Goal: Task Accomplishment & Management: Manage account settings

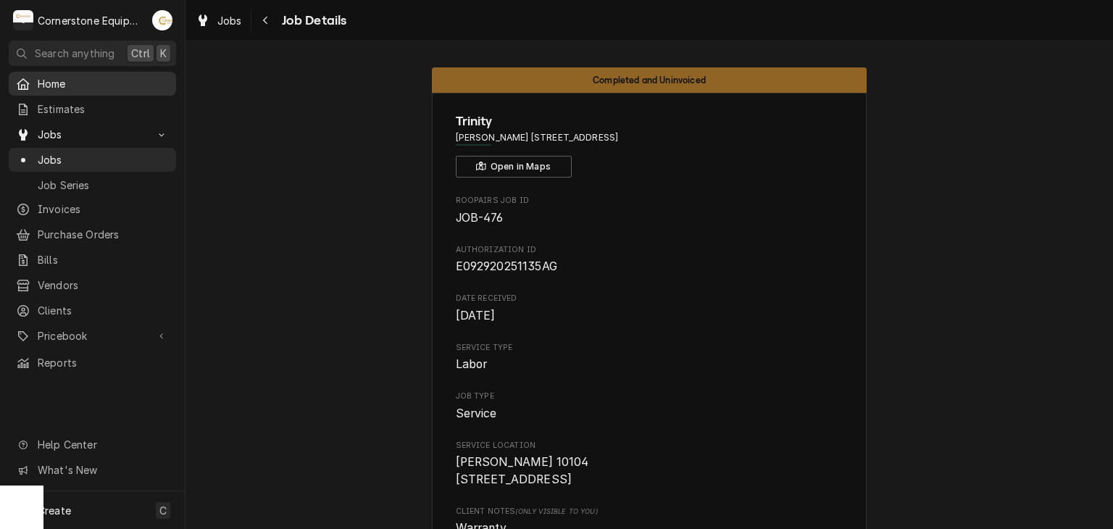
click at [70, 82] on span "Home" at bounding box center [103, 83] width 131 height 15
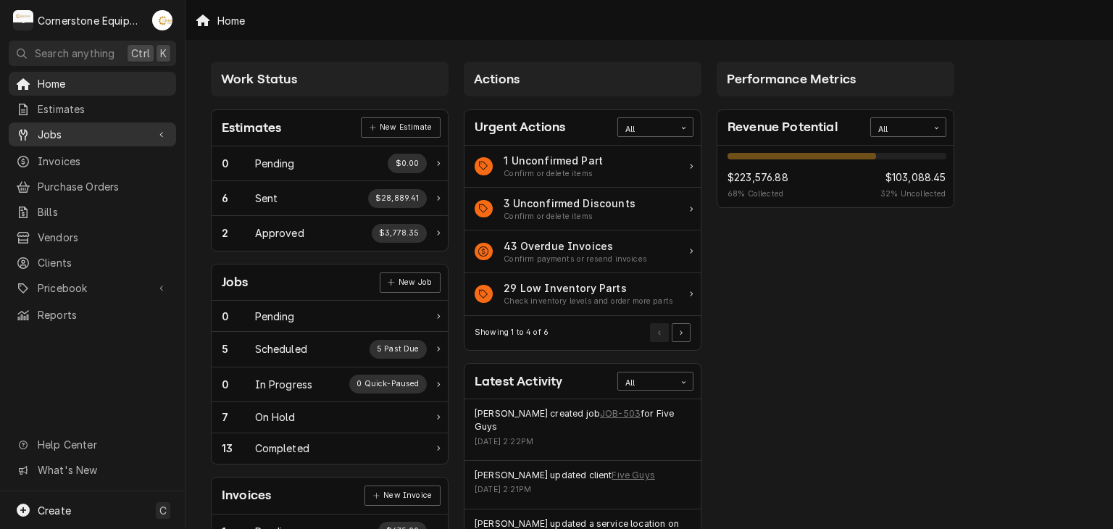
click at [64, 127] on span "Jobs" at bounding box center [92, 134] width 109 height 15
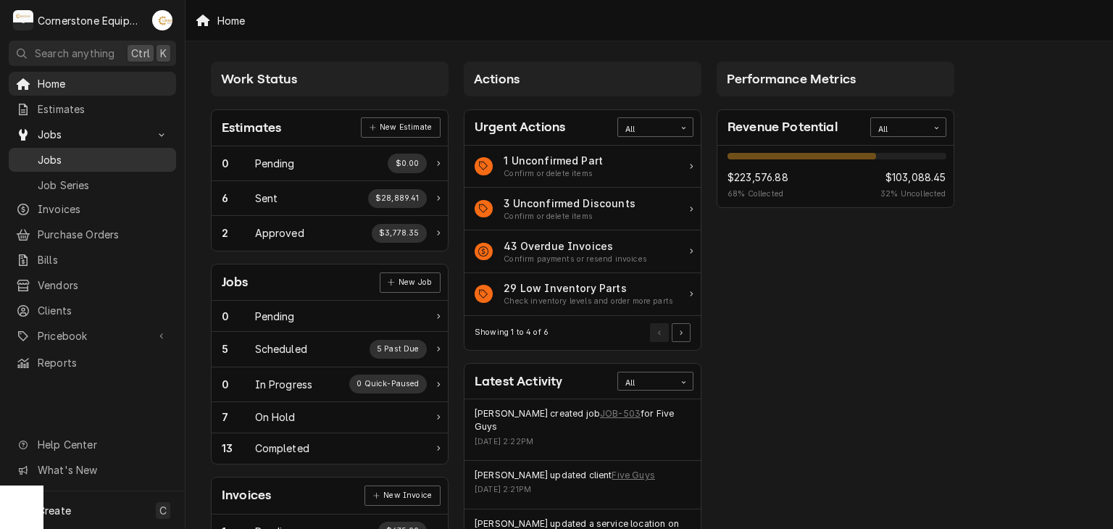
click at [62, 159] on span "Jobs" at bounding box center [103, 159] width 131 height 15
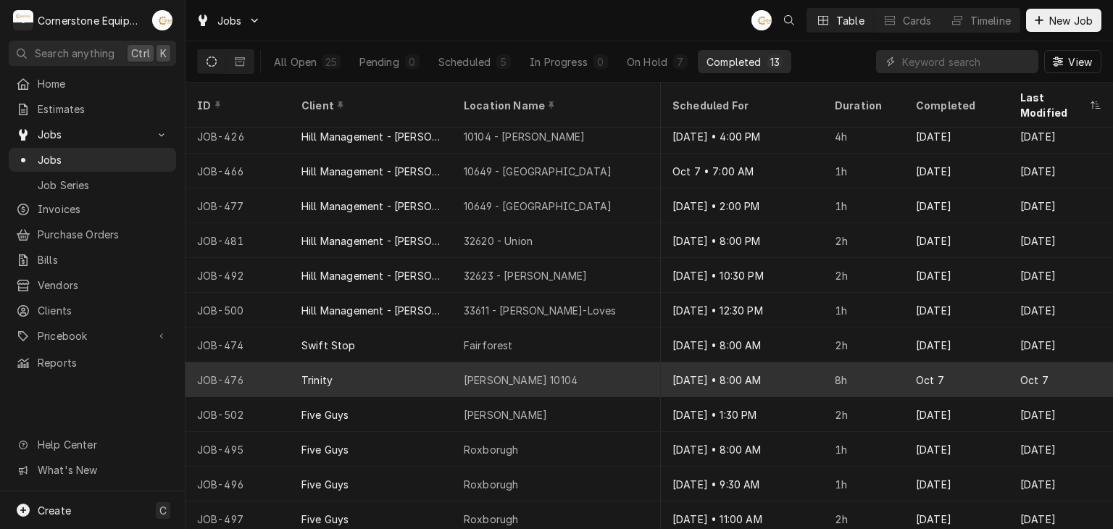
scroll to position [0, 1327]
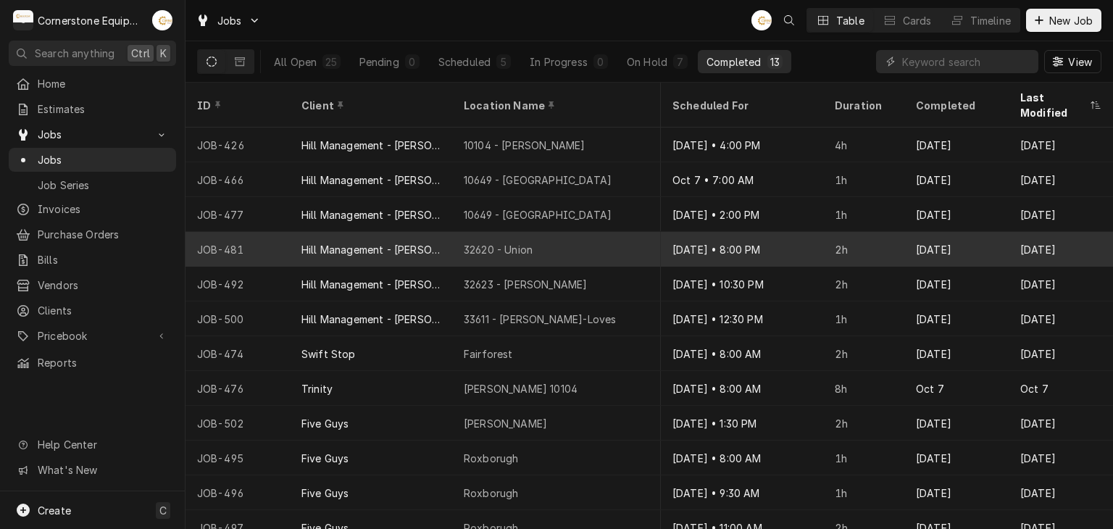
click at [961, 235] on div "Oct 8" at bounding box center [957, 249] width 104 height 35
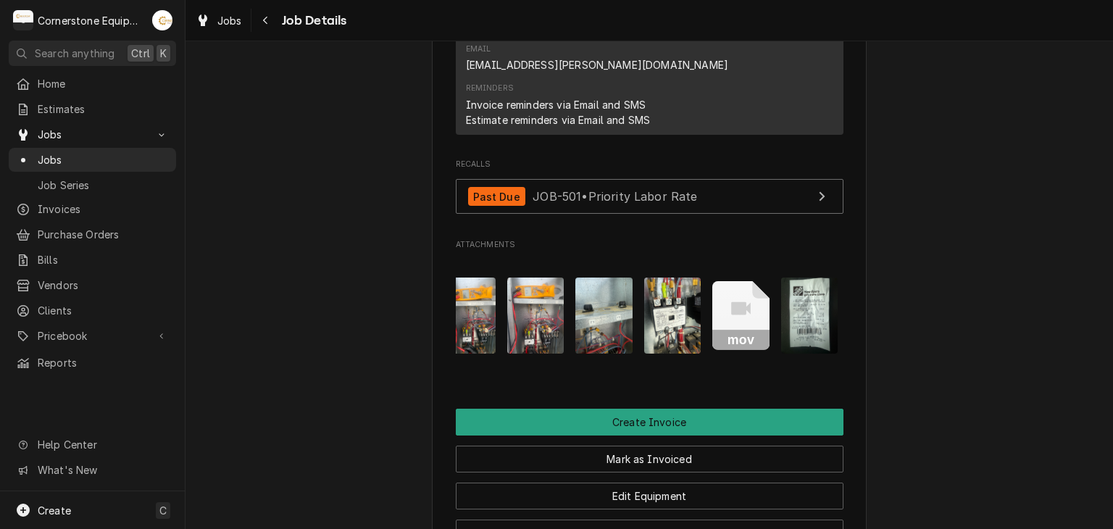
scroll to position [0, 365]
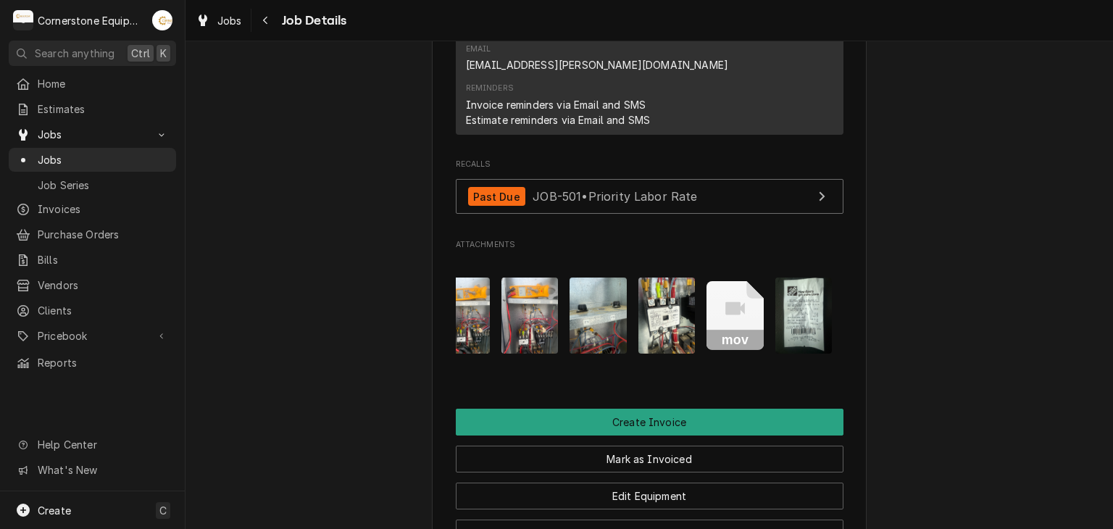
click at [726, 302] on icon "Attachments" at bounding box center [736, 308] width 20 height 13
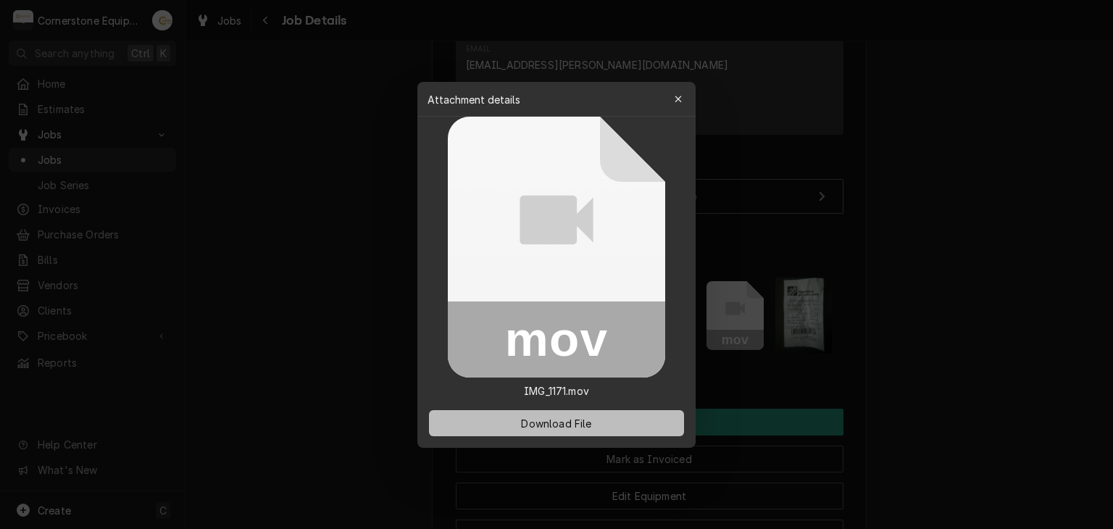
click at [540, 415] on button "Download File" at bounding box center [556, 423] width 255 height 26
click at [1072, 325] on div at bounding box center [556, 264] width 1113 height 529
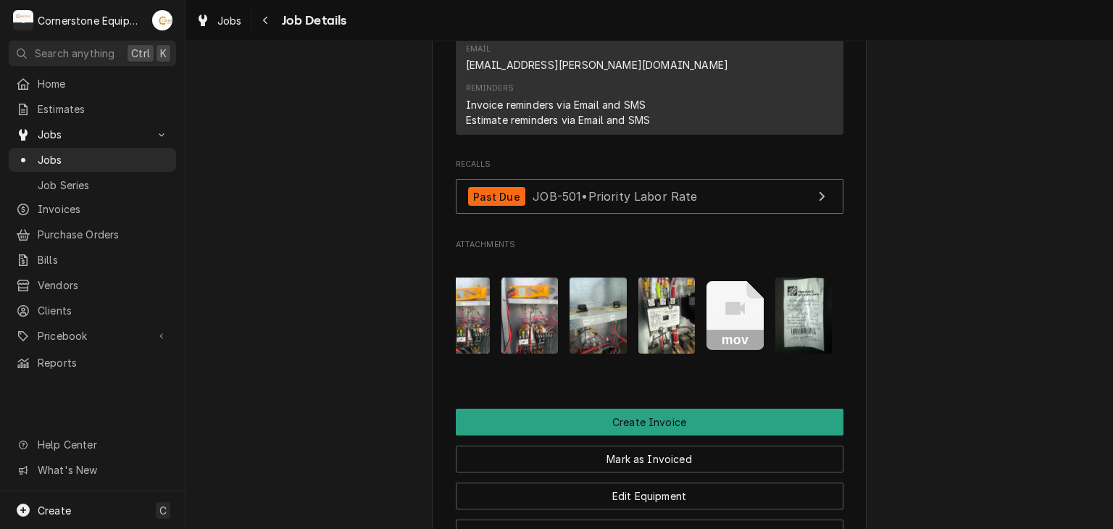
scroll to position [0, 0]
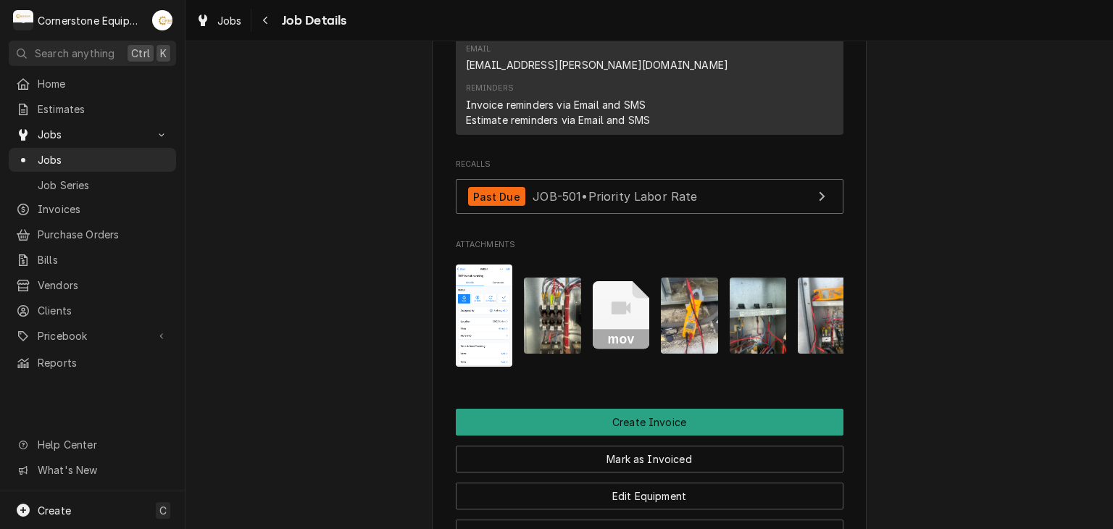
click at [625, 281] on icon "Attachments" at bounding box center [621, 315] width 57 height 69
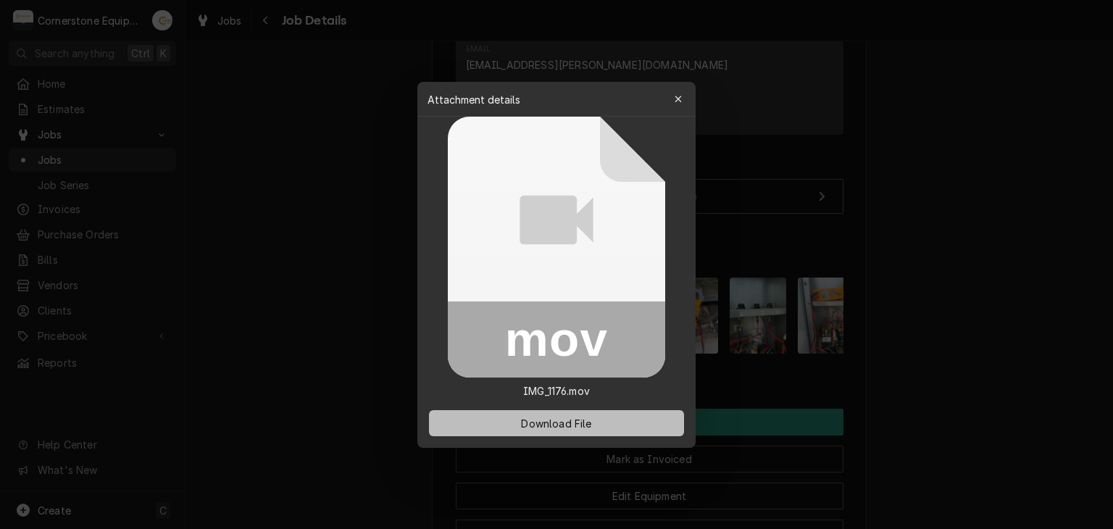
click at [547, 424] on span "Download File" at bounding box center [556, 422] width 76 height 15
click at [934, 312] on div at bounding box center [556, 264] width 1113 height 529
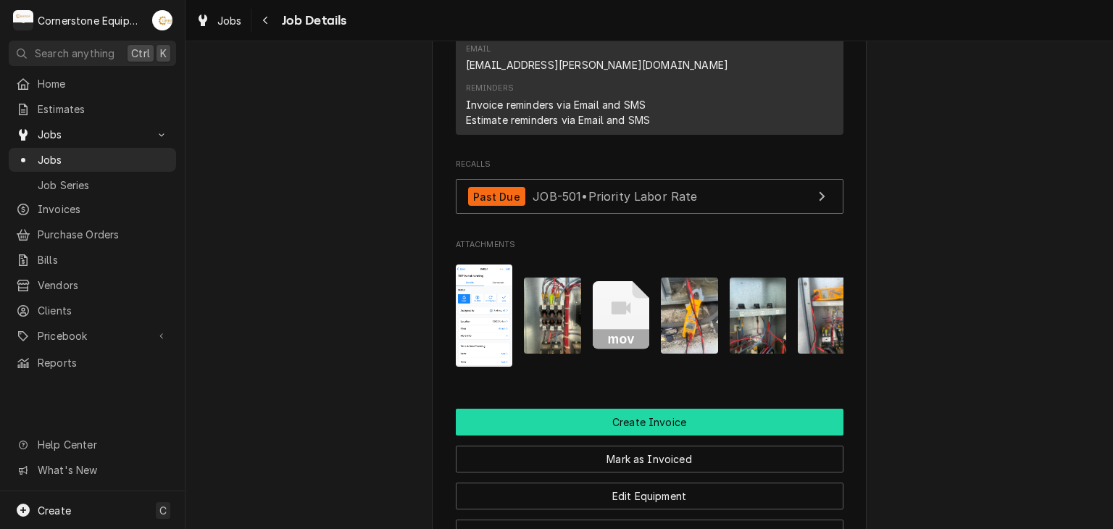
click at [547, 409] on button "Create Invoice" at bounding box center [650, 422] width 388 height 27
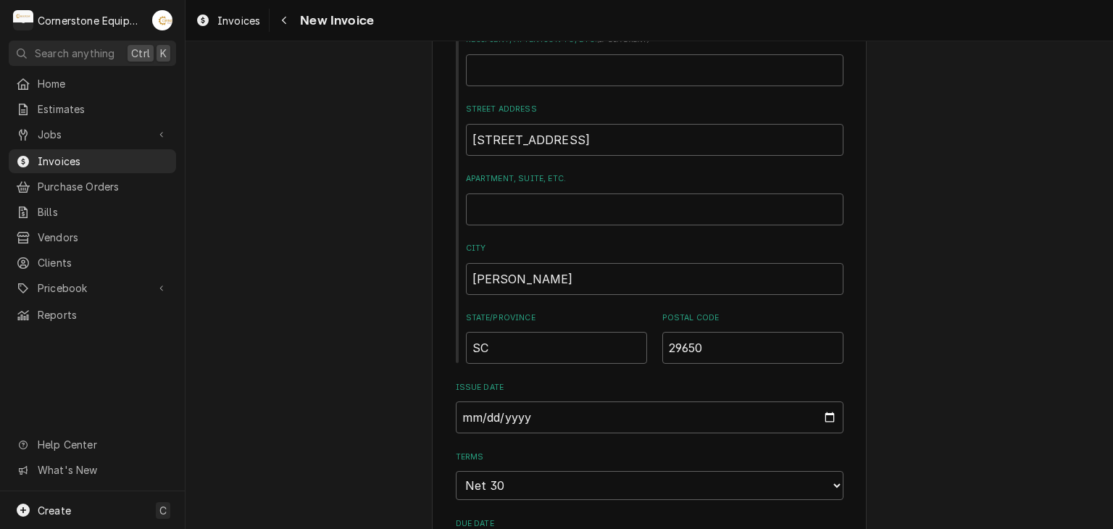
scroll to position [870, 0]
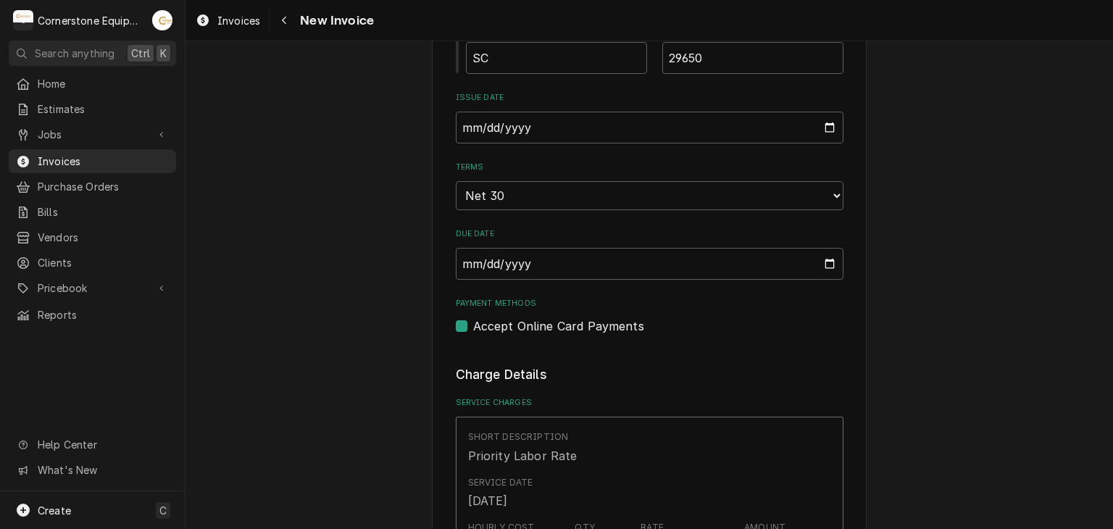
click at [494, 320] on label "Accept Online Card Payments" at bounding box center [558, 325] width 171 height 17
click at [494, 320] on input "Payment Methods" at bounding box center [667, 333] width 388 height 32
checkbox input "false"
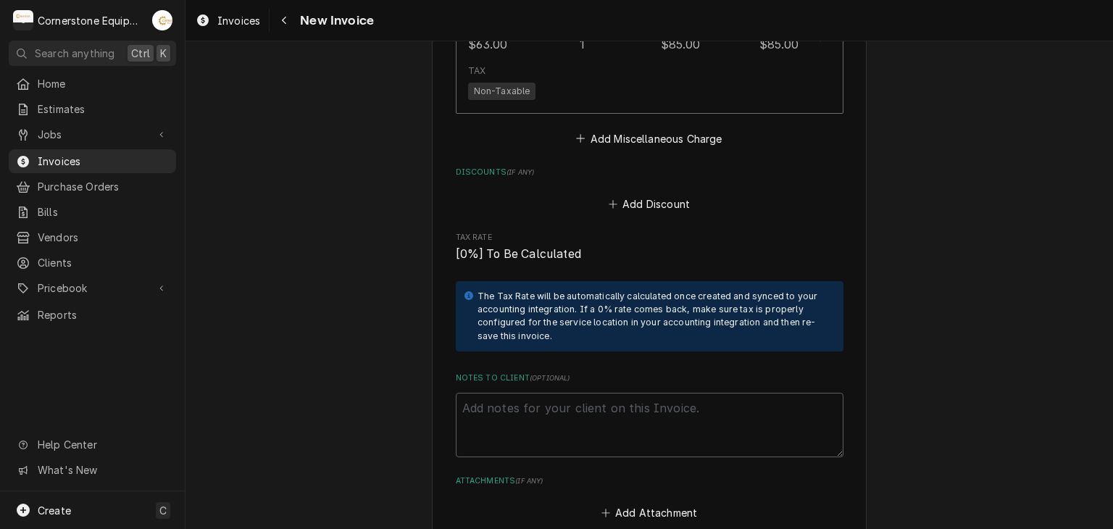
scroll to position [3856, 0]
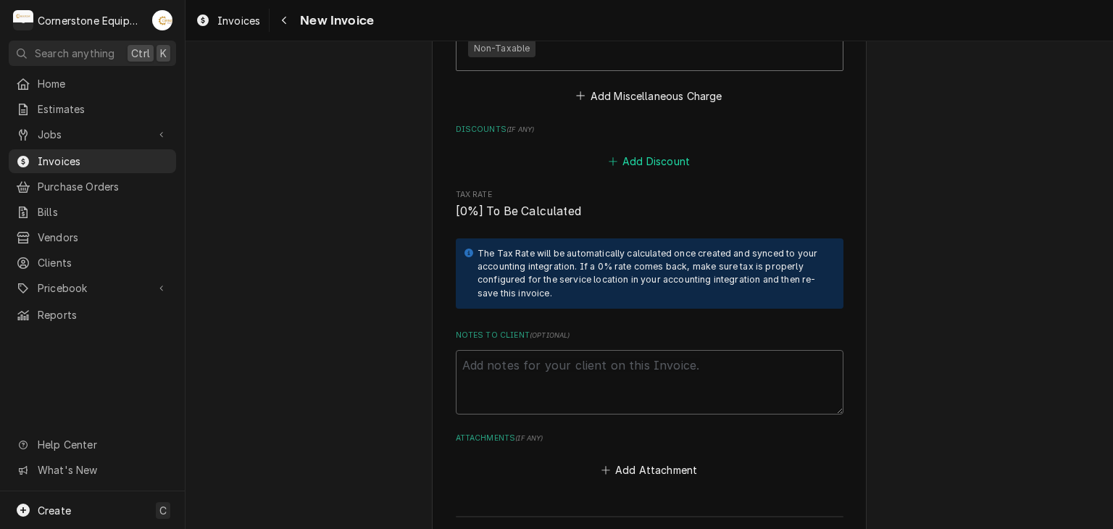
click at [643, 151] on button "Add Discount" at bounding box center [649, 161] width 86 height 20
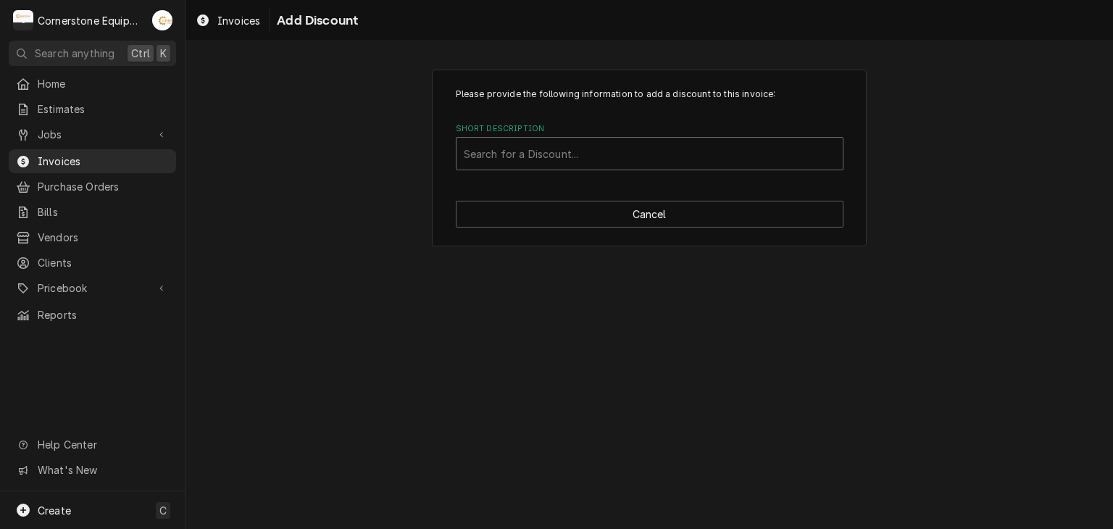
click at [525, 169] on div "Search for a Discount..." at bounding box center [650, 154] width 386 height 32
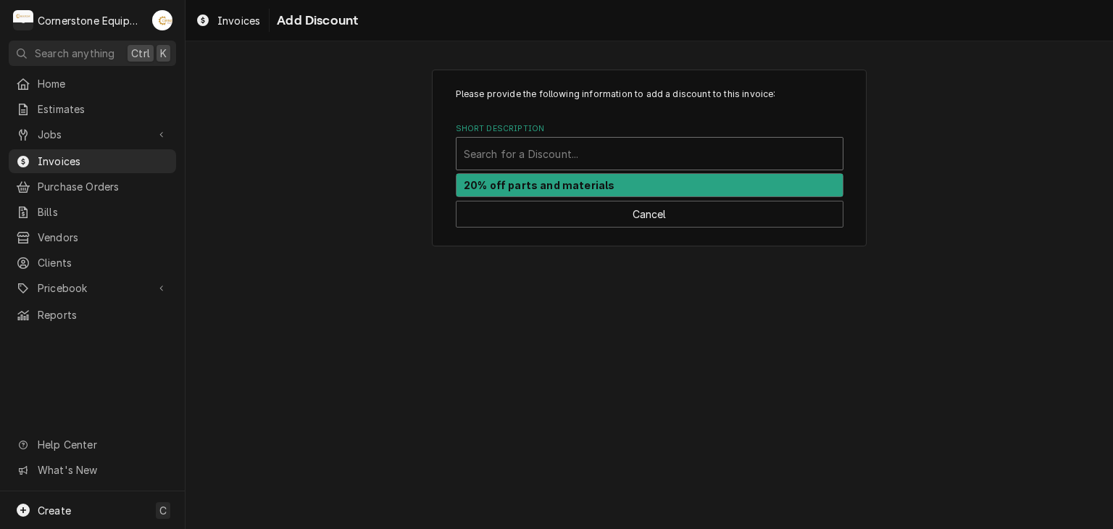
click at [518, 183] on strong "20% off parts and materials" at bounding box center [539, 185] width 151 height 12
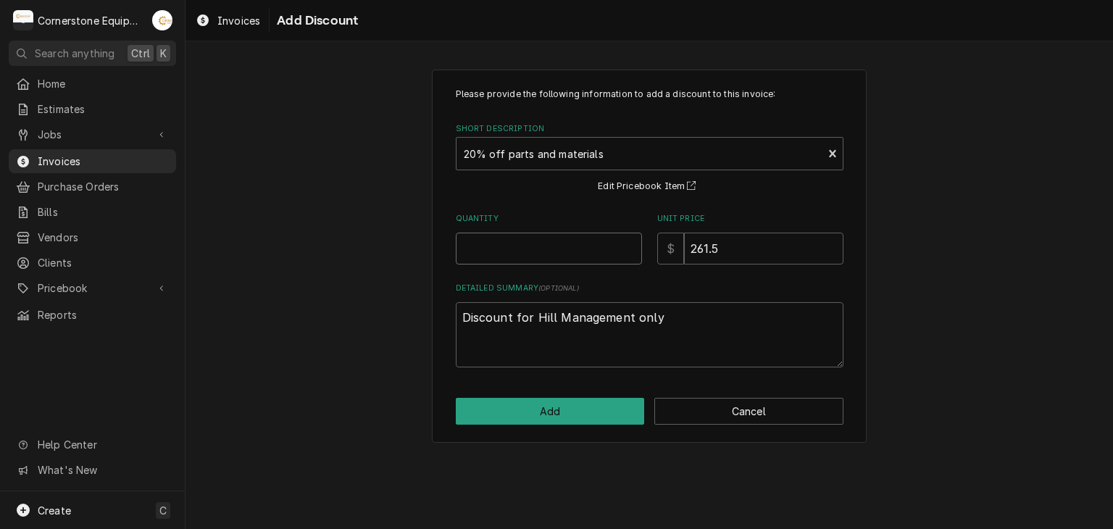
click at [506, 244] on input "Quantity" at bounding box center [549, 249] width 186 height 32
type textarea "x"
type input "1"
click at [722, 248] on input "261.5" at bounding box center [763, 249] width 159 height 32
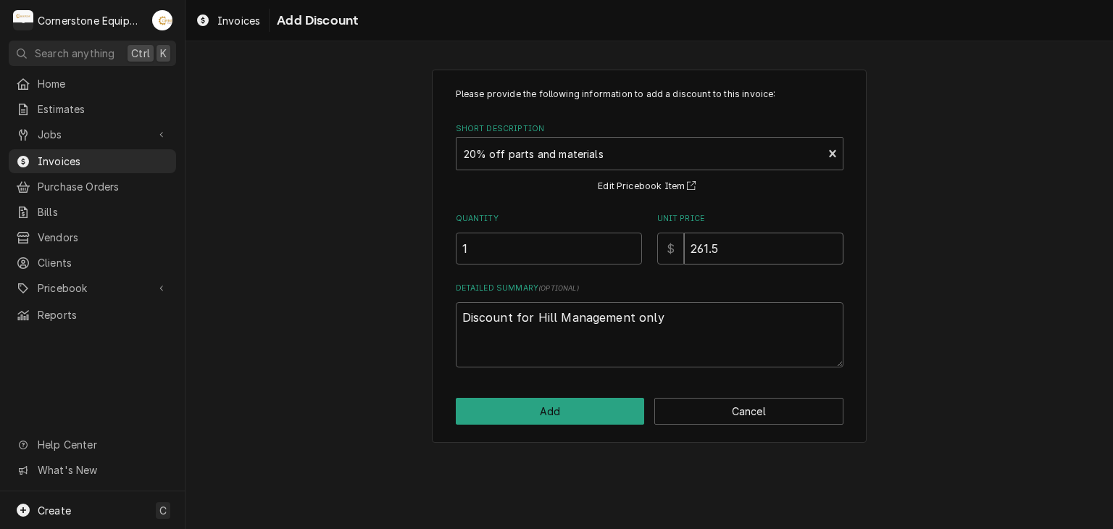
click at [722, 248] on input "261.5" at bounding box center [763, 249] width 159 height 32
type textarea "x"
type input "8"
type textarea "x"
type input "88"
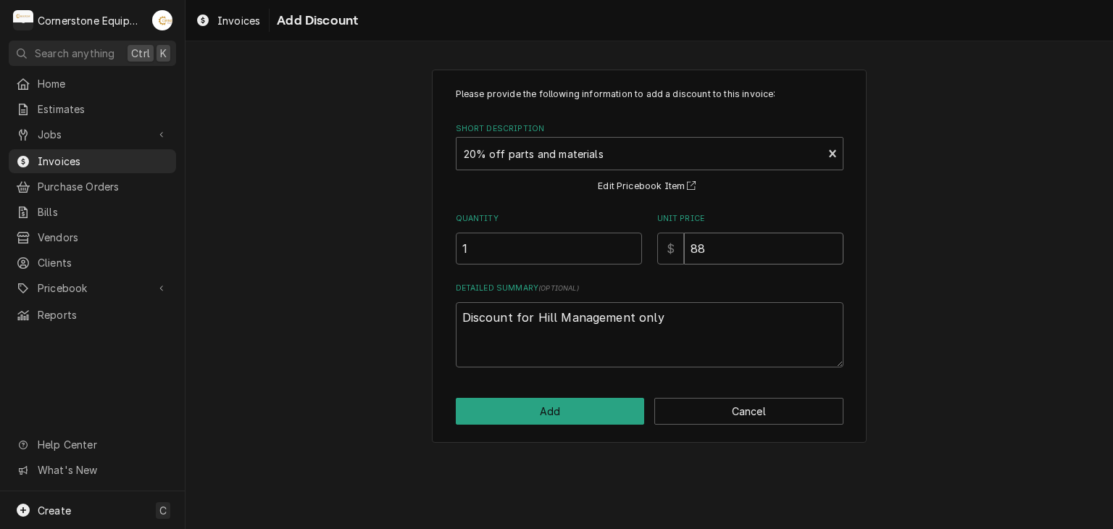
type textarea "x"
type input "88.4"
type textarea "x"
type input "88.44"
click at [531, 415] on button "Add" at bounding box center [550, 411] width 189 height 27
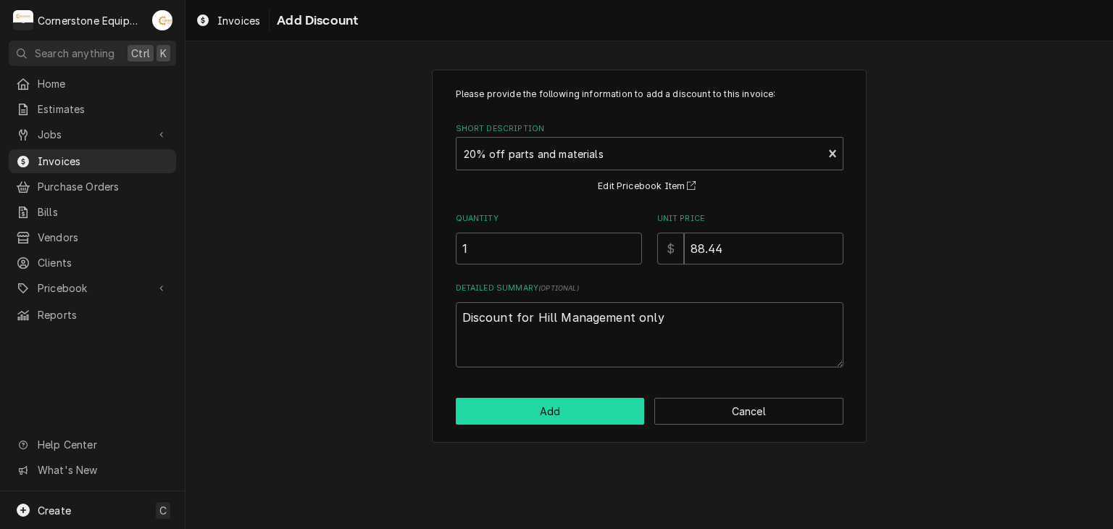
scroll to position [3873, 0]
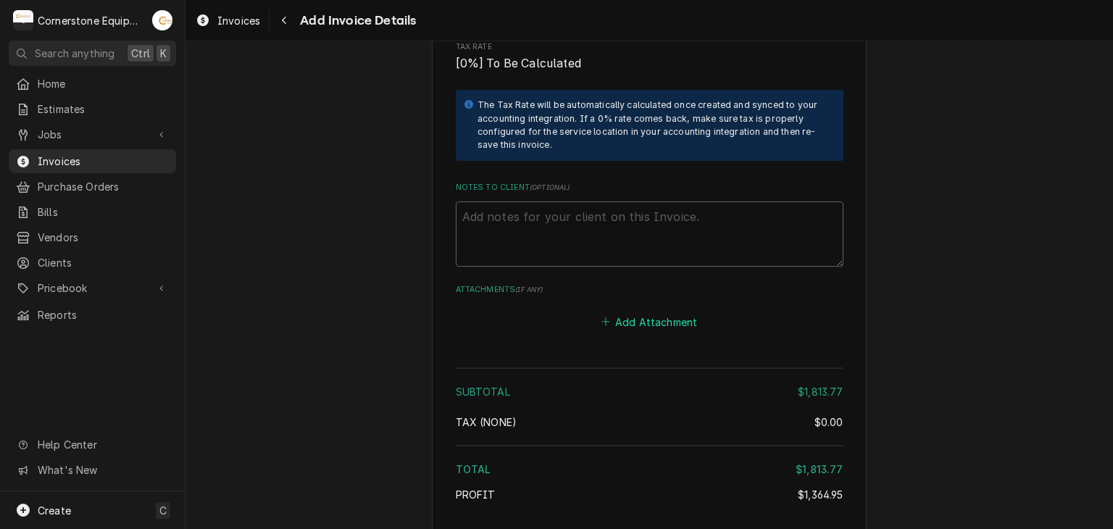
click at [638, 312] on button "Add Attachment" at bounding box center [649, 322] width 101 height 20
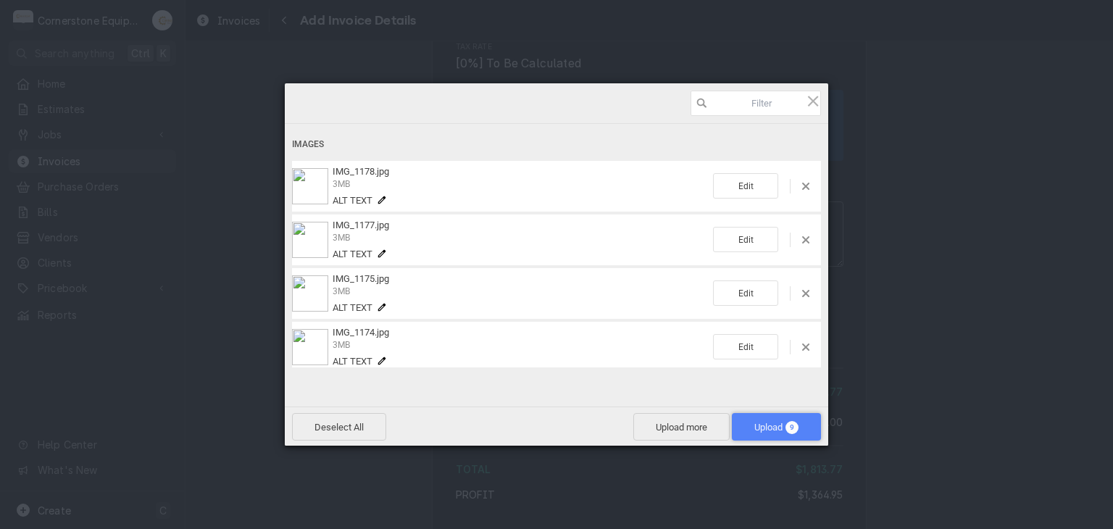
click at [786, 428] on span "9" at bounding box center [792, 427] width 13 height 13
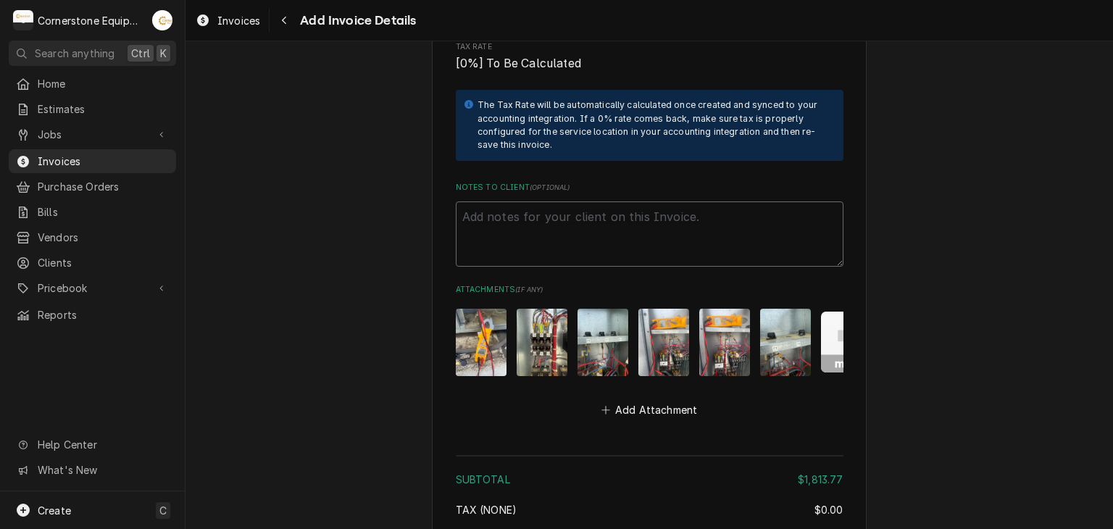
click at [604, 207] on textarea "Notes to Client ( optional )" at bounding box center [650, 234] width 388 height 65
paste textarea "INVOICE APPROVAL AND PAYMENT TERMS All invoices are due upon receipt unless oth…"
type textarea "x"
type textarea "INVOICE APPROVAL AND PAYMENT TERMS All invoices are due upon receipt unless oth…"
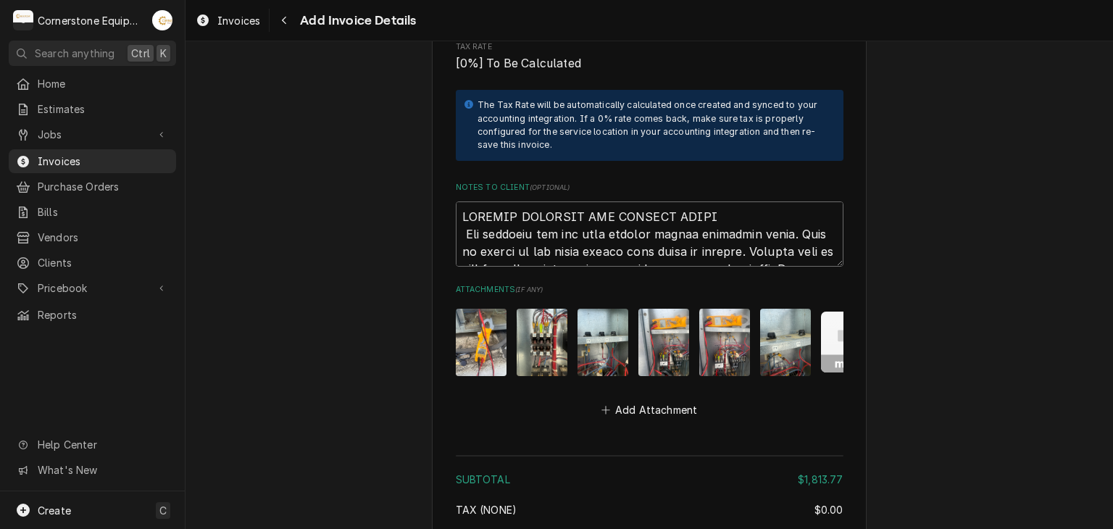
scroll to position [4485, 0]
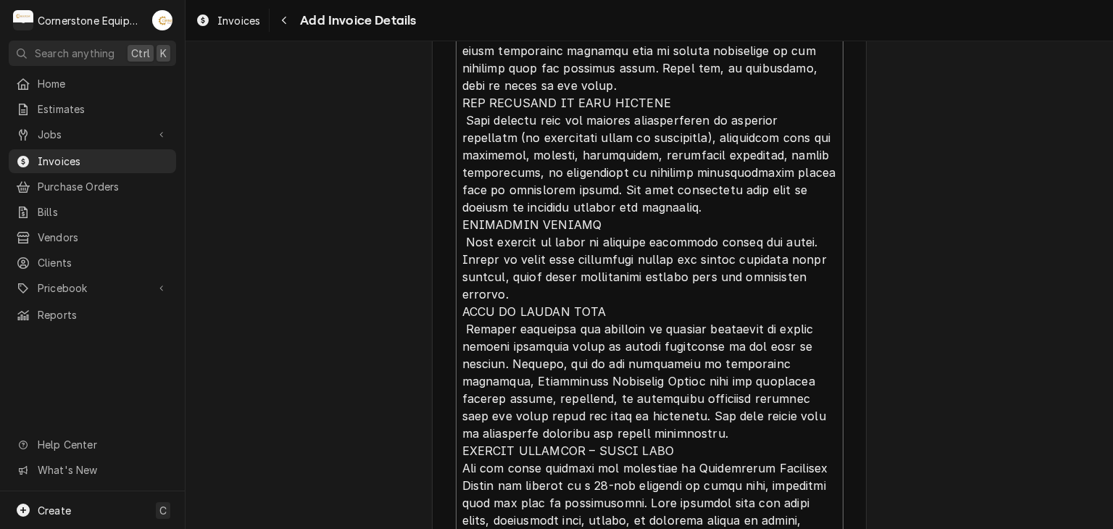
type textarea "x"
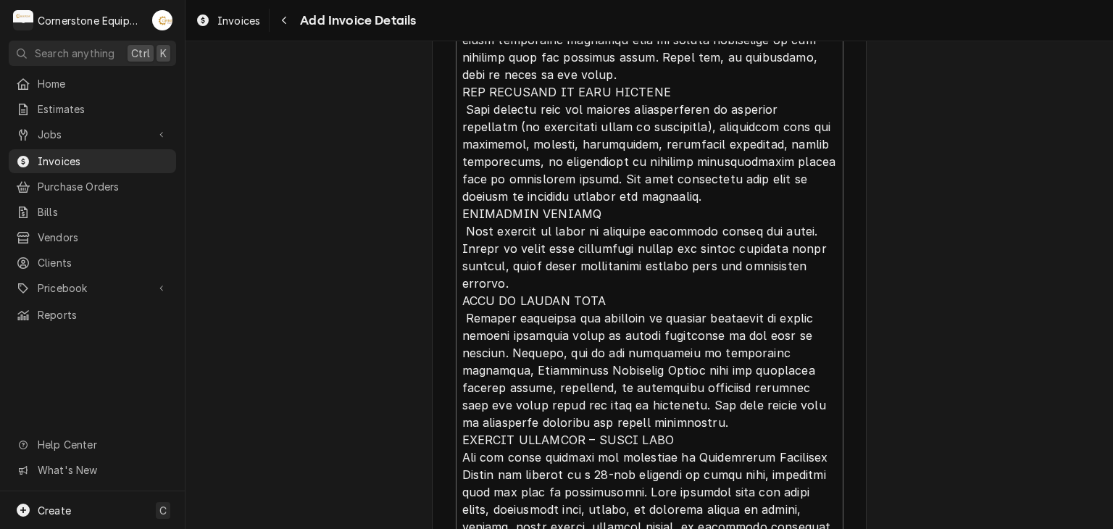
type textarea "INVOICE APPROVAL AND PAYMENT TERMS All invoices are due upon receipt unless oth…"
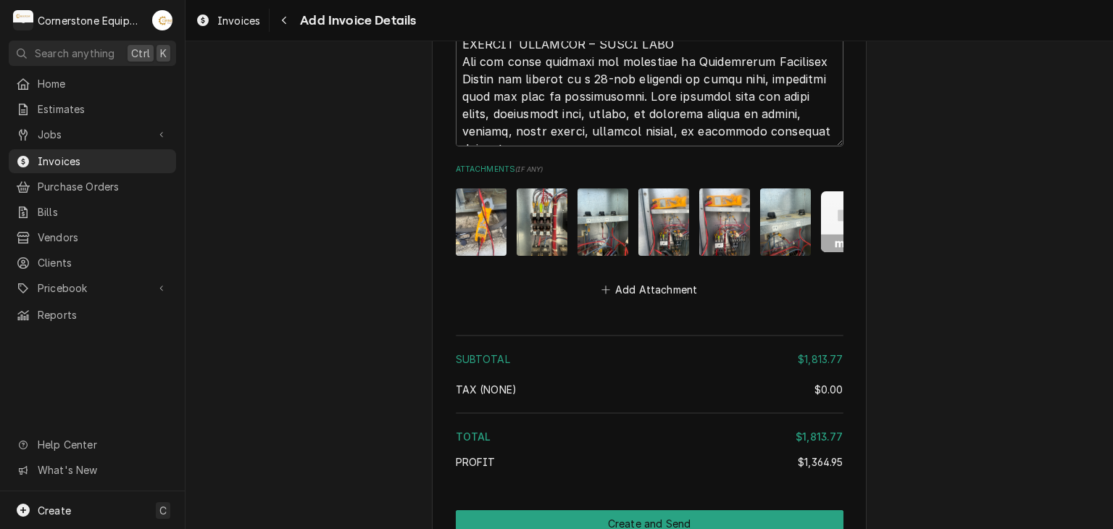
scroll to position [4938, 0]
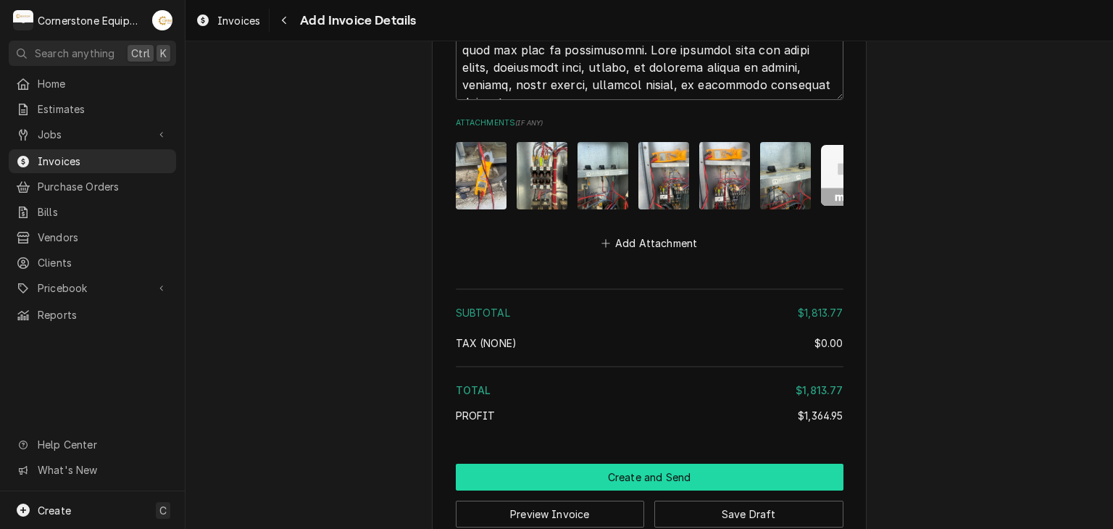
click at [666, 464] on button "Create and Send" at bounding box center [650, 477] width 388 height 27
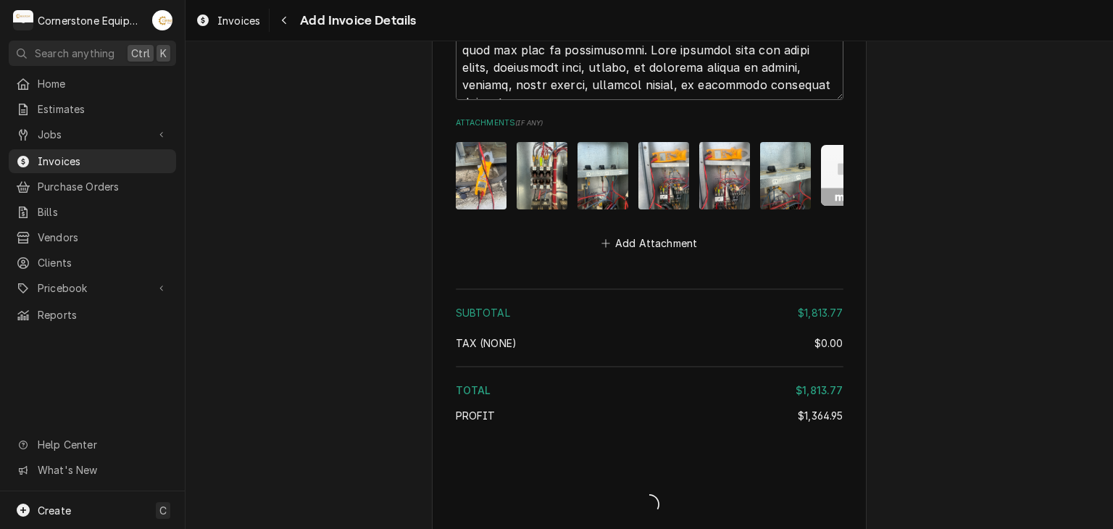
scroll to position [4931, 0]
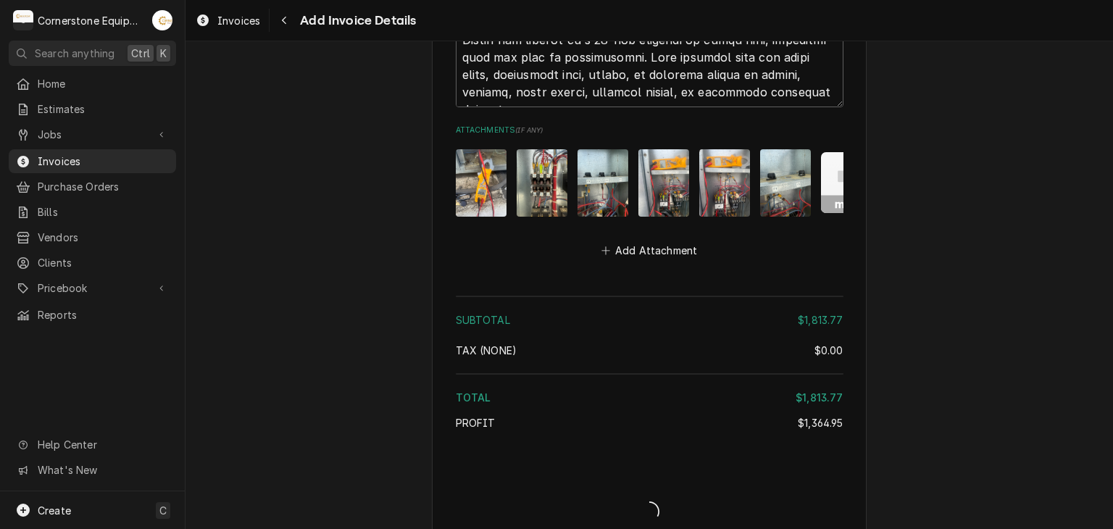
type textarea "x"
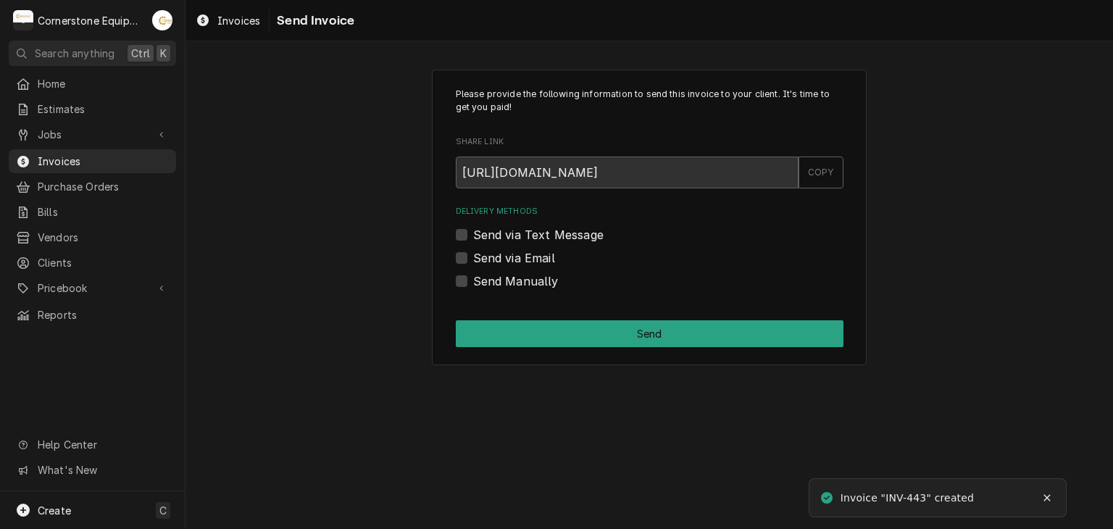
click at [499, 279] on label "Send Manually" at bounding box center [516, 281] width 86 height 17
click at [499, 279] on input "Send Manually" at bounding box center [667, 289] width 388 height 32
checkbox input "true"
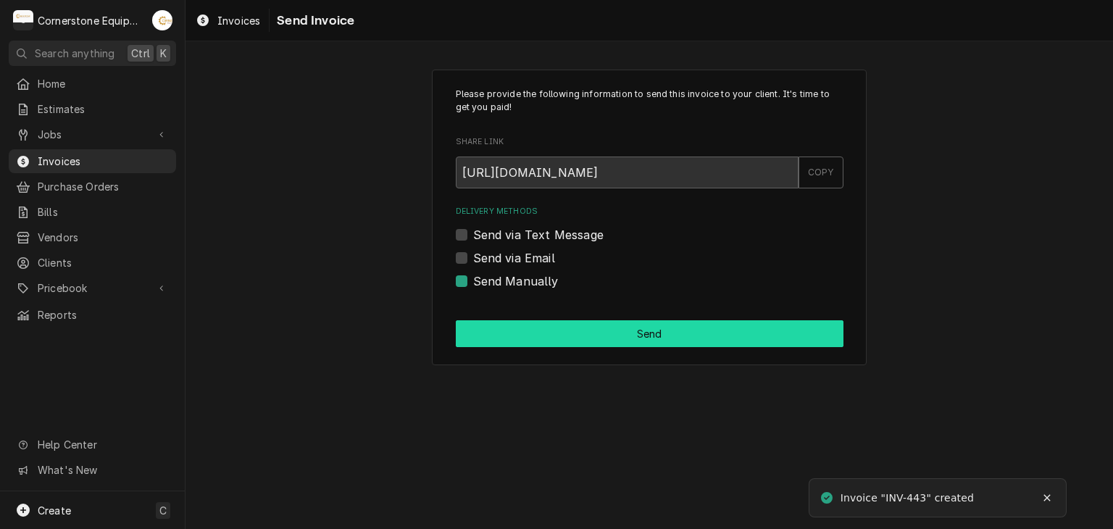
click at [521, 340] on button "Send" at bounding box center [650, 333] width 388 height 27
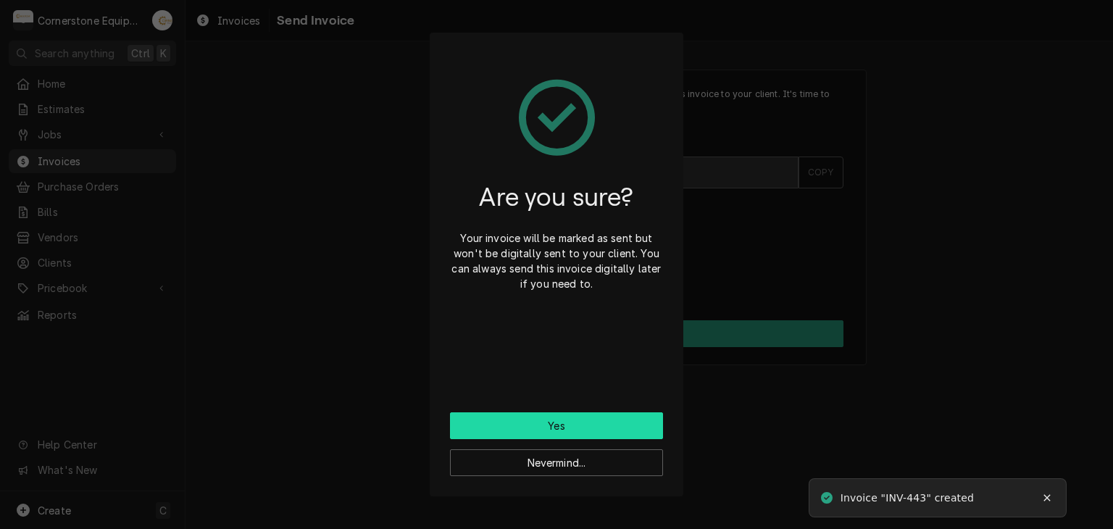
click at [549, 418] on button "Yes" at bounding box center [556, 425] width 213 height 27
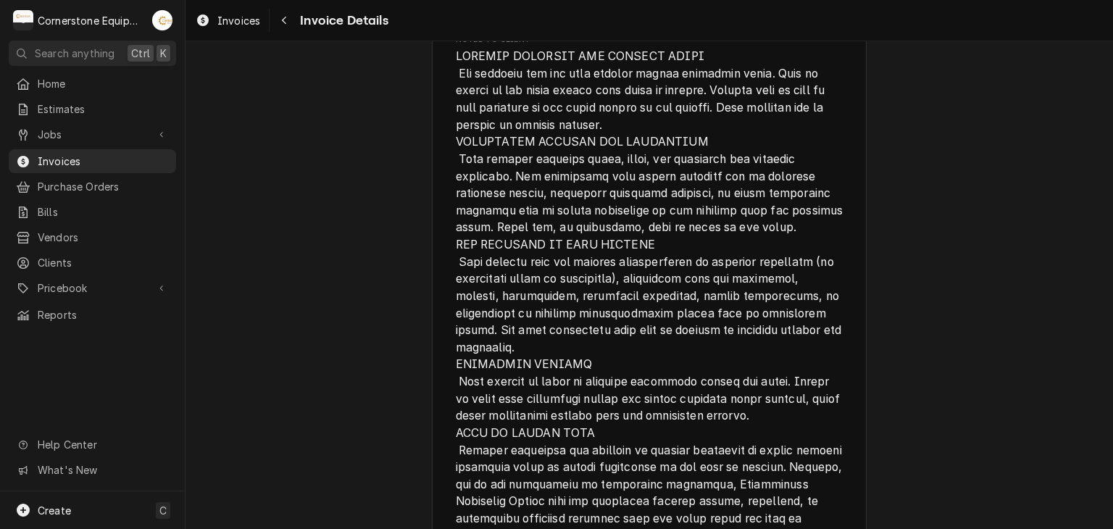
scroll to position [2949, 0]
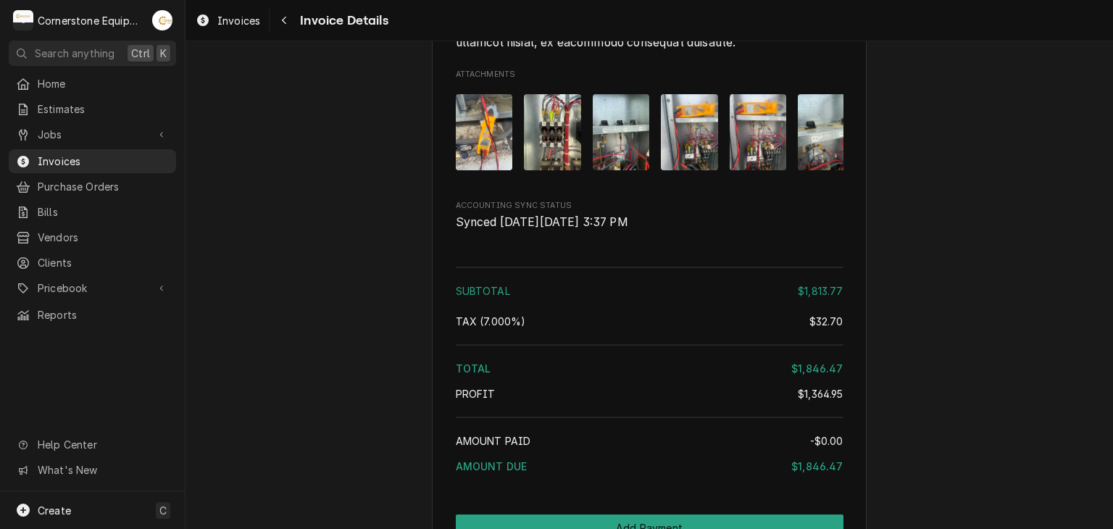
scroll to position [4108, 0]
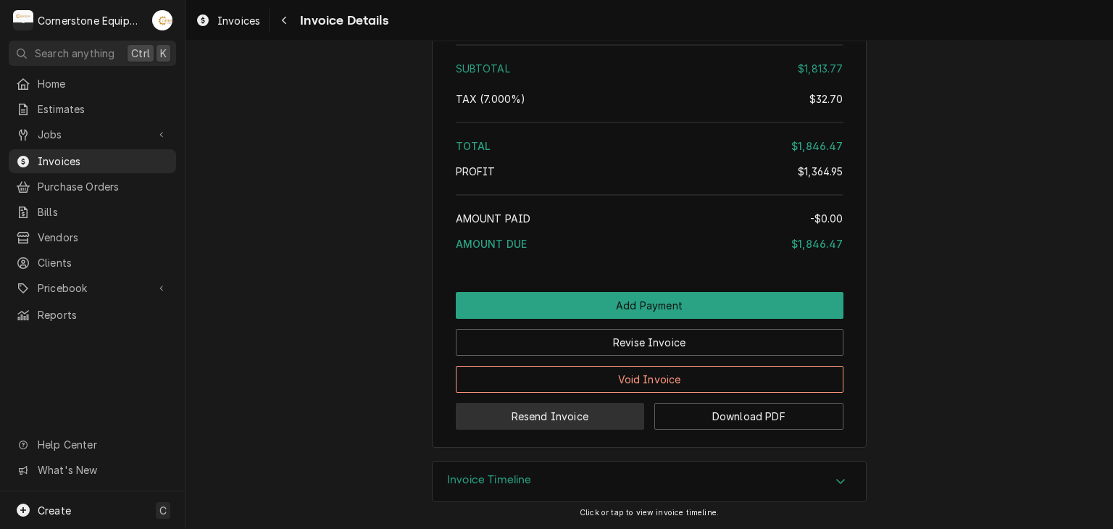
click at [515, 410] on button "Resend Invoice" at bounding box center [550, 416] width 189 height 27
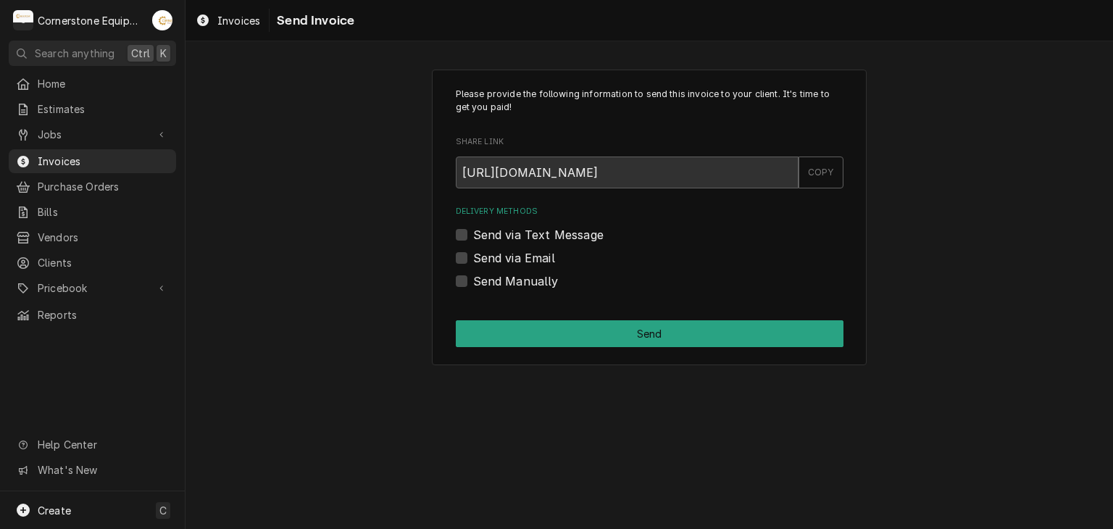
click at [516, 233] on label "Send via Text Message" at bounding box center [538, 234] width 130 height 17
click at [516, 233] on input "Send via Text Message" at bounding box center [667, 242] width 388 height 32
checkbox input "true"
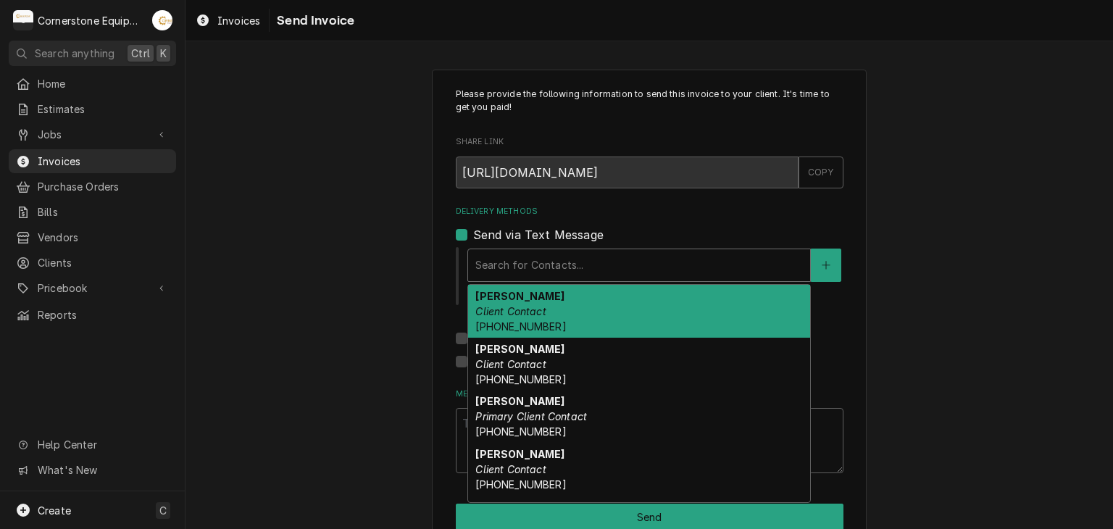
click at [515, 261] on div "Delivery Methods" at bounding box center [639, 265] width 328 height 26
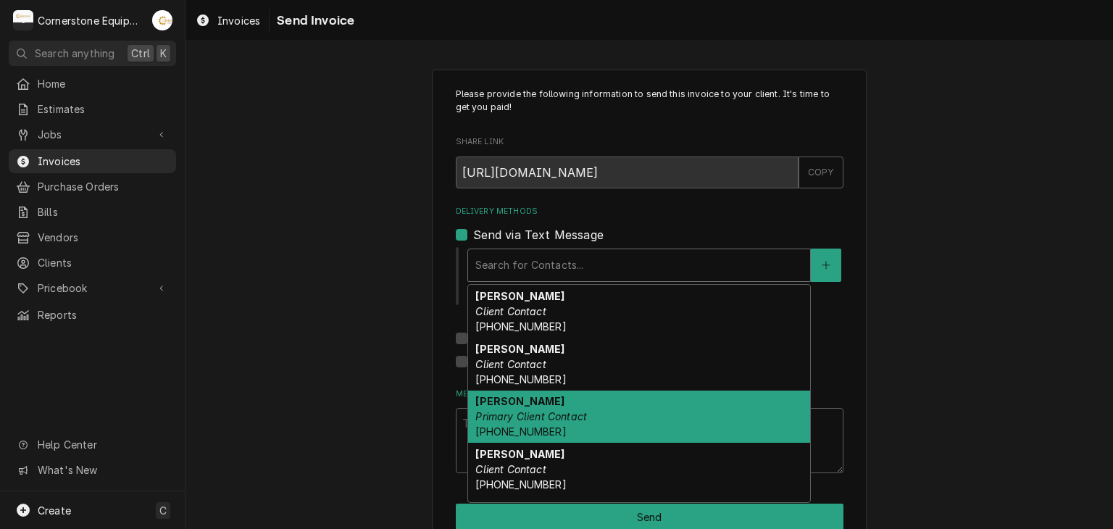
click at [510, 410] on em "Primary Client Contact" at bounding box center [531, 416] width 112 height 12
type textarea "x"
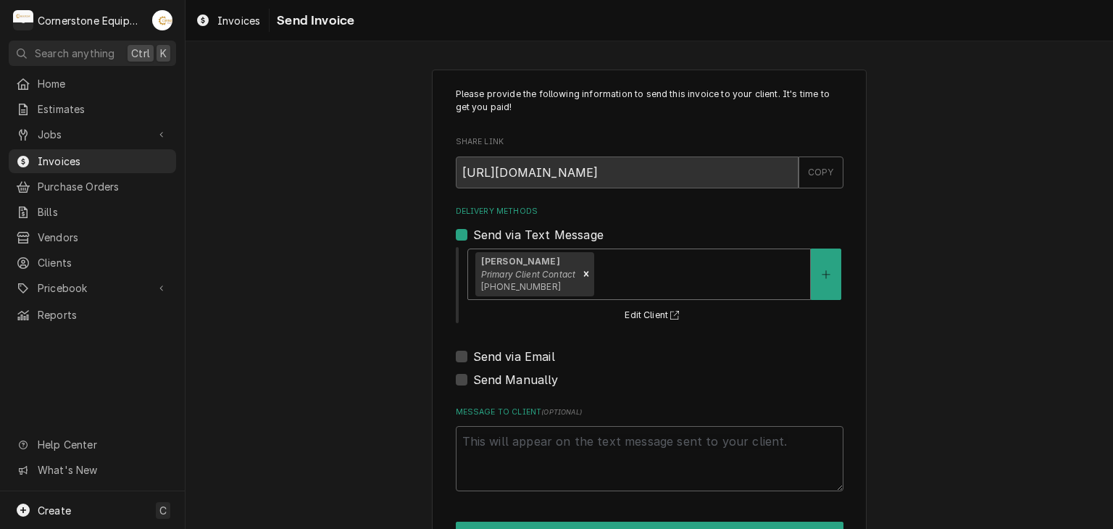
click at [494, 354] on label "Send via Email" at bounding box center [514, 356] width 82 height 17
click at [494, 354] on input "Send via Email" at bounding box center [667, 364] width 388 height 32
checkbox input "true"
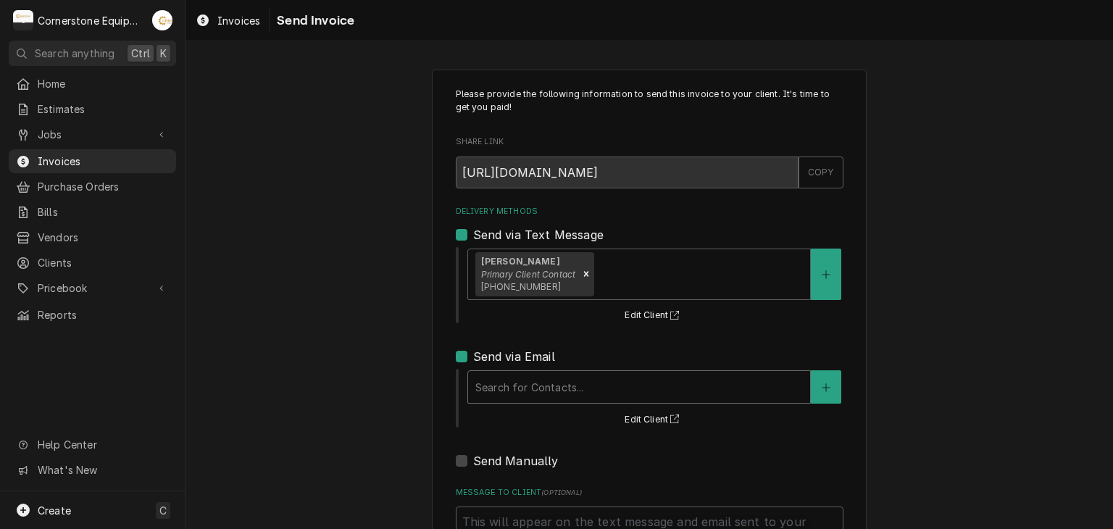
click at [497, 401] on div "Search for Contacts..." at bounding box center [639, 387] width 342 height 32
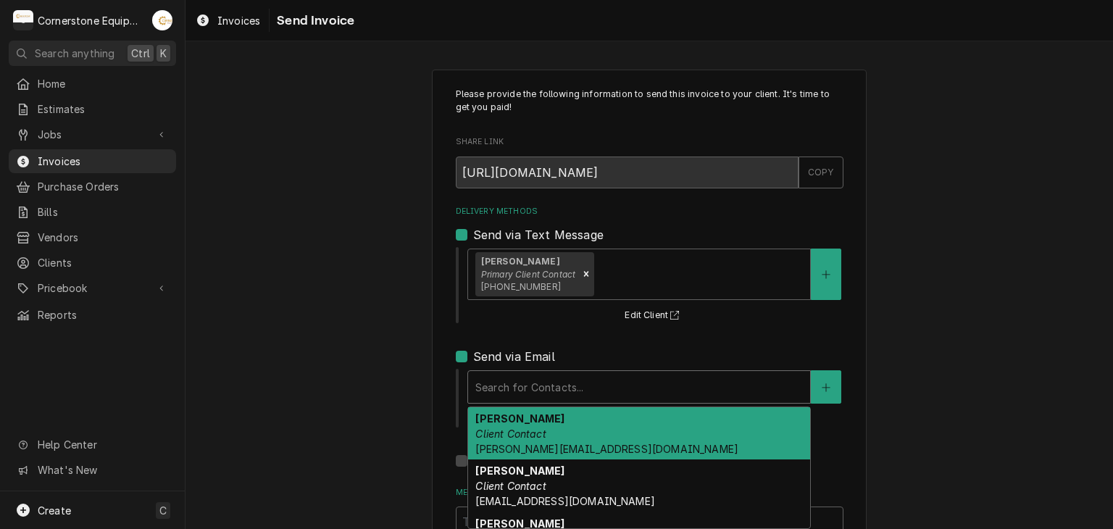
click at [499, 422] on strong "Amy Moore" at bounding box center [519, 418] width 89 height 12
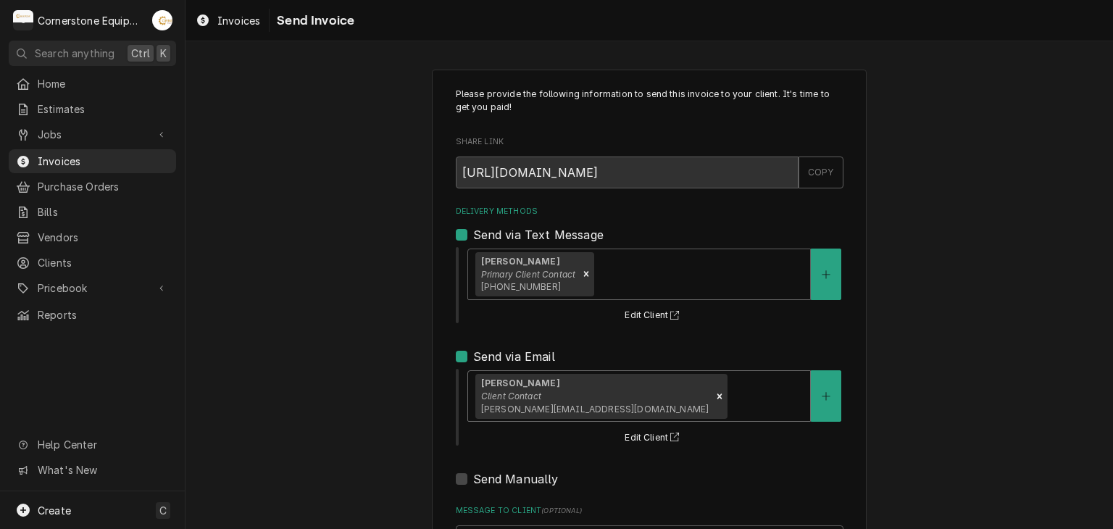
click at [397, 401] on div "Please provide the following information to send this invoice to your client. I…" at bounding box center [650, 368] width 928 height 622
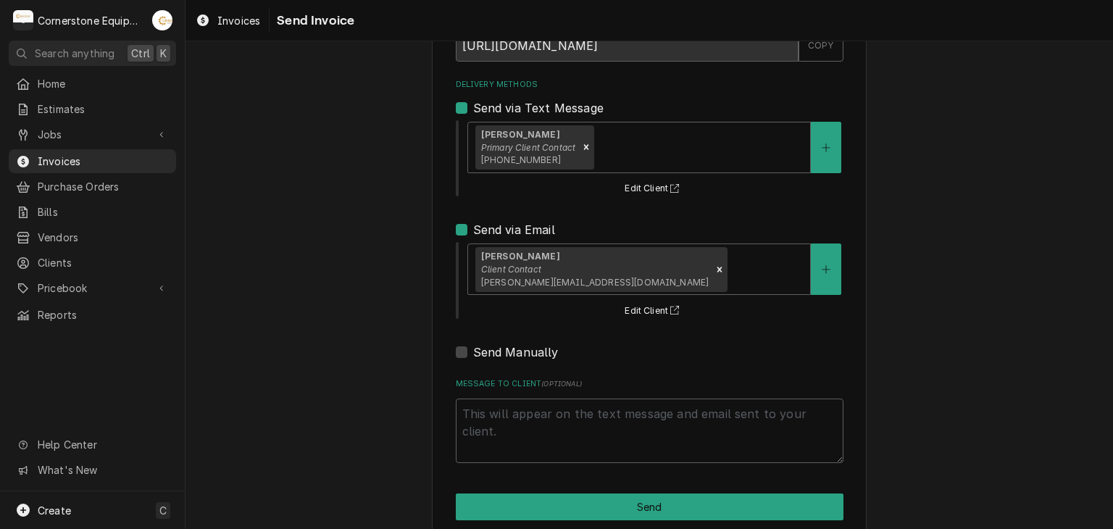
scroll to position [148, 0]
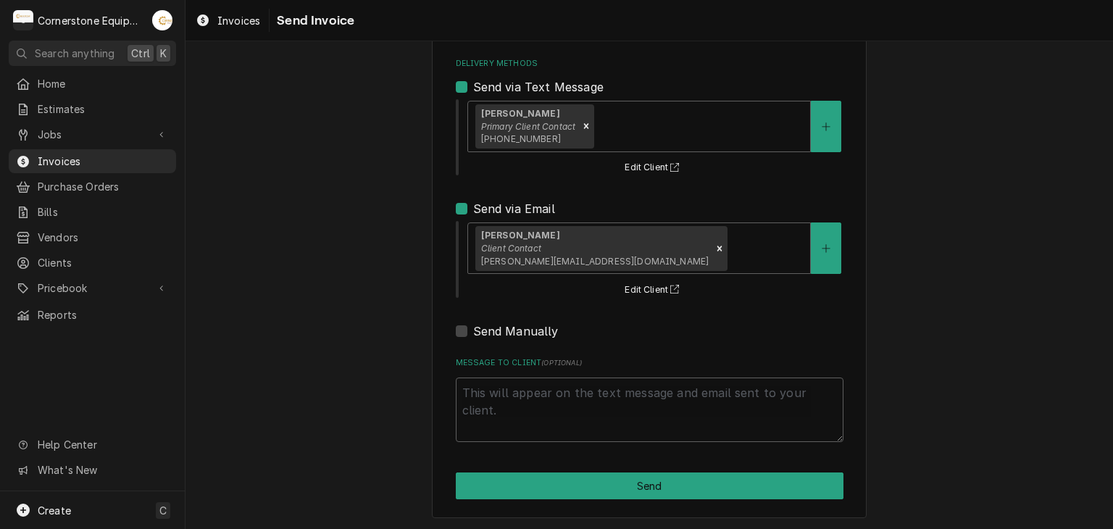
click at [536, 373] on div "Message to Client ( optional )" at bounding box center [650, 399] width 388 height 85
click at [539, 389] on textarea "Message to Client ( optional )" at bounding box center [650, 410] width 388 height 65
type textarea "x"
type textarea "T"
type textarea "x"
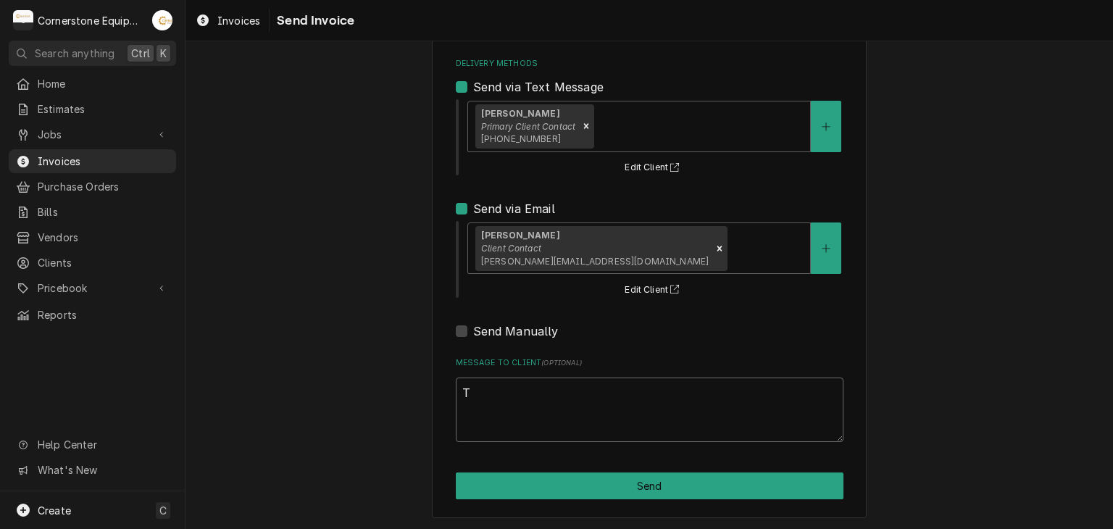
type textarea "Th"
type textarea "x"
type textarea "Than"
type textarea "x"
type textarea "Thank"
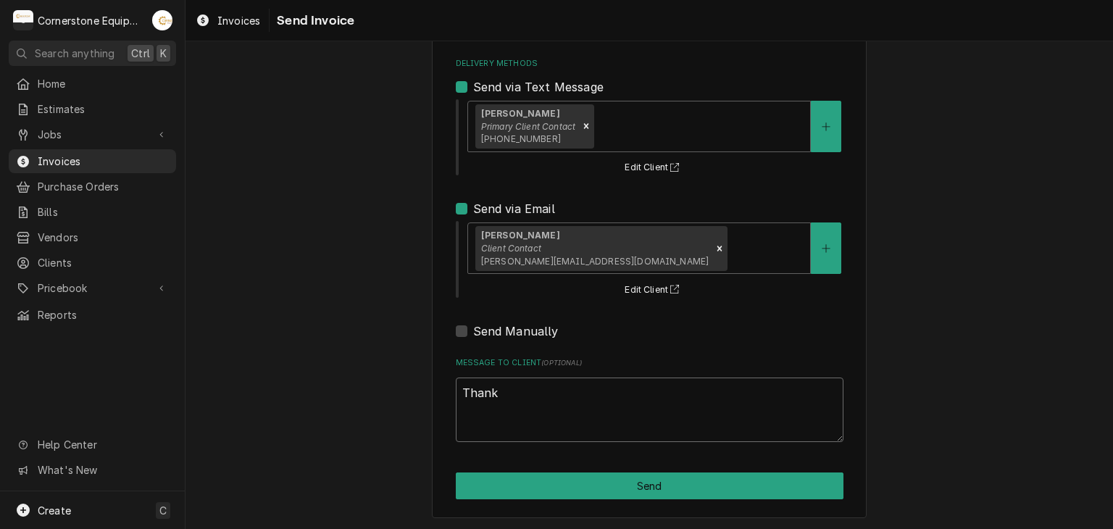
type textarea "x"
type textarea "Thank"
type textarea "x"
type textarea "Thank yo"
type textarea "x"
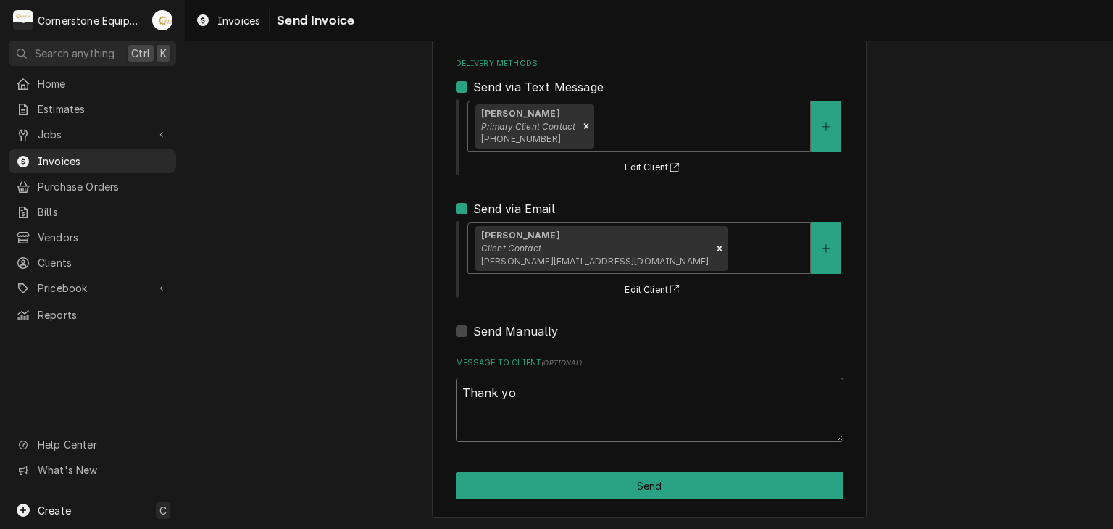
type textarea "Thank you"
type textarea "x"
type textarea "Thank you"
type textarea "x"
type textarea "Thank you s"
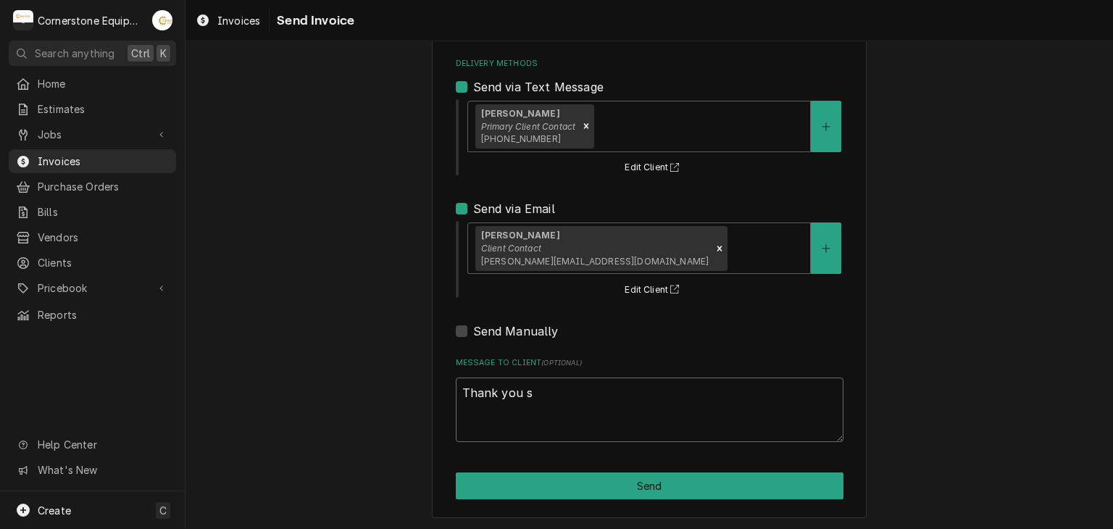
type textarea "x"
type textarea "Thank you"
type textarea "x"
type textarea "Thank you f"
type textarea "x"
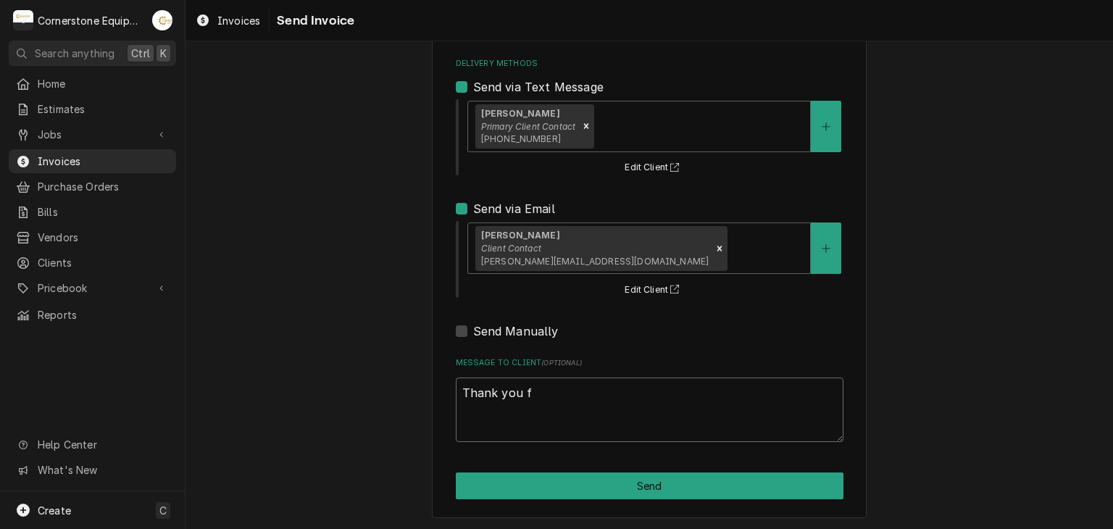
type textarea "Thank you fo"
type textarea "x"
type textarea "Thank you for"
type textarea "x"
type textarea "Thank you for"
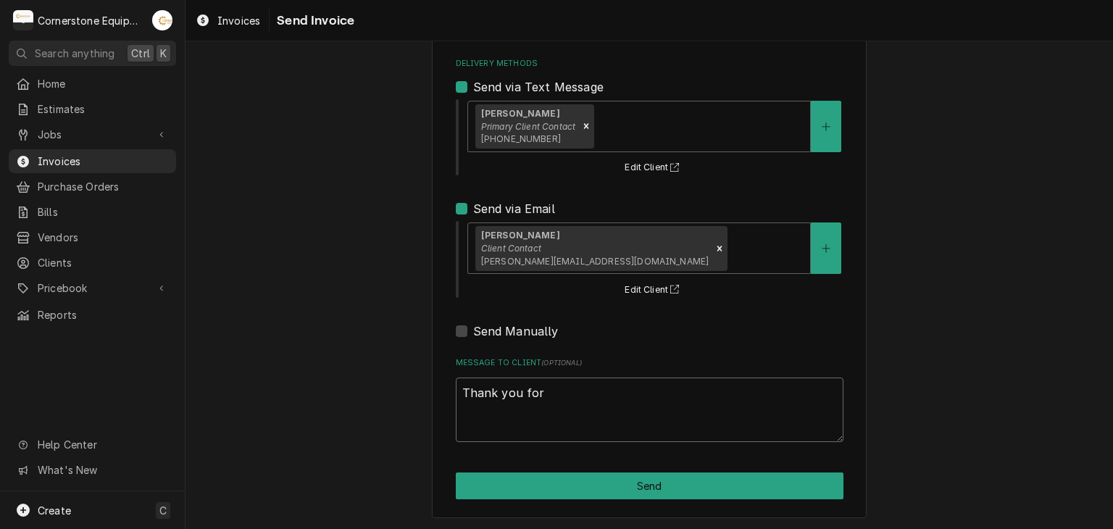
type textarea "x"
type textarea "Thank you for t"
type textarea "x"
type textarea "Thank you for th"
type textarea "x"
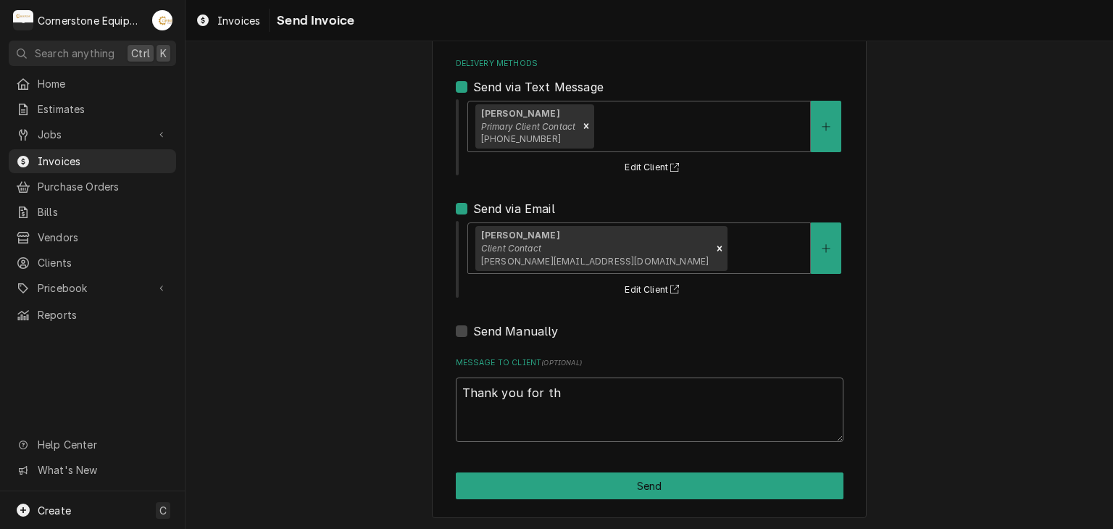
type textarea "Thank you for the"
type textarea "x"
type textarea "Thank you for the"
type textarea "x"
type textarea "Thank you for the o"
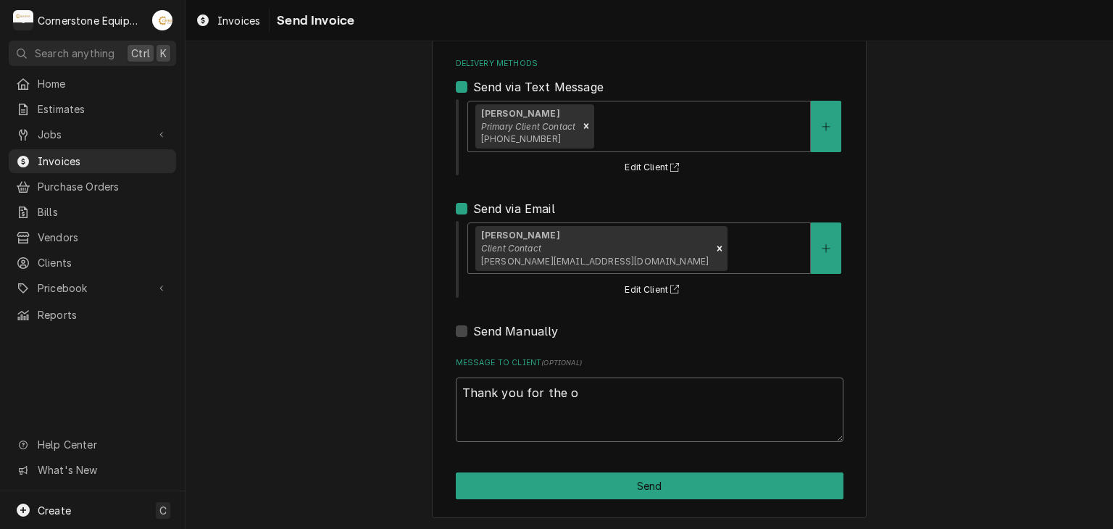
type textarea "x"
type textarea "Thank you for the op"
type textarea "x"
type textarea "Thank you for the opp"
type textarea "x"
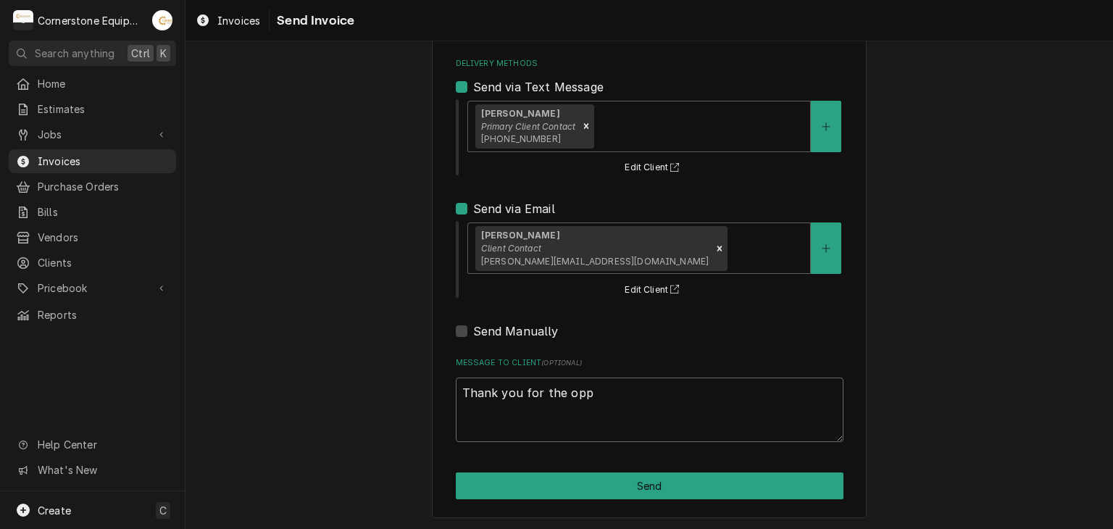
type textarea "Thank you for the oppo"
type textarea "x"
type textarea "Thank you for the oppor"
type textarea "x"
type textarea "Thank you for the opporun"
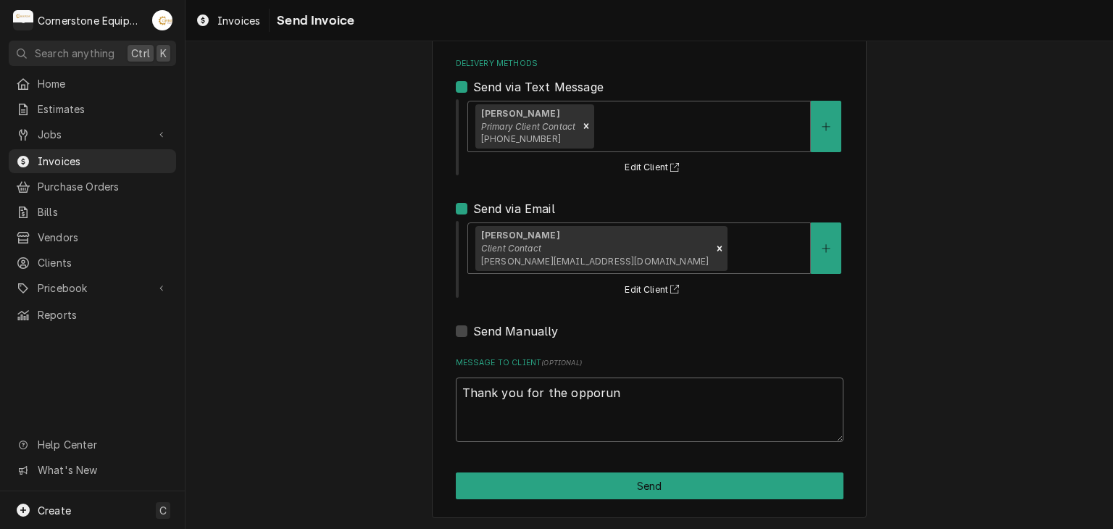
type textarea "x"
type textarea "Thank you for the opporunt"
type textarea "x"
type textarea "Thank you for the opporunti"
type textarea "x"
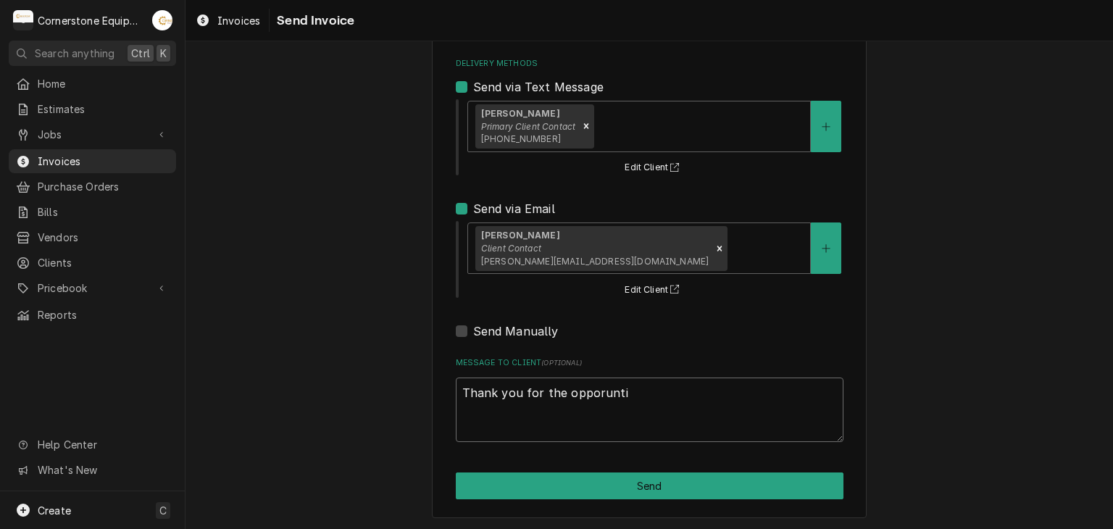
type textarea "Thank you for the opporuntiy"
type textarea "x"
type textarea "Thank you for the opporuntiy"
type textarea "x"
type textarea "Thank you for the opporuntiy t"
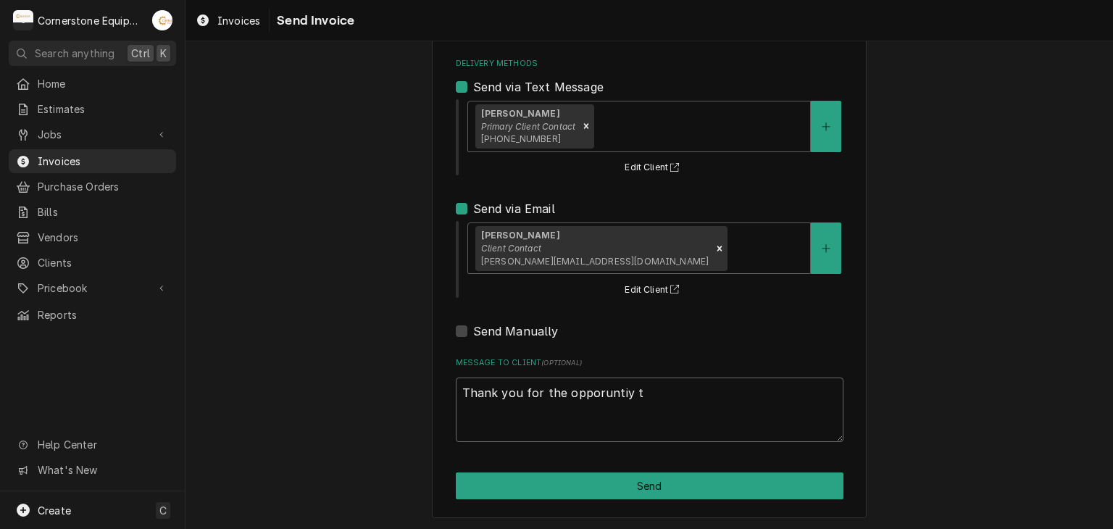
type textarea "x"
type textarea "Thank you for the opporuntiy to"
type textarea "x"
type textarea "Thank you for the opporuntiy to"
type textarea "x"
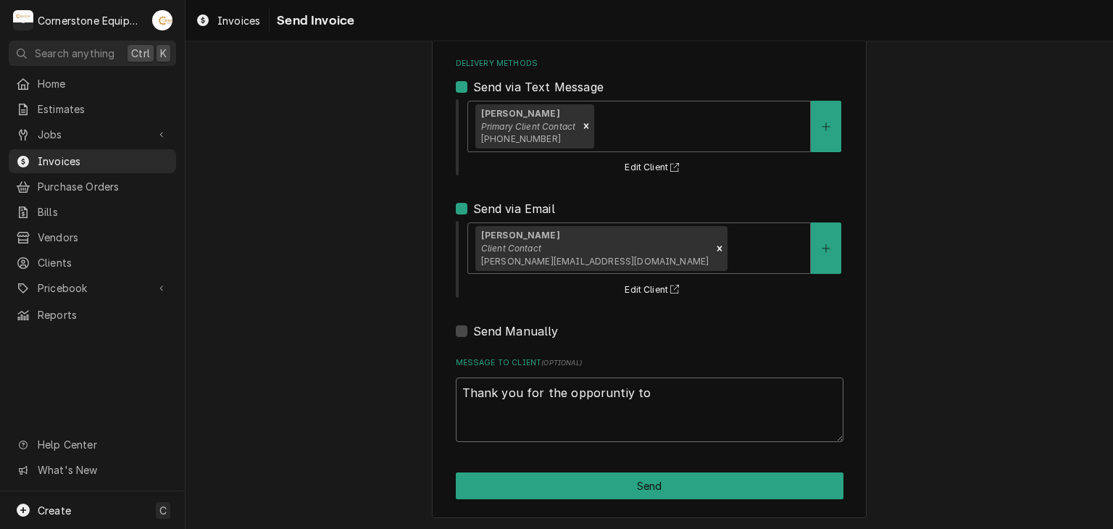
type textarea "Thank you for the opporuntiy to b"
type textarea "x"
type textarea "Thank you for the opporuntiy to be"
type textarea "x"
type textarea "Thank you for the opporuntiy to be"
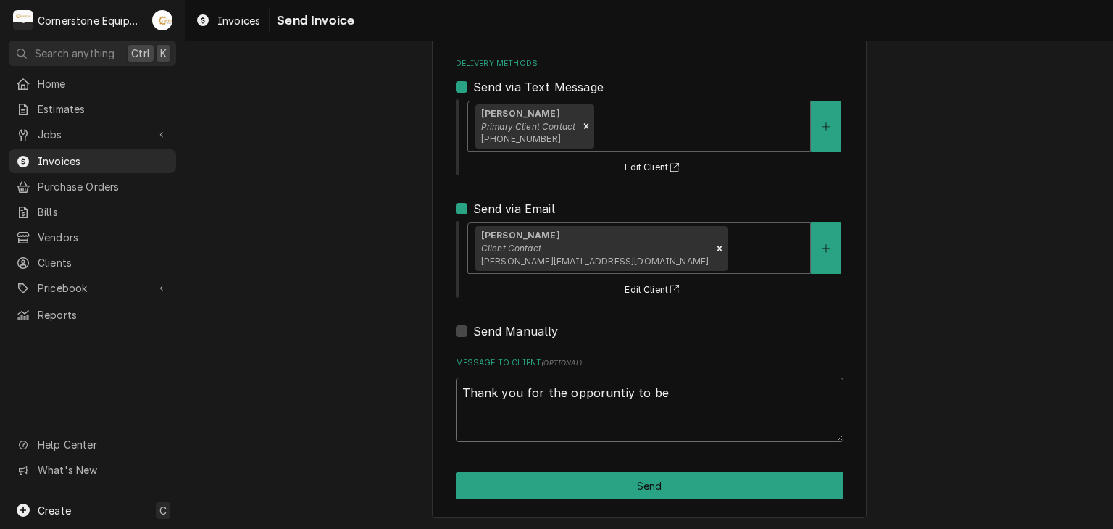
type textarea "x"
type textarea "Thank you for the opporuntiy to be o"
type textarea "x"
type textarea "Thank you for the opporuntiy to be of"
type textarea "x"
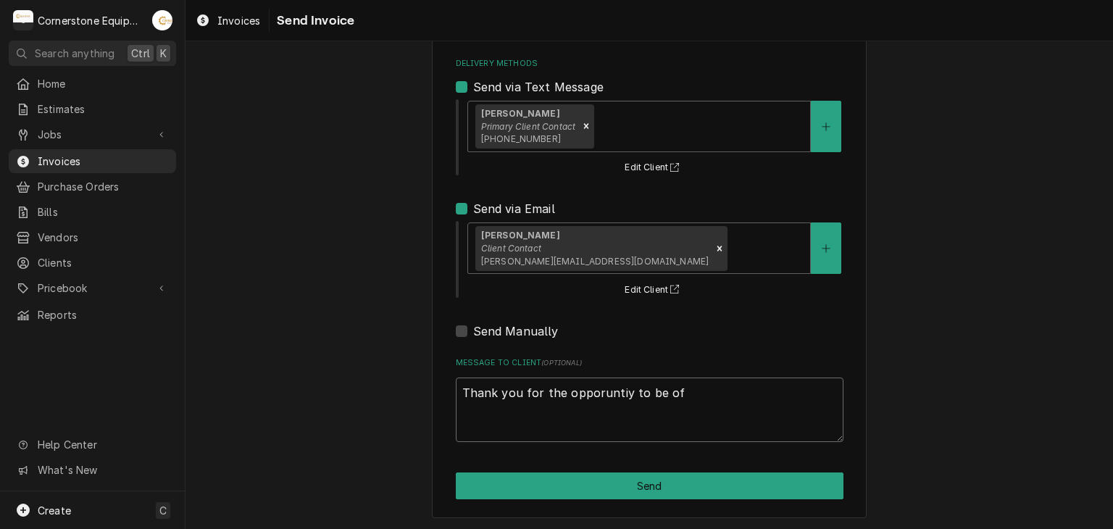
type textarea "Thank you for the opporuntiy to be of"
type textarea "x"
type textarea "Thank you for the opporuntiy to be of s"
type textarea "x"
type textarea "Thank you for the opporuntiy to be of se"
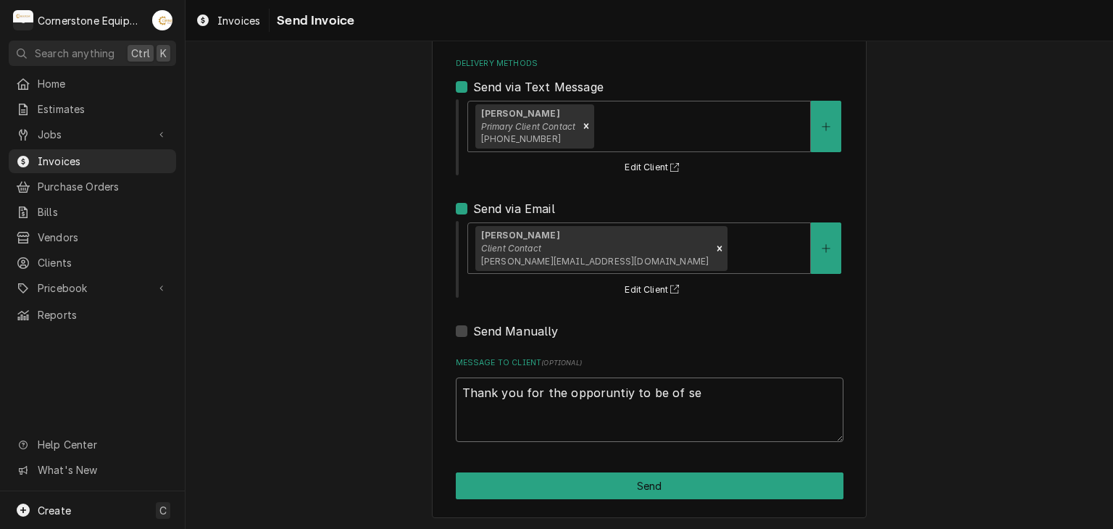
type textarea "x"
type textarea "Thank you for the opporuntiy to be of ser"
type textarea "x"
type textarea "Thank you for the opporuntiy to be of serv"
type textarea "x"
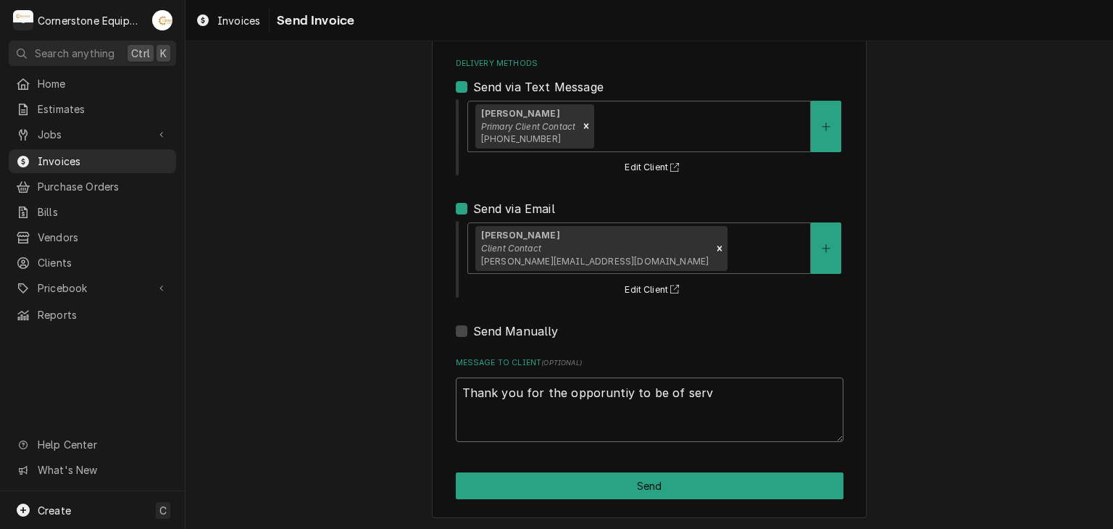
type textarea "Thank you for the opporuntiy to be of servi"
type textarea "x"
type textarea "Thank you for the opporuntiy to be of servic"
type textarea "x"
type textarea "Thank you for the opporuntiy to be of service"
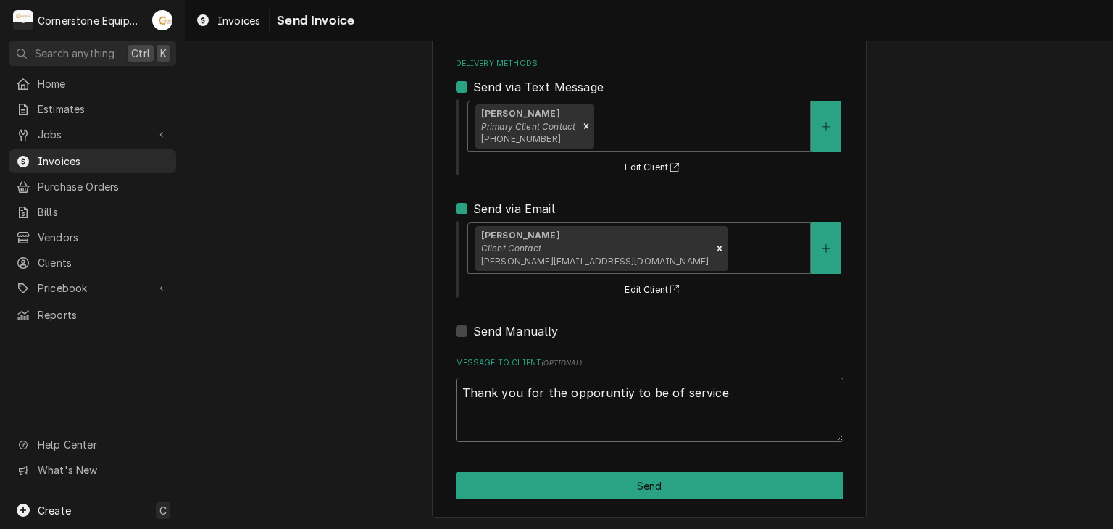
type textarea "x"
type textarea "Thank you for the opporuntiy to be of service!"
type textarea "x"
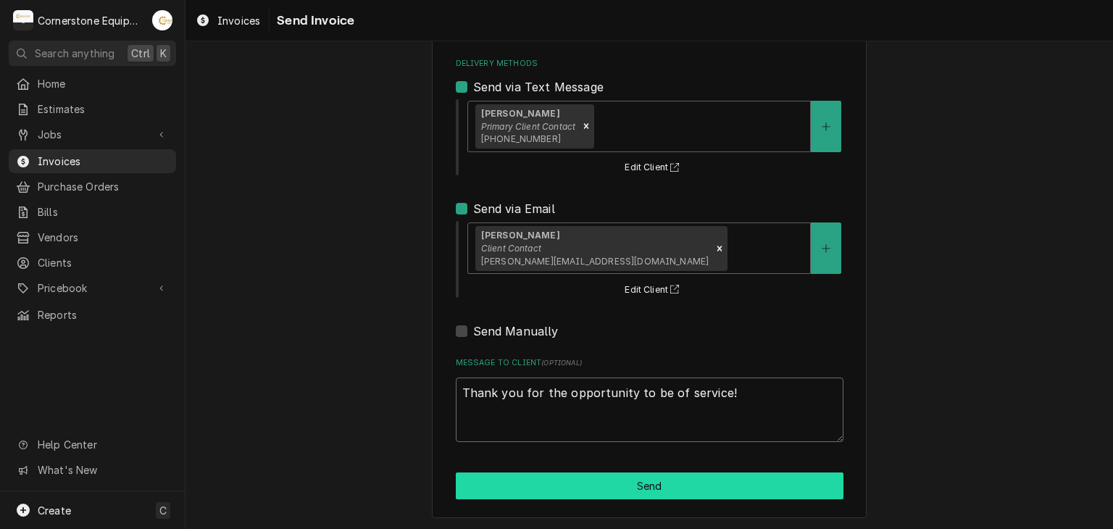
type textarea "Thank you for the opportunity to be of service!"
click at [641, 489] on button "Send" at bounding box center [650, 486] width 388 height 27
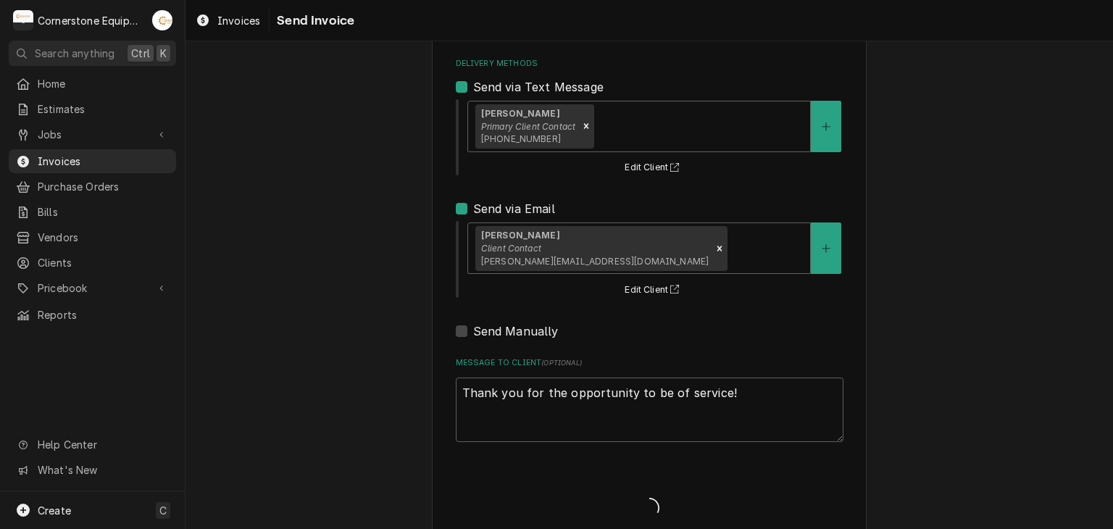
type textarea "x"
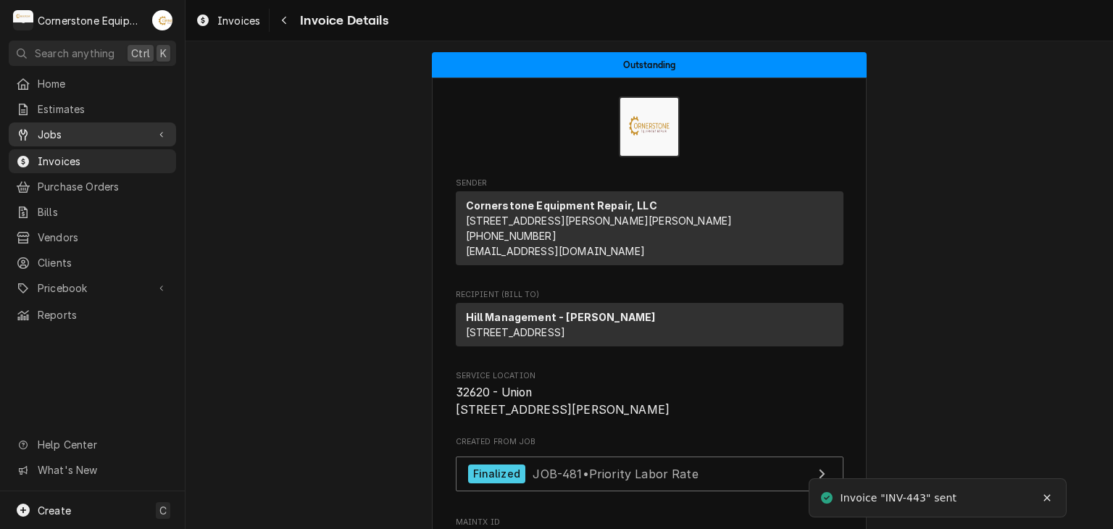
click at [58, 128] on span "Jobs" at bounding box center [92, 134] width 109 height 15
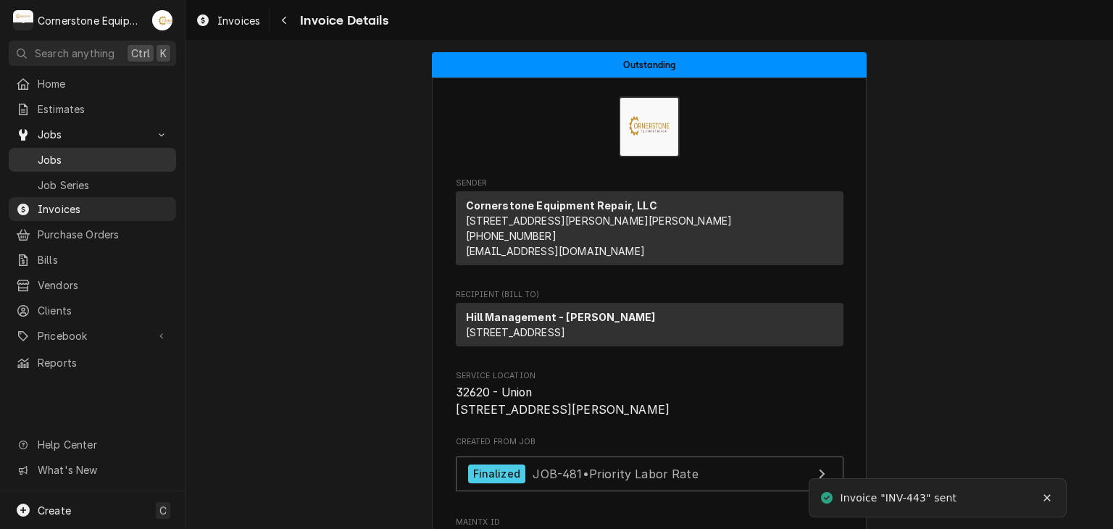
click at [61, 148] on link "Jobs" at bounding box center [92, 160] width 167 height 24
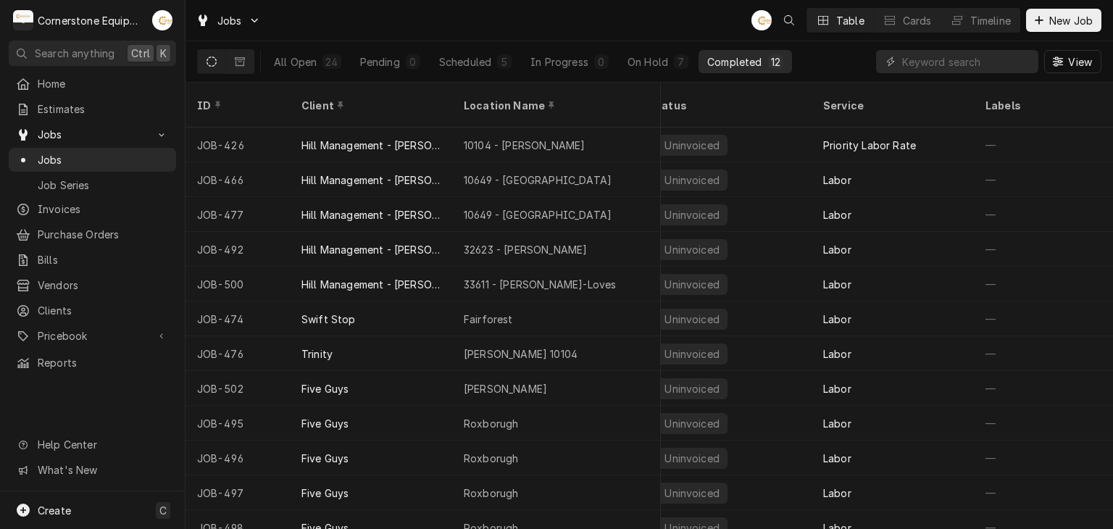
scroll to position [0, 33]
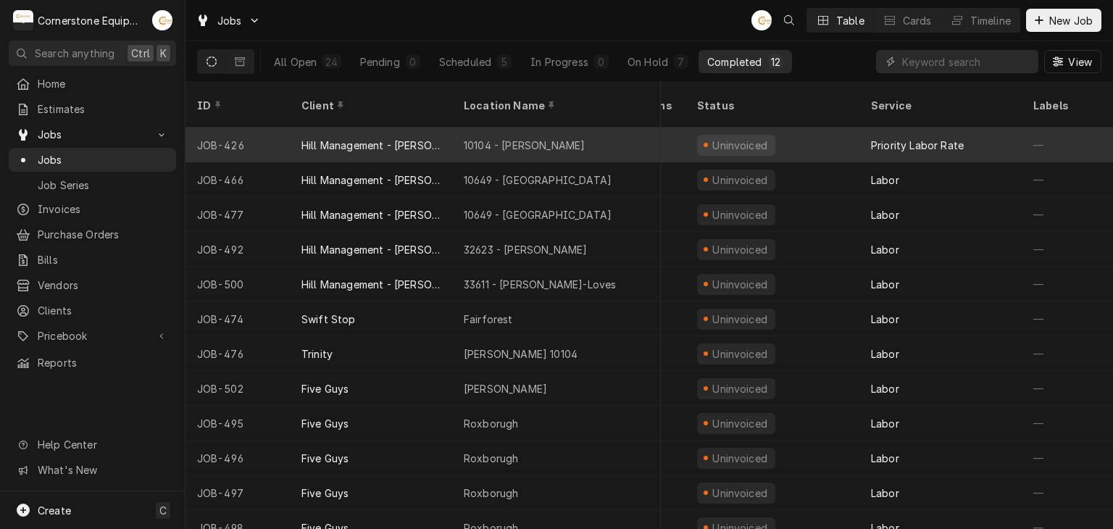
click at [418, 135] on div "Hill Management - [PERSON_NAME]" at bounding box center [371, 145] width 162 height 35
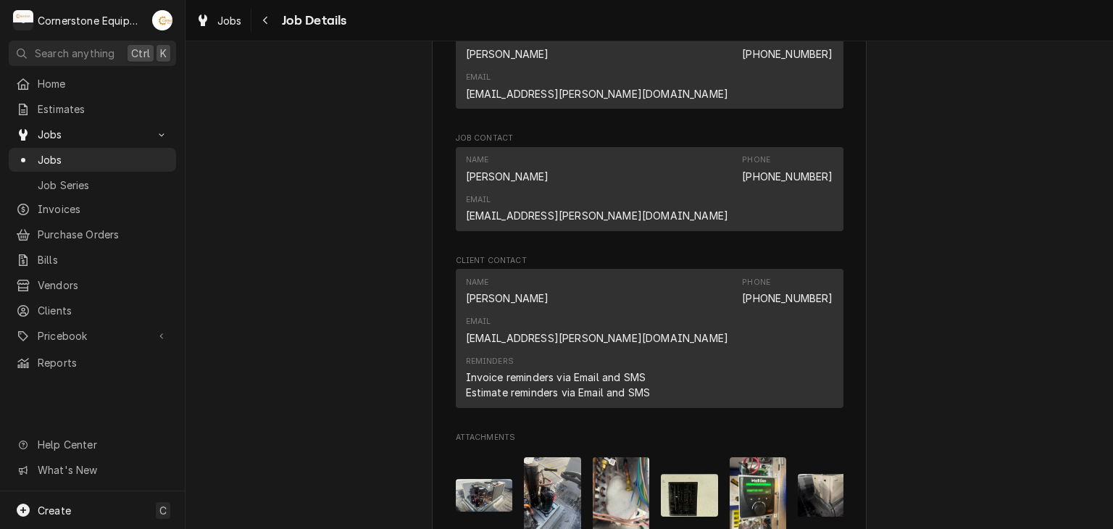
scroll to position [0, 23]
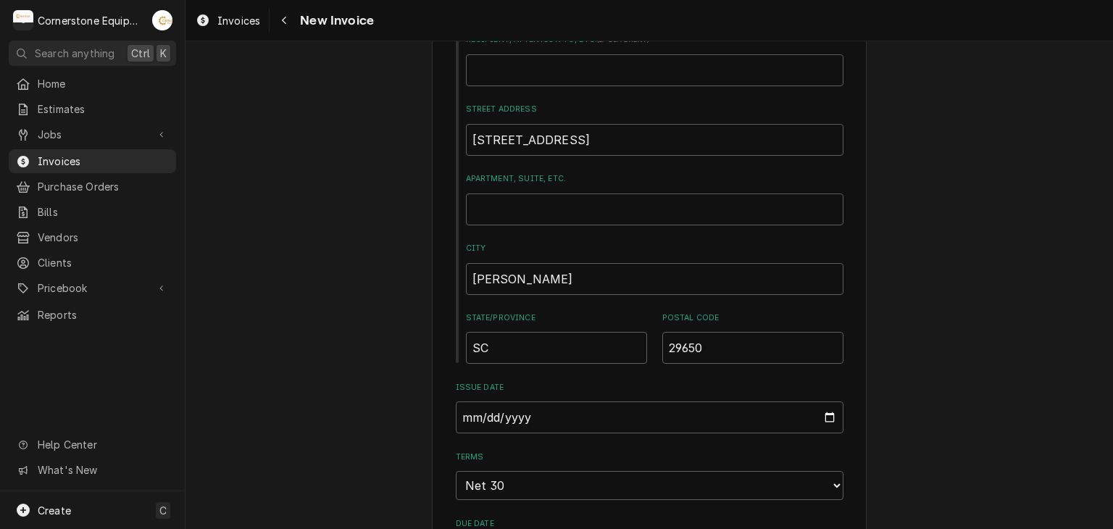
scroll to position [870, 0]
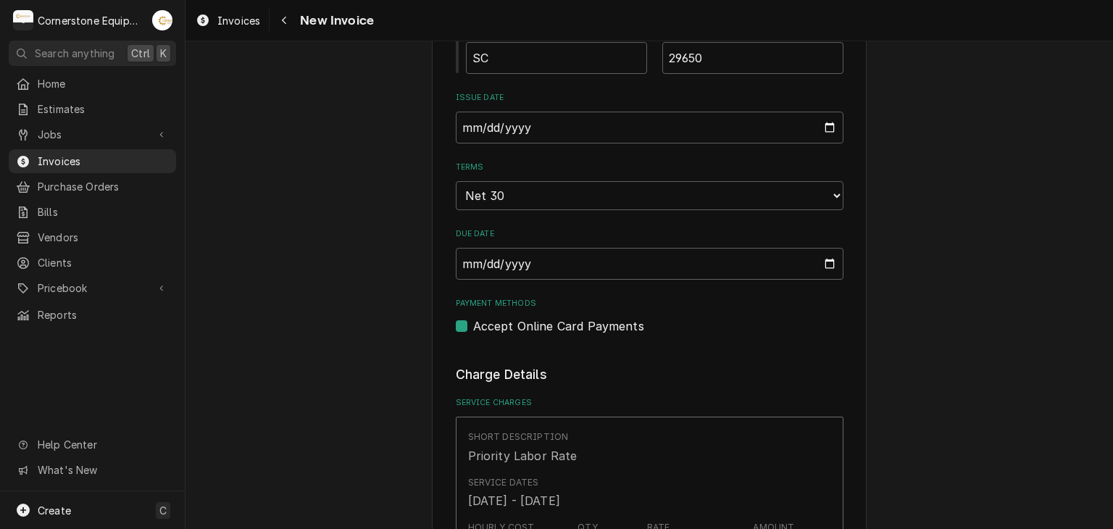
click at [547, 323] on label "Accept Online Card Payments" at bounding box center [558, 325] width 171 height 17
click at [547, 323] on input "Payment Methods" at bounding box center [667, 333] width 388 height 32
checkbox input "false"
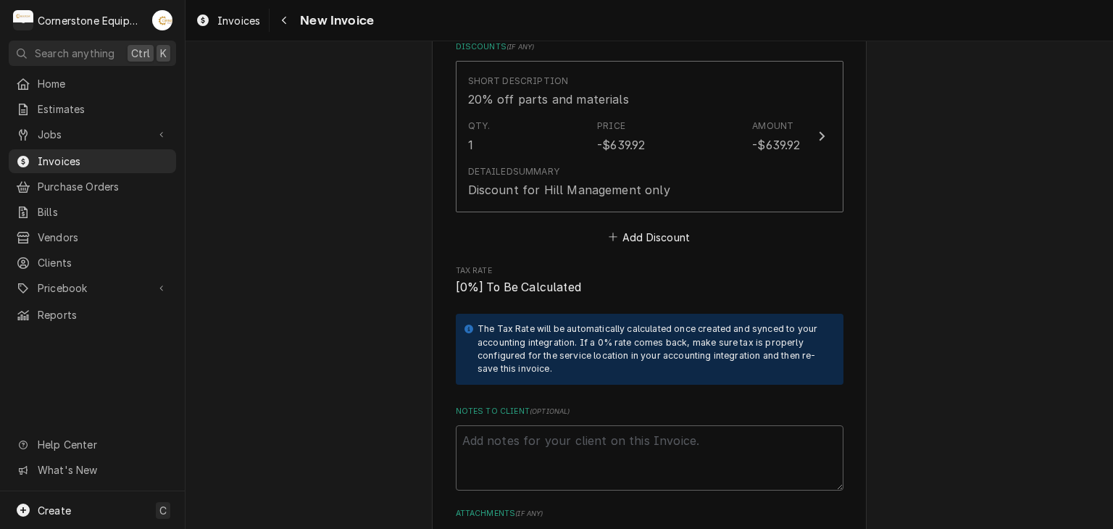
scroll to position [3276, 0]
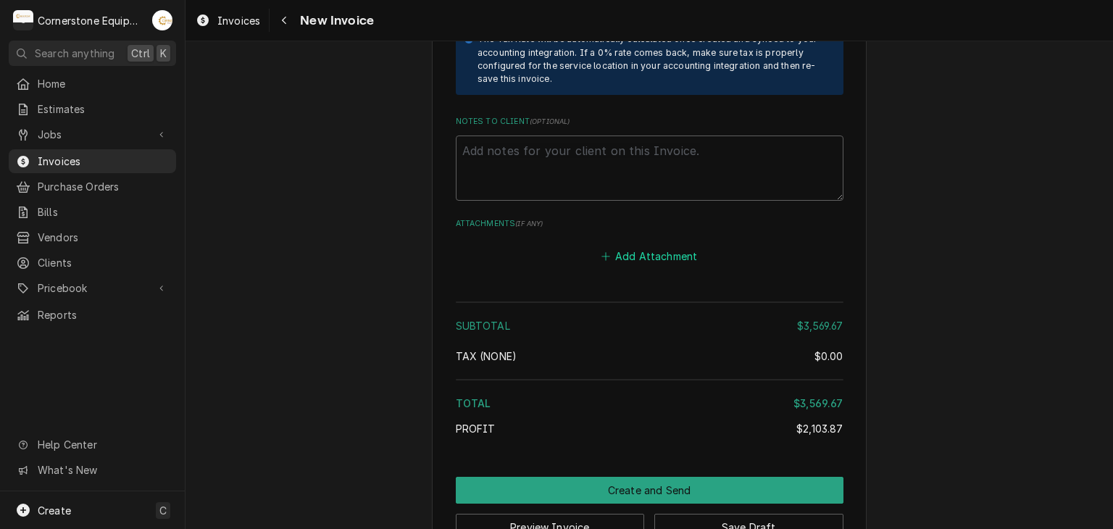
click at [634, 246] on button "Add Attachment" at bounding box center [649, 256] width 101 height 20
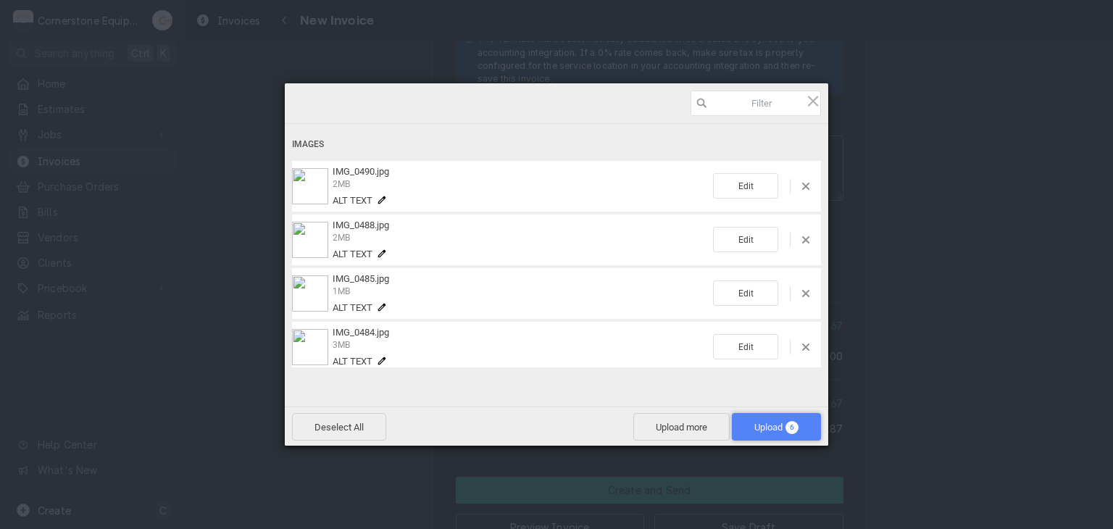
click at [786, 431] on span "Upload 6" at bounding box center [777, 427] width 44 height 11
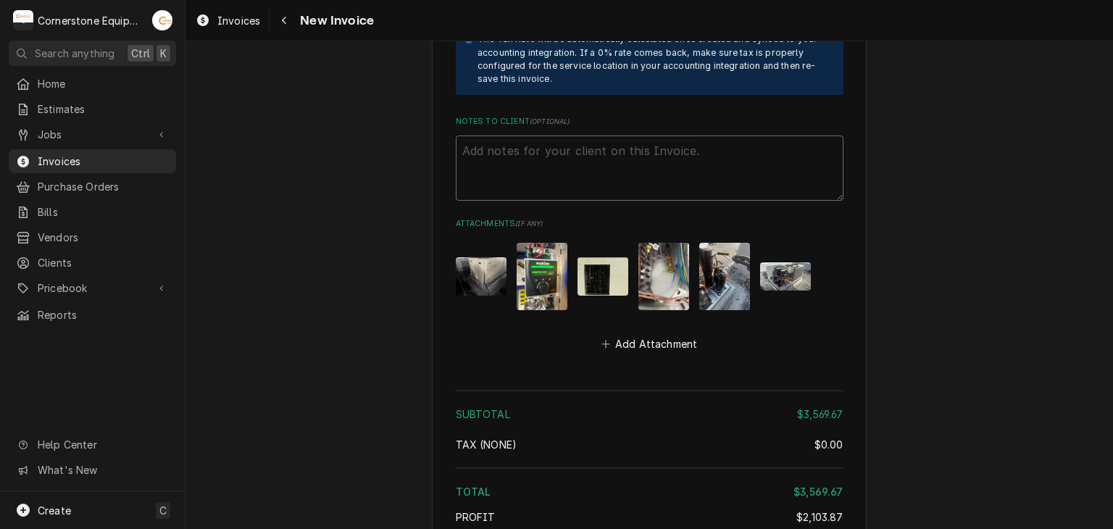
click at [480, 136] on textarea "Notes to Client ( optional )" at bounding box center [650, 168] width 388 height 65
paste textarea "INVOICE APPROVAL AND PAYMENT TERMS All invoices are due upon receipt unless oth…"
type textarea "x"
type textarea "INVOICE APPROVAL AND PAYMENT TERMS All invoices are due upon receipt unless oth…"
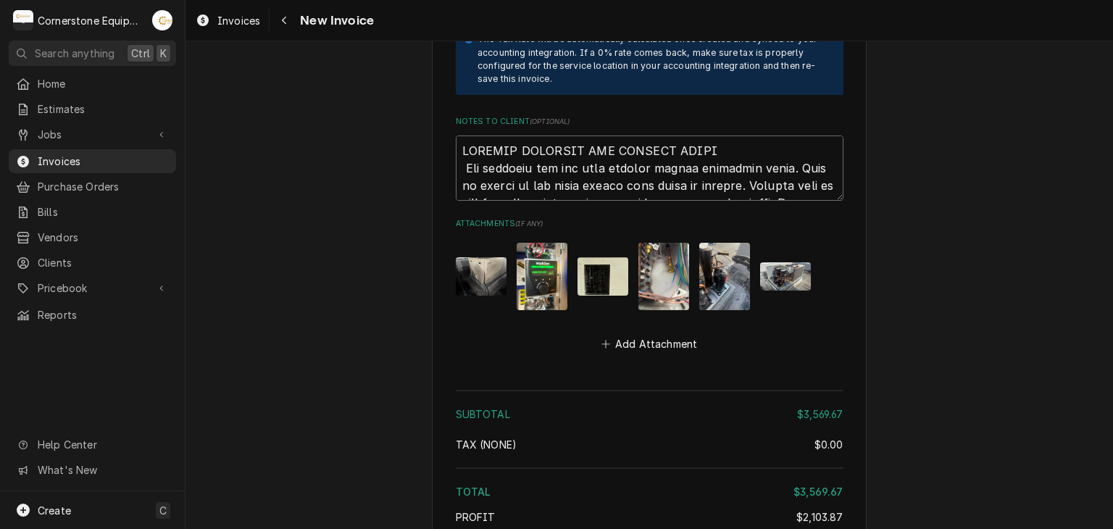
scroll to position [3534, 0]
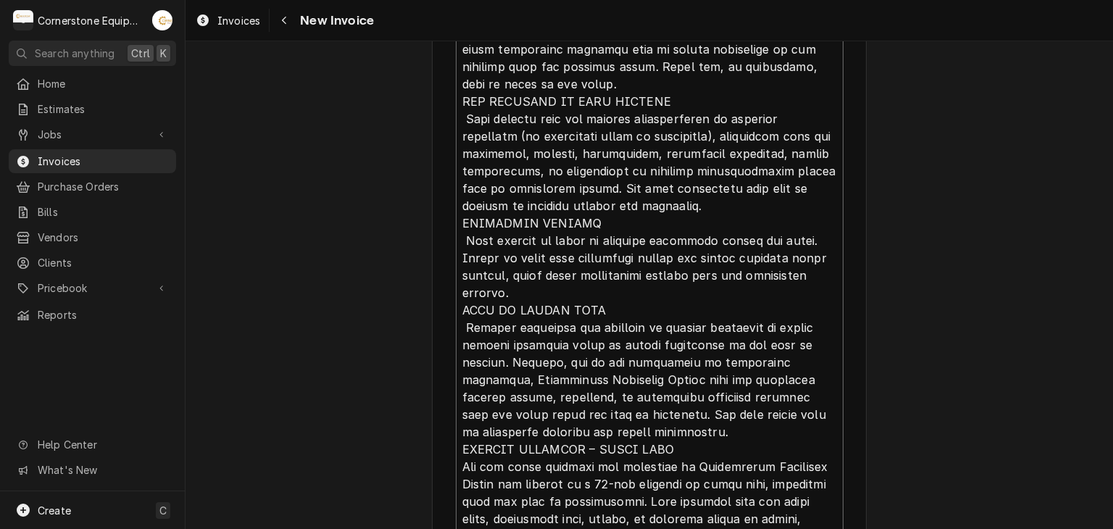
type textarea "x"
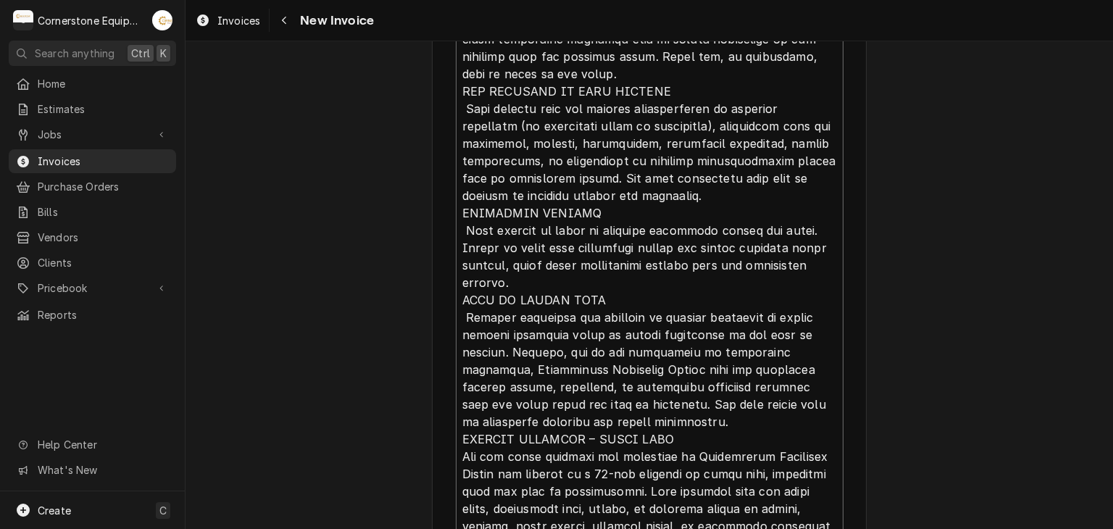
type textarea "INVOICE APPROVAL AND PAYMENT TERMS All invoices are due upon receipt unless oth…"
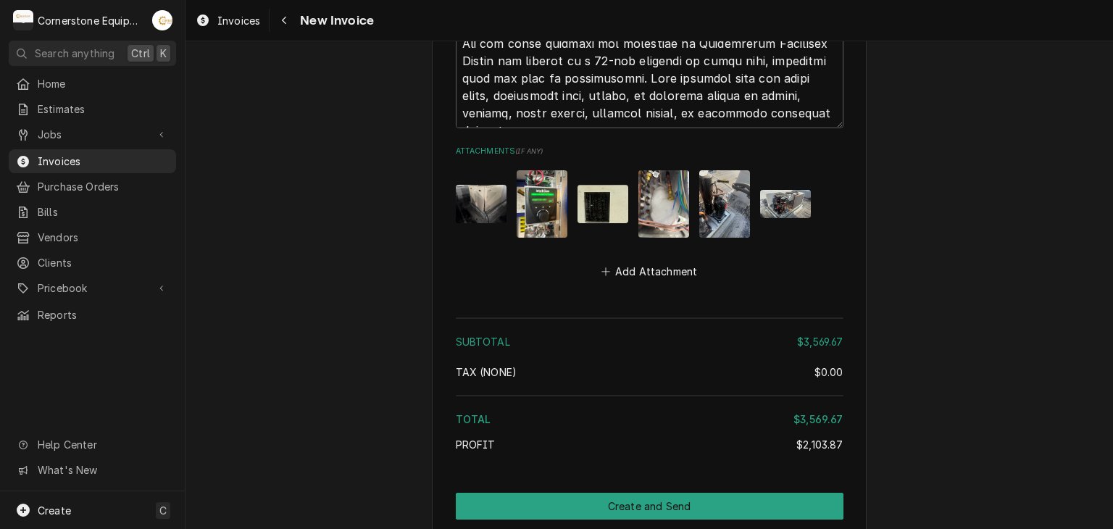
scroll to position [3976, 0]
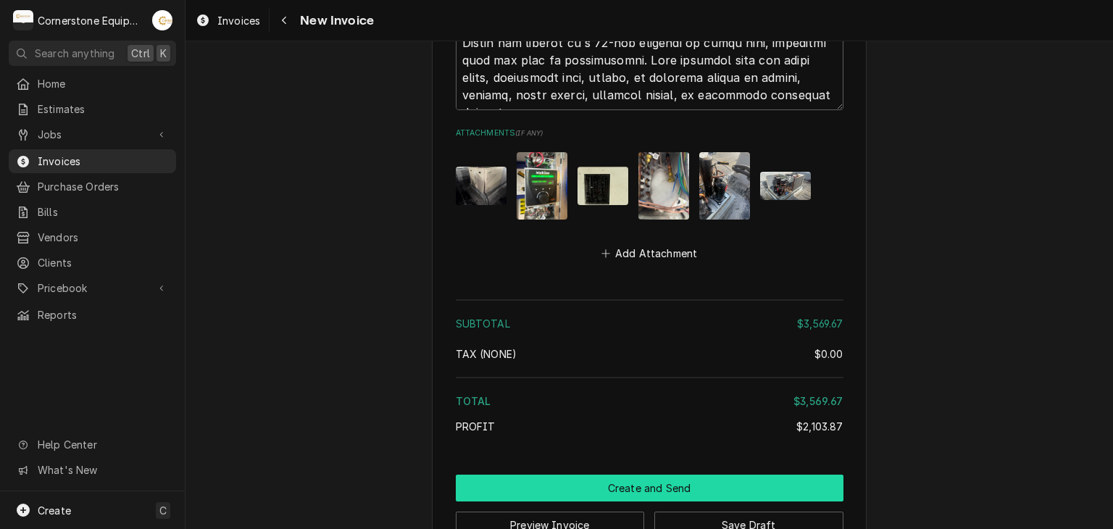
click at [629, 475] on button "Create and Send" at bounding box center [650, 488] width 388 height 27
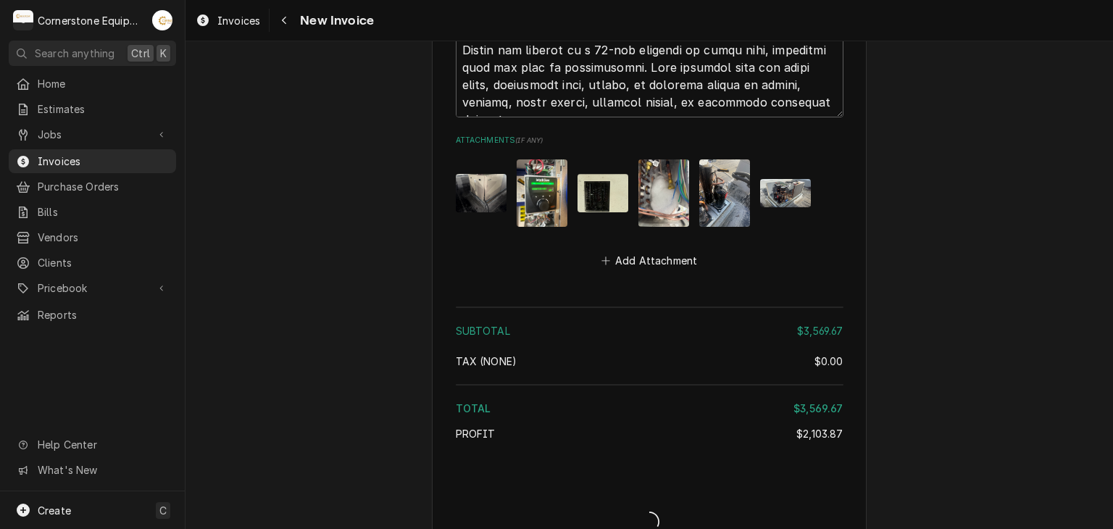
type textarea "x"
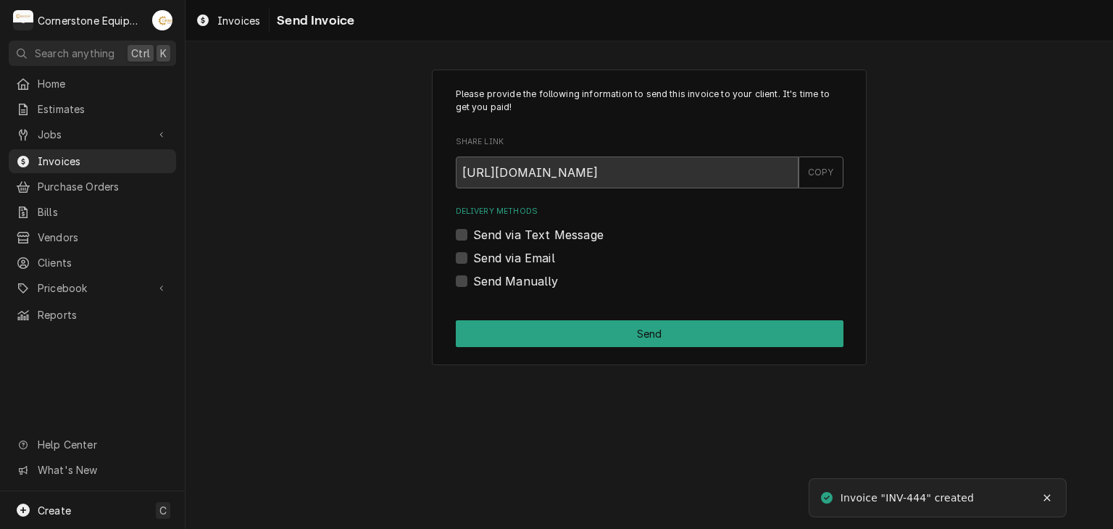
click at [540, 285] on label "Send Manually" at bounding box center [516, 281] width 86 height 17
click at [540, 285] on input "Send Manually" at bounding box center [667, 289] width 388 height 32
checkbox input "true"
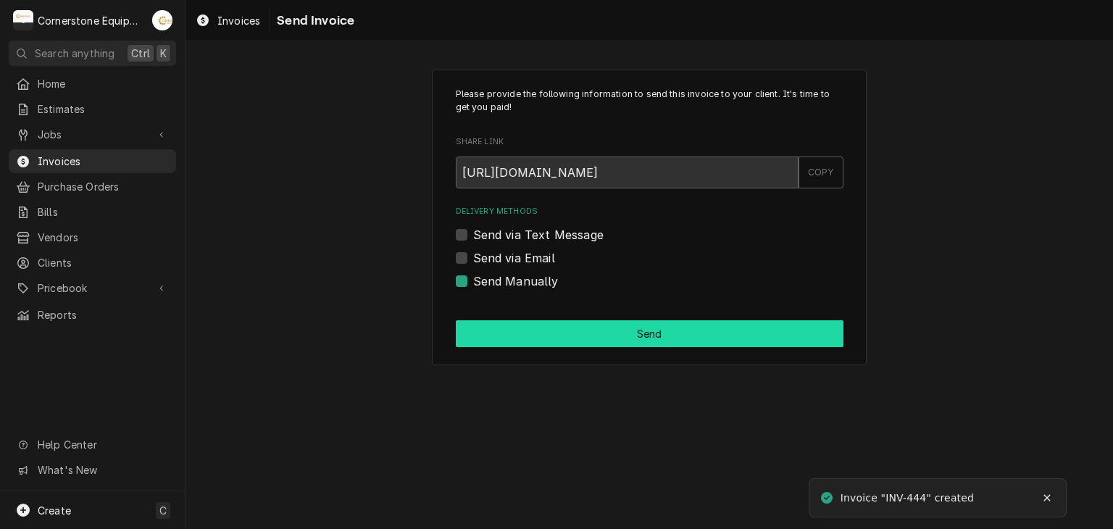
click at [542, 331] on button "Send" at bounding box center [650, 333] width 388 height 27
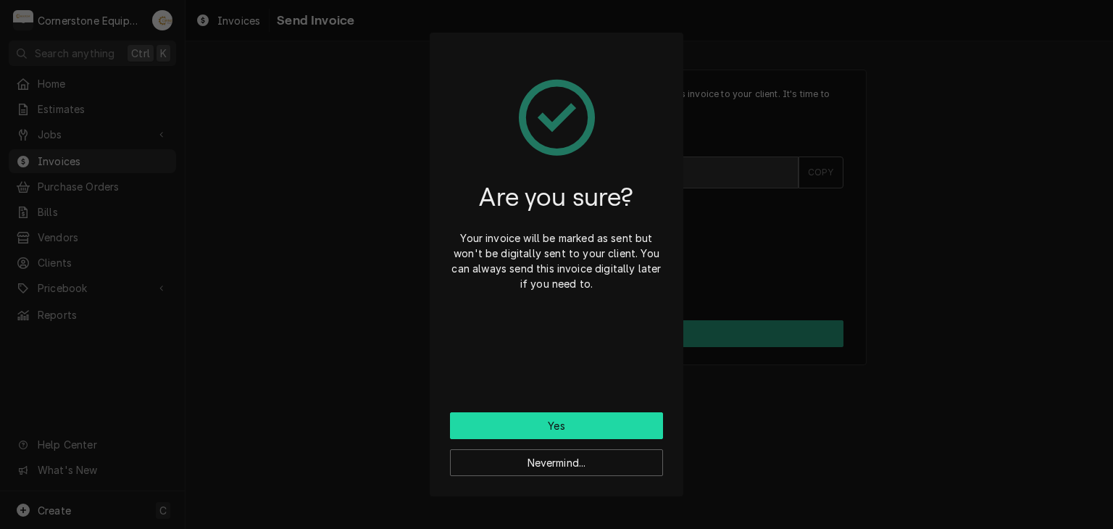
click at [563, 427] on button "Yes" at bounding box center [556, 425] width 213 height 27
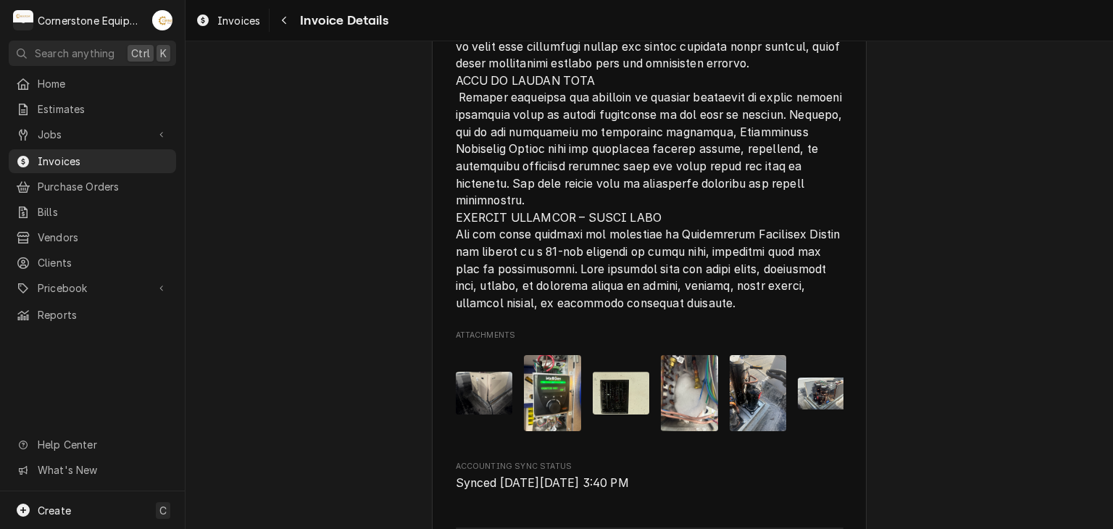
scroll to position [3368, 0]
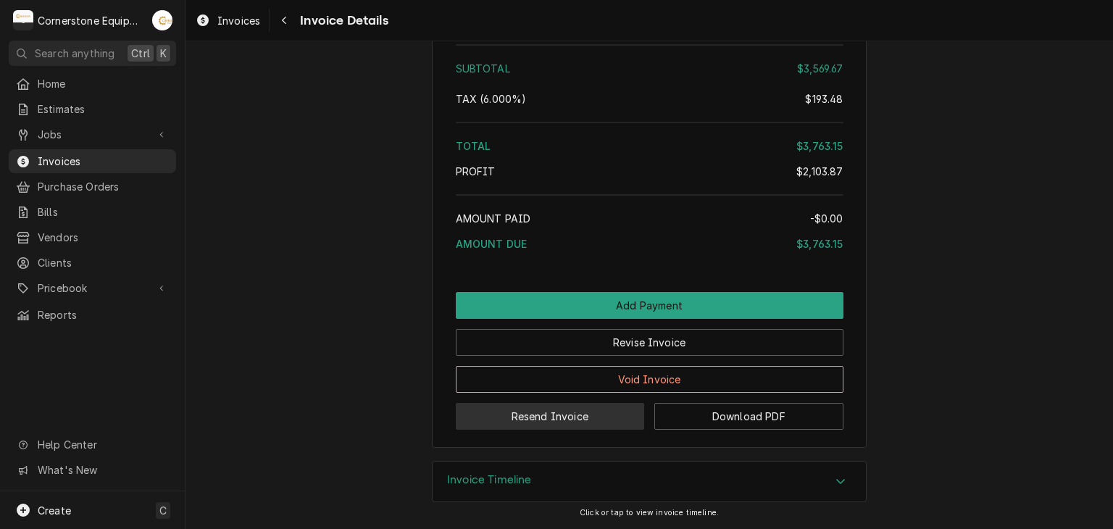
click at [502, 425] on button "Resend Invoice" at bounding box center [550, 416] width 189 height 27
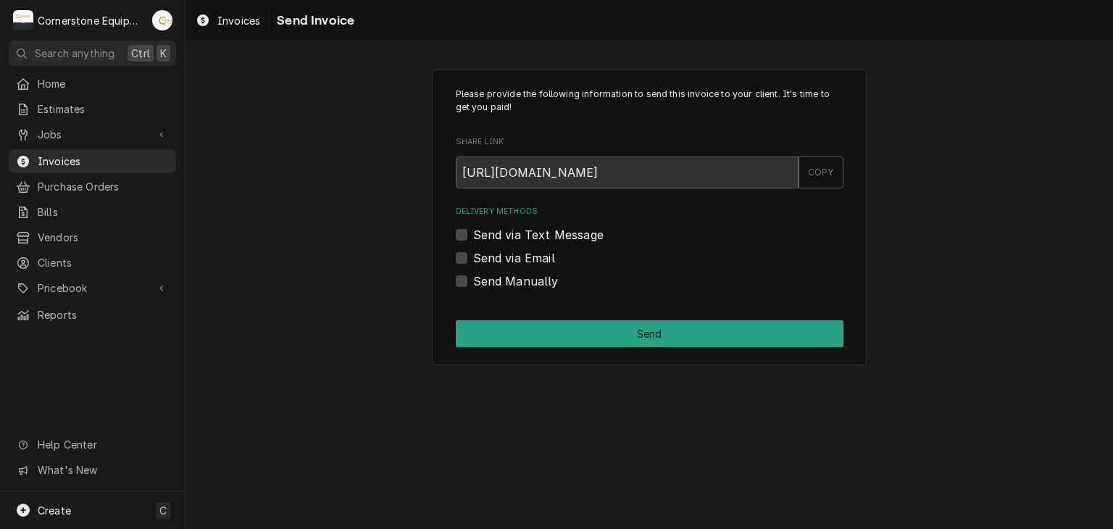
click at [474, 233] on label "Send via Text Message" at bounding box center [538, 234] width 130 height 17
click at [474, 233] on input "Send via Text Message" at bounding box center [667, 242] width 388 height 32
checkbox input "true"
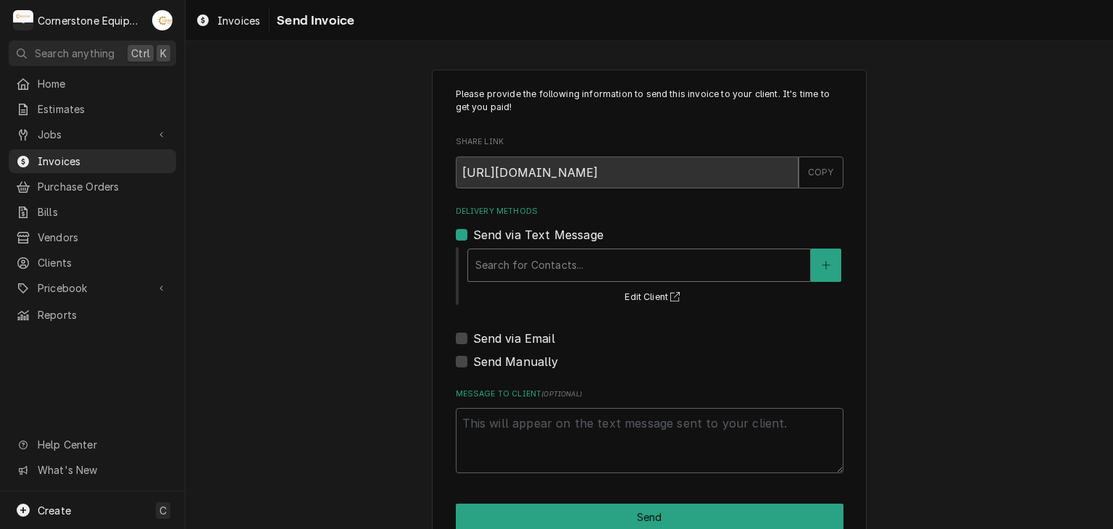
drag, startPoint x: 490, startPoint y: 246, endPoint x: 497, endPoint y: 300, distance: 54.1
click at [490, 250] on div "Search for Contacts... Edit Client" at bounding box center [655, 276] width 378 height 60
drag, startPoint x: 496, startPoint y: 279, endPoint x: 494, endPoint y: 267, distance: 11.7
click at [495, 276] on div "Search for Contacts..." at bounding box center [639, 265] width 342 height 32
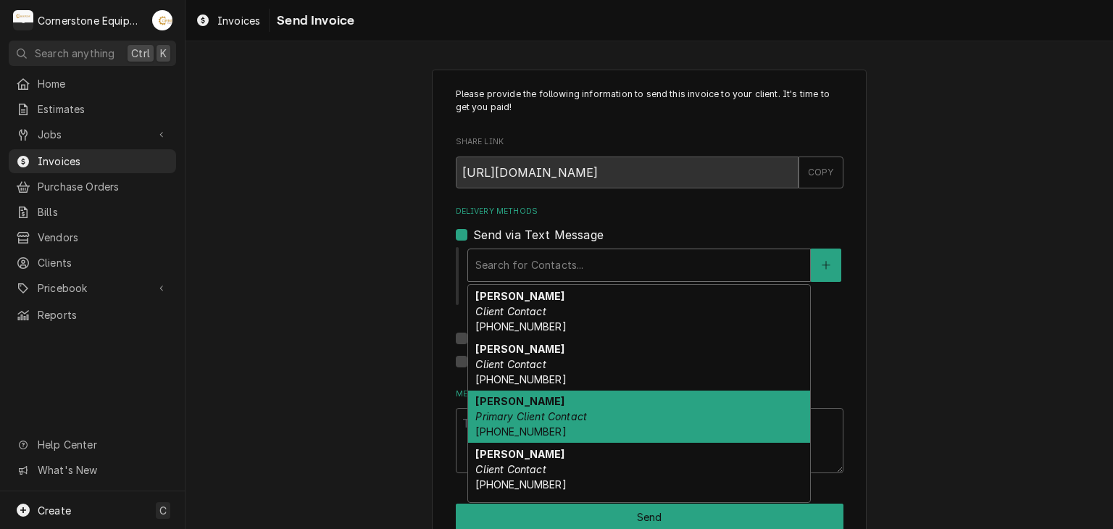
click at [504, 427] on span "[PHONE_NUMBER]" at bounding box center [520, 431] width 91 height 12
type textarea "x"
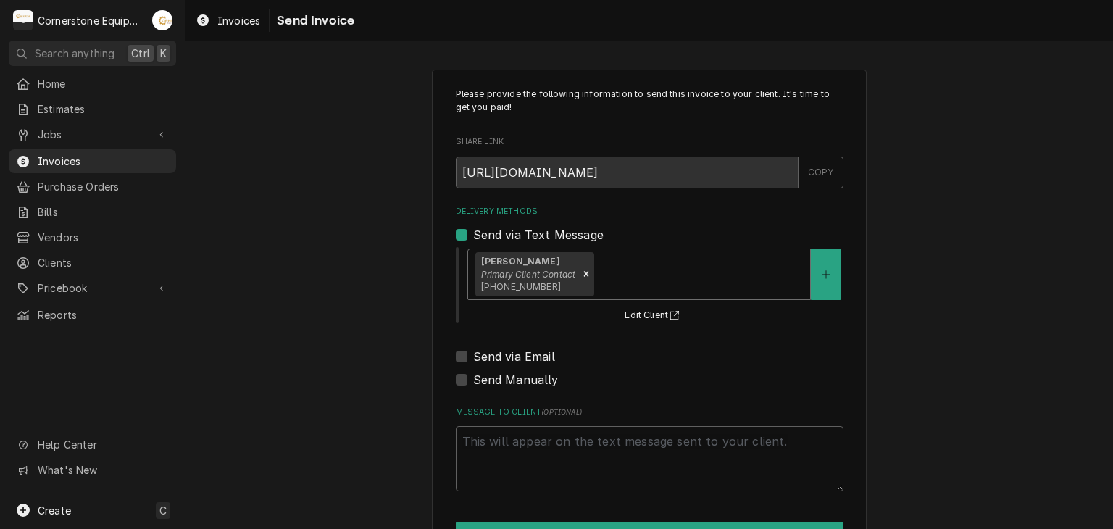
click at [505, 352] on label "Send via Email" at bounding box center [514, 356] width 82 height 17
click at [505, 352] on input "Send via Email" at bounding box center [667, 364] width 388 height 32
checkbox input "true"
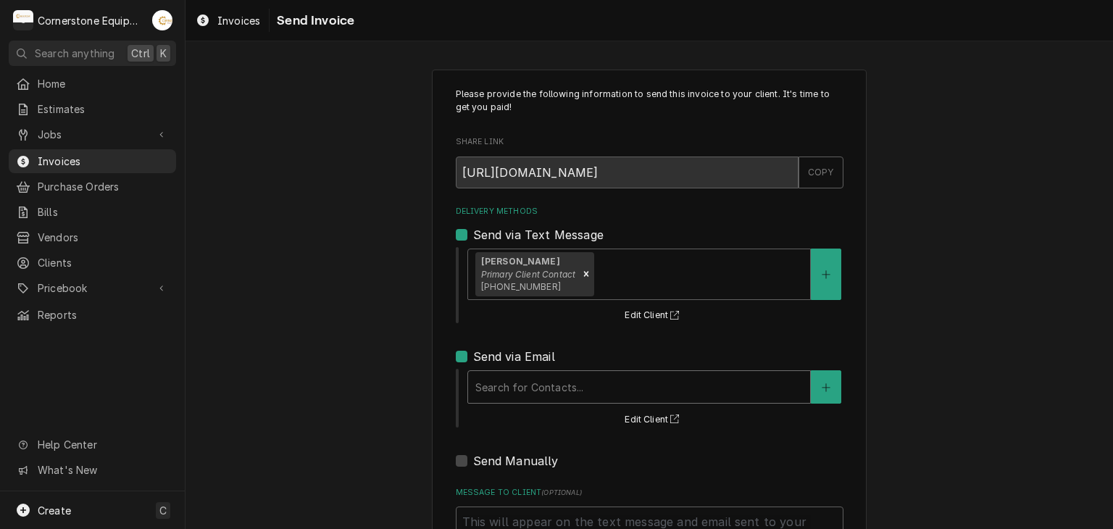
click at [511, 395] on div "Delivery Methods" at bounding box center [639, 387] width 328 height 26
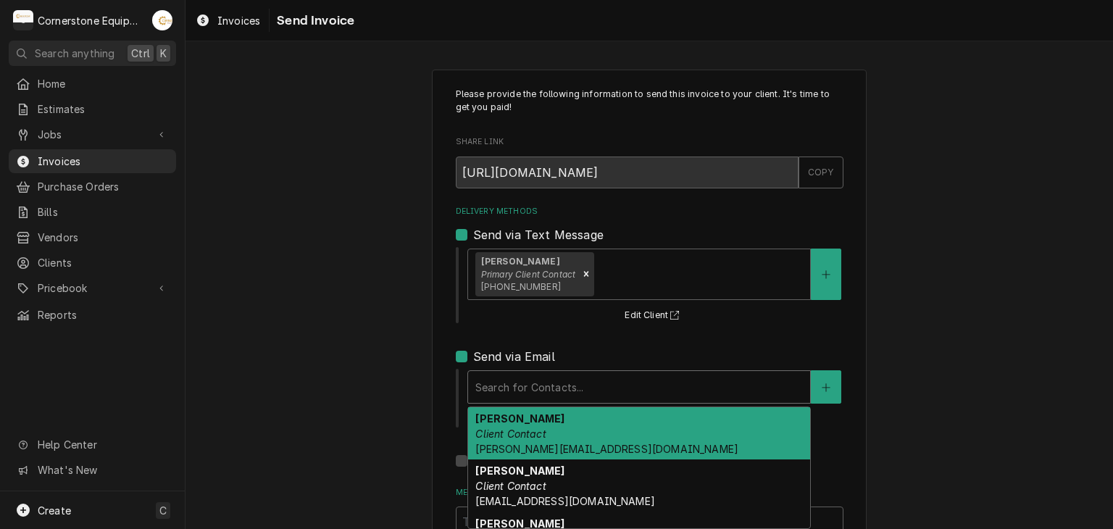
click at [511, 413] on strong "Amy Moore" at bounding box center [519, 418] width 89 height 12
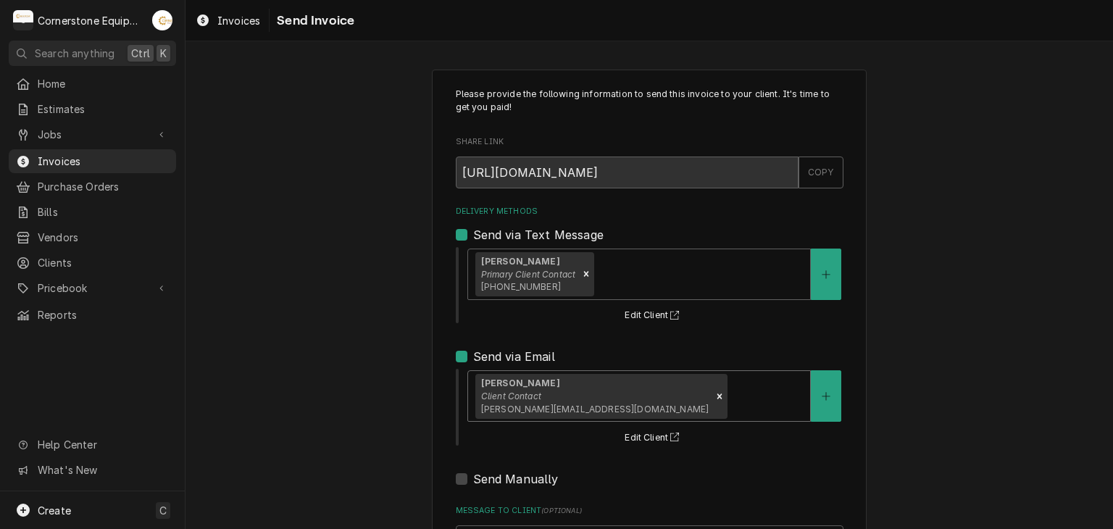
click at [381, 407] on div "Please provide the following information to send this invoice to your client. I…" at bounding box center [650, 368] width 928 height 622
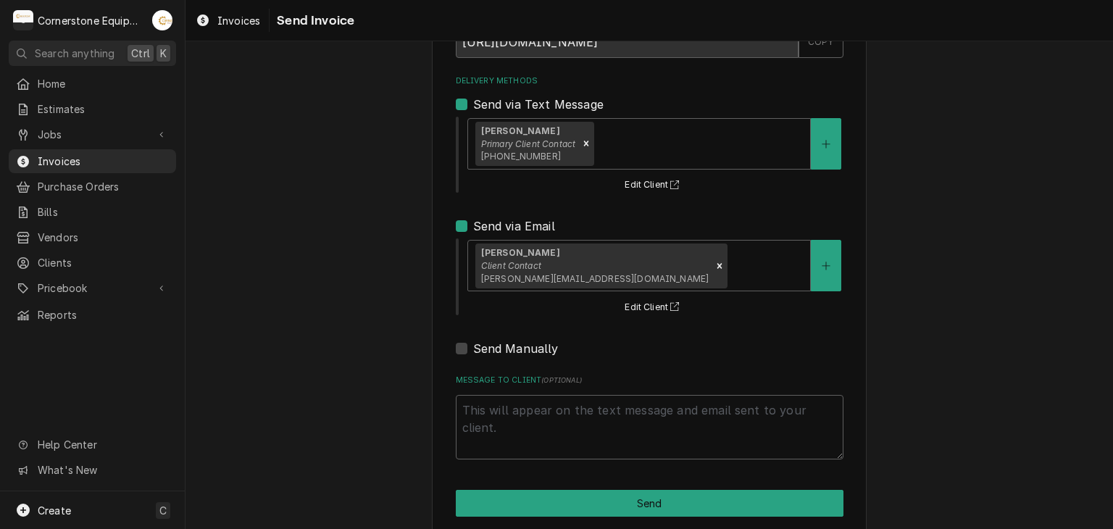
scroll to position [148, 0]
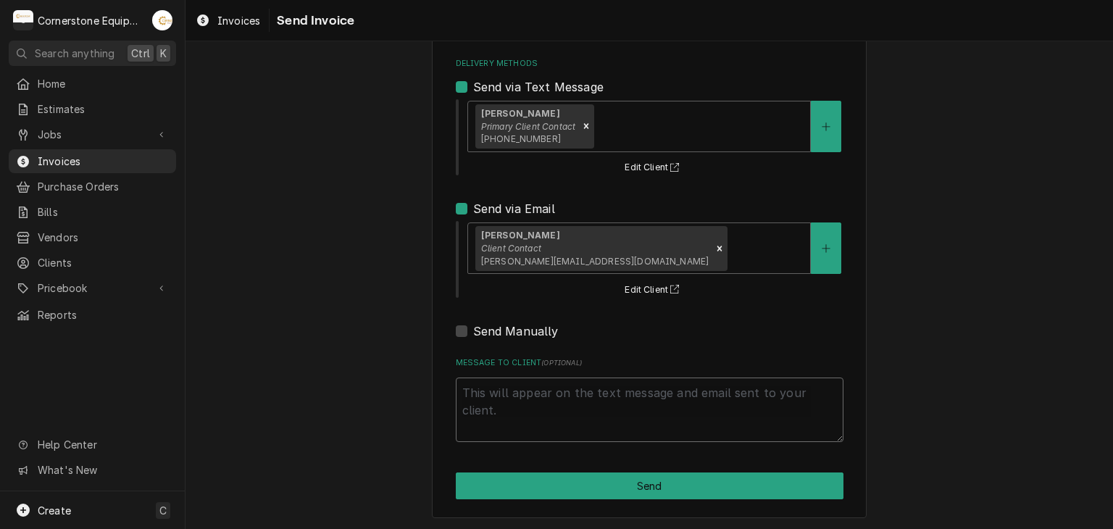
click at [510, 430] on textarea "Message to Client ( optional )" at bounding box center [650, 410] width 388 height 65
type textarea "x"
type textarea "T"
type textarea "x"
type textarea "Th"
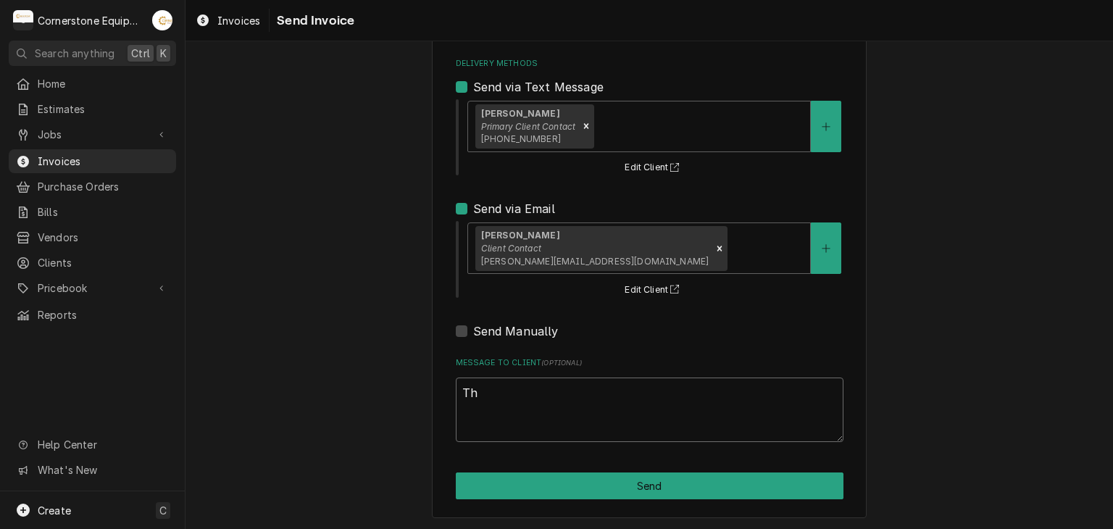
type textarea "x"
type textarea "Tha"
type textarea "x"
type textarea "Than"
type textarea "x"
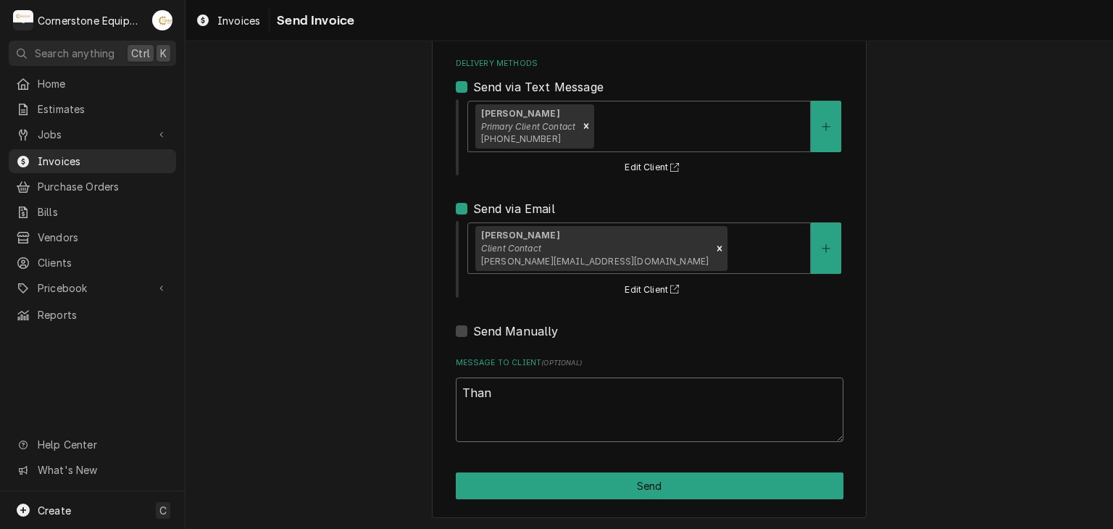
type textarea "Thank"
type textarea "x"
type textarea "Thank"
type textarea "x"
type textarea "Thank y"
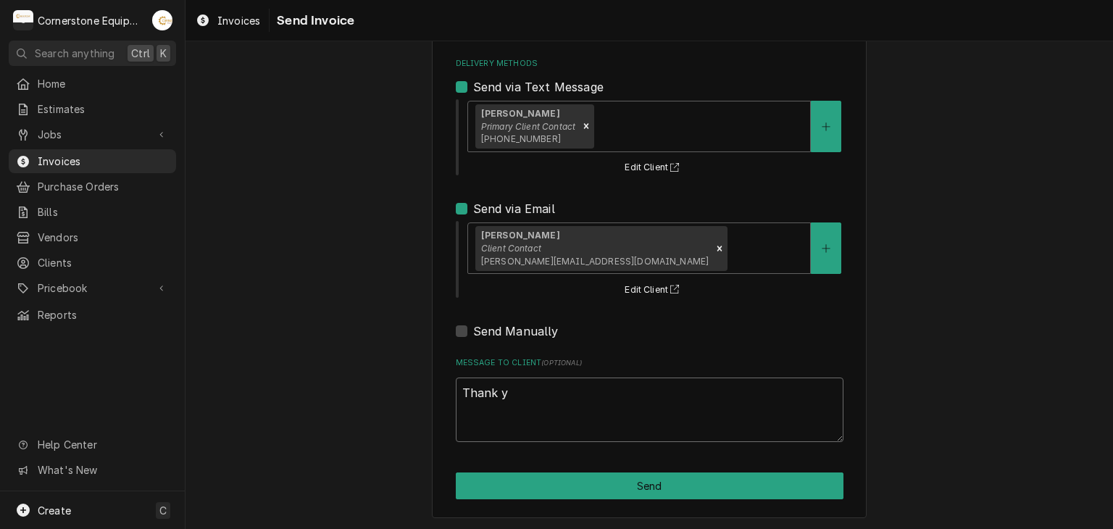
type textarea "x"
type textarea "Thank yo"
type textarea "x"
type textarea "Thank you"
type textarea "x"
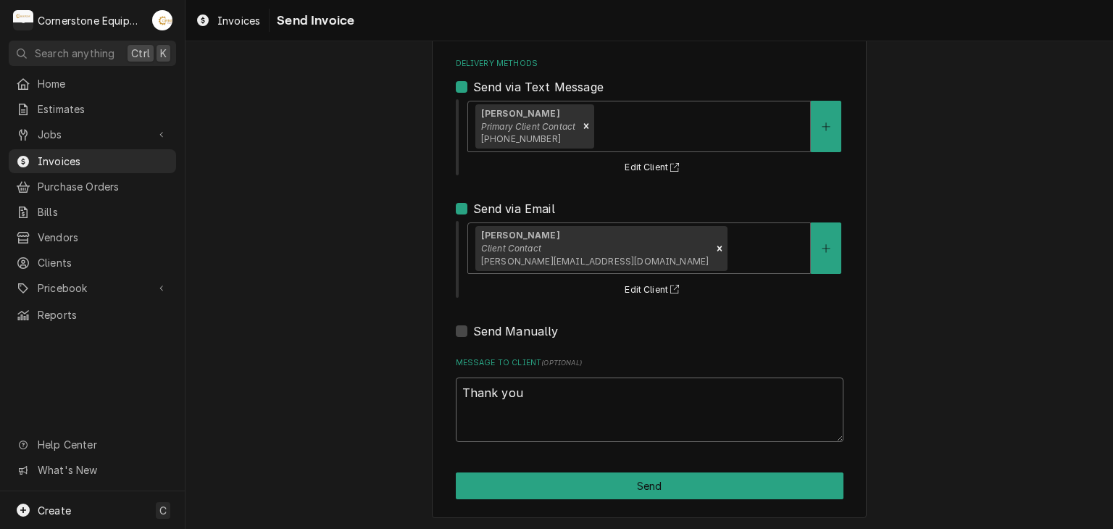
type textarea "Thank you f"
type textarea "x"
type textarea "Thank you fo"
type textarea "x"
type textarea "Thank you for"
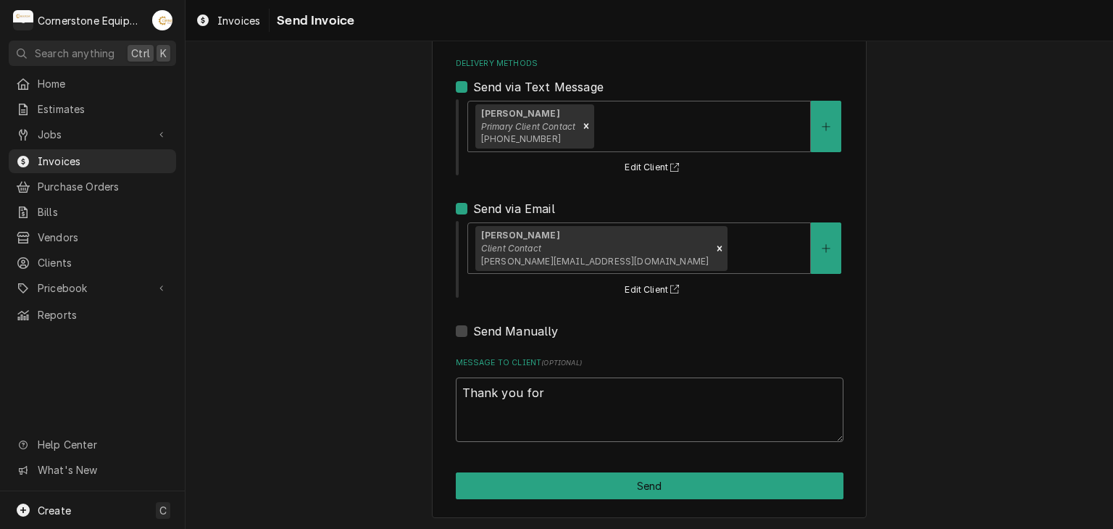
type textarea "x"
type textarea "Thank you for"
type textarea "x"
type textarea "Thank you for t"
type textarea "x"
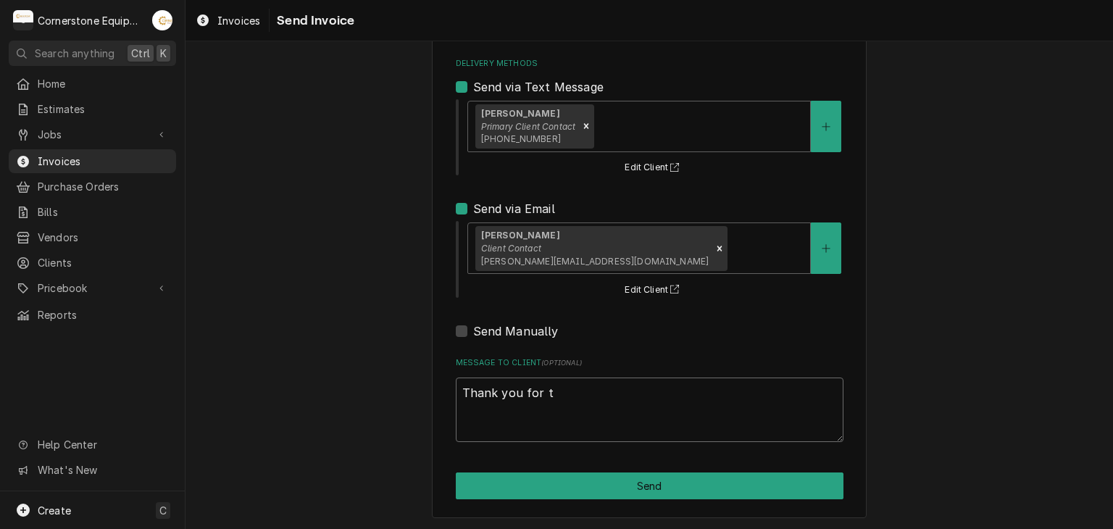
type textarea "Thank you for th"
type textarea "x"
type textarea "Thank you for the"
type textarea "x"
type textarea "Thank you for the"
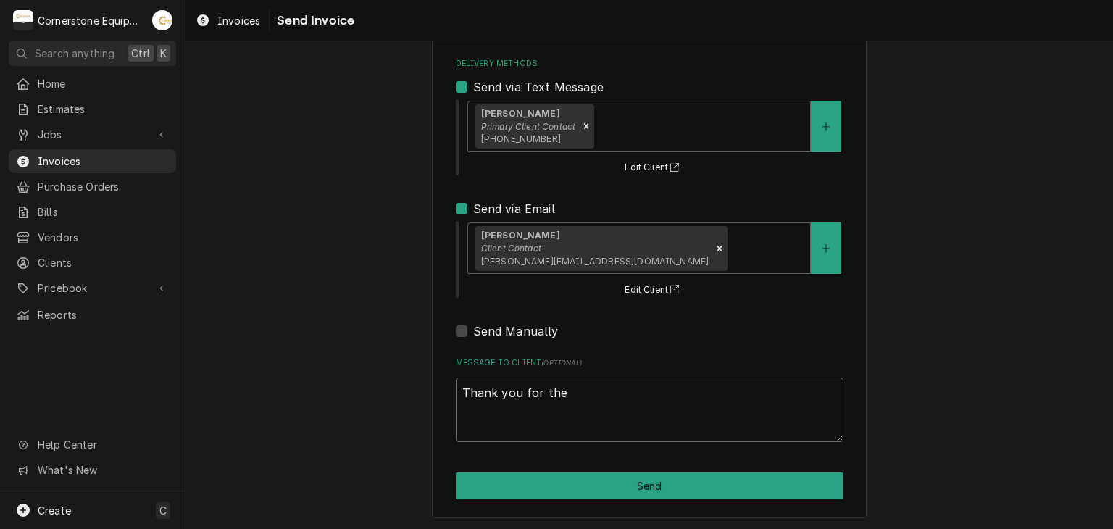
type textarea "x"
type textarea "Thank you for the o"
type textarea "x"
type textarea "Thank you for the op"
type textarea "x"
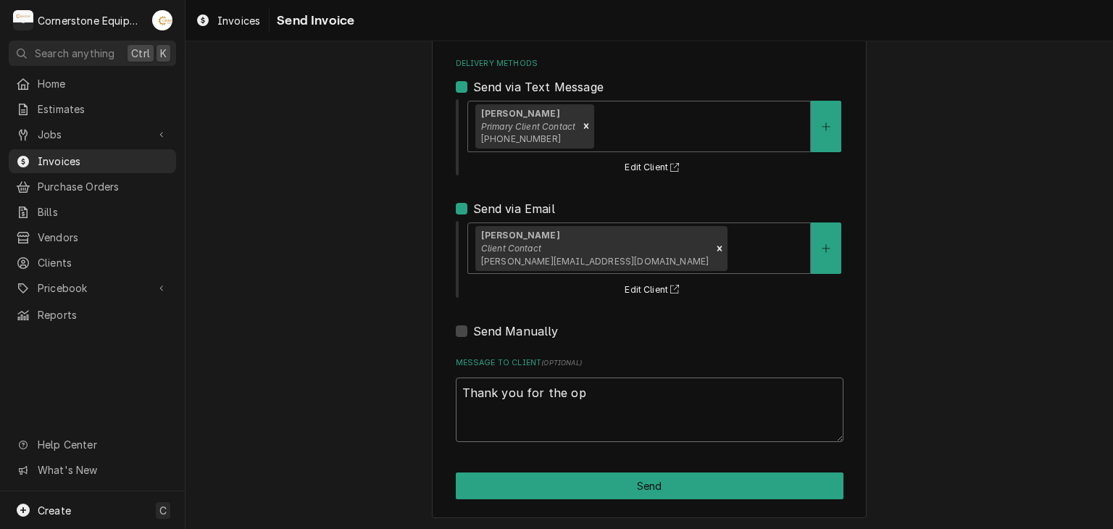
type textarea "Thank you for the opp"
type textarea "x"
type textarea "Thank you for the oppo"
type textarea "x"
type textarea "Thank you for the oppor"
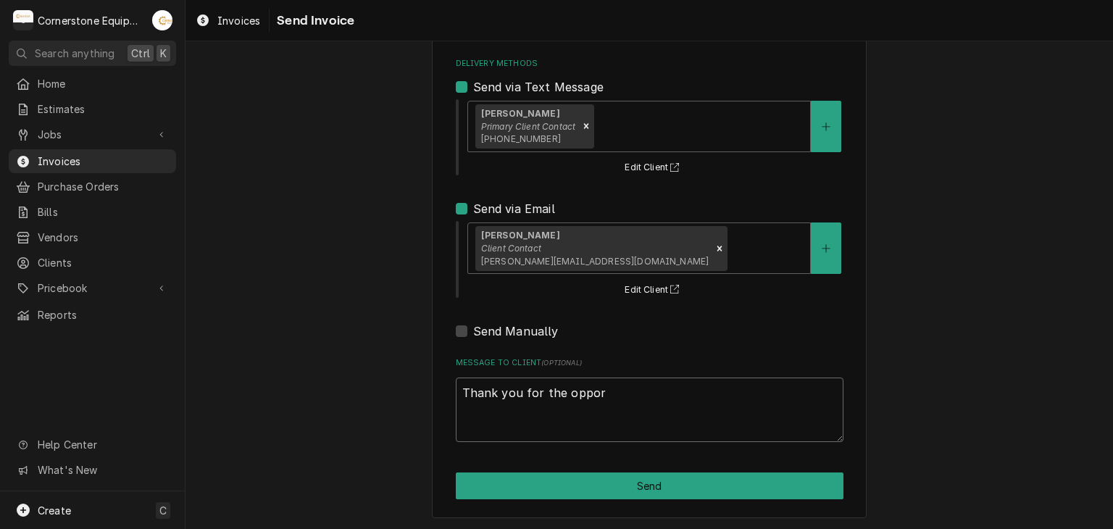
type textarea "x"
type textarea "Thank you for the opporu"
type textarea "x"
type textarea "Thank you for the oppor"
type textarea "x"
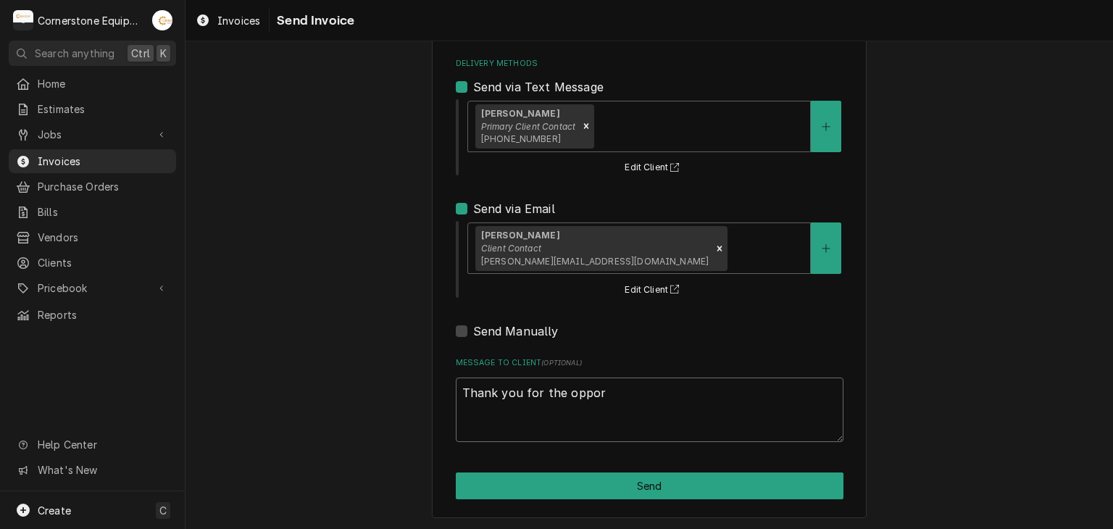
type textarea "Thank you for the opport"
type textarea "x"
type textarea "Thank you for the opportu"
type textarea "x"
type textarea "Thank you for the opportun"
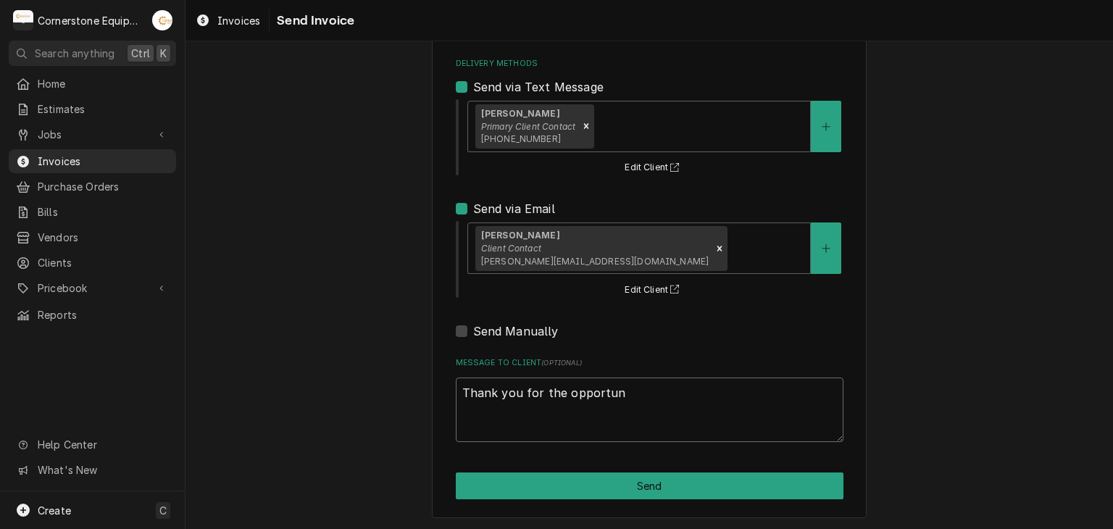
type textarea "x"
type textarea "Thank you for the opportunit"
type textarea "x"
type textarea "Thank you for the opportunity"
type textarea "x"
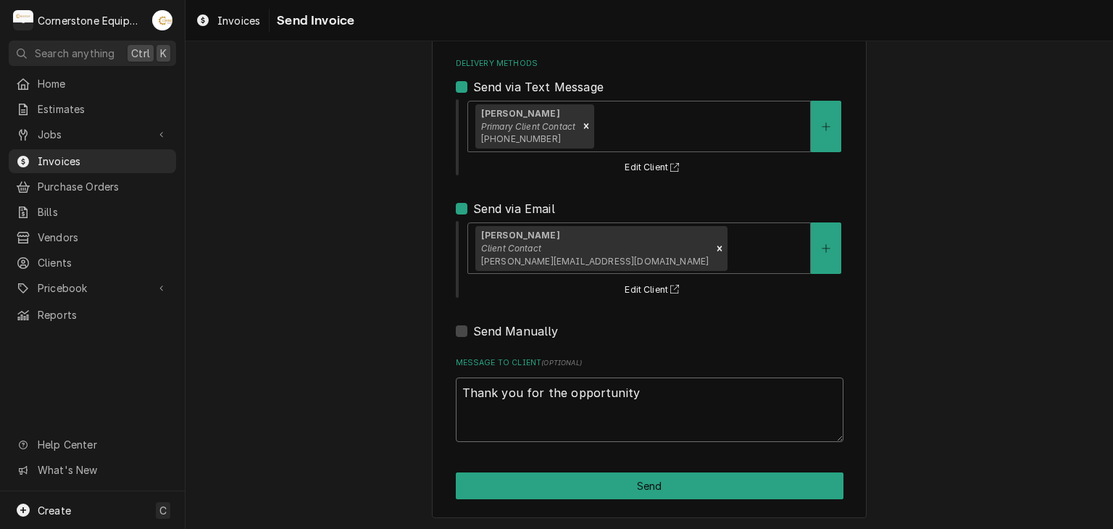
type textarea "Thank you for the opportunity"
type textarea "x"
type textarea "Thank you for the opportunity t"
type textarea "x"
type textarea "Thank you for the opportunity to"
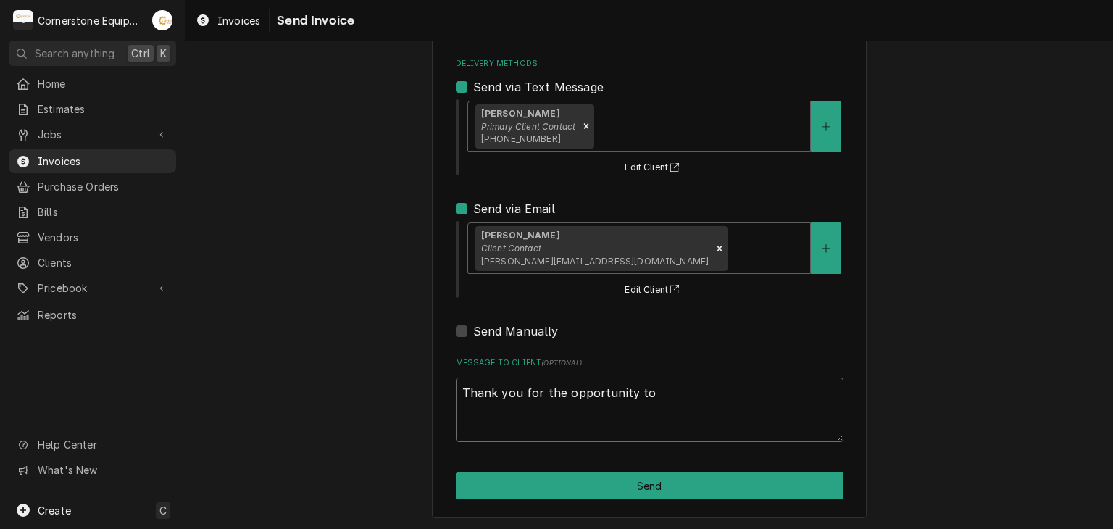
type textarea "x"
type textarea "Thank you for the opportunity to"
type textarea "x"
type textarea "Thank you for the opportunity to b"
type textarea "x"
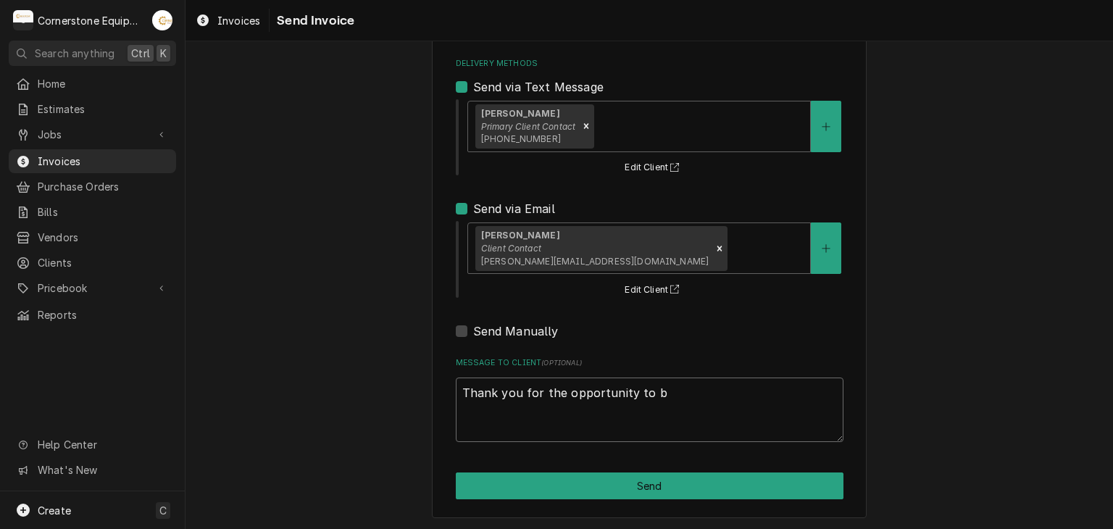
type textarea "Thank you for the opportunity to be"
type textarea "x"
type textarea "Thank you for the opportunity to be"
type textarea "x"
type textarea "Thank you for the opportunity to be o"
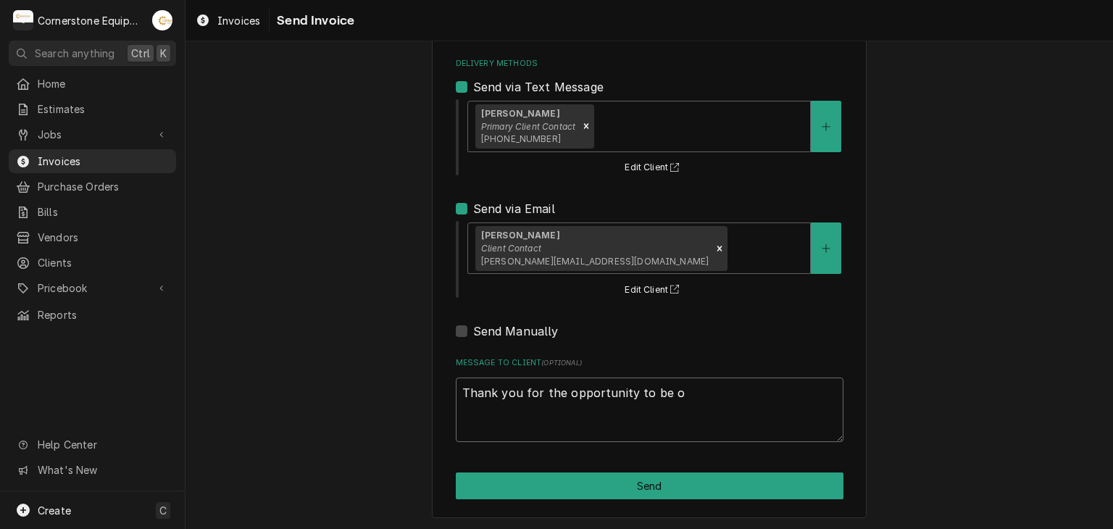
type textarea "x"
type textarea "Thank you for the opportunity to be of"
type textarea "x"
type textarea "Thank you for the opportunity to be of"
type textarea "x"
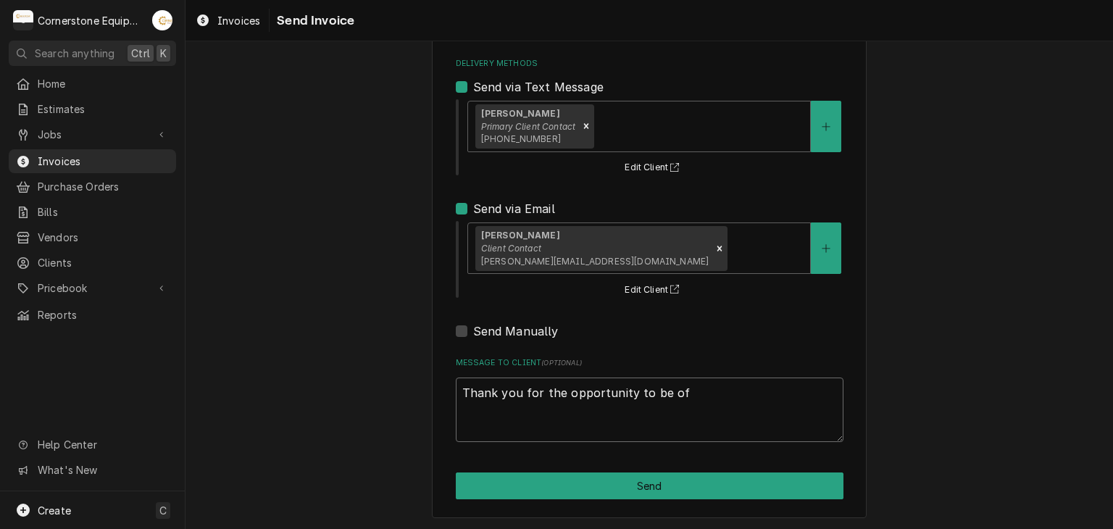
type textarea "Thank you for the opportunity to be of s"
type textarea "x"
type textarea "Thank you for the opportunity to be of se"
type textarea "x"
type textarea "Thank you for the opportunity to be of ser"
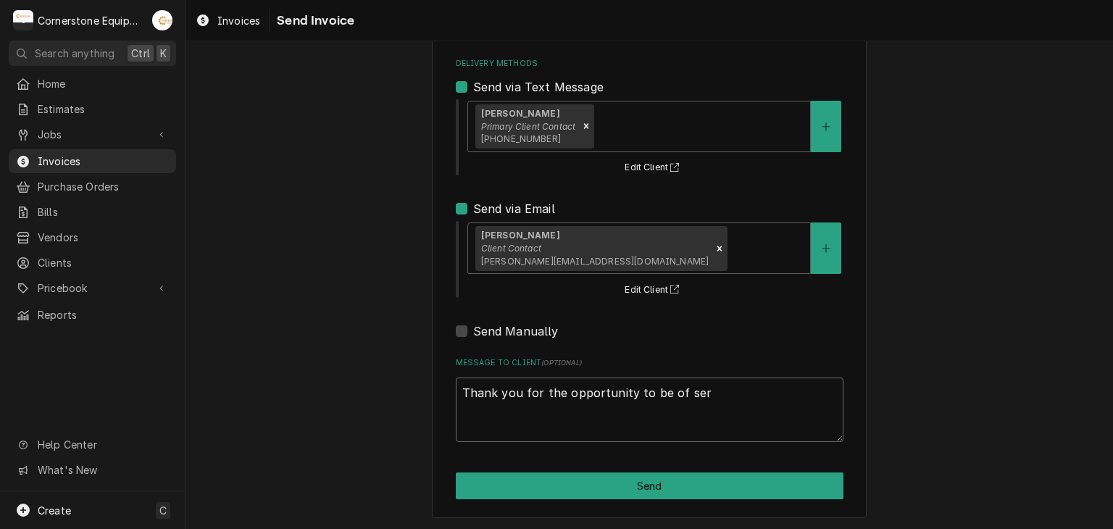
type textarea "x"
type textarea "Thank you for the opportunity to be of serv"
type textarea "x"
type textarea "Thank you for the opportunity to be of servi"
type textarea "x"
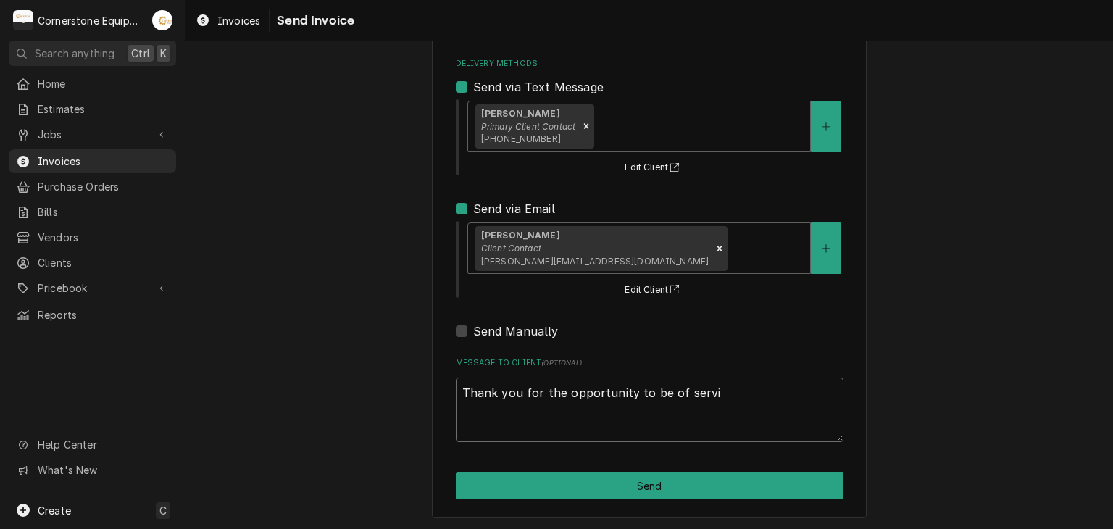
type textarea "Thank you for the opportunity to be of servic"
type textarea "x"
type textarea "Thank you for the opportunity to be of service"
type textarea "x"
type textarea "Thank you for the opportunity to be of service!"
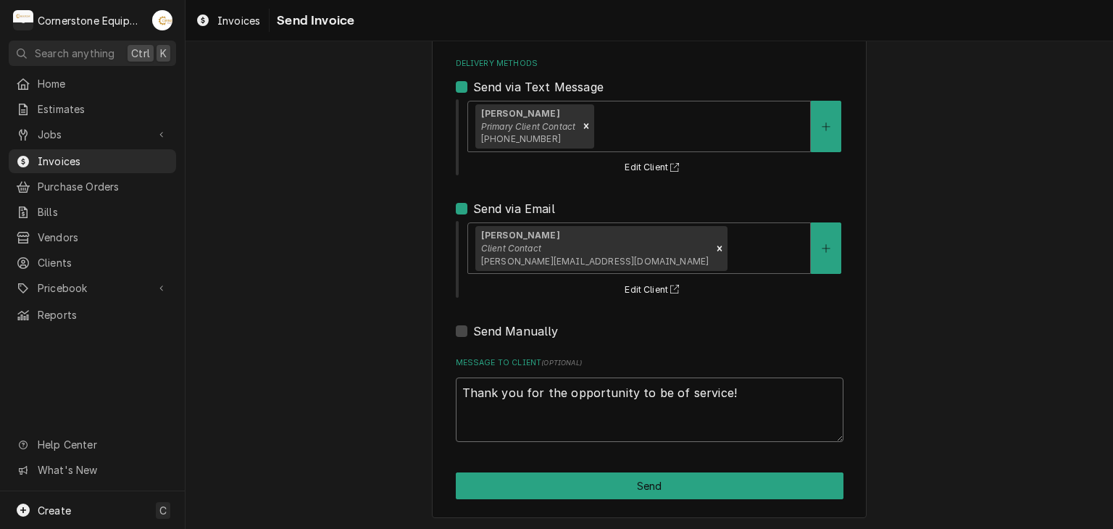
type textarea "x"
type textarea "Thank you for the opportunity to be of service!"
type textarea "x"
click at [510, 429] on textarea "Thank you for the opportunity to be of service!" at bounding box center [650, 410] width 388 height 65
type textarea "Thank you for the opportunity to be of service!"
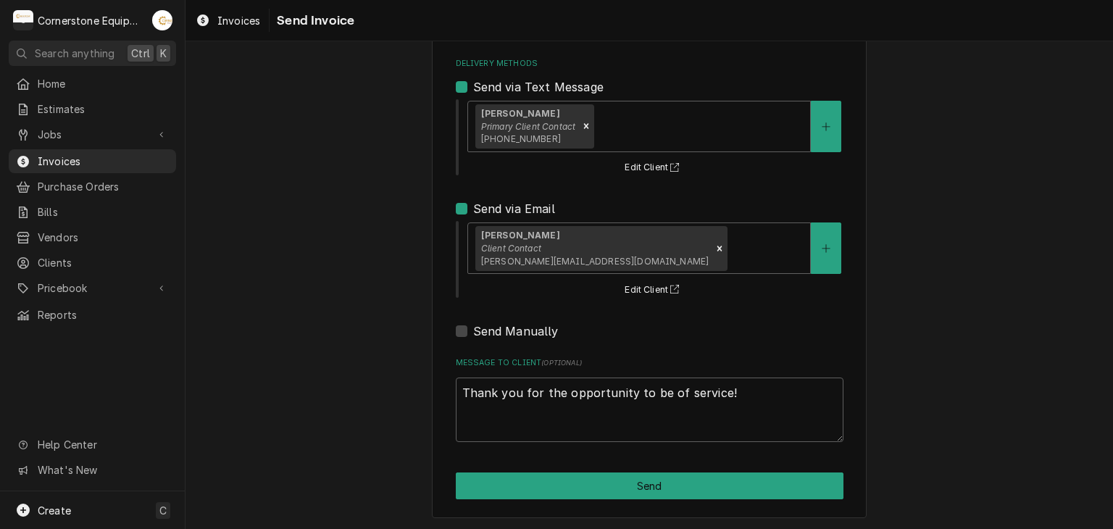
click at [605, 499] on div "Please provide the following information to send this invoice to your client. I…" at bounding box center [649, 220] width 435 height 597
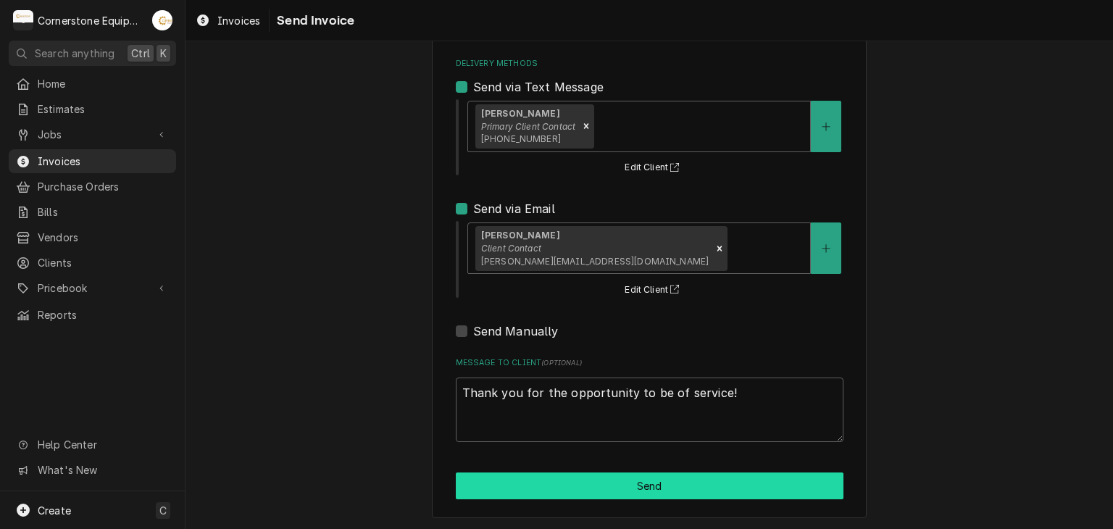
click at [605, 490] on button "Send" at bounding box center [650, 486] width 388 height 27
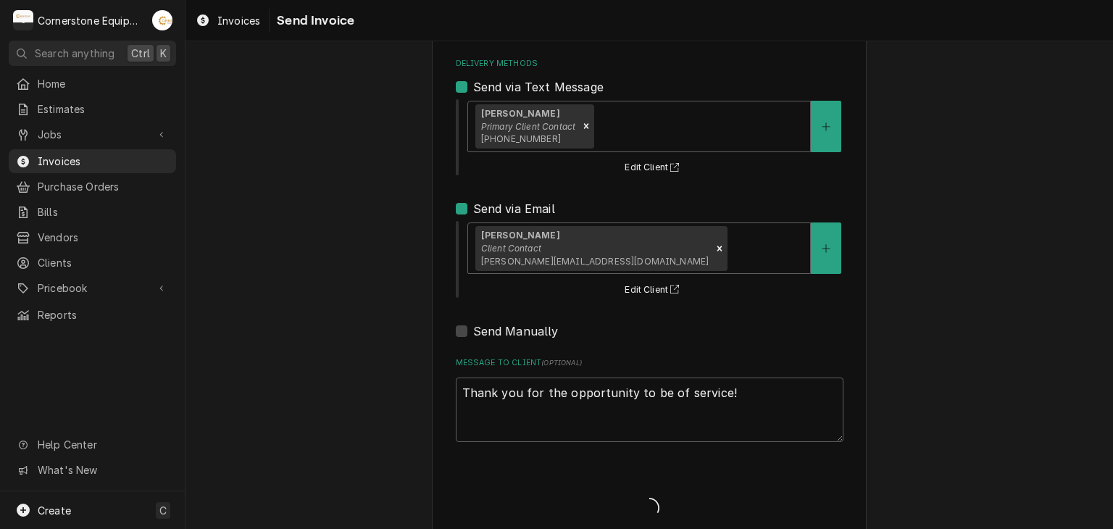
type textarea "x"
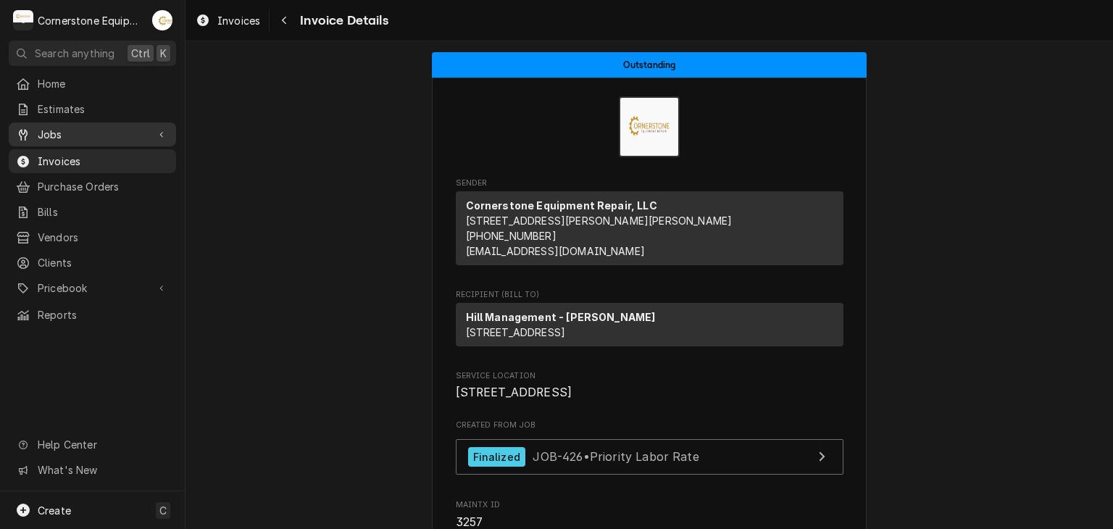
click at [79, 140] on link "Jobs" at bounding box center [92, 134] width 167 height 24
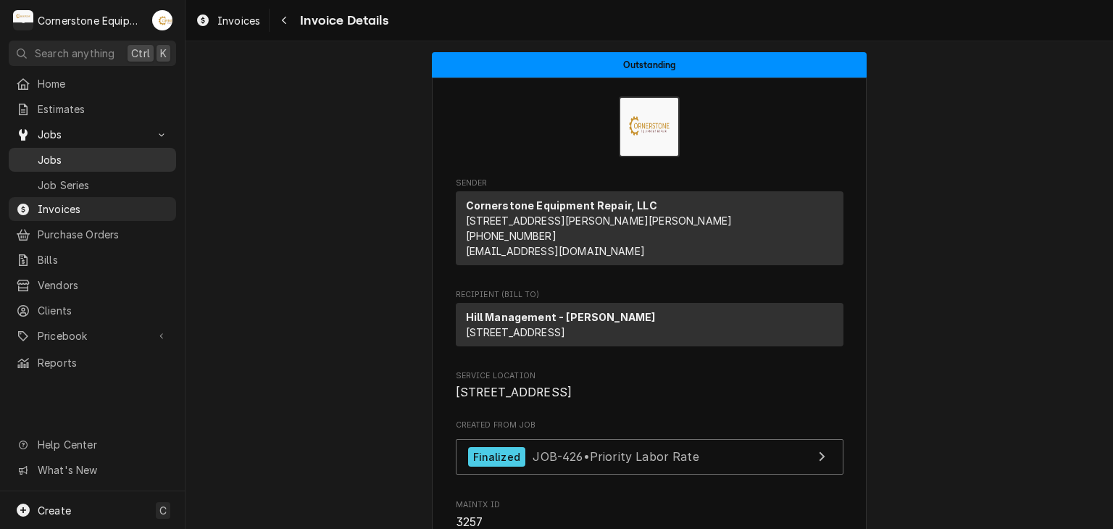
click at [78, 152] on span "Jobs" at bounding box center [103, 159] width 131 height 15
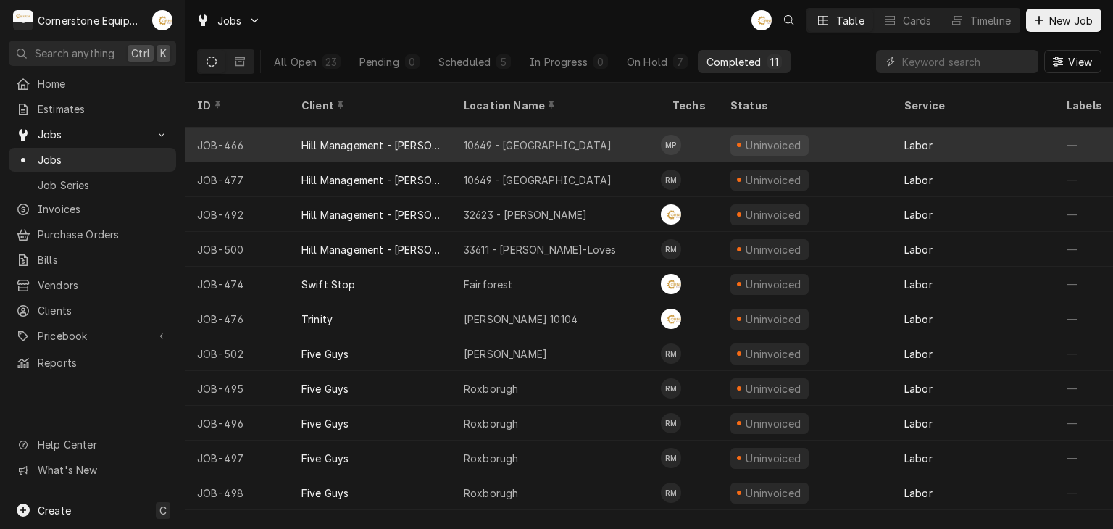
click at [485, 134] on div "10649 - Downtown Clinton" at bounding box center [556, 145] width 209 height 35
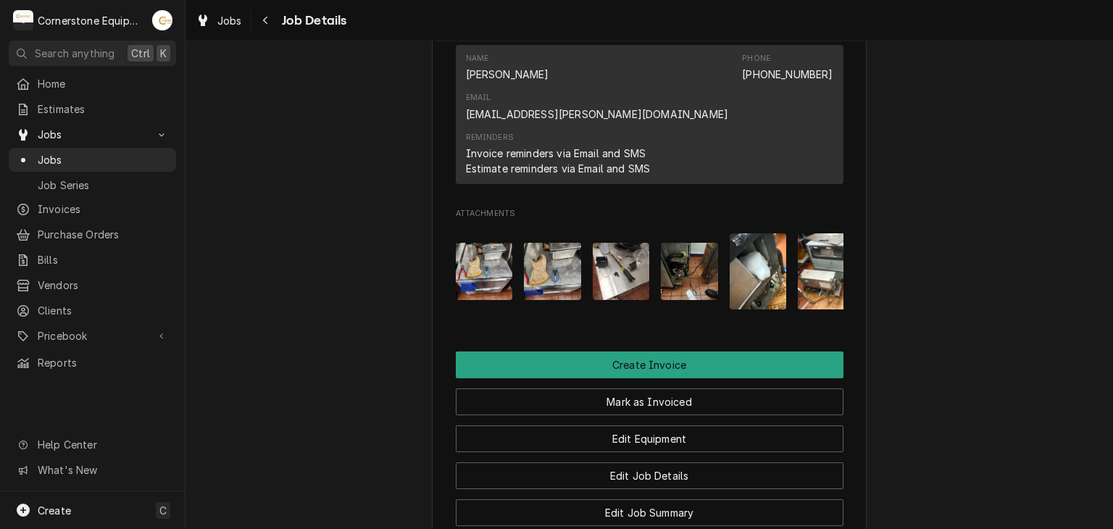
scroll to position [0, 159]
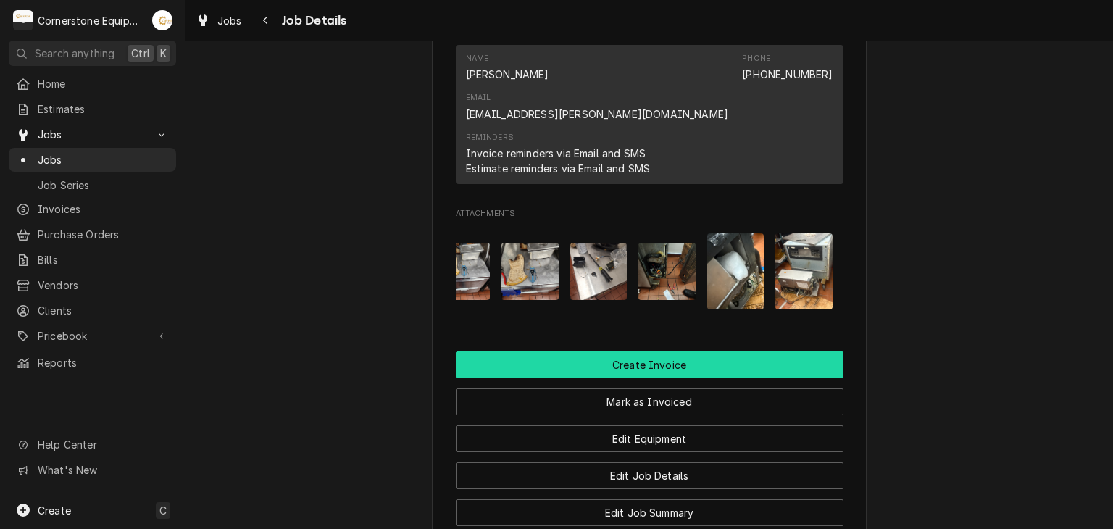
click at [707, 352] on button "Create Invoice" at bounding box center [650, 365] width 388 height 27
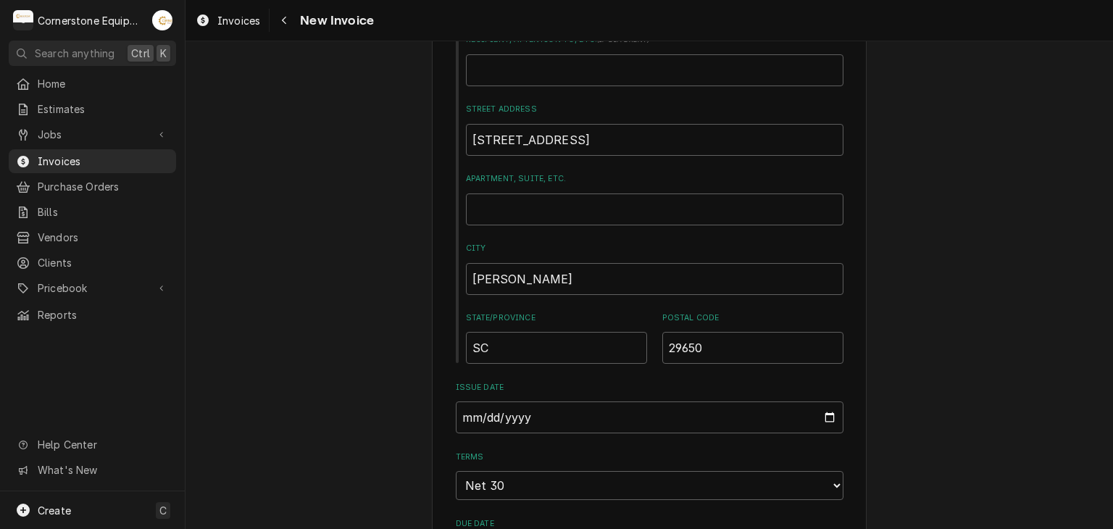
scroll to position [870, 0]
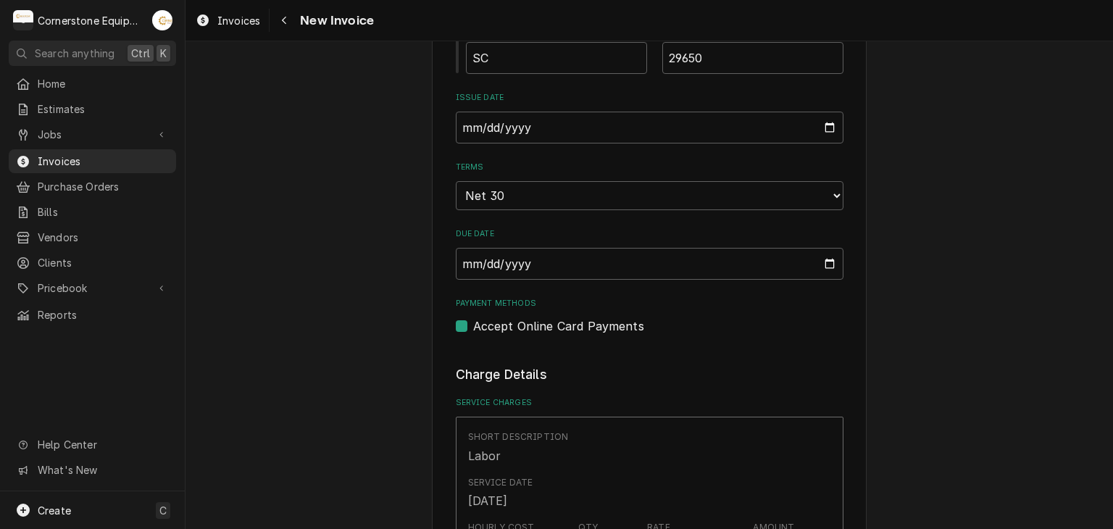
click at [568, 323] on label "Accept Online Card Payments" at bounding box center [558, 325] width 171 height 17
click at [568, 323] on input "Payment Methods" at bounding box center [667, 333] width 388 height 32
checkbox input "false"
type textarea "x"
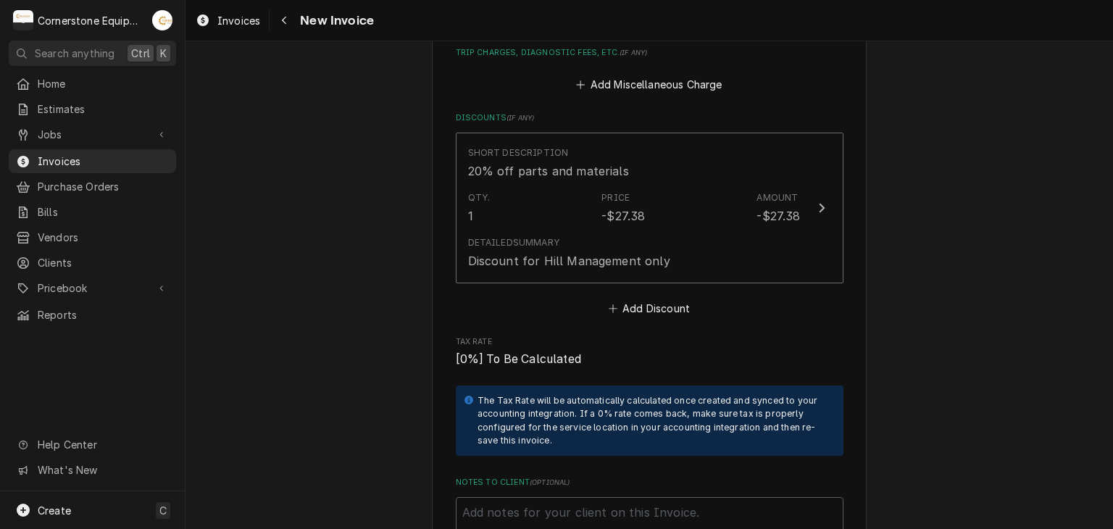
scroll to position [2899, 0]
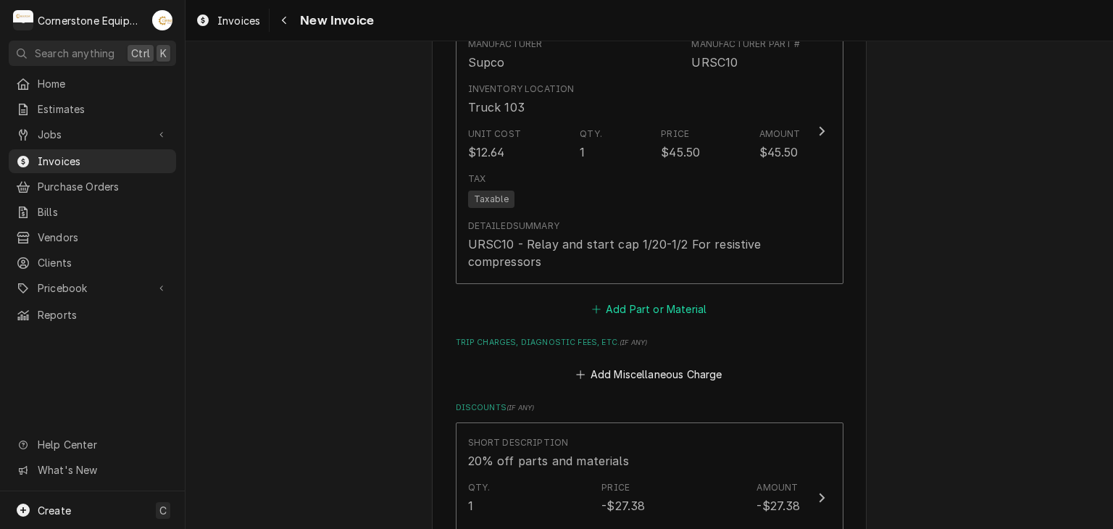
click at [660, 299] on button "Add Part or Material" at bounding box center [649, 309] width 120 height 20
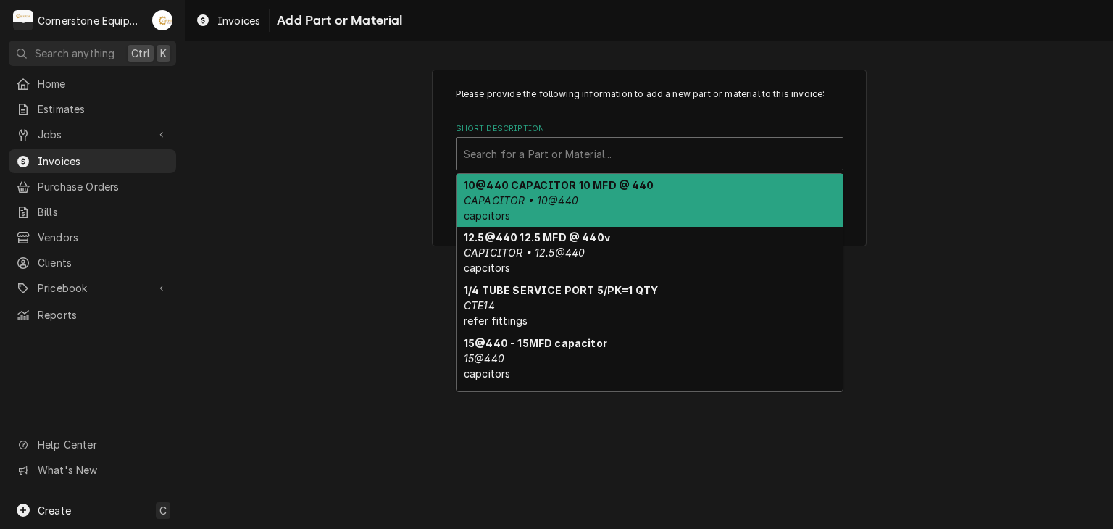
click at [642, 157] on div "Short Description" at bounding box center [650, 154] width 372 height 26
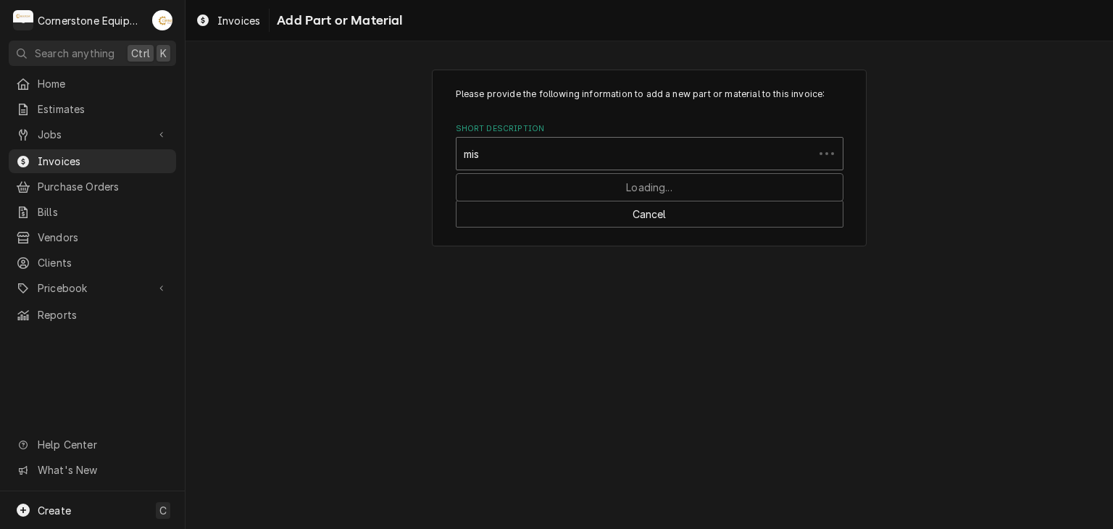
type input "misc"
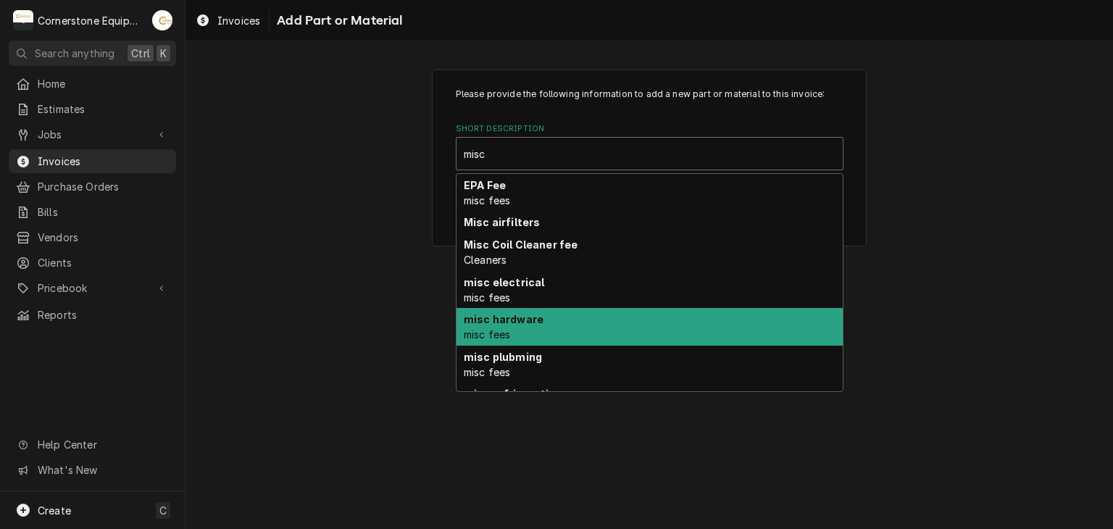
click at [539, 333] on div "misc hardware misc fees" at bounding box center [650, 327] width 386 height 38
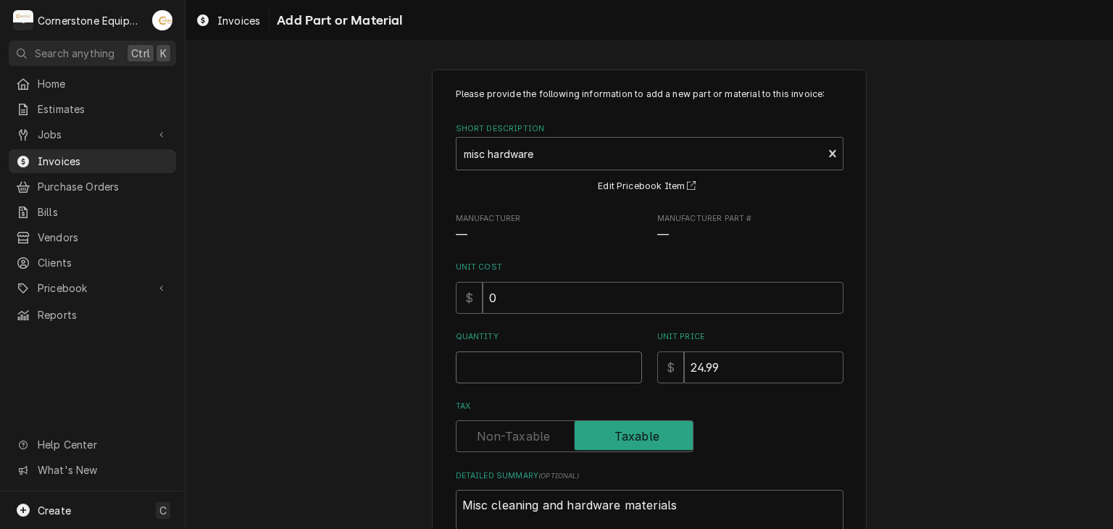
click at [539, 369] on input "Quantity" at bounding box center [549, 368] width 186 height 32
type textarea "x"
type input "1"
click at [378, 354] on div "Please provide the following information to add a new part or material to this …" at bounding box center [650, 350] width 928 height 587
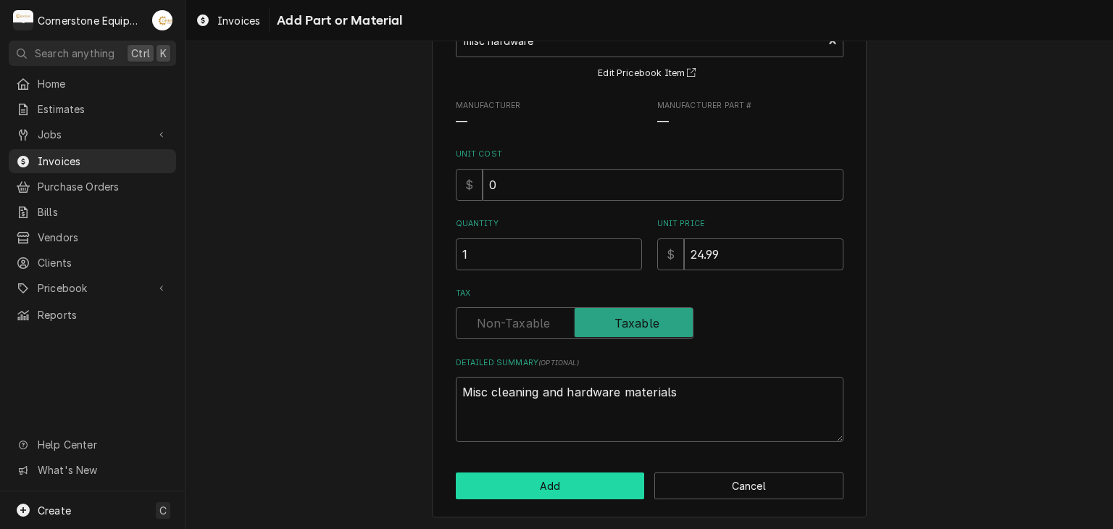
click at [563, 491] on button "Add" at bounding box center [550, 486] width 189 height 27
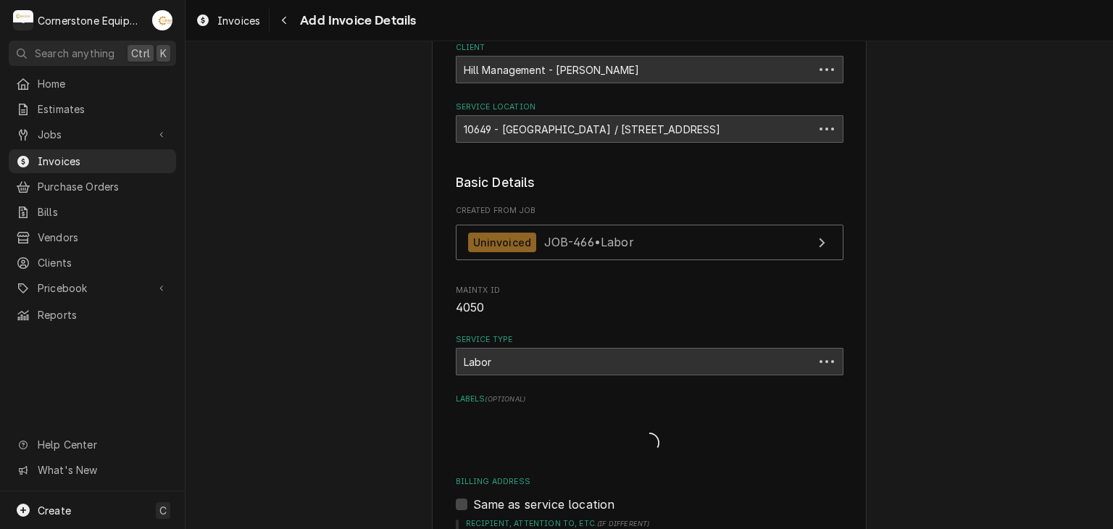
scroll to position [2882, 0]
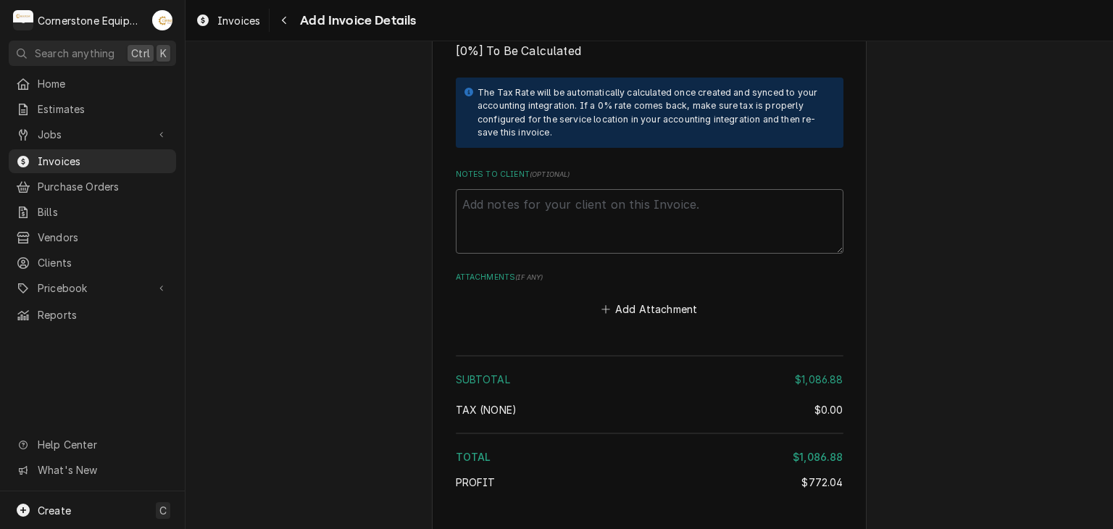
scroll to position [3752, 0]
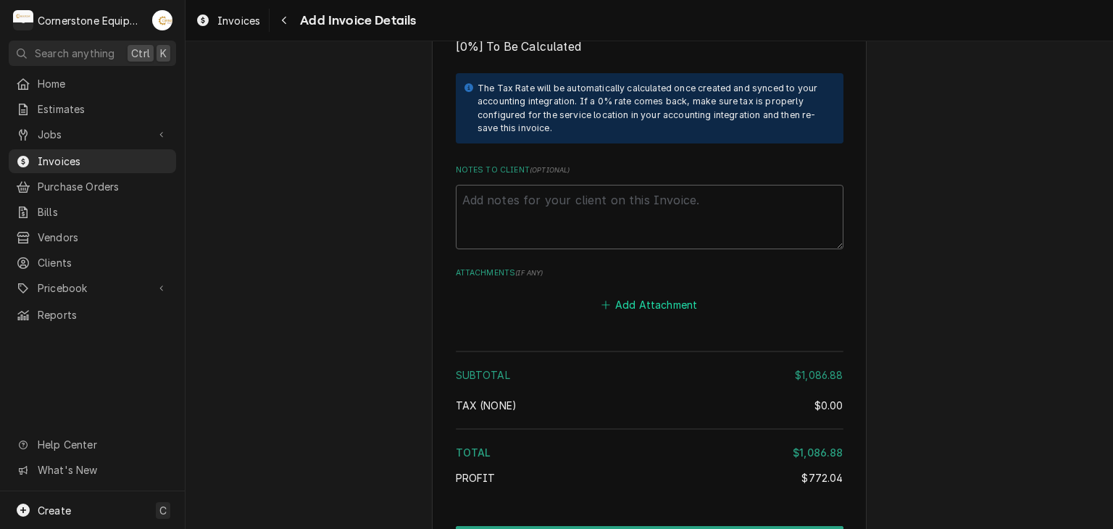
click at [634, 295] on button "Add Attachment" at bounding box center [649, 305] width 101 height 20
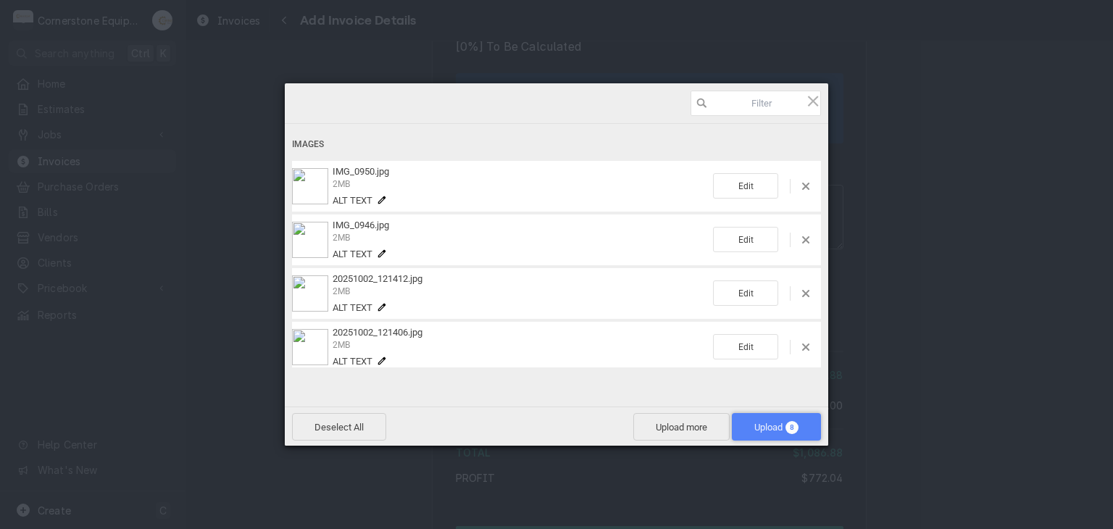
click at [774, 415] on span "Upload 8" at bounding box center [776, 427] width 89 height 28
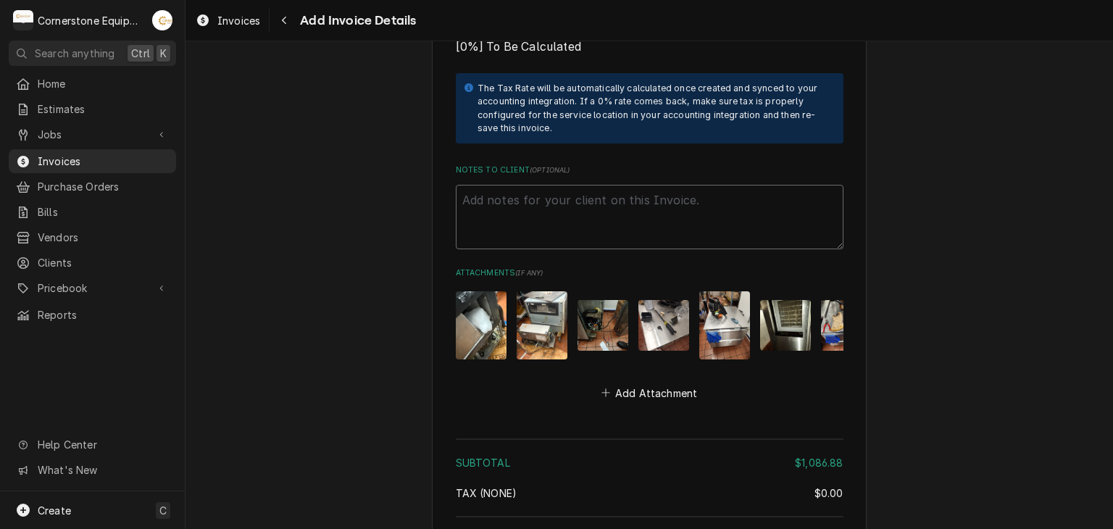
click at [516, 204] on textarea "Notes to Client ( optional )" at bounding box center [650, 217] width 388 height 65
paste textarea "INVOICE APPROVAL AND PAYMENT TERMS All invoices are due upon receipt unless oth…"
type textarea "x"
type textarea "INVOICE APPROVAL AND PAYMENT TERMS All invoices are due upon receipt unless oth…"
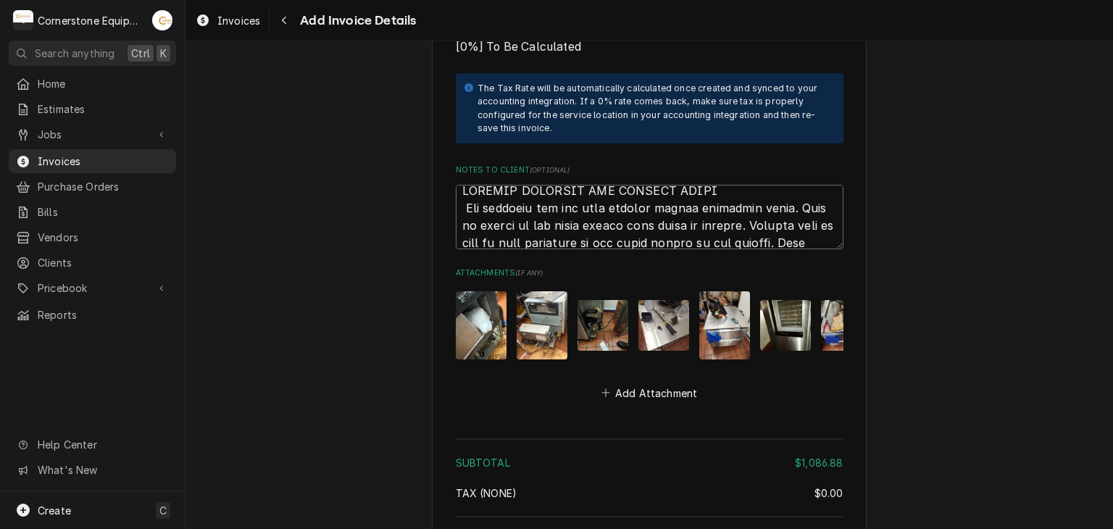
scroll to position [4076, 0]
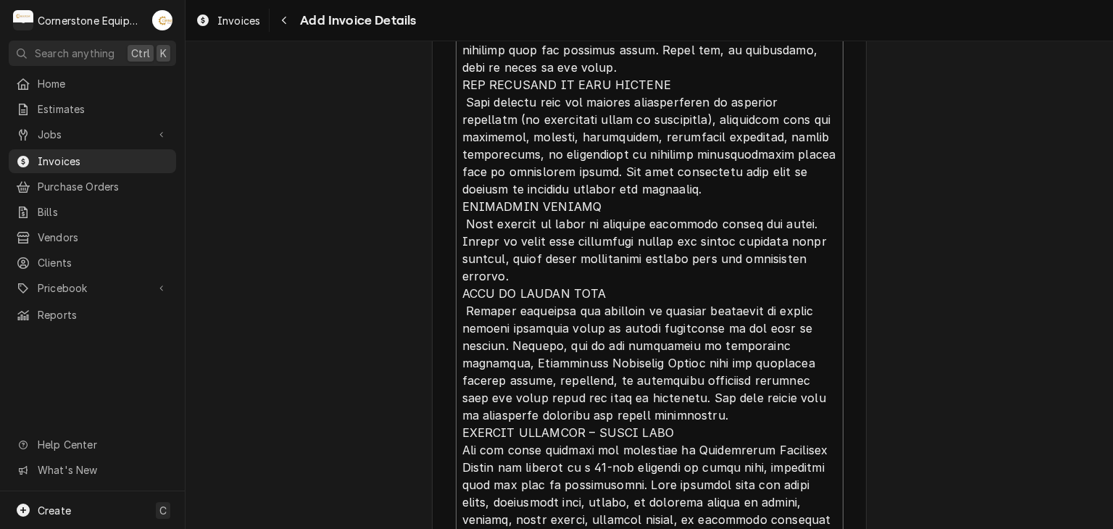
type textarea "x"
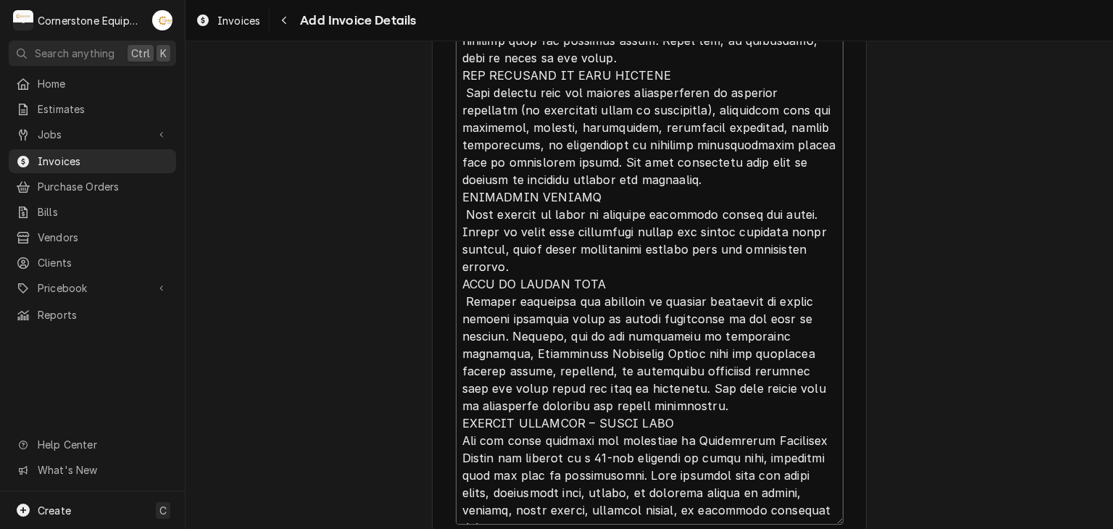
type textarea "INVOICE APPROVAL AND PAYMENT TERMS All invoices are due upon receipt unless oth…"
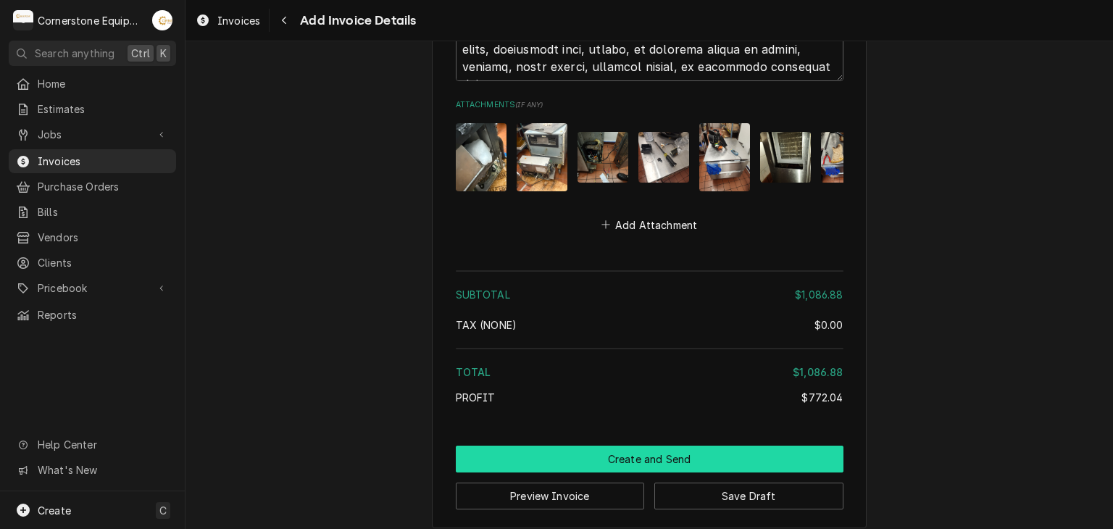
click at [699, 451] on button "Create and Send" at bounding box center [650, 459] width 388 height 27
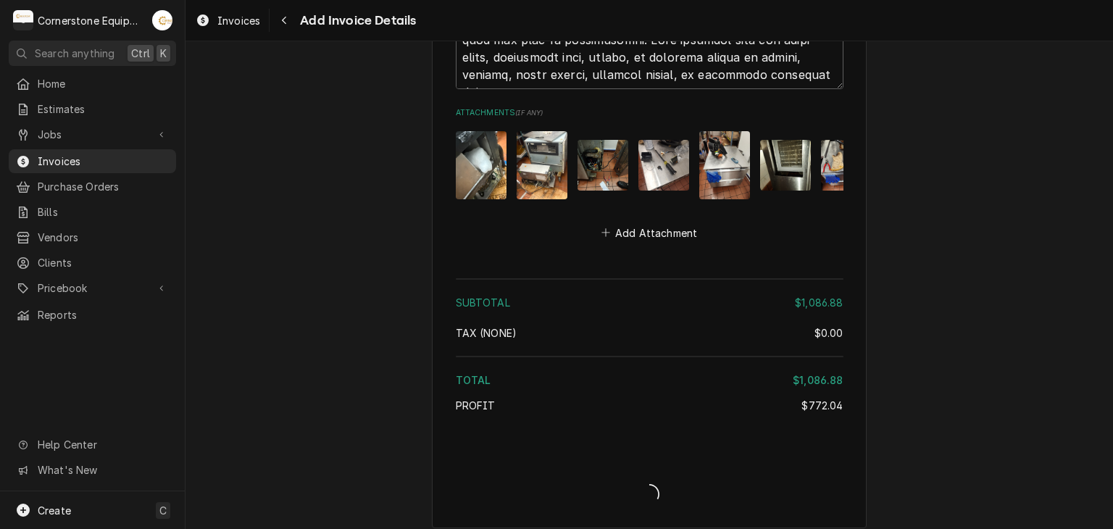
type textarea "x"
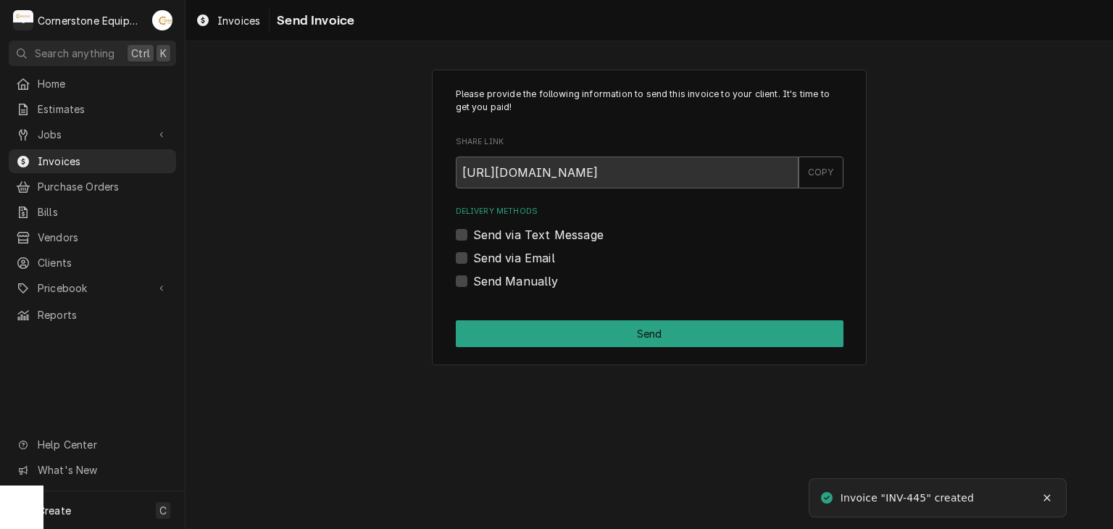
click at [518, 278] on label "Send Manually" at bounding box center [516, 281] width 86 height 17
click at [518, 278] on input "Send Manually" at bounding box center [667, 289] width 388 height 32
checkbox input "true"
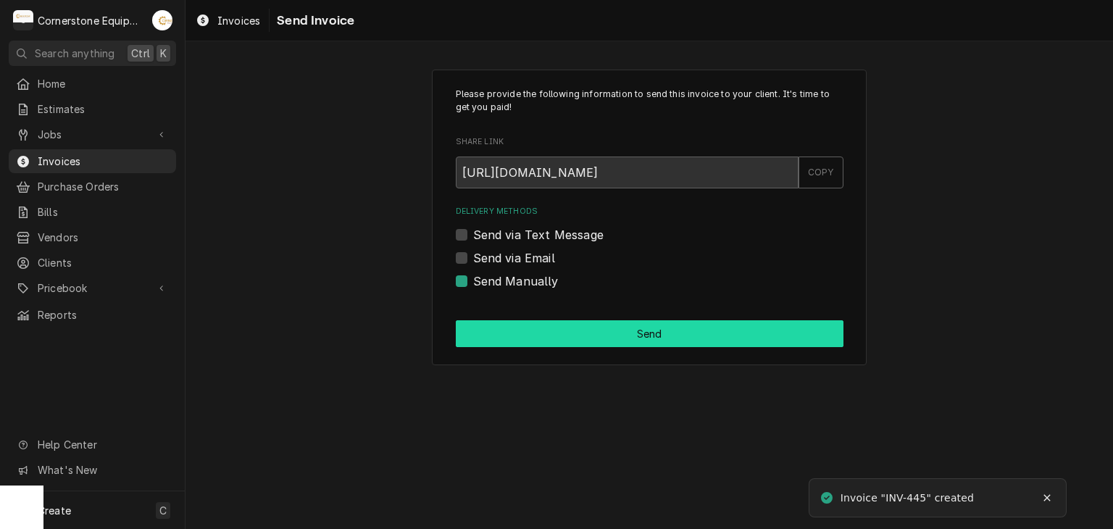
click at [539, 334] on button "Send" at bounding box center [650, 333] width 388 height 27
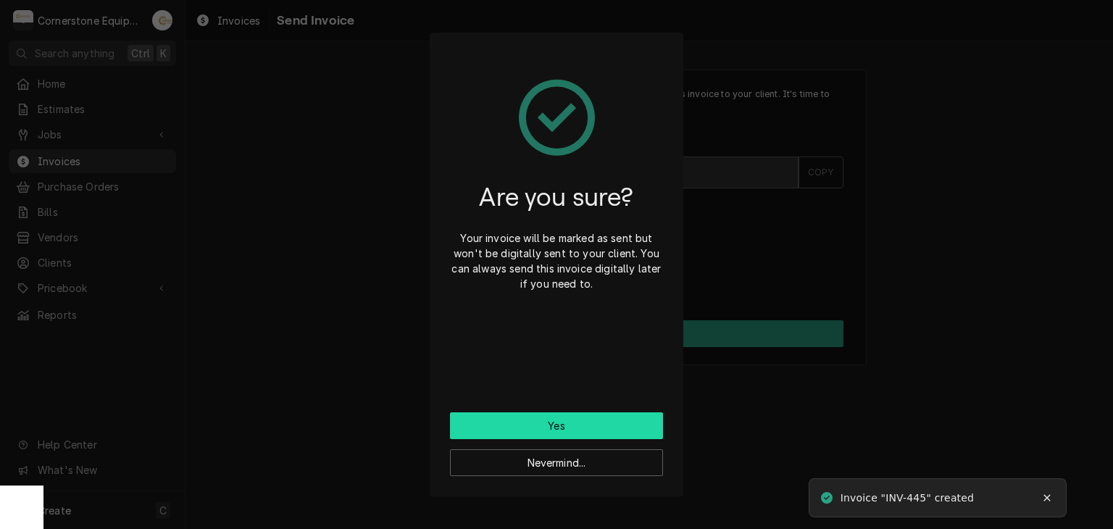
click at [595, 426] on button "Yes" at bounding box center [556, 425] width 213 height 27
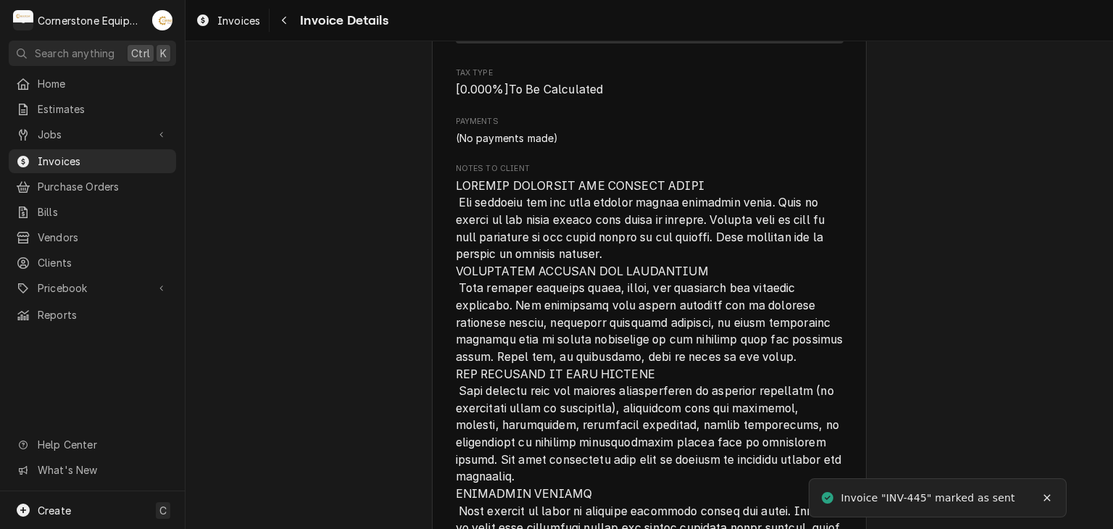
scroll to position [3842, 0]
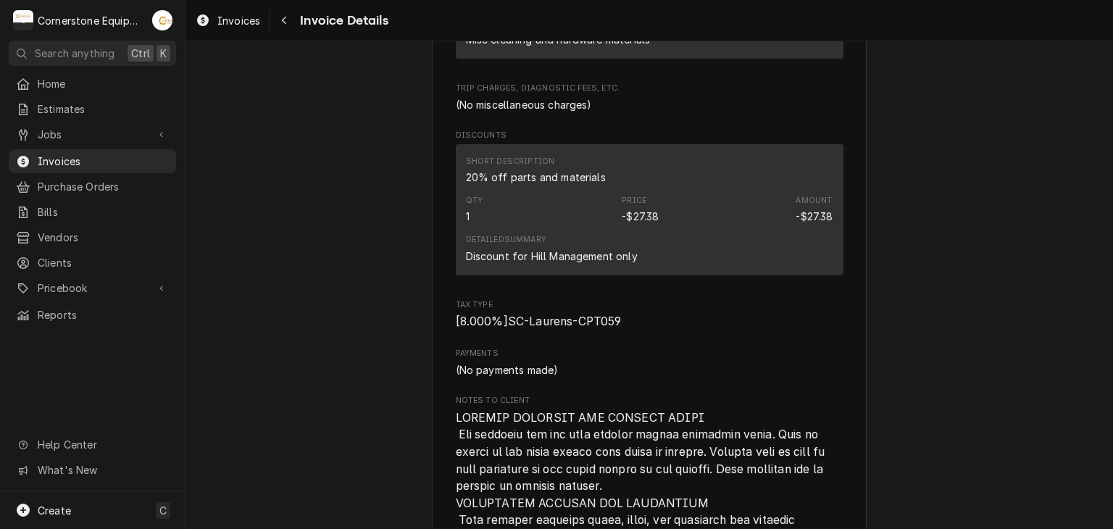
scroll to position [3842, 0]
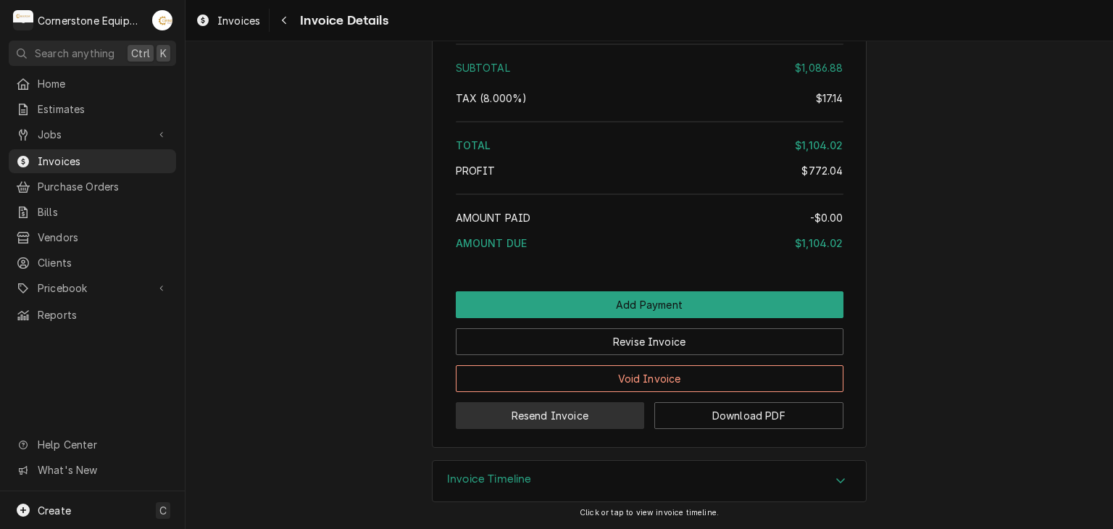
click at [528, 414] on button "Resend Invoice" at bounding box center [550, 415] width 189 height 27
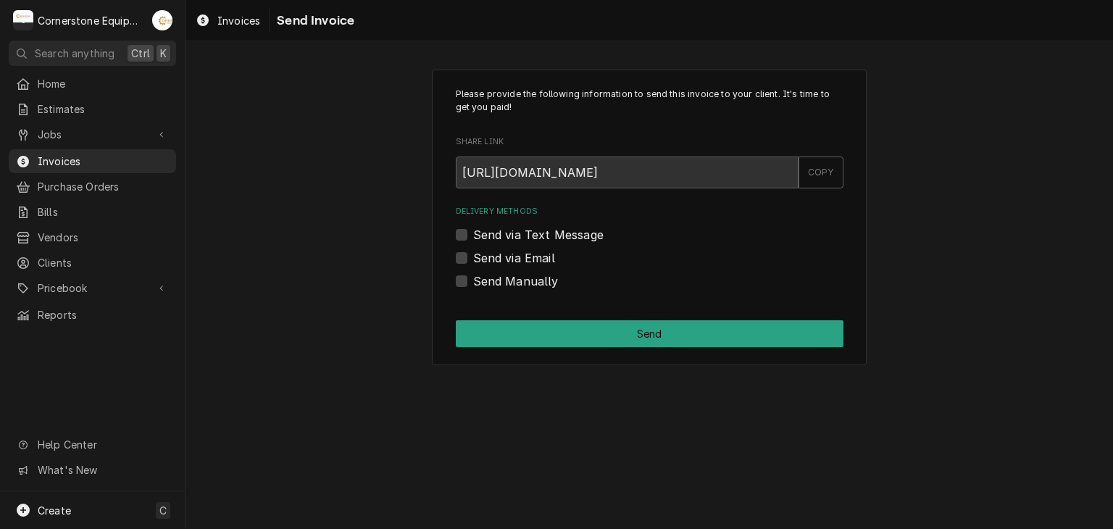
click at [533, 233] on label "Send via Text Message" at bounding box center [538, 234] width 130 height 17
click at [533, 233] on input "Send via Text Message" at bounding box center [667, 242] width 388 height 32
checkbox input "true"
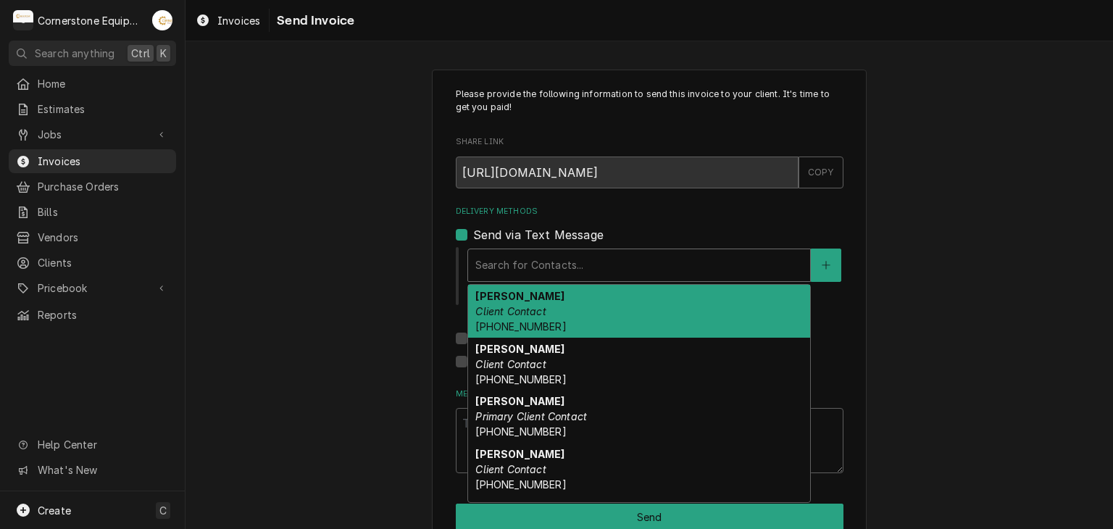
click at [533, 266] on div "Delivery Methods" at bounding box center [639, 265] width 328 height 26
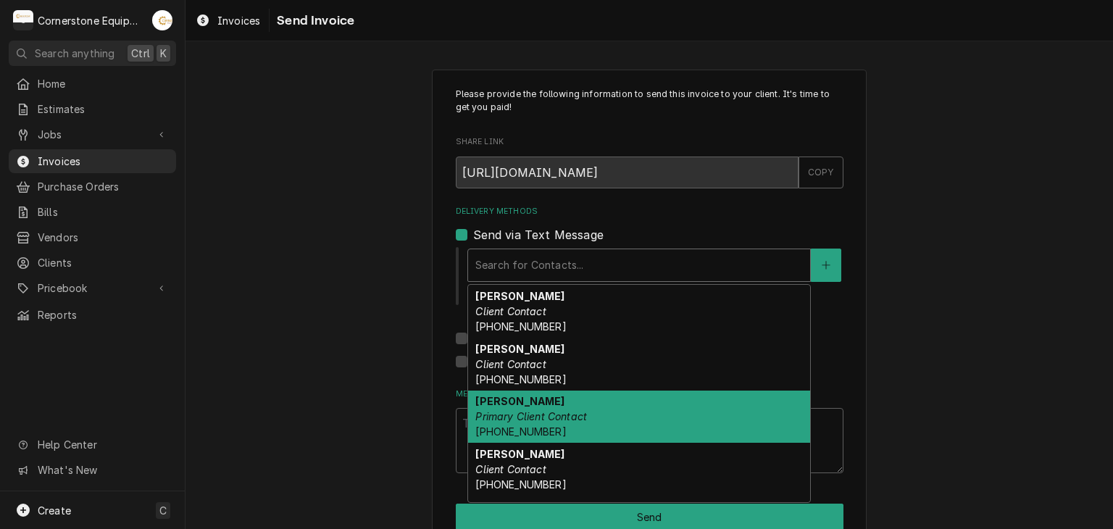
click at [530, 421] on em "Primary Client Contact" at bounding box center [531, 416] width 112 height 12
type textarea "x"
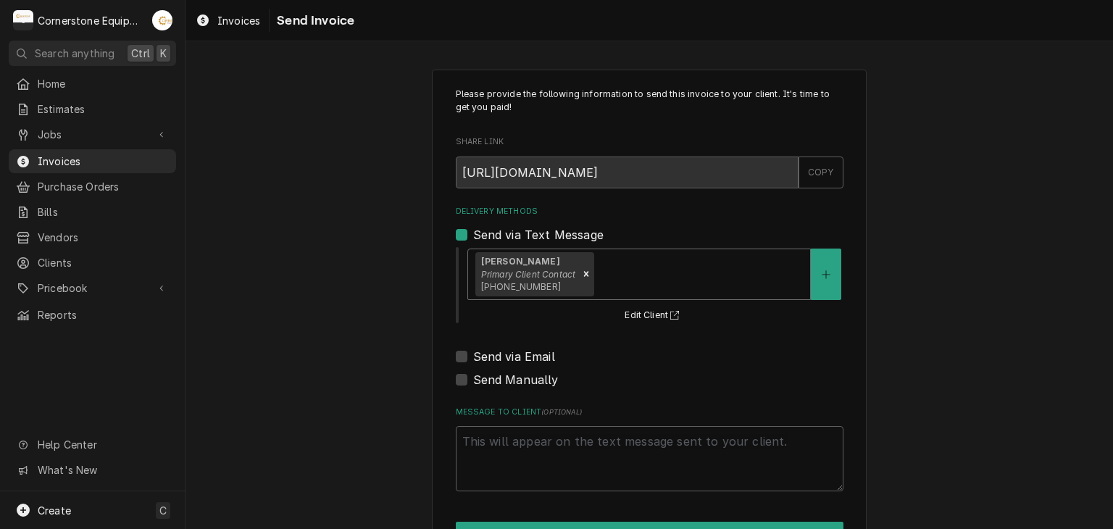
click at [494, 354] on label "Send via Email" at bounding box center [514, 356] width 82 height 17
click at [494, 354] on input "Send via Email" at bounding box center [667, 364] width 388 height 32
checkbox input "true"
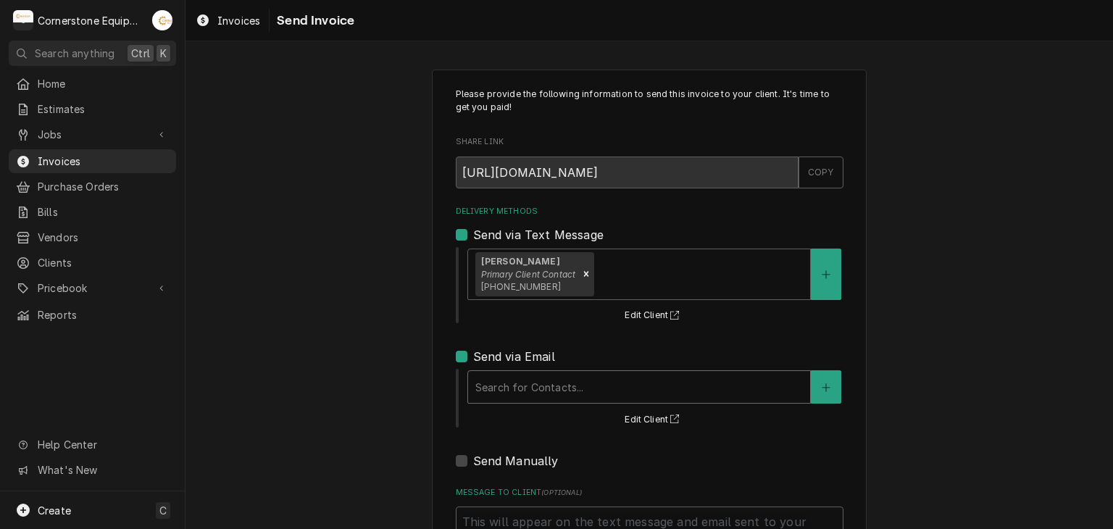
click at [497, 378] on div "Delivery Methods" at bounding box center [639, 387] width 328 height 26
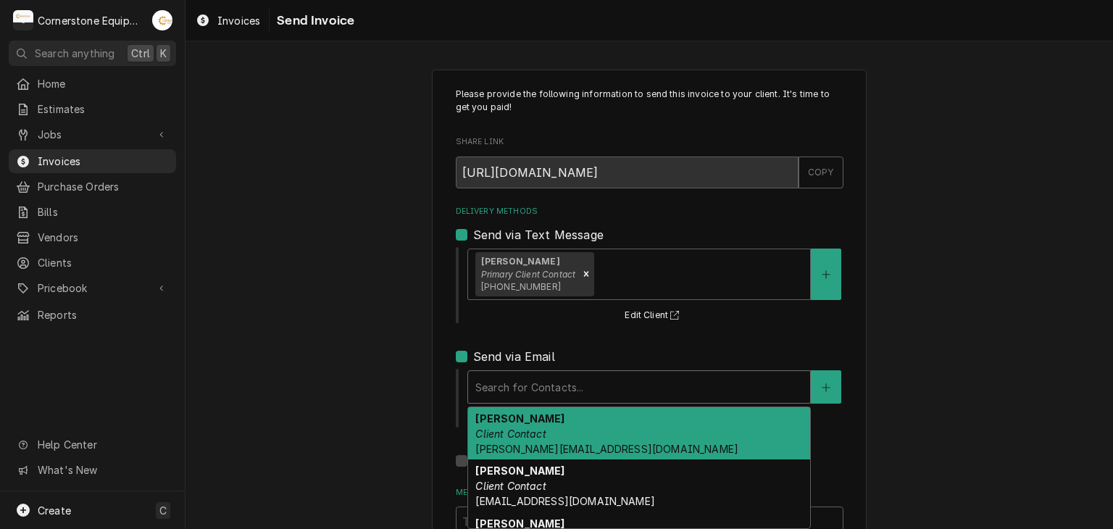
click at [502, 416] on strong "Amy Moore" at bounding box center [519, 418] width 89 height 12
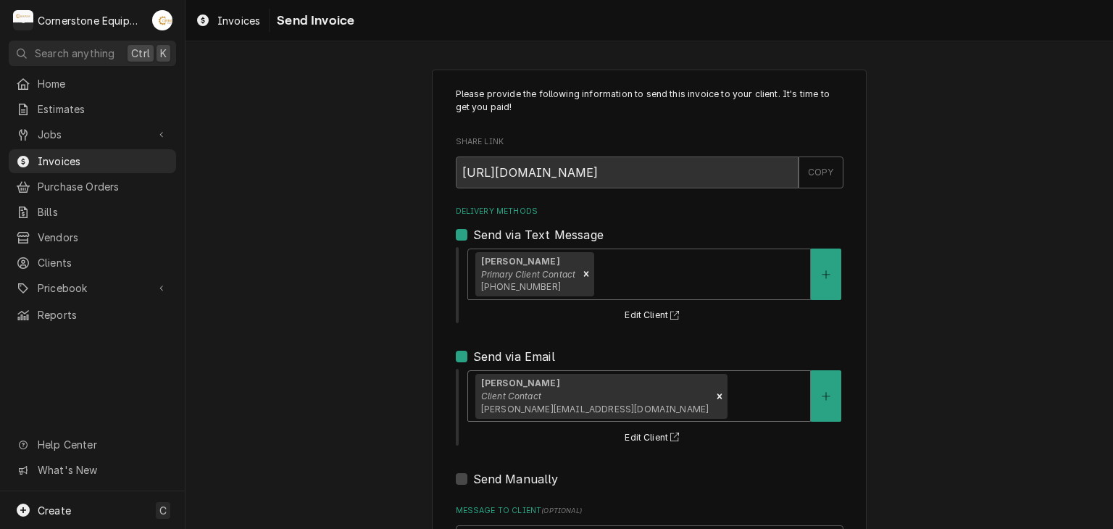
click at [365, 411] on div "Please provide the following information to send this invoice to your client. I…" at bounding box center [650, 368] width 928 height 622
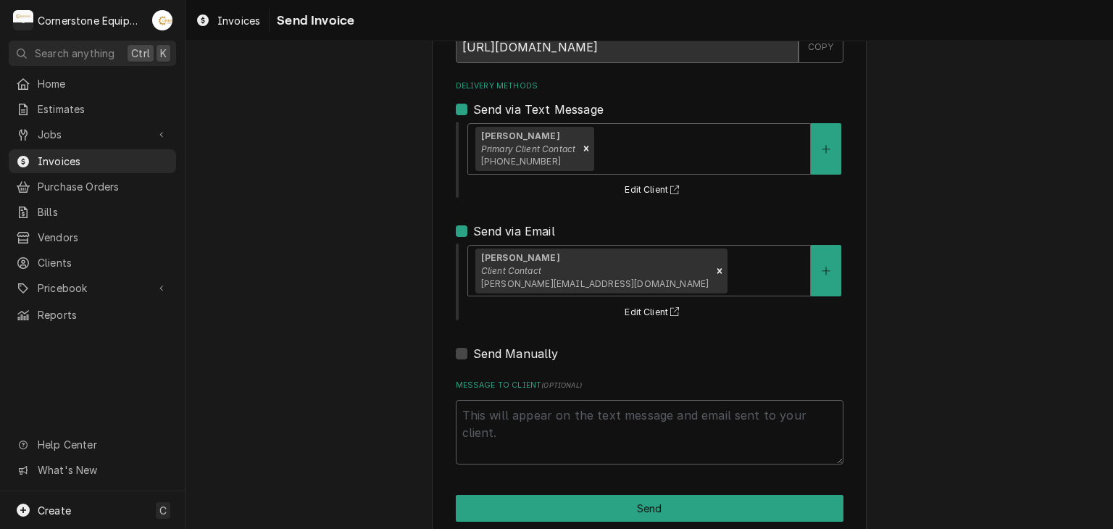
scroll to position [148, 0]
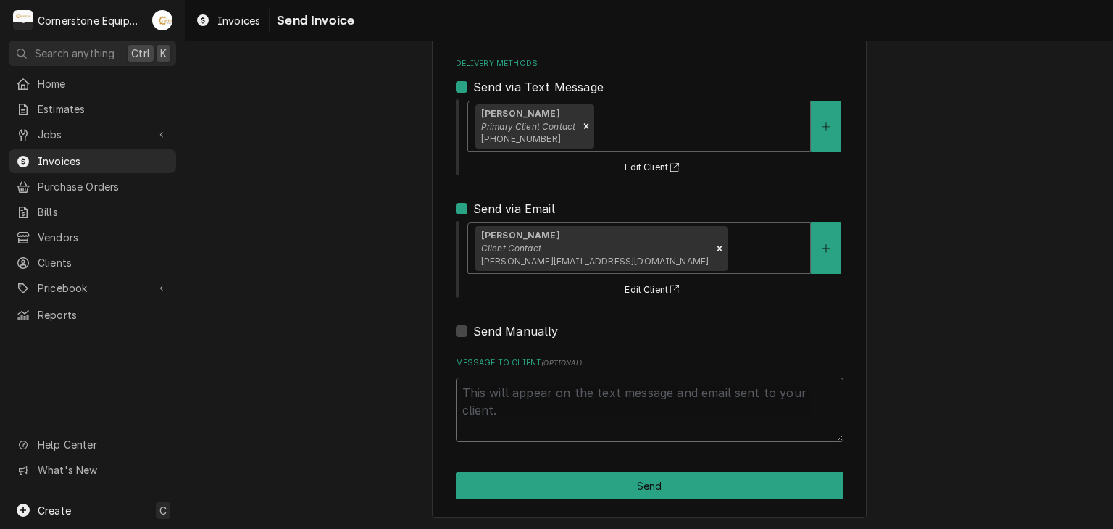
click at [527, 400] on textarea "Message to Client ( optional )" at bounding box center [650, 410] width 388 height 65
type textarea "x"
type textarea "T"
type textarea "x"
type textarea "Th"
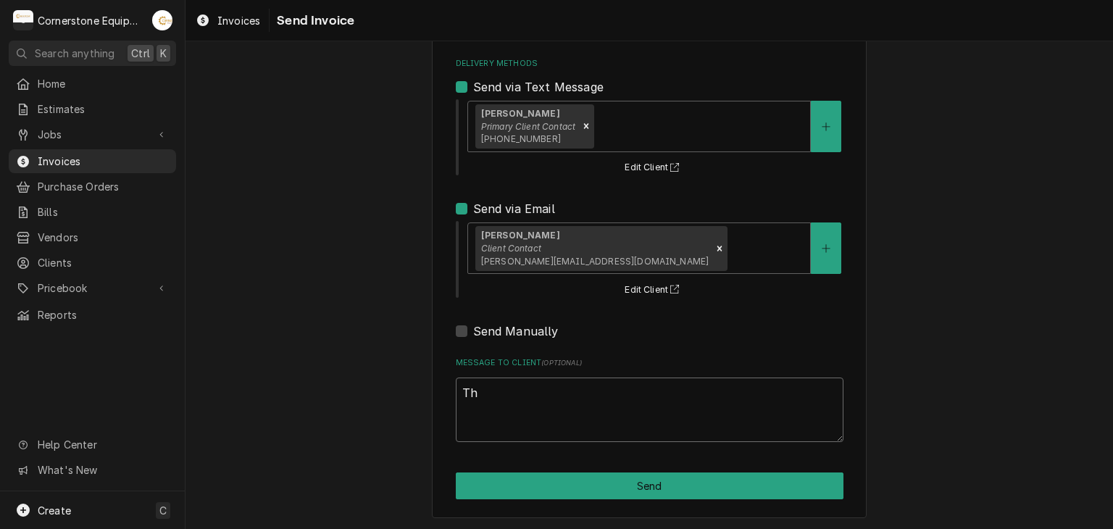
type textarea "x"
type textarea "Tha"
type textarea "x"
type textarea "Than"
type textarea "x"
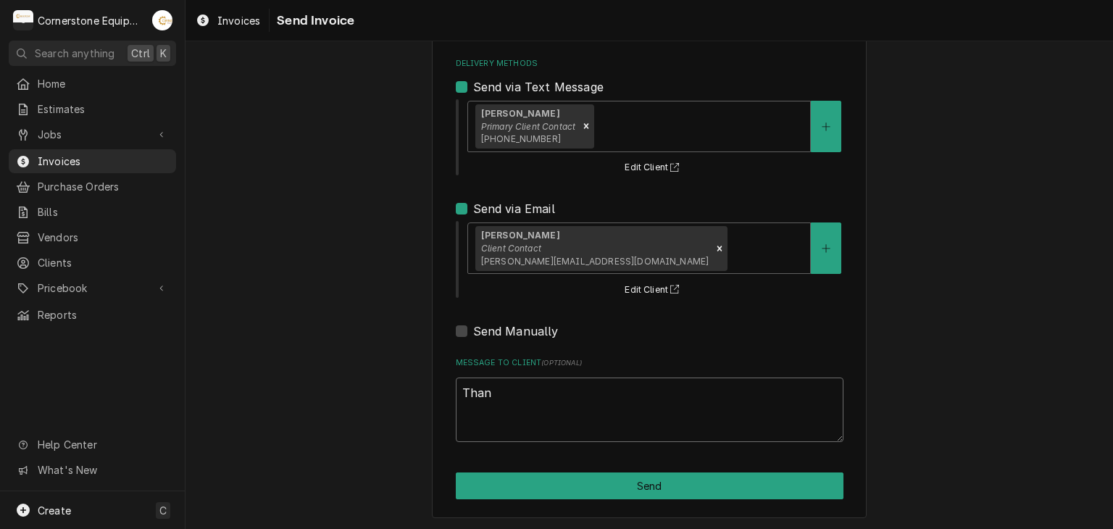
type textarea "Thank"
type textarea "x"
type textarea "Thank y"
type textarea "x"
type textarea "Thank yo"
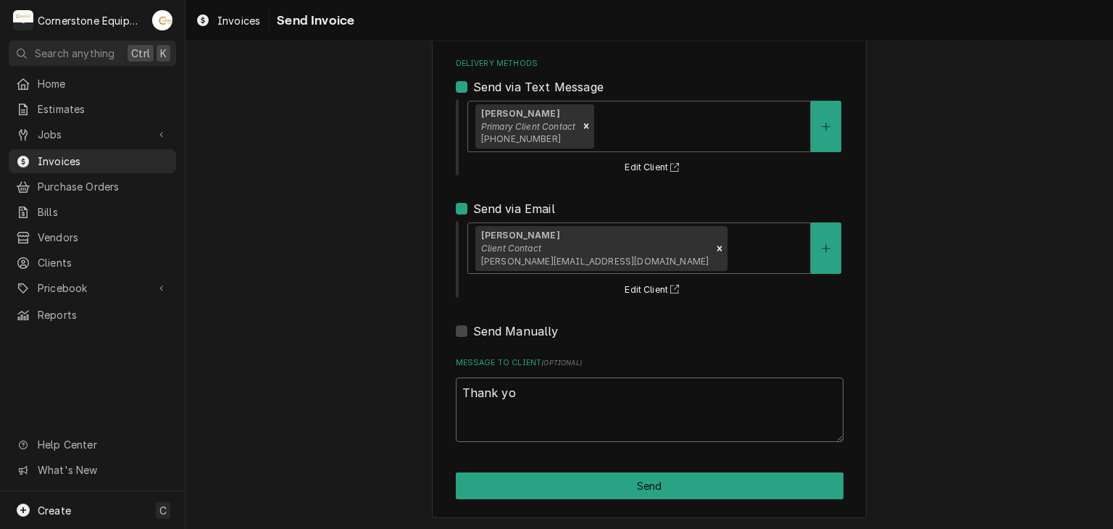
type textarea "x"
type textarea "Thank you"
type textarea "x"
type textarea "Thank you"
type textarea "x"
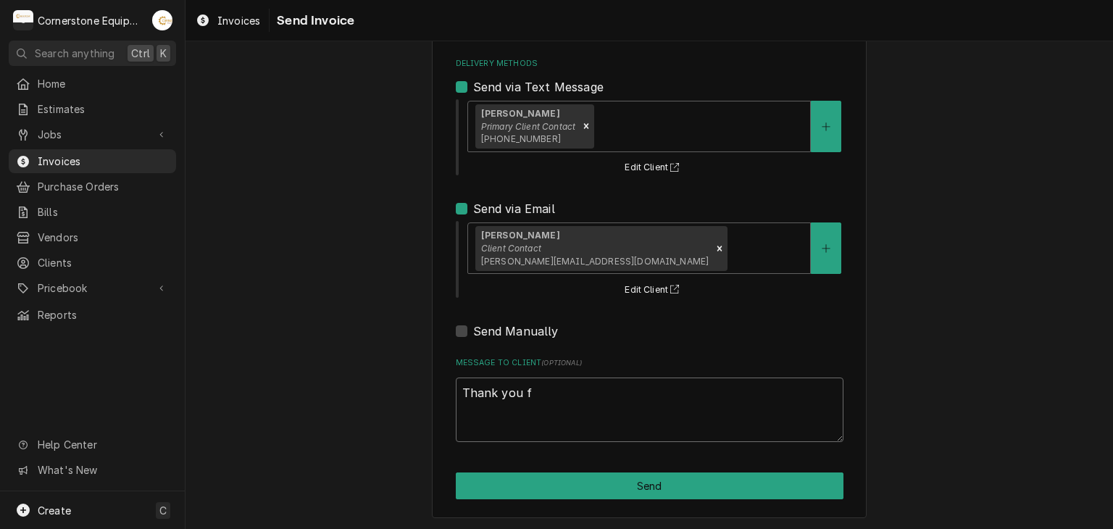
type textarea "Thank you fo"
type textarea "x"
type textarea "Thank you for"
type textarea "x"
type textarea "Thank you for"
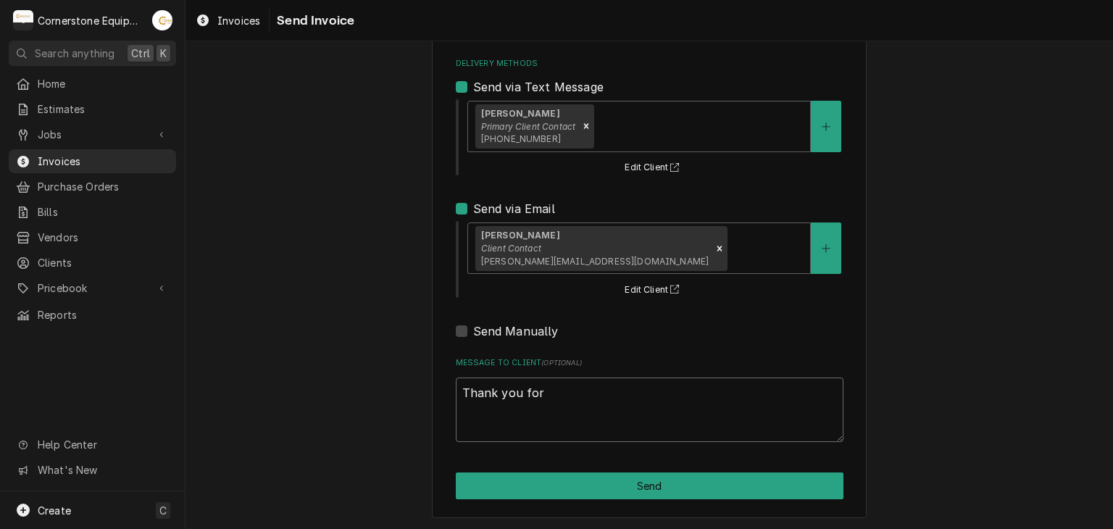
type textarea "x"
type textarea "Thank you for t"
type textarea "x"
type textarea "Thank you for th"
type textarea "x"
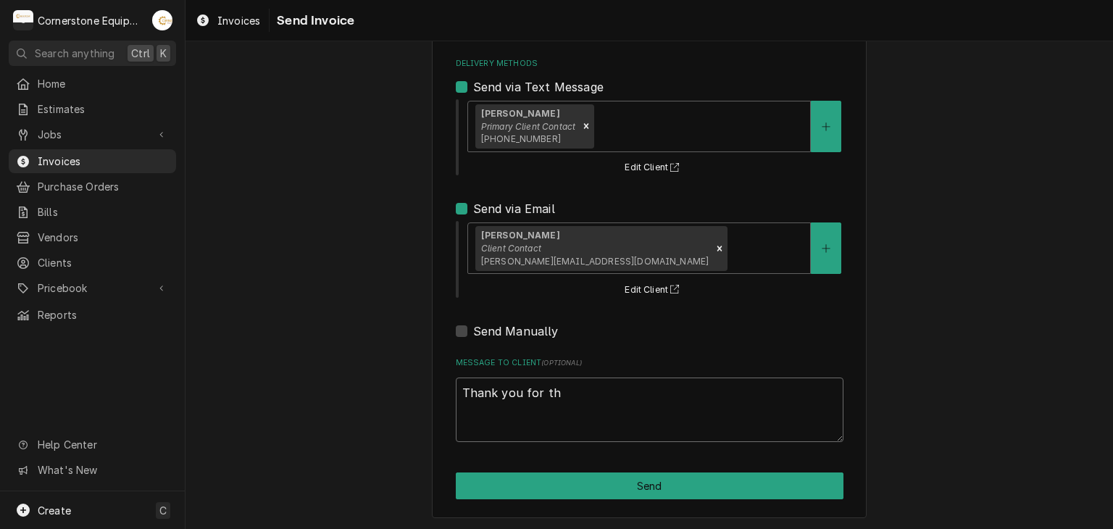
type textarea "Thank you for the"
type textarea "x"
type textarea "Thank you for the"
type textarea "x"
type textarea "Thank you for the o"
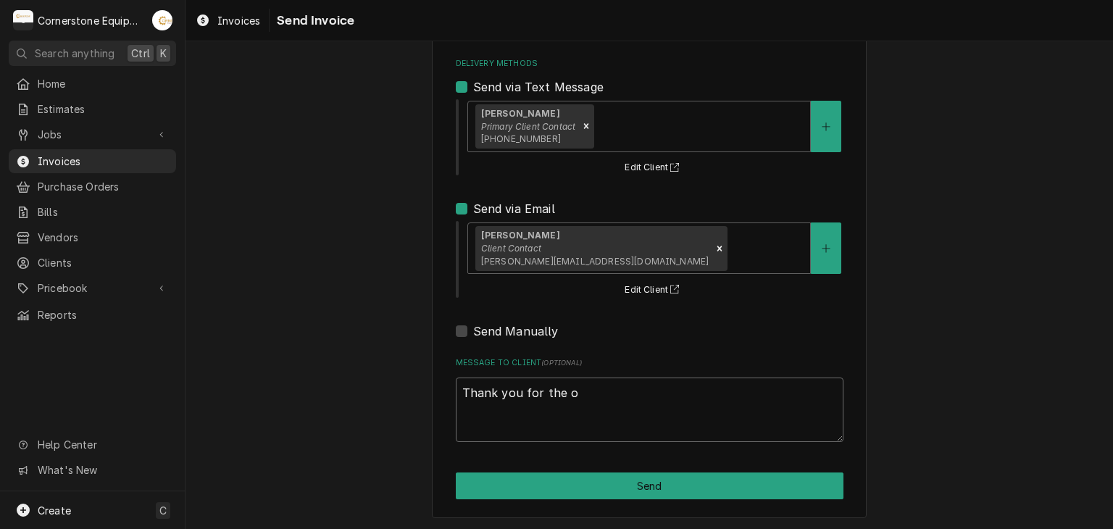
type textarea "x"
type textarea "Thank you for the op"
type textarea "x"
type textarea "Thank you for the opp"
type textarea "x"
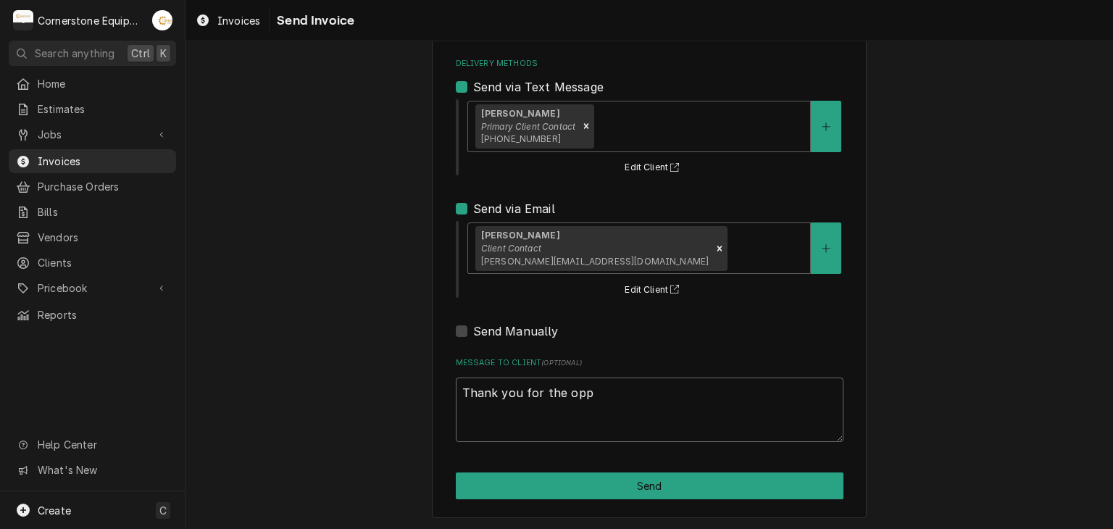
type textarea "Thank you for the oppo"
type textarea "x"
type textarea "Thank you for the oppor"
type textarea "x"
type textarea "Thank you for the opporu"
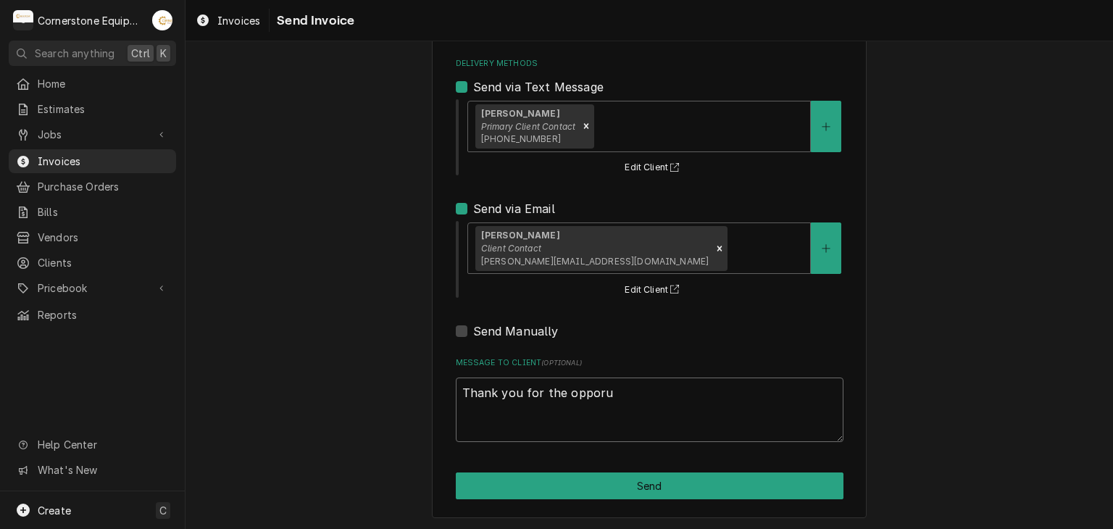
type textarea "x"
type textarea "Thank you for the opporun"
type textarea "x"
type textarea "Thank you for the opporunti"
type textarea "x"
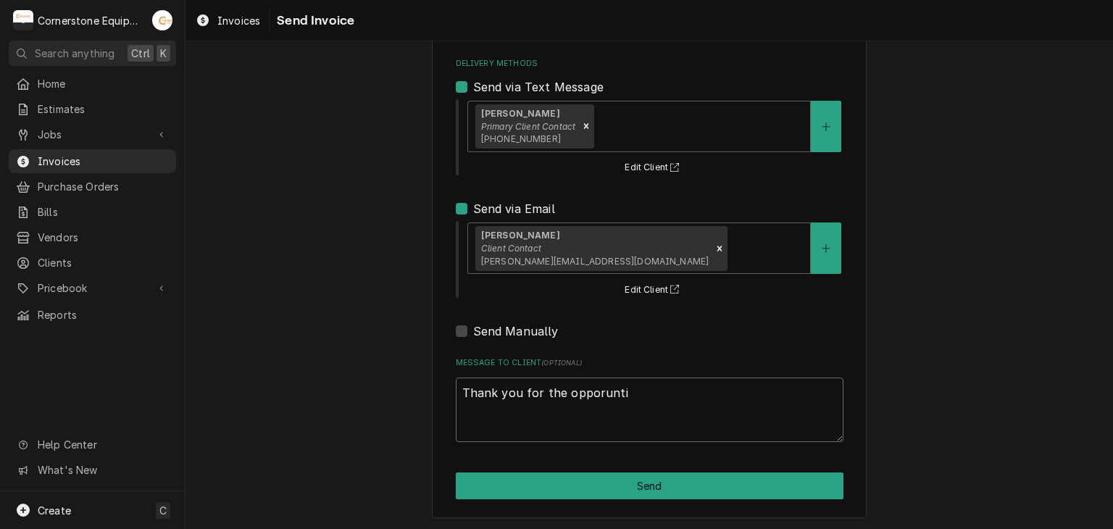
type textarea "Thank you for the opporuntiy"
type textarea "x"
type textarea "Thank you for the opporuntiy"
type textarea "x"
type textarea "Thank you for the opporuntiy t"
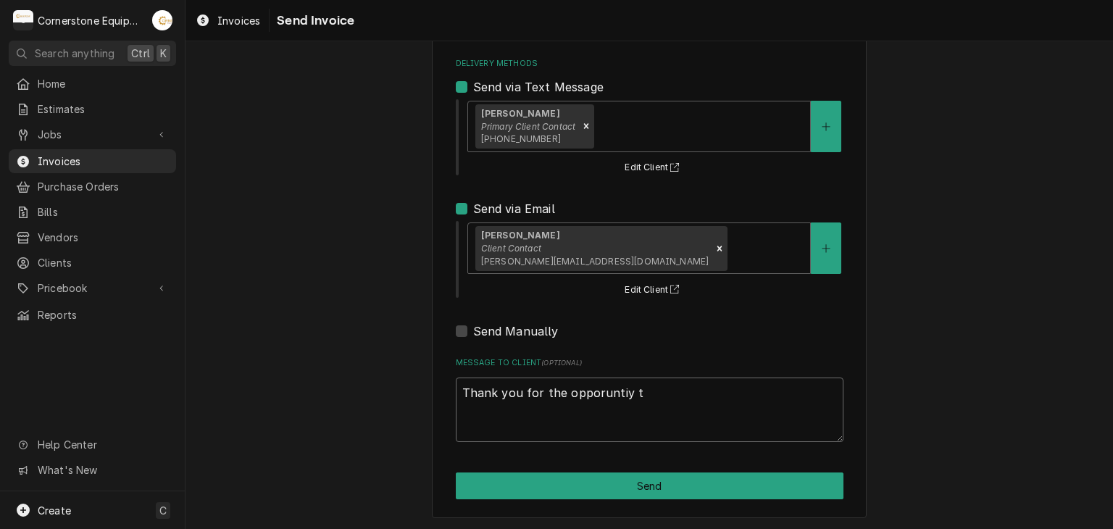
type textarea "x"
type textarea "Thank you for the opporuntiy to"
type textarea "x"
type textarea "Thank you for the opporuntiy to"
type textarea "x"
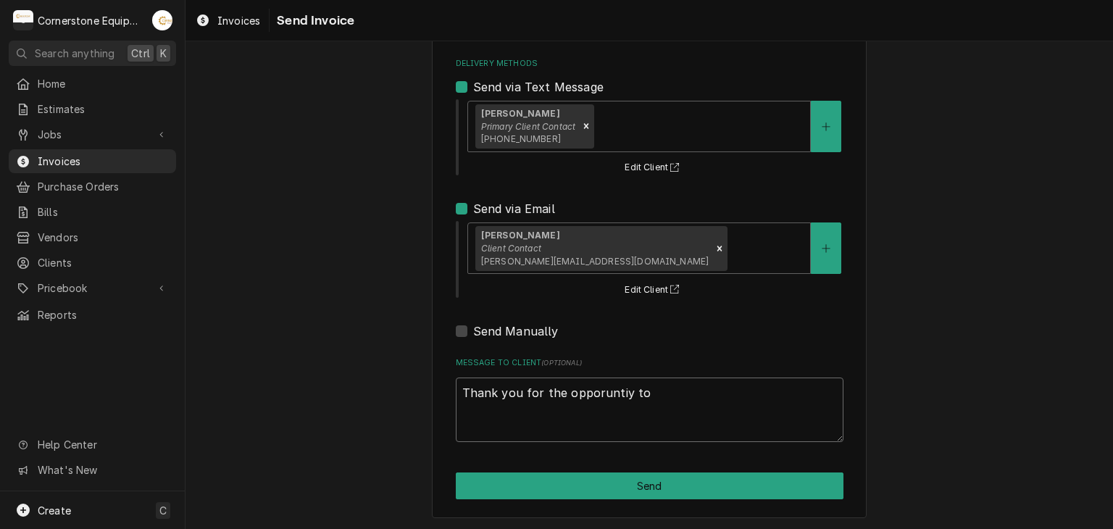
type textarea "Thank you for the opporuntiy to b"
type textarea "x"
type textarea "Thank you for the opporuntiy to be"
type textarea "x"
type textarea "Thank you for the opporuntiy to be"
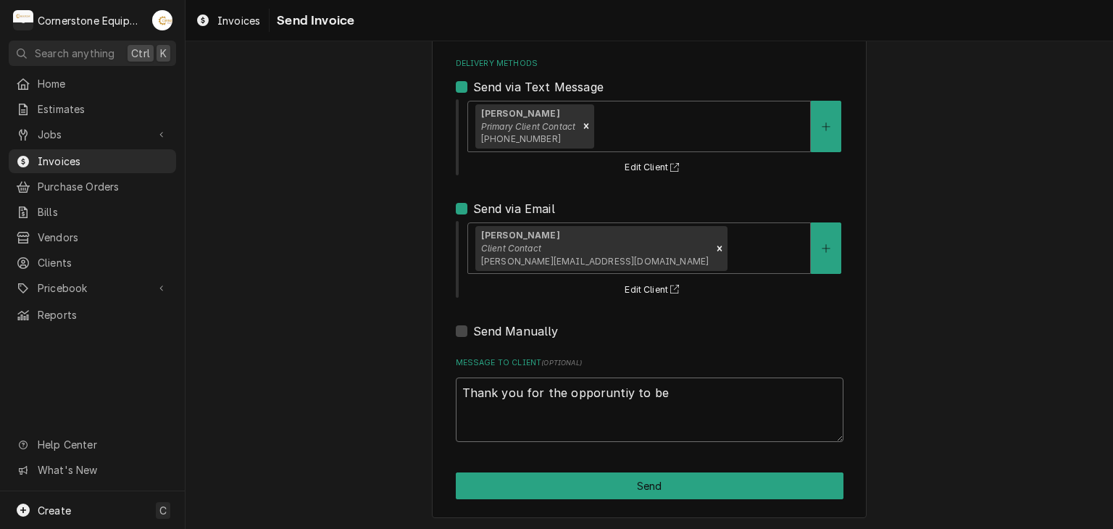
type textarea "x"
type textarea "Thank you for the opporuntiy to be o"
type textarea "x"
type textarea "Thank you for the opporuntiy to be of"
type textarea "x"
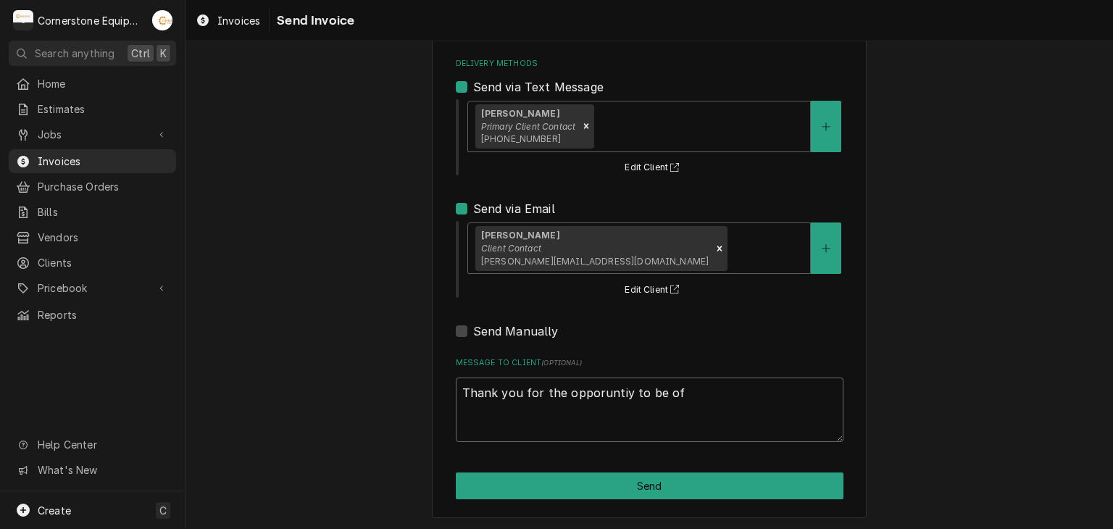
type textarea "Thank you for the opporuntiy to be of"
type textarea "x"
type textarea "Thank you for the opporuntiy to be of s"
type textarea "x"
type textarea "Thank you for the opporuntiy to be of se"
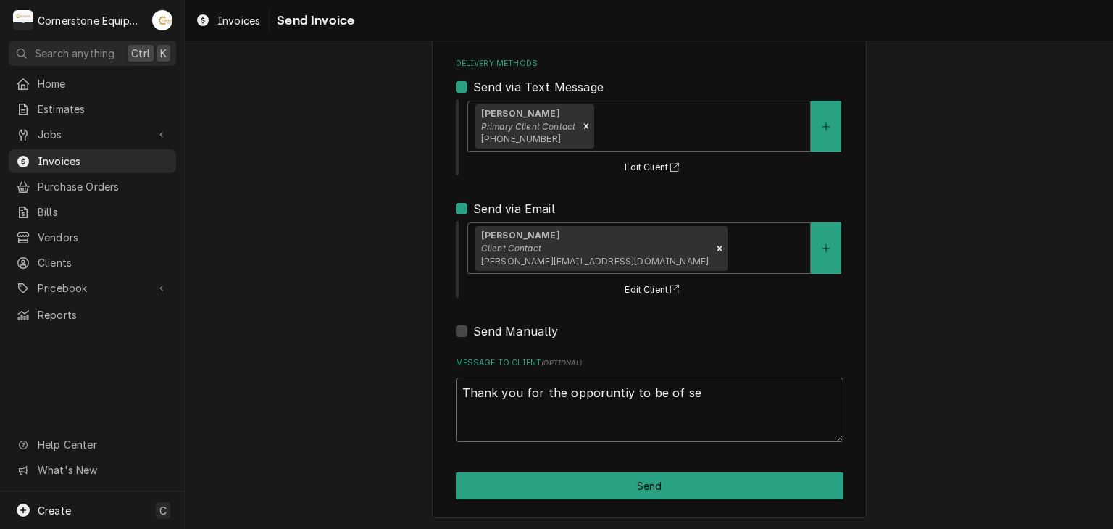
type textarea "x"
type textarea "Thank you for the opporuntiy to be of ser"
type textarea "x"
type textarea "Thank you for the opporuntiy to be of serv"
type textarea "x"
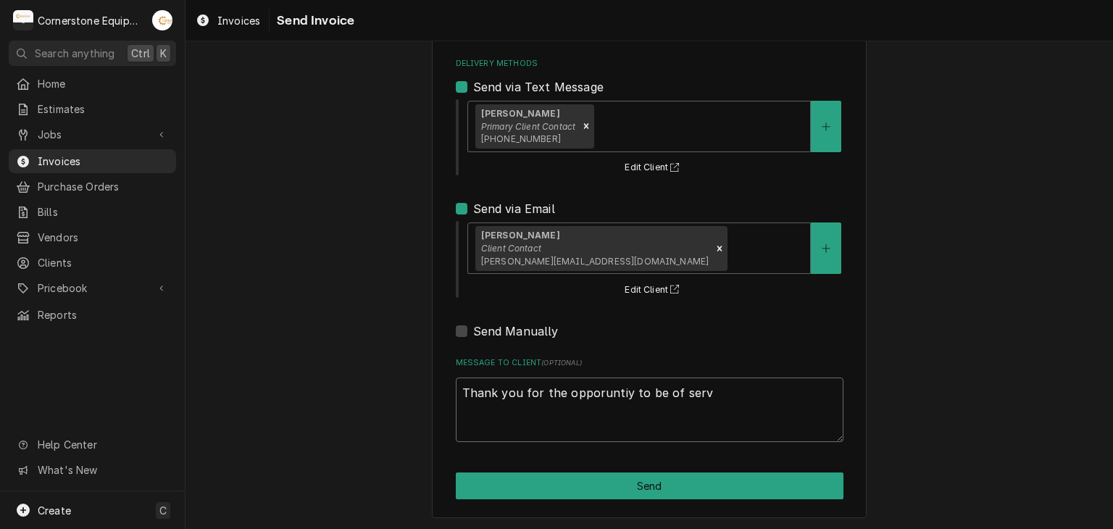
type textarea "Thank you for the opporuntiy to be of servi"
type textarea "x"
type textarea "Thank you for the opporuntiy to be of servic"
type textarea "x"
type textarea "Thank you for the opporuntiy to be of service"
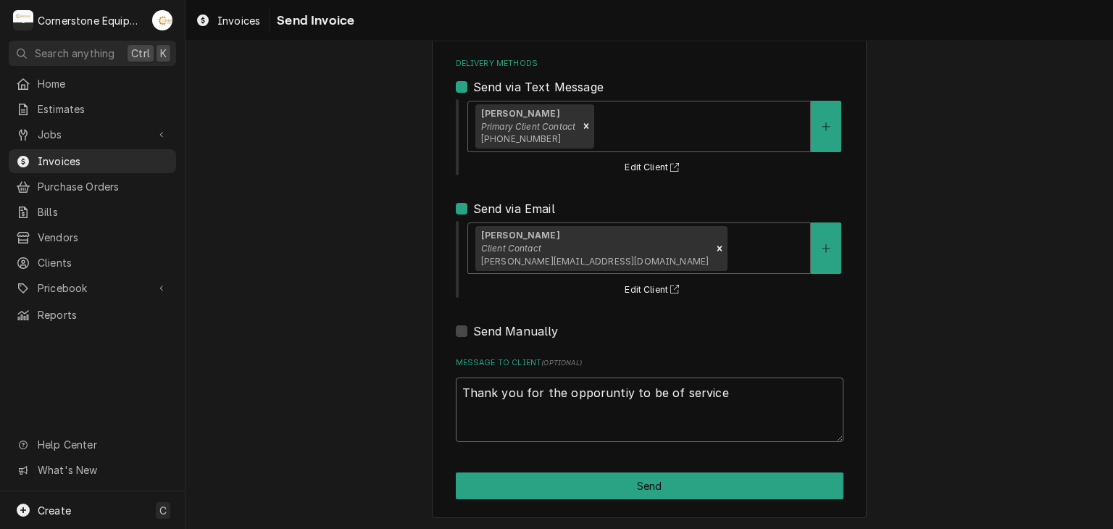
type textarea "x"
type textarea "Thank you for the opporuntiy to be of service!"
type textarea "x"
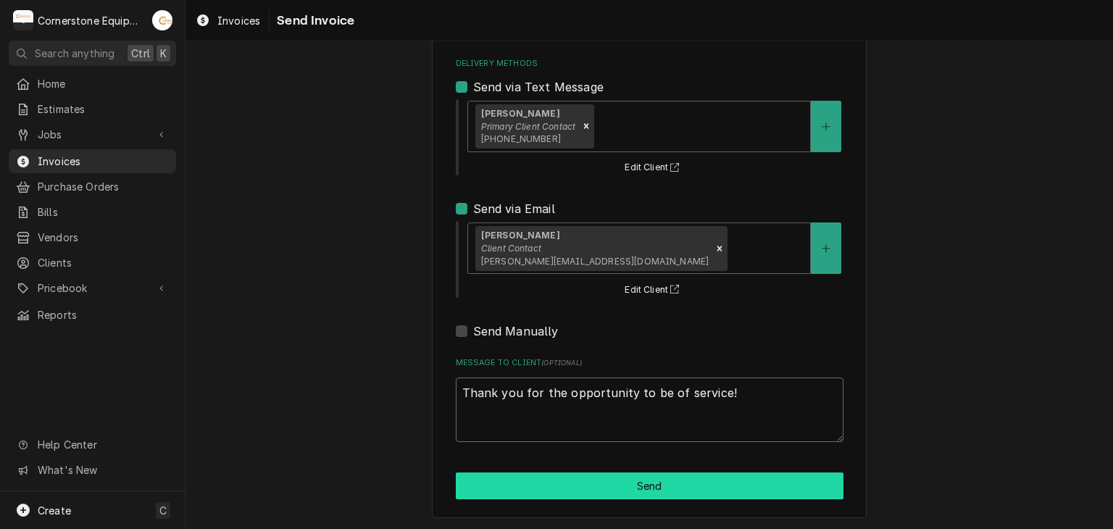
type textarea "Thank you for the opportunity to be of service!"
click at [659, 491] on button "Send" at bounding box center [650, 486] width 388 height 27
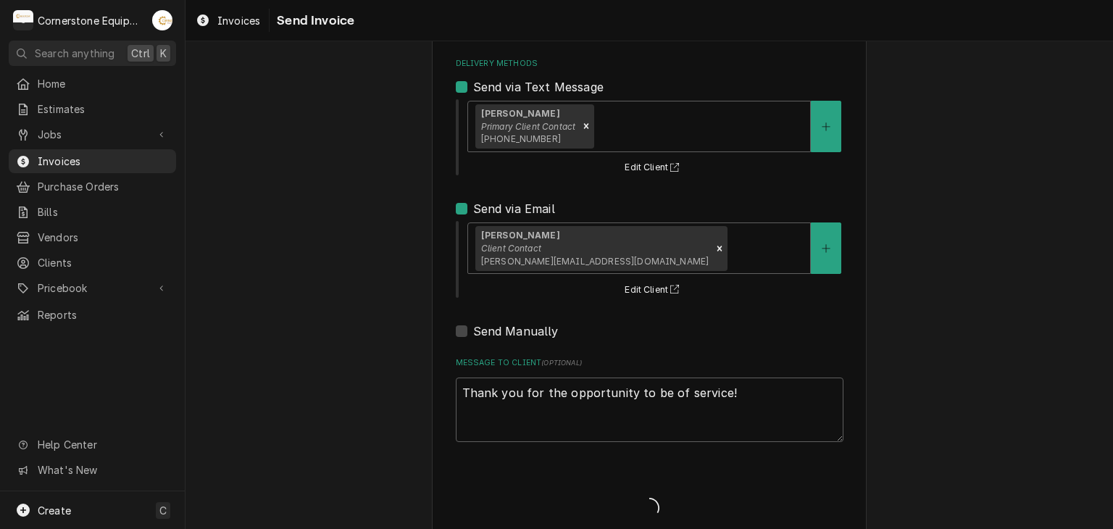
type textarea "x"
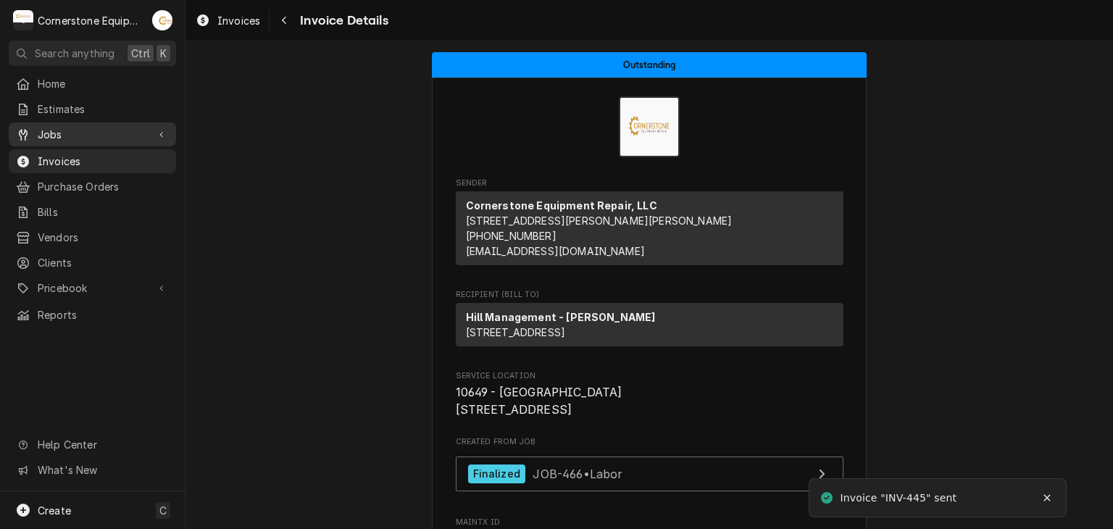
click at [54, 130] on span "Jobs" at bounding box center [92, 134] width 109 height 15
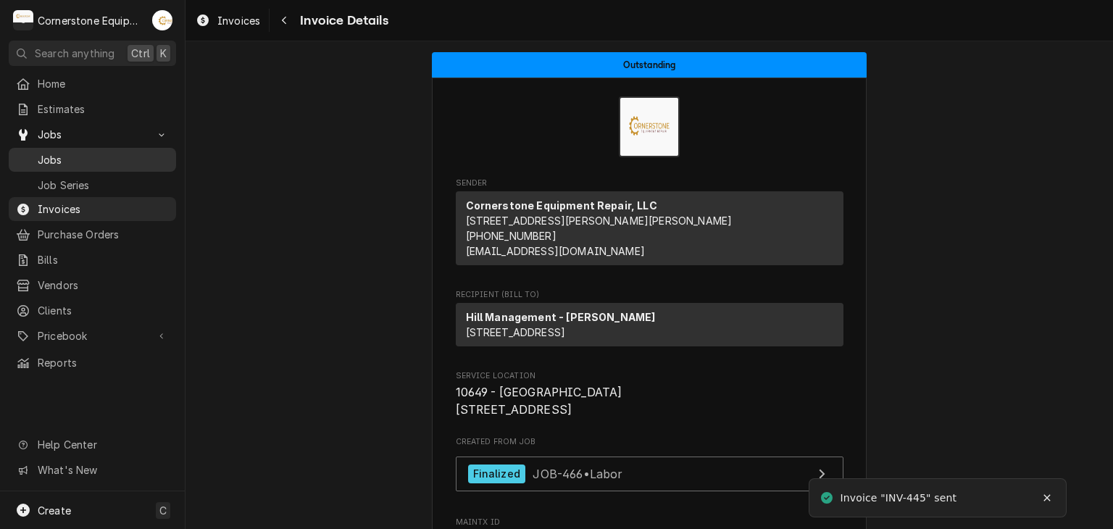
click at [54, 159] on span "Jobs" at bounding box center [103, 159] width 131 height 15
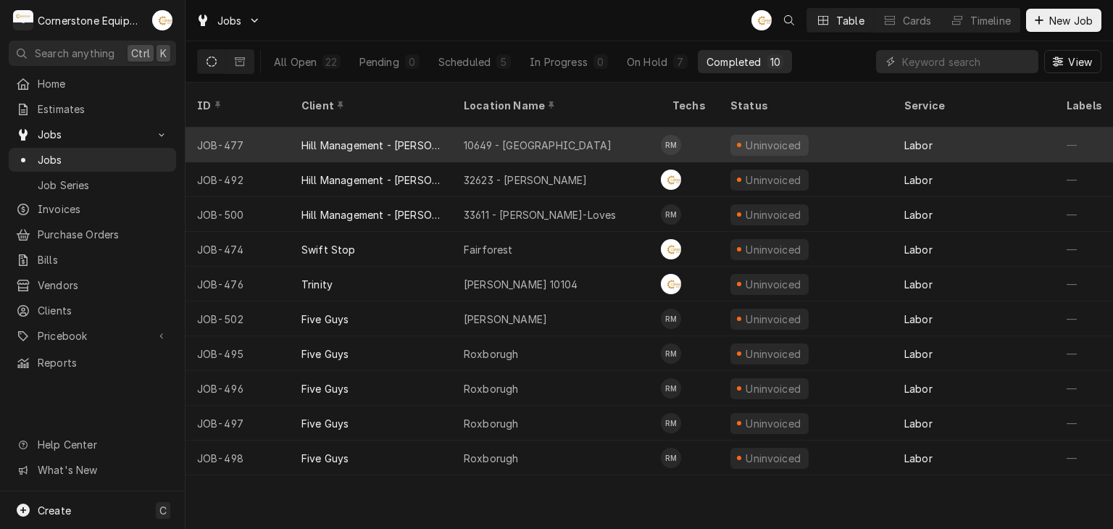
click at [494, 134] on div "10649 - [GEOGRAPHIC_DATA]" at bounding box center [556, 145] width 209 height 35
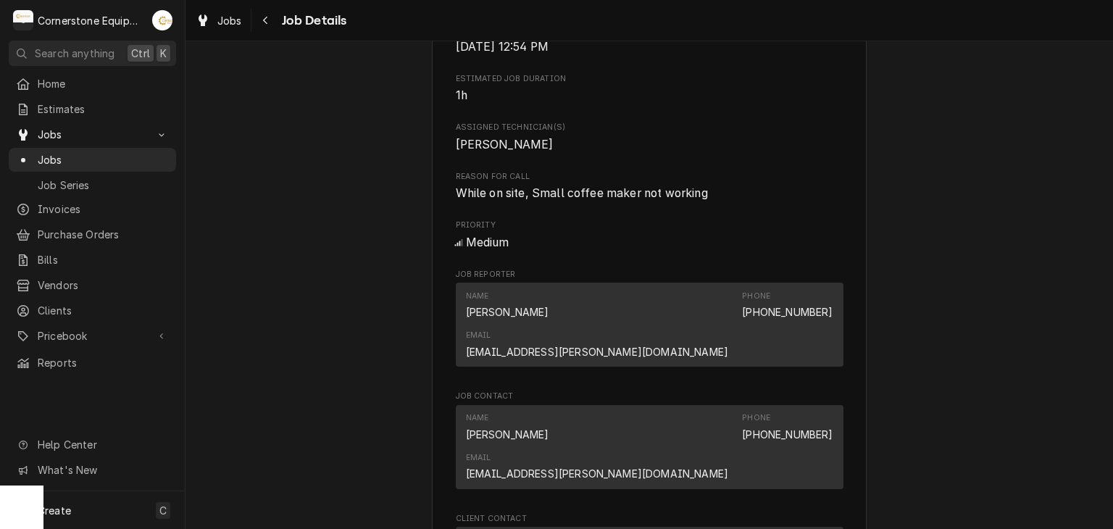
scroll to position [870, 0]
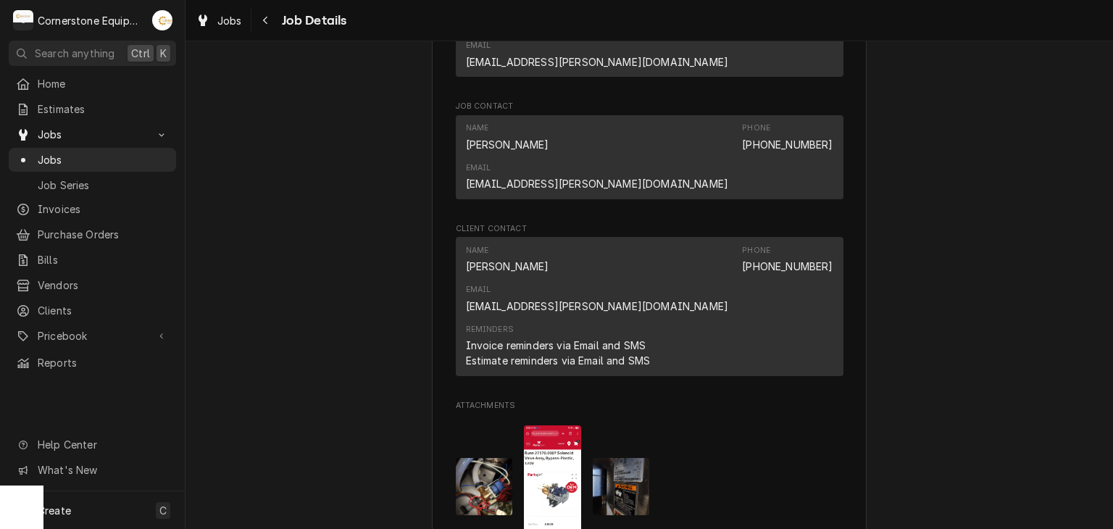
click at [947, 285] on div "Completed and Uninvoiced Hill Management - [PERSON_NAME] 10649 - [GEOGRAPHIC_DA…" at bounding box center [650, 65] width 928 height 1757
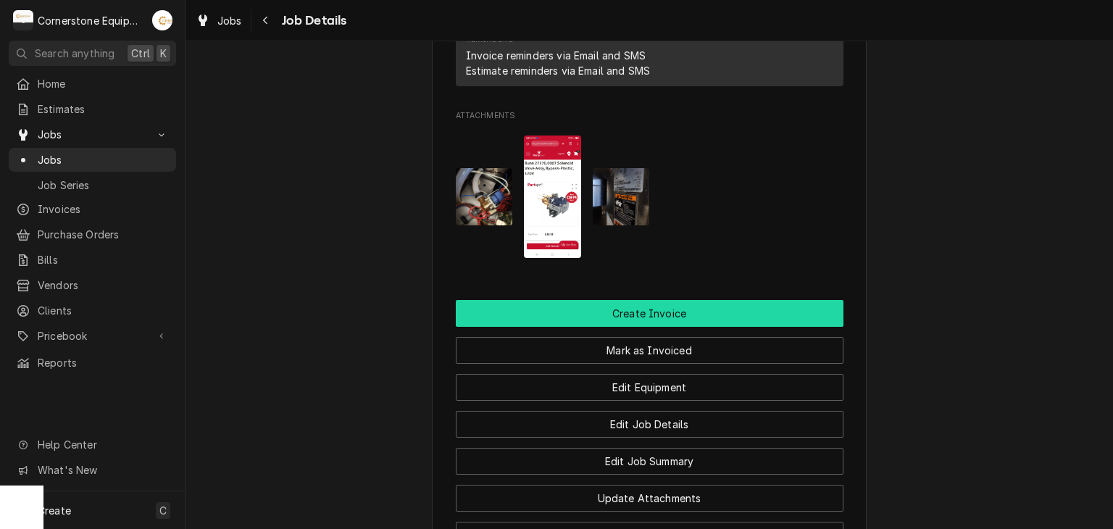
click at [701, 300] on button "Create Invoice" at bounding box center [650, 313] width 388 height 27
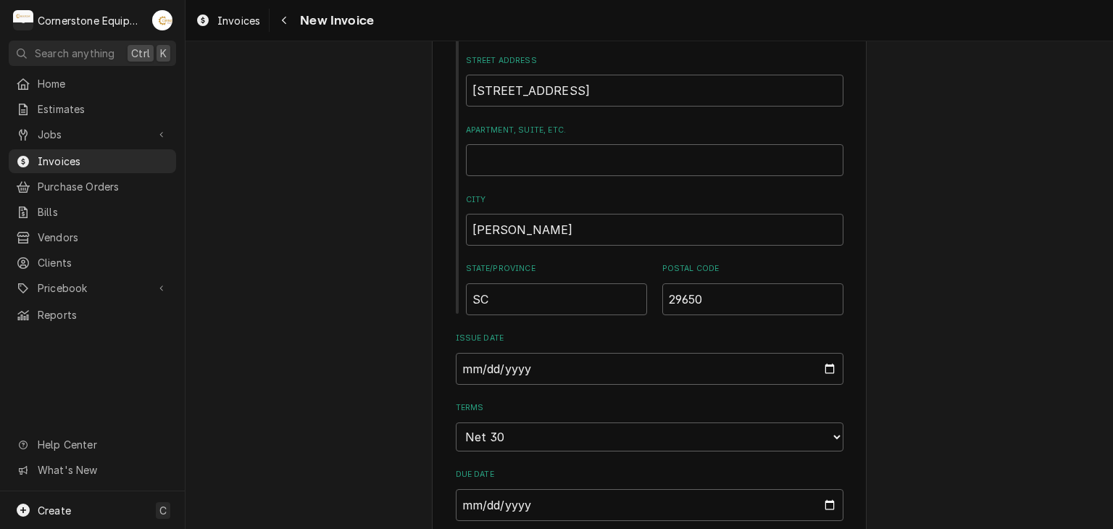
scroll to position [870, 0]
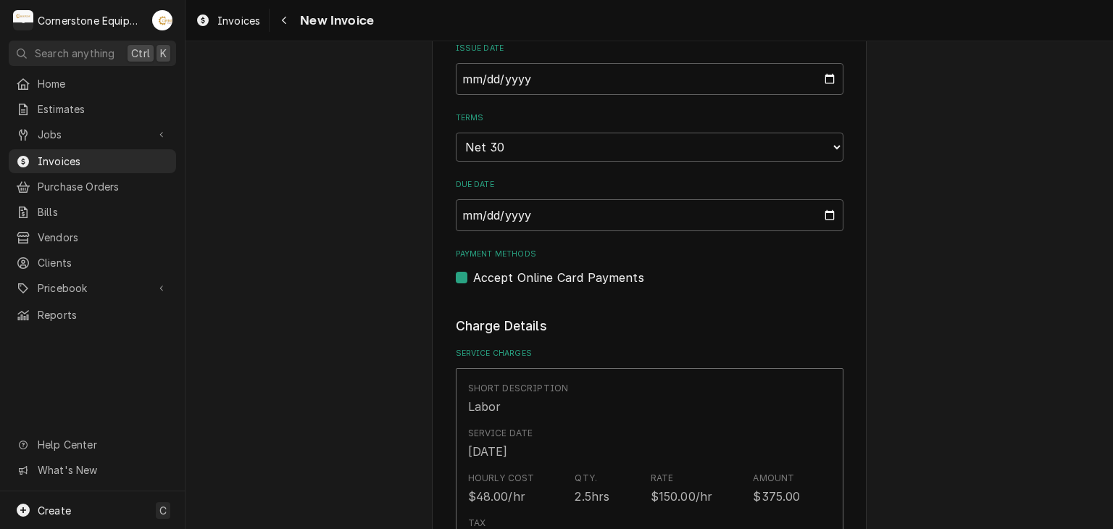
click at [536, 282] on label "Accept Online Card Payments" at bounding box center [558, 277] width 171 height 17
click at [536, 282] on input "Payment Methods" at bounding box center [667, 285] width 388 height 32
checkbox input "false"
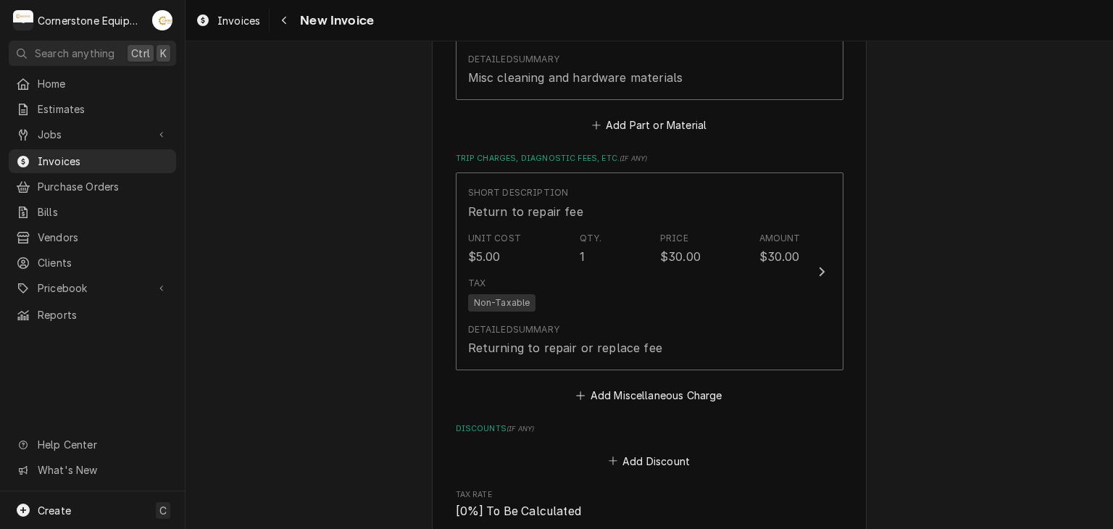
scroll to position [2116, 0]
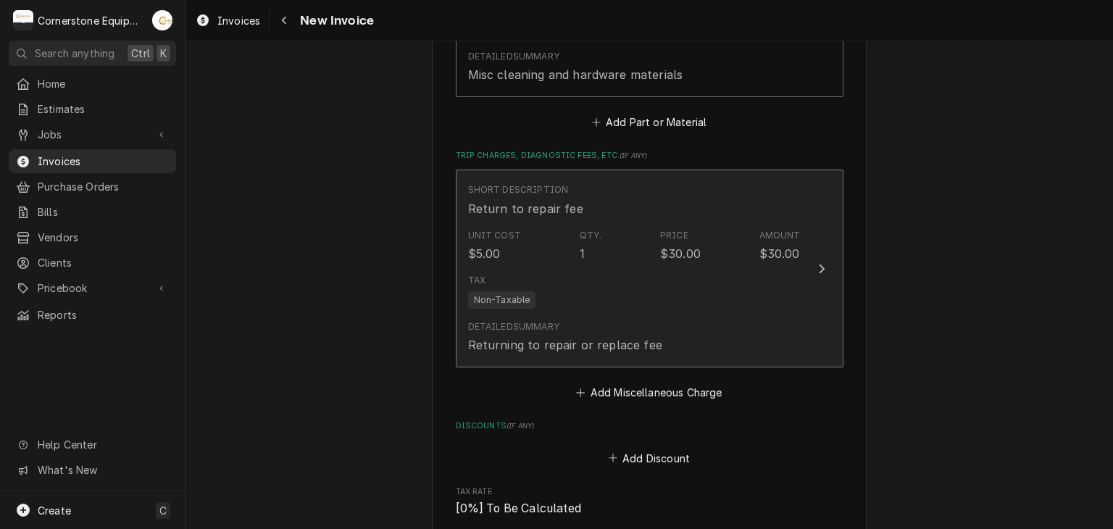
click at [702, 268] on div "Tax Non-Taxable" at bounding box center [634, 291] width 333 height 46
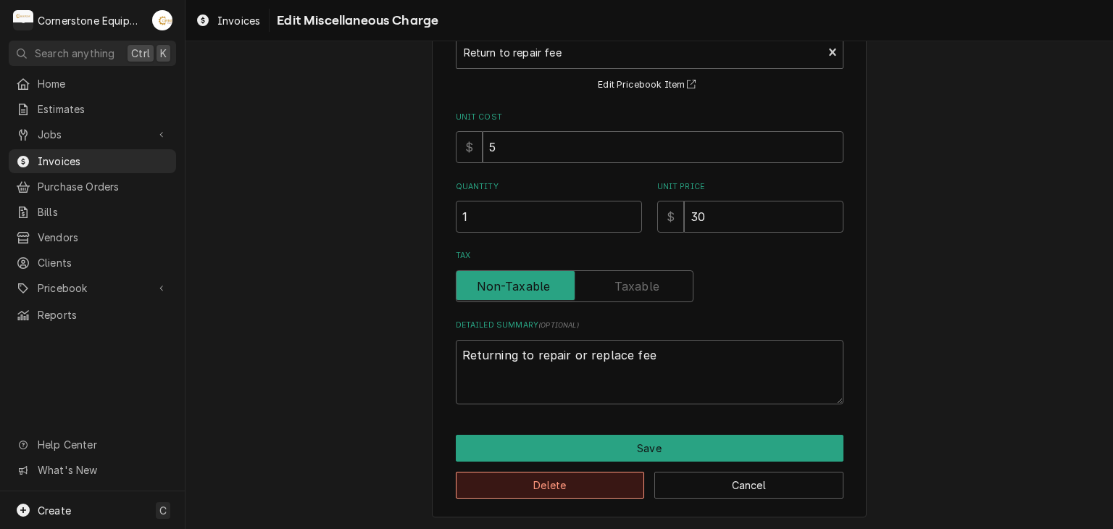
click at [528, 490] on button "Delete" at bounding box center [550, 485] width 189 height 27
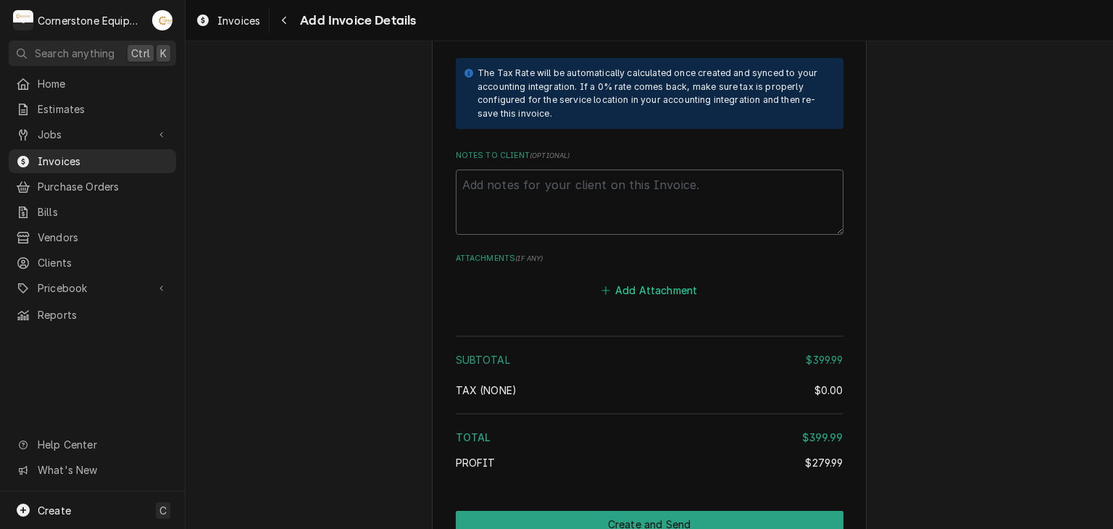
click at [647, 280] on button "Add Attachment" at bounding box center [649, 290] width 101 height 20
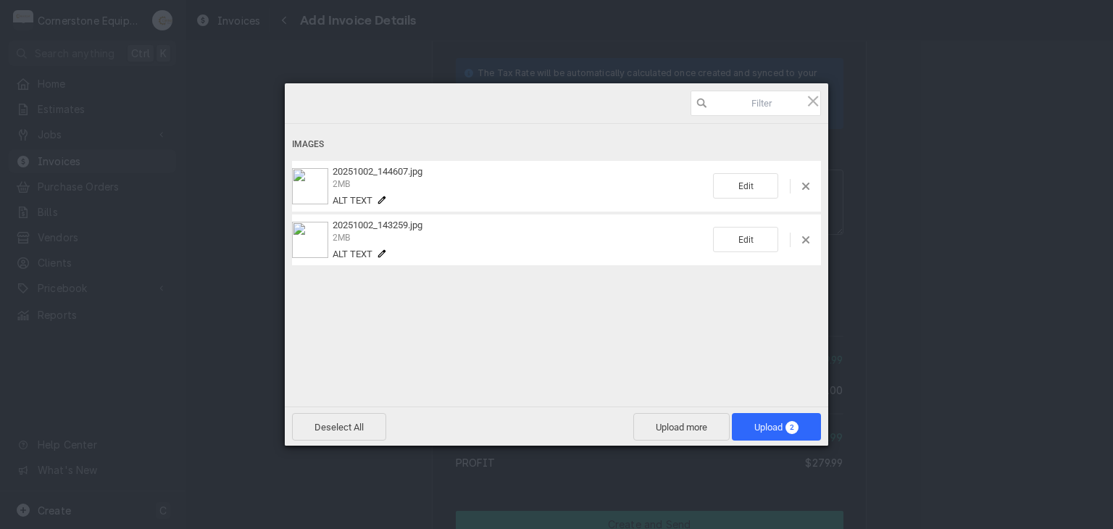
click at [778, 445] on div "Deselect All Upload more Upload 2" at bounding box center [557, 426] width 544 height 39
click at [773, 423] on span "Upload 2" at bounding box center [777, 427] width 44 height 11
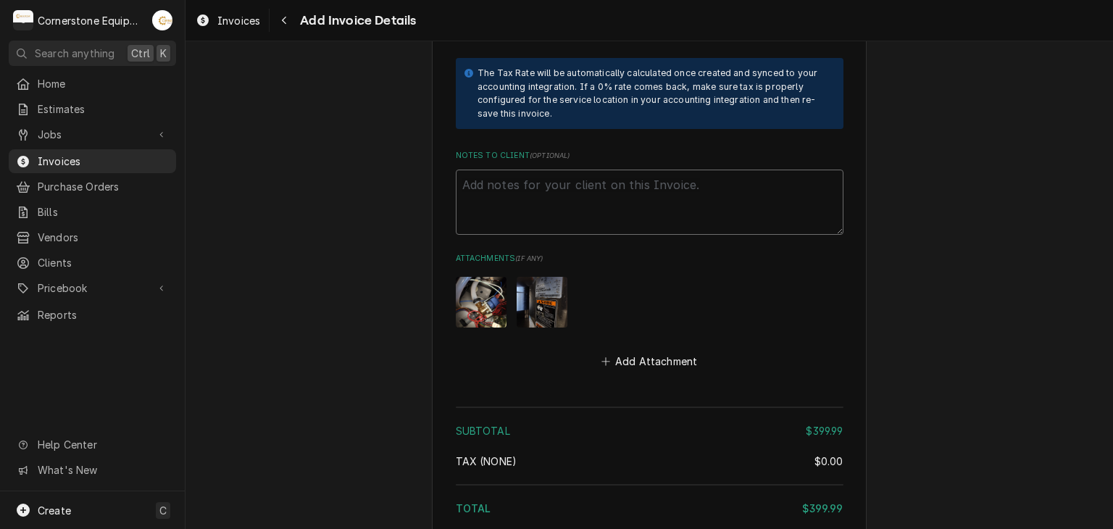
click at [668, 186] on textarea "Notes to Client ( optional )" at bounding box center [650, 202] width 388 height 65
paste textarea "INVOICE APPROVAL AND PAYMENT TERMS All invoices are due upon receipt unless oth…"
type textarea "x"
type textarea "INVOICE APPROVAL AND PAYMENT TERMS All invoices are due upon receipt unless oth…"
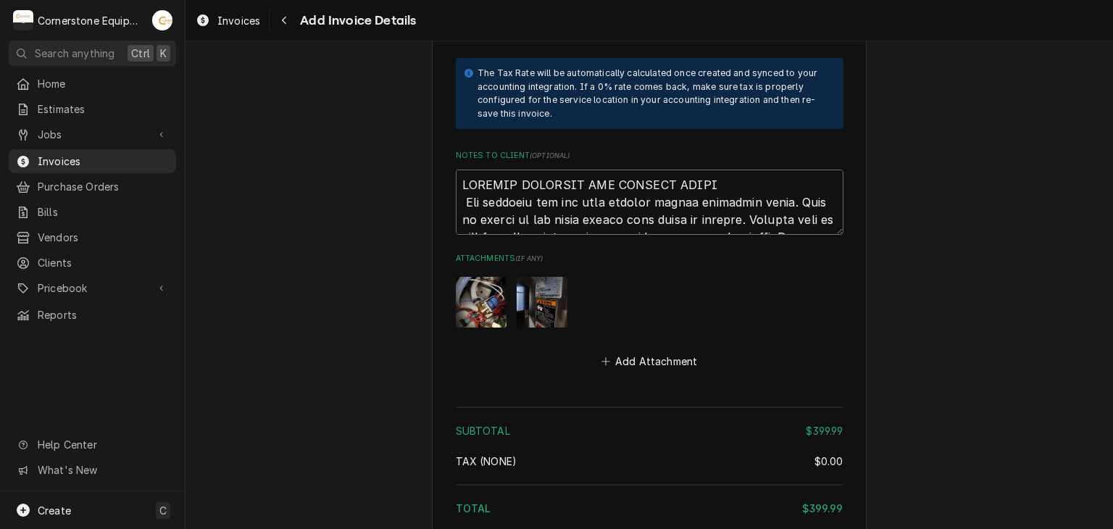
scroll to position [2682, 0]
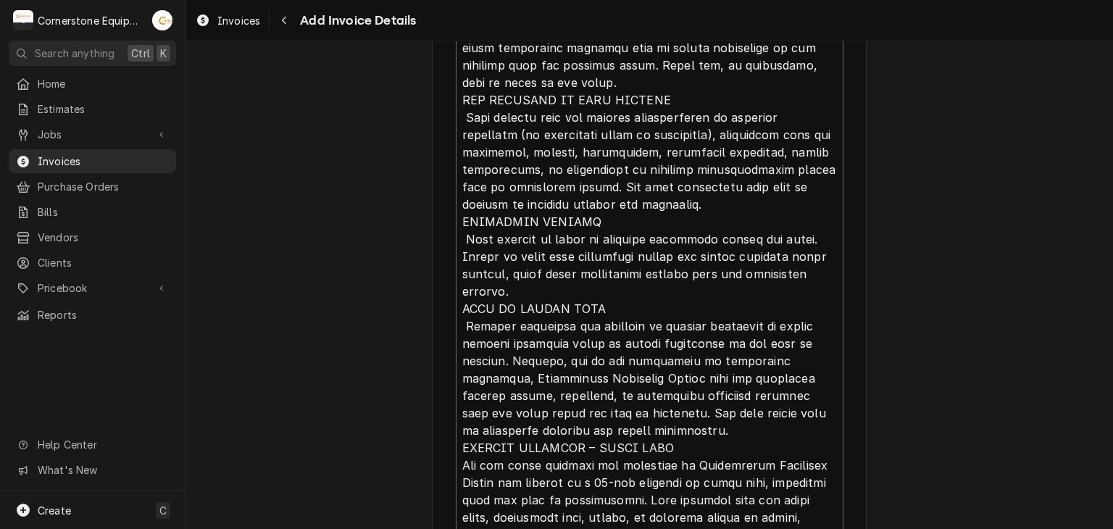
type textarea "x"
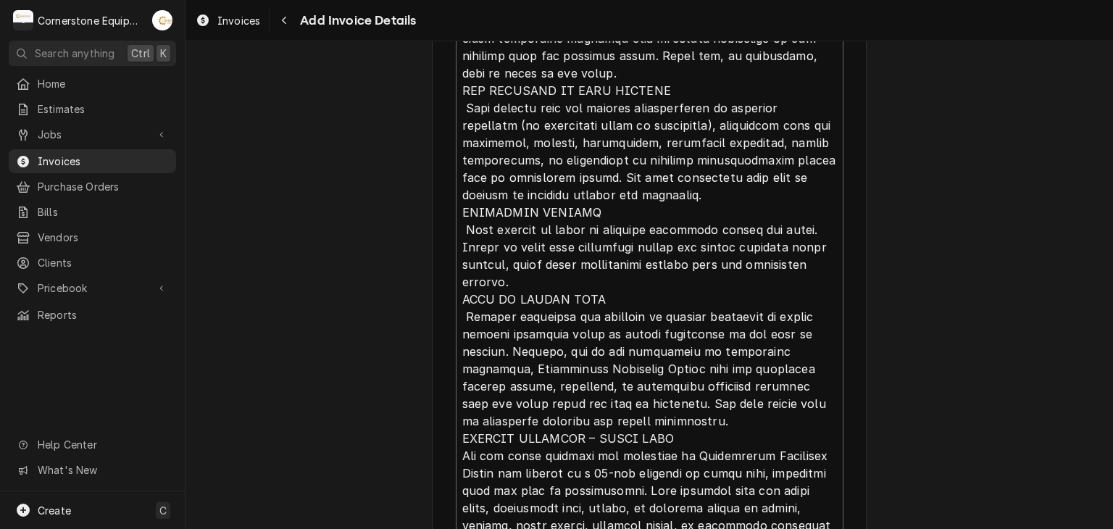
type textarea "INVOICE APPROVAL AND PAYMENT TERMS All invoices are due upon receipt unless oth…"
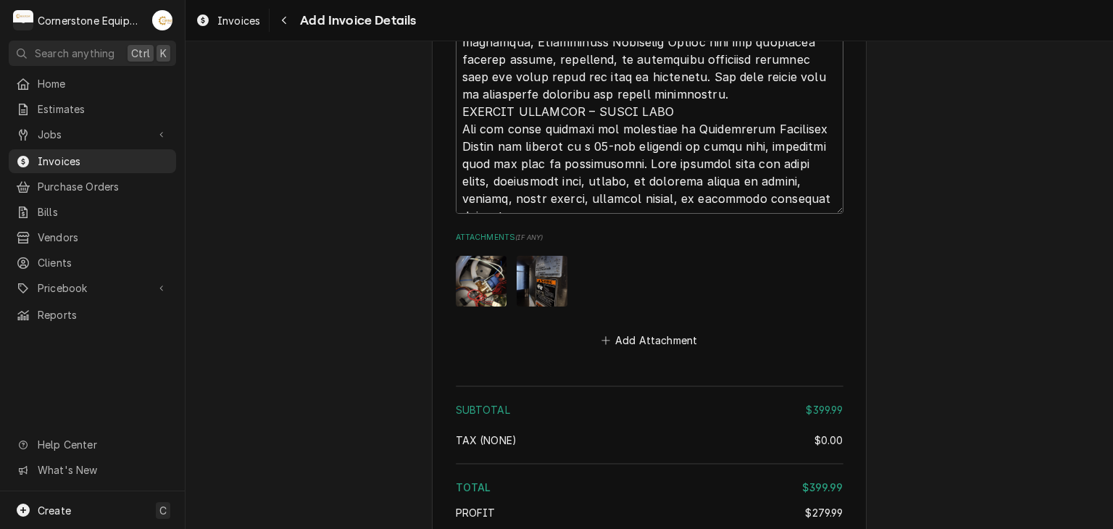
scroll to position [3106, 0]
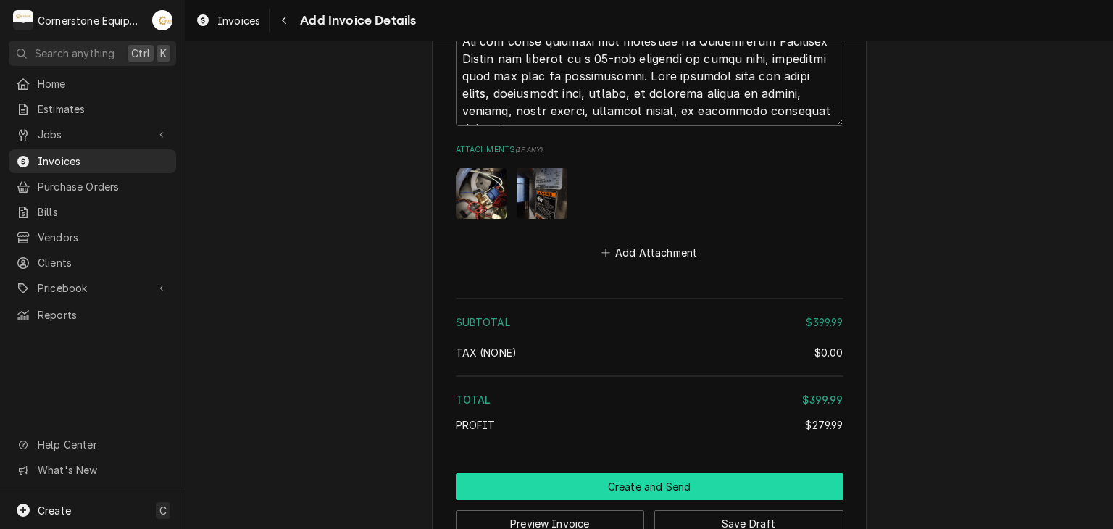
click at [674, 473] on button "Create and Send" at bounding box center [650, 486] width 388 height 27
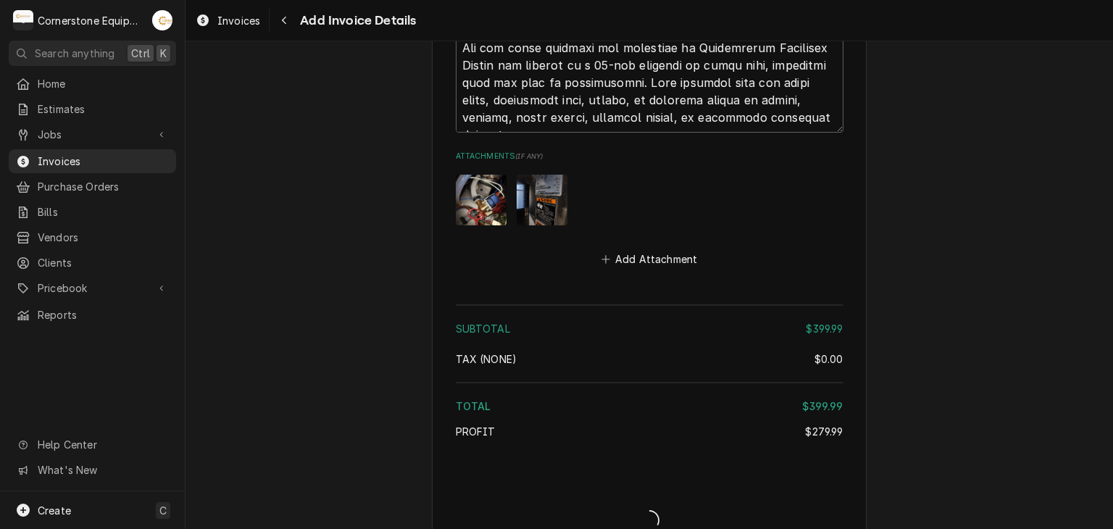
type textarea "x"
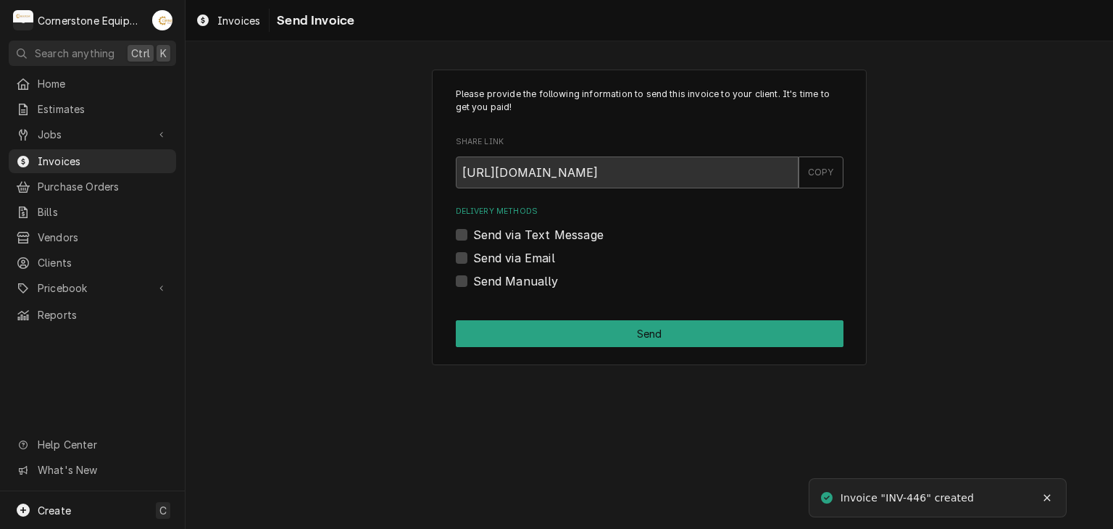
click at [533, 275] on label "Send Manually" at bounding box center [516, 281] width 86 height 17
click at [533, 275] on input "Send Manually" at bounding box center [667, 289] width 388 height 32
checkbox input "true"
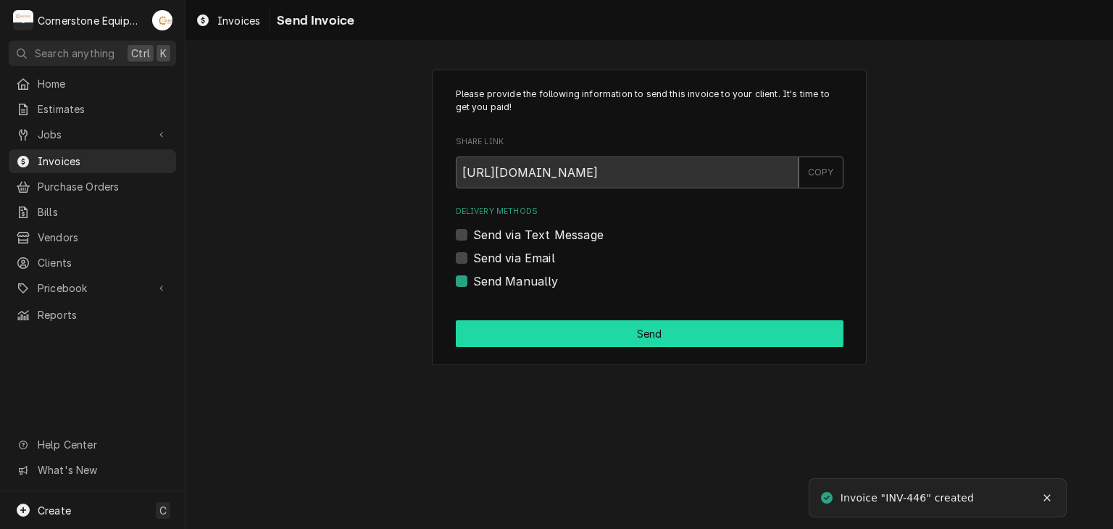
click at [566, 337] on button "Send" at bounding box center [650, 333] width 388 height 27
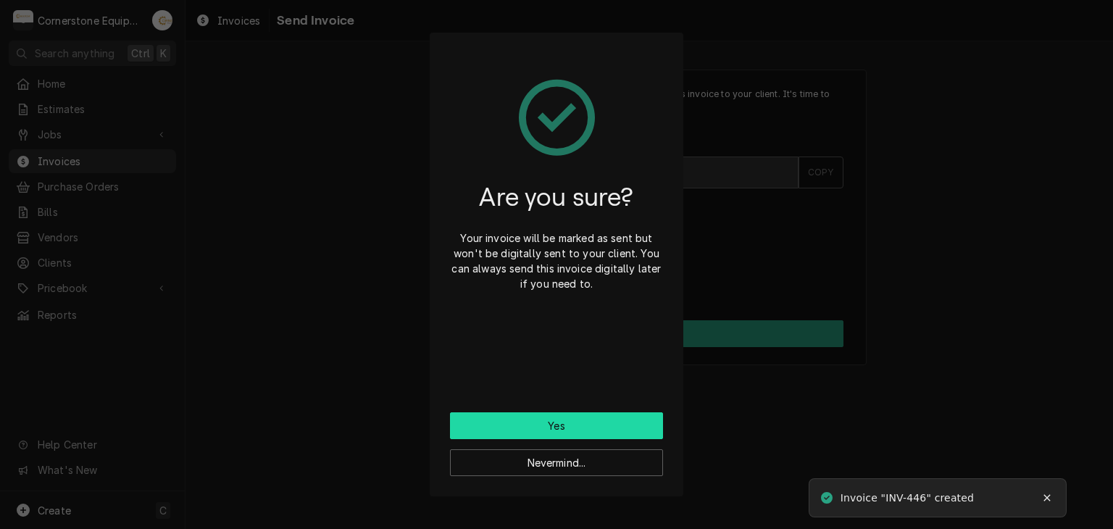
click at [615, 429] on button "Yes" at bounding box center [556, 425] width 213 height 27
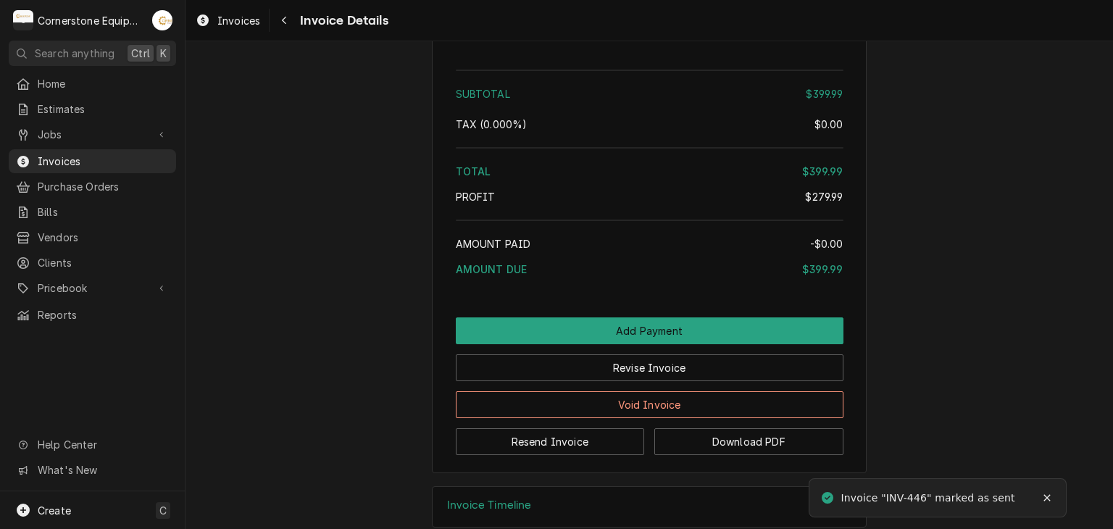
scroll to position [2634, 0]
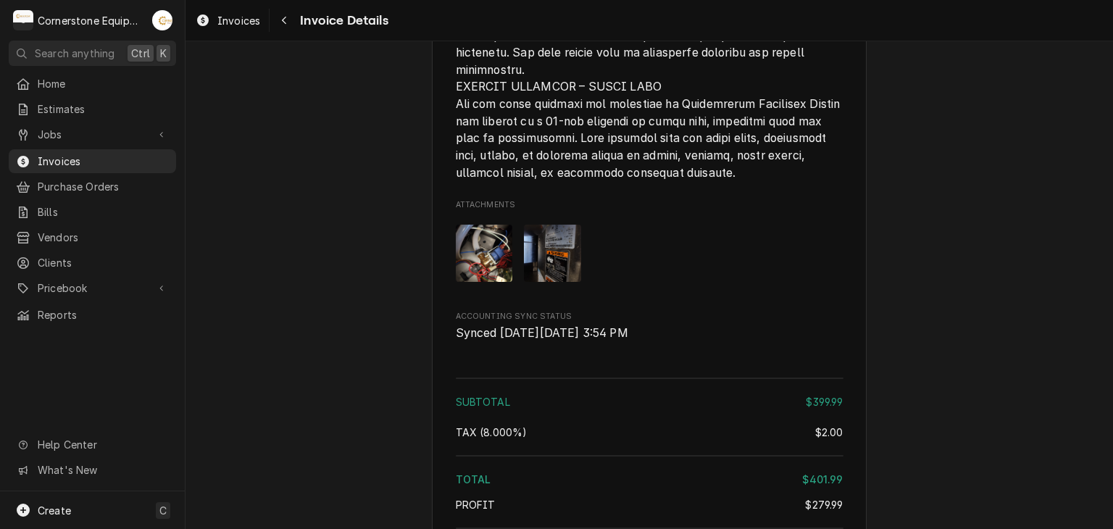
scroll to position [2634, 0]
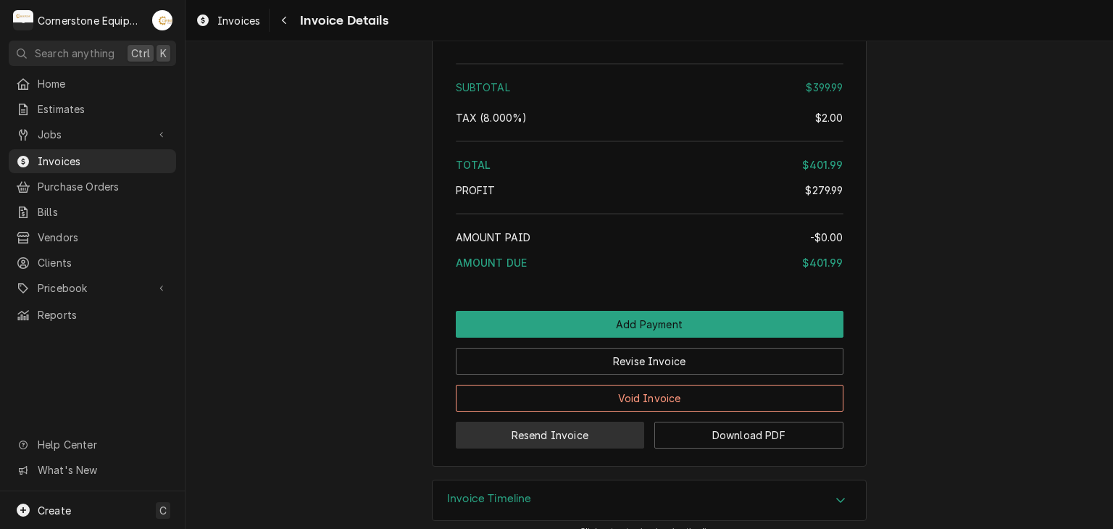
click at [519, 422] on button "Resend Invoice" at bounding box center [550, 435] width 189 height 27
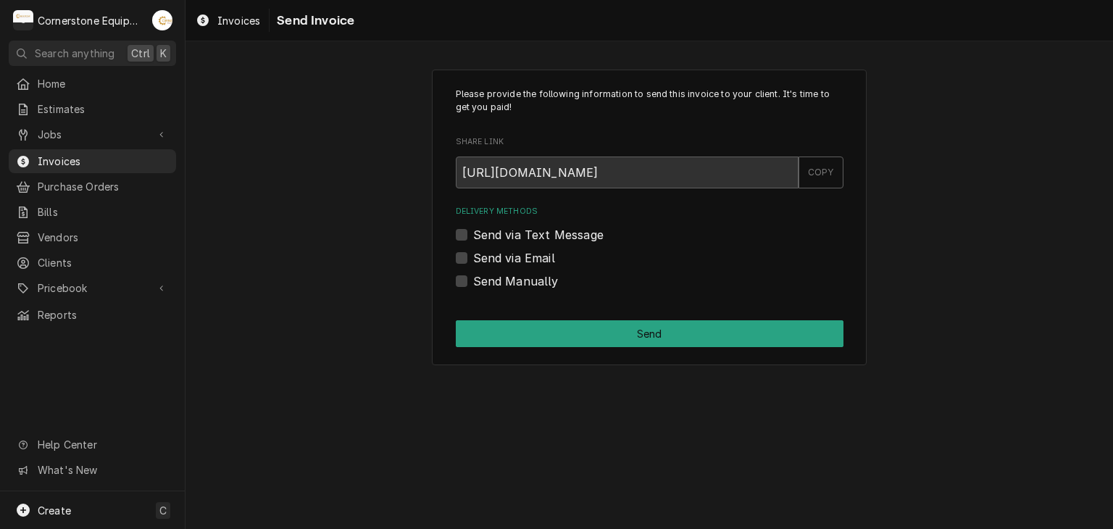
click at [502, 236] on label "Send via Text Message" at bounding box center [538, 234] width 130 height 17
click at [502, 236] on input "Send via Text Message" at bounding box center [667, 242] width 388 height 32
checkbox input "true"
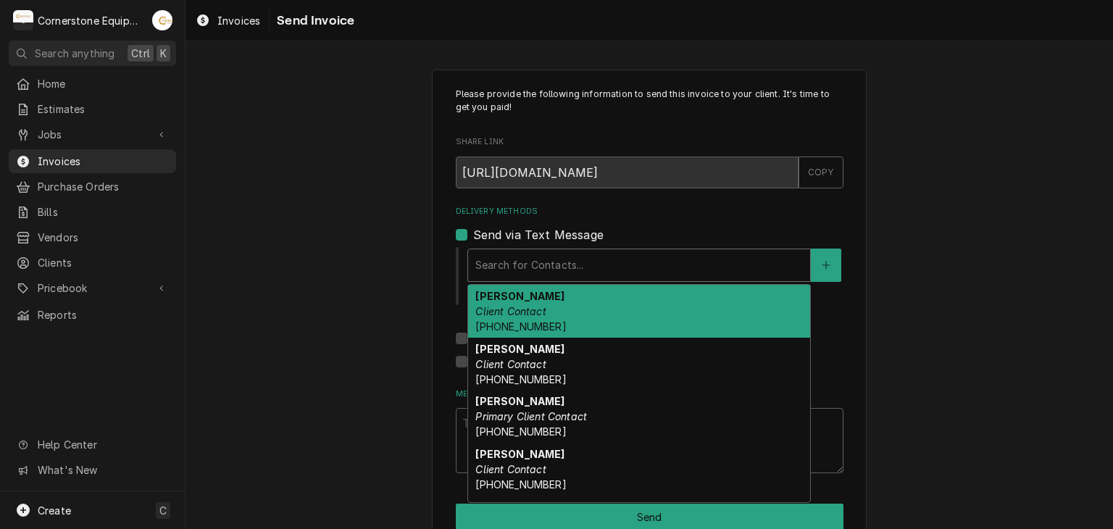
click at [499, 252] on div "Delivery Methods" at bounding box center [639, 265] width 328 height 26
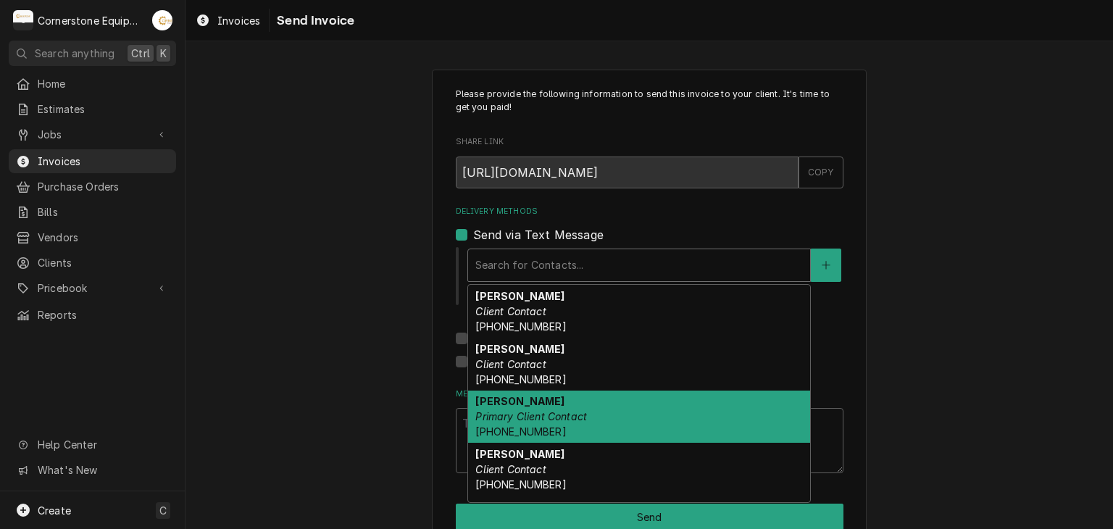
click at [509, 421] on em "Primary Client Contact" at bounding box center [531, 416] width 112 height 12
type textarea "x"
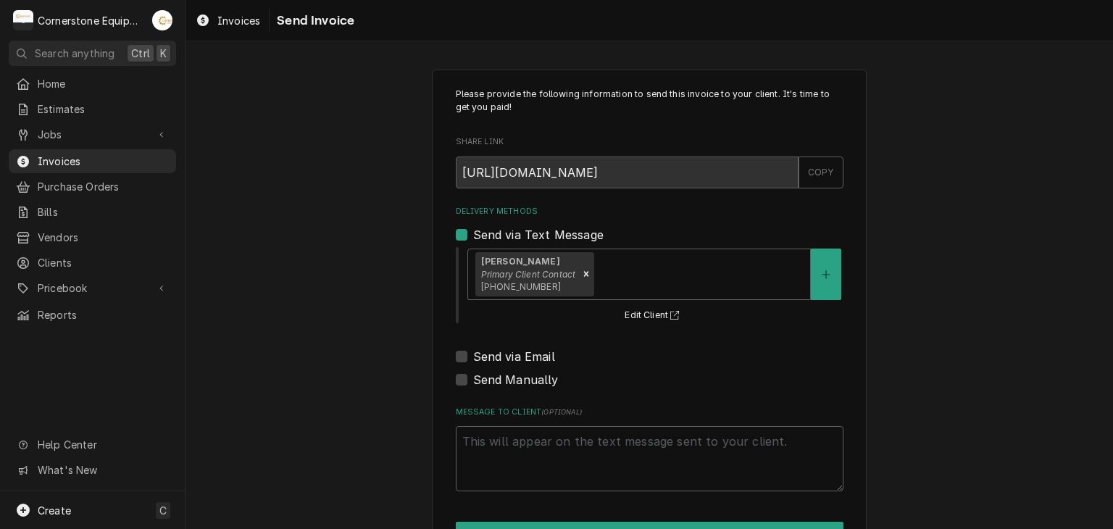
click at [493, 357] on label "Send via Email" at bounding box center [514, 356] width 82 height 17
click at [493, 357] on input "Send via Email" at bounding box center [667, 364] width 388 height 32
checkbox input "true"
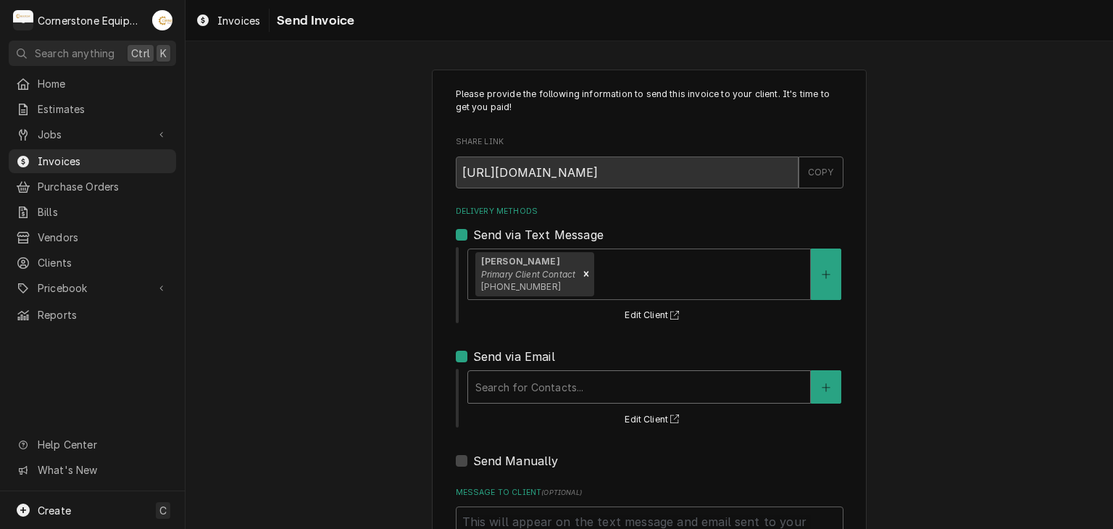
click at [496, 371] on div "Search for Contacts..." at bounding box center [639, 387] width 342 height 32
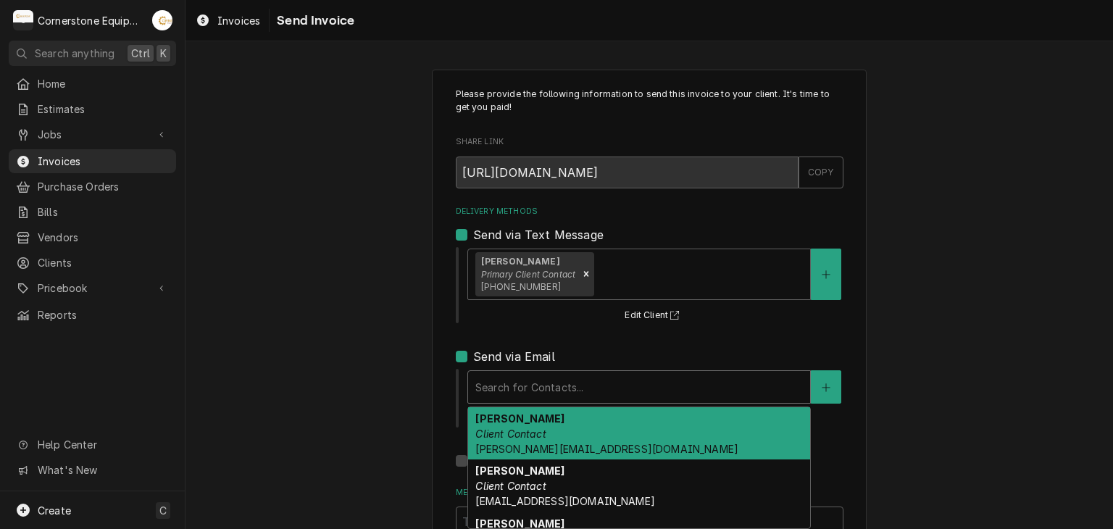
click at [504, 421] on strong "Amy Moore" at bounding box center [519, 418] width 89 height 12
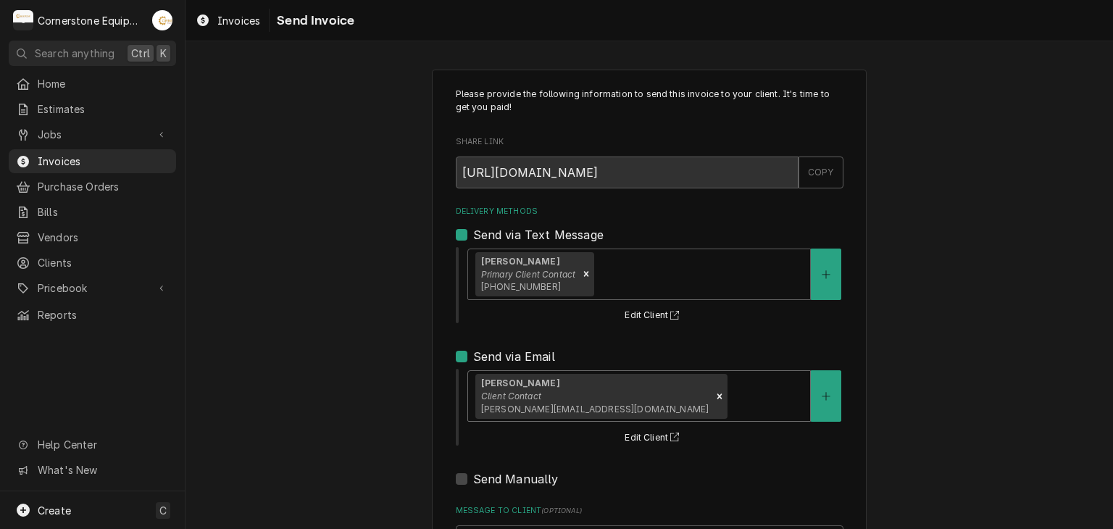
click at [396, 386] on div "Please provide the following information to send this invoice to your client. I…" at bounding box center [650, 368] width 928 height 622
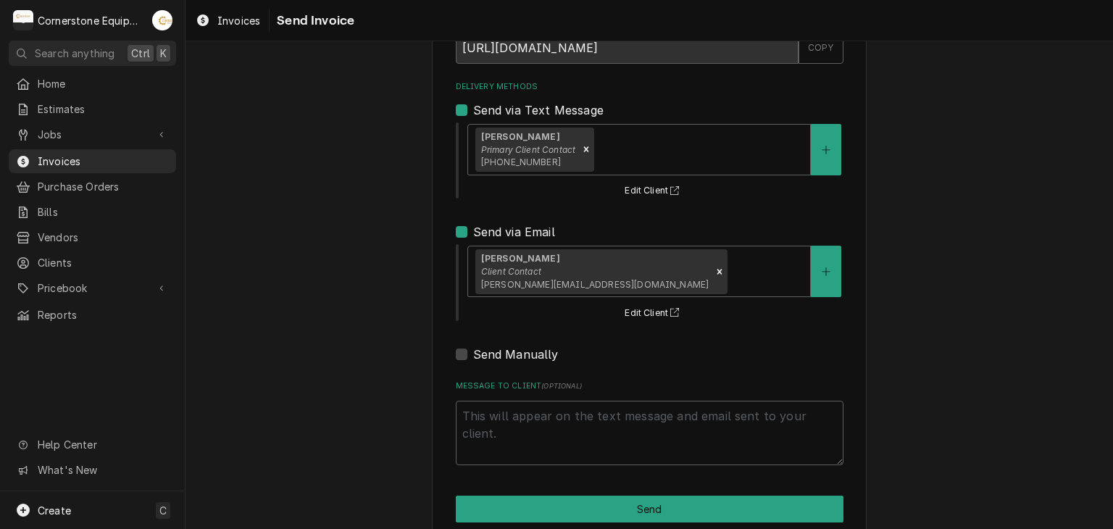
scroll to position [148, 0]
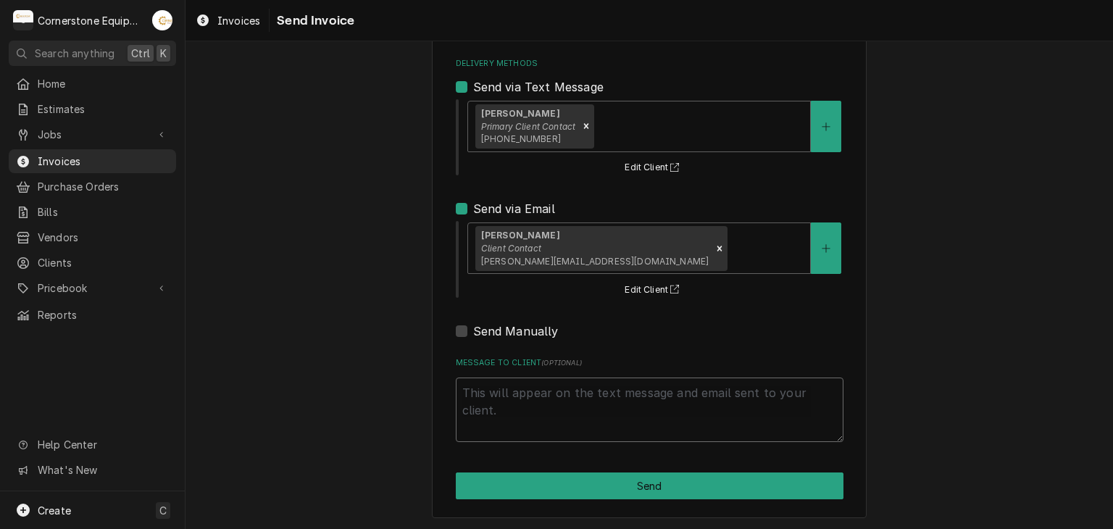
click at [522, 414] on textarea "Message to Client ( optional )" at bounding box center [650, 410] width 388 height 65
type textarea "x"
type textarea "T"
type textarea "x"
type textarea "Th"
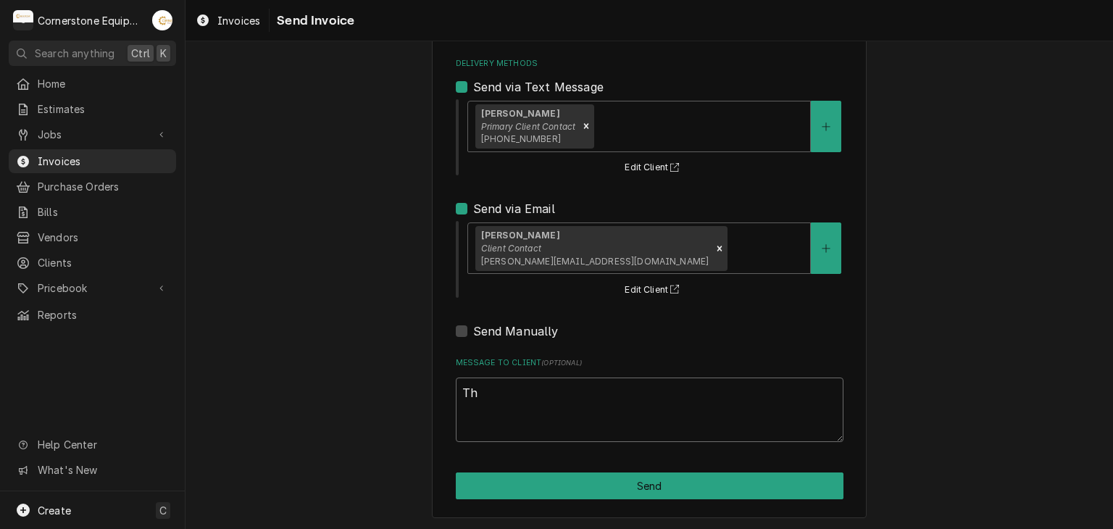
type textarea "x"
type textarea "Tha"
type textarea "x"
type textarea "Than"
type textarea "x"
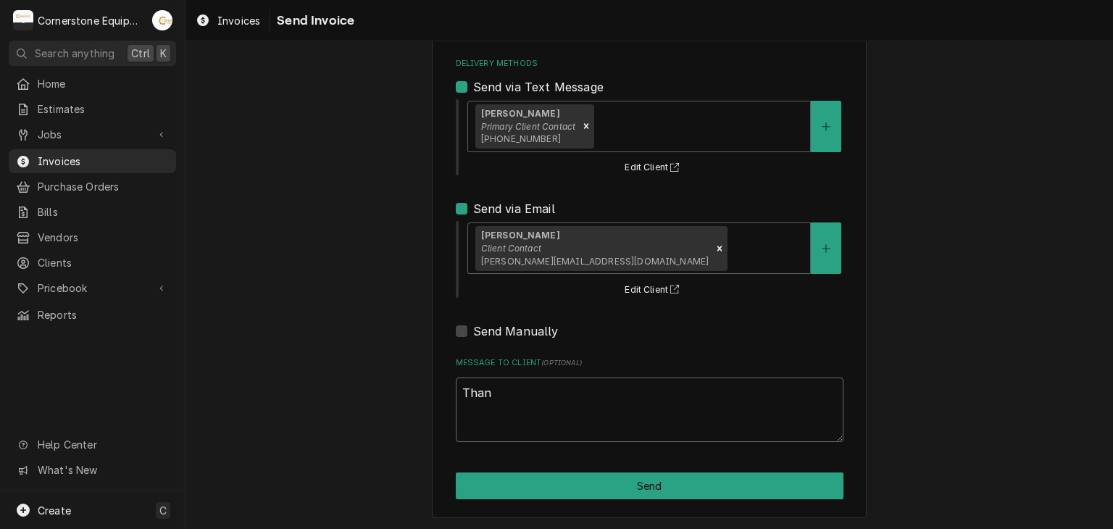
type textarea "Thank"
type textarea "x"
type textarea "Thank"
type textarea "x"
type textarea "Thank y"
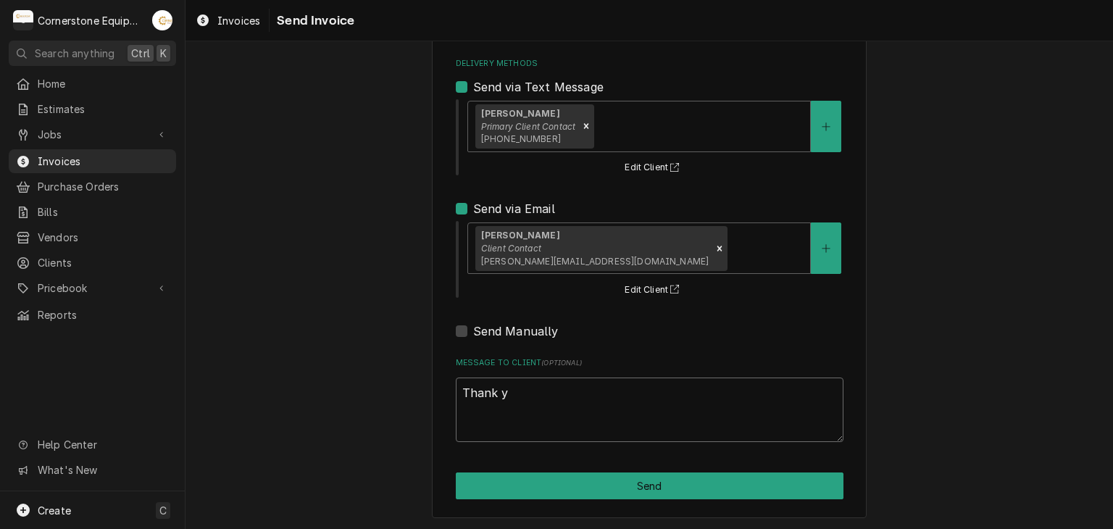
type textarea "x"
type textarea "Thank yo"
type textarea "x"
type textarea "Thank you"
type textarea "x"
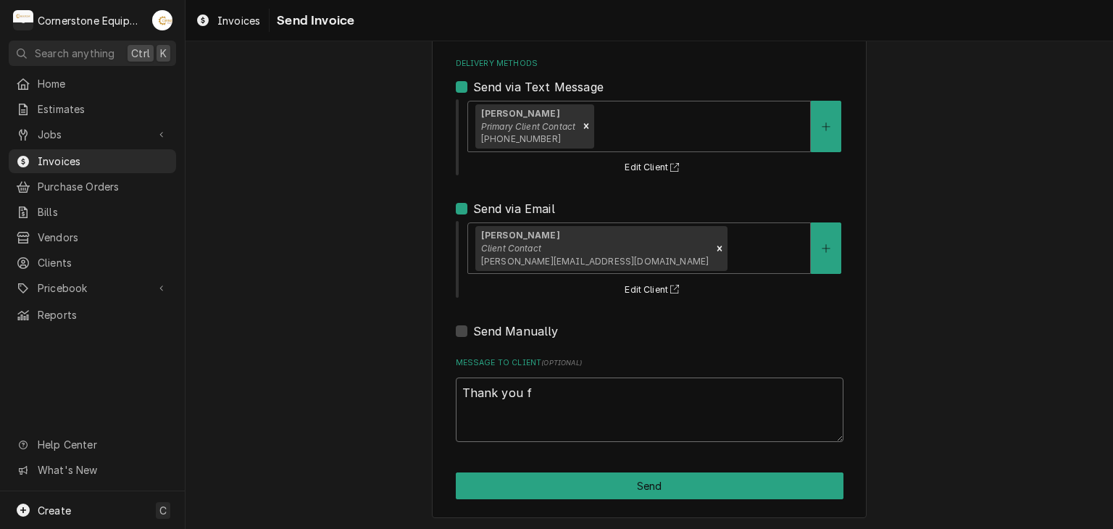
type textarea "Thank you fo"
type textarea "x"
type textarea "Thank you for"
type textarea "x"
type textarea "Thank you for"
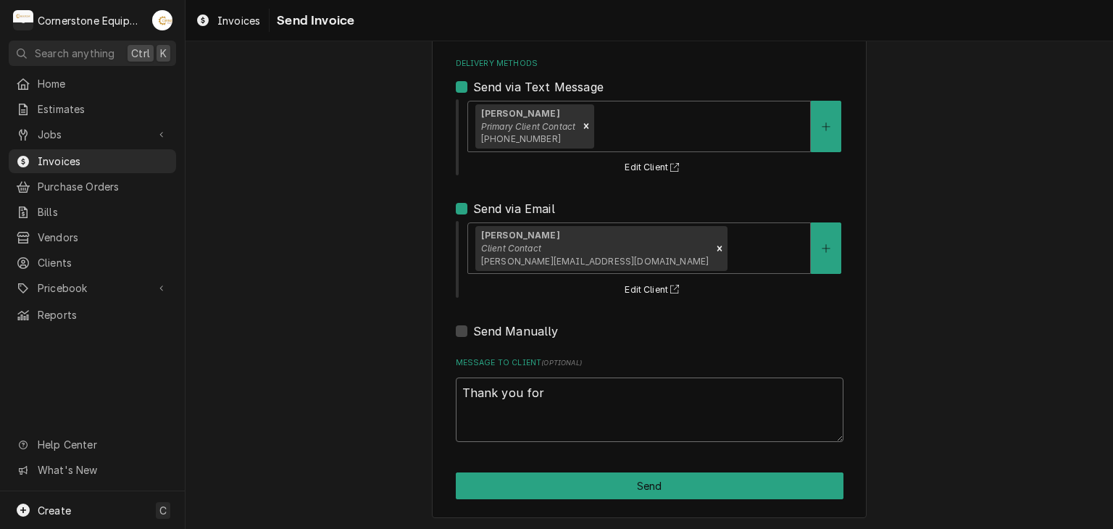
type textarea "x"
type textarea "Thank you for t"
type textarea "x"
type textarea "Thank you for th"
type textarea "x"
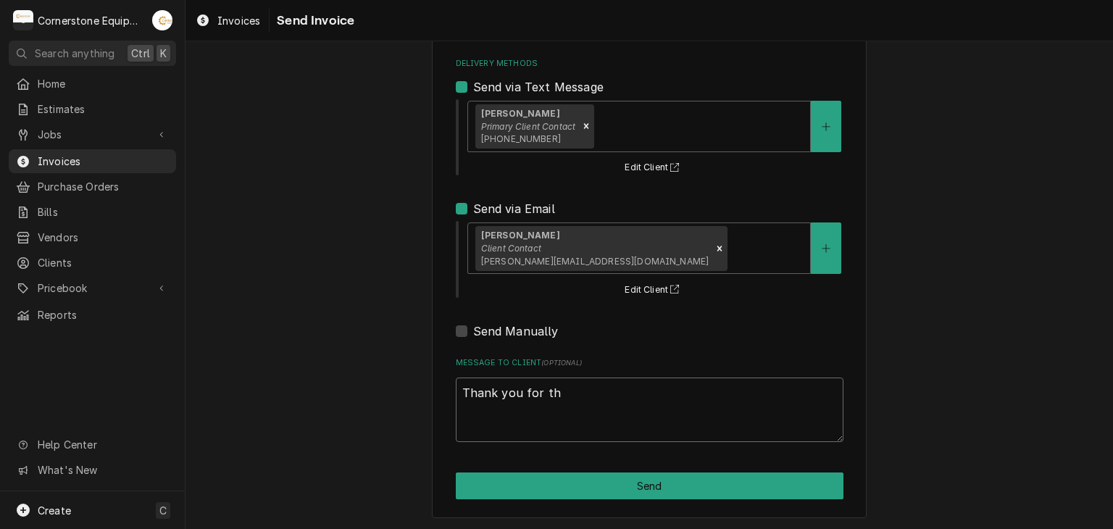
type textarea "Thank you for the"
type textarea "x"
type textarea "Thank you for the"
type textarea "x"
type textarea "Thank you for the p"
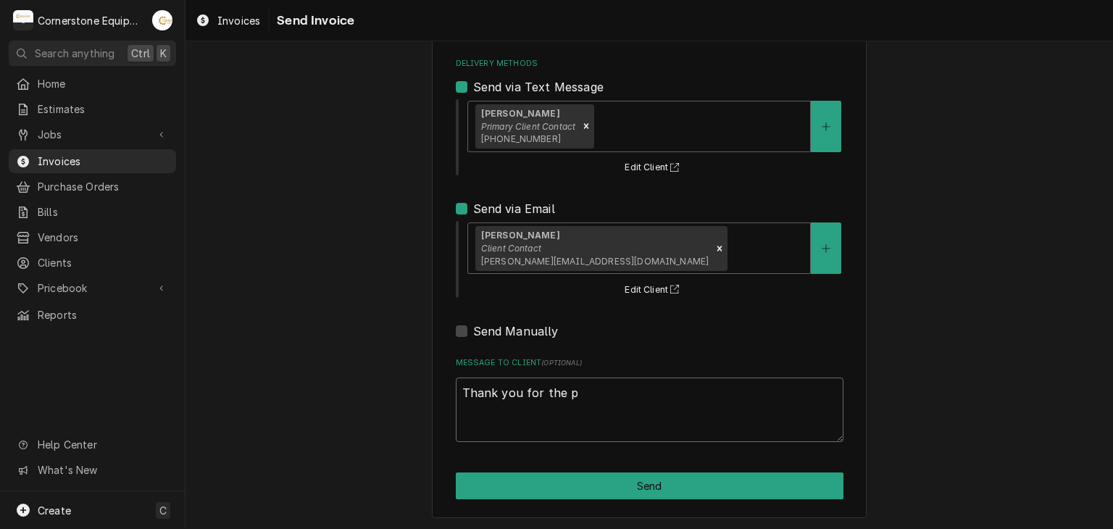
type textarea "x"
type textarea "Thank you for the"
type textarea "x"
type textarea "Thank you for the o"
type textarea "x"
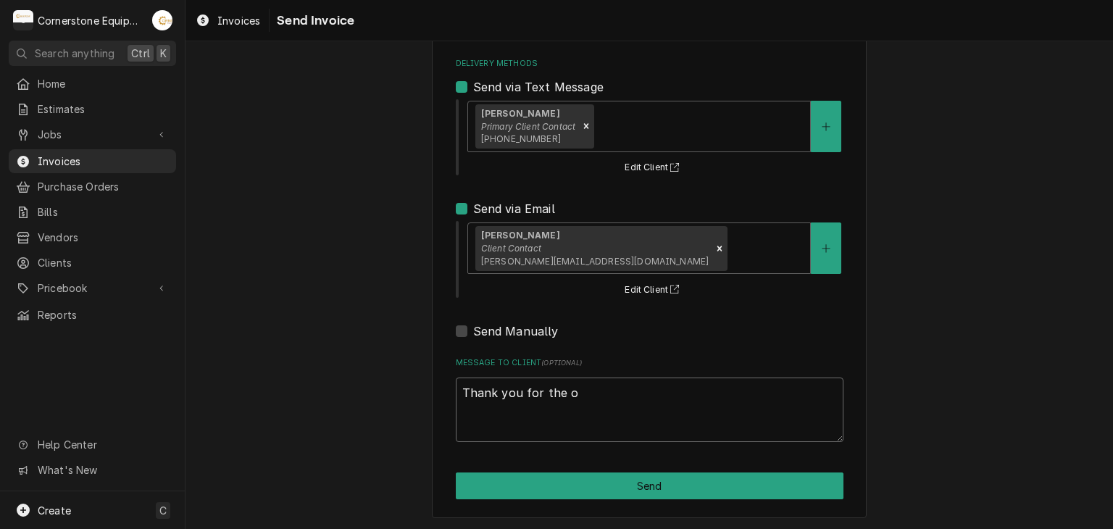
type textarea "Thank you for the op"
type textarea "x"
type textarea "Thank you for the opp"
type textarea "x"
type textarea "Thank you for the oppo"
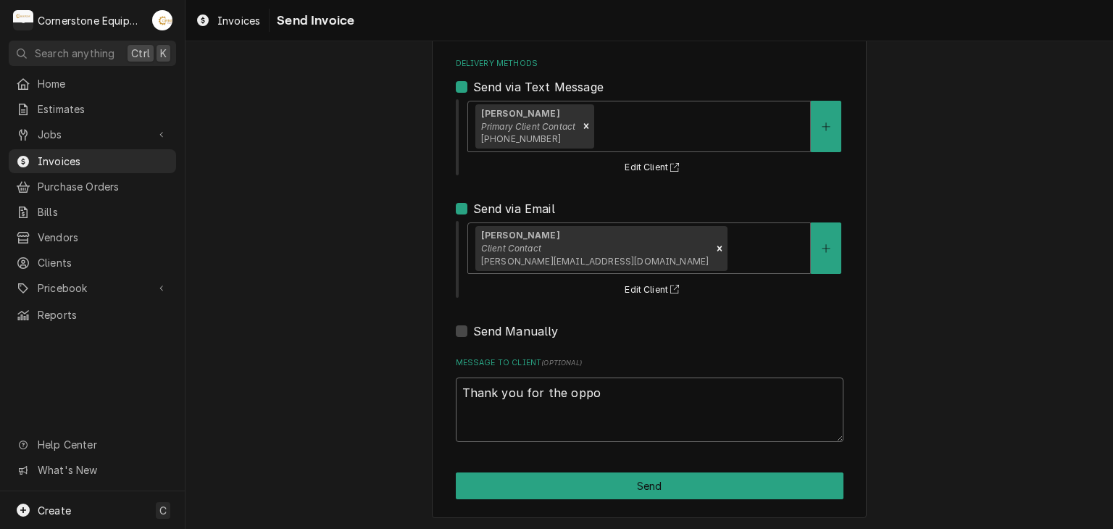
type textarea "x"
type textarea "Thank you for the oppor"
type textarea "x"
type textarea "Thank you for the opport"
type textarea "x"
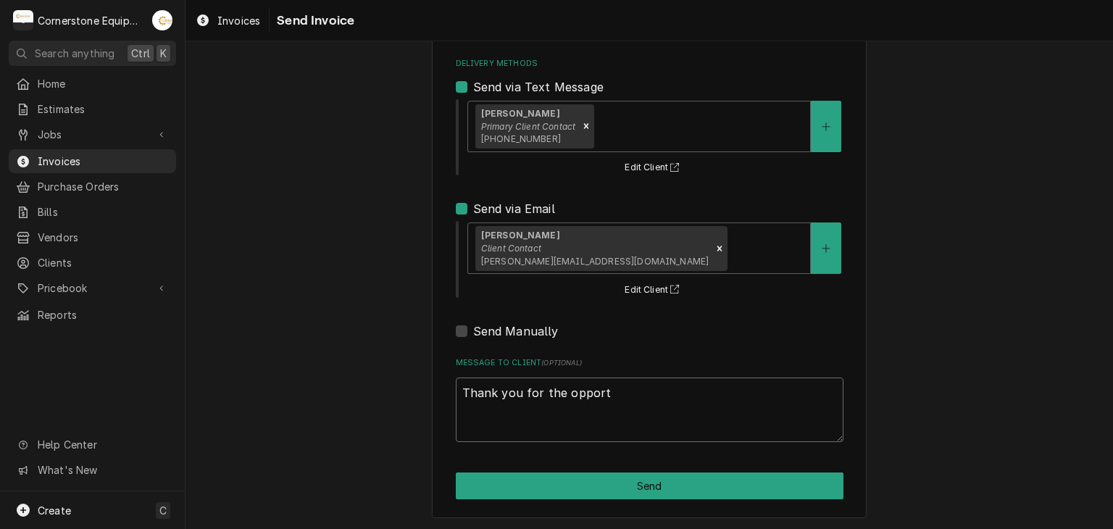
type textarea "Thank you for the opportu"
type textarea "x"
type textarea "Thank you for the opportun"
type textarea "x"
type textarea "Thank you for the opportuni"
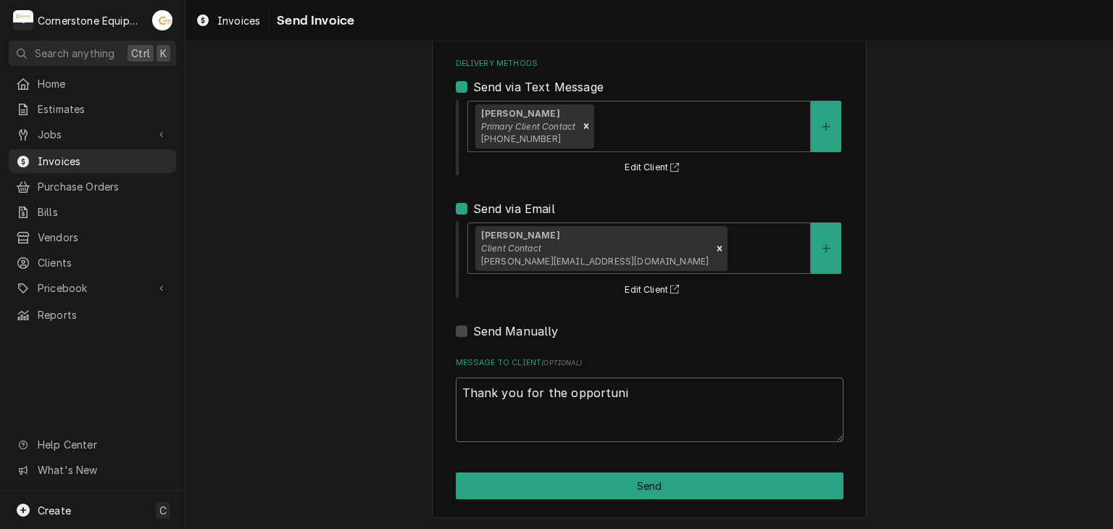
type textarea "x"
type textarea "Thank you for the opportunit"
type textarea "x"
type textarea "Thank you for the opportunity"
type textarea "x"
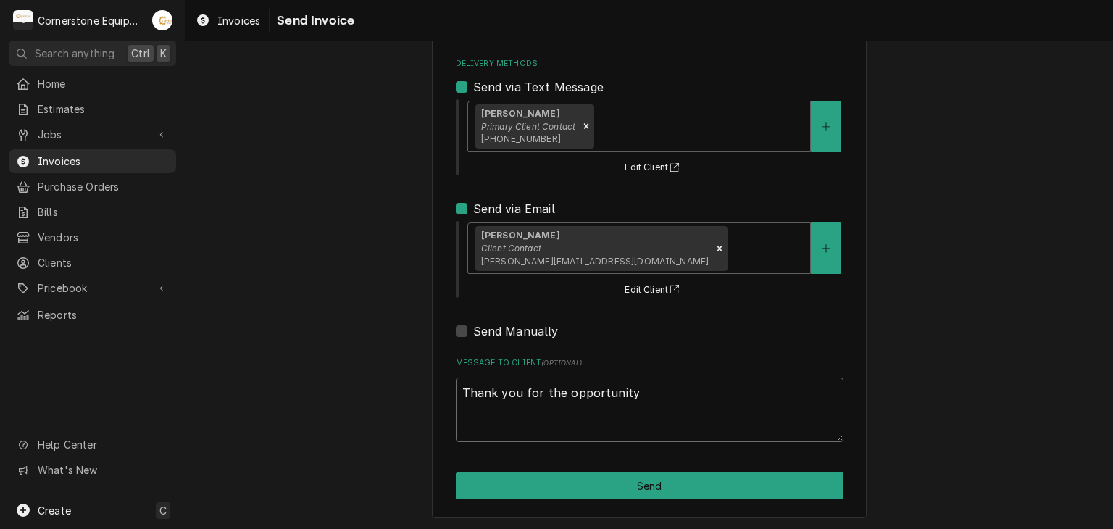
type textarea "Thank you for the opportunity"
type textarea "x"
type textarea "Thank you for the opportunity t"
type textarea "x"
type textarea "Thank you for the opportunity to"
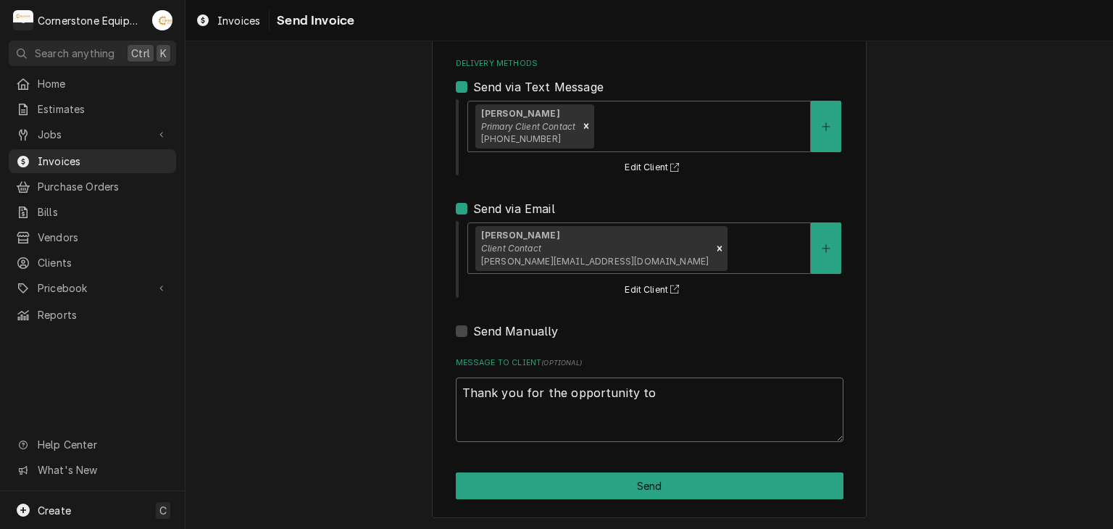
type textarea "x"
type textarea "Thank you for the opportunity to"
type textarea "x"
type textarea "Thank you for the opportunity to b"
type textarea "x"
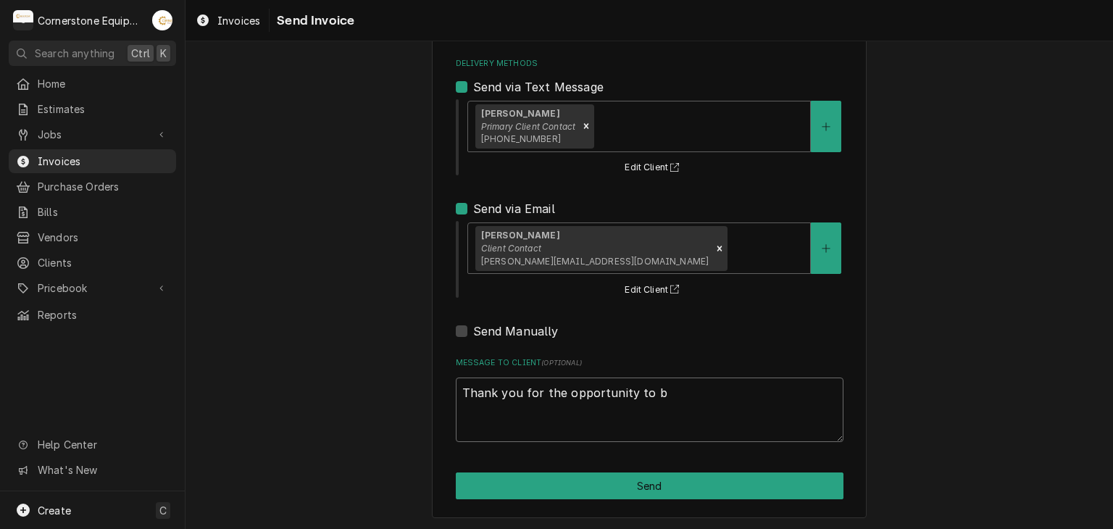
type textarea "Thank you for the opportunity to be"
type textarea "x"
type textarea "Thank you for the opportunity to be"
type textarea "x"
type textarea "Thank you for the opportunity to be o"
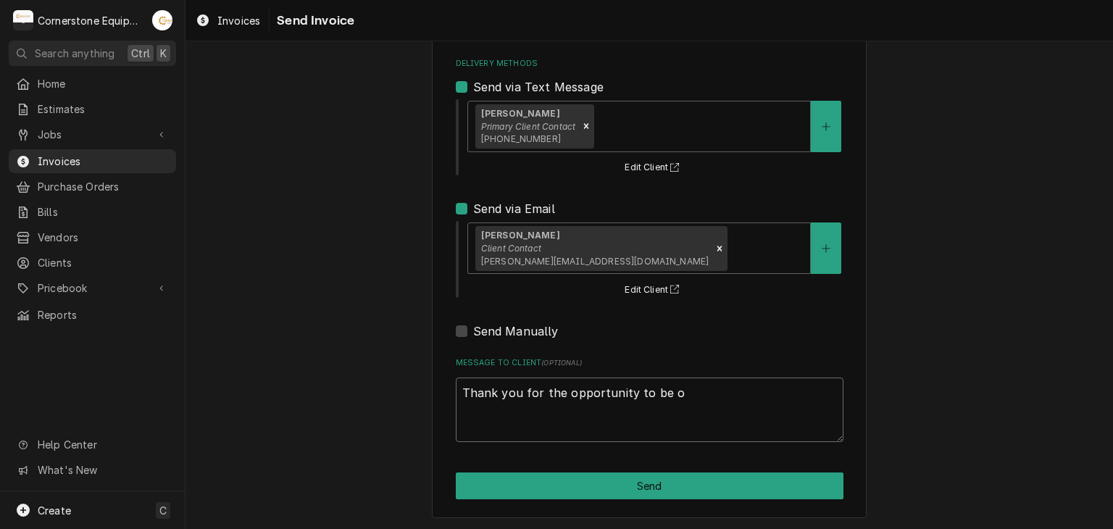
type textarea "x"
type textarea "Thank you for the opportunity to be of"
type textarea "x"
type textarea "Thank you for the opportunity to be of"
type textarea "x"
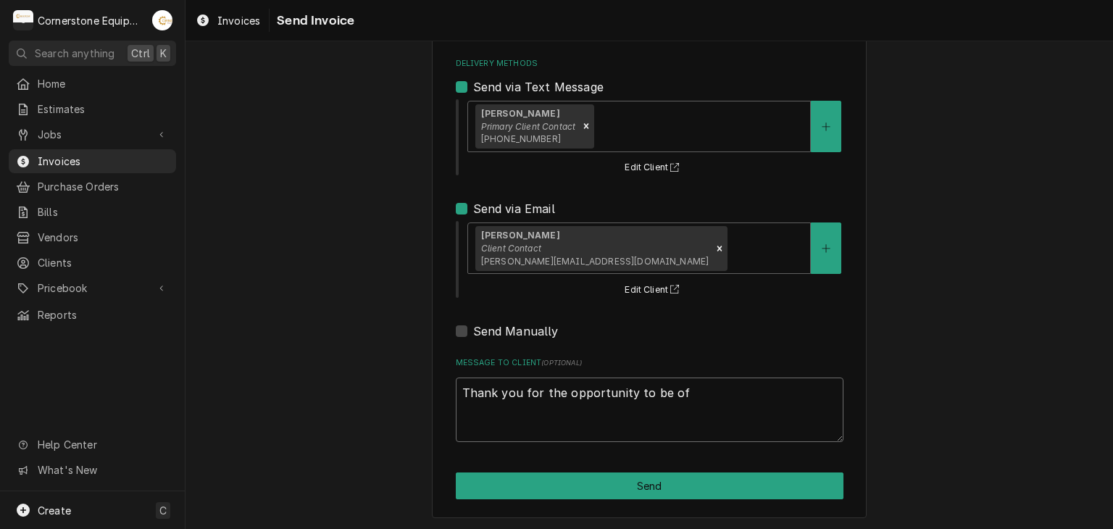
type textarea "Thank you for the opportunity to be of s"
type textarea "x"
type textarea "Thank you for the opportunity to be of se"
type textarea "x"
type textarea "Thank you for the opportunity to be of ser"
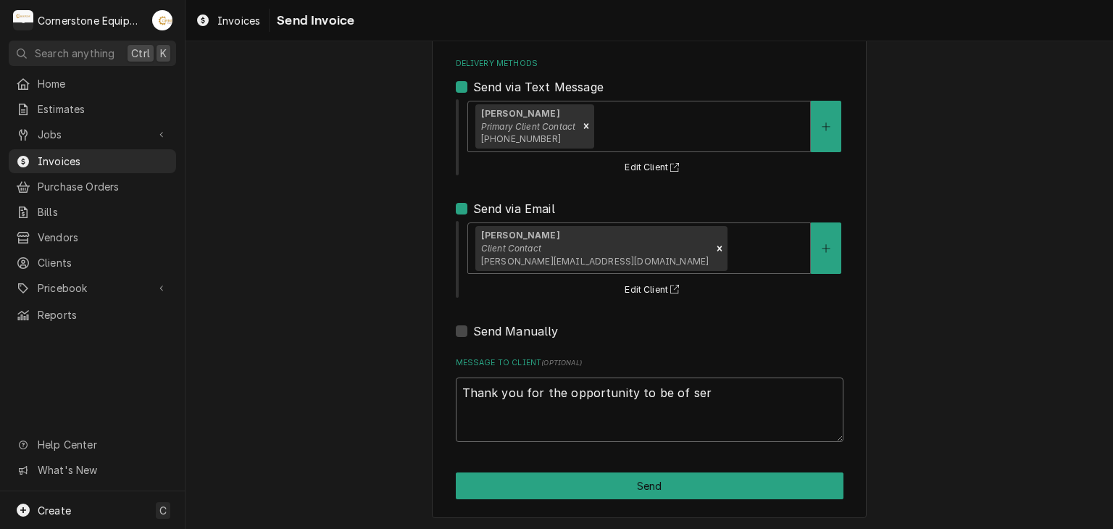
type textarea "x"
type textarea "Thank you for the opportunity to be of serv"
type textarea "x"
type textarea "Thank you for the opportunity to be of servi"
type textarea "x"
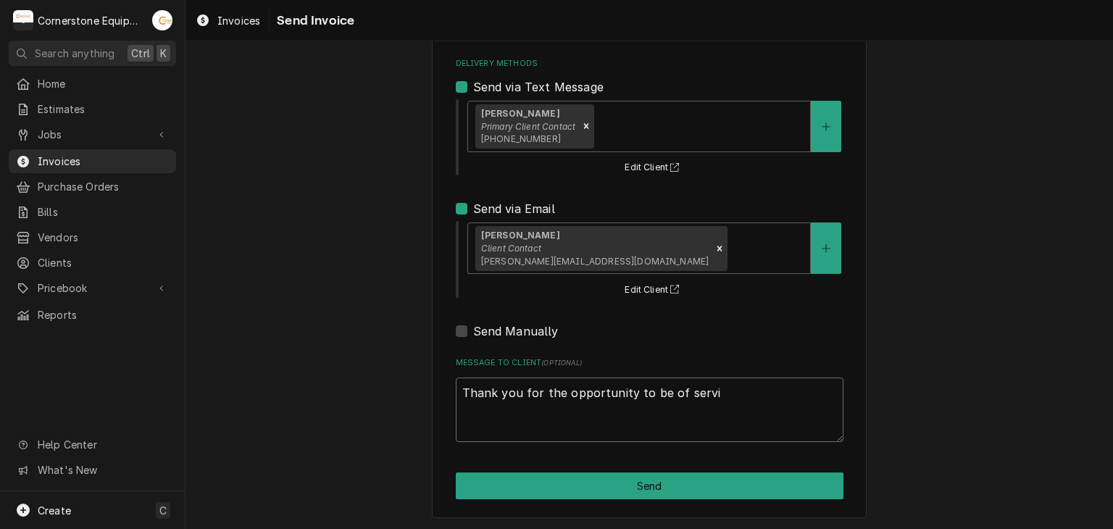
type textarea "Thank you for the opportunity to be of servic"
type textarea "x"
type textarea "Thank you for the opportunity to be of service"
type textarea "x"
click at [521, 401] on textarea "Thank you for the opportunity to be of service!" at bounding box center [650, 410] width 388 height 65
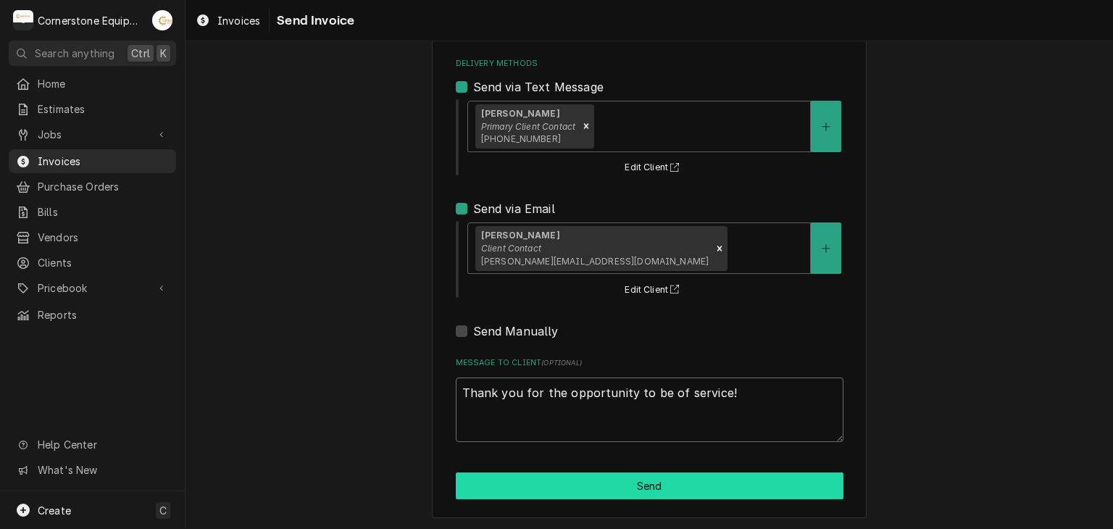
type textarea "Thank you for the opportunity to be of service!"
click at [560, 479] on button "Send" at bounding box center [650, 486] width 388 height 27
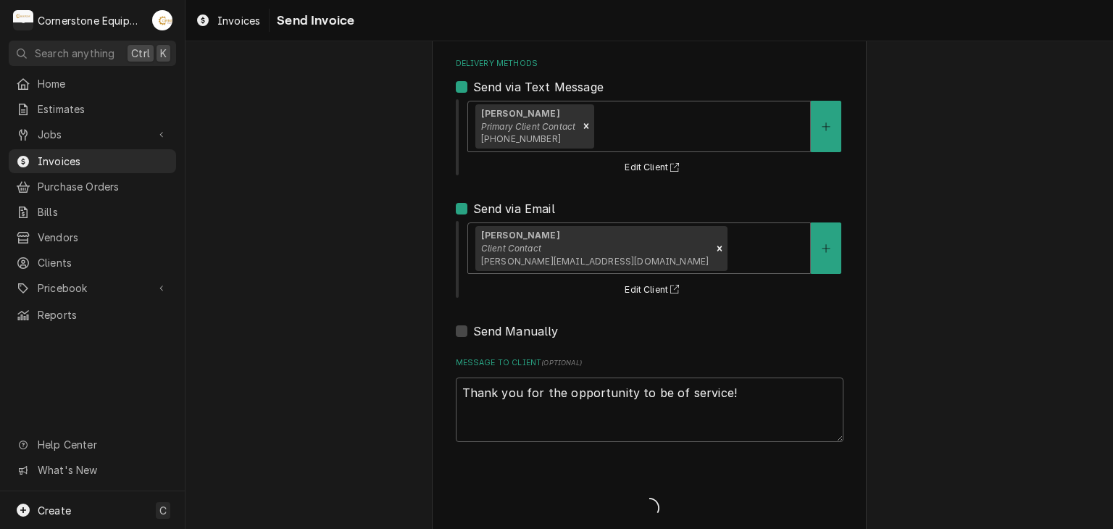
type textarea "x"
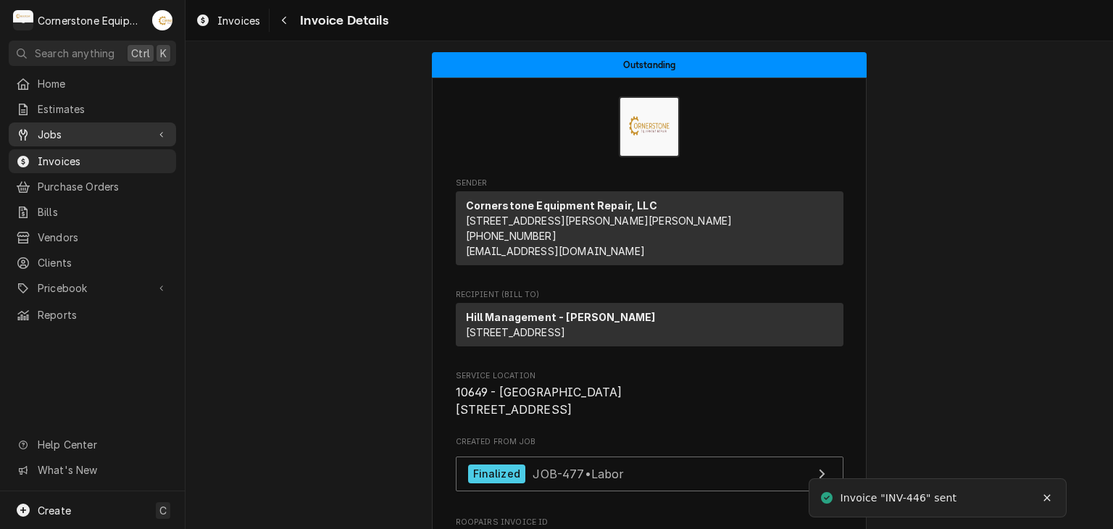
click at [54, 125] on div "Jobs" at bounding box center [93, 134] width 162 height 18
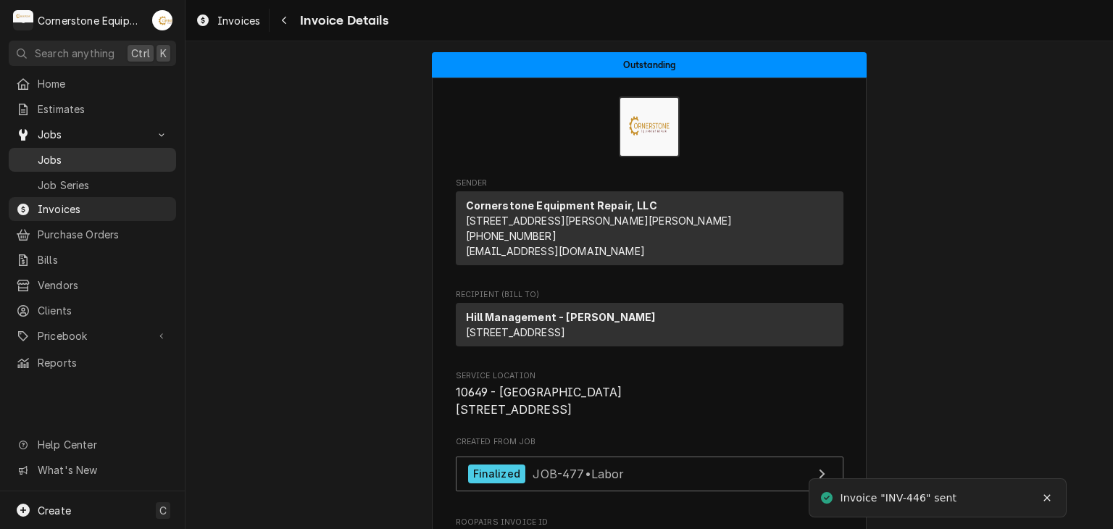
click at [61, 152] on span "Jobs" at bounding box center [103, 159] width 131 height 15
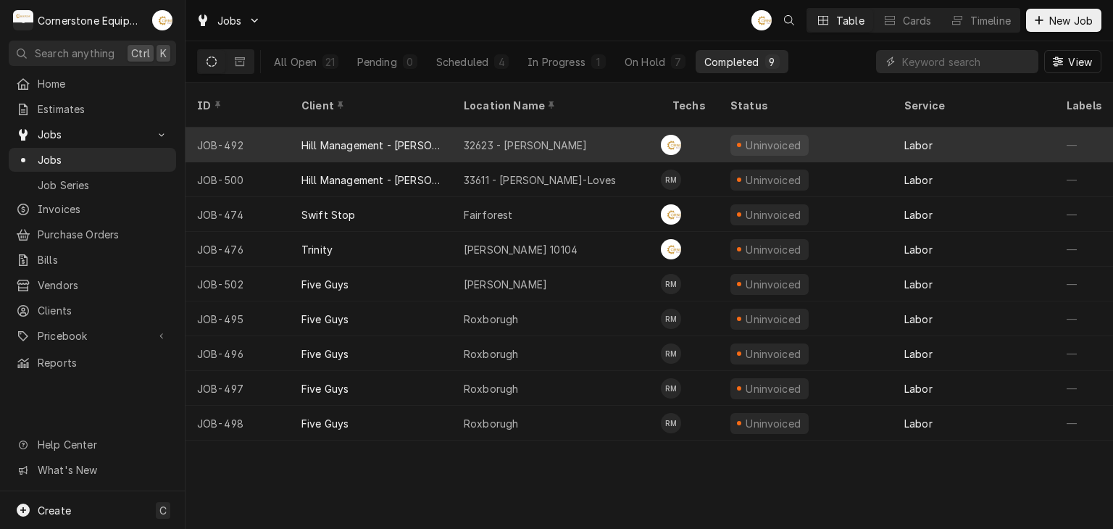
click at [504, 138] on div "32623 - [PERSON_NAME]" at bounding box center [525, 145] width 123 height 15
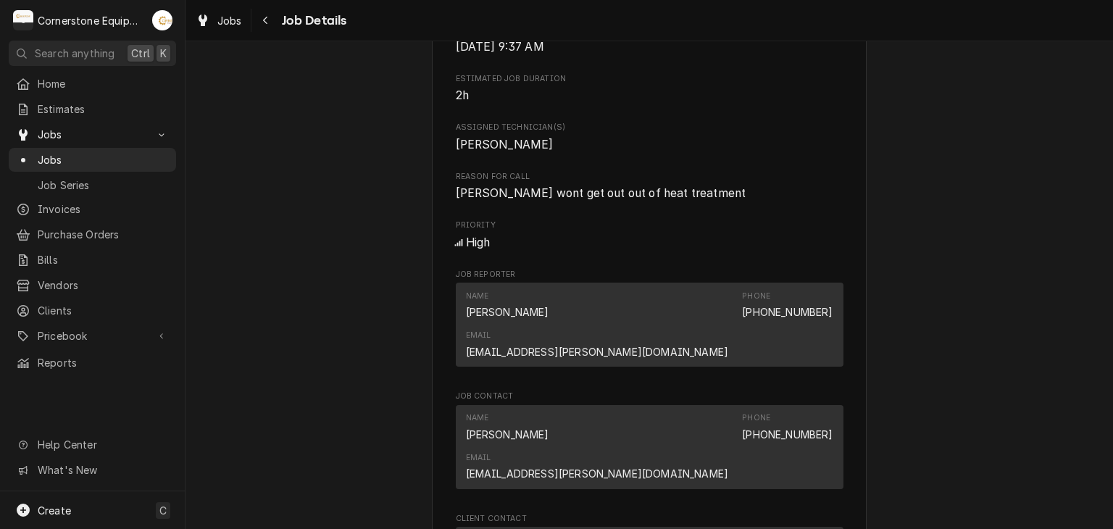
scroll to position [870, 0]
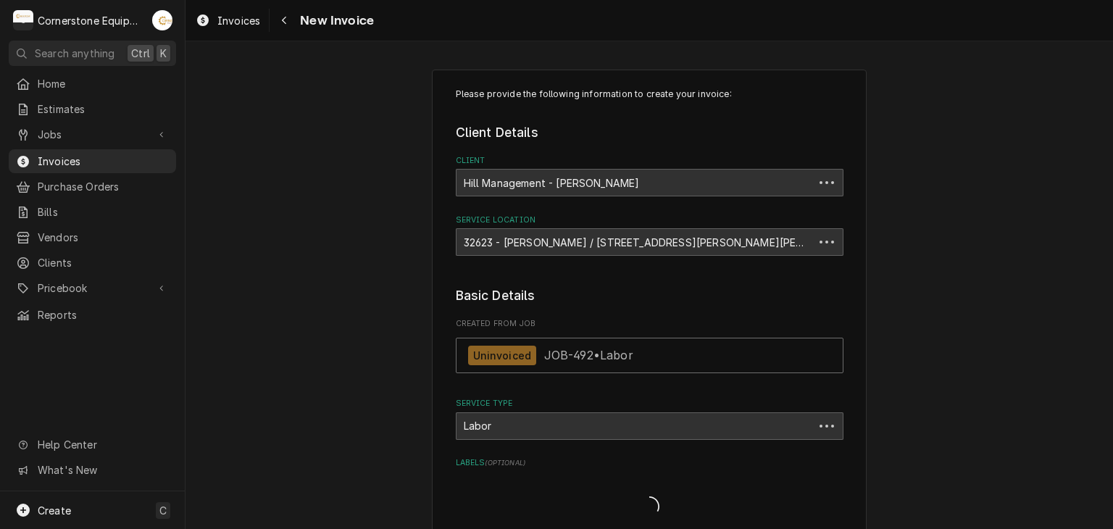
type textarea "x"
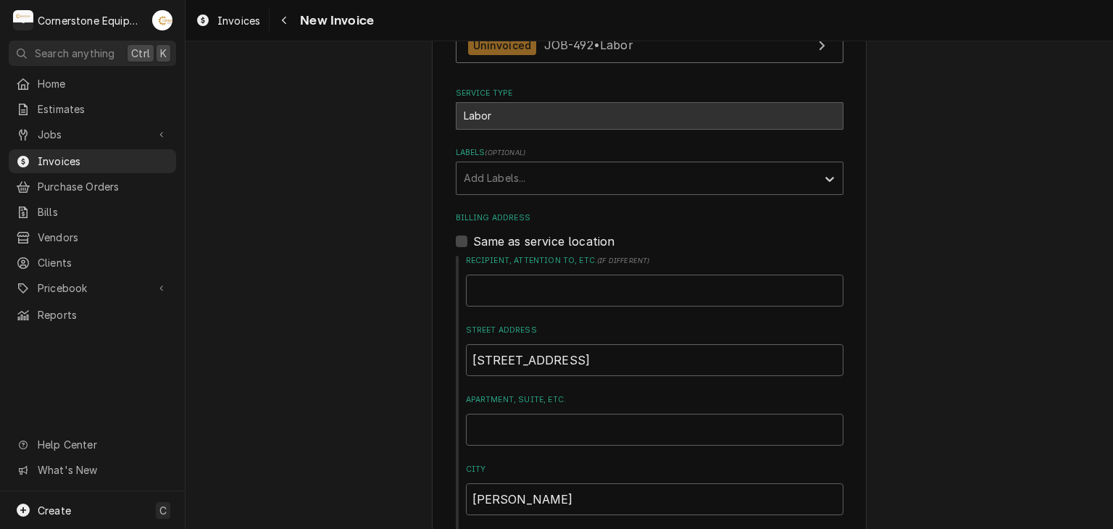
scroll to position [870, 0]
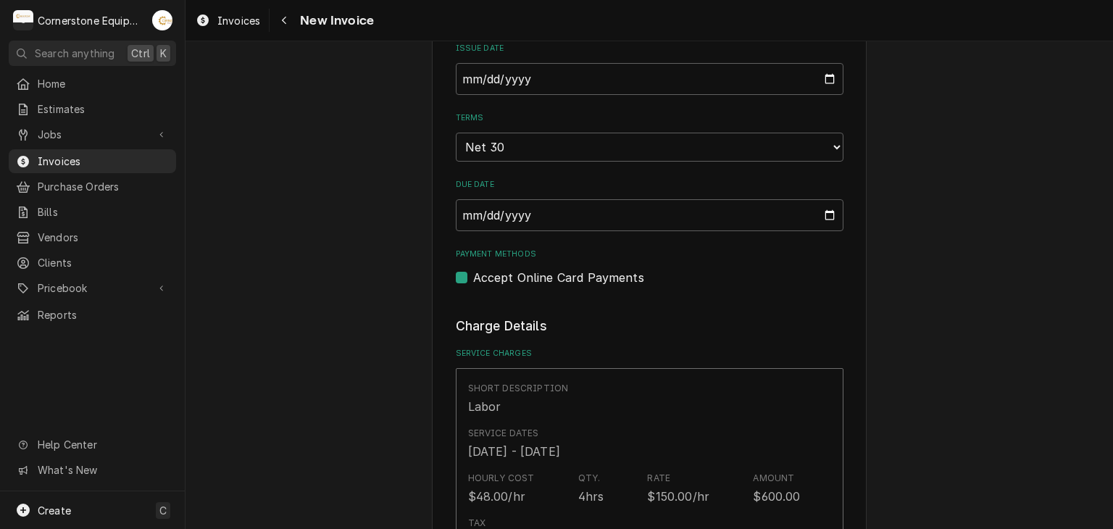
click at [600, 279] on label "Accept Online Card Payments" at bounding box center [558, 277] width 171 height 17
click at [600, 279] on input "Payment Methods" at bounding box center [667, 285] width 388 height 32
checkbox input "false"
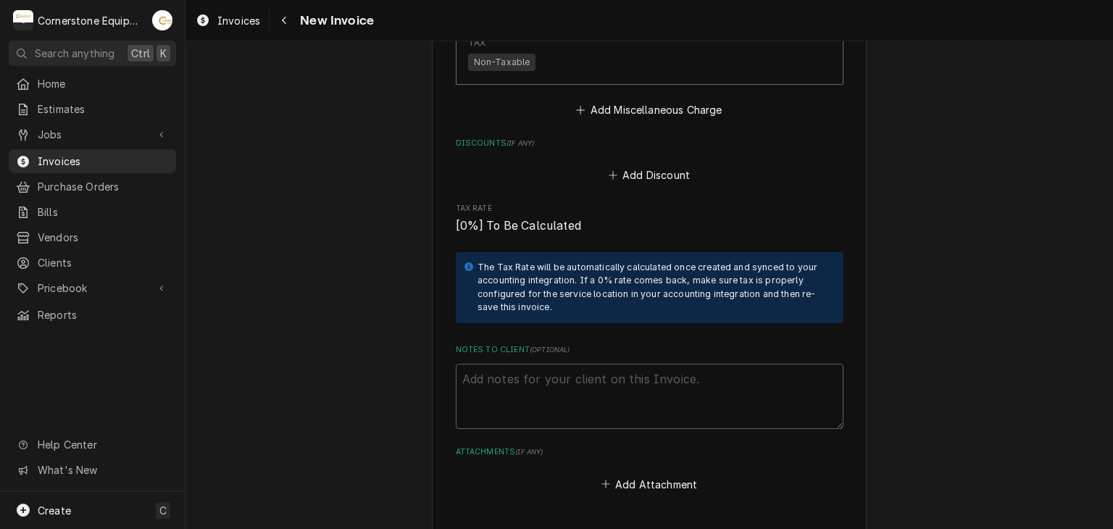
scroll to position [2261, 0]
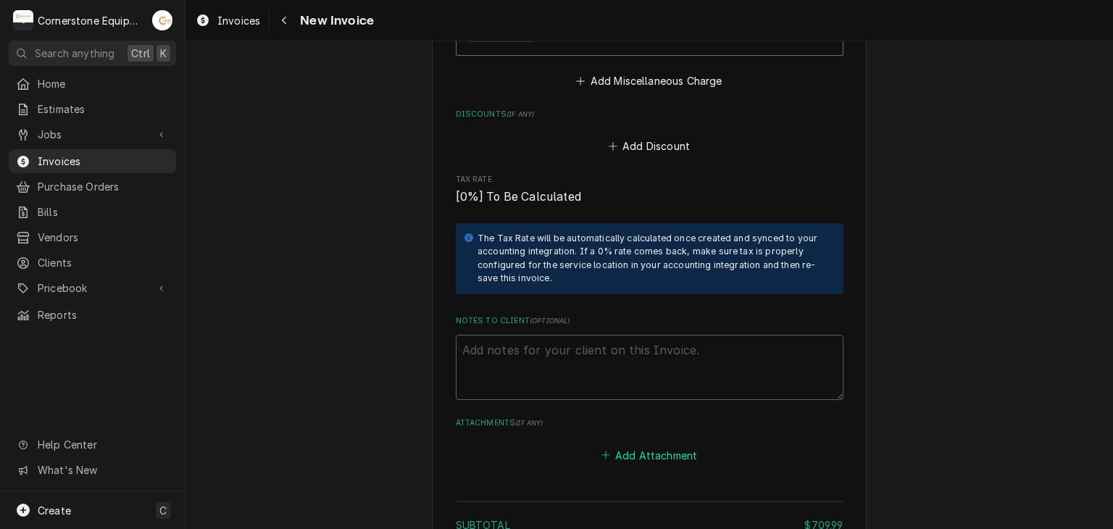
click at [640, 445] on button "Add Attachment" at bounding box center [649, 455] width 101 height 20
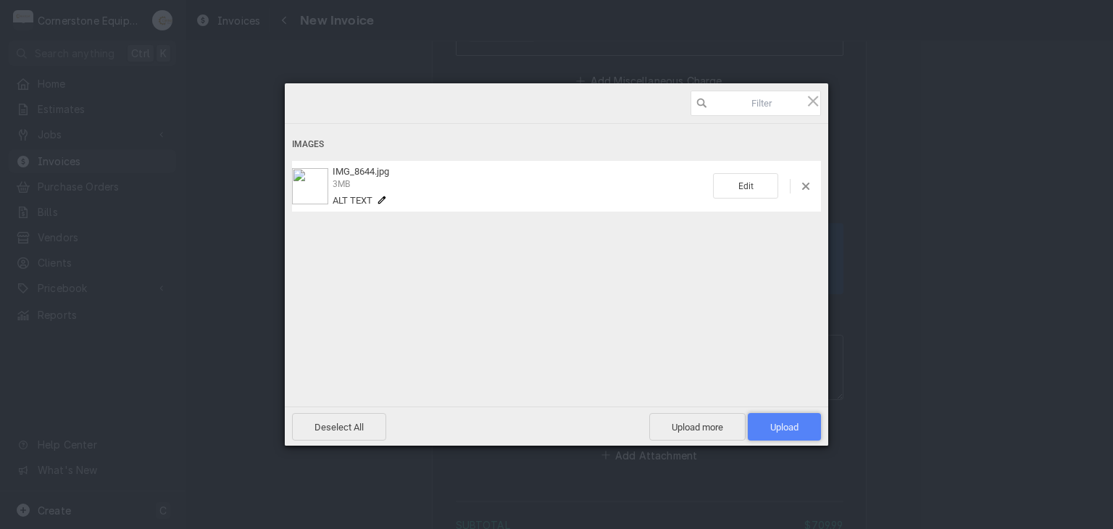
click at [767, 413] on span "Upload 1" at bounding box center [784, 427] width 73 height 28
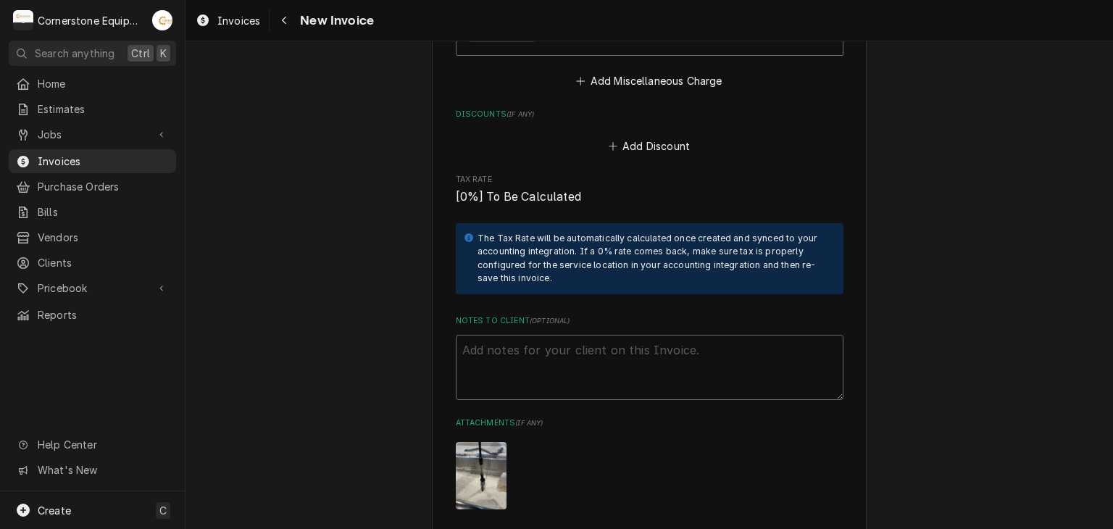
click at [636, 335] on textarea "Notes to Client ( optional )" at bounding box center [650, 367] width 388 height 65
paste textarea "INVOICE APPROVAL AND PAYMENT TERMS All invoices are due upon receipt unless oth…"
type textarea "x"
type textarea "INVOICE APPROVAL AND PAYMENT TERMS All invoices are due upon receipt unless oth…"
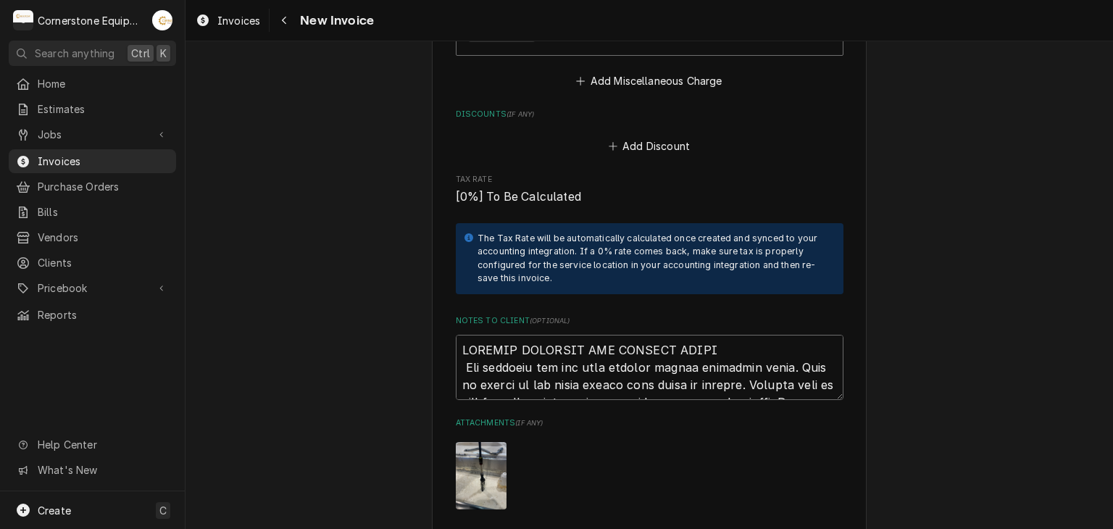
scroll to position [2737, 0]
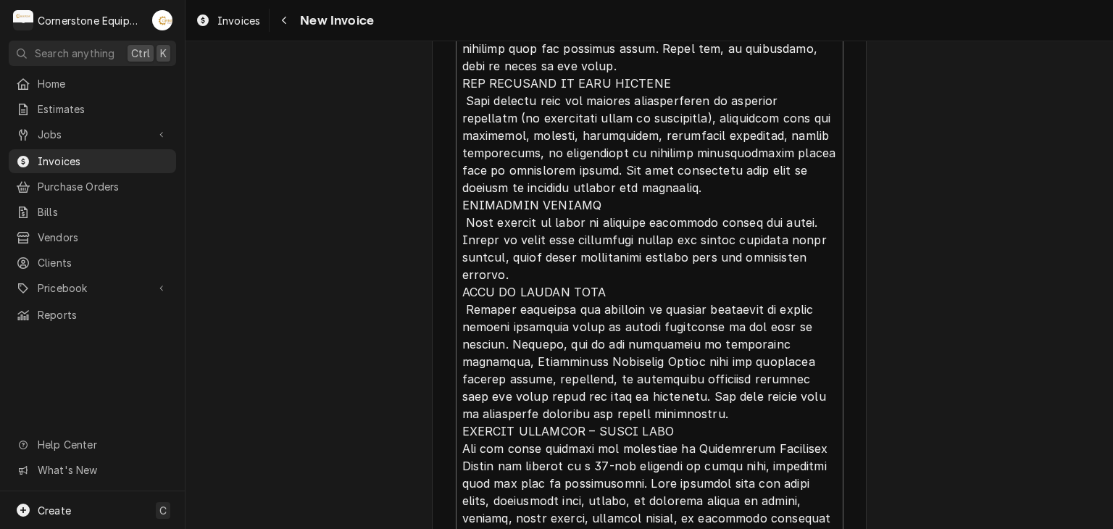
type textarea "x"
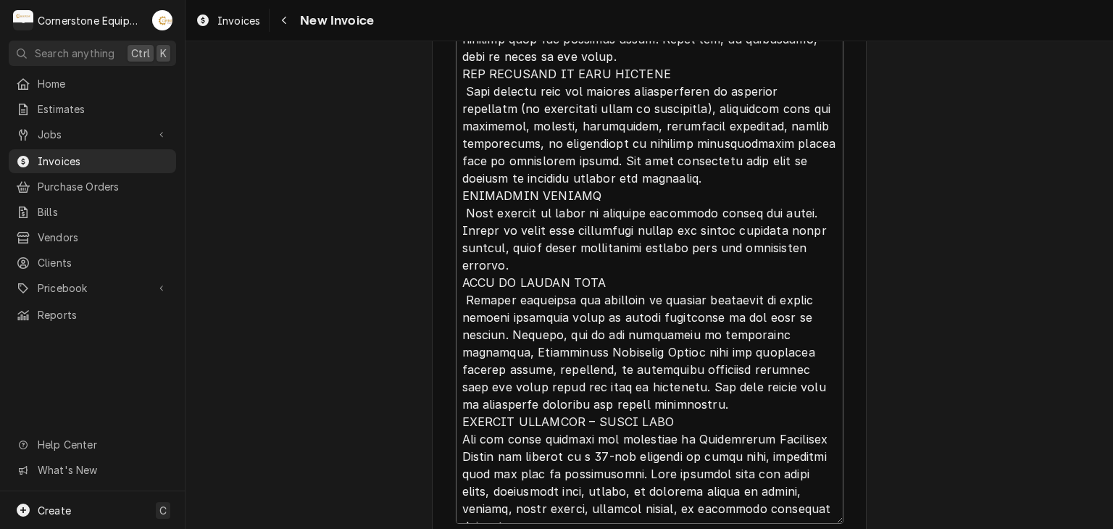
type textarea "INVOICE APPROVAL AND PAYMENT TERMS All invoices are due upon receipt unless oth…"
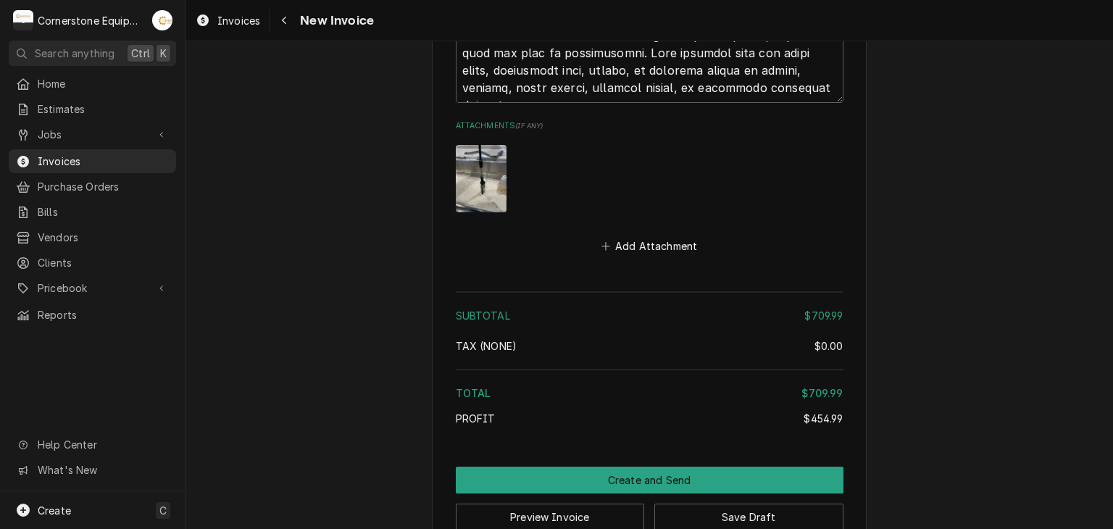
scroll to position [3178, 0]
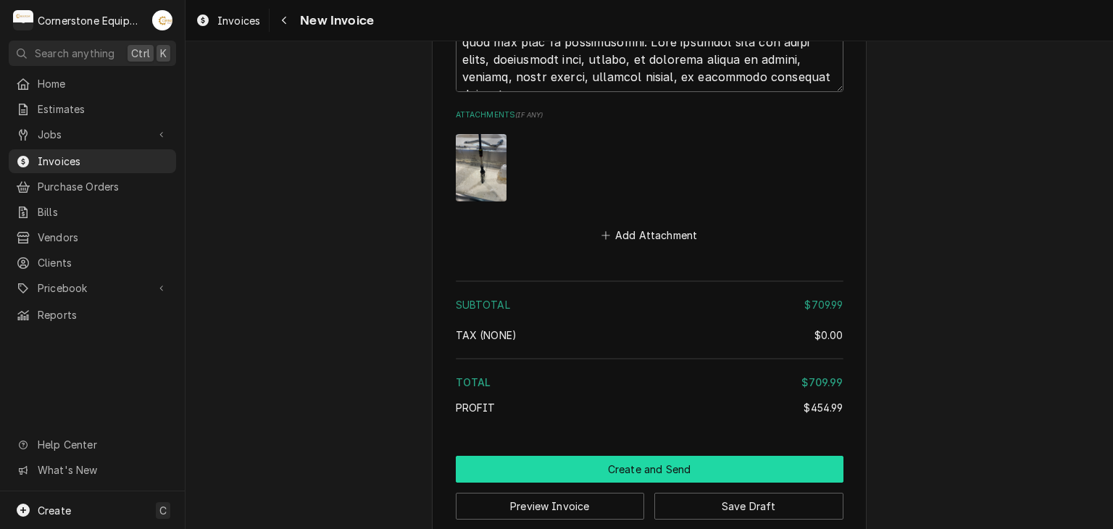
click at [608, 456] on button "Create and Send" at bounding box center [650, 469] width 388 height 27
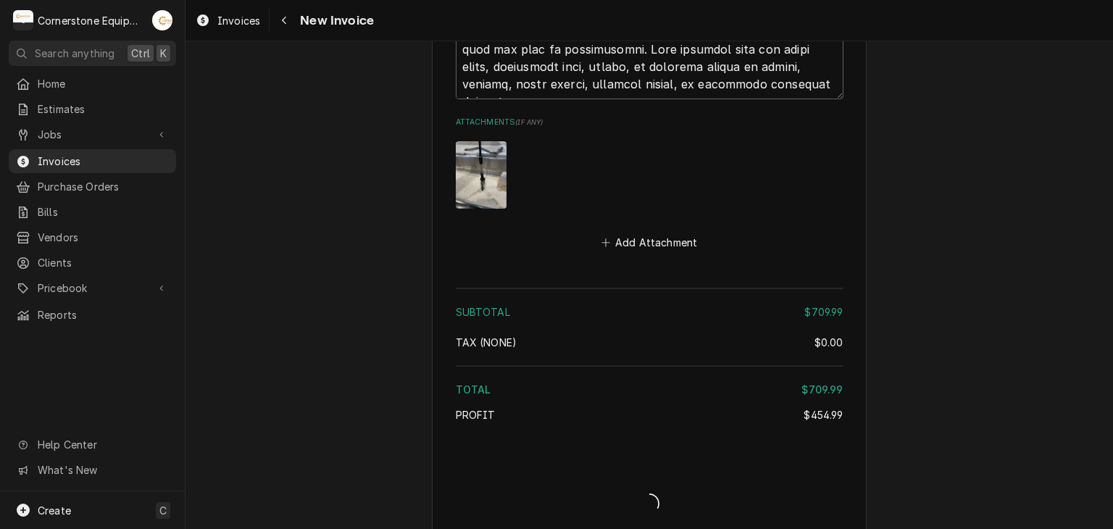
type textarea "x"
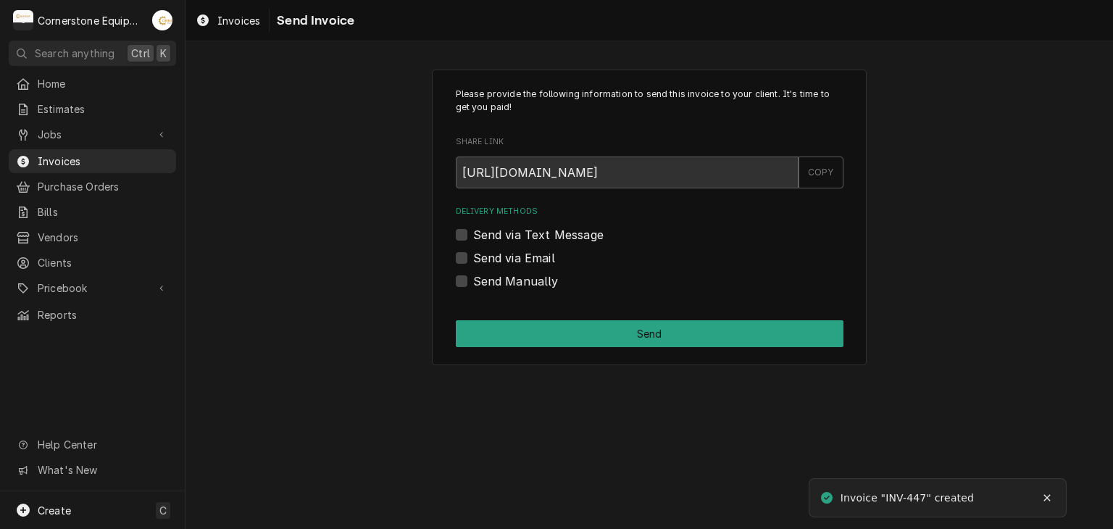
click at [508, 280] on label "Send Manually" at bounding box center [516, 281] width 86 height 17
click at [508, 280] on input "Send Manually" at bounding box center [667, 289] width 388 height 32
checkbox input "true"
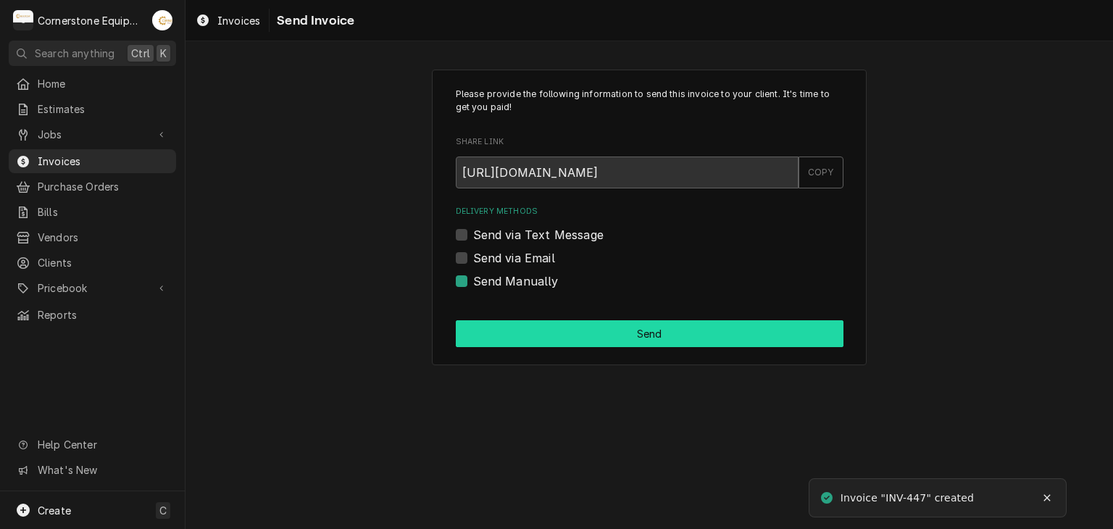
click at [545, 343] on button "Send" at bounding box center [650, 333] width 388 height 27
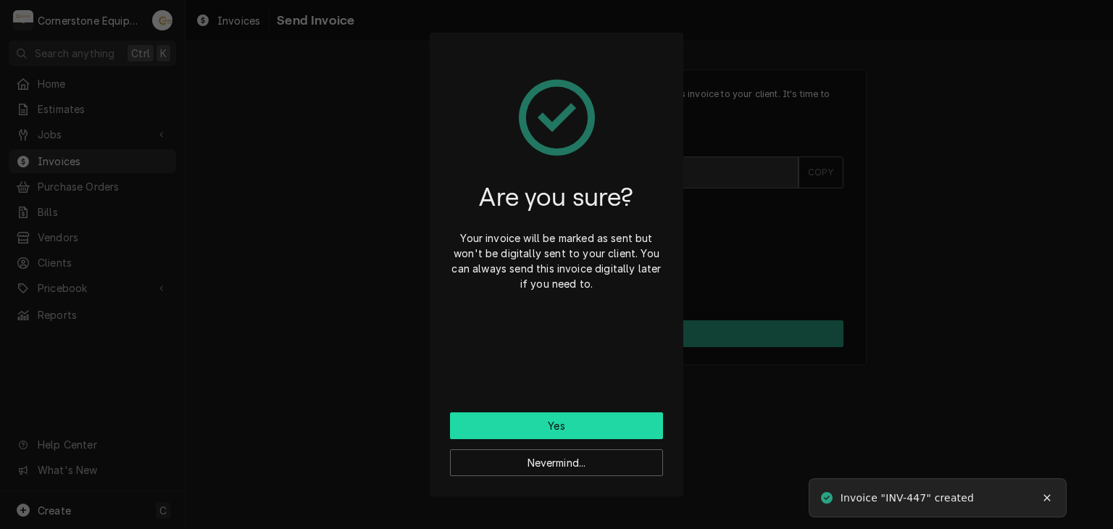
click at [545, 420] on button "Yes" at bounding box center [556, 425] width 213 height 27
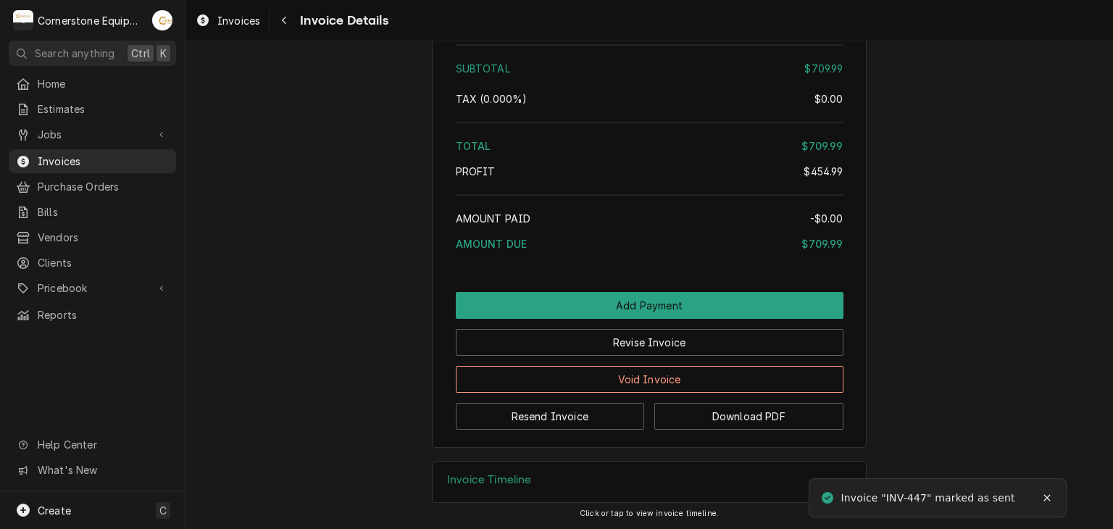
scroll to position [2685, 0]
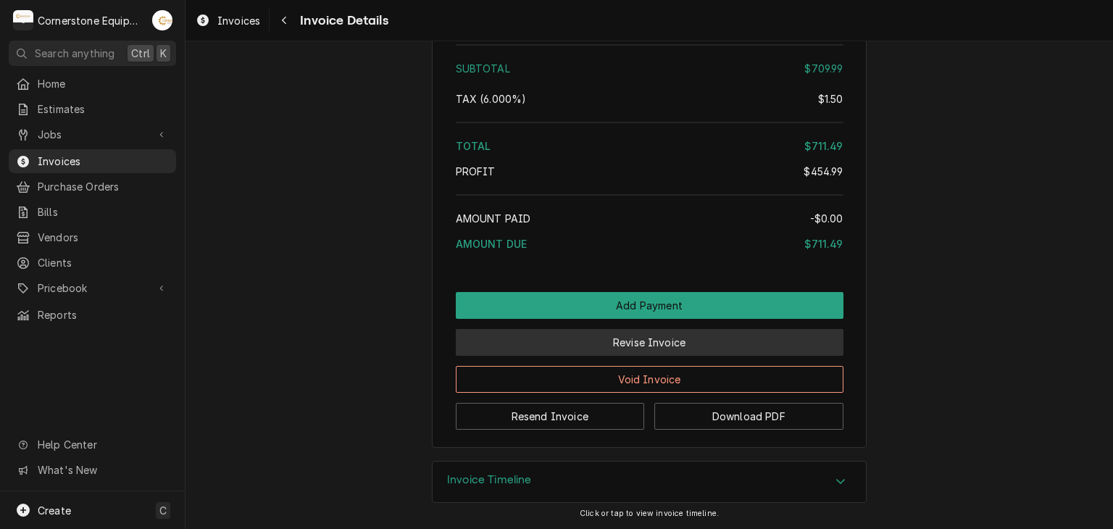
scroll to position [2685, 0]
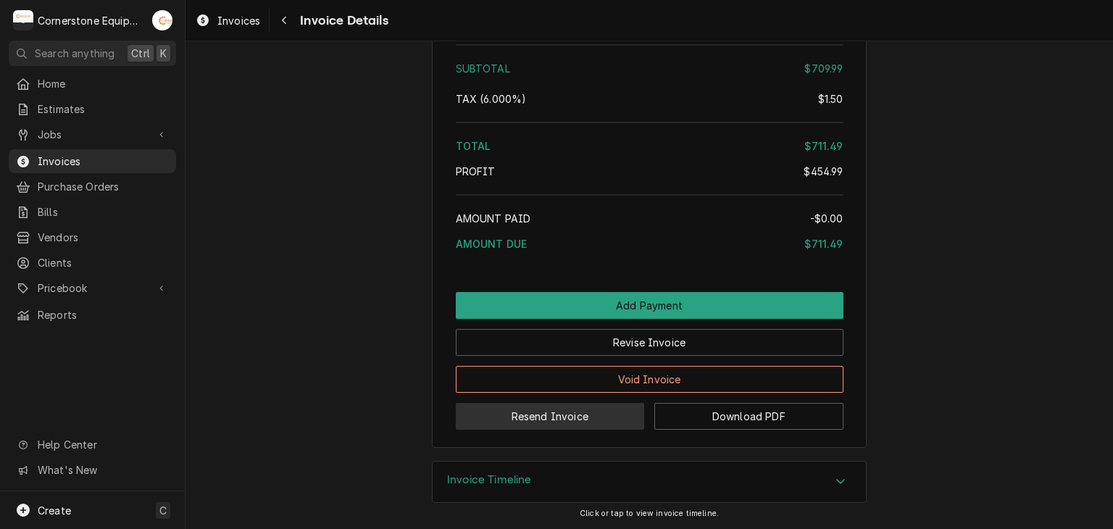
click at [596, 420] on button "Resend Invoice" at bounding box center [550, 416] width 189 height 27
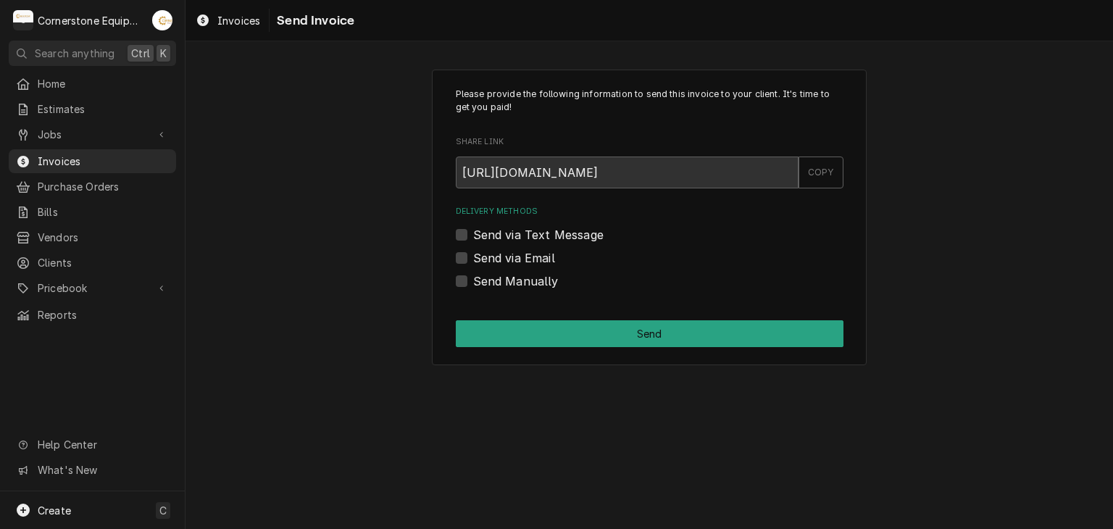
click at [489, 226] on label "Send via Text Message" at bounding box center [538, 234] width 130 height 17
click at [489, 226] on input "Send via Text Message" at bounding box center [667, 242] width 388 height 32
checkbox input "true"
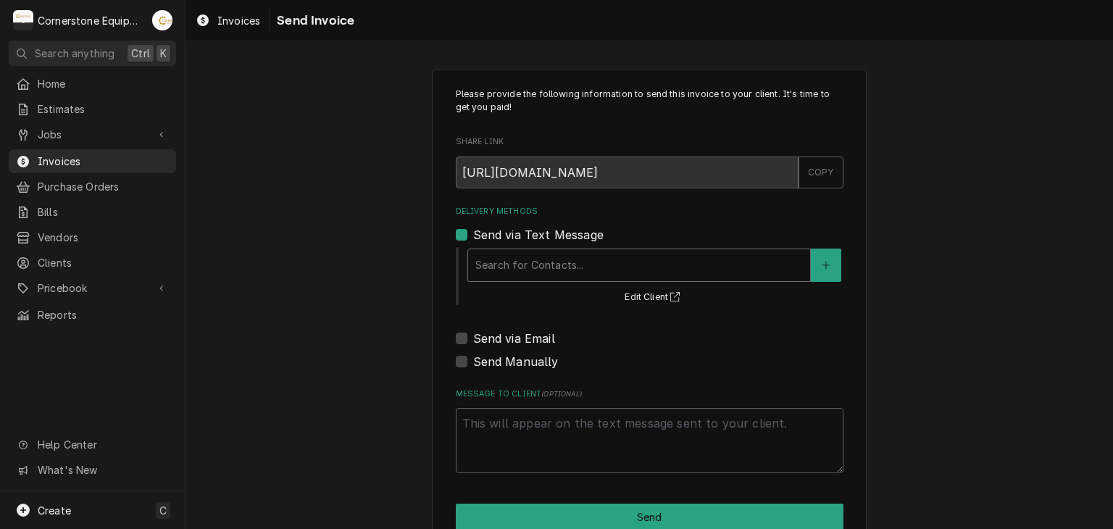
click at [493, 275] on div "Delivery Methods" at bounding box center [639, 265] width 328 height 26
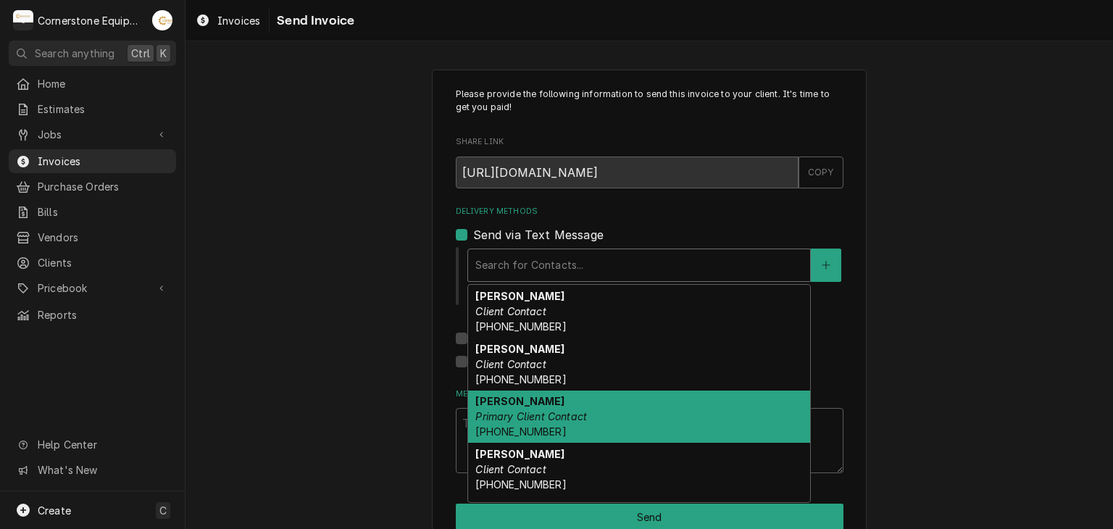
click at [500, 405] on strong "[PERSON_NAME]" at bounding box center [519, 401] width 89 height 12
type textarea "x"
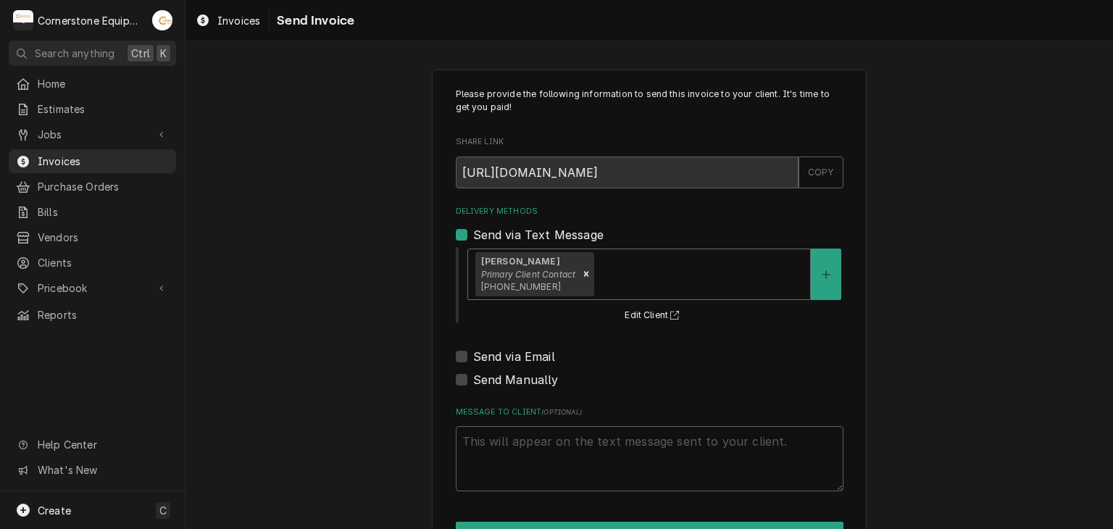
click at [493, 363] on label "Send via Email" at bounding box center [514, 356] width 82 height 17
click at [493, 363] on input "Send via Email" at bounding box center [667, 364] width 388 height 32
checkbox input "true"
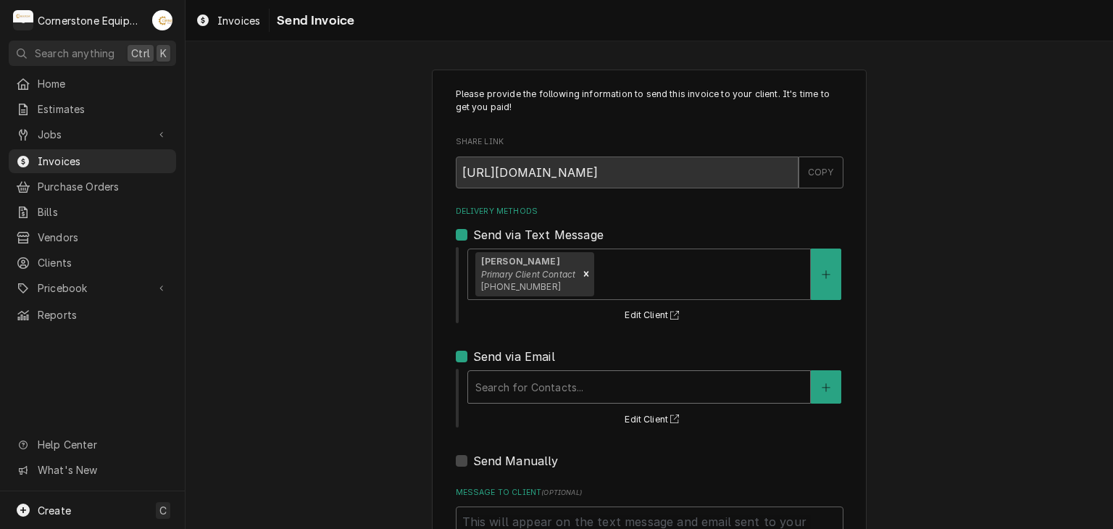
click at [501, 390] on div "Delivery Methods" at bounding box center [639, 387] width 328 height 26
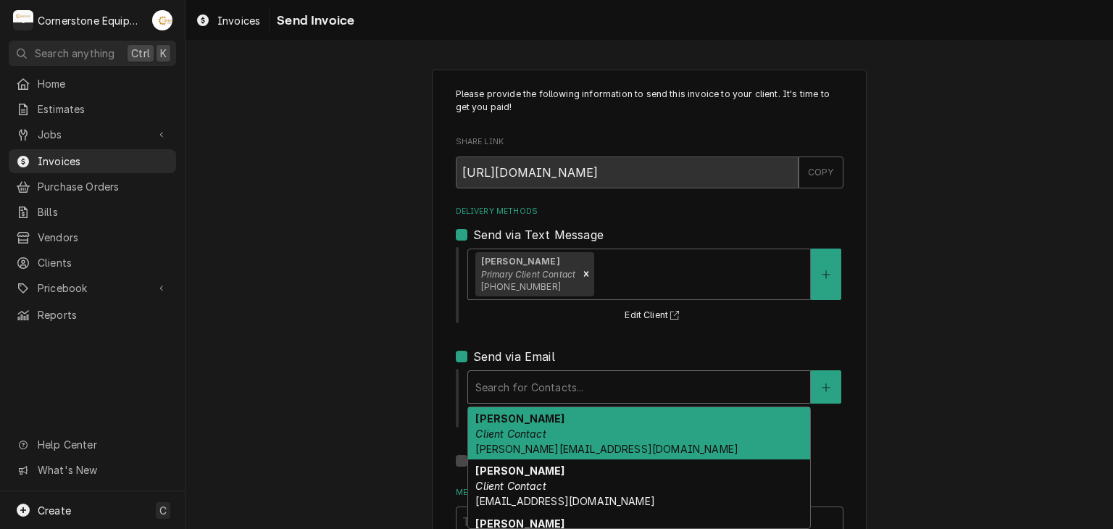
click at [502, 407] on div "[PERSON_NAME] Client Contact [PERSON_NAME][EMAIL_ADDRESS][DOMAIN_NAME]" at bounding box center [639, 433] width 342 height 53
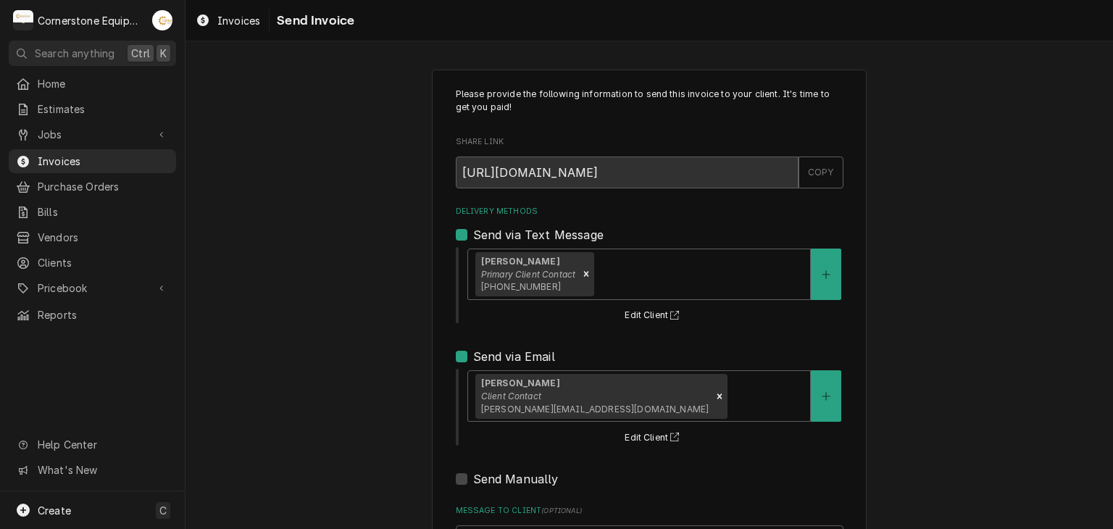
click at [377, 400] on div "Please provide the following information to send this invoice to your client. I…" at bounding box center [650, 368] width 928 height 622
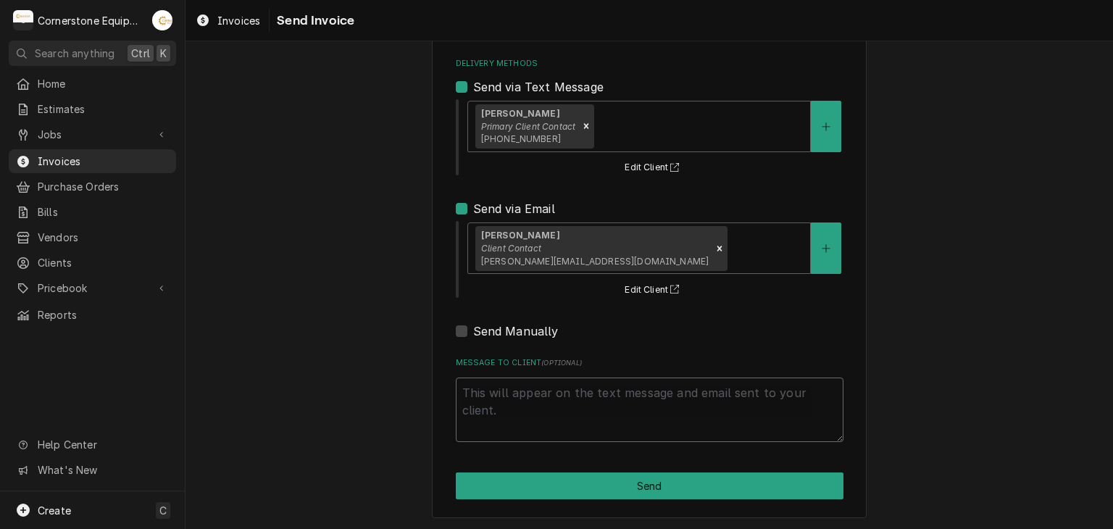
click at [545, 412] on textarea "Message to Client ( optional )" at bounding box center [650, 410] width 388 height 65
type textarea "x"
type textarea "T"
type textarea "x"
type textarea "Th"
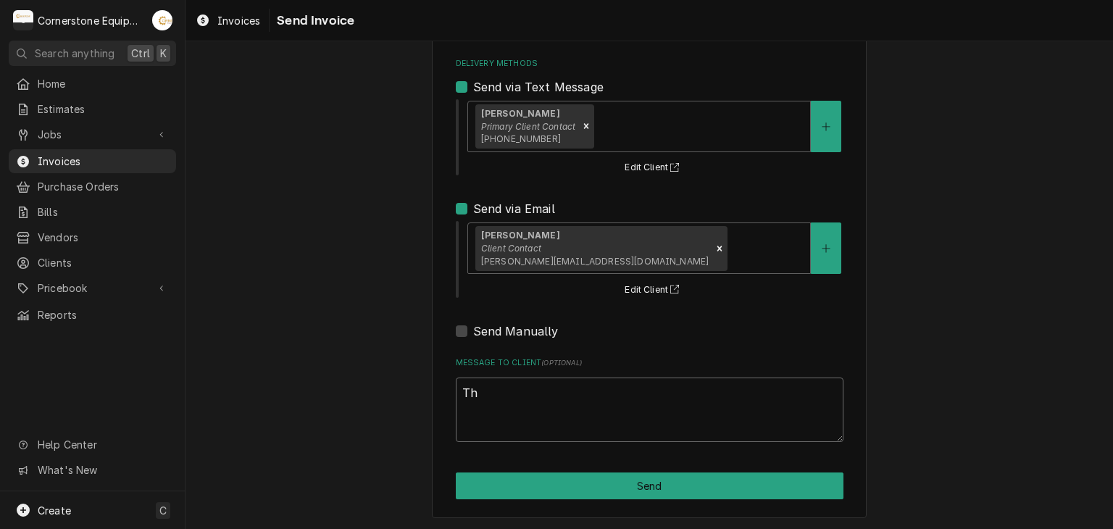
type textarea "x"
type textarea "Tha"
type textarea "x"
type textarea "Than"
type textarea "x"
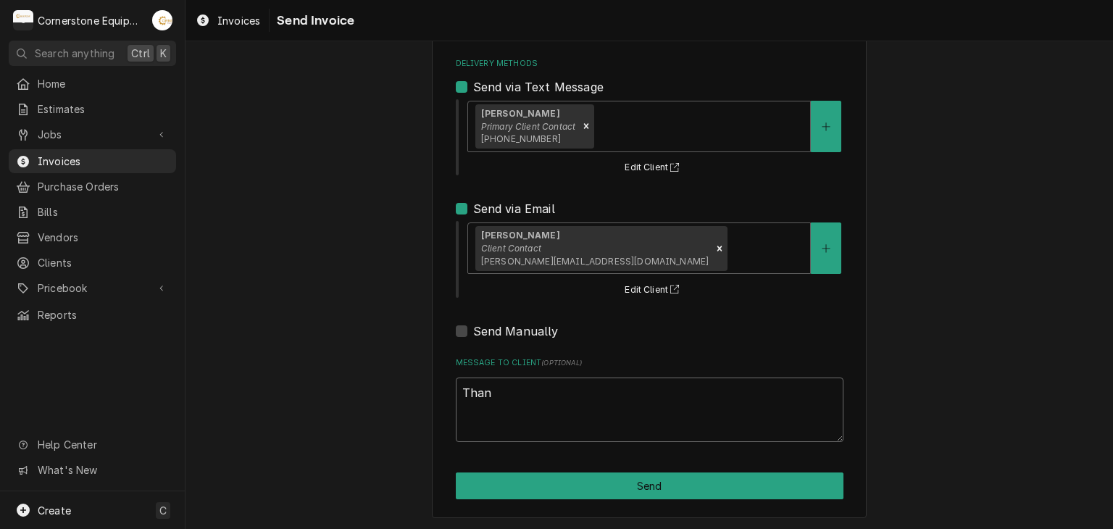
type textarea "Thank"
type textarea "x"
type textarea "Thank"
type textarea "x"
type textarea "Thank y"
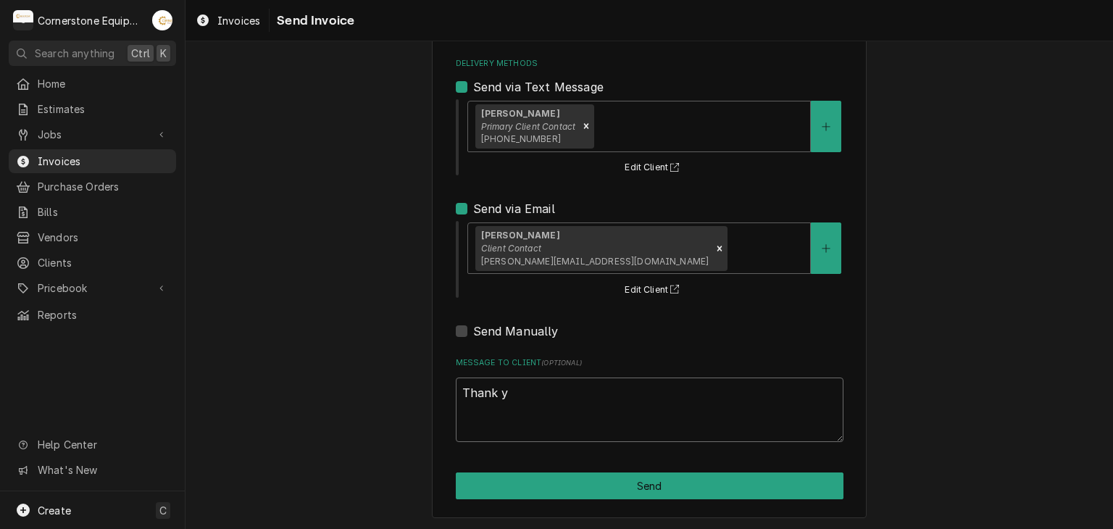
type textarea "x"
type textarea "Thank yo"
type textarea "x"
type textarea "Thank you"
type textarea "x"
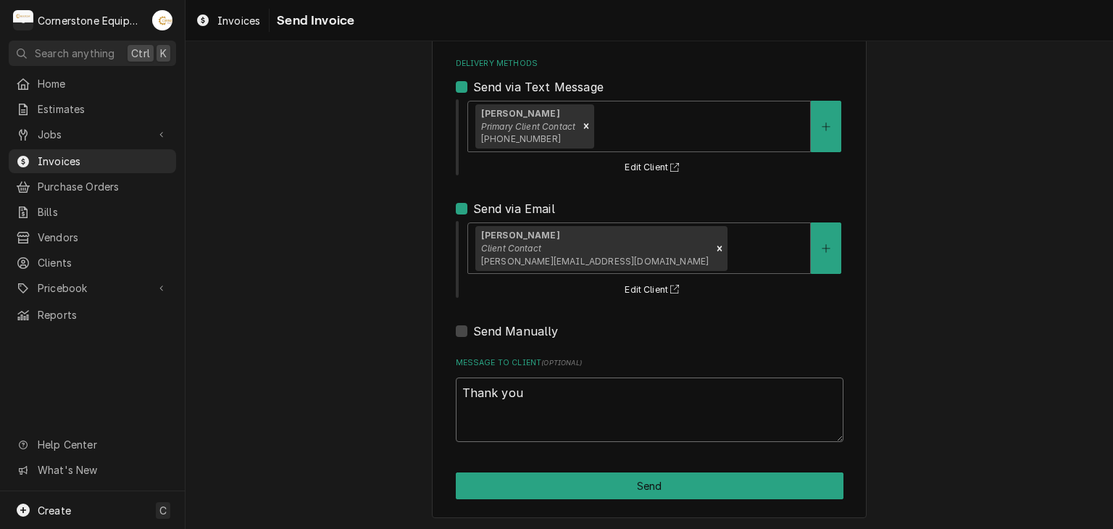
type textarea "Thank you"
type textarea "x"
type textarea "Thank you o"
type textarea "x"
type textarea "Thank you or"
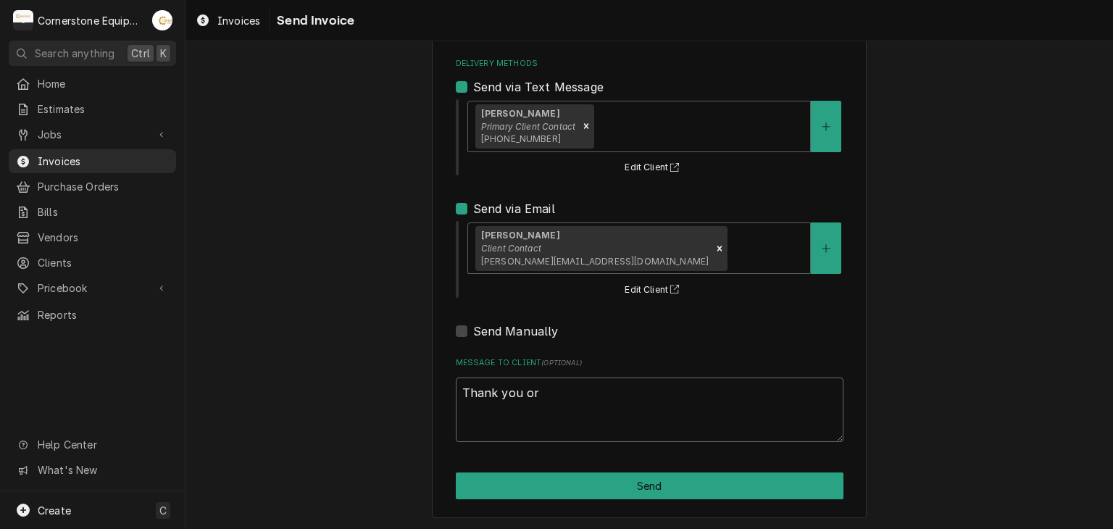
type textarea "x"
type textarea "Thank you o"
type textarea "x"
type textarea "Thank you"
type textarea "x"
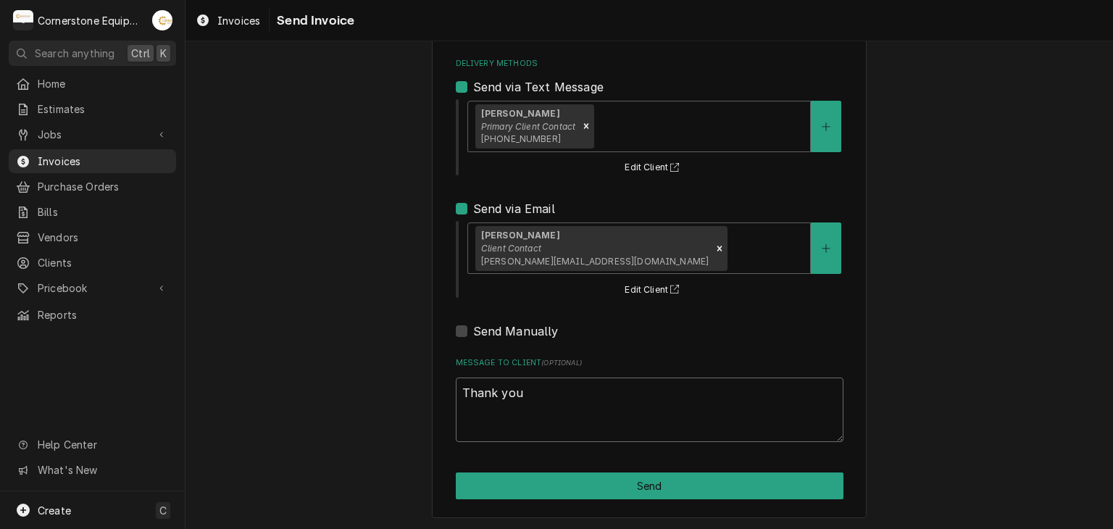
type textarea "Thank you"
type textarea "x"
type textarea "Thank you f"
type textarea "x"
type textarea "Thank you fo"
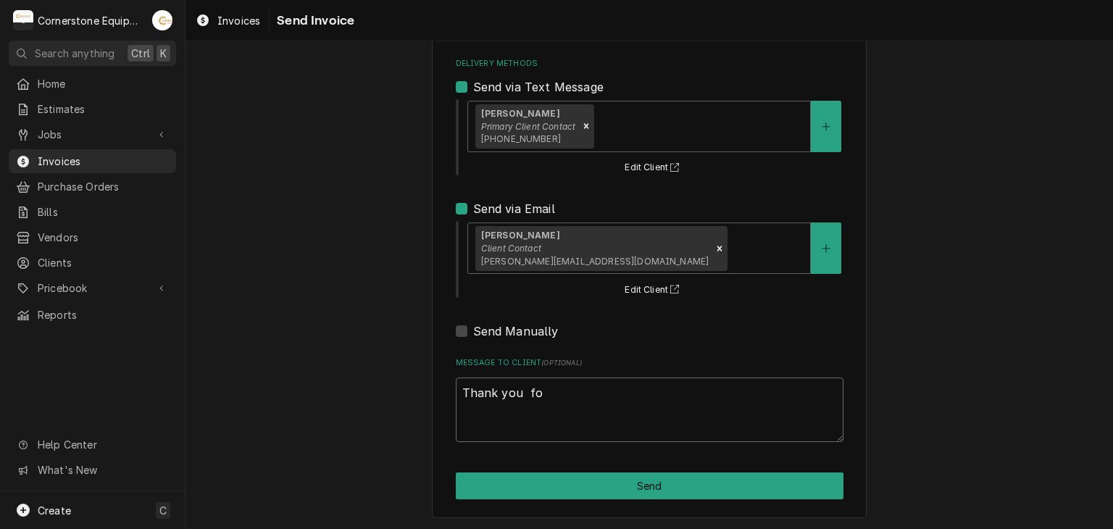
type textarea "x"
type textarea "Thank you for"
type textarea "x"
type textarea "Thank you fo"
type textarea "x"
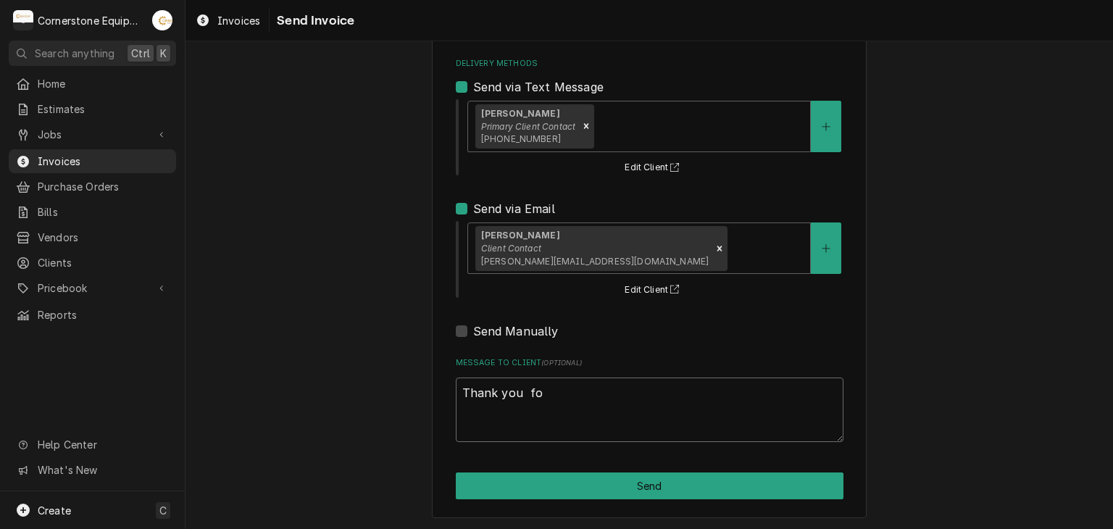
type textarea "Thank you f"
type textarea "x"
type textarea "Thank you"
type textarea "x"
type textarea "Thank you"
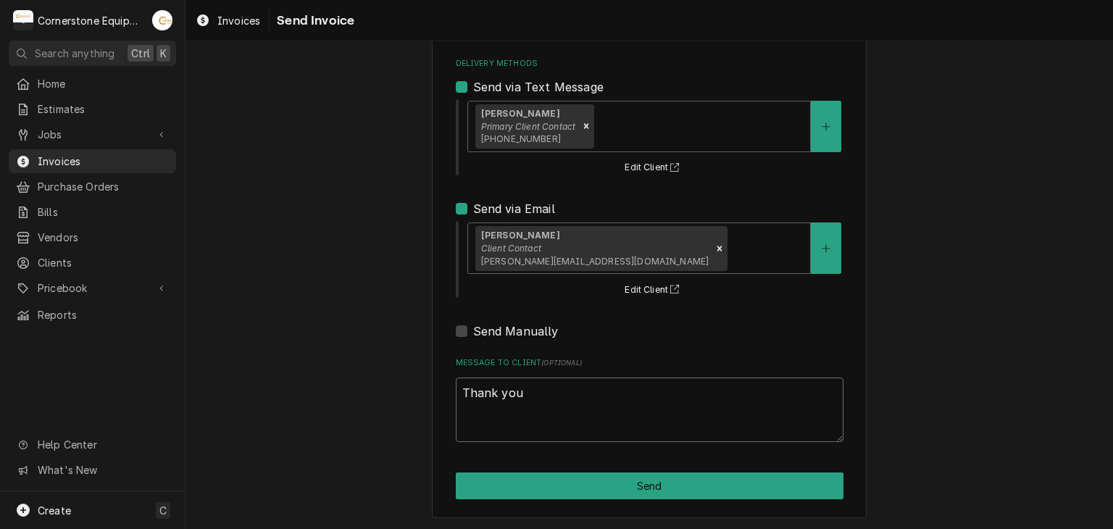
type textarea "x"
type textarea "Thank you f"
type textarea "x"
type textarea "Thank you fo"
type textarea "x"
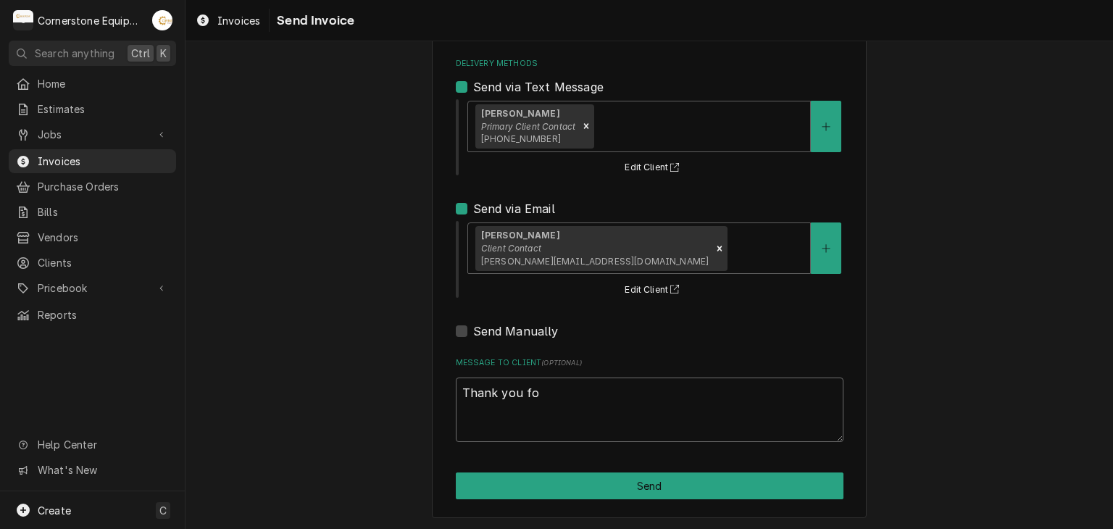
type textarea "Thank you for"
type textarea "x"
type textarea "Thank you for"
type textarea "x"
type textarea "Thank you for t"
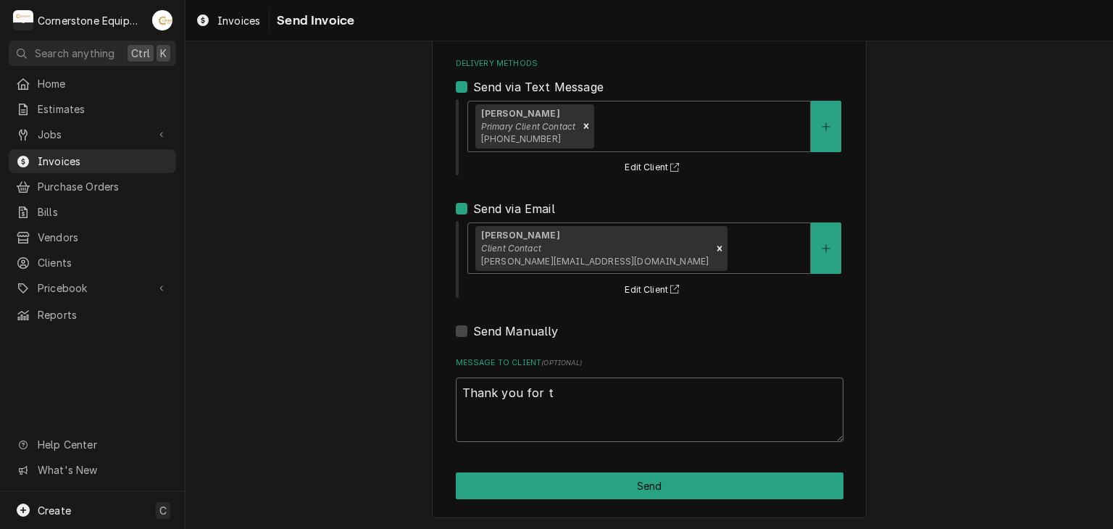
type textarea "x"
type textarea "Thank you for th"
type textarea "x"
type textarea "Thank you for the"
type textarea "x"
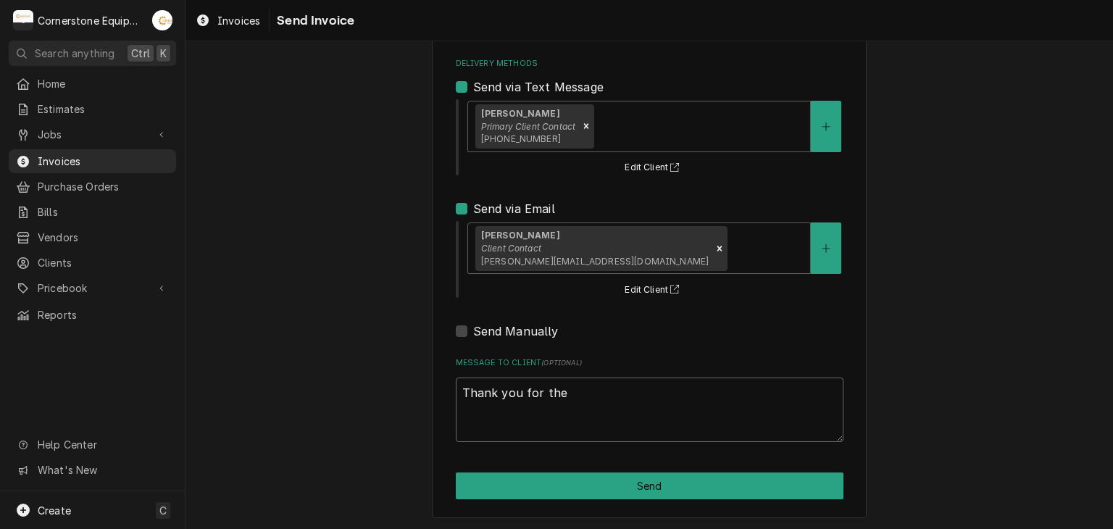
type textarea "Thank you for the"
type textarea "x"
type textarea "Thank you for the o"
type textarea "x"
type textarea "Thank you for the op"
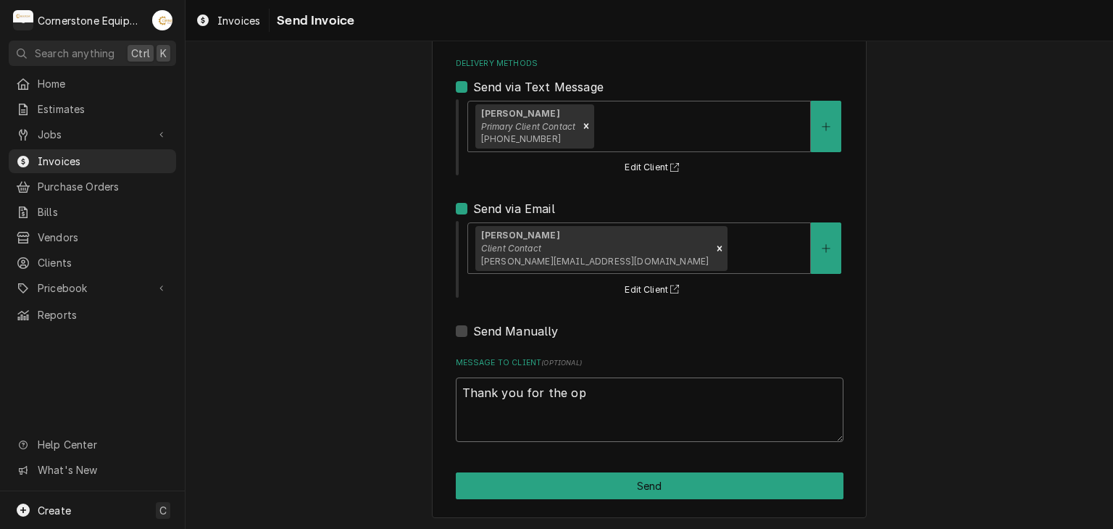
type textarea "x"
type textarea "Thank you for the opp"
type textarea "x"
type textarea "Thank you for the oppo"
type textarea "x"
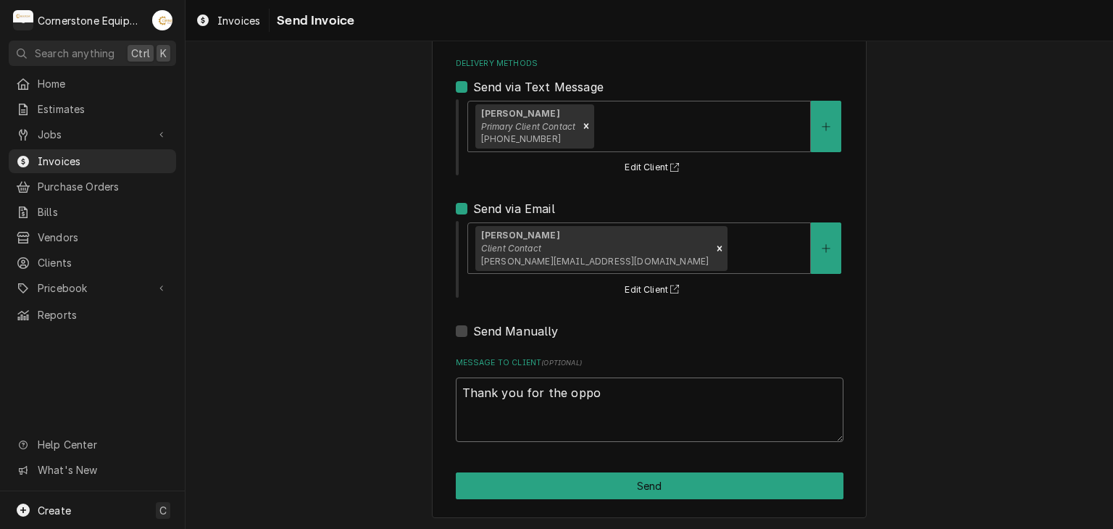
type textarea "Thank you for the oppor"
type textarea "x"
type textarea "Thank you for the opport"
type textarea "x"
type textarea "Thank you for the opportu"
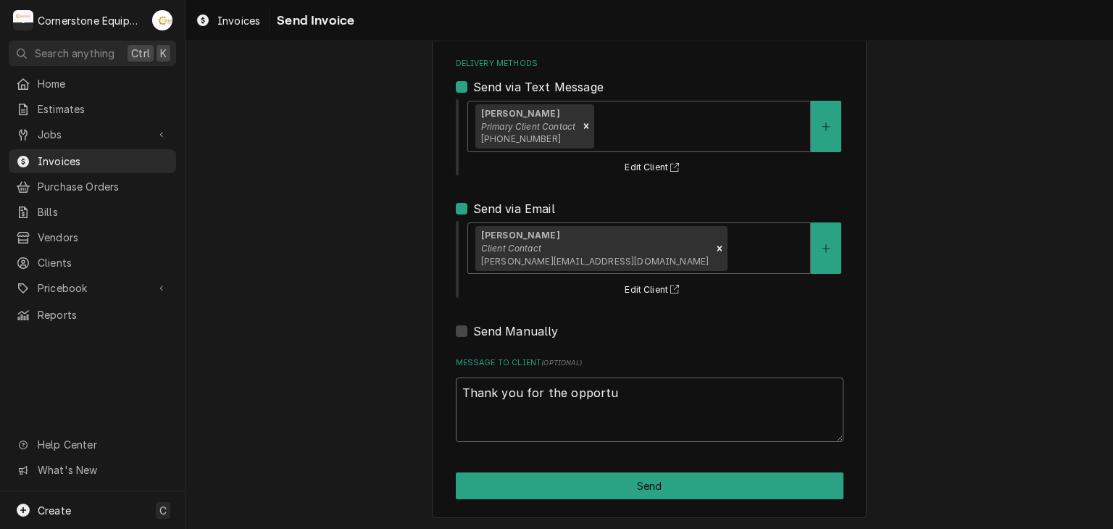
type textarea "x"
type textarea "Thank you for the opportun"
type textarea "x"
type textarea "Thank you for the opportuni"
type textarea "x"
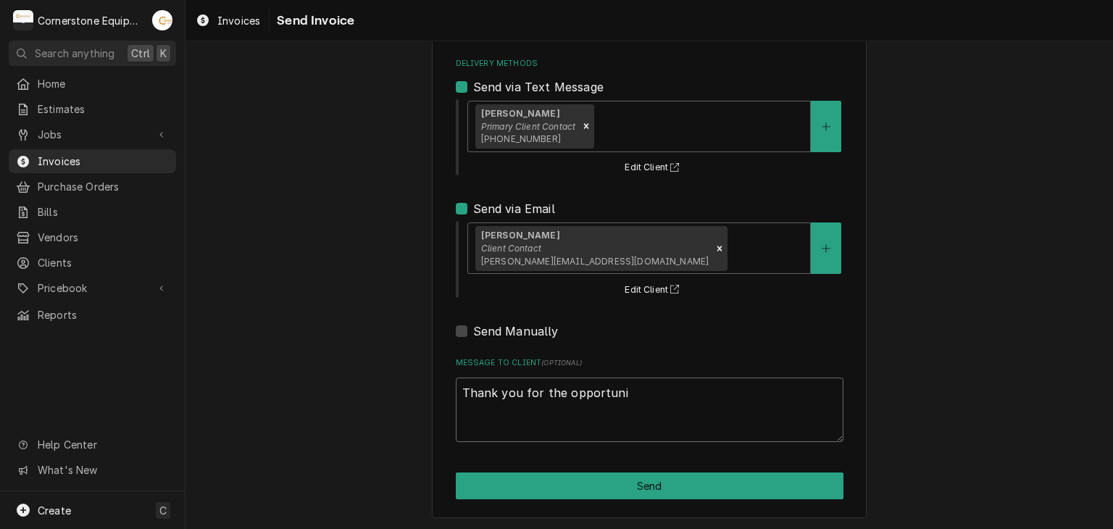
type textarea "Thank you for the opportunit"
type textarea "x"
type textarea "Thank you for the opportunity"
type textarea "x"
type textarea "Thank you for the opportunity"
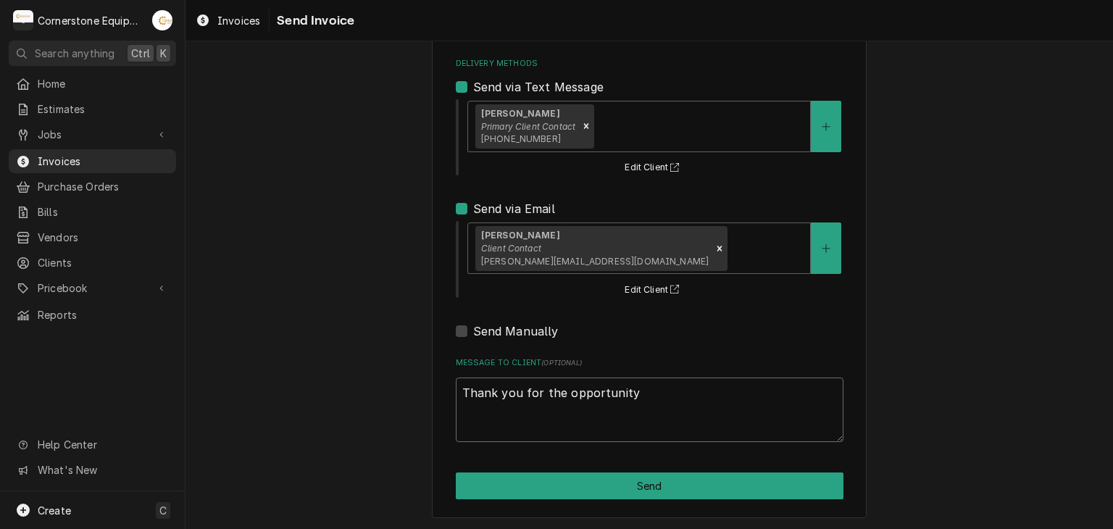
type textarea "x"
type textarea "Thank you for the opportunity t"
type textarea "x"
type textarea "Thank you for the opportunity to"
type textarea "x"
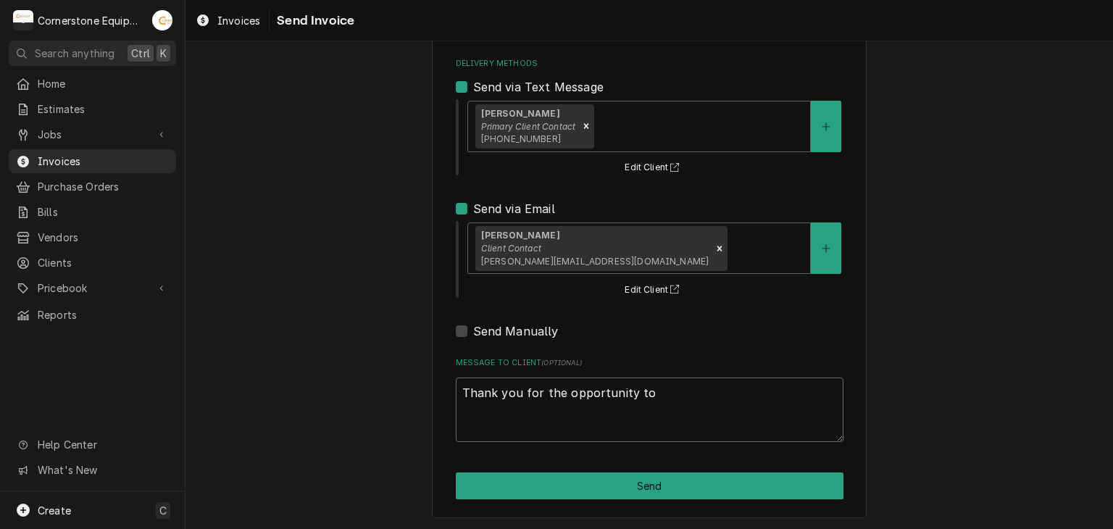
type textarea "Thank you for the opportunity to"
type textarea "x"
type textarea "Thank you for the opportunity to b"
type textarea "x"
type textarea "Thank you for the opportunity to be"
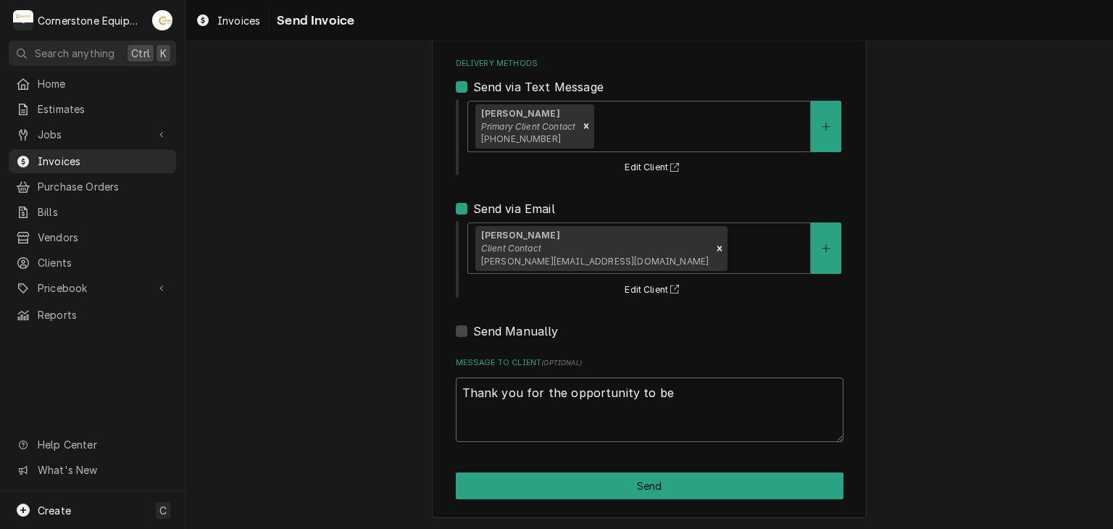
type textarea "x"
type textarea "Thank you for the opportunity to be"
type textarea "x"
type textarea "Thank you for the opportunity to be o"
type textarea "x"
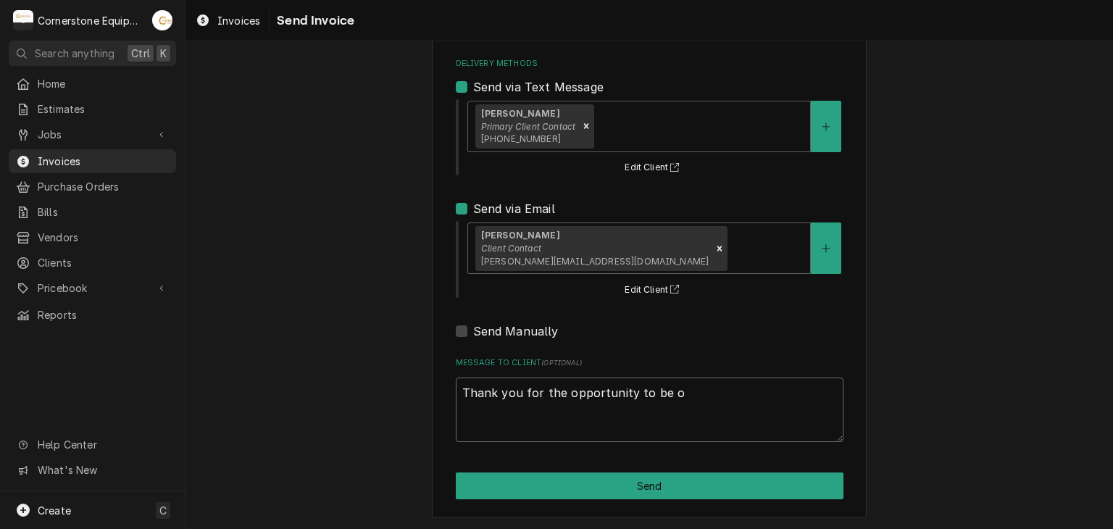
type textarea "Thank you for the opportunity to be of"
type textarea "x"
type textarea "Thank you for the opportunity to be of"
type textarea "x"
type textarea "Thank you for the opportunity to be of s"
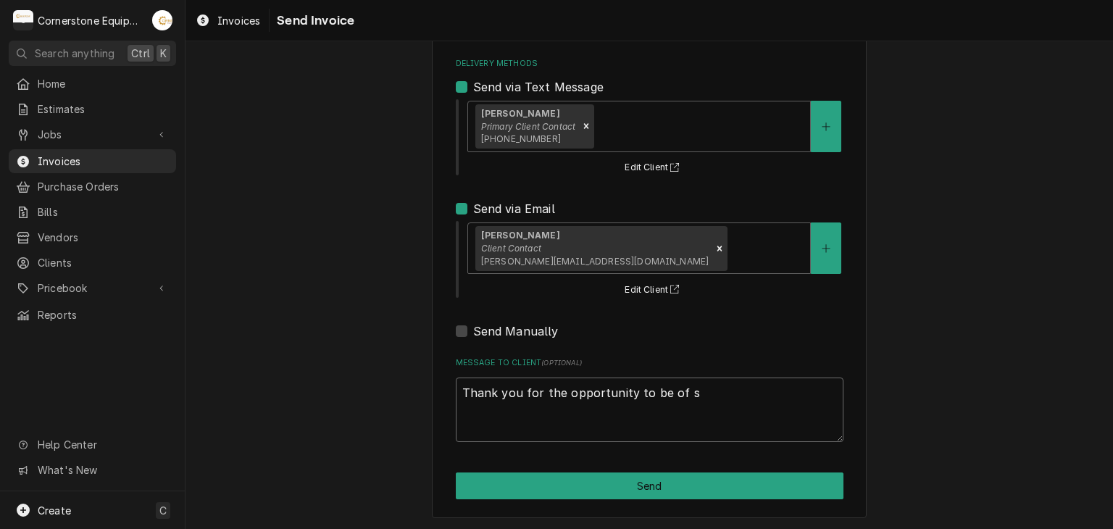
type textarea "x"
type textarea "Thank you for the opportunity to be of se"
type textarea "x"
type textarea "Thank you for the opportunity to be of sev"
type textarea "x"
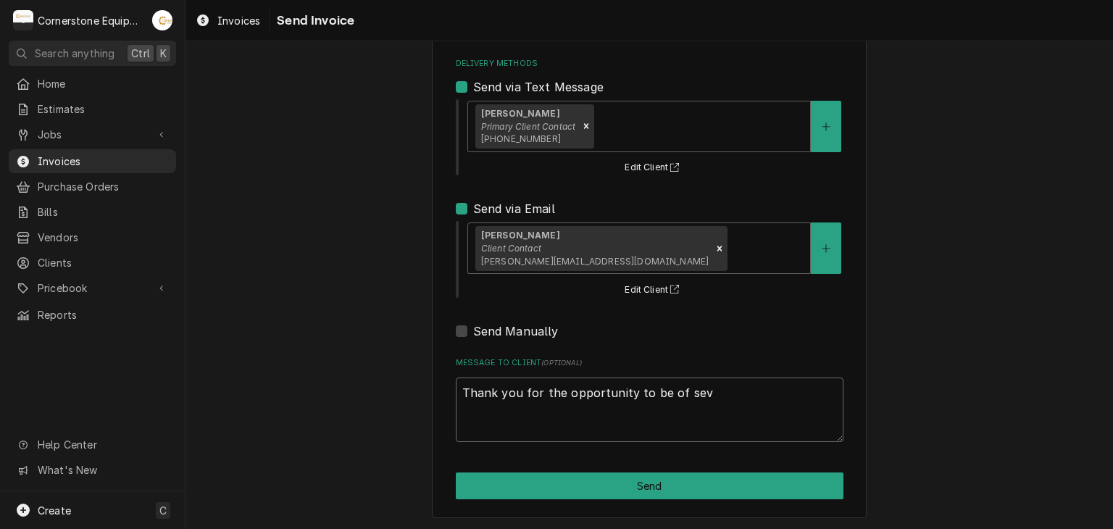
type textarea "Thank you for the opportunity to be of sevi"
type textarea "x"
type textarea "Thank you for the opportunity to be of sevic"
type textarea "x"
type textarea "Thank you for the opportunity to be of sevice"
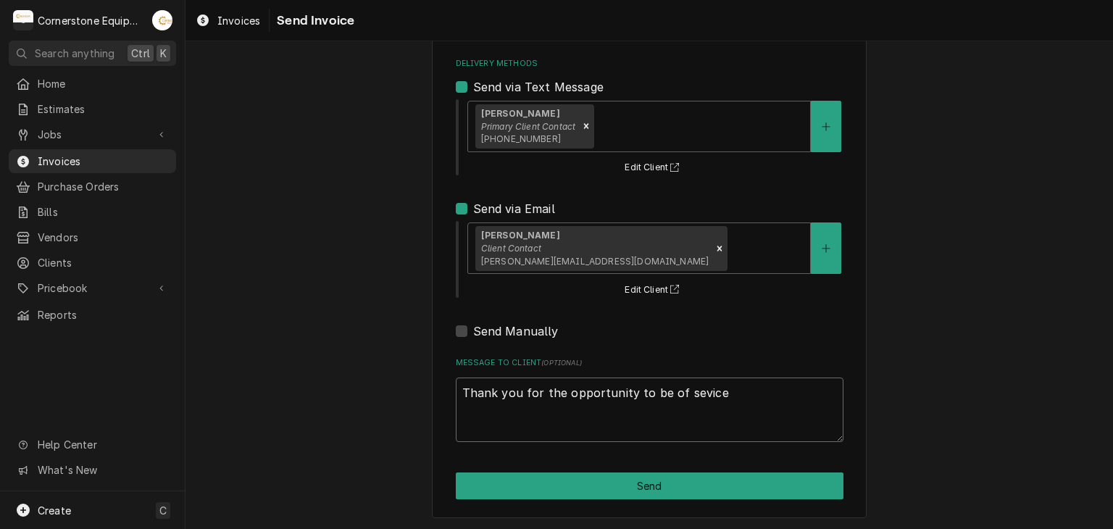
type textarea "x"
type textarea "Thank you for the opportunity to be of sevice!"
type textarea "x"
click at [545, 412] on textarea "Thank you for the opportunity to be of service!" at bounding box center [650, 410] width 388 height 65
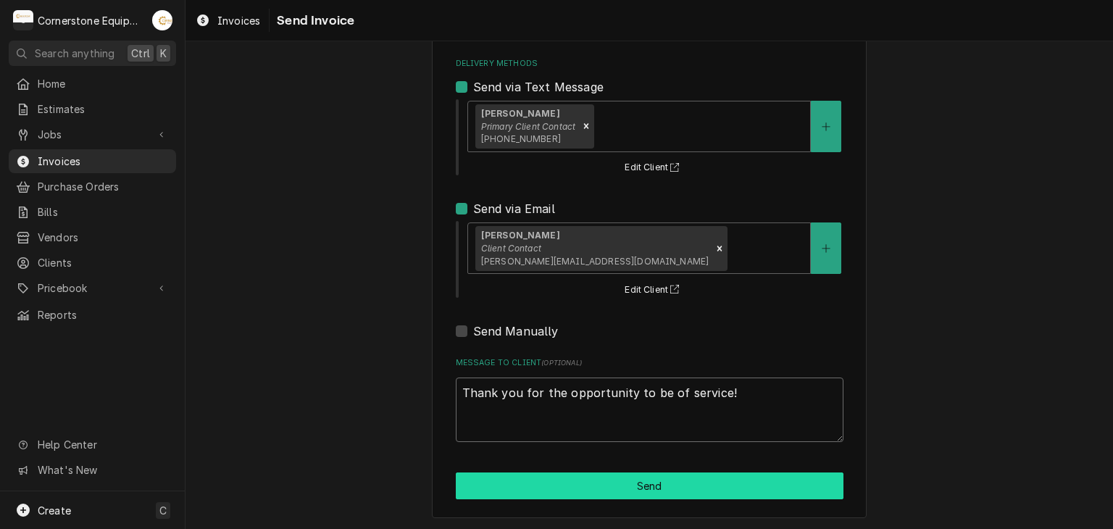
type textarea "Thank you for the opportunity to be of service!"
click at [630, 489] on button "Send" at bounding box center [650, 486] width 388 height 27
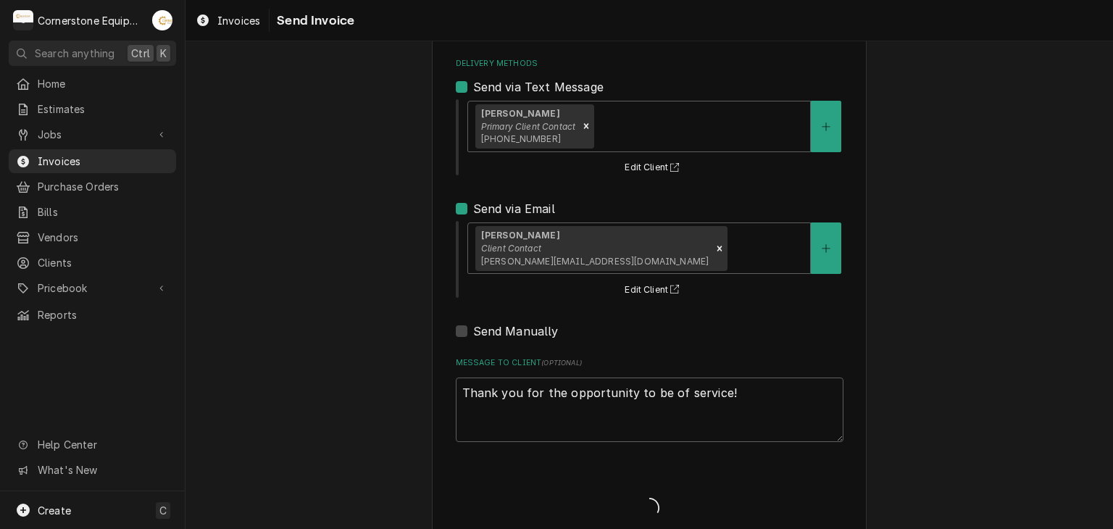
type textarea "x"
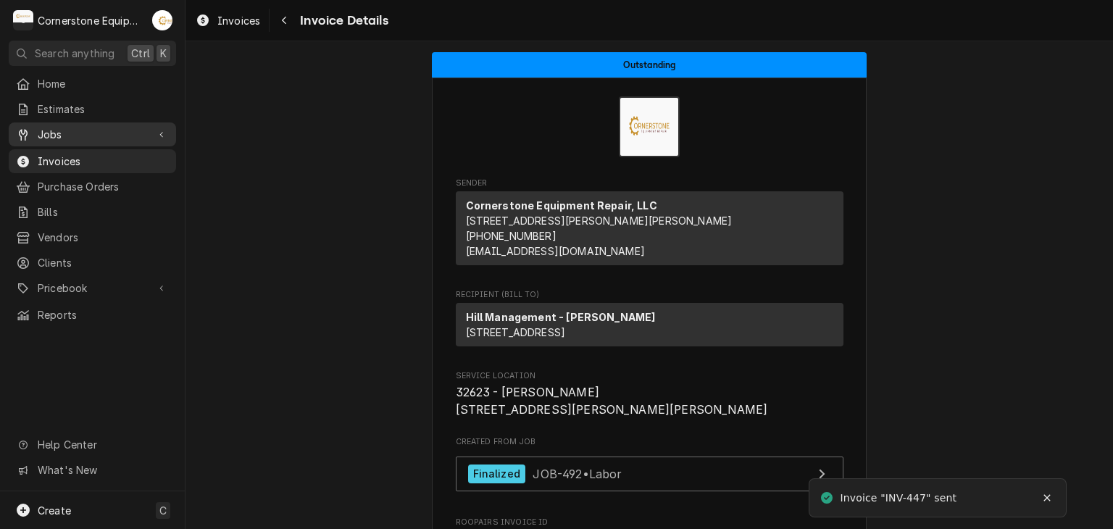
click at [61, 133] on span "Jobs" at bounding box center [92, 134] width 109 height 15
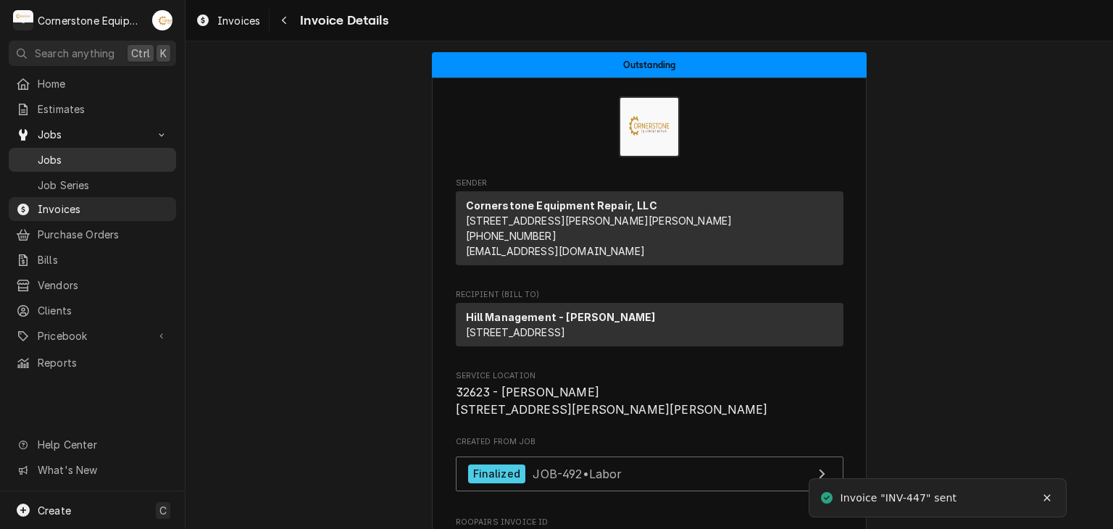
click at [59, 152] on span "Jobs" at bounding box center [103, 159] width 131 height 15
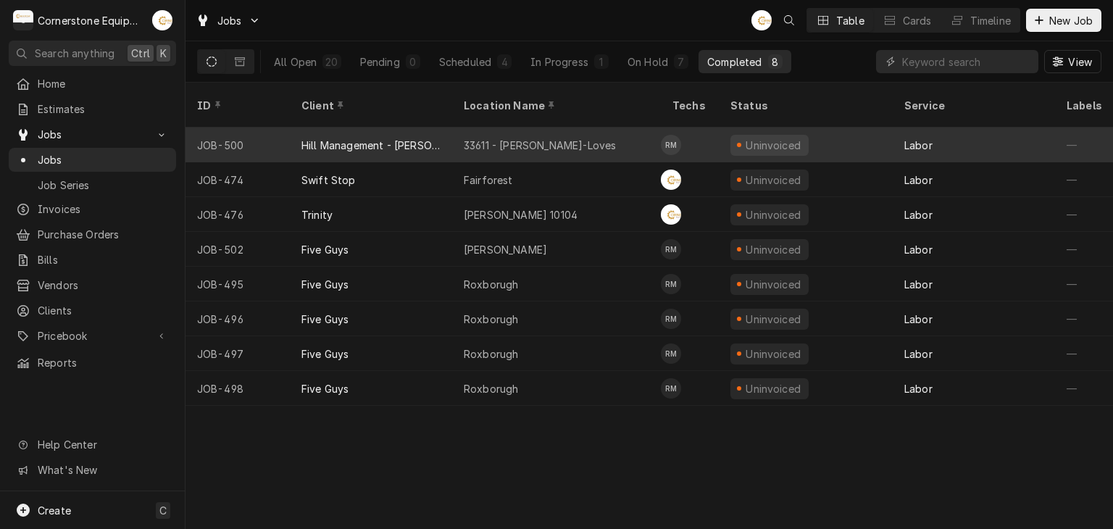
click at [583, 138] on div "33611 - [PERSON_NAME]-Loves" at bounding box center [540, 145] width 152 height 15
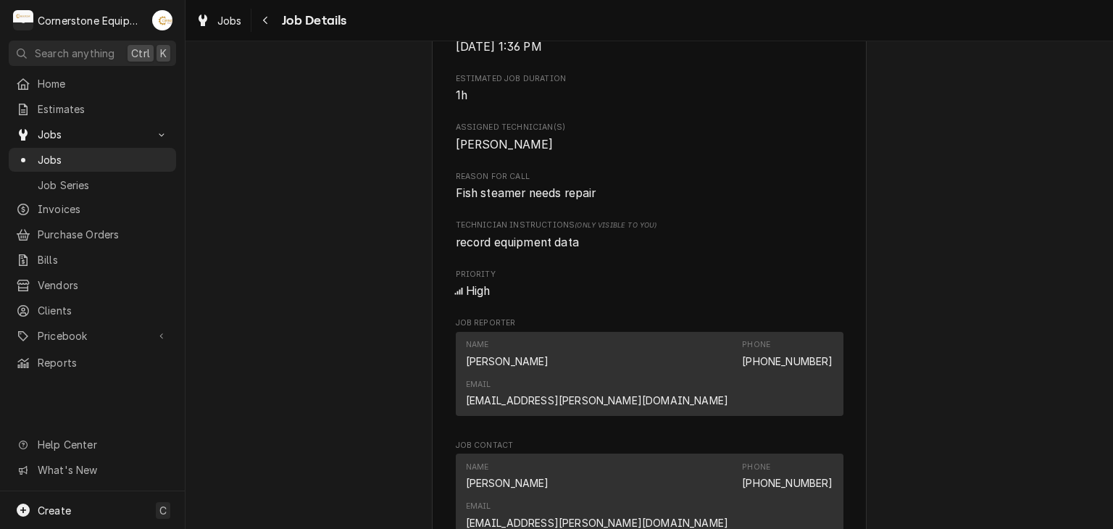
scroll to position [870, 0]
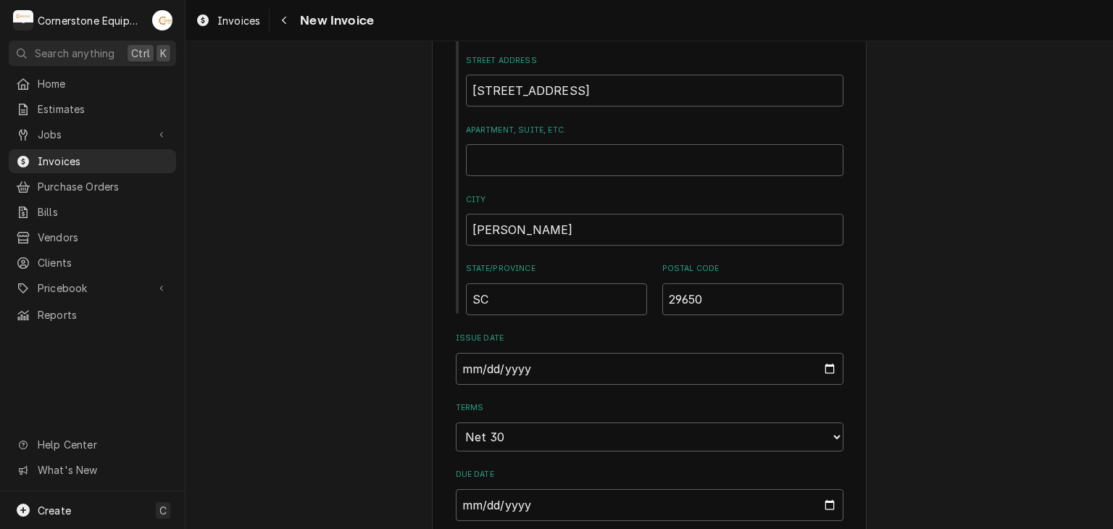
scroll to position [870, 0]
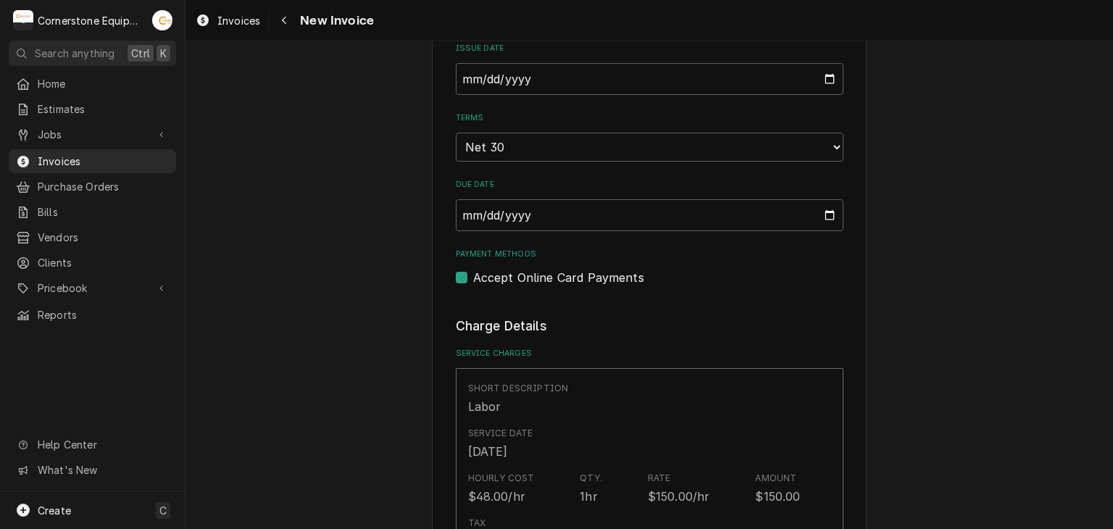
click at [620, 279] on label "Accept Online Card Payments" at bounding box center [558, 277] width 171 height 17
click at [620, 279] on input "Payment Methods" at bounding box center [667, 285] width 388 height 32
checkbox input "false"
click at [961, 340] on div "Please provide the following information to create your invoice: Client Details…" at bounding box center [650, 525] width 928 height 2677
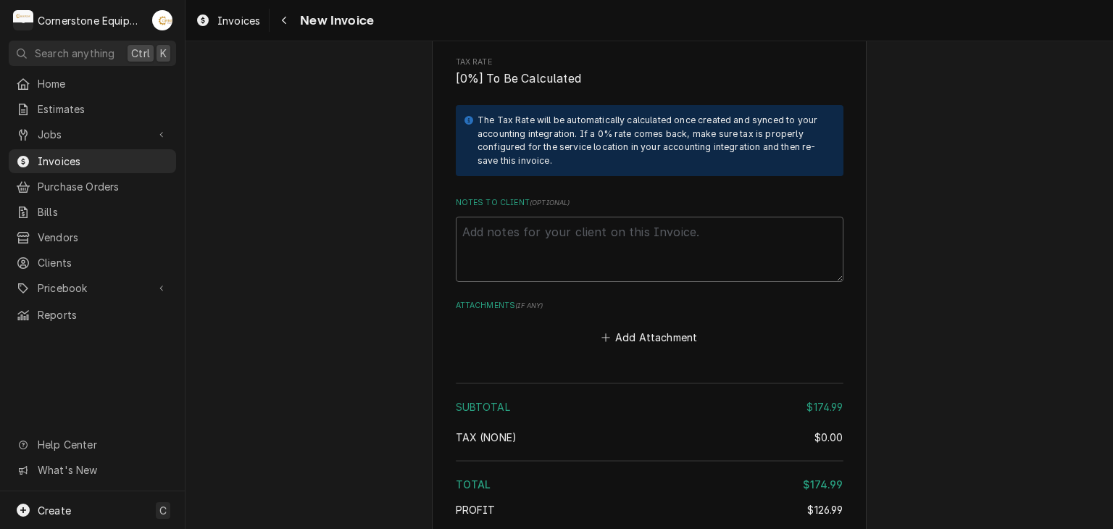
scroll to position [2088, 0]
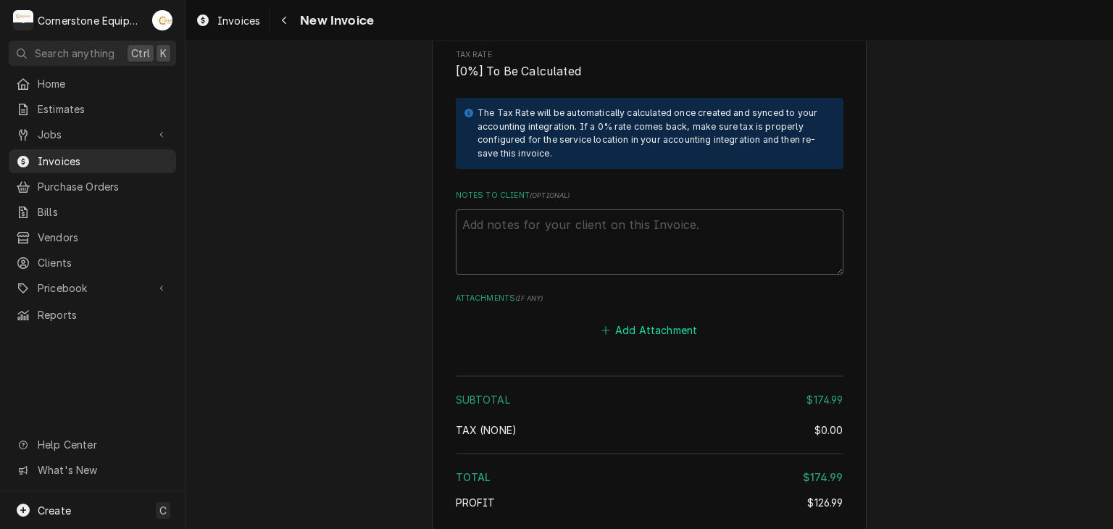
click at [662, 320] on button "Add Attachment" at bounding box center [649, 330] width 101 height 20
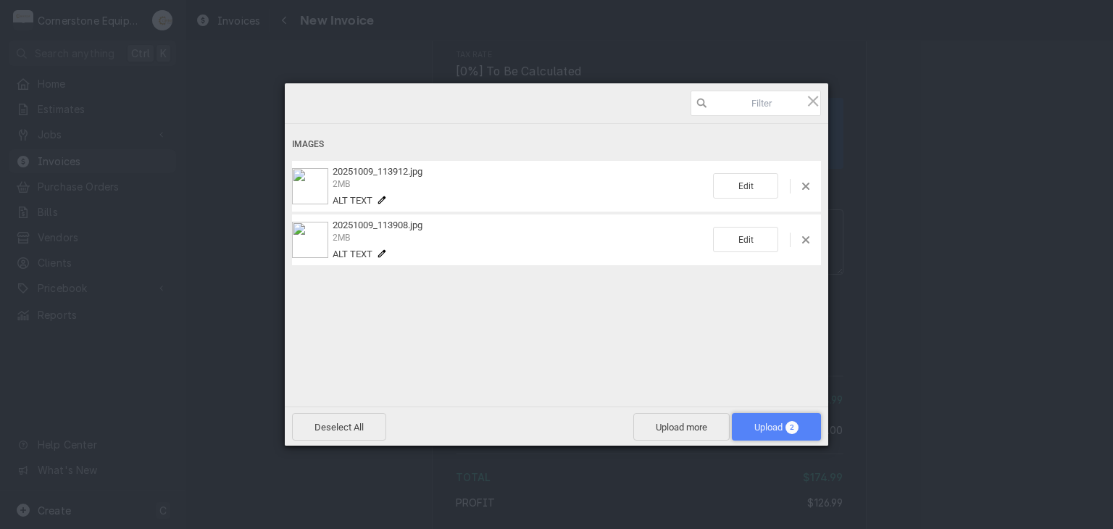
click at [749, 431] on span "Upload 2" at bounding box center [776, 427] width 89 height 28
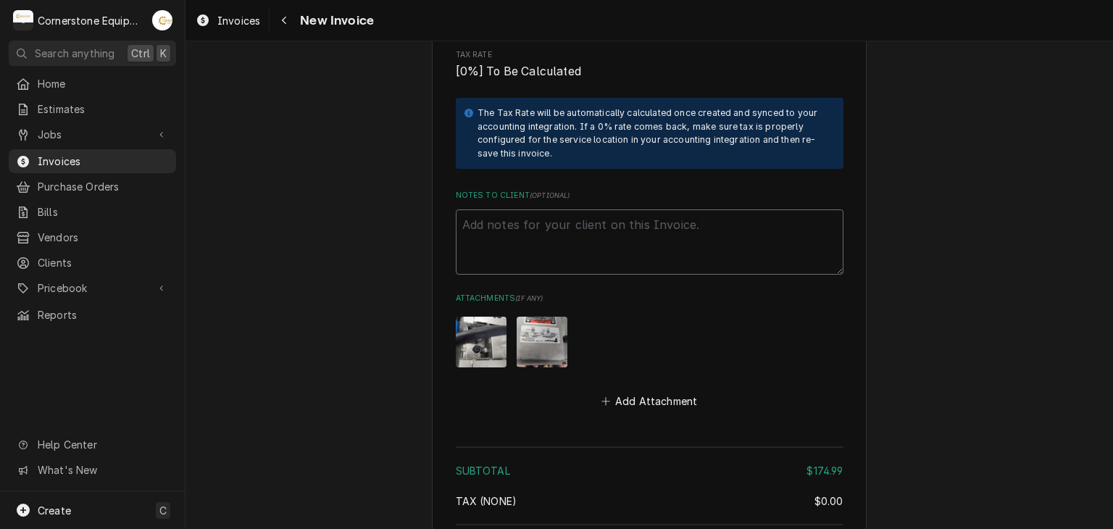
click at [577, 213] on textarea "Notes to Client ( optional )" at bounding box center [650, 241] width 388 height 65
click at [574, 215] on textarea "Notes to Client ( optional )" at bounding box center [650, 241] width 388 height 65
paste textarea "INVOICE APPROVAL AND PAYMENT TERMS All invoices are due upon receipt unless oth…"
type textarea "x"
type textarea "INVOICE APPROVAL AND PAYMENT TERMS All invoices are due upon receipt unless oth…"
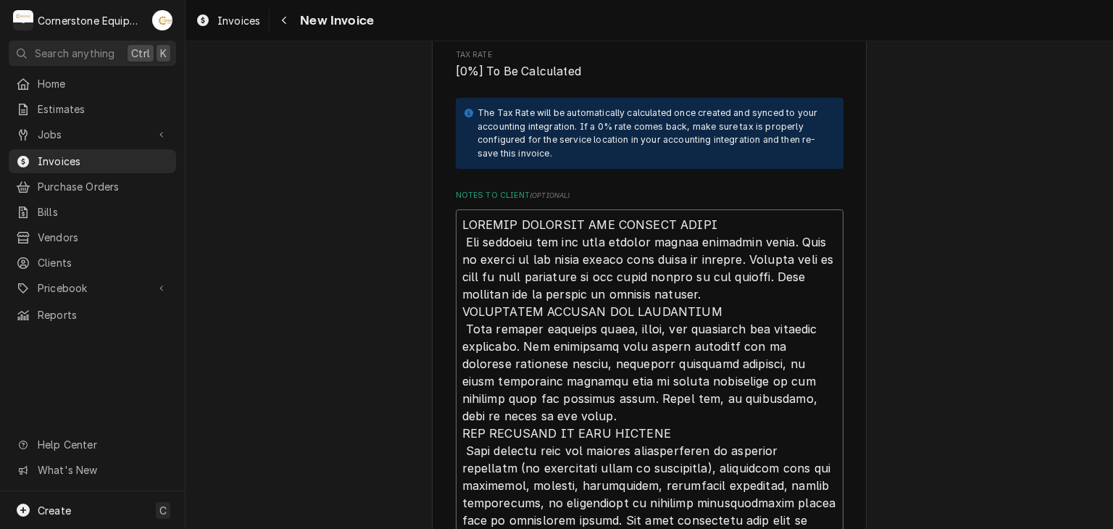
scroll to position [2438, 0]
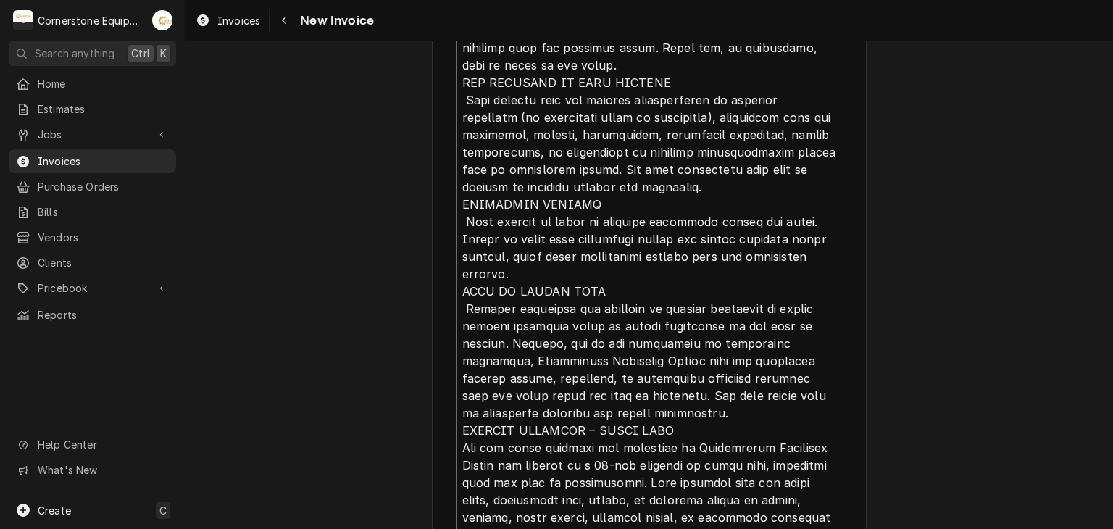
type textarea "x"
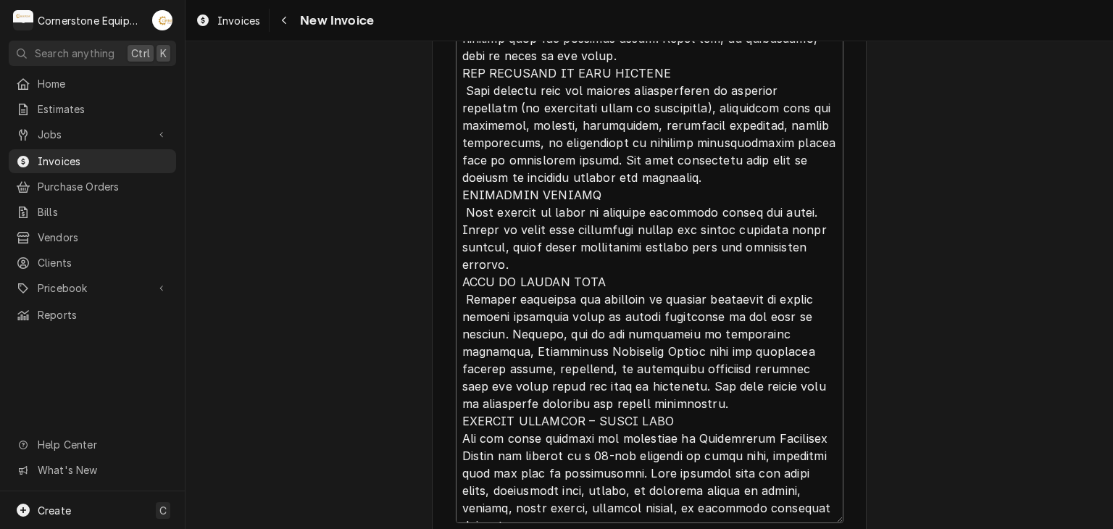
type textarea "INVOICE APPROVAL AND PAYMENT TERMS All invoices are due upon receipt unless oth…"
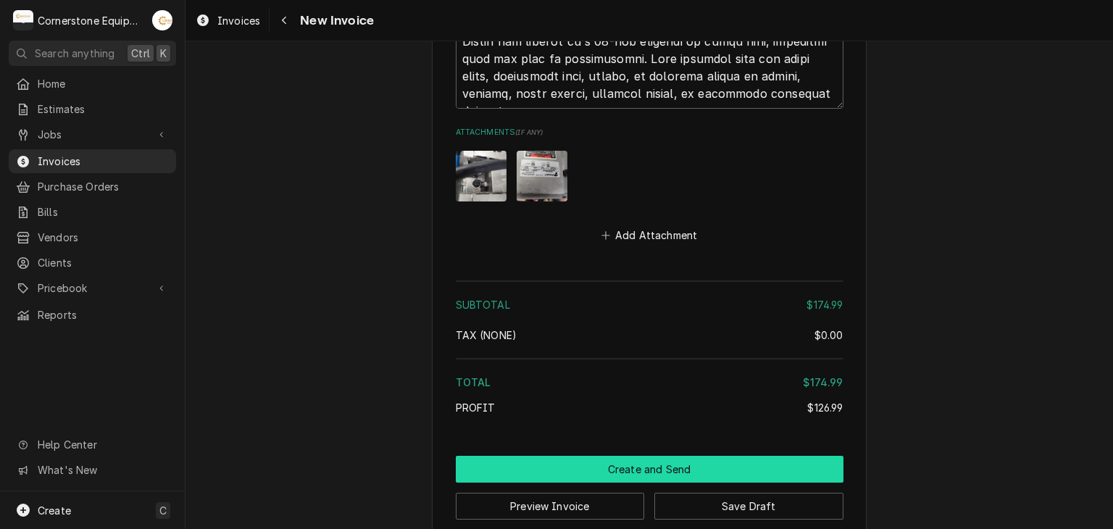
click at [644, 456] on button "Create and Send" at bounding box center [650, 469] width 388 height 27
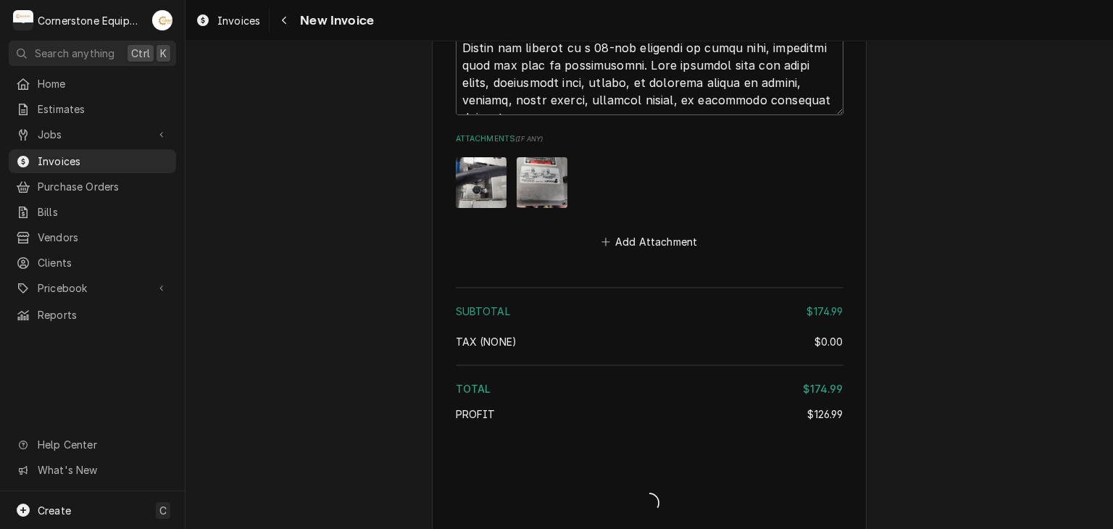
type textarea "x"
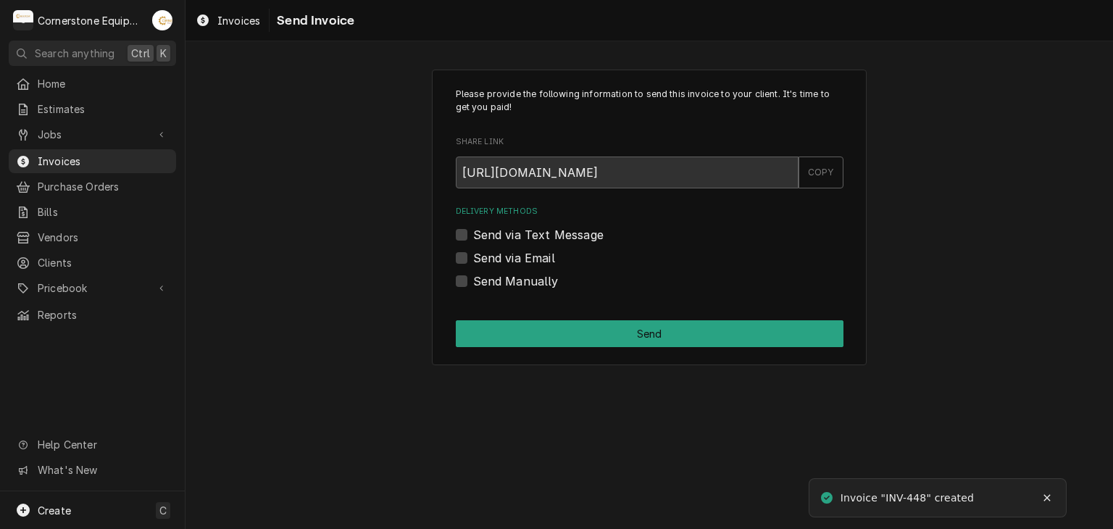
click at [515, 273] on label "Send Manually" at bounding box center [516, 281] width 86 height 17
click at [515, 273] on input "Send Manually" at bounding box center [667, 289] width 388 height 32
checkbox input "true"
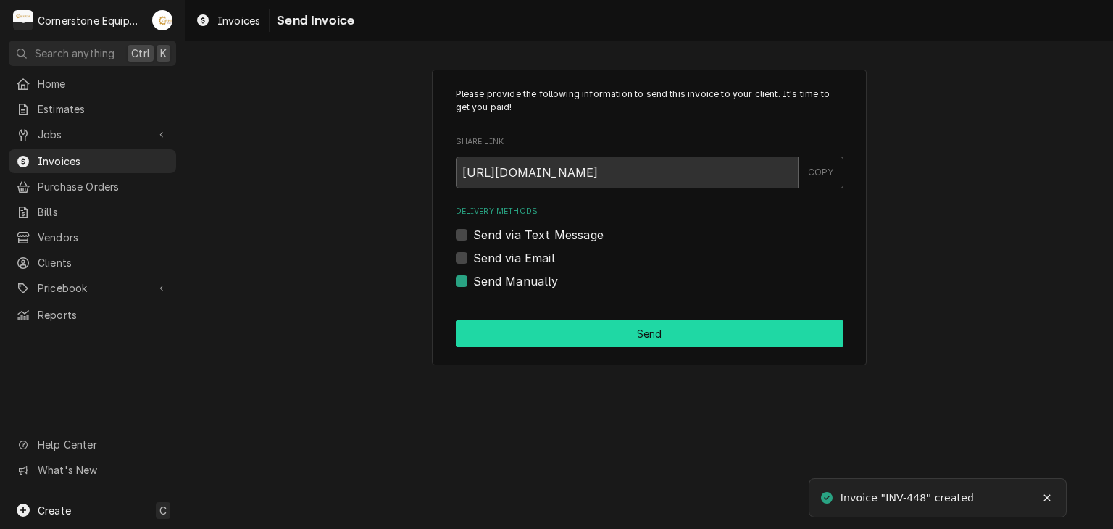
click at [523, 336] on button "Send" at bounding box center [650, 333] width 388 height 27
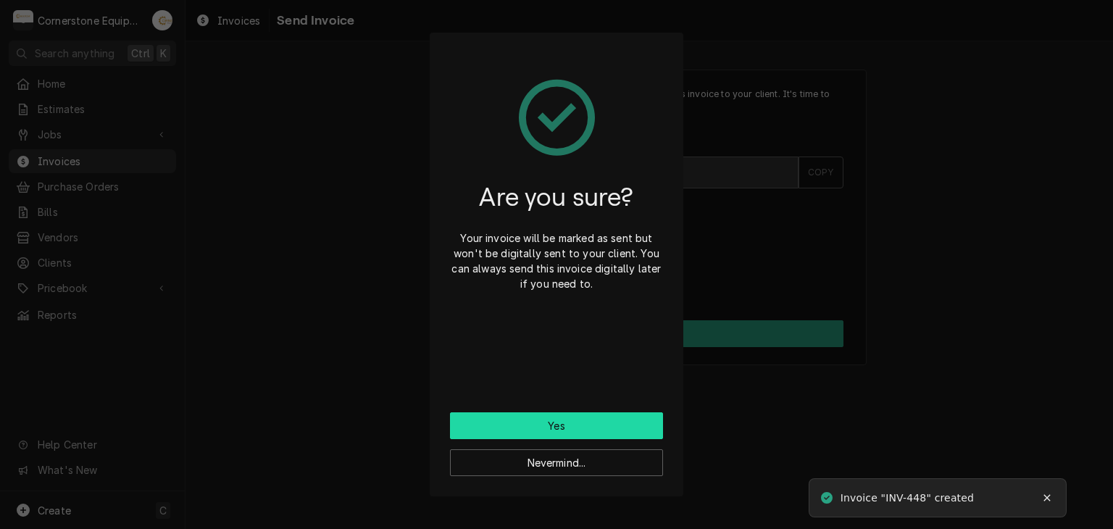
click at [545, 423] on button "Yes" at bounding box center [556, 425] width 213 height 27
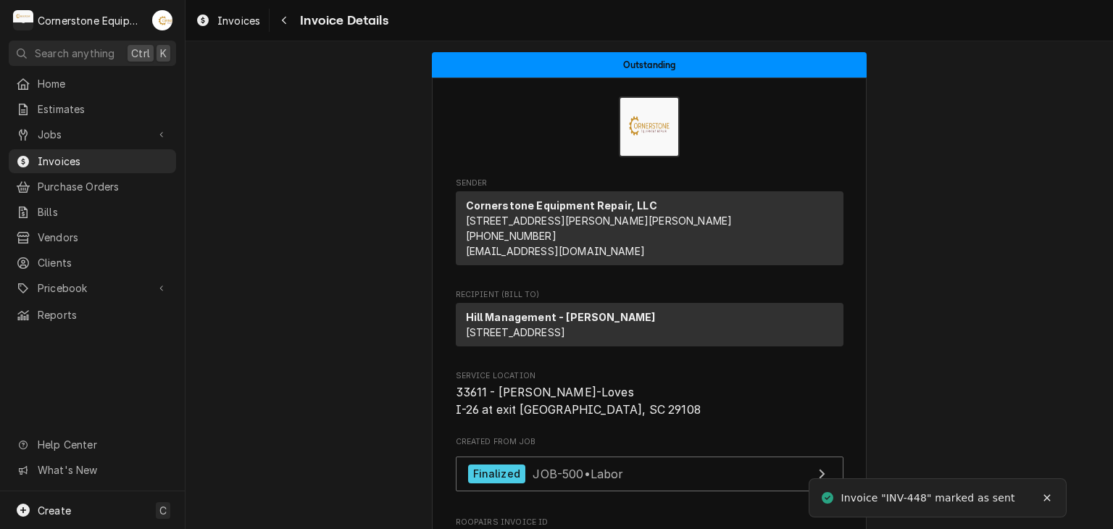
scroll to position [2467, 0]
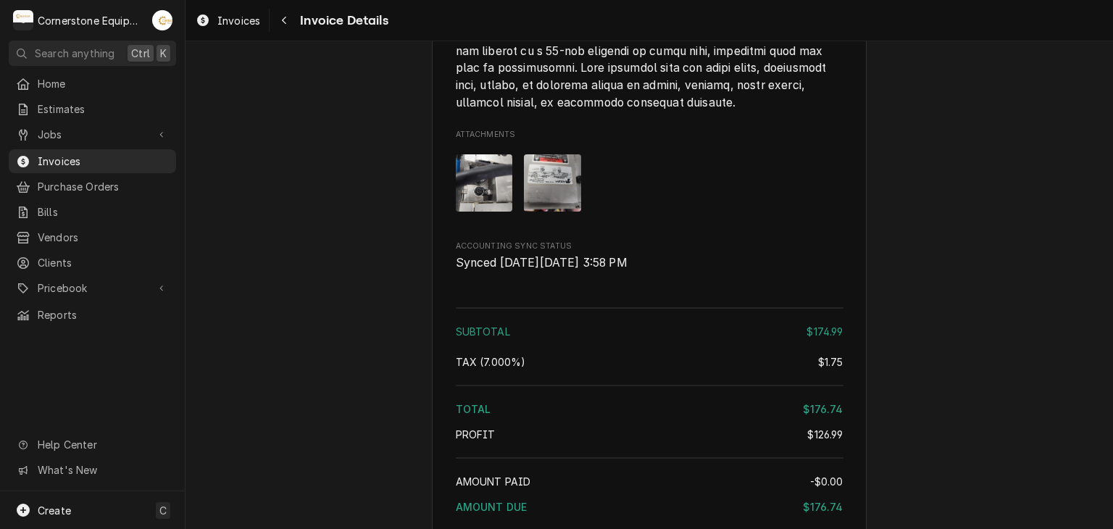
scroll to position [2467, 0]
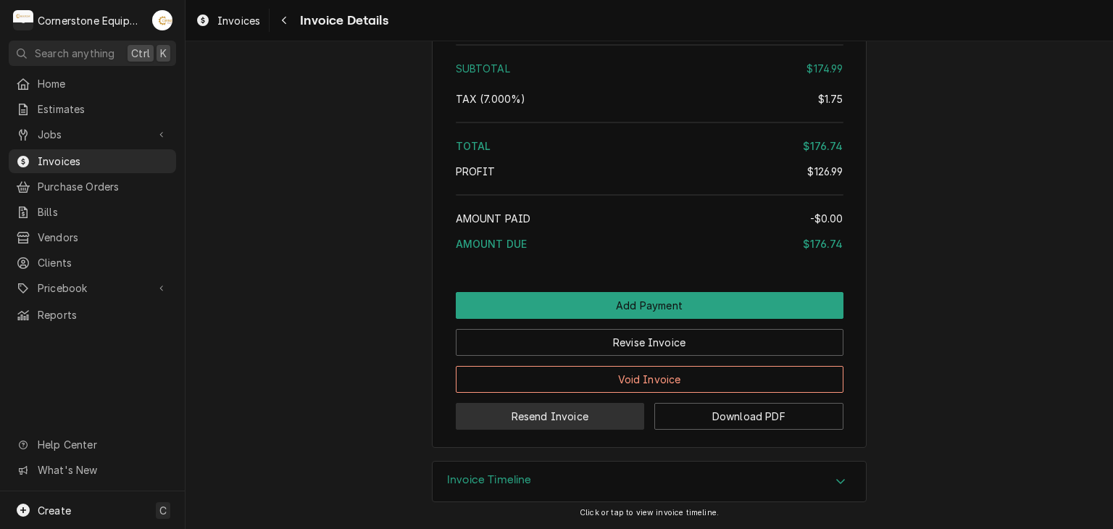
click at [519, 424] on button "Resend Invoice" at bounding box center [550, 416] width 189 height 27
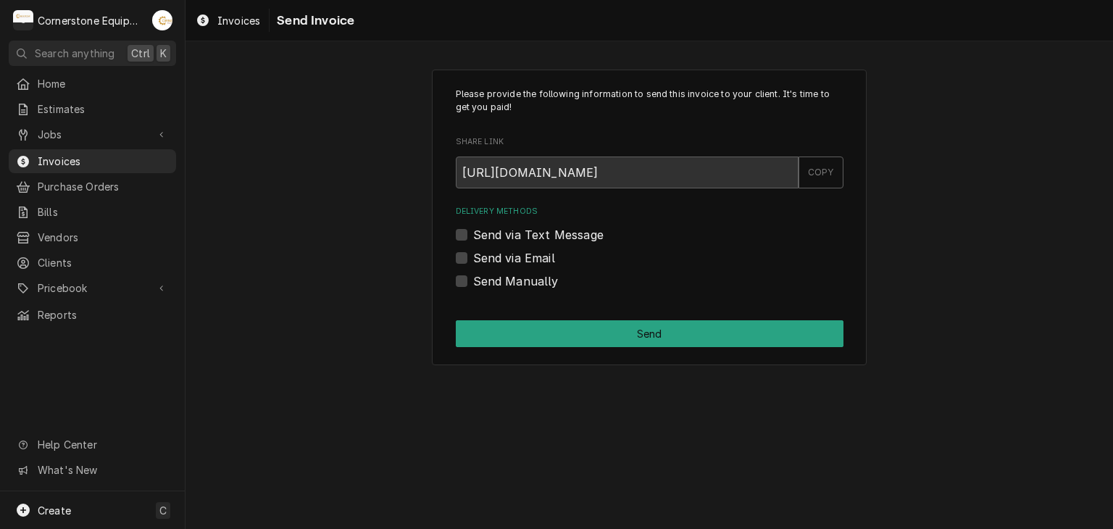
click at [507, 235] on label "Send via Text Message" at bounding box center [538, 234] width 130 height 17
click at [507, 235] on input "Send via Text Message" at bounding box center [667, 242] width 388 height 32
checkbox input "true"
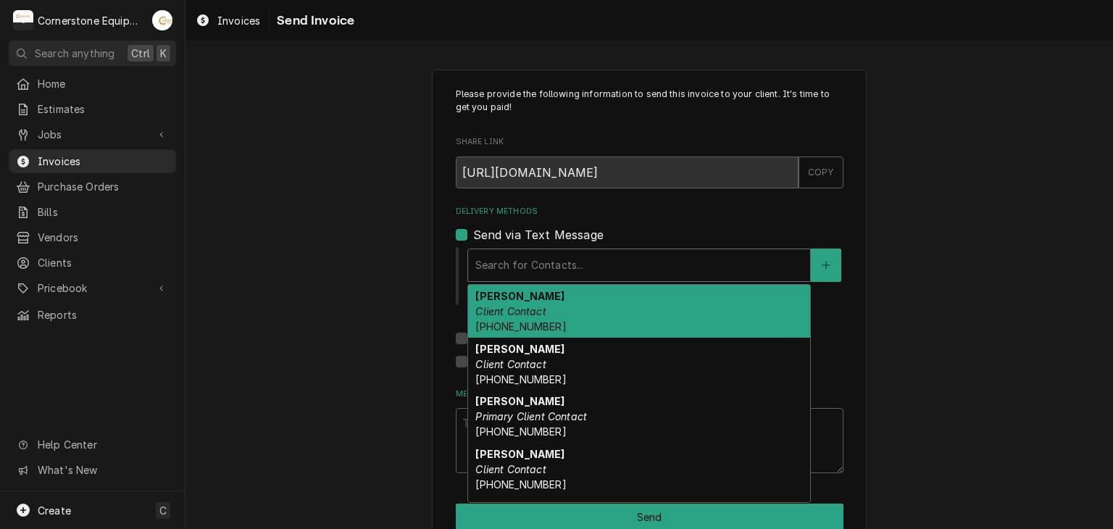
click at [515, 271] on div "Delivery Methods" at bounding box center [639, 265] width 328 height 26
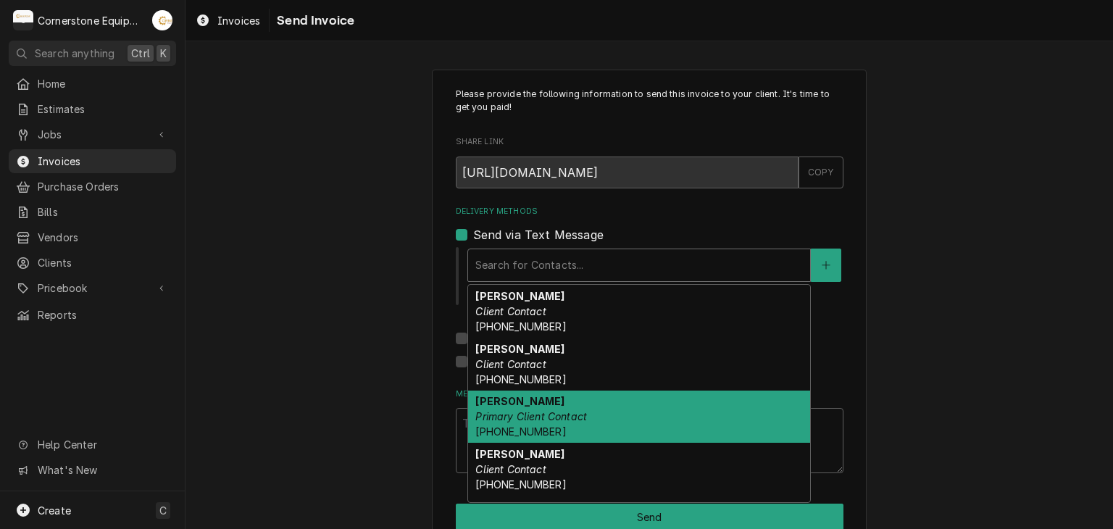
click at [516, 407] on div "Ashton Vazquez Primary Client Contact (346) 249-1763" at bounding box center [639, 417] width 342 height 53
type textarea "x"
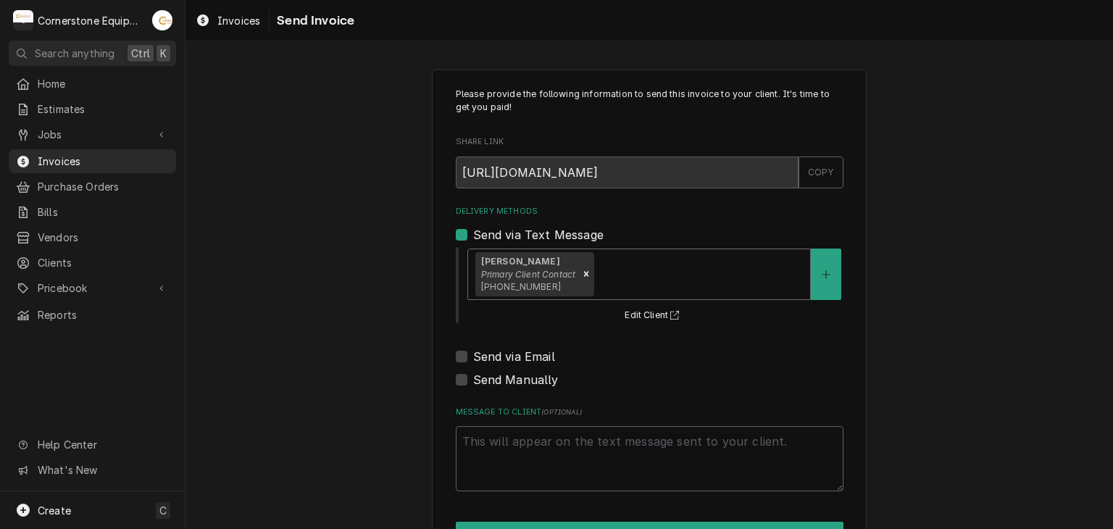
click at [509, 365] on div "Delivery Methods Send via Text Message option [object Object], selected. Ashton…" at bounding box center [650, 297] width 388 height 183
click at [516, 358] on label "Send via Email" at bounding box center [514, 356] width 82 height 17
click at [516, 358] on input "Send via Email" at bounding box center [667, 364] width 388 height 32
checkbox input "true"
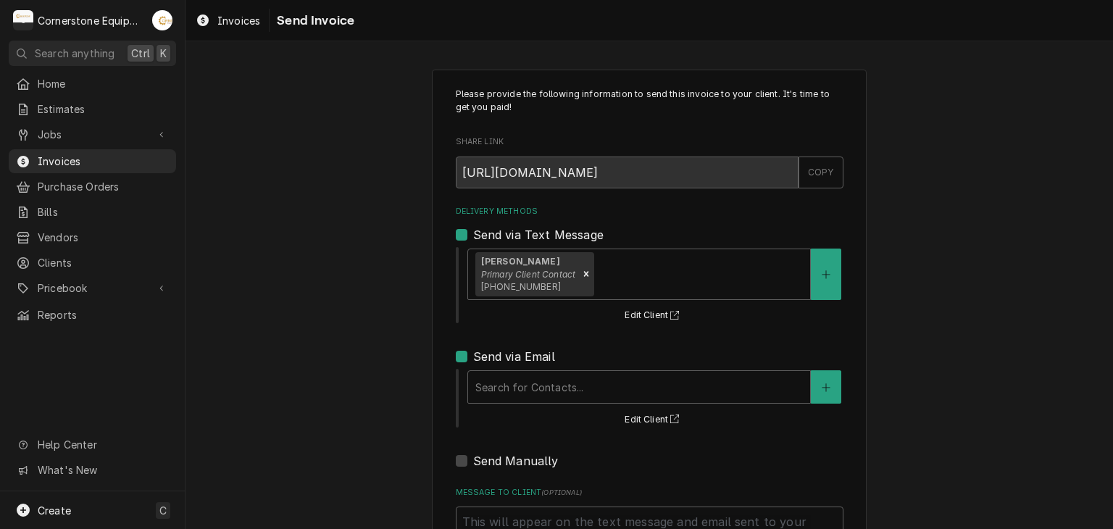
click at [518, 401] on div "Search for Contacts..." at bounding box center [639, 387] width 342 height 32
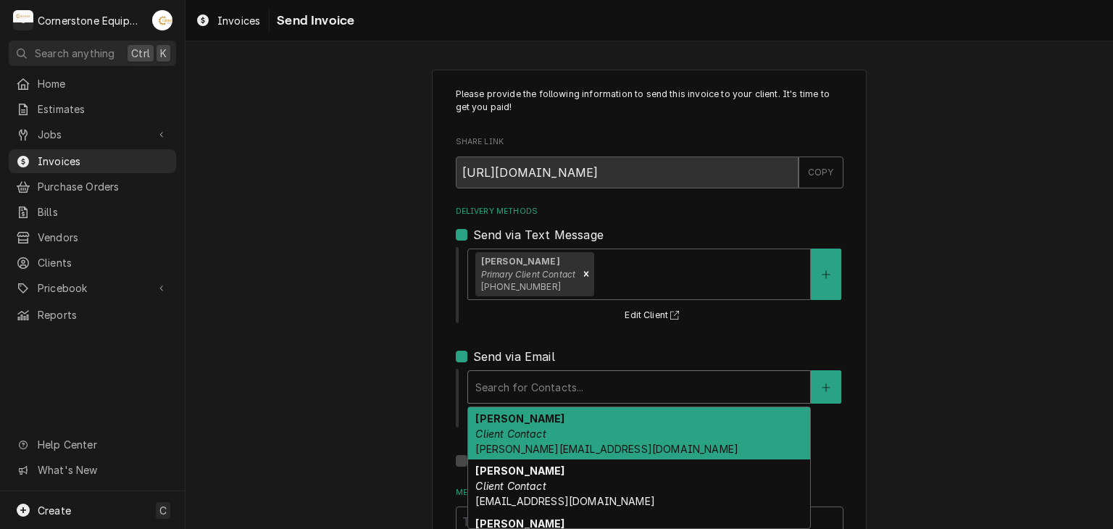
click at [520, 428] on em "Client Contact" at bounding box center [510, 434] width 70 height 12
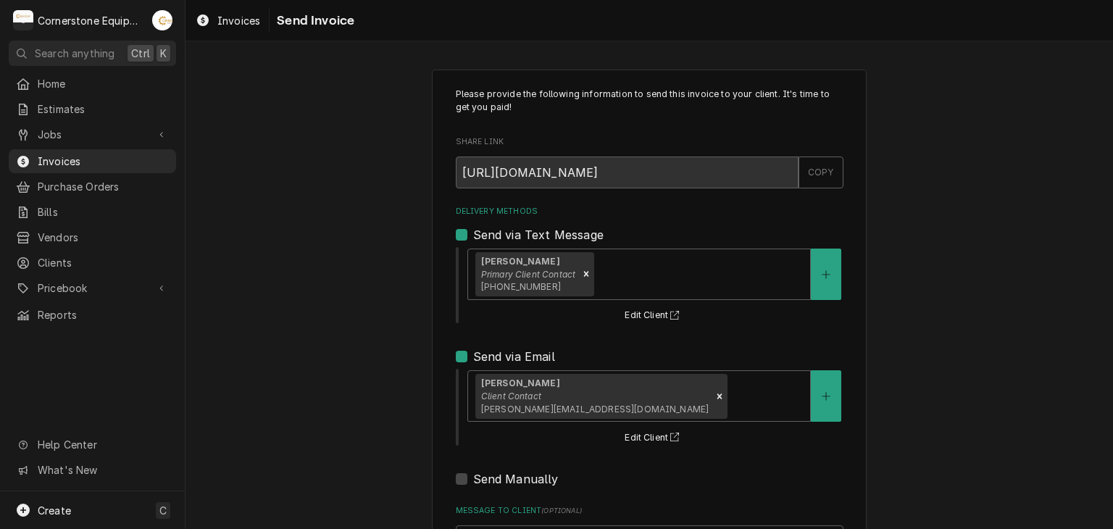
click at [390, 411] on div "Please provide the following information to send this invoice to your client. I…" at bounding box center [650, 368] width 928 height 622
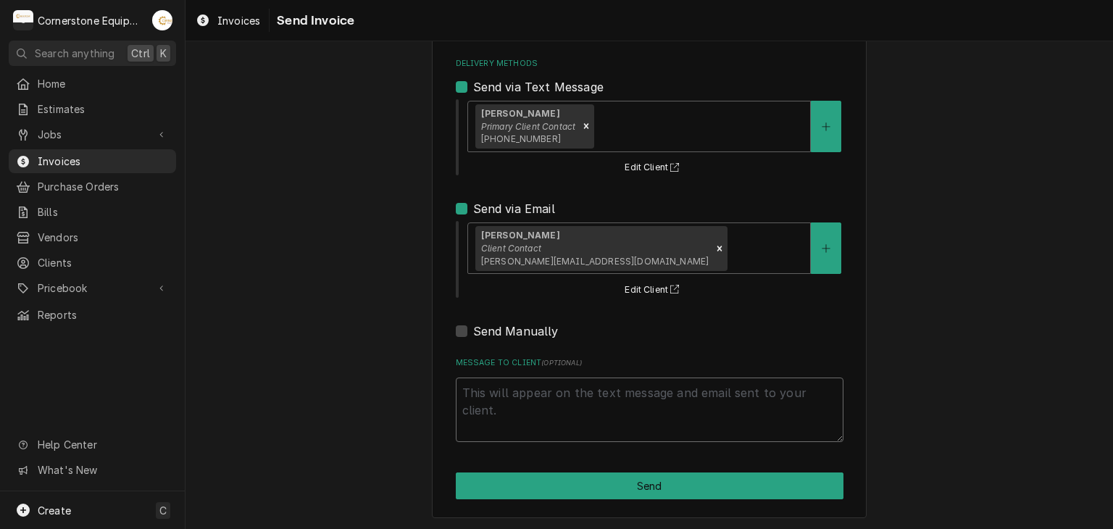
click at [592, 439] on textarea "Message to Client ( optional )" at bounding box center [650, 410] width 388 height 65
type textarea "x"
type textarea "T"
type textarea "x"
type textarea "Th"
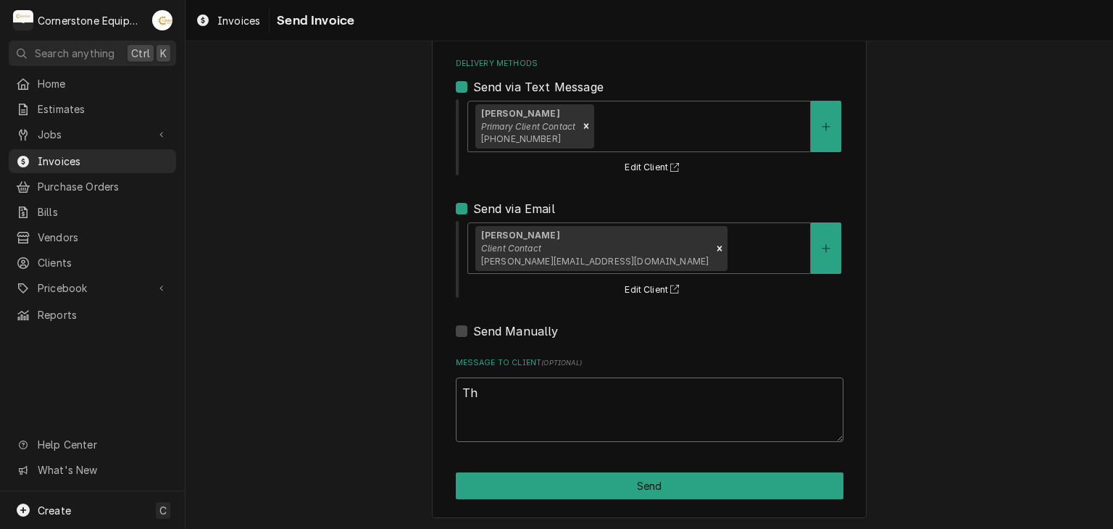
type textarea "x"
type textarea "Tha"
type textarea "x"
type textarea "Than"
type textarea "x"
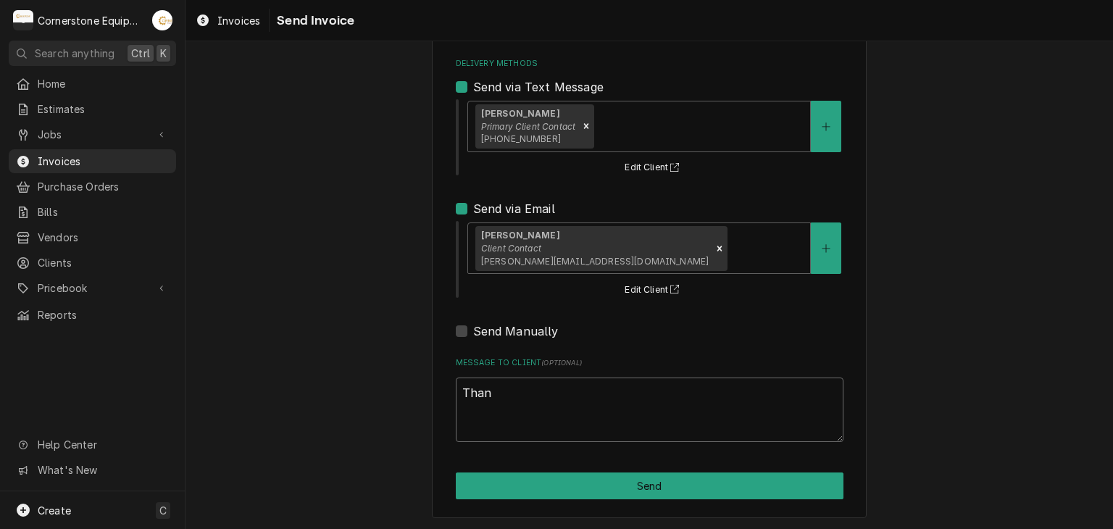
type textarea "Thank"
type textarea "x"
type textarea "Thank"
type textarea "x"
type textarea "Thank y"
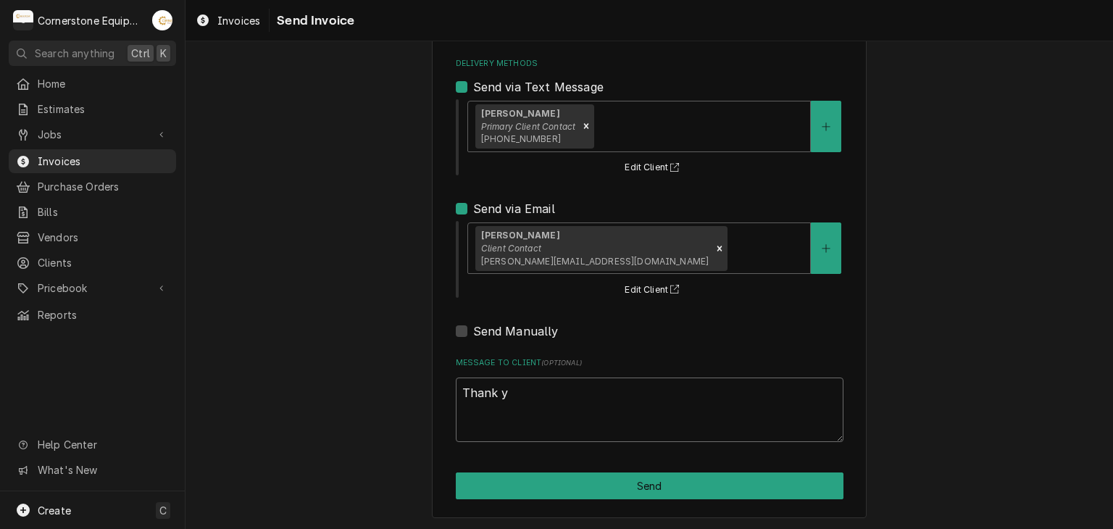
type textarea "x"
type textarea "Thank yo"
type textarea "x"
type textarea "Thank you"
type textarea "x"
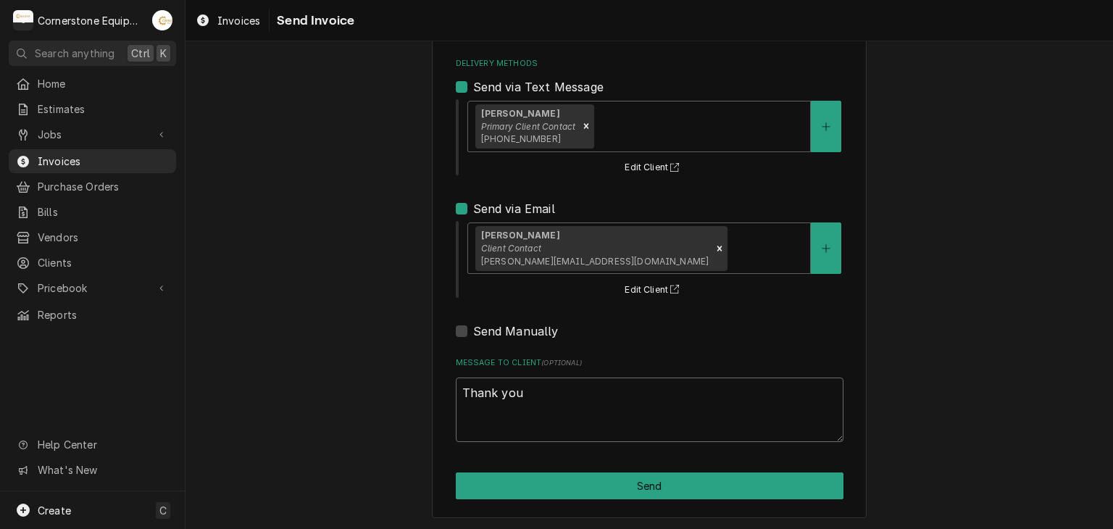
type textarea "Thank you"
type textarea "x"
type textarea "Thank you f"
type textarea "x"
type textarea "Thank you fo"
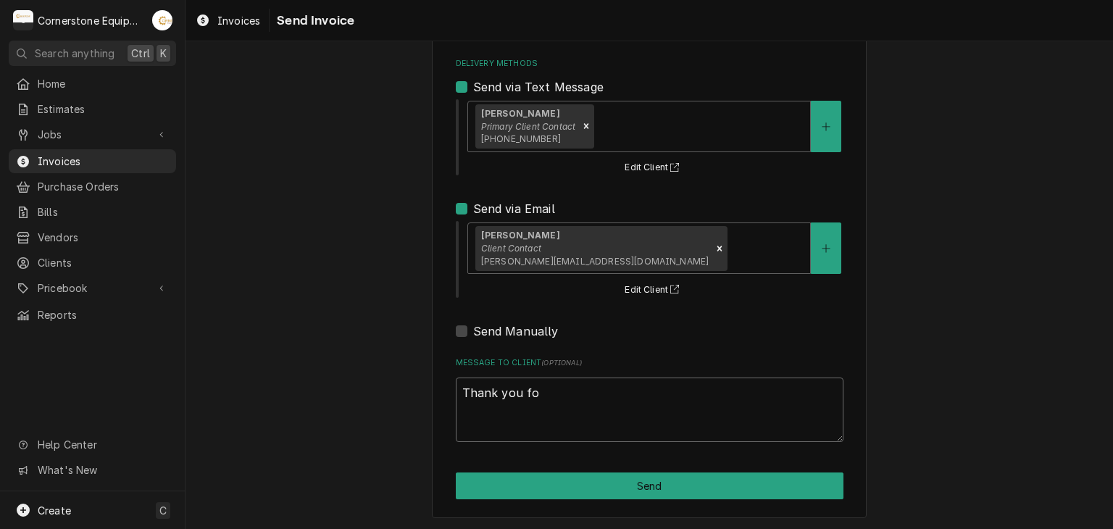
type textarea "x"
type textarea "Thank you for"
type textarea "x"
type textarea "Thank you for"
type textarea "x"
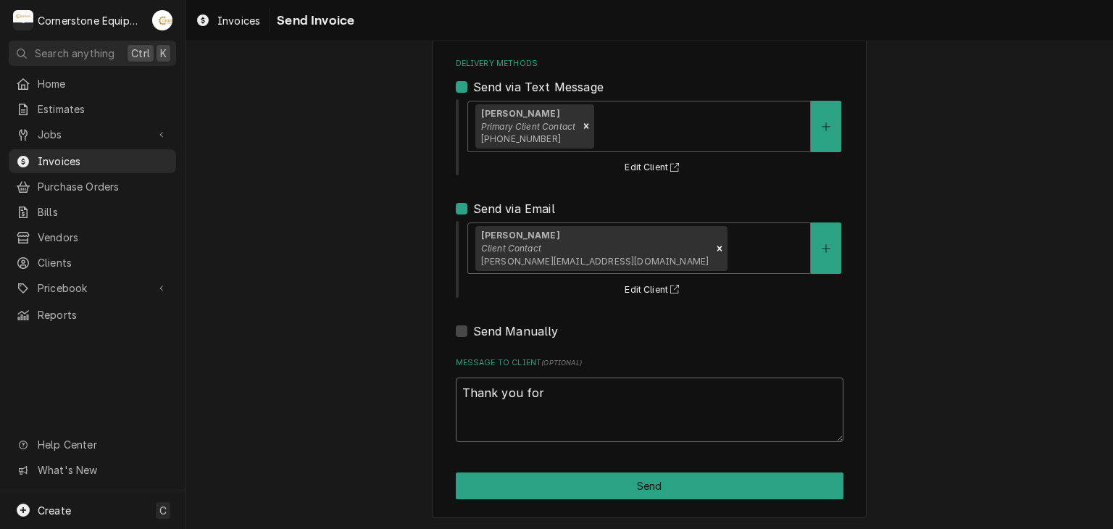
type textarea "Thank you for t"
type textarea "x"
type textarea "Thank you for th"
type textarea "x"
type textarea "Thank you for the"
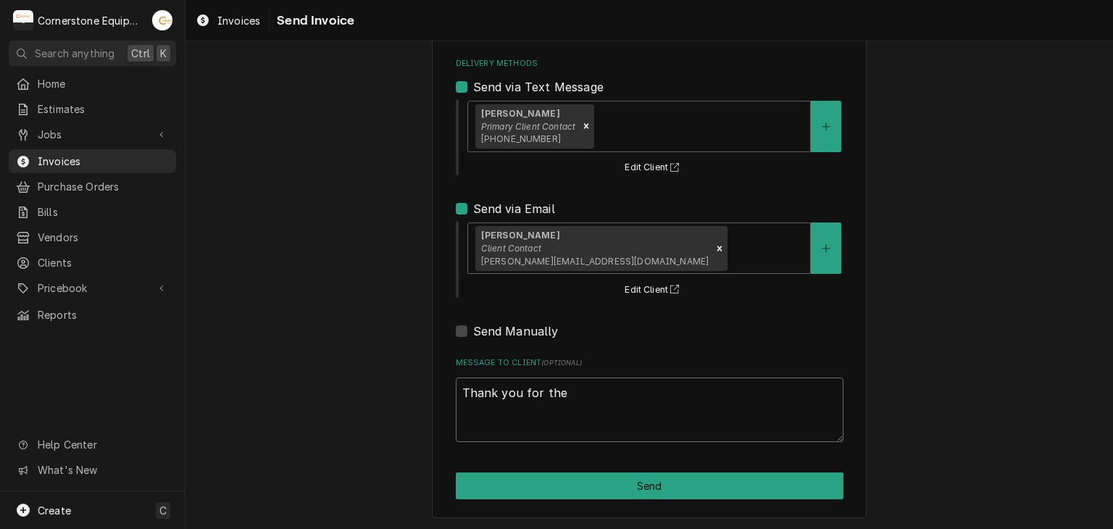
type textarea "x"
type textarea "Thank you for the"
type textarea "x"
type textarea "Thank you for the o"
type textarea "x"
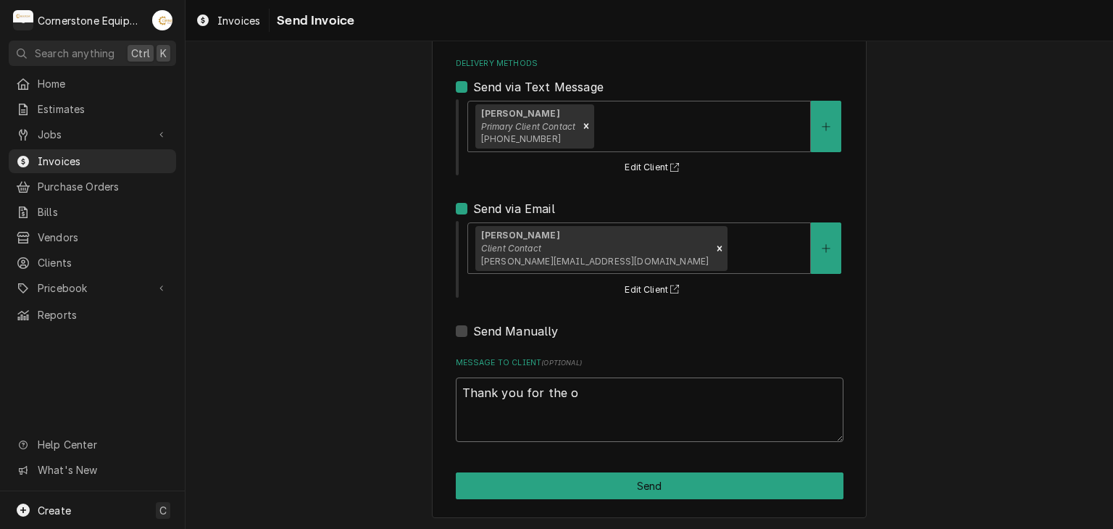
type textarea "Thank you for the op"
type textarea "x"
type textarea "Thank you for the opp"
type textarea "x"
type textarea "Thank you for the oppo"
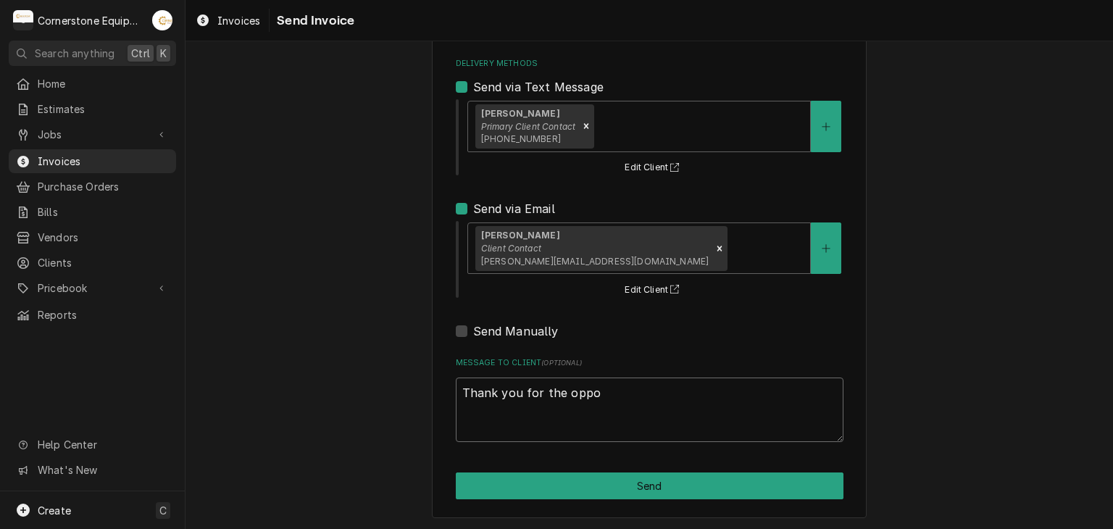
type textarea "x"
type textarea "Thank you for the oppor"
type textarea "x"
type textarea "Thank you for the opport"
type textarea "x"
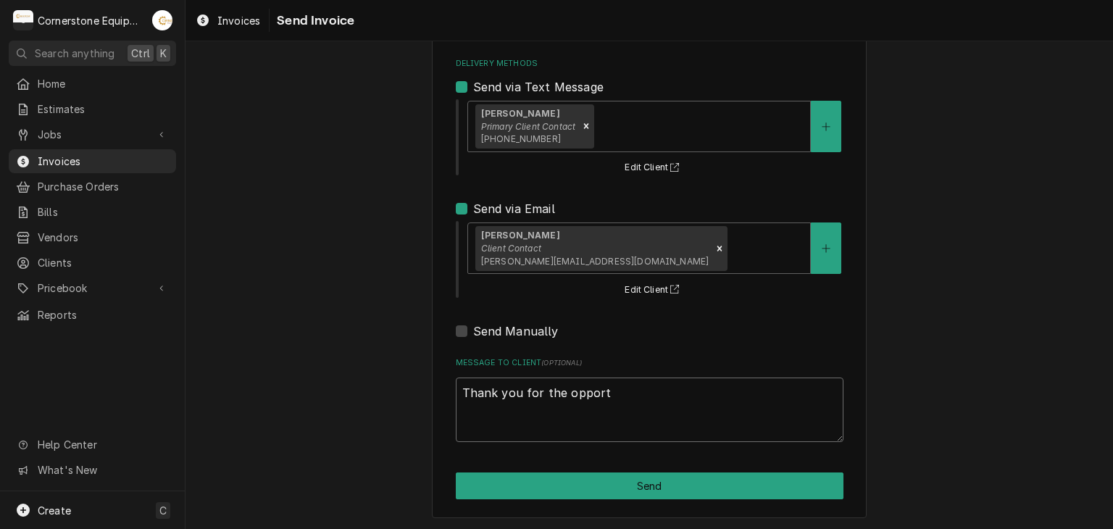
type textarea "Thank you for the opportu"
type textarea "x"
type textarea "Thank you for the opportun"
type textarea "x"
type textarea "Thank you for the opportuni"
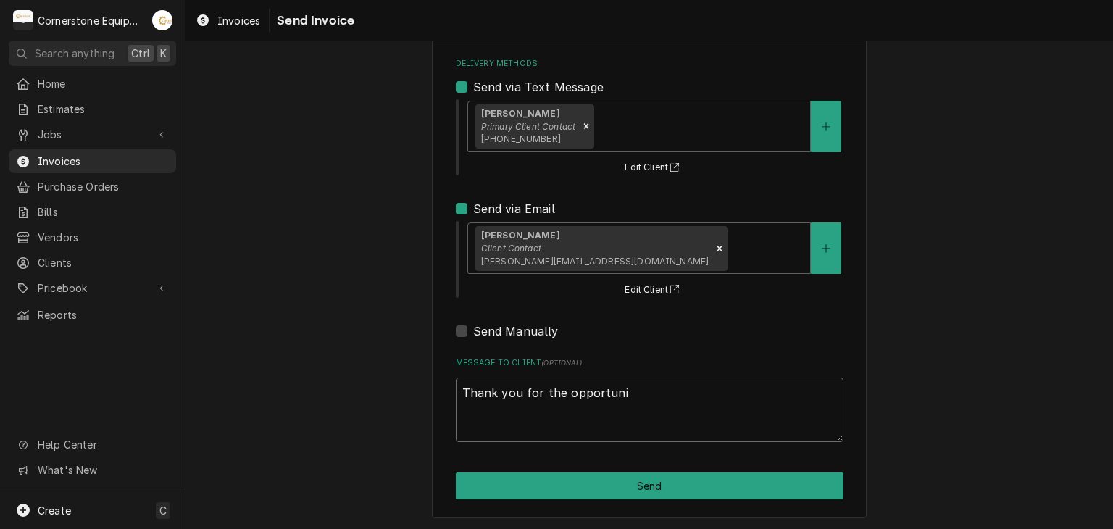
type textarea "x"
type textarea "Thank you for the opportunit"
type textarea "x"
type textarea "Thank you for the opportunity"
type textarea "x"
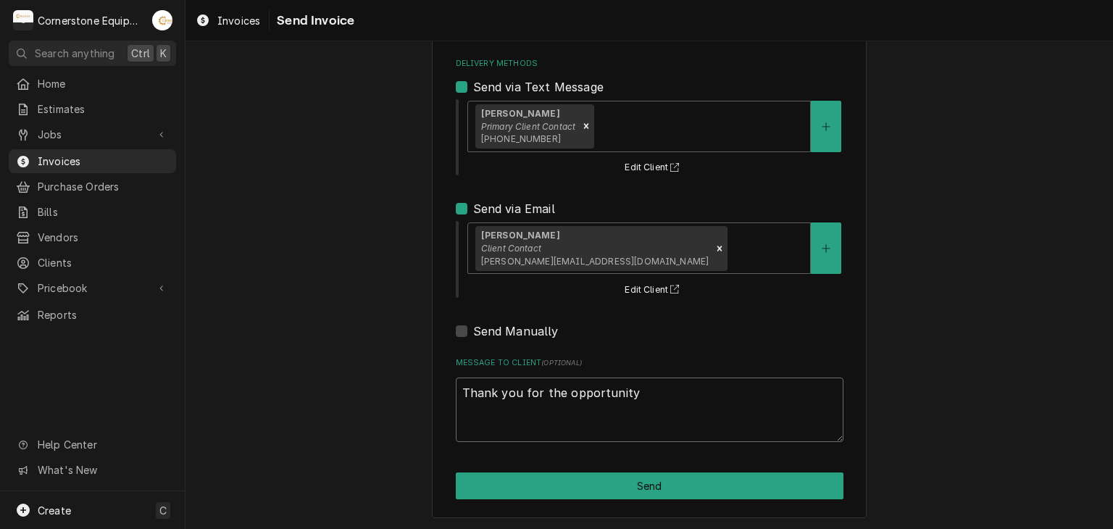
type textarea "Thank you for the opportunity t"
type textarea "x"
type textarea "Thank you for the opportunity to"
type textarea "x"
type textarea "Thank you for the opportunity to"
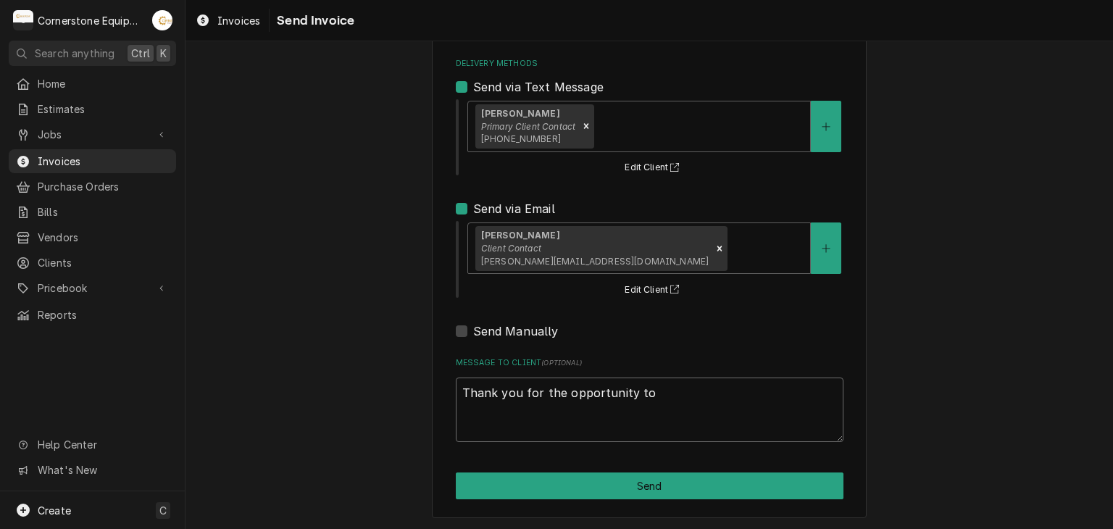
type textarea "x"
type textarea "Thank you for the opportunity to b"
type textarea "x"
type textarea "Thank you for the opportunity to be"
type textarea "x"
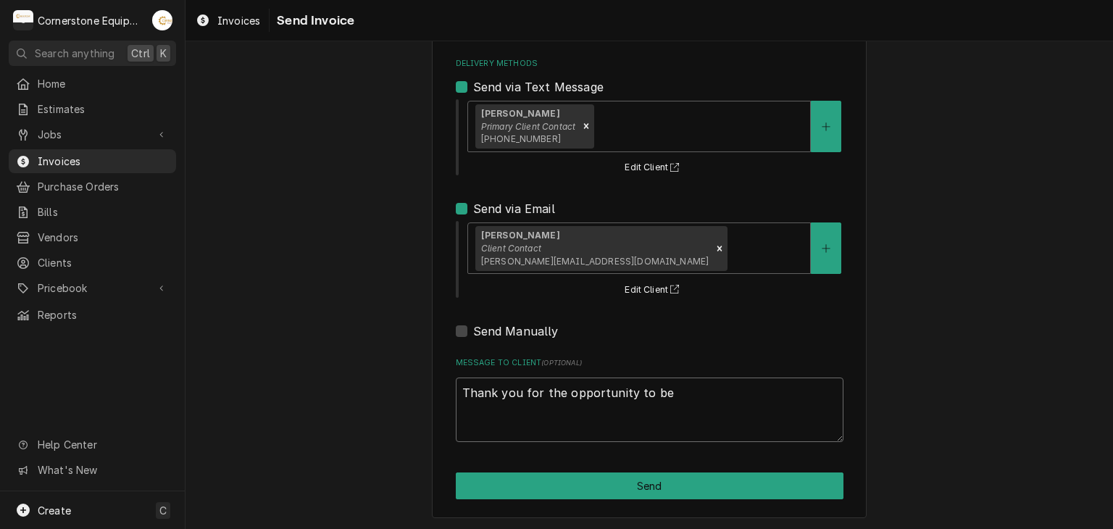
type textarea "Thank you for the opportunity to be"
type textarea "x"
type textarea "Thank you for the opportunity to be o"
type textarea "x"
type textarea "Thank you for the opportunity to be of"
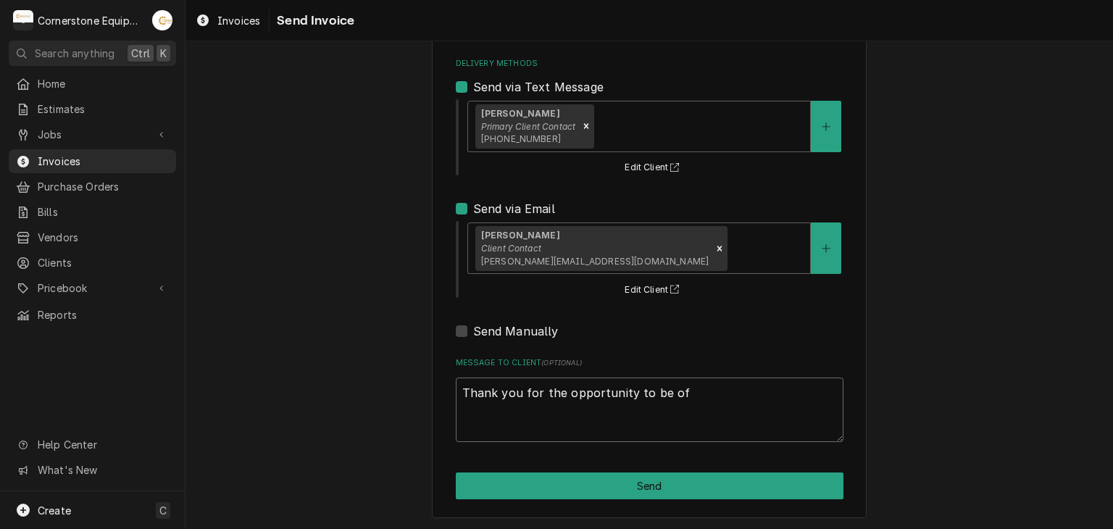
type textarea "x"
type textarea "Thank you for the opportunity to be of"
type textarea "x"
type textarea "Thank you for the opportunity to be of s"
type textarea "x"
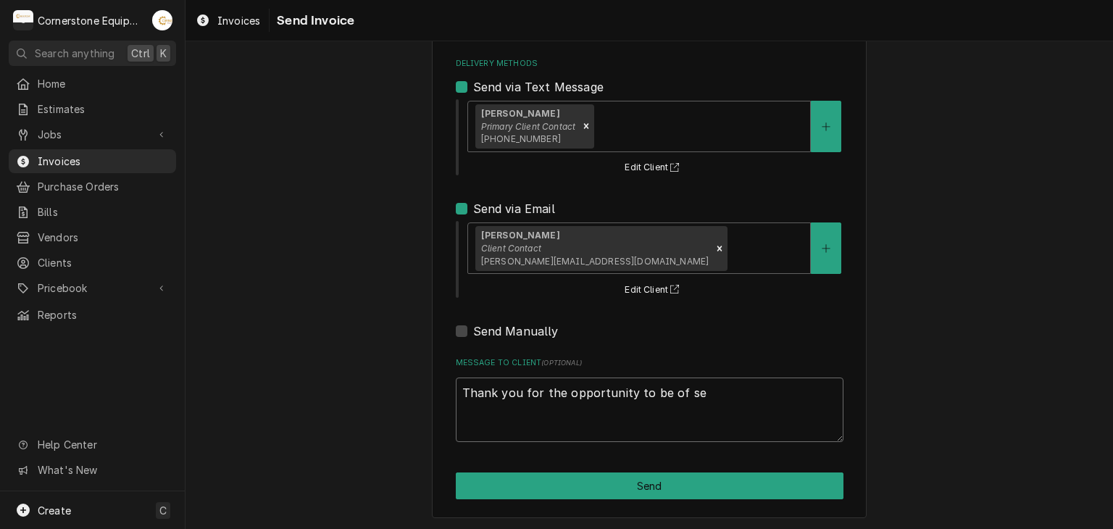
type textarea "Thank you for the opportunity to be of ser"
type textarea "x"
type textarea "Thank you for the opportunity to be of serv"
type textarea "x"
type textarea "Thank you for the opportunity to be of servi"
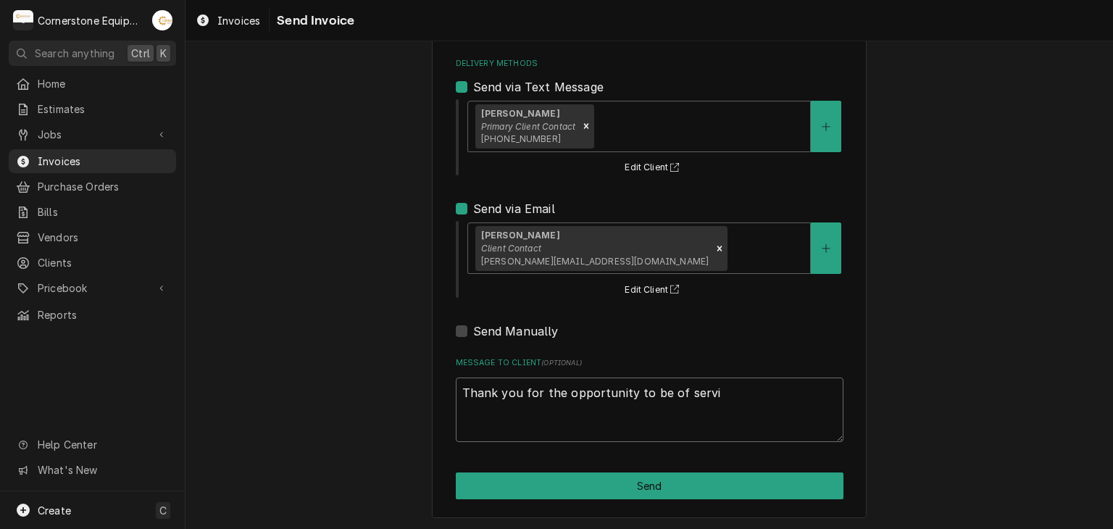
type textarea "x"
type textarea "Thank you for the opportunity to be of servic"
type textarea "x"
type textarea "Thank you for the opportunity to be of service!"
type textarea "x"
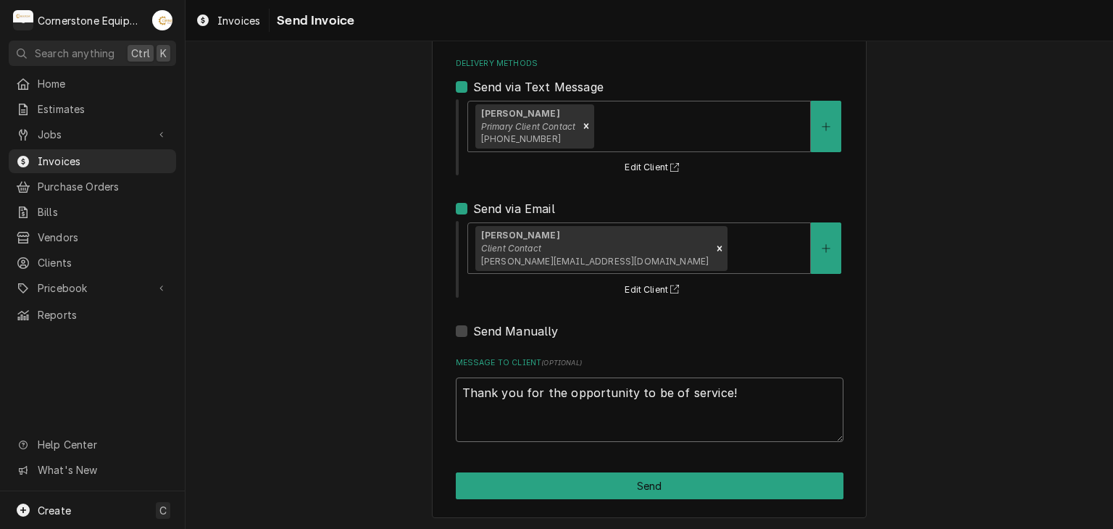
type textarea "Thank you for the opportunity to be of service!~"
type textarea "x"
click at [594, 433] on textarea "Thank you for the opportunity to be of service!" at bounding box center [650, 410] width 388 height 65
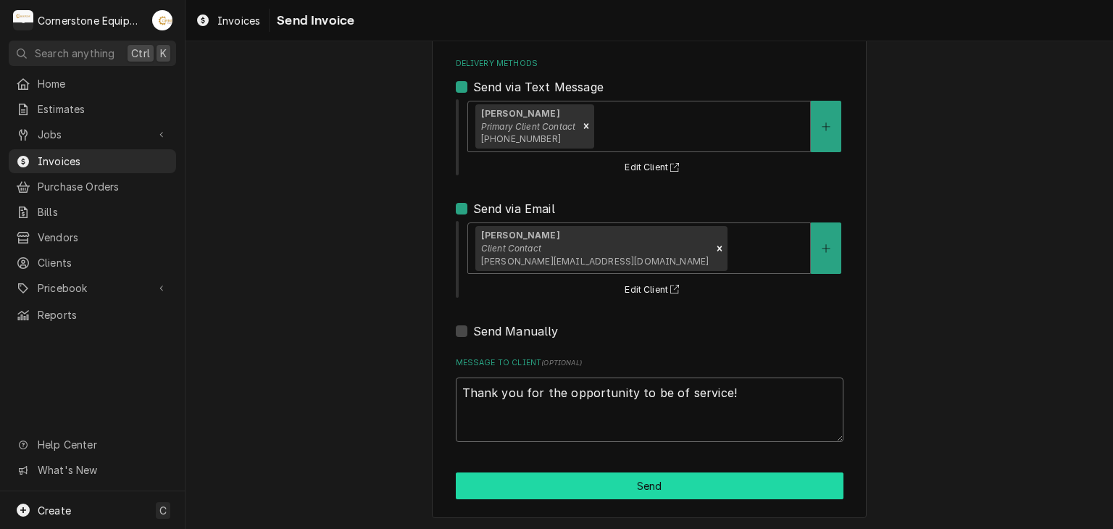
type textarea "Thank you for the opportunity to be of service!"
click at [578, 493] on button "Send" at bounding box center [650, 486] width 388 height 27
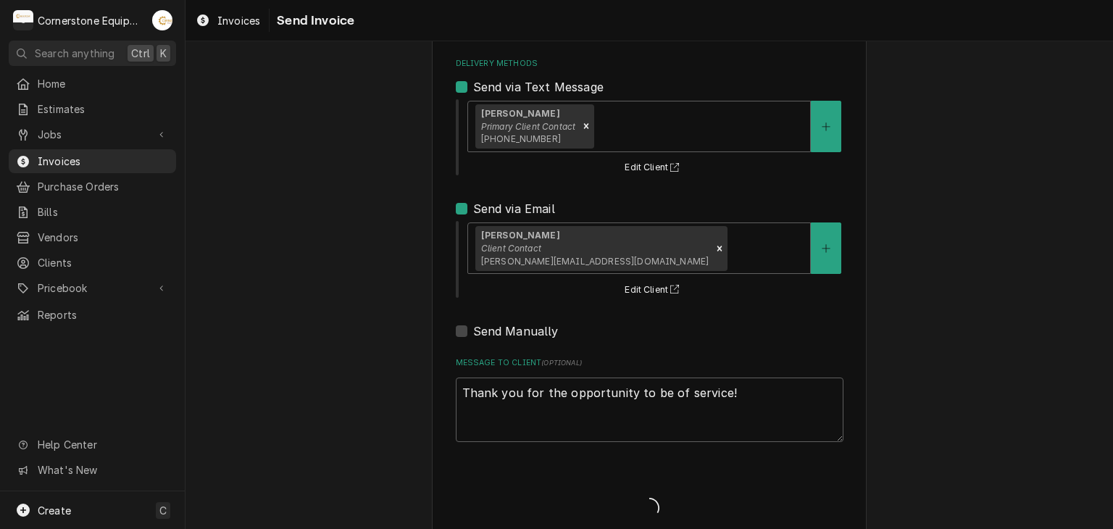
type textarea "x"
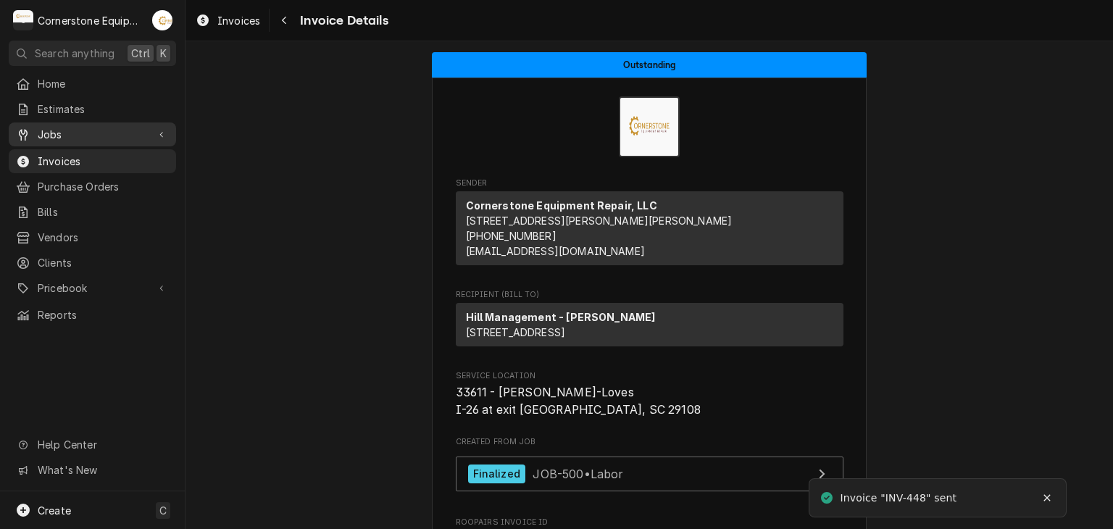
click at [75, 141] on link "Jobs" at bounding box center [92, 134] width 167 height 24
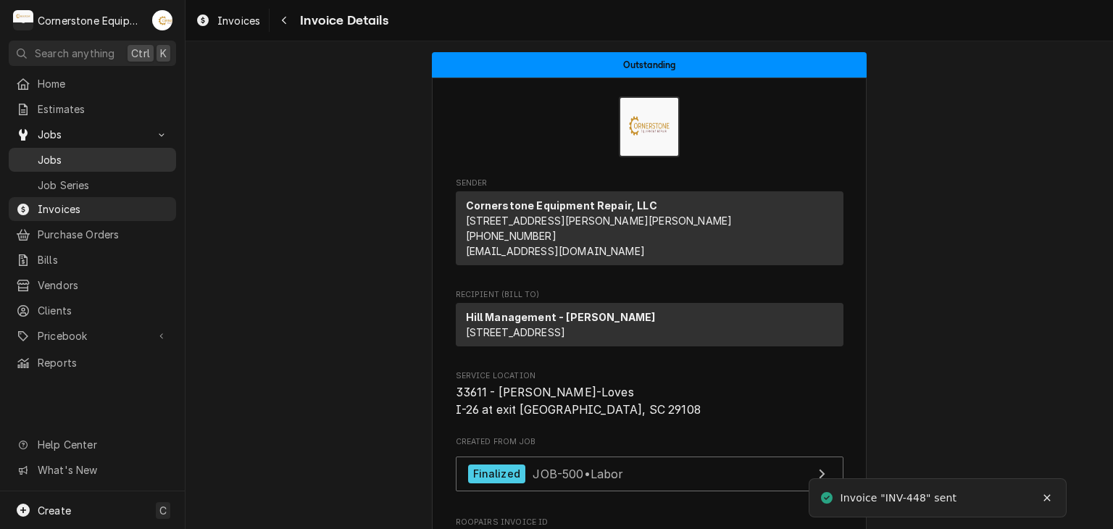
click at [67, 152] on span "Jobs" at bounding box center [103, 159] width 131 height 15
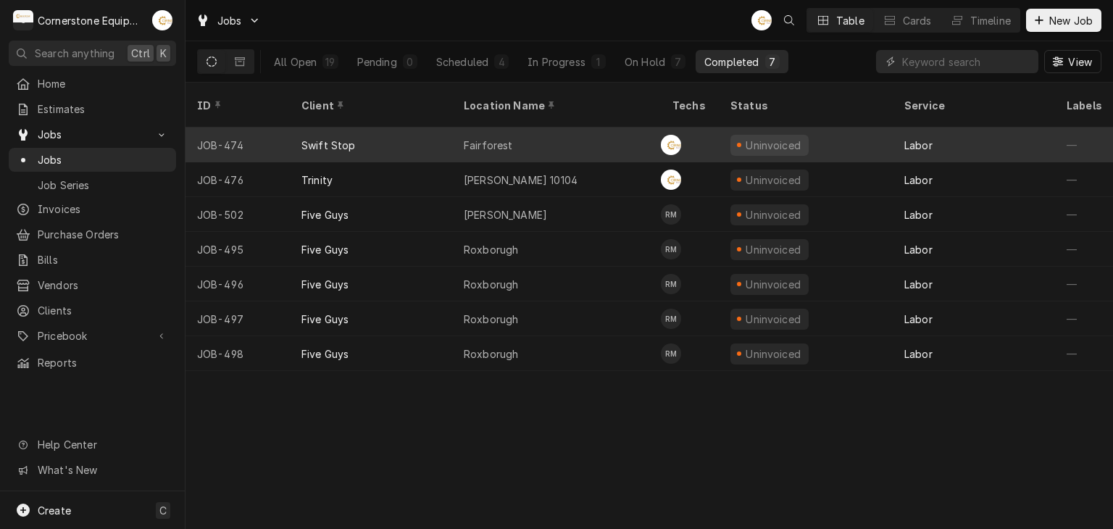
click at [462, 131] on div "Fairforest" at bounding box center [556, 145] width 209 height 35
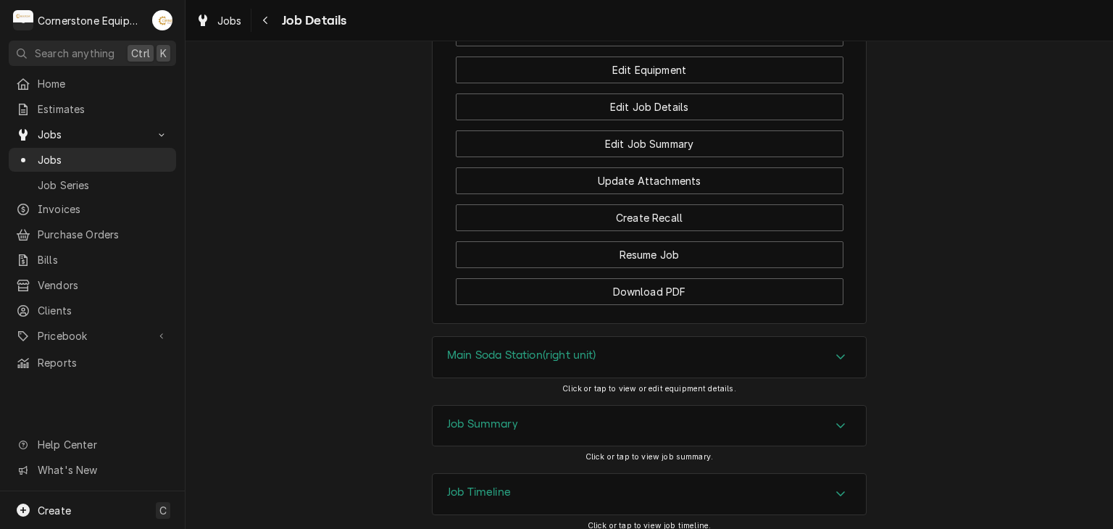
scroll to position [1160, 0]
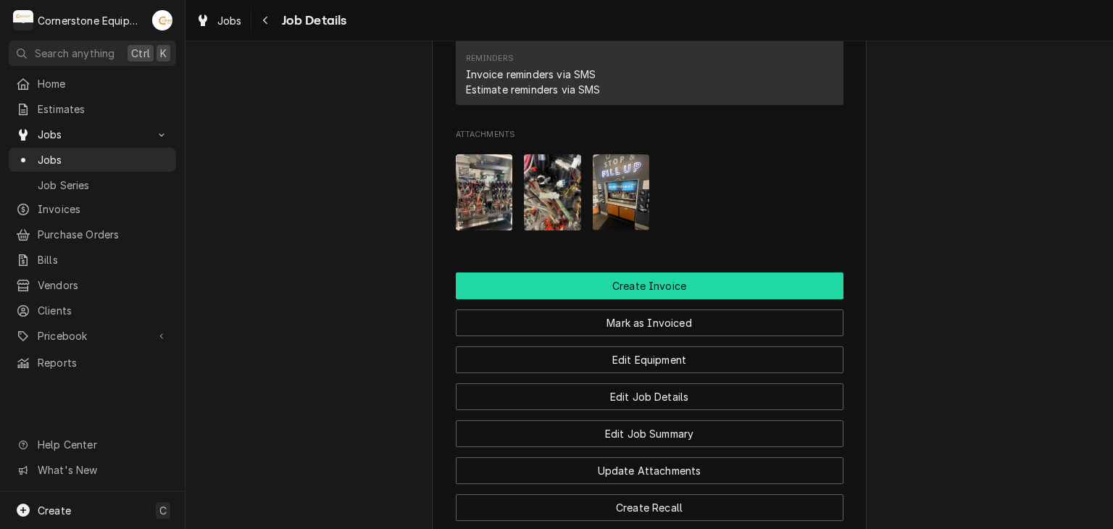
click at [676, 299] on button "Create Invoice" at bounding box center [650, 286] width 388 height 27
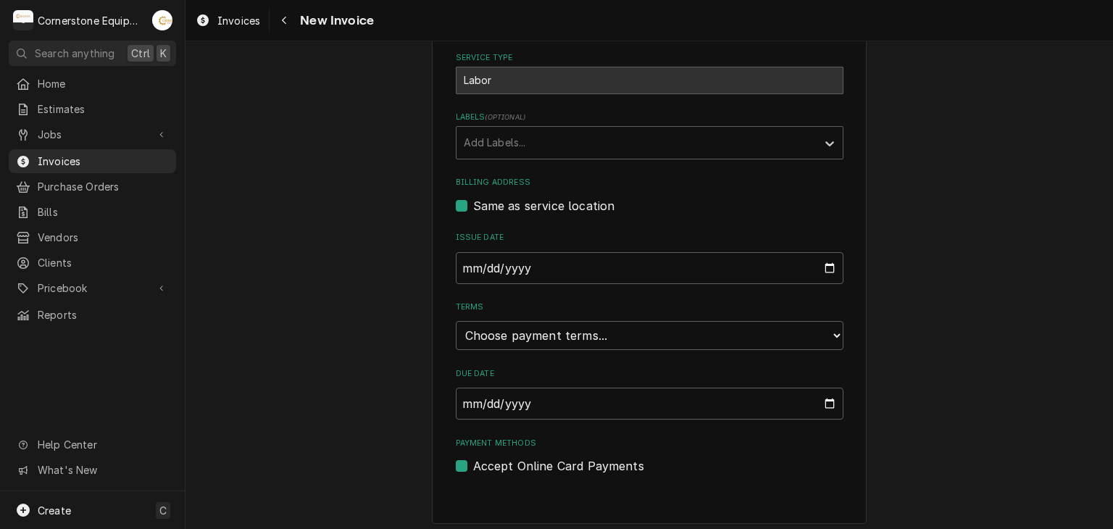
scroll to position [350, 0]
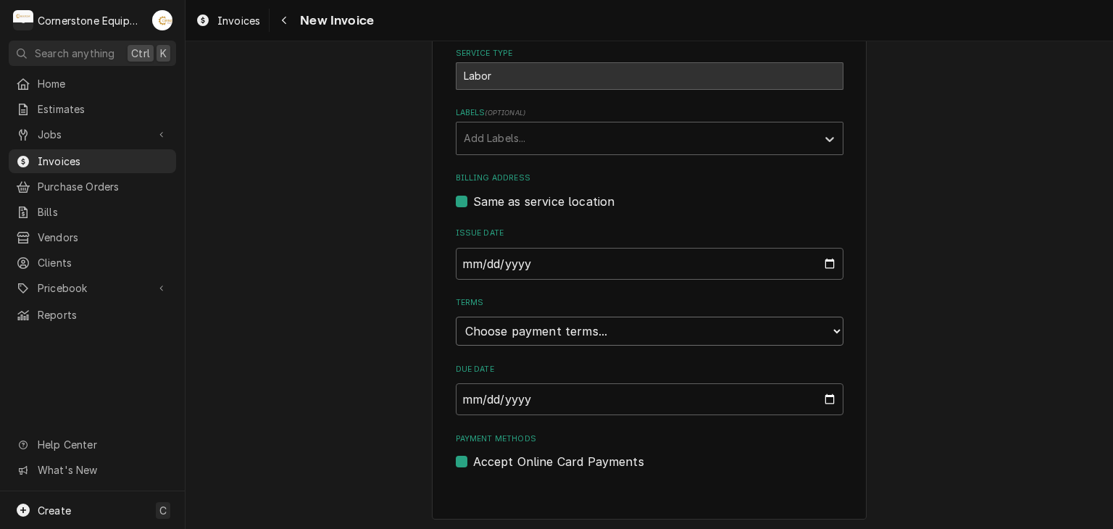
click at [480, 325] on select "Choose payment terms... Same Day Net 7 Net 14 Net 21 Net 30 Net 45 Net 60 Net 90" at bounding box center [650, 331] width 388 height 29
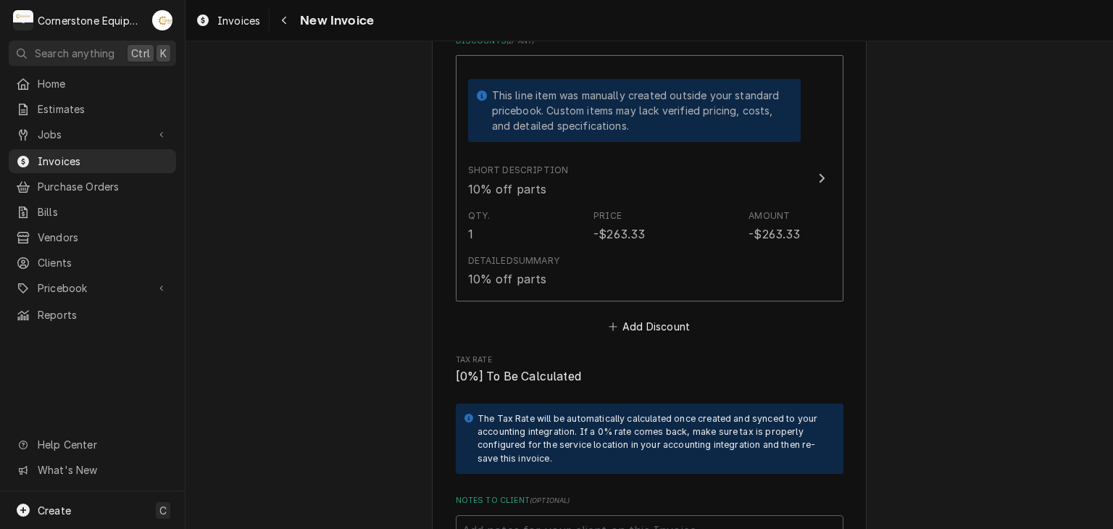
scroll to position [3771, 0]
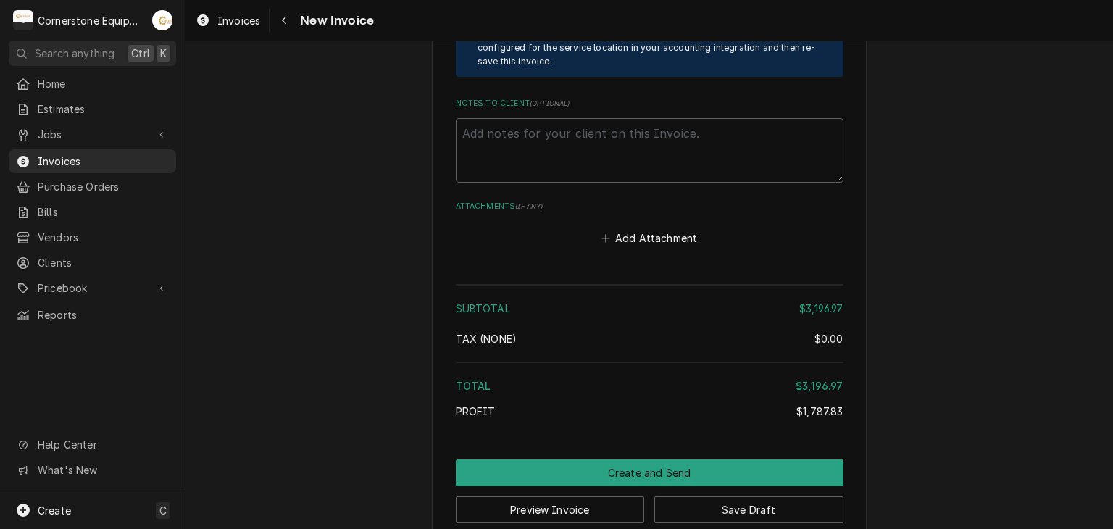
scroll to position [4172, 0]
click at [655, 228] on button "Add Attachment" at bounding box center [649, 238] width 101 height 20
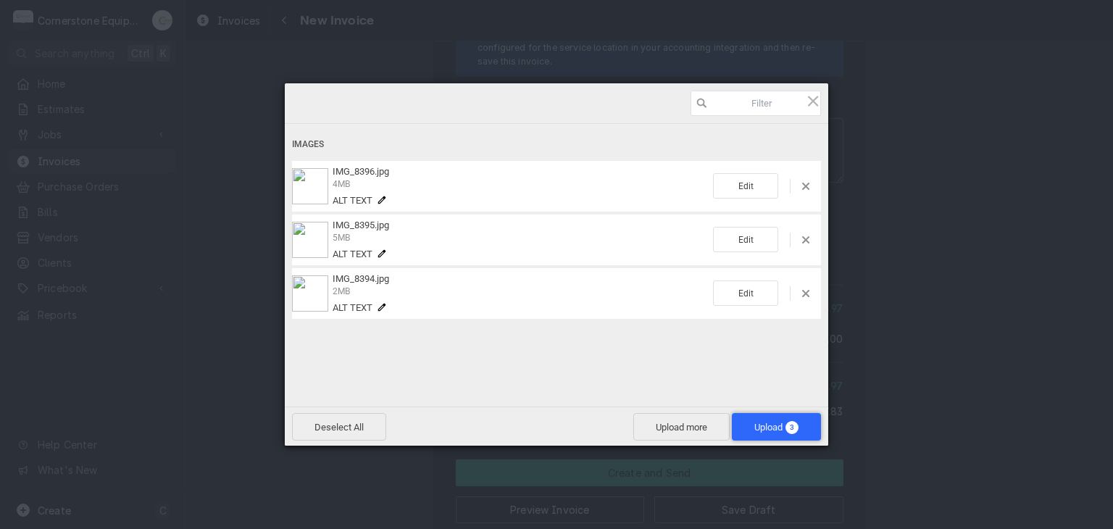
click at [774, 425] on span "Upload 3" at bounding box center [777, 427] width 44 height 11
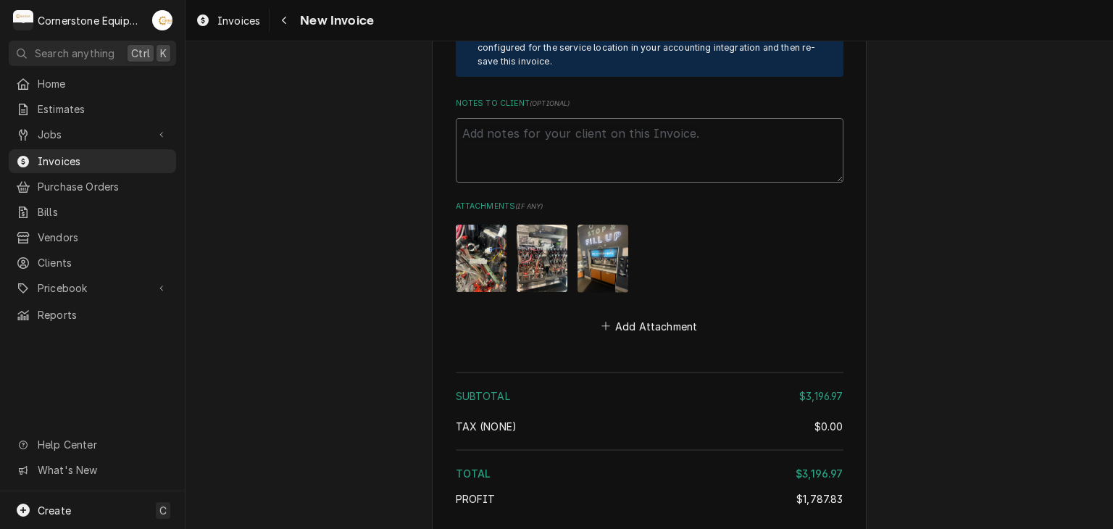
click at [539, 128] on textarea "Notes to Client ( optional )" at bounding box center [650, 150] width 388 height 65
paste textarea "INVOICE APPROVAL AND PAYMENT TERMS All invoices are due upon receipt unless oth…"
type textarea "x"
type textarea "INVOICE APPROVAL AND PAYMENT TERMS All invoices are due upon receipt unless oth…"
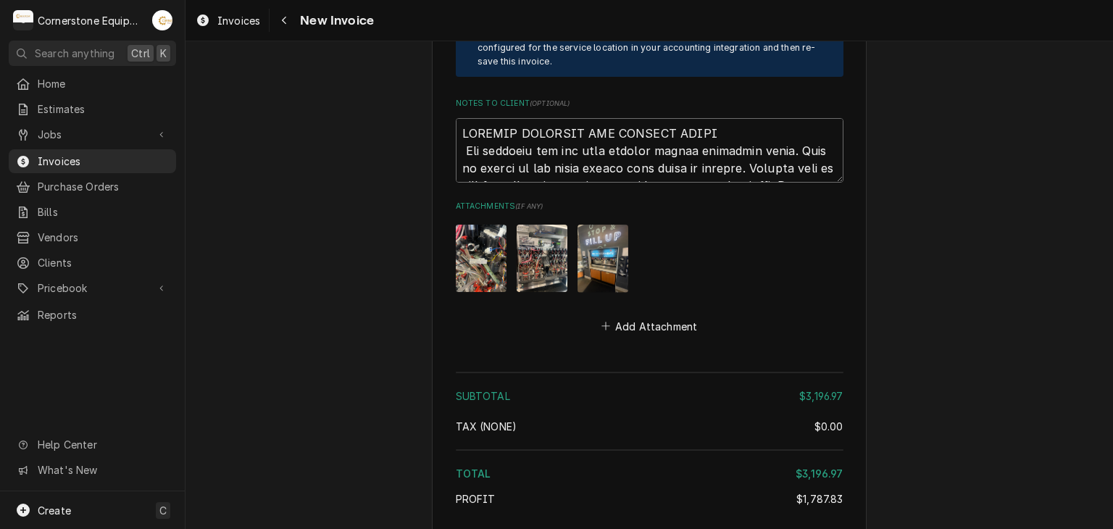
scroll to position [4427, 0]
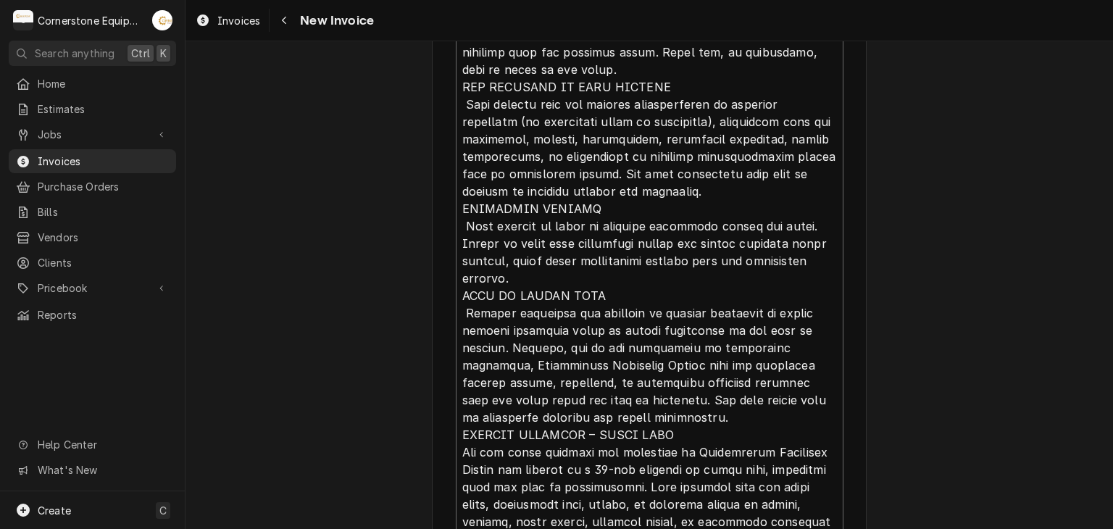
type textarea "x"
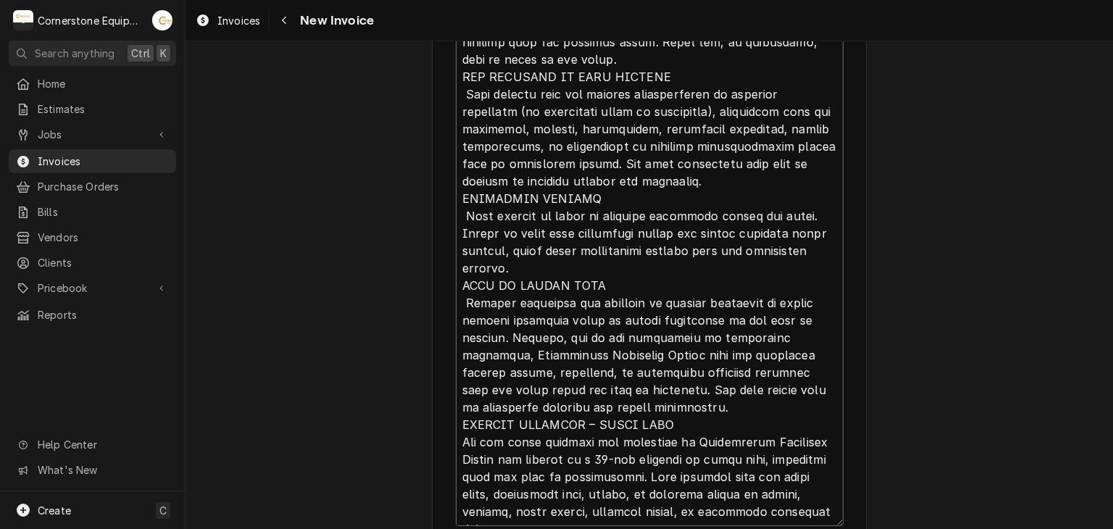
type textarea "INVOICE APPROVAL AND PAYMENT TERMS All invoices are due upon receipt unless oth…"
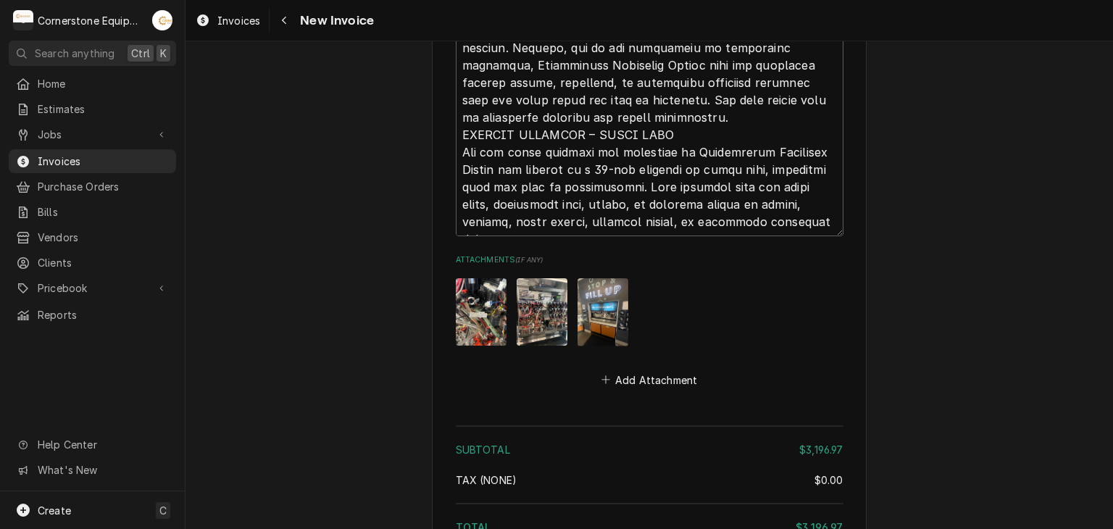
scroll to position [4869, 0]
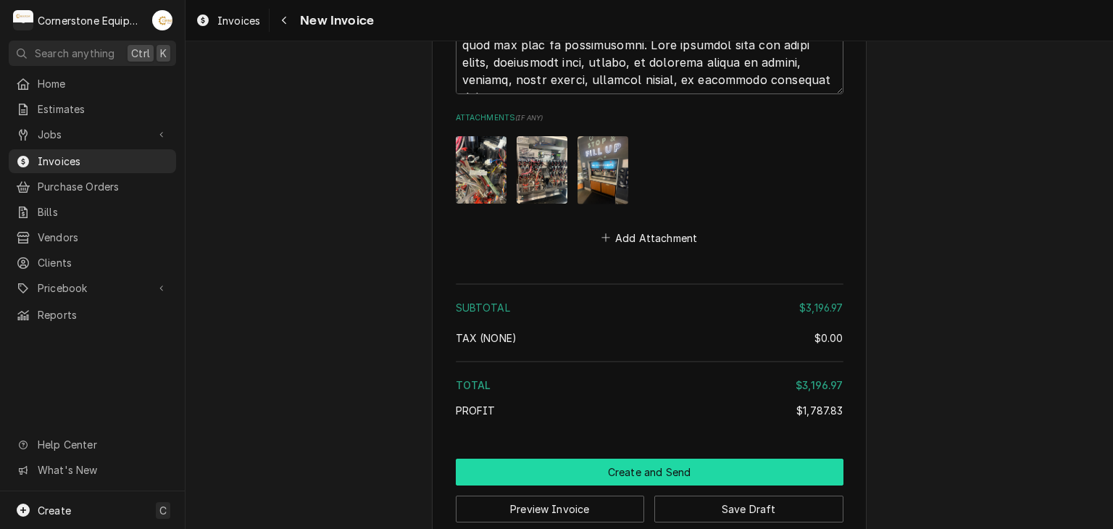
click at [686, 459] on button "Create and Send" at bounding box center [650, 472] width 388 height 27
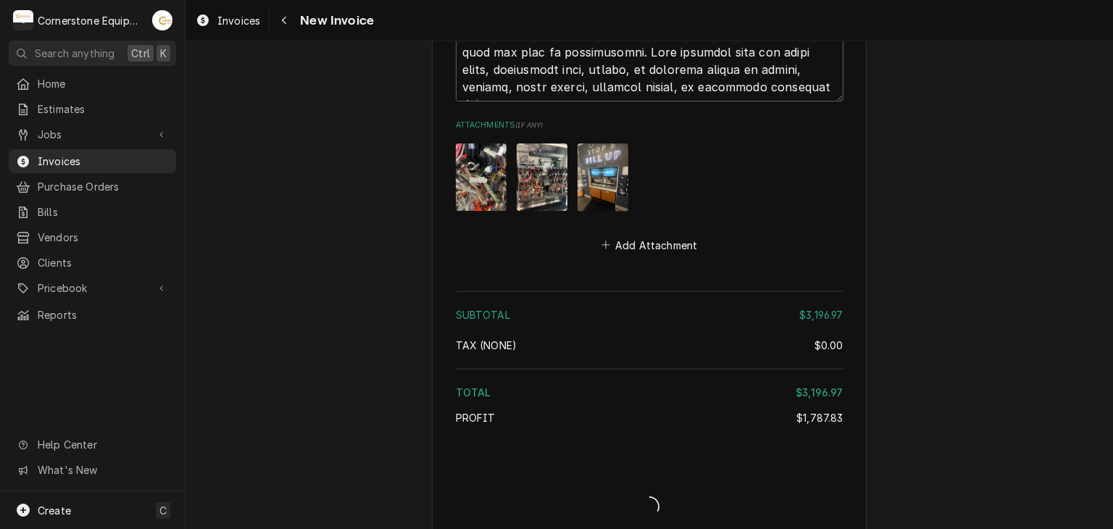
type textarea "x"
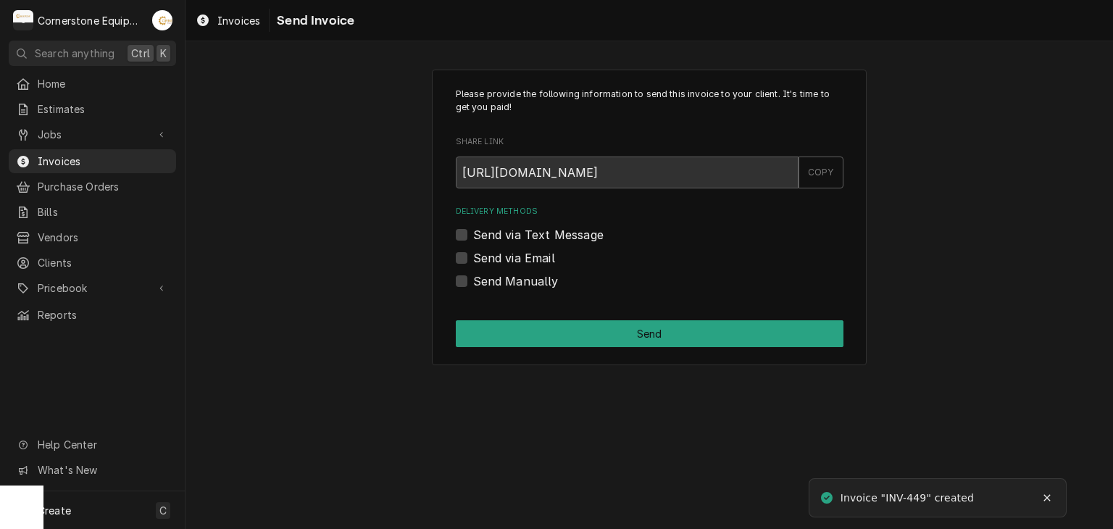
click at [533, 282] on label "Send Manually" at bounding box center [516, 281] width 86 height 17
click at [533, 282] on input "Send Manually" at bounding box center [667, 289] width 388 height 32
checkbox input "true"
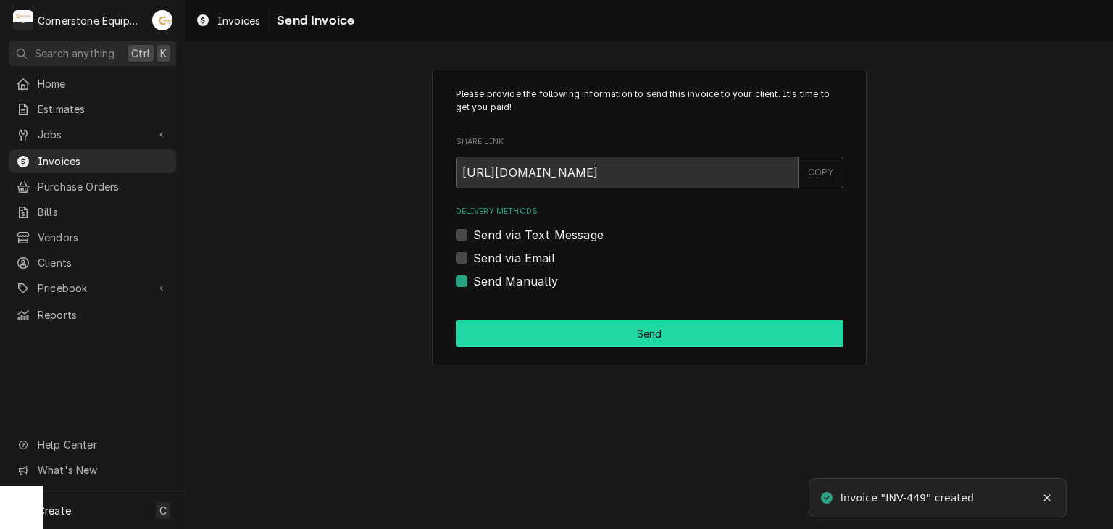
click at [533, 322] on button "Send" at bounding box center [650, 333] width 388 height 27
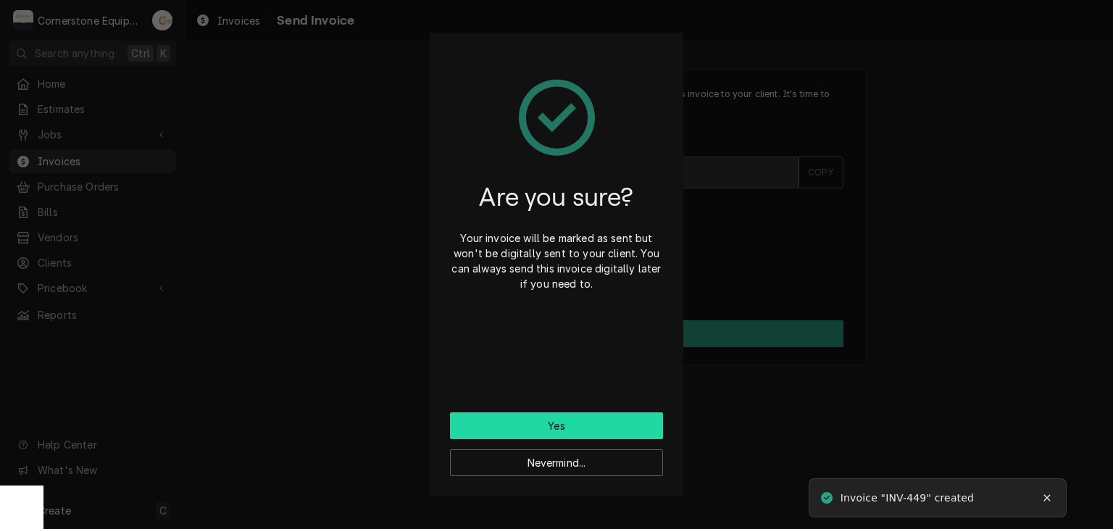
click at [554, 424] on button "Yes" at bounding box center [556, 425] width 213 height 27
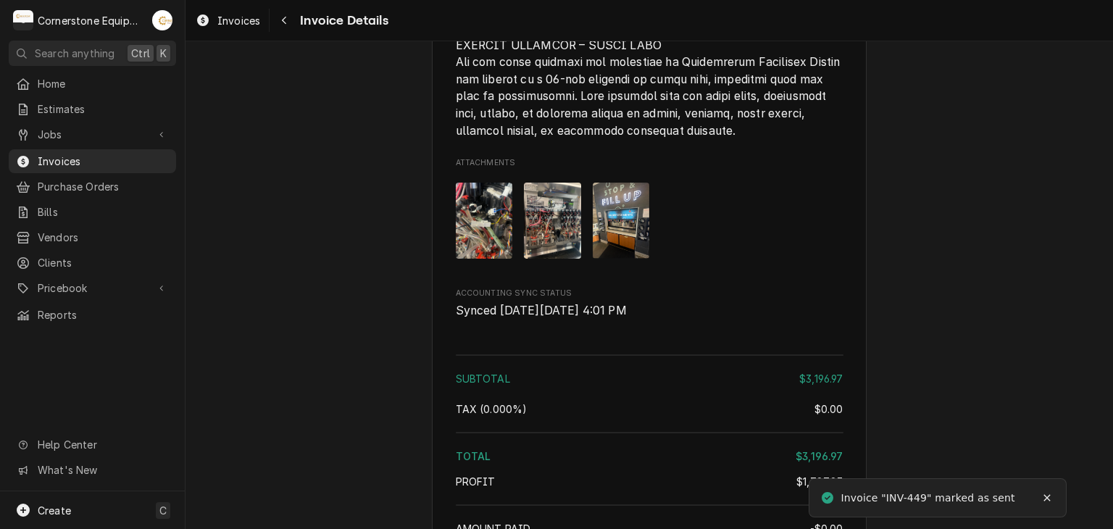
scroll to position [4402, 0]
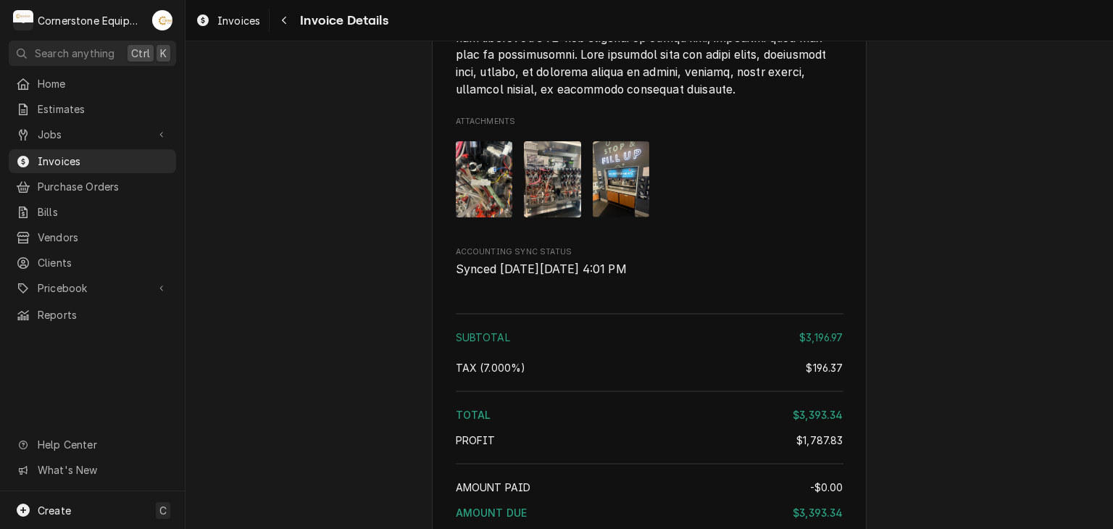
scroll to position [4402, 0]
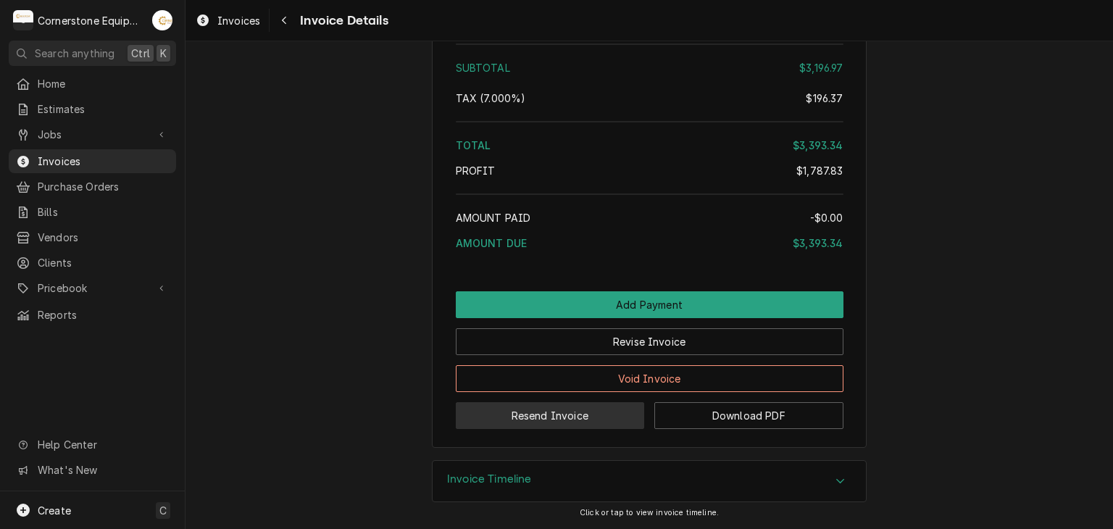
click at [568, 415] on button "Resend Invoice" at bounding box center [550, 415] width 189 height 27
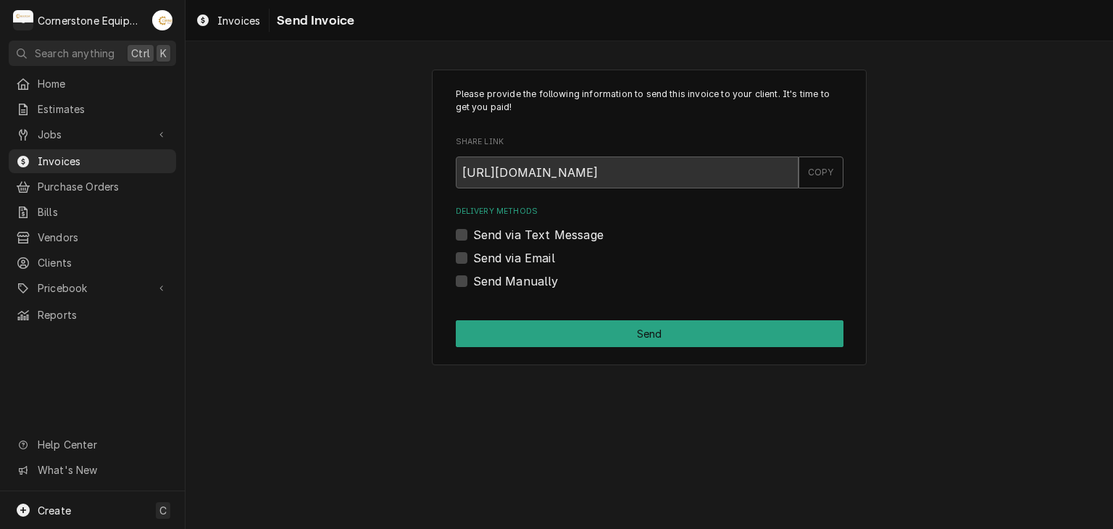
click at [482, 236] on label "Send via Text Message" at bounding box center [538, 234] width 130 height 17
click at [482, 236] on input "Send via Text Message" at bounding box center [667, 242] width 388 height 32
checkbox input "true"
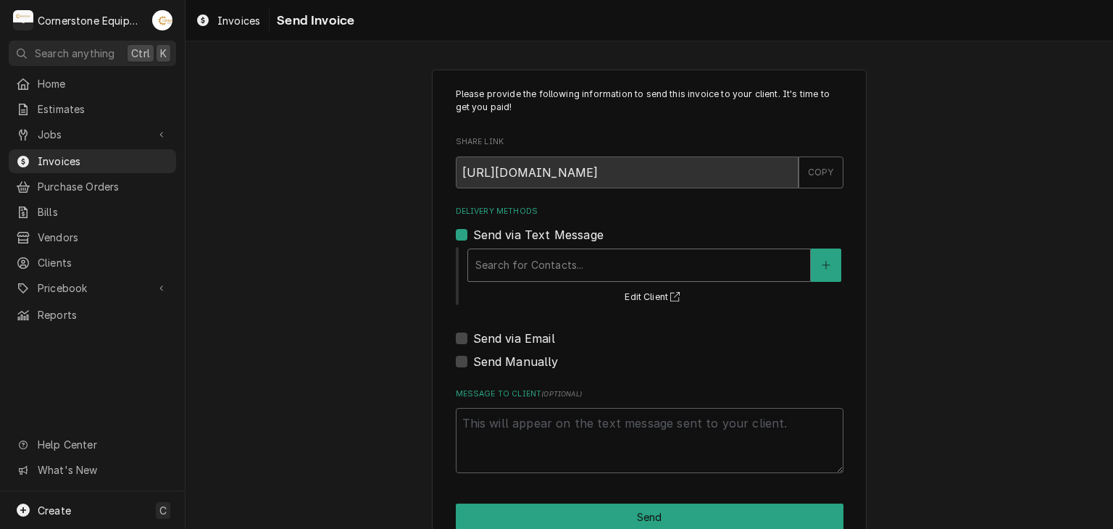
click at [490, 264] on div "Delivery Methods" at bounding box center [639, 265] width 328 height 26
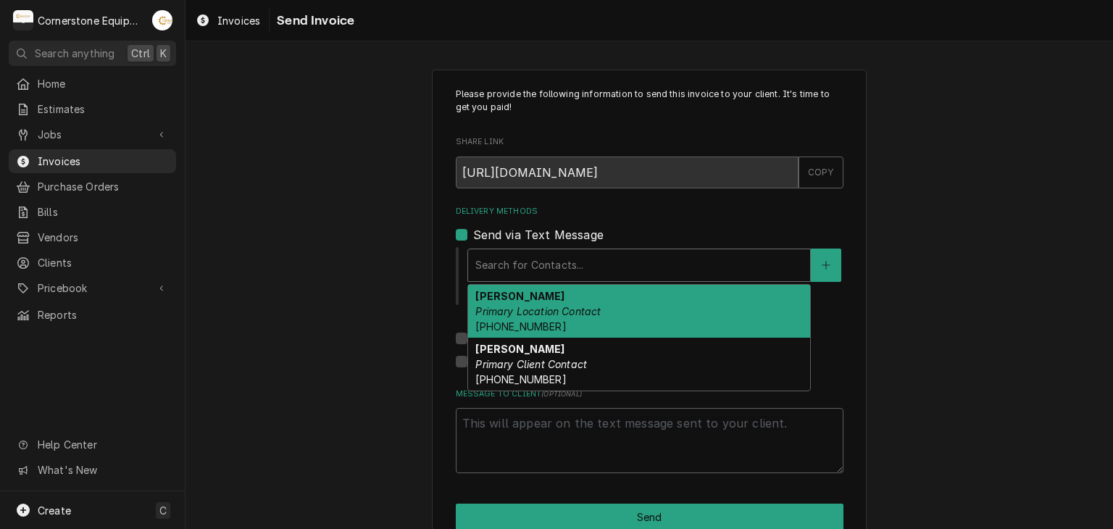
click at [502, 315] on em "Primary Location Contact" at bounding box center [537, 311] width 125 height 12
type textarea "x"
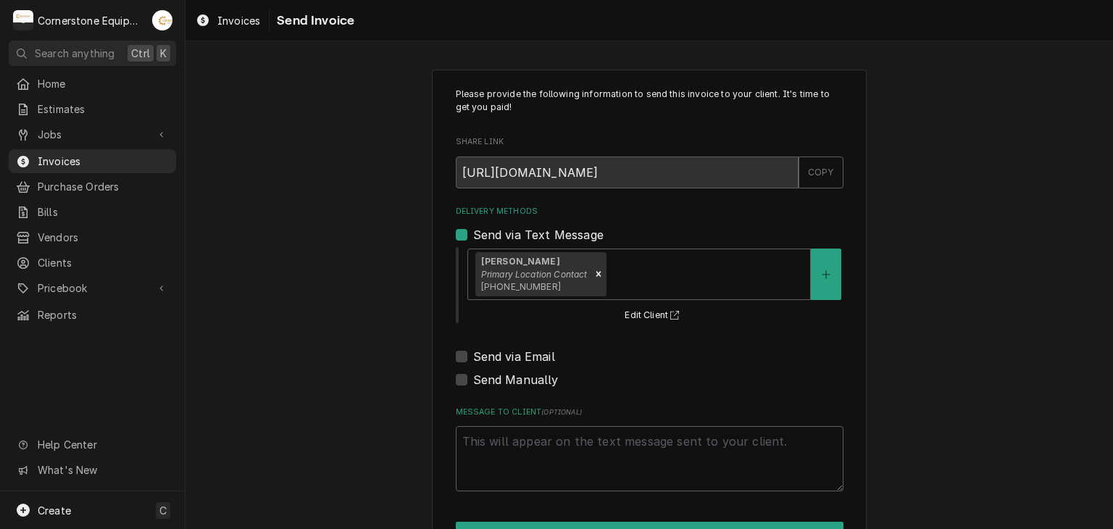
click at [496, 352] on label "Send via Email" at bounding box center [514, 356] width 82 height 17
click at [496, 352] on input "Send via Email" at bounding box center [667, 364] width 388 height 32
checkbox input "true"
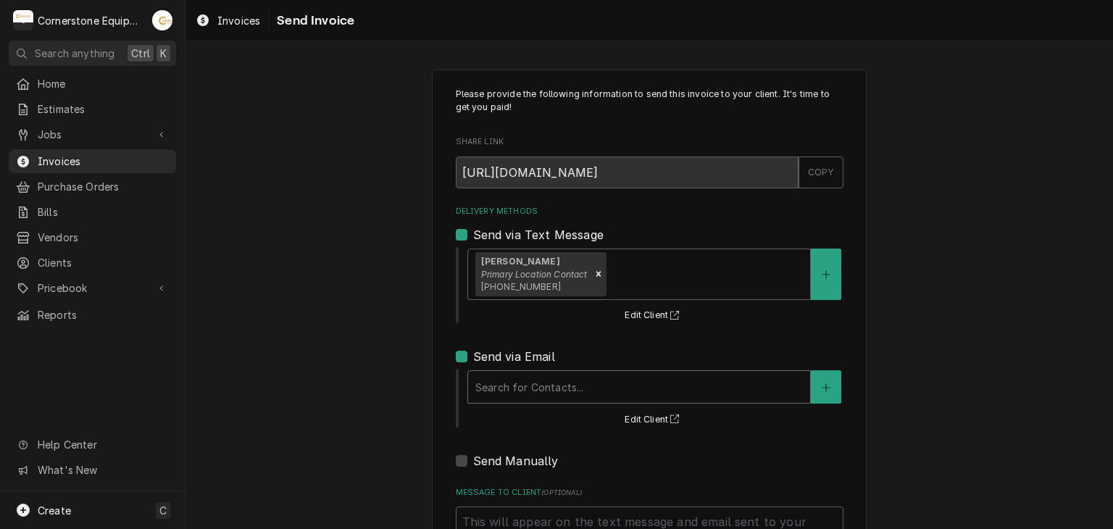
click at [495, 381] on div "Delivery Methods" at bounding box center [639, 387] width 328 height 26
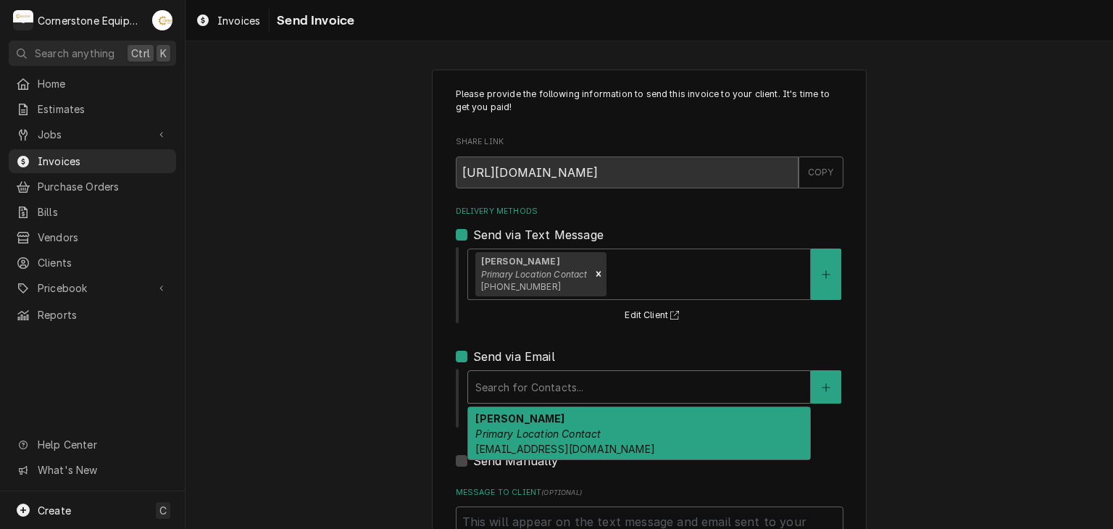
click at [499, 443] on span "swiftstopmanagement@gmail.com" at bounding box center [564, 449] width 179 height 12
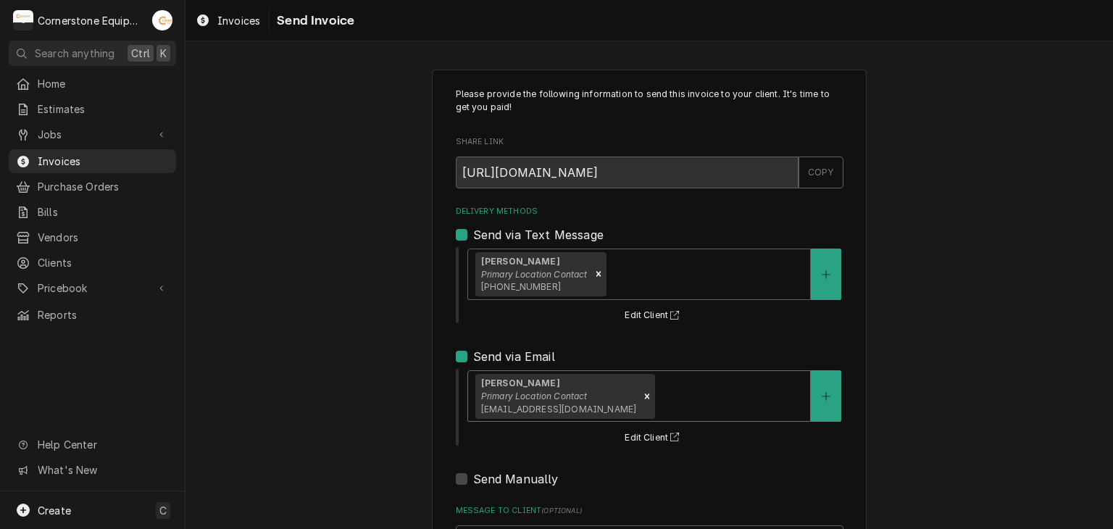
click at [389, 394] on div "Please provide the following information to send this invoice to your client. I…" at bounding box center [650, 368] width 928 height 622
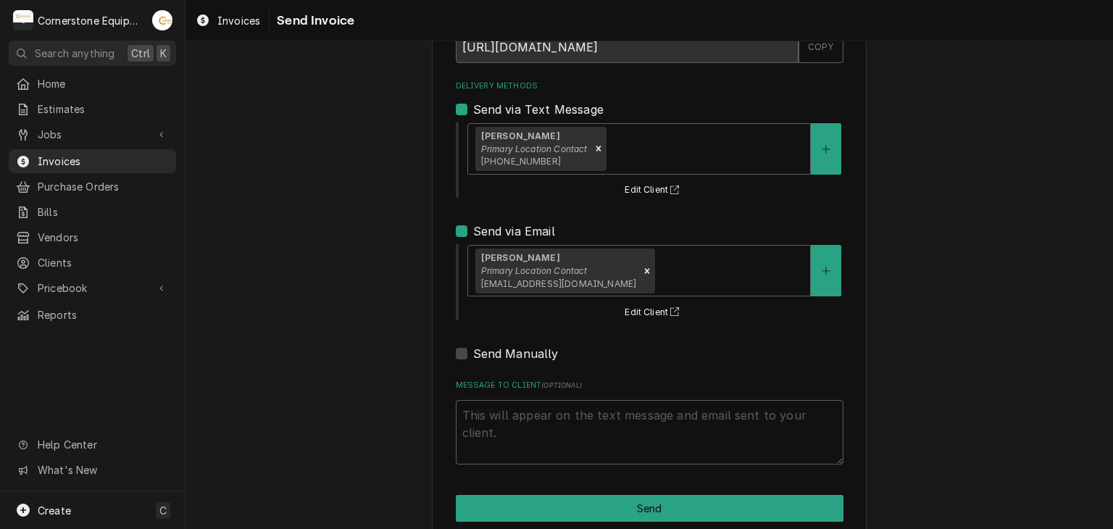
scroll to position [148, 0]
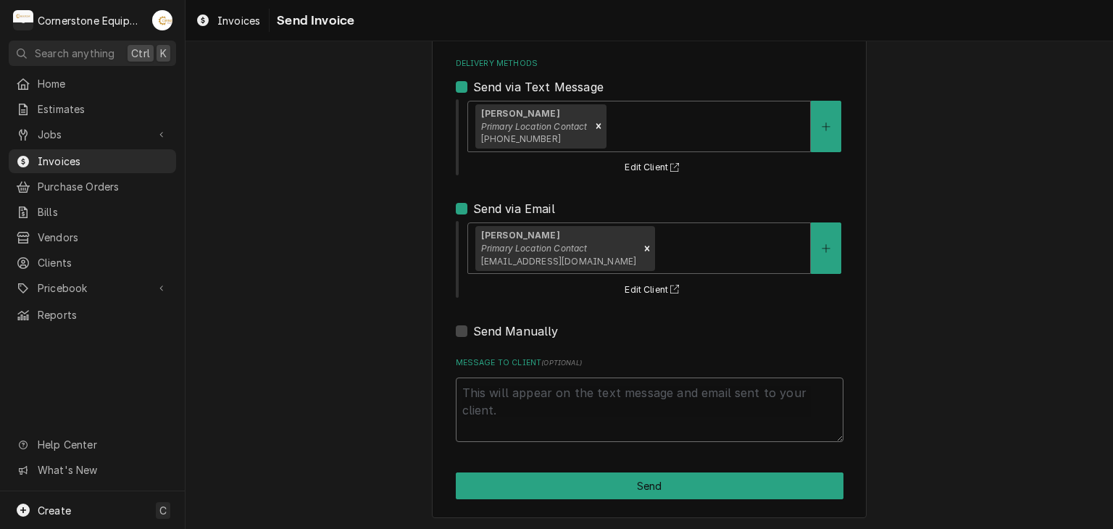
click at [567, 410] on textarea "Message to Client ( optional )" at bounding box center [650, 410] width 388 height 65
type textarea "x"
type textarea "T"
type textarea "x"
type textarea "TH"
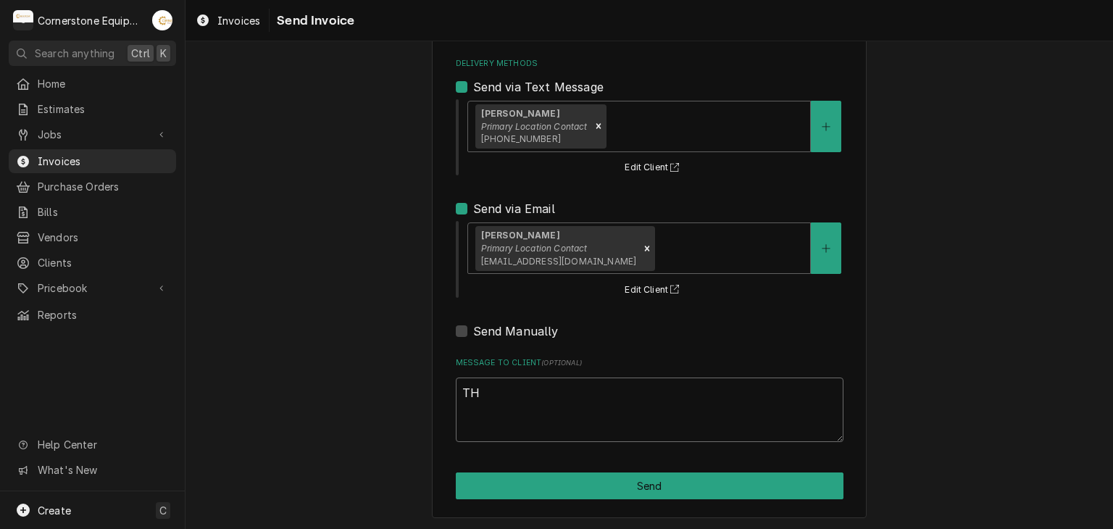
type textarea "x"
type textarea "THa"
type textarea "x"
type textarea "THan"
type textarea "x"
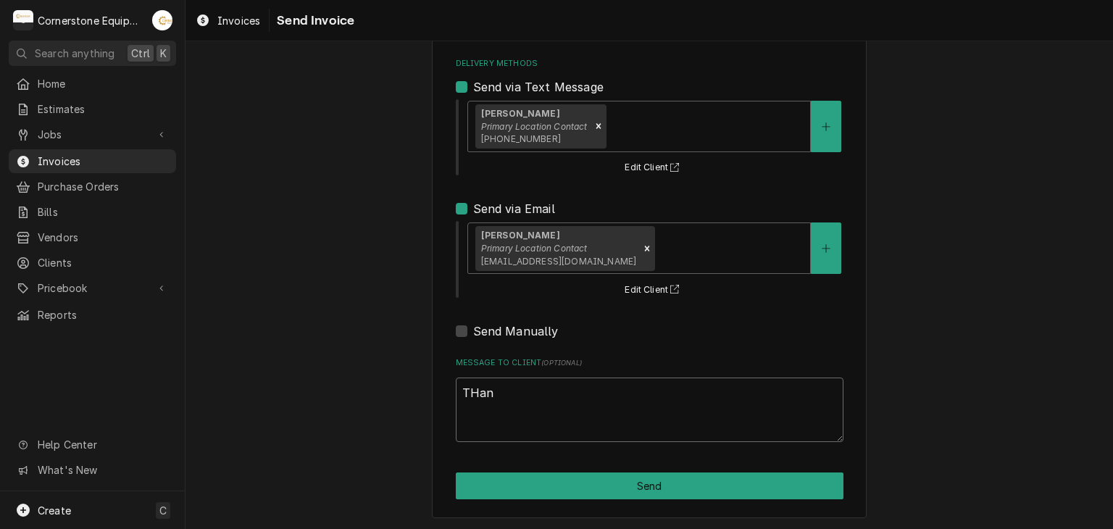
type textarea "THank"
type textarea "x"
type textarea "THank"
type textarea "x"
type textarea "THank y"
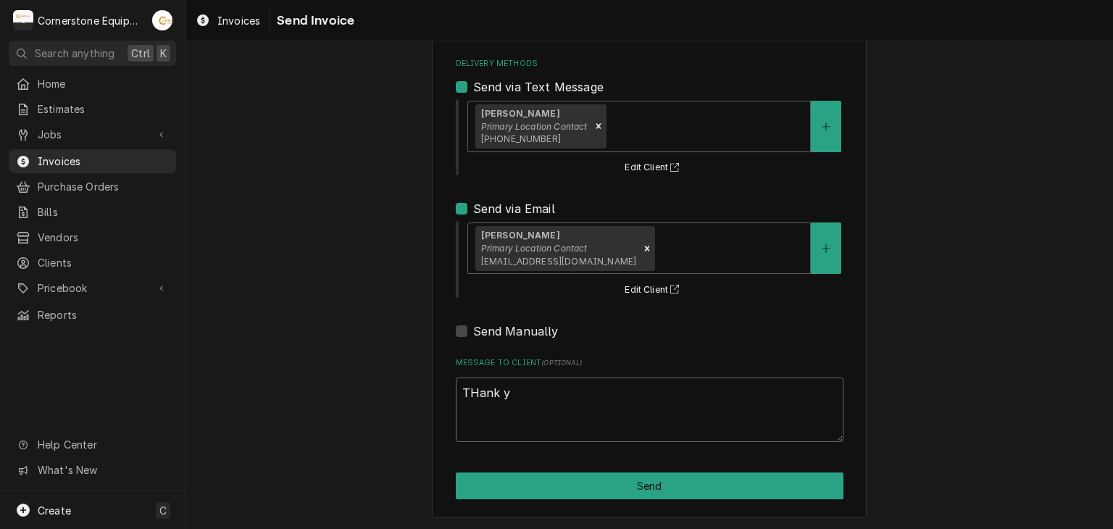
type textarea "x"
type textarea "THank"
type textarea "x"
type textarea "THank"
type textarea "x"
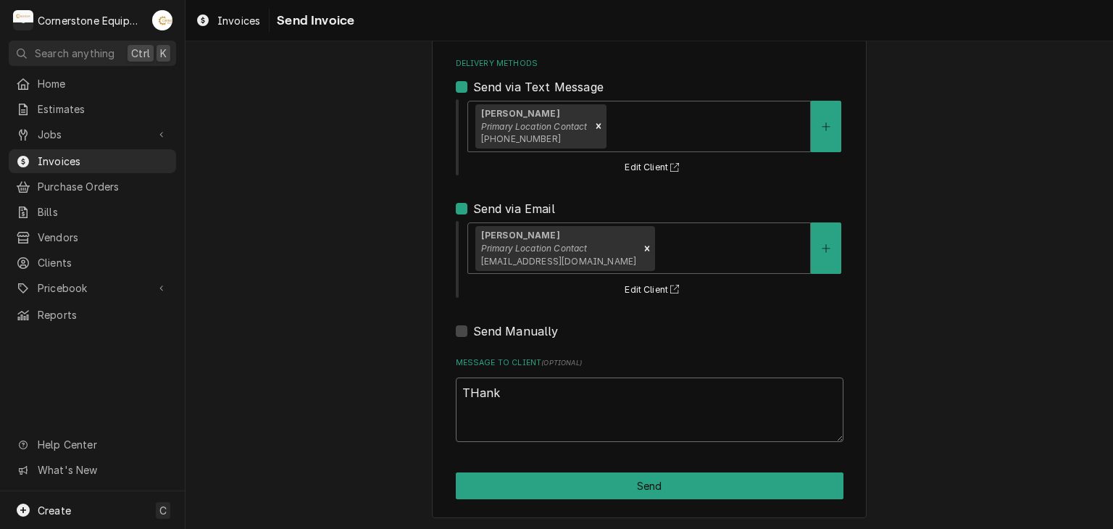
type textarea "THan"
type textarea "x"
type textarea "THa"
type textarea "x"
type textarea "TH"
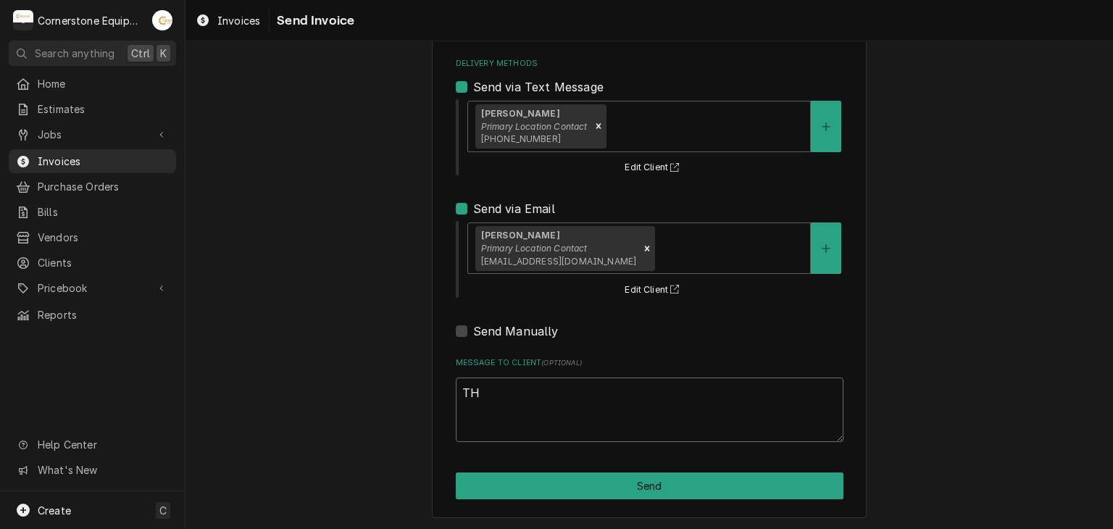
type textarea "x"
type textarea "T"
type textarea "x"
type textarea "Th"
type textarea "x"
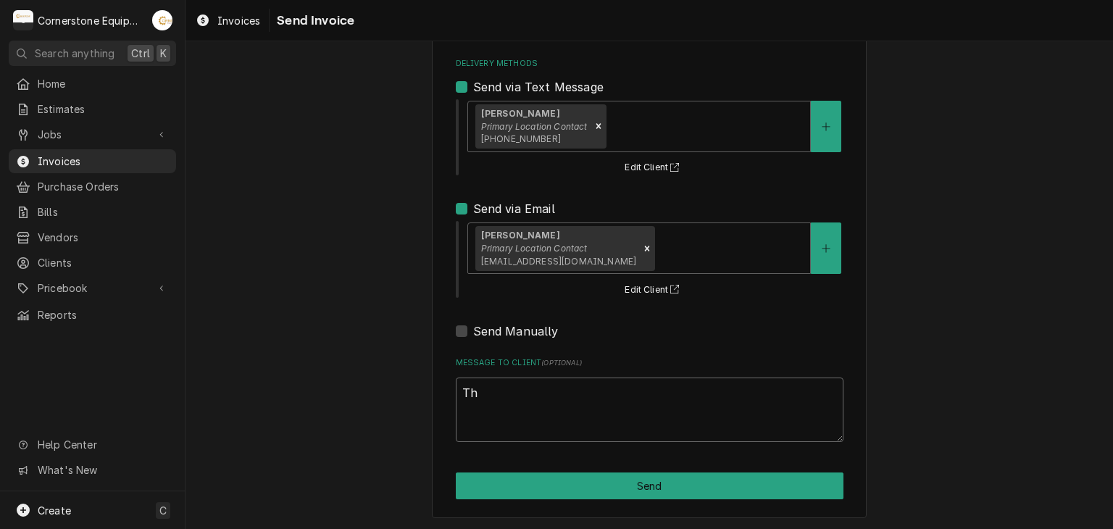
type textarea "Tha"
type textarea "x"
type textarea "Than"
type textarea "x"
type textarea "Thank"
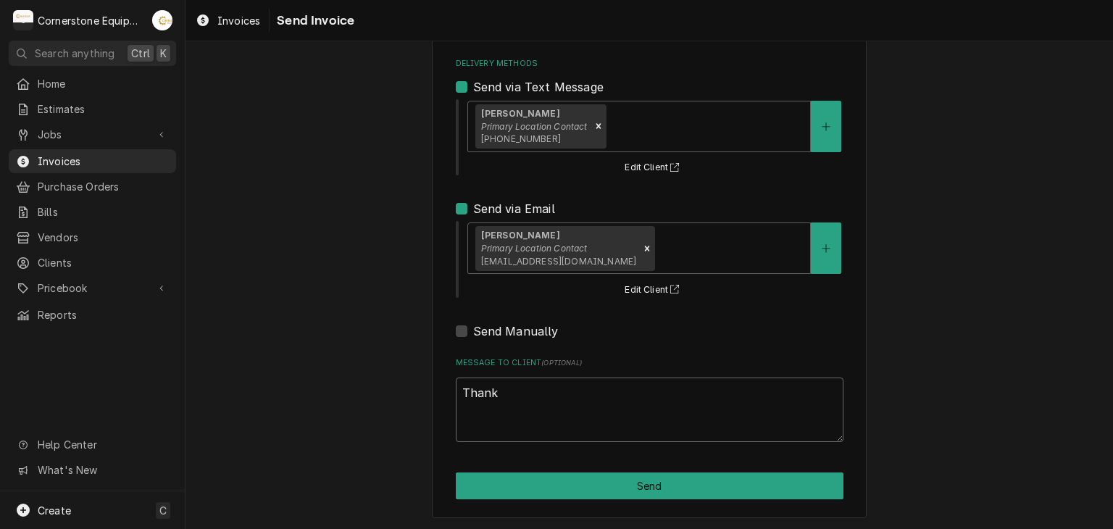
type textarea "x"
type textarea "Thank"
type textarea "x"
type textarea "Thank y"
type textarea "x"
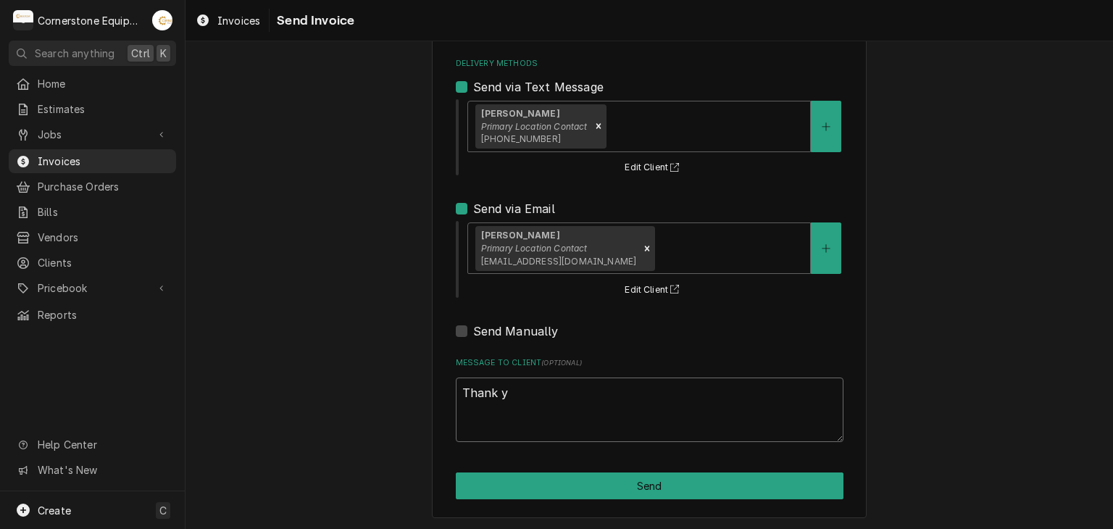
type textarea "Thank yo"
type textarea "x"
type textarea "Thank you"
type textarea "x"
type textarea "Thank you"
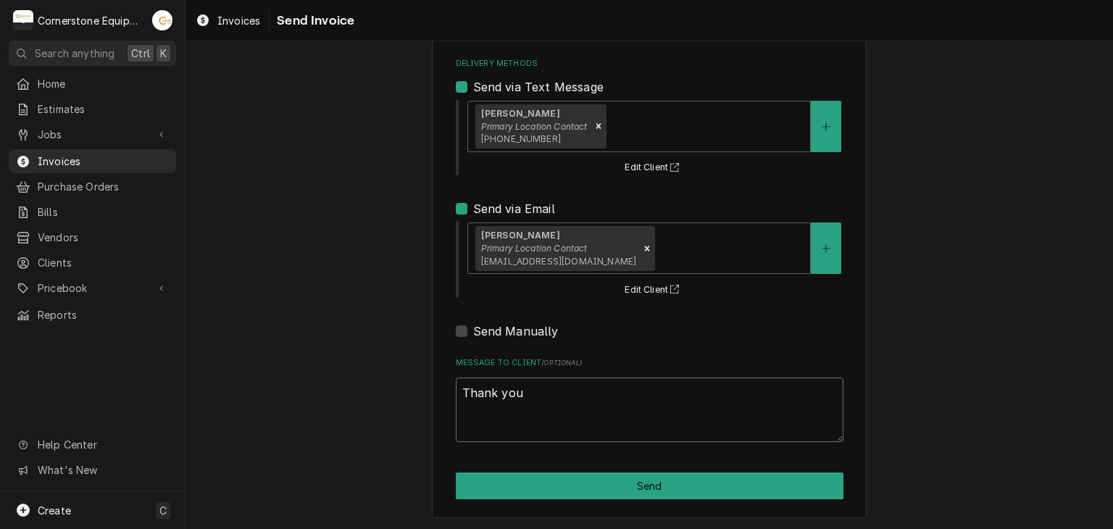
type textarea "x"
type textarea "Thank you f"
type textarea "x"
type textarea "Thank you fo"
type textarea "x"
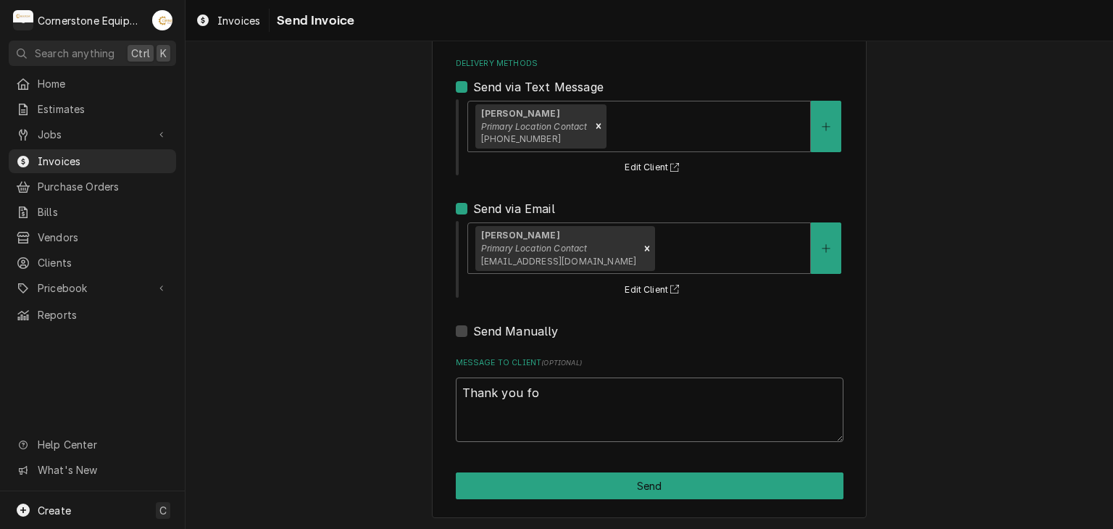
type textarea "Thank you for"
type textarea "x"
type textarea "Thank you for"
type textarea "x"
type textarea "Thank you for t"
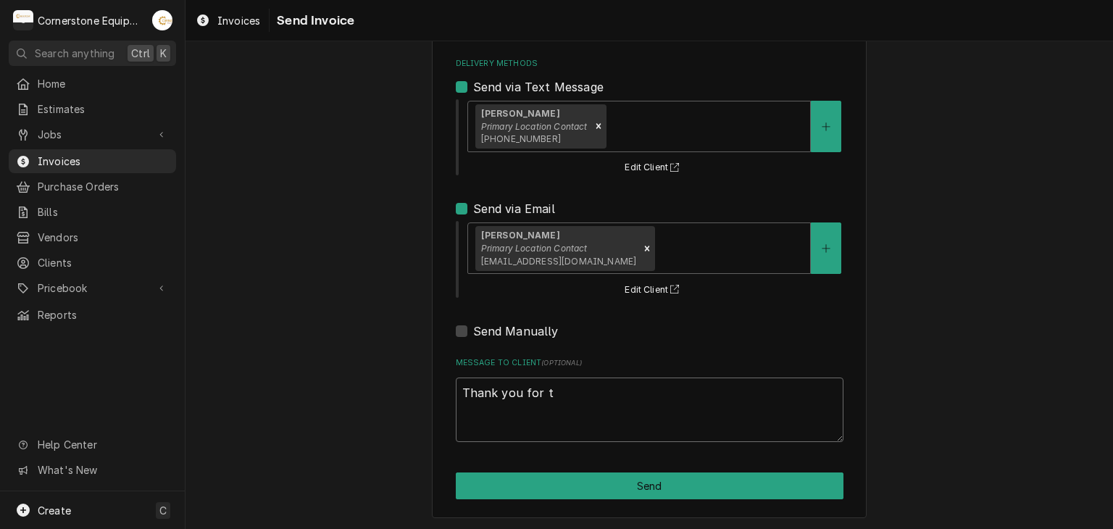
type textarea "x"
type textarea "Thank you for th"
type textarea "x"
type textarea "Thank you for the"
type textarea "x"
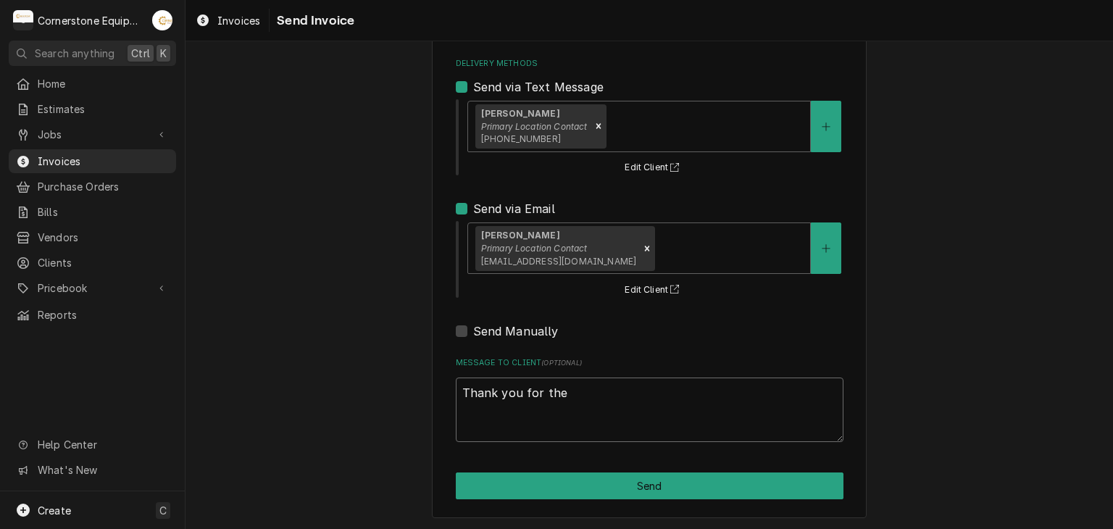
type textarea "Thank you for the"
type textarea "x"
type textarea "Thank you for the o"
type textarea "x"
type textarea "Thank you for the op"
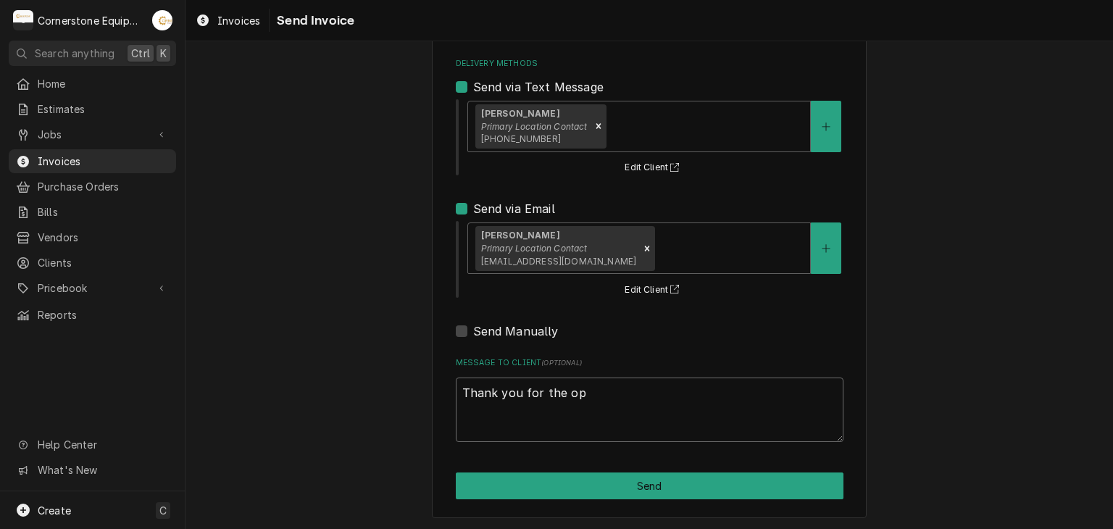
type textarea "x"
type textarea "Thank you for the opp"
type textarea "x"
type textarea "Thank you for the oppo"
type textarea "x"
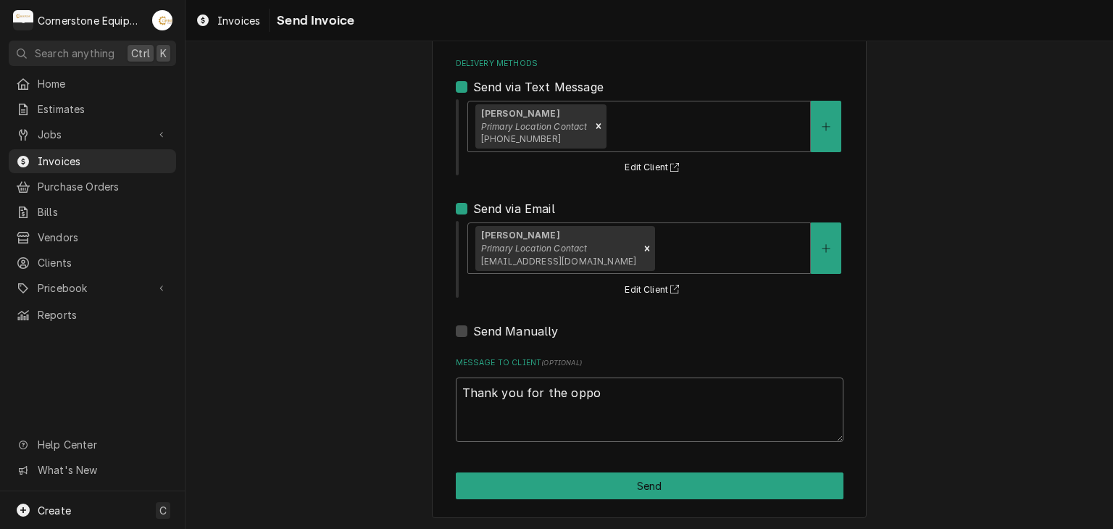
type textarea "Thank you for the oppor"
type textarea "x"
type textarea "Thank you for the opport"
type textarea "x"
type textarea "Thank you for the opportu"
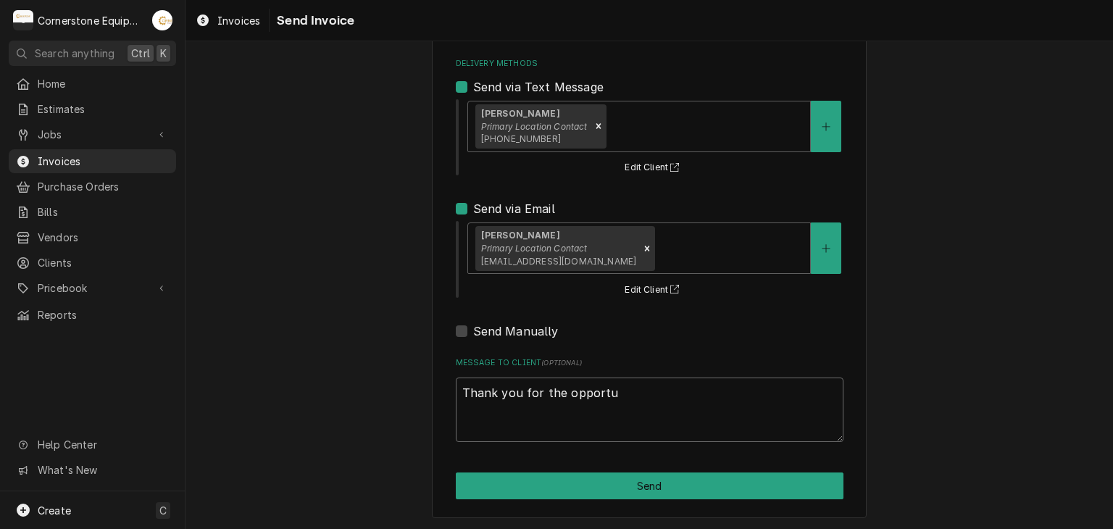
type textarea "x"
type textarea "Thank you for the opportuni"
type textarea "x"
type textarea "Thank you for the opportunit"
type textarea "x"
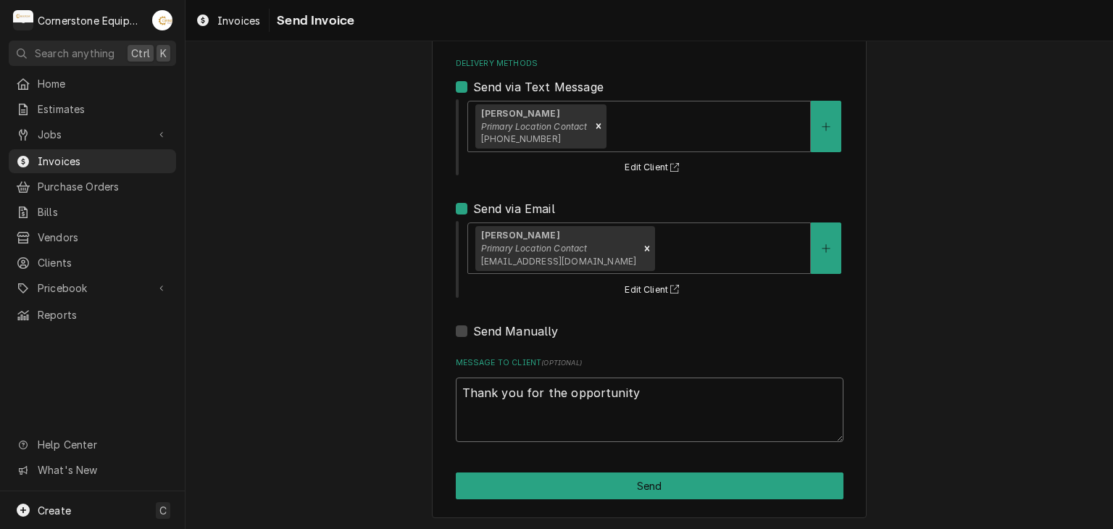
type textarea "Thank you for the opportunity"
type textarea "x"
type textarea "Thank you for the opportunity t"
type textarea "x"
type textarea "Thank you for the opportunity to"
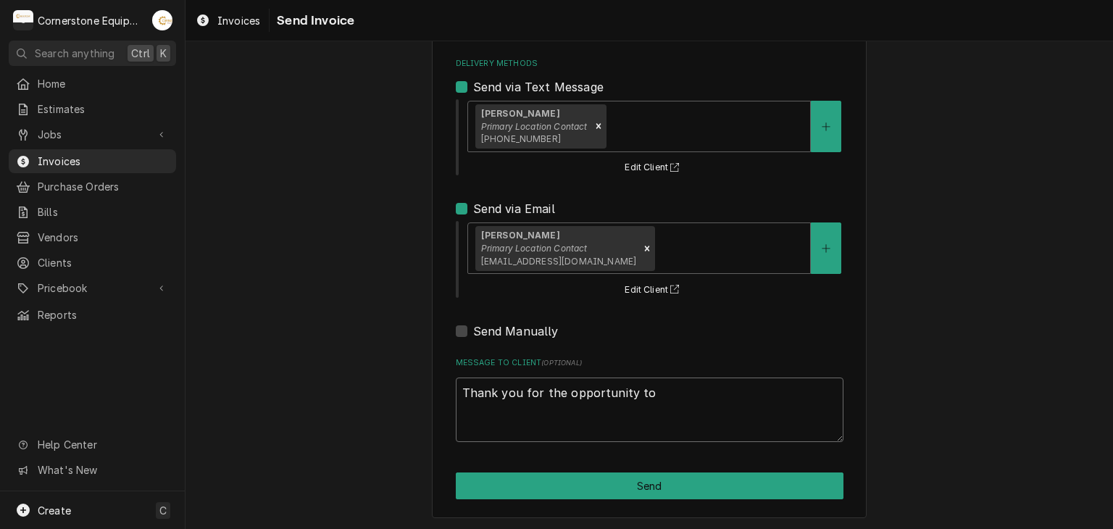
type textarea "x"
type textarea "Thank you for the opportunity to"
type textarea "x"
type textarea "Thank you for the opportunity to b"
type textarea "x"
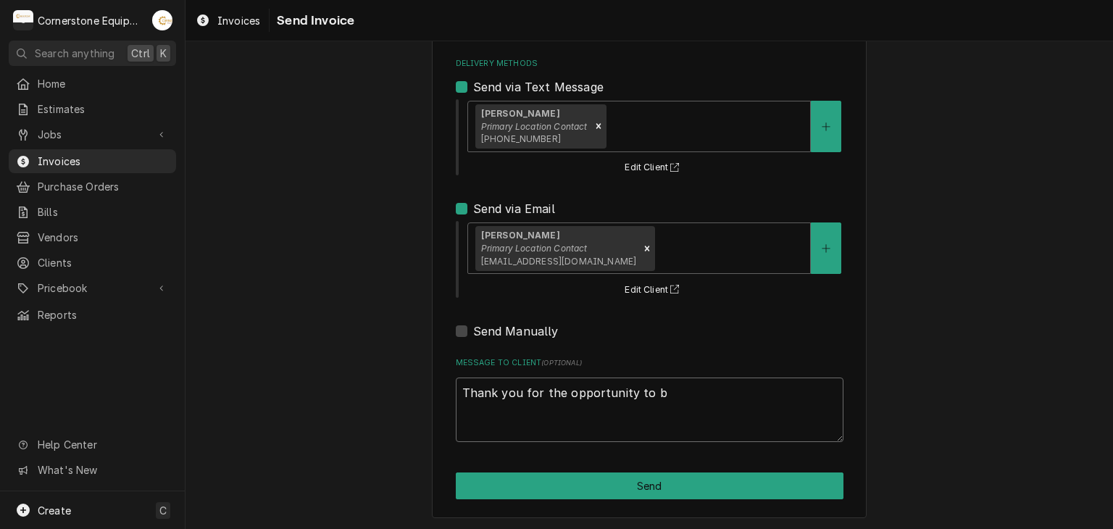
type textarea "Thank you for the opportunity to be"
type textarea "x"
type textarea "Thank you for the opportunity to be"
type textarea "x"
type textarea "Thank you for the opportunity to be o"
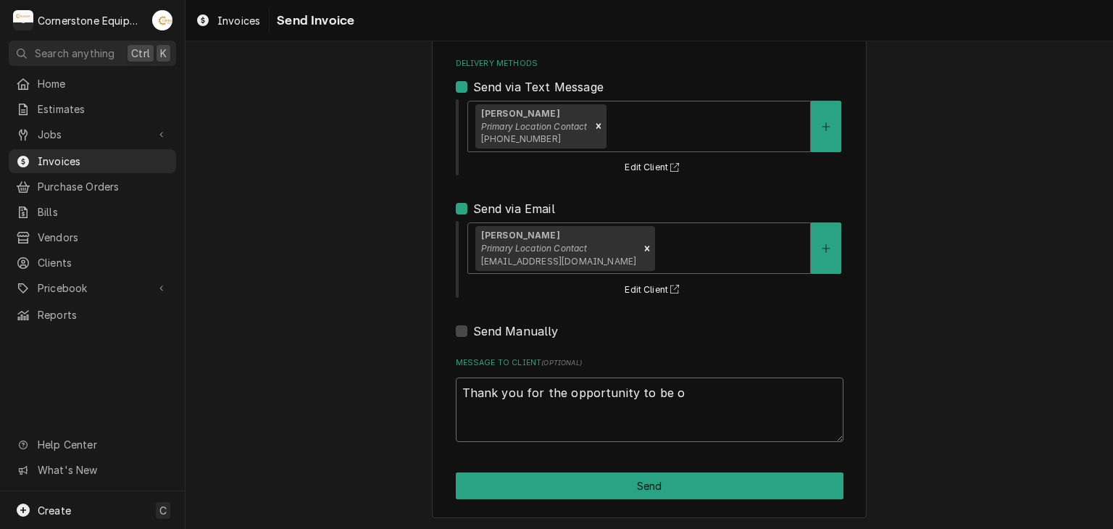
type textarea "x"
type textarea "Thank you for the opportunity to be of"
type textarea "x"
type textarea "Thank you for the opportunity to be of"
type textarea "x"
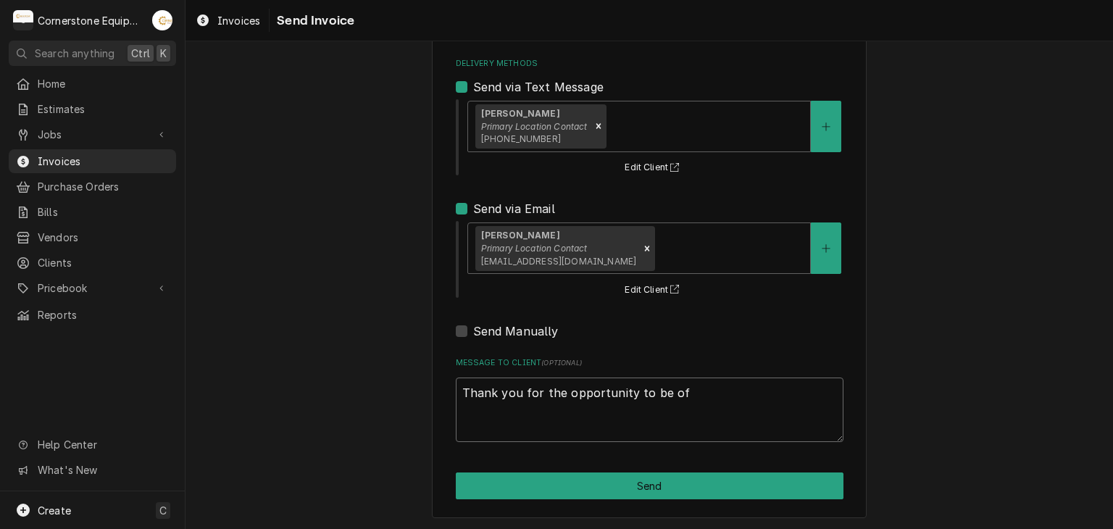
type textarea "Thank you for the opportunity to be of s"
type textarea "x"
type textarea "Thank you for the opportunity to be of ser"
type textarea "x"
type textarea "Thank you for the opportunity to be of serv"
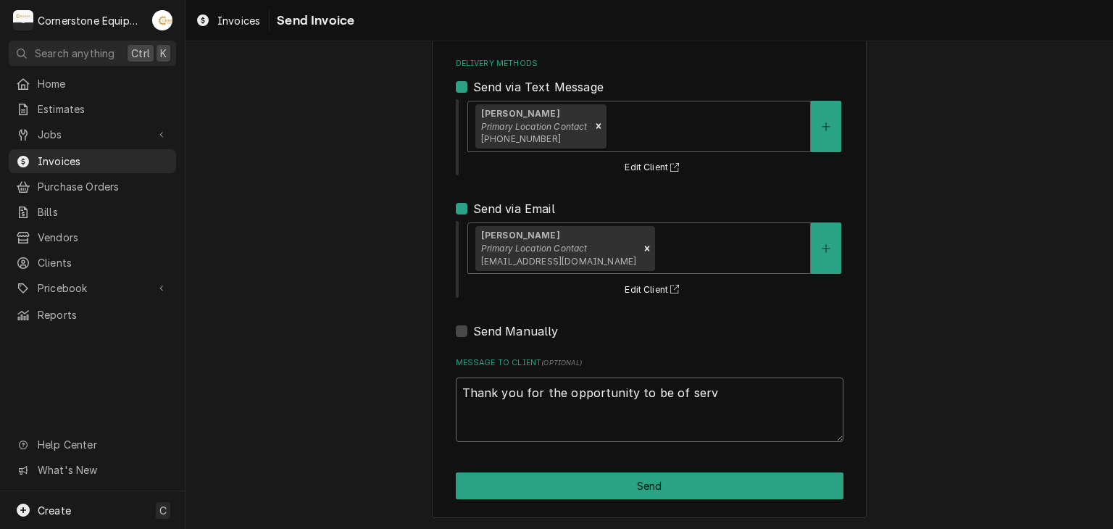
type textarea "x"
type textarea "Thank you for the opportunity to be of servi"
type textarea "x"
type textarea "Thank you for the opportunity to be of servic"
type textarea "x"
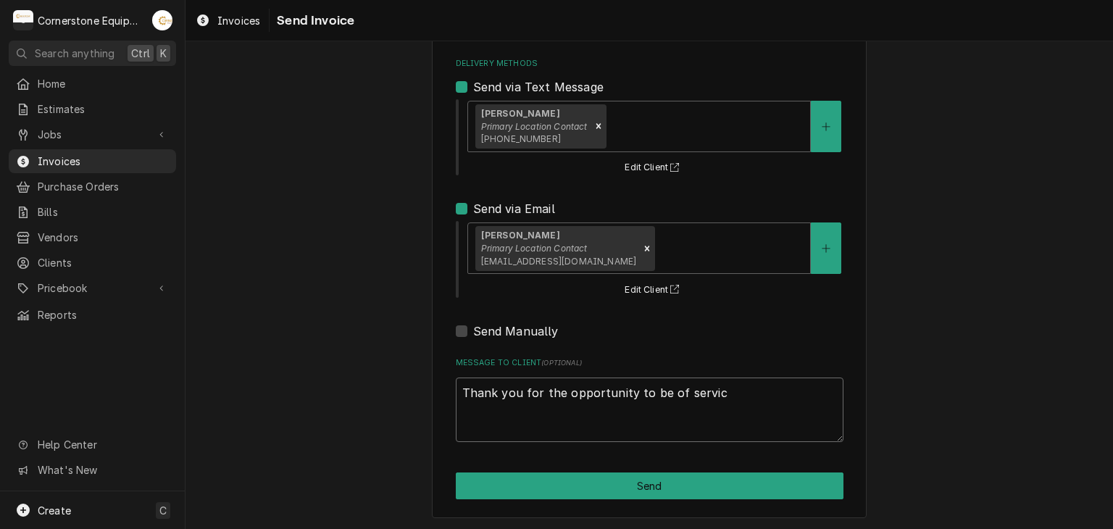
type textarea "Thank you for the opportunity to be of service"
type textarea "x"
click at [565, 406] on textarea "Thank you for the opportunity to be of service!" at bounding box center [650, 410] width 388 height 65
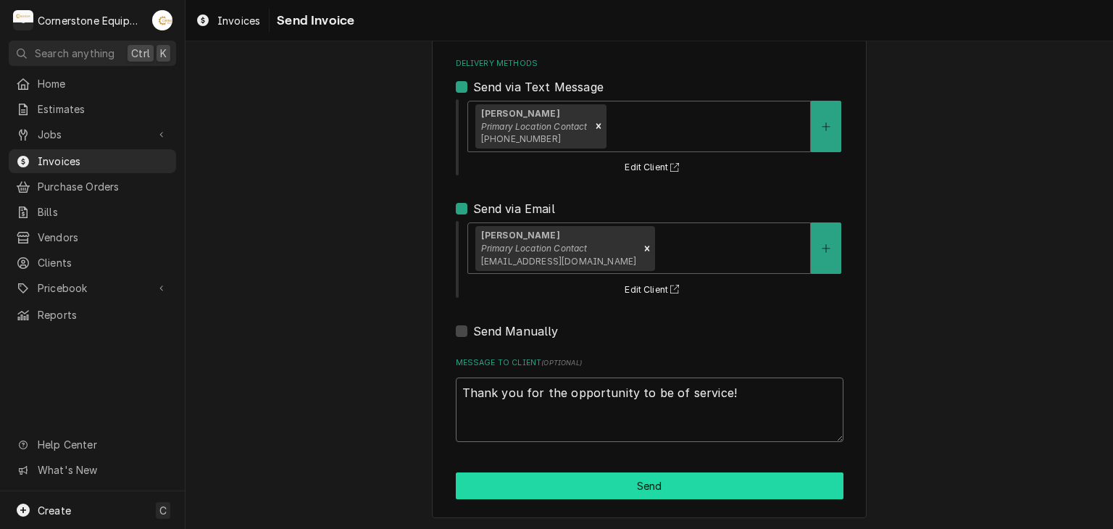
type textarea "Thank you for the opportunity to be of service!"
click at [599, 488] on button "Send" at bounding box center [650, 486] width 388 height 27
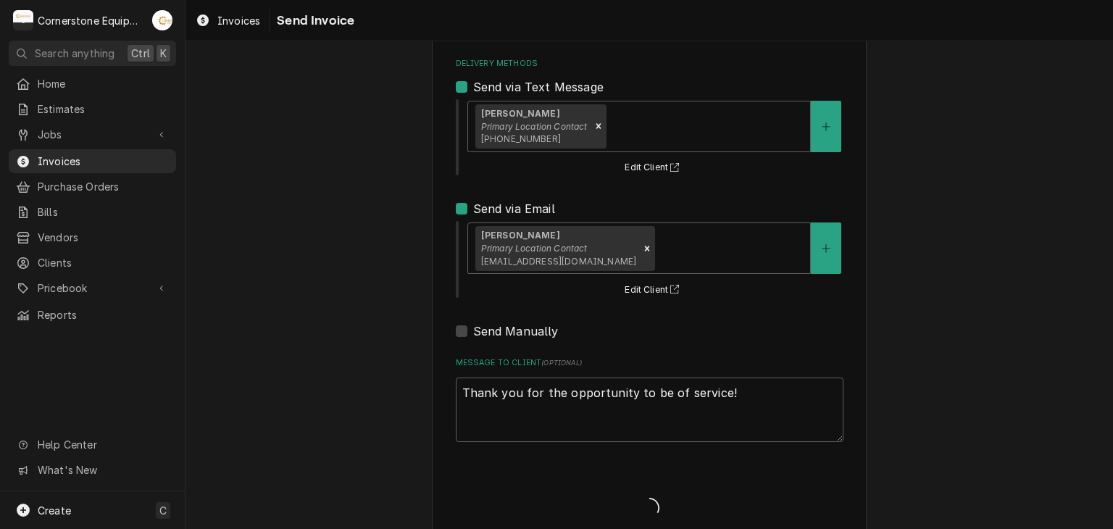
type textarea "x"
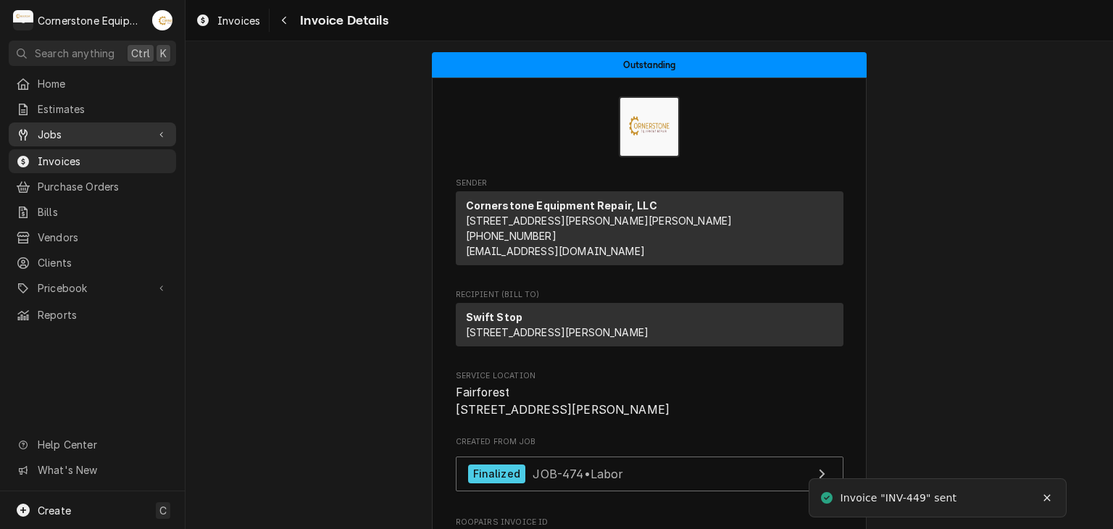
click at [51, 133] on span "Jobs" at bounding box center [92, 134] width 109 height 15
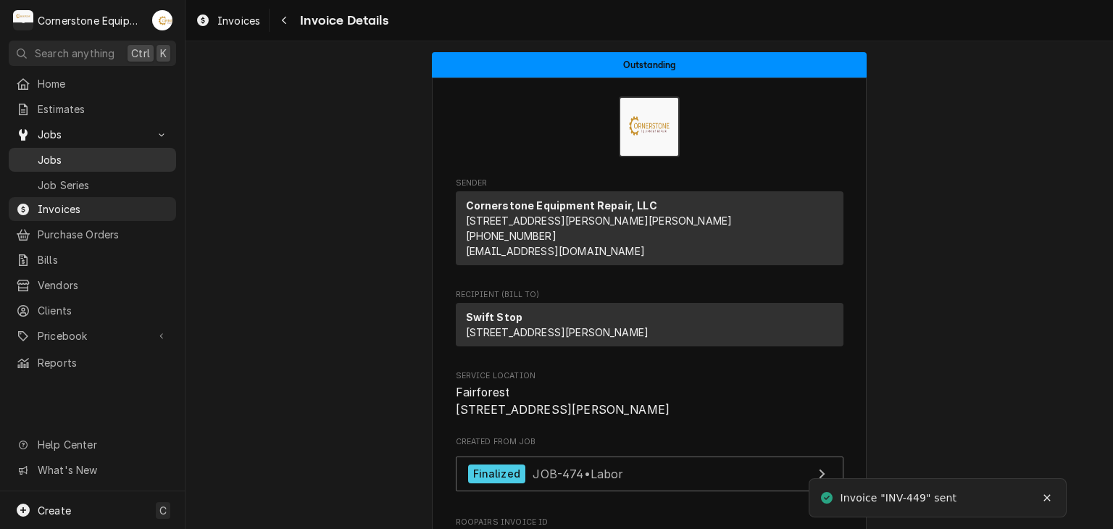
click at [61, 158] on span "Jobs" at bounding box center [103, 159] width 131 height 15
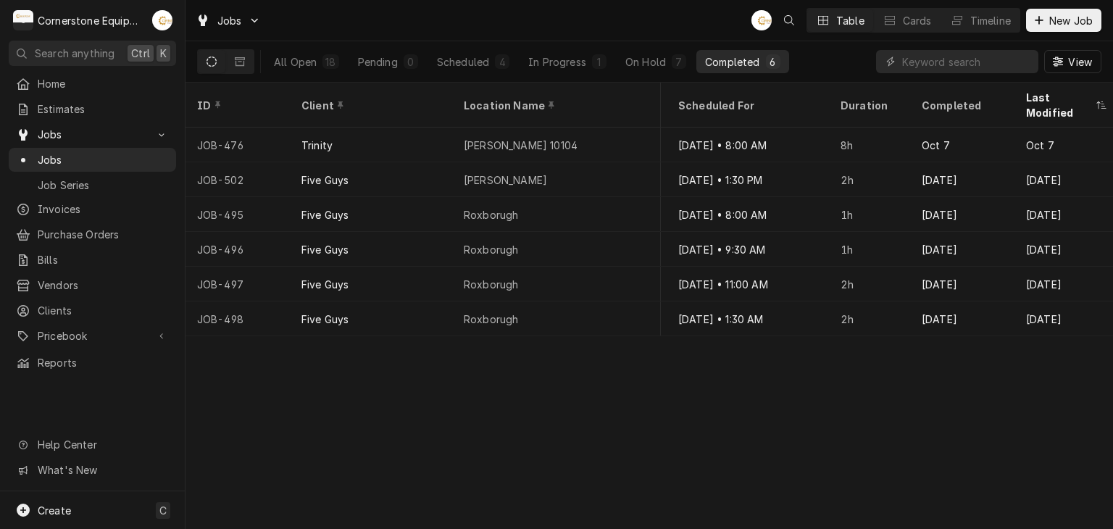
scroll to position [0, 1316]
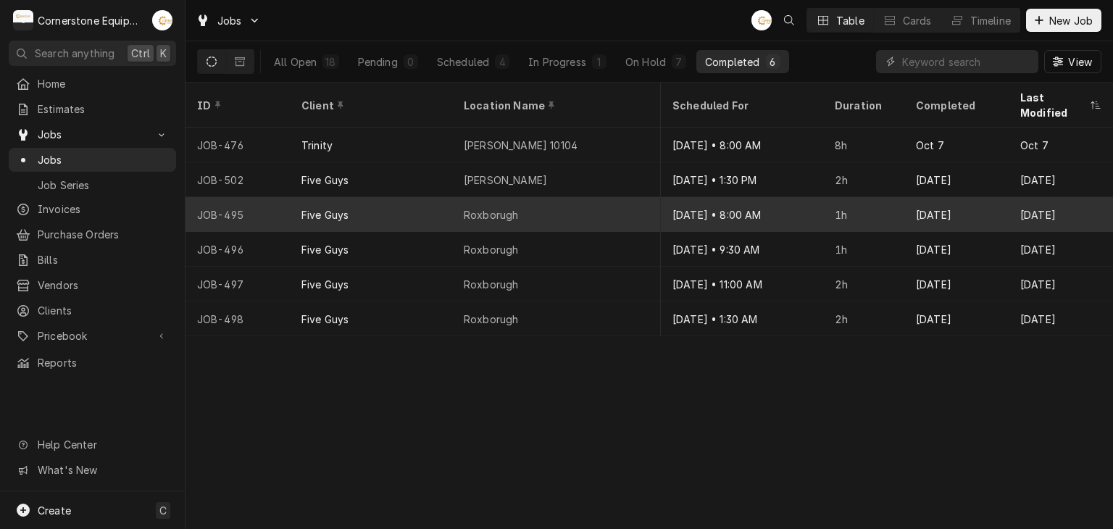
click at [799, 197] on div "[DATE] • 8:00 AM" at bounding box center [742, 214] width 162 height 35
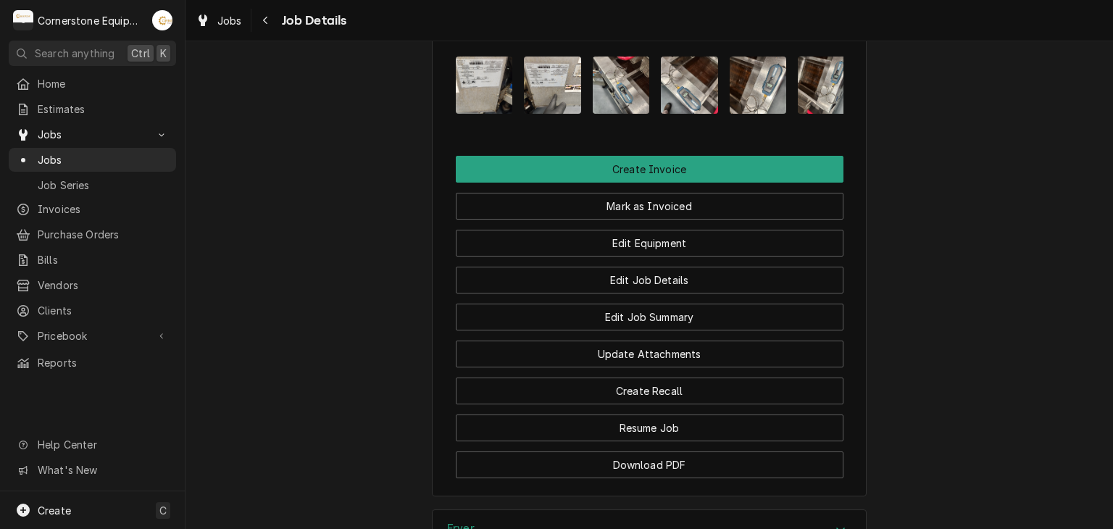
scroll to position [1397, 0]
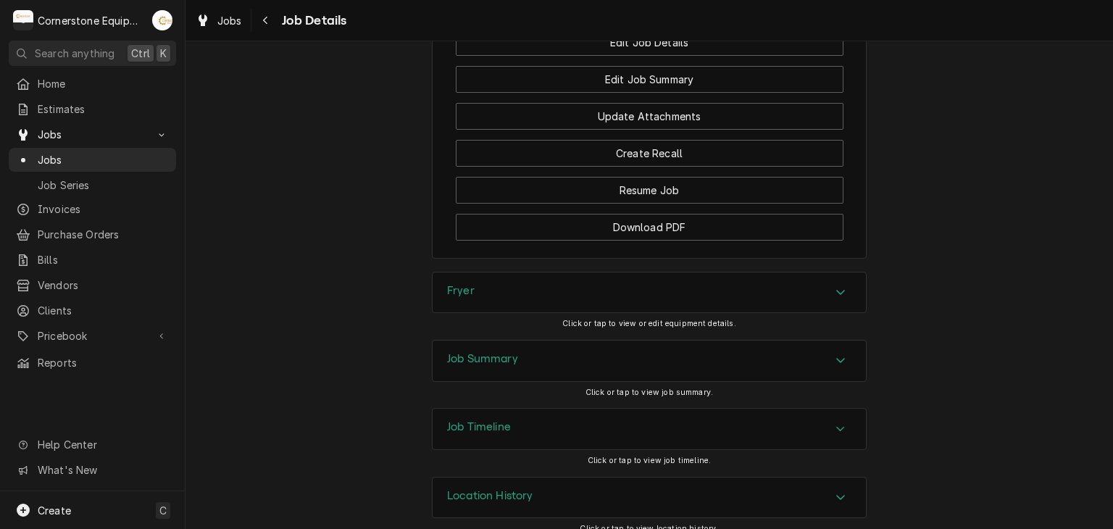
click at [841, 352] on div "Accordion Header" at bounding box center [841, 360] width 22 height 17
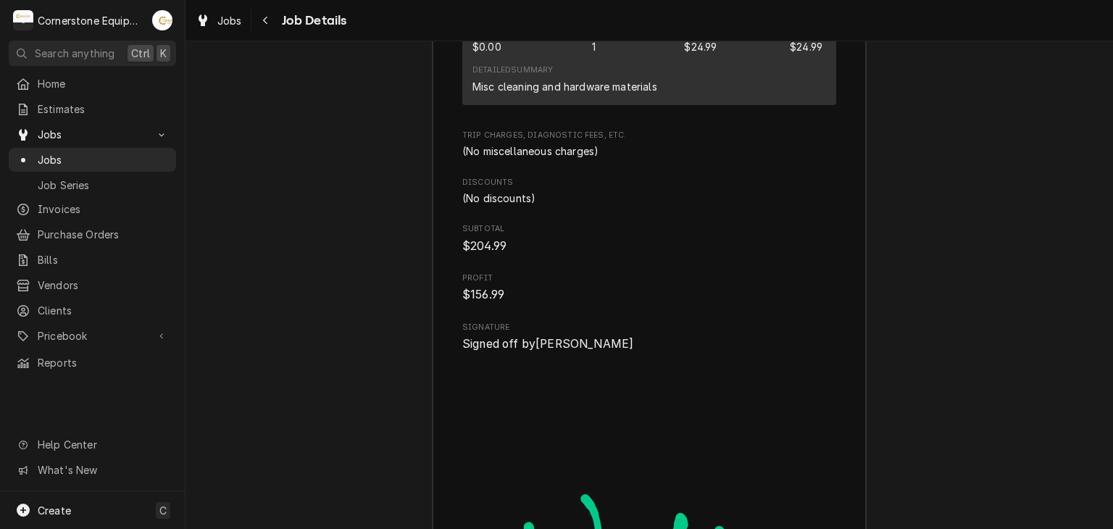
scroll to position [2156, 0]
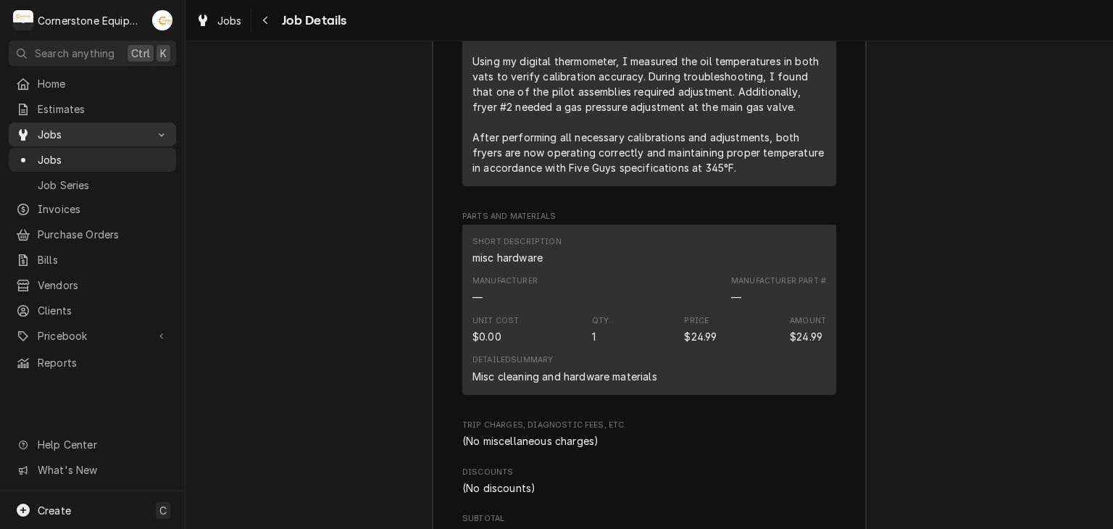
click at [99, 128] on span "Jobs" at bounding box center [92, 134] width 109 height 15
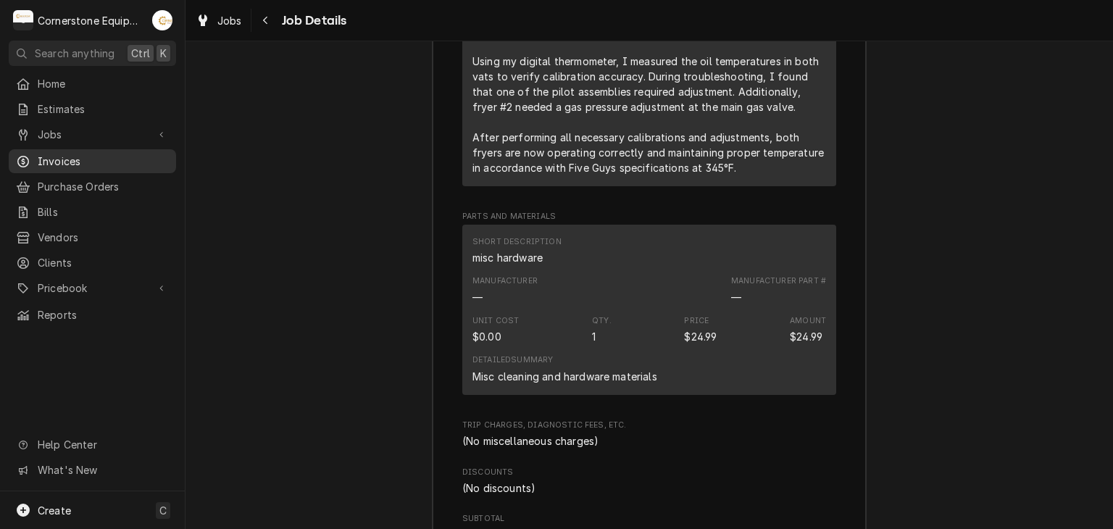
click at [87, 154] on span "Invoices" at bounding box center [103, 161] width 131 height 15
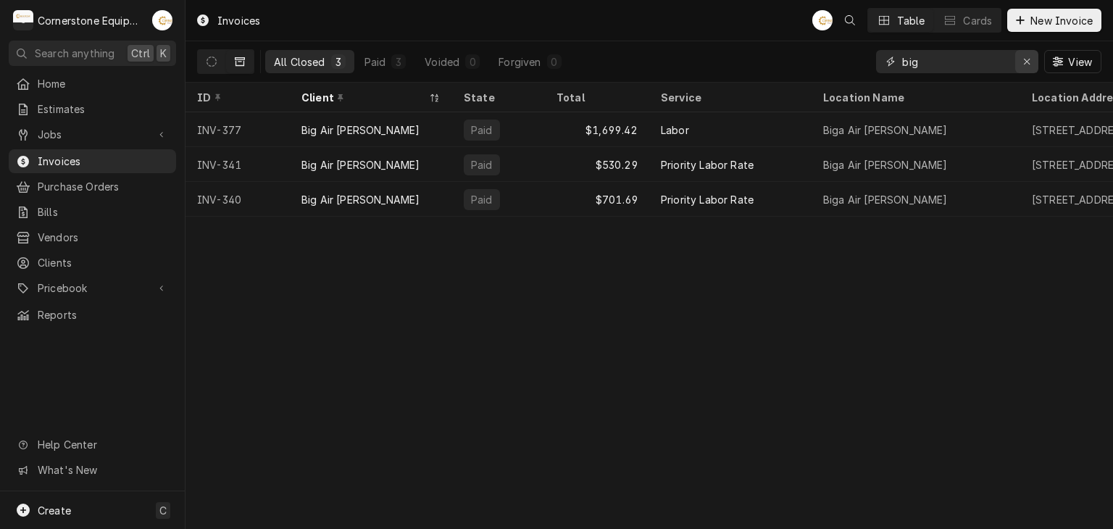
click at [1020, 62] on div "Erase input" at bounding box center [1027, 61] width 14 height 14
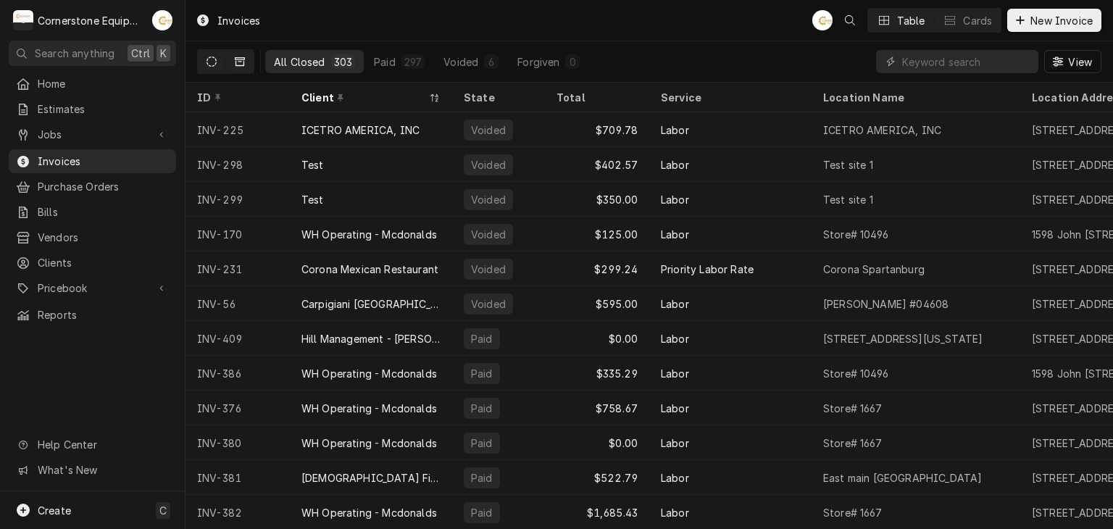
click at [217, 57] on button "Dynamic Content Wrapper" at bounding box center [212, 61] width 28 height 23
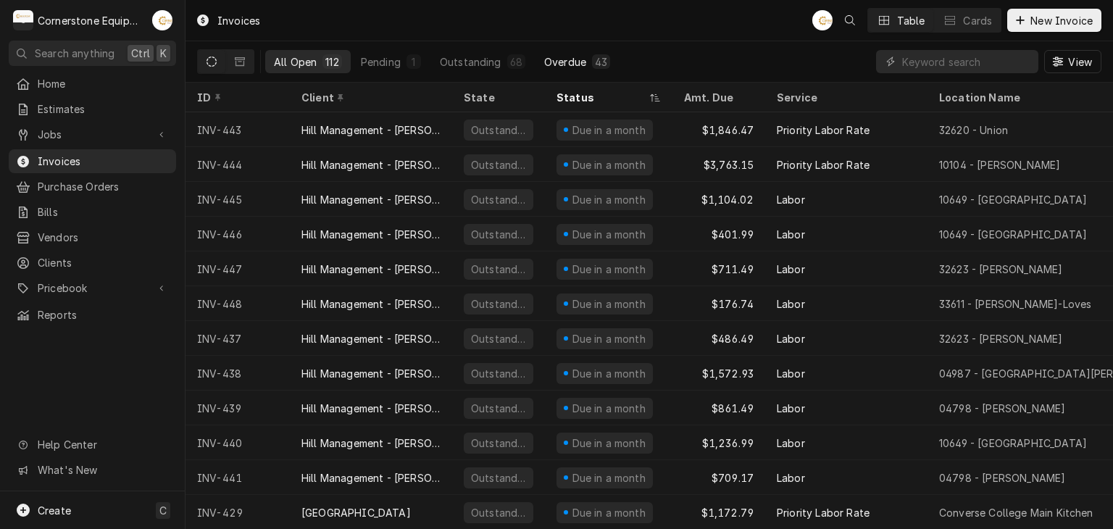
click at [592, 66] on div "43" at bounding box center [601, 61] width 18 height 14
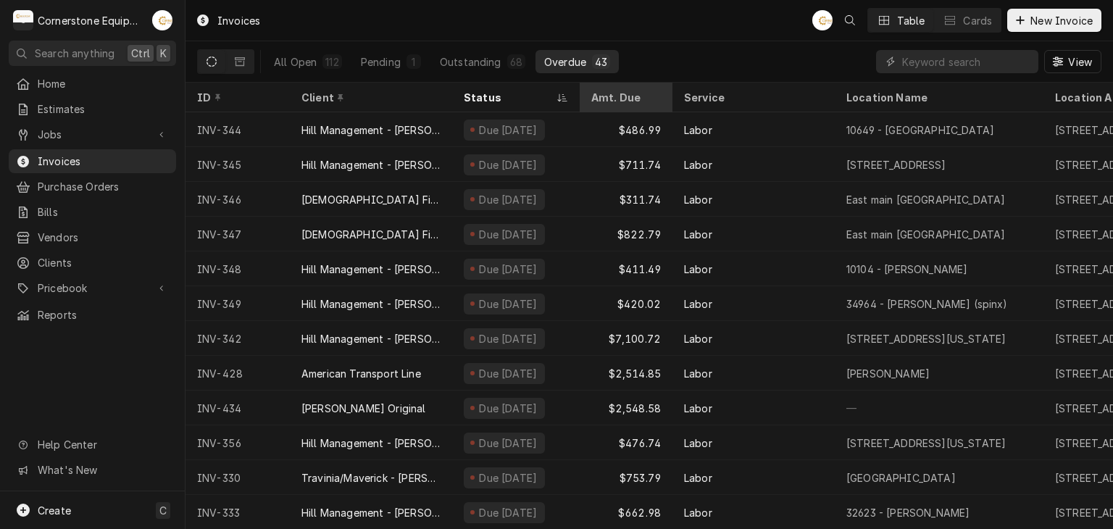
click at [655, 100] on div "Amt. Due" at bounding box center [624, 97] width 67 height 15
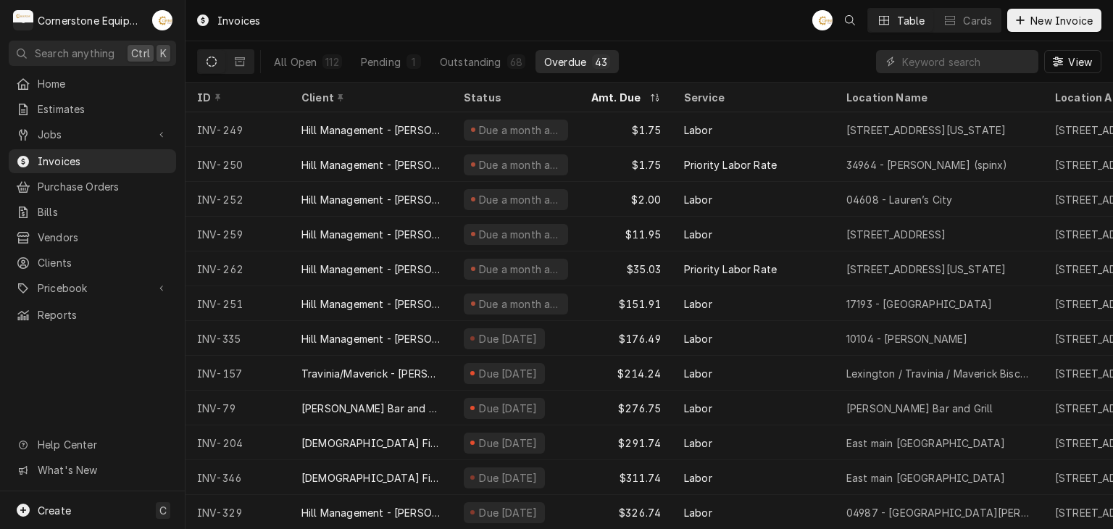
click at [655, 100] on div "Dynamic Content Wrapper" at bounding box center [655, 98] width 12 height 12
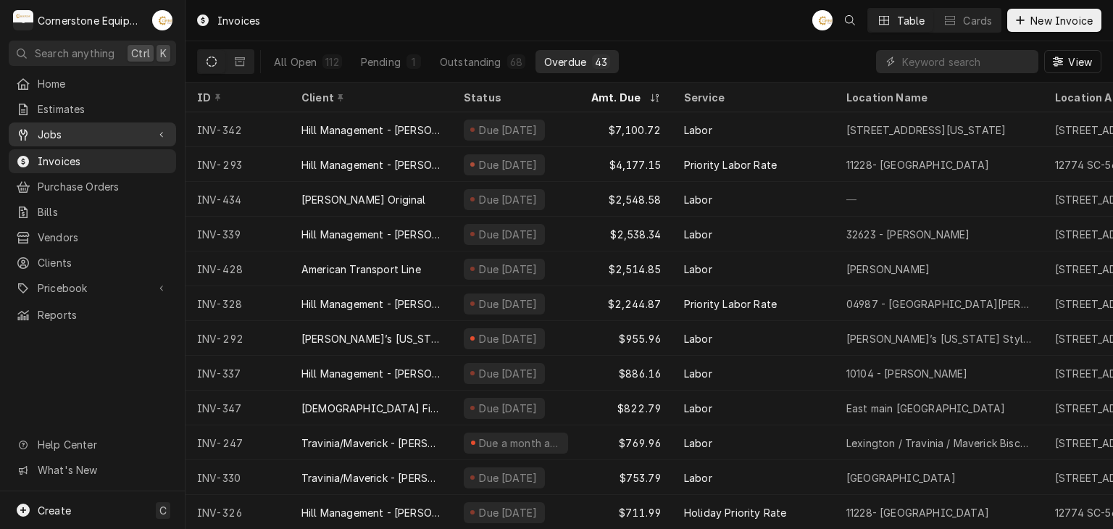
click at [111, 131] on span "Jobs" at bounding box center [92, 134] width 109 height 15
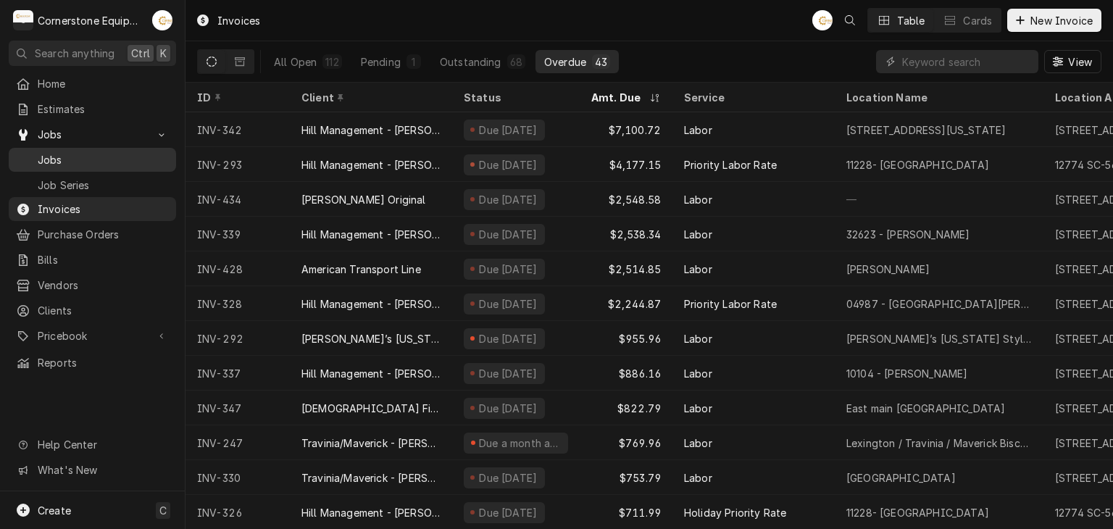
click at [107, 152] on span "Jobs" at bounding box center [103, 159] width 131 height 15
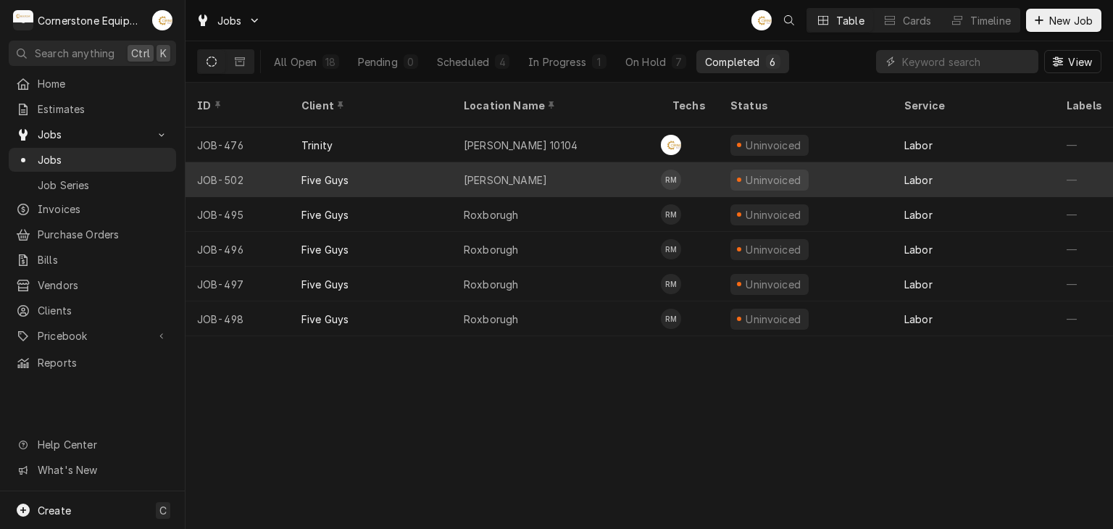
click at [378, 163] on div "Five Guys" at bounding box center [371, 179] width 162 height 35
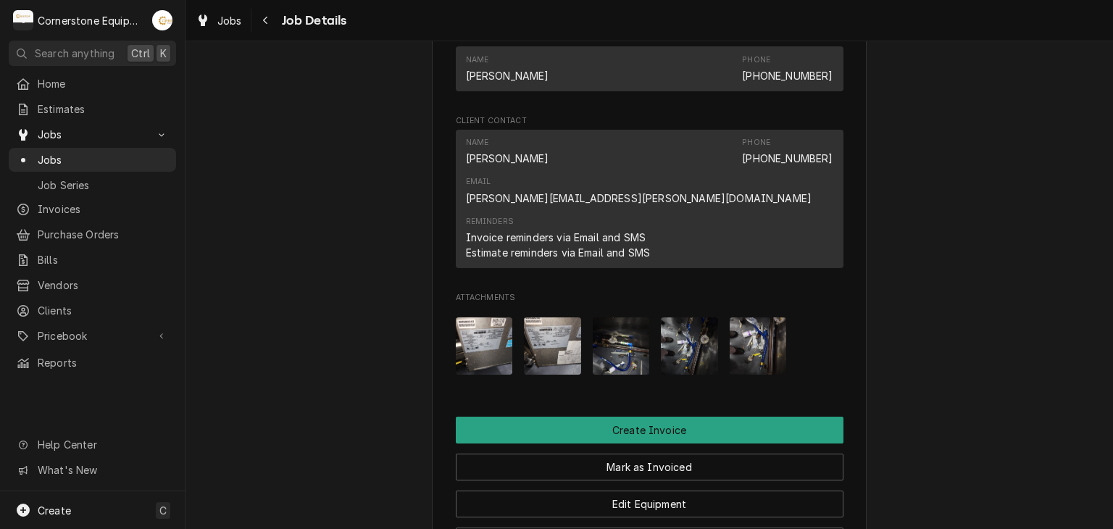
scroll to position [870, 0]
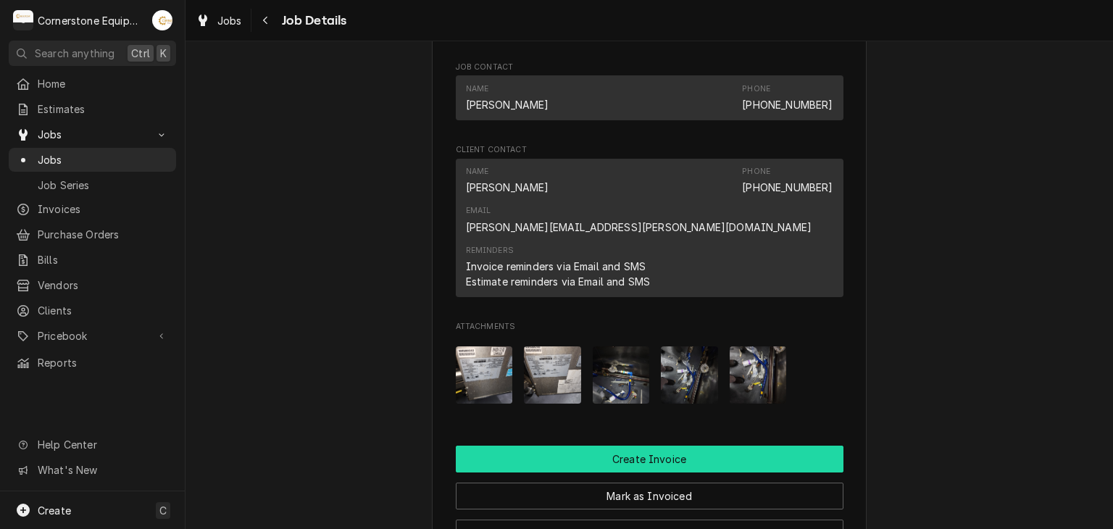
click at [576, 446] on button "Create Invoice" at bounding box center [650, 459] width 388 height 27
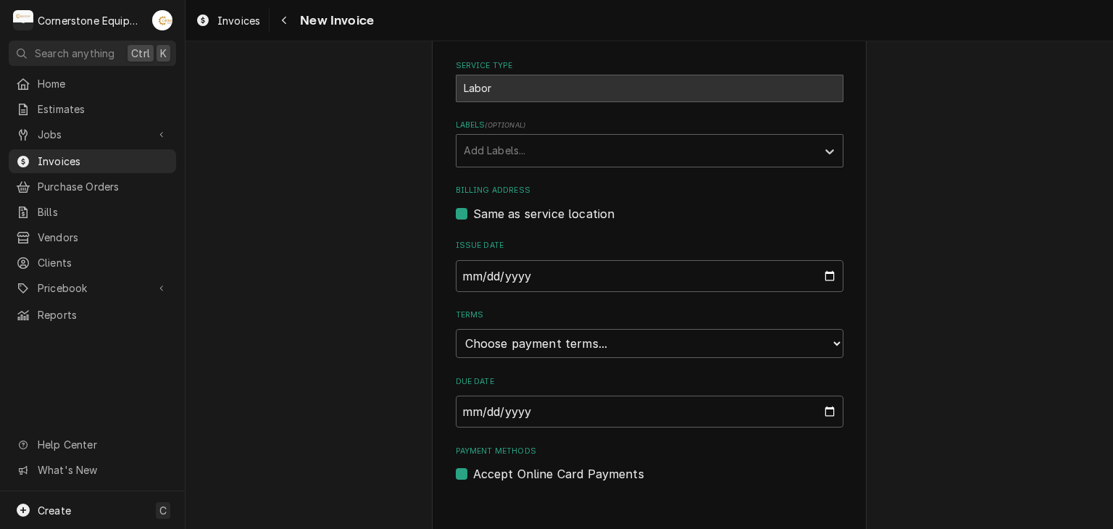
scroll to position [350, 0]
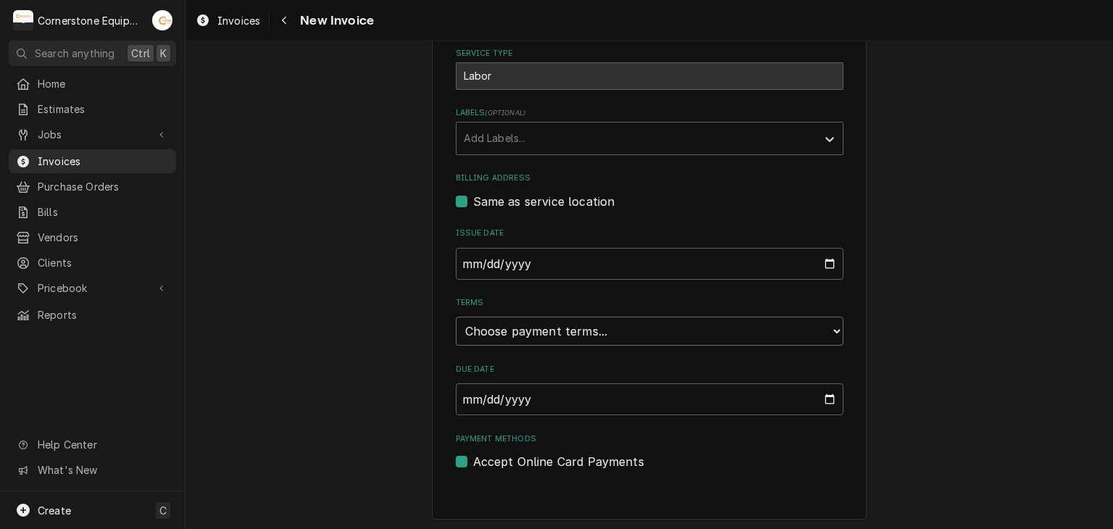
click at [552, 331] on select "Choose payment terms... Same Day Net 7 Net 14 Net 21 Net 30 Net 45 Net 60 Net 90" at bounding box center [650, 331] width 388 height 29
click at [510, 325] on select "Choose payment terms... Same Day Net 7 Net 14 Net 21 Net 30 Net 45 Net 60 Net 90" at bounding box center [650, 331] width 388 height 29
click at [457, 331] on select "Choose payment terms... Same Day Net 7 Net 14 Net 21 Net 30 Net 45 Net 60 Net 90" at bounding box center [650, 331] width 388 height 29
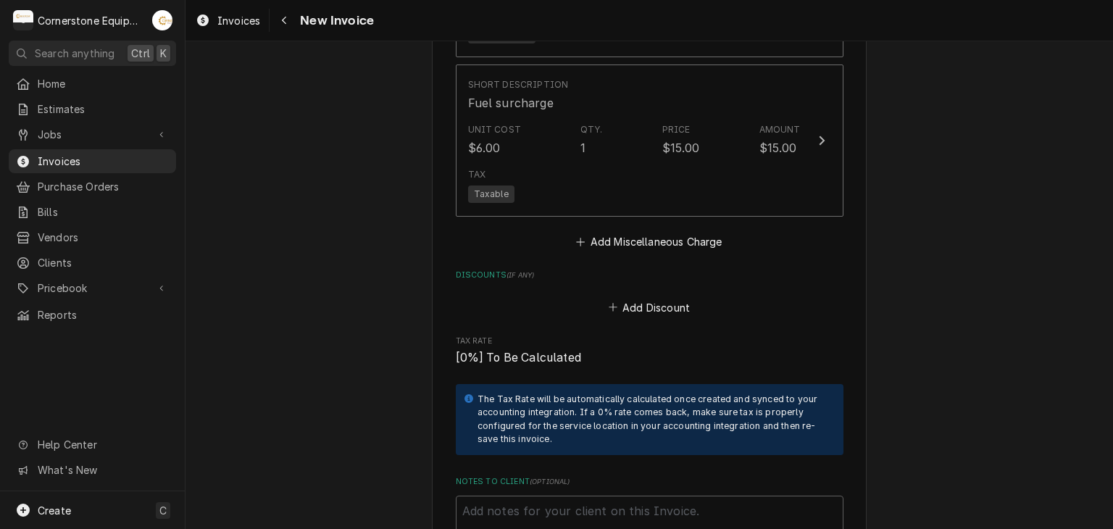
scroll to position [2351, 0]
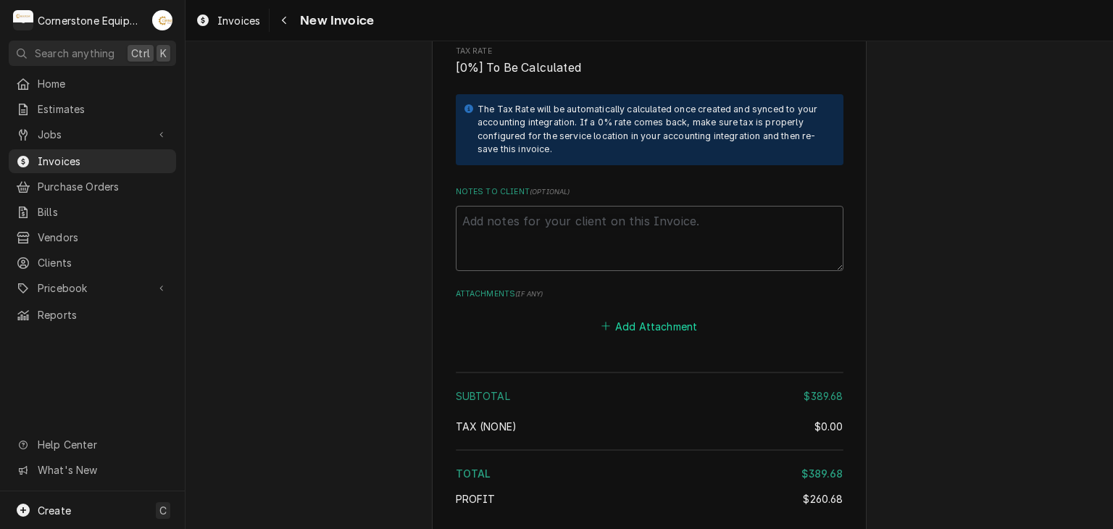
click at [634, 316] on button "Add Attachment" at bounding box center [649, 326] width 101 height 20
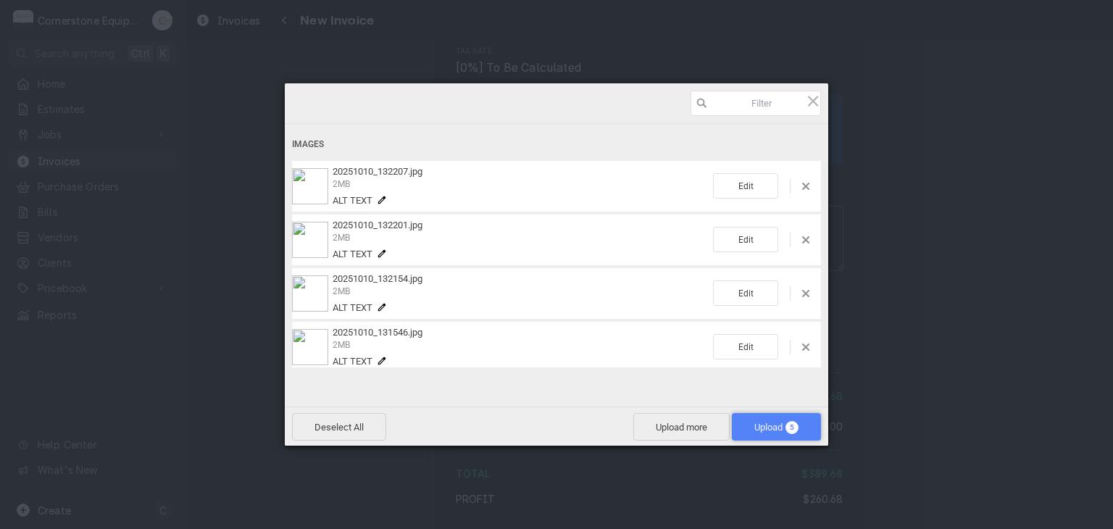
click at [767, 418] on span "Upload 5" at bounding box center [776, 427] width 89 height 28
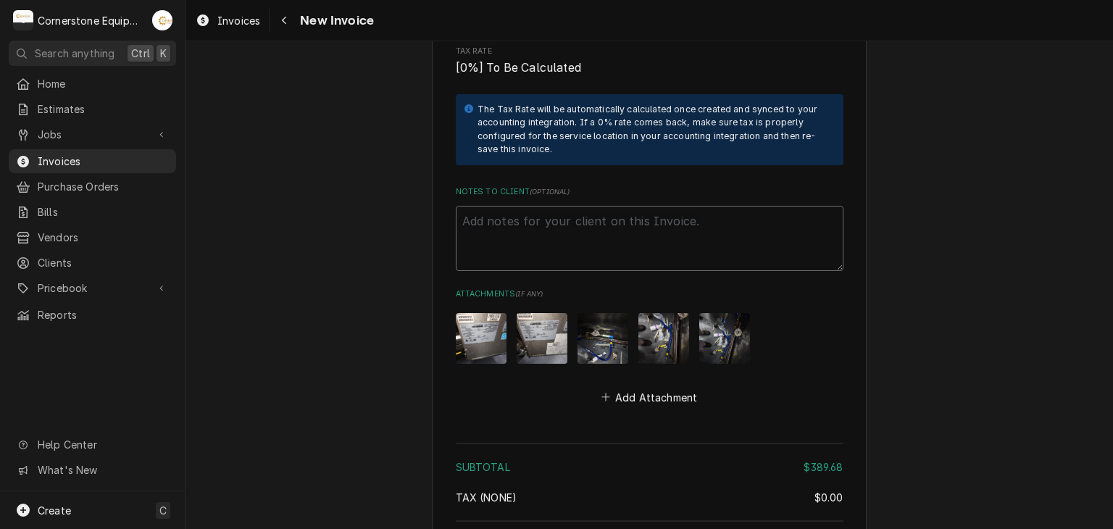
click at [696, 206] on textarea "Notes to Client ( optional )" at bounding box center [650, 238] width 388 height 65
paste textarea "INVOICE APPROVAL AND PAYMENT TERMS All invoices are due upon receipt unless oth…"
type textarea "x"
type textarea "INVOICE APPROVAL AND PAYMENT TERMS All invoices are due upon receipt unless oth…"
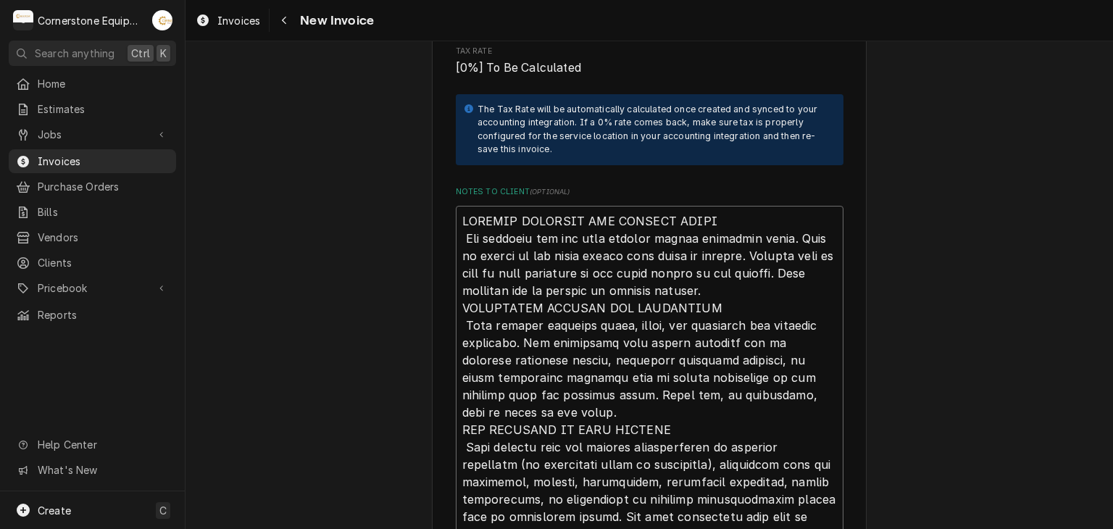
scroll to position [2696, 0]
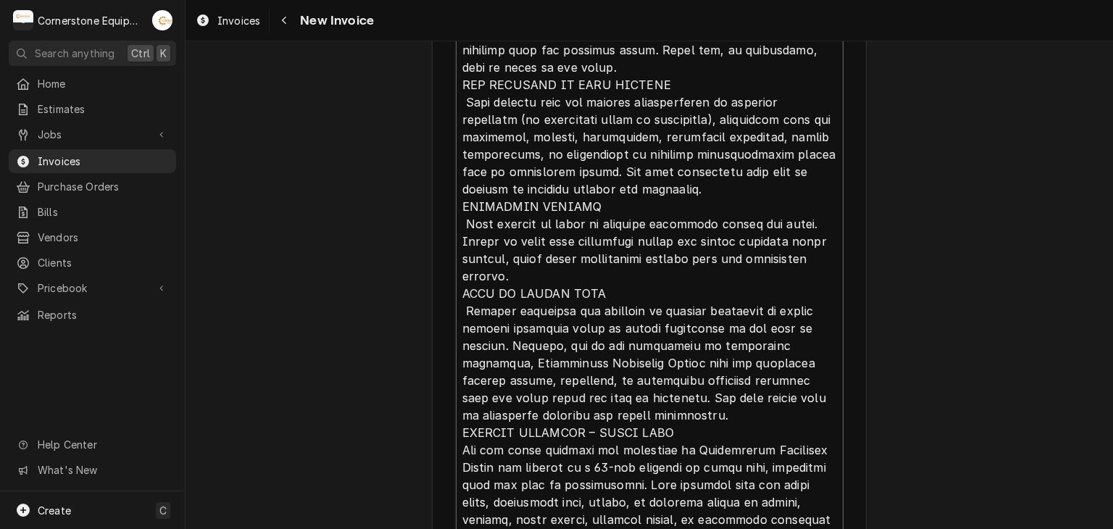
type textarea "x"
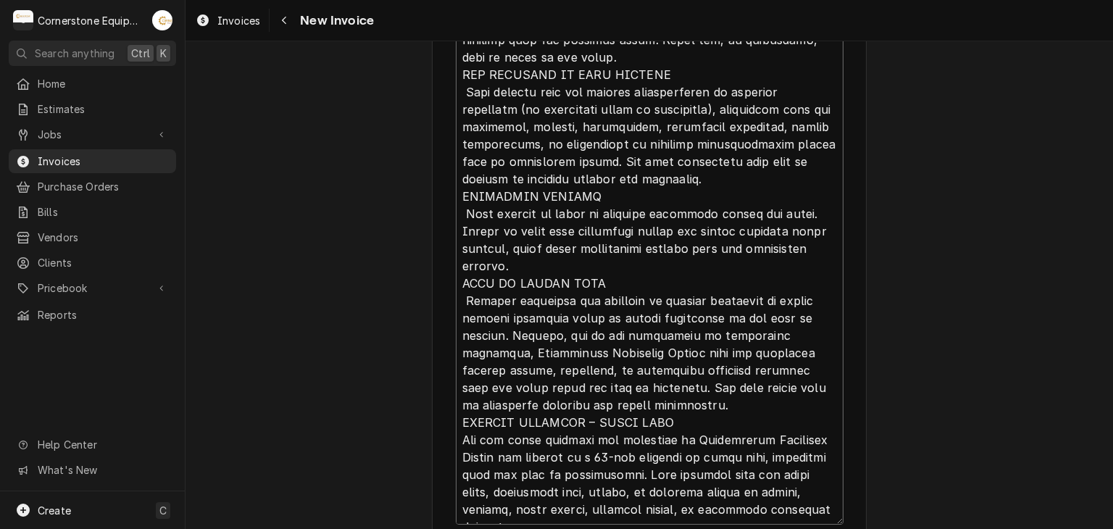
type textarea "INVOICE APPROVAL AND PAYMENT TERMS All invoices are due upon receipt unless oth…"
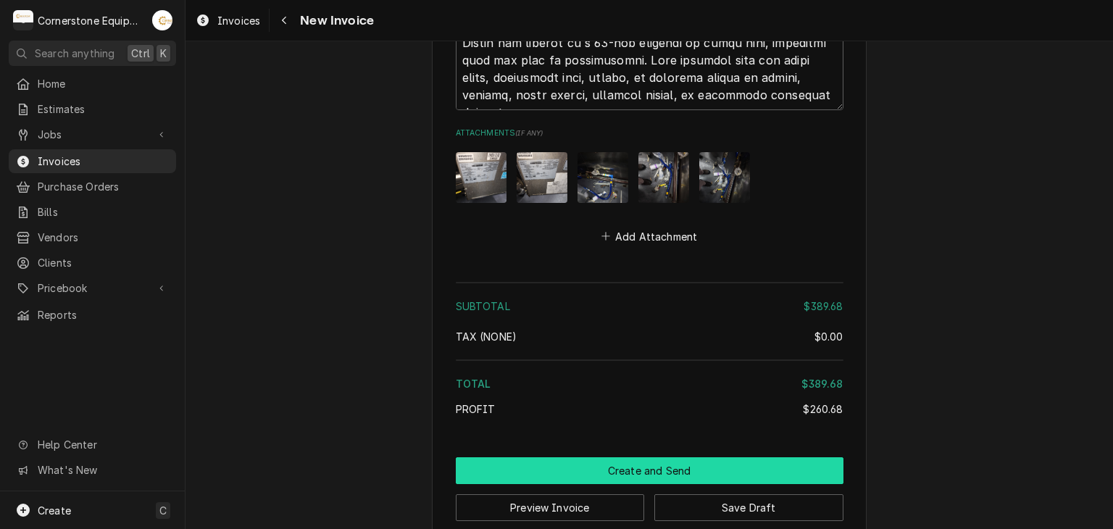
click at [659, 457] on button "Create and Send" at bounding box center [650, 470] width 388 height 27
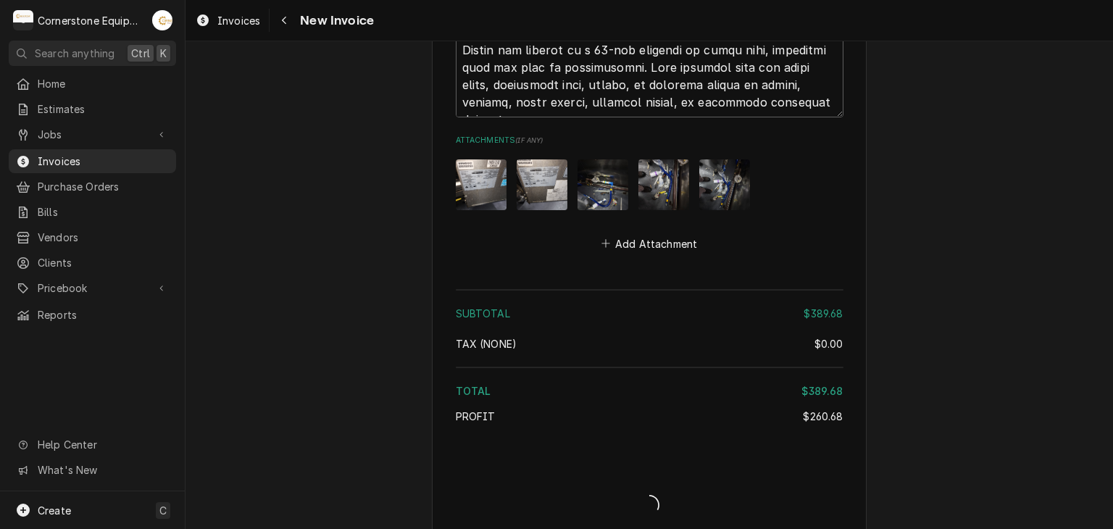
type textarea "x"
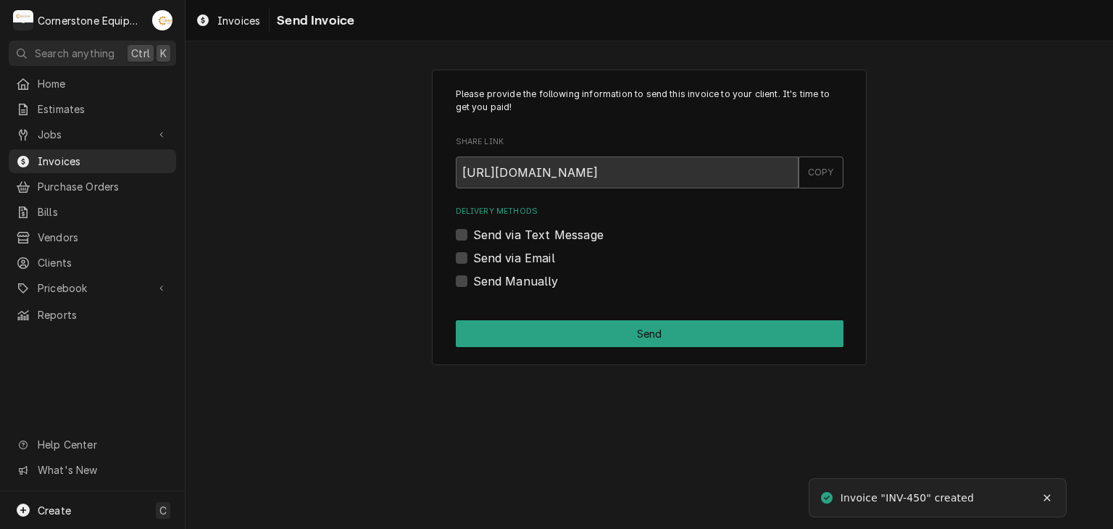
click at [532, 283] on label "Send Manually" at bounding box center [516, 281] width 86 height 17
click at [532, 283] on input "Send Manually" at bounding box center [667, 289] width 388 height 32
checkbox input "true"
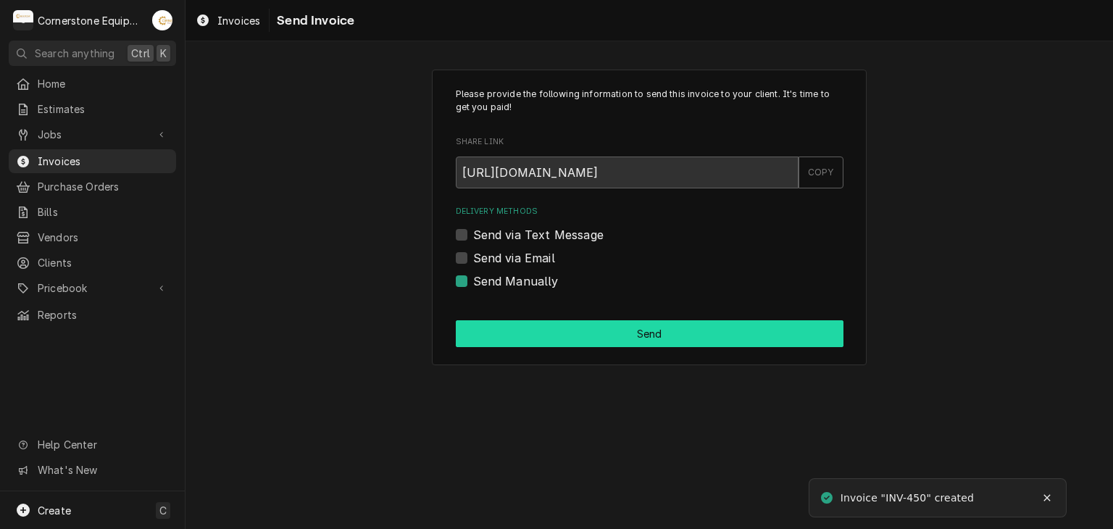
click at [589, 334] on button "Send" at bounding box center [650, 333] width 388 height 27
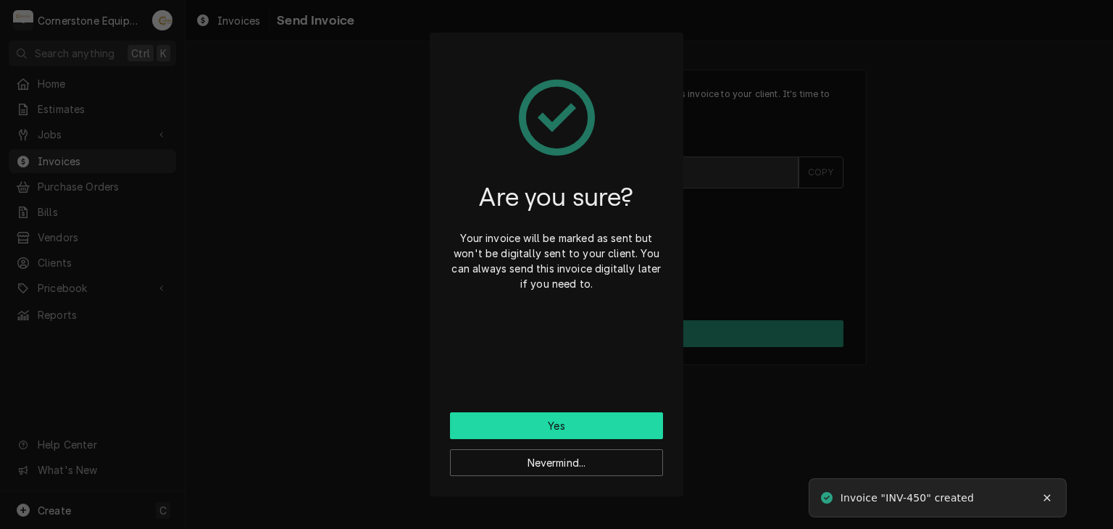
click at [583, 418] on button "Yes" at bounding box center [556, 425] width 213 height 27
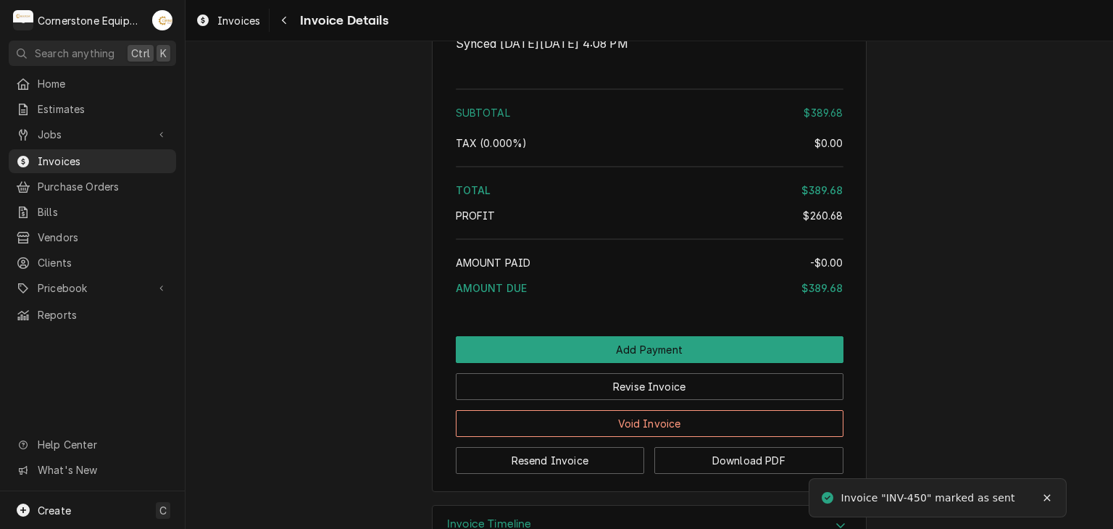
scroll to position [2954, 0]
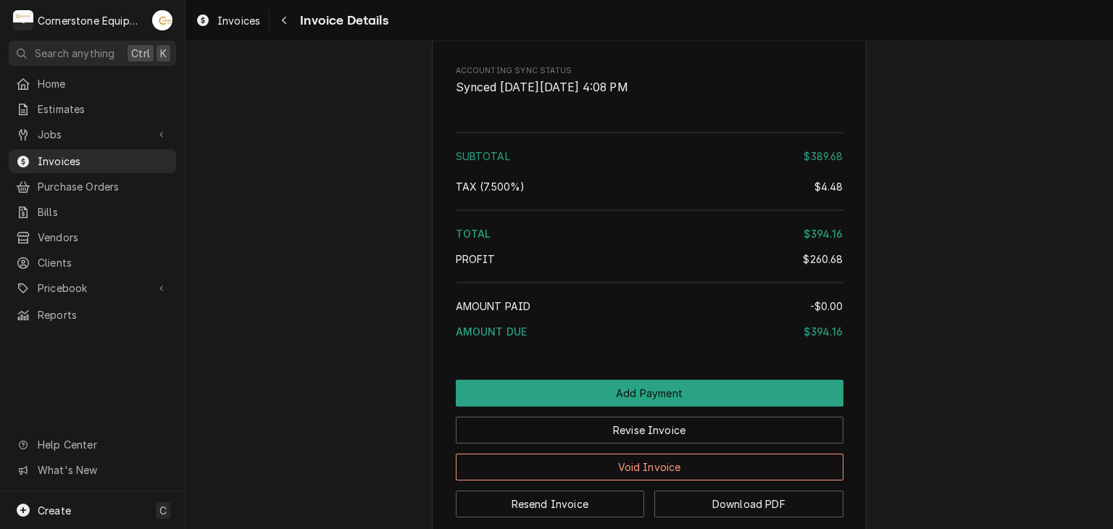
scroll to position [2954, 0]
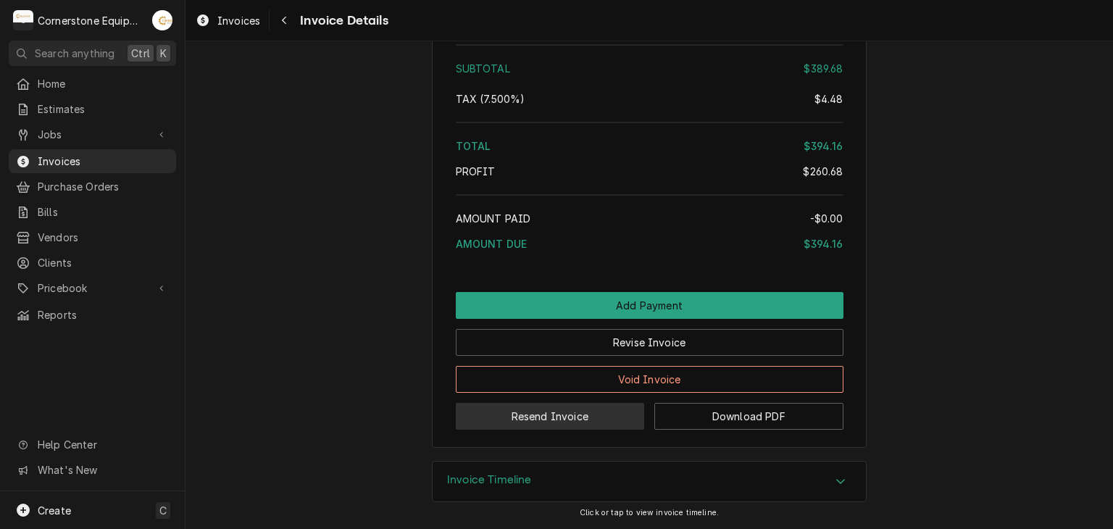
click at [554, 419] on button "Resend Invoice" at bounding box center [550, 416] width 189 height 27
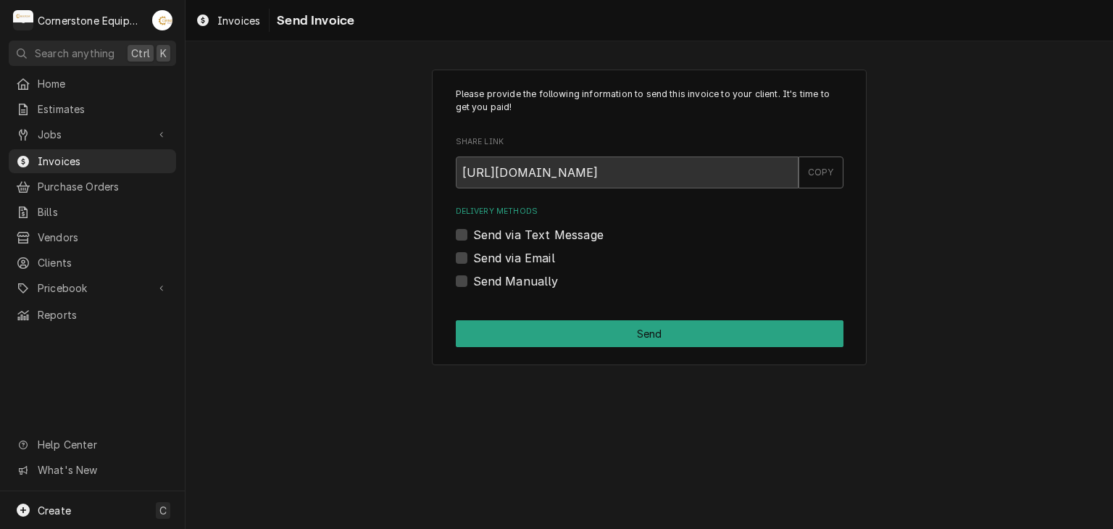
click at [495, 230] on label "Send via Text Message" at bounding box center [538, 234] width 130 height 17
click at [495, 230] on input "Send via Text Message" at bounding box center [667, 242] width 388 height 32
checkbox input "true"
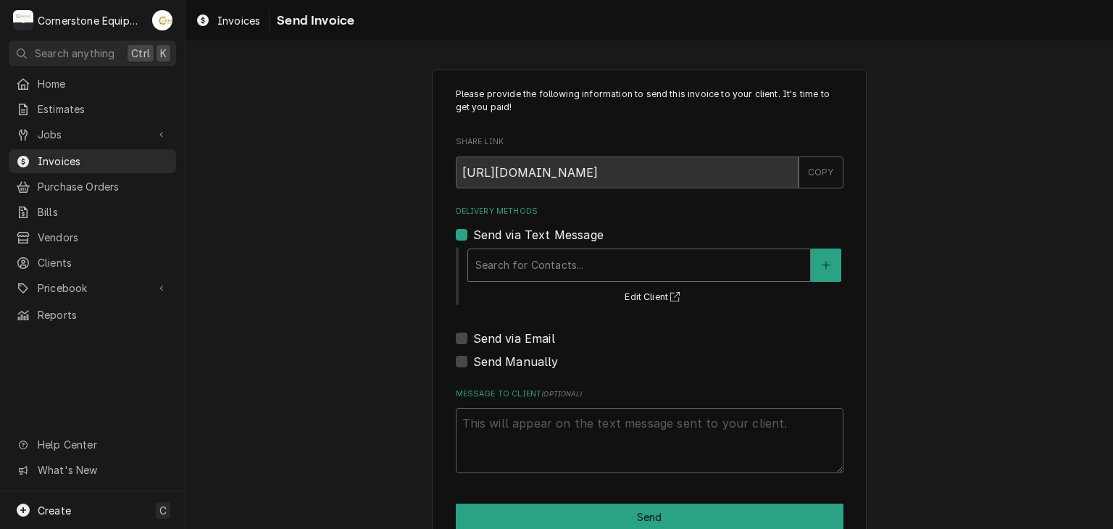
click at [496, 255] on div "Delivery Methods" at bounding box center [639, 265] width 328 height 26
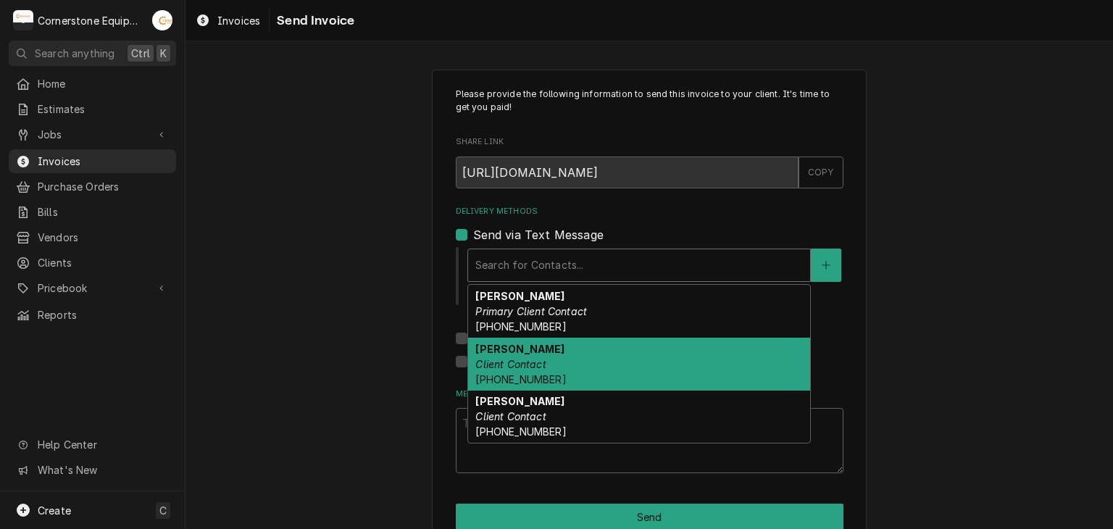
click at [511, 354] on div "Jeremy Client Contact (910) 264-8766" at bounding box center [639, 364] width 342 height 53
type textarea "x"
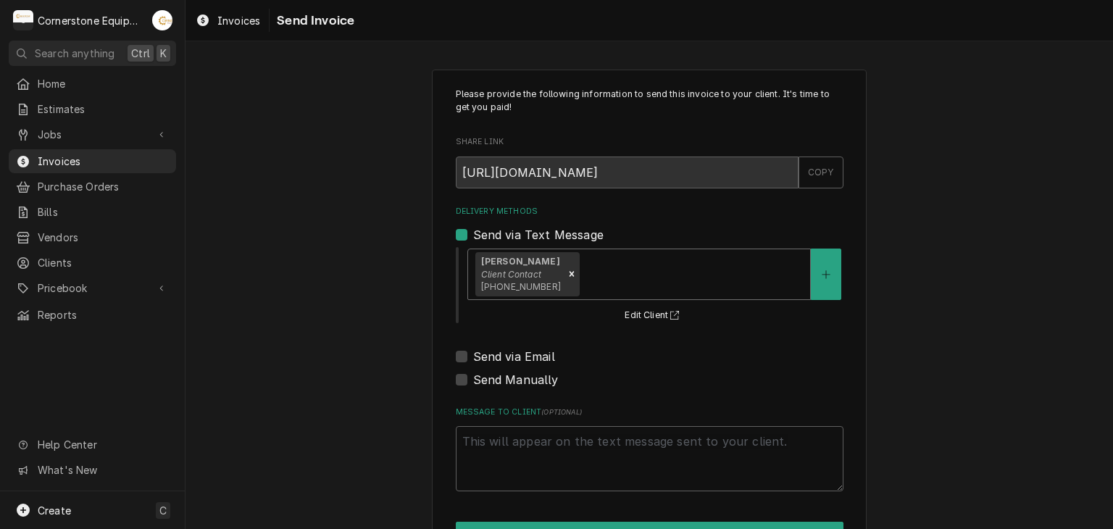
click at [496, 359] on label "Send via Email" at bounding box center [514, 356] width 82 height 17
click at [496, 359] on input "Send via Email" at bounding box center [667, 364] width 388 height 32
checkbox input "true"
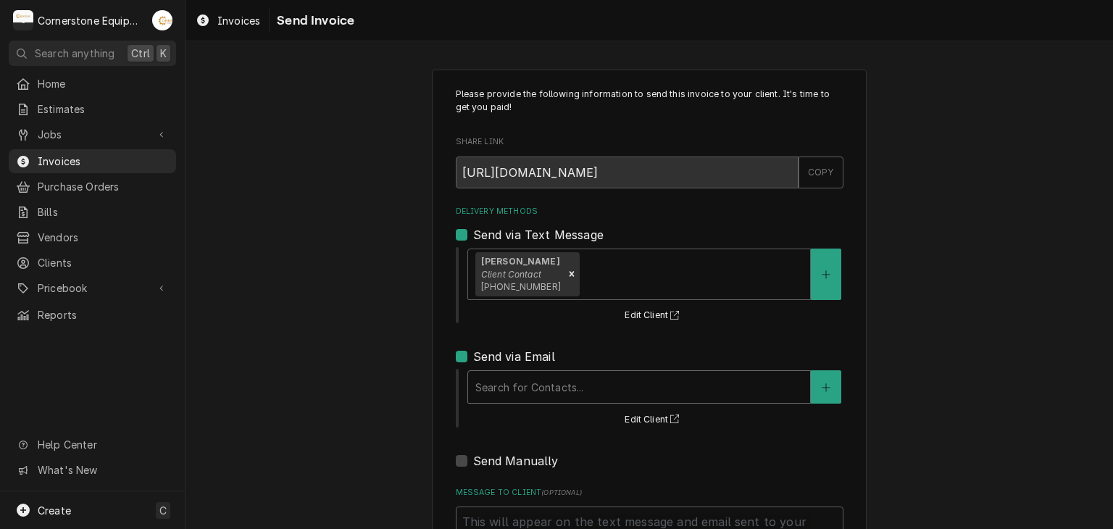
click at [501, 386] on div "Delivery Methods" at bounding box center [639, 387] width 328 height 26
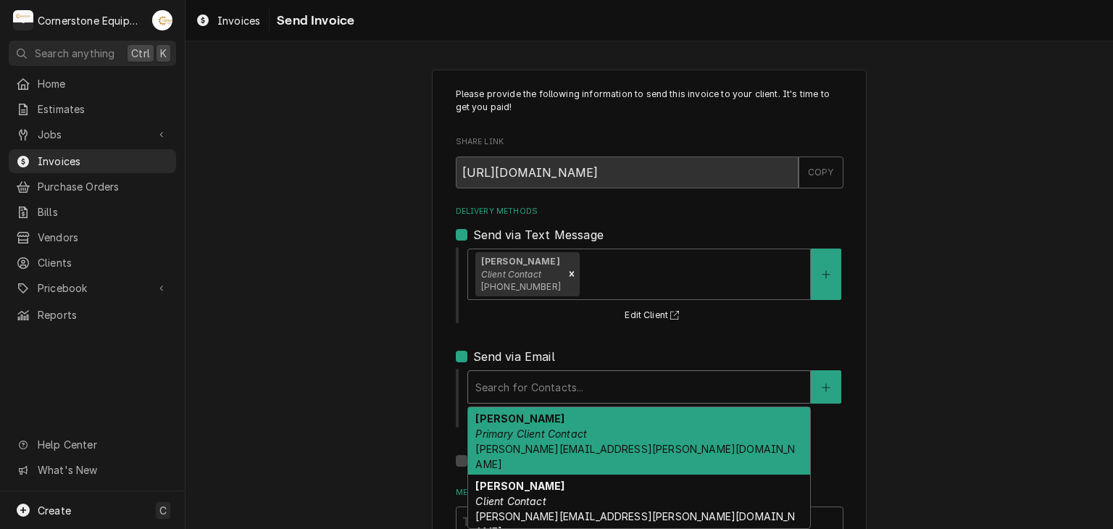
click at [369, 404] on div "Please provide the following information to send this invoice to your client. I…" at bounding box center [650, 359] width 928 height 604
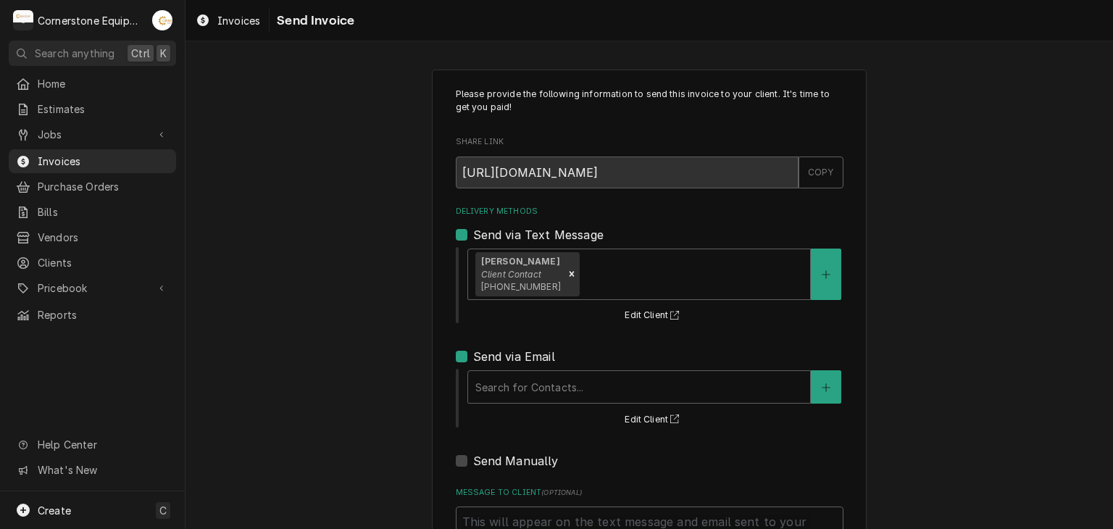
scroll to position [130, 0]
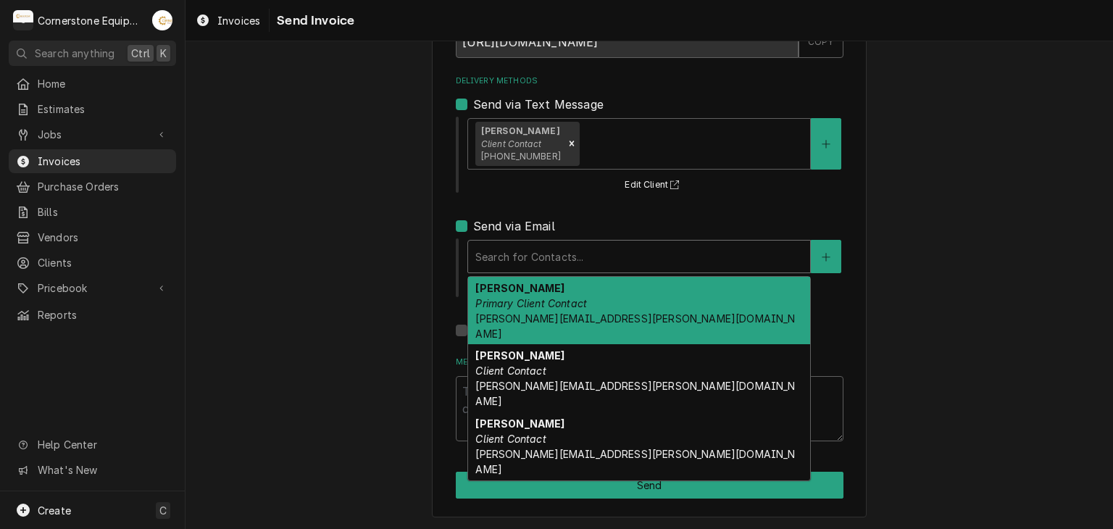
click at [486, 256] on div "Delivery Methods" at bounding box center [639, 257] width 328 height 26
click at [501, 312] on span "[PERSON_NAME][EMAIL_ADDRESS][PERSON_NAME][DOMAIN_NAME]" at bounding box center [635, 326] width 320 height 28
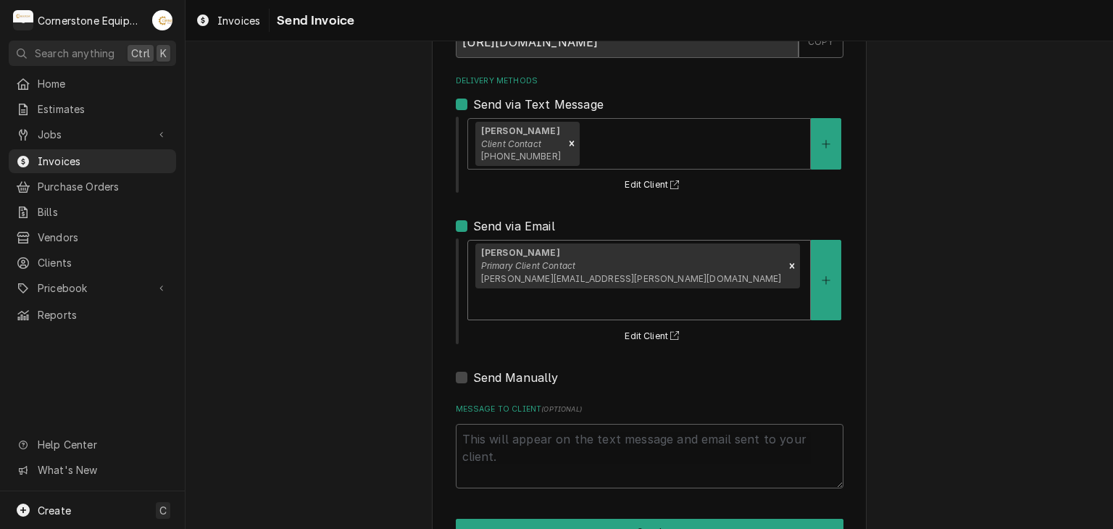
click at [678, 291] on div "Delivery Methods" at bounding box center [639, 304] width 328 height 26
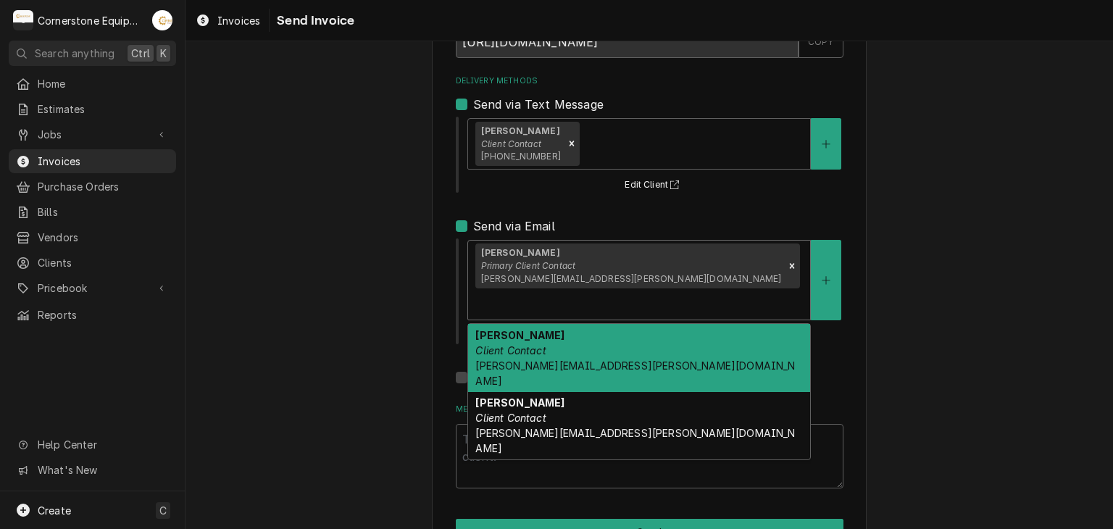
click at [523, 325] on div "Jeremy Client Contact jeremy.smith@quintet5g.com" at bounding box center [639, 358] width 342 height 68
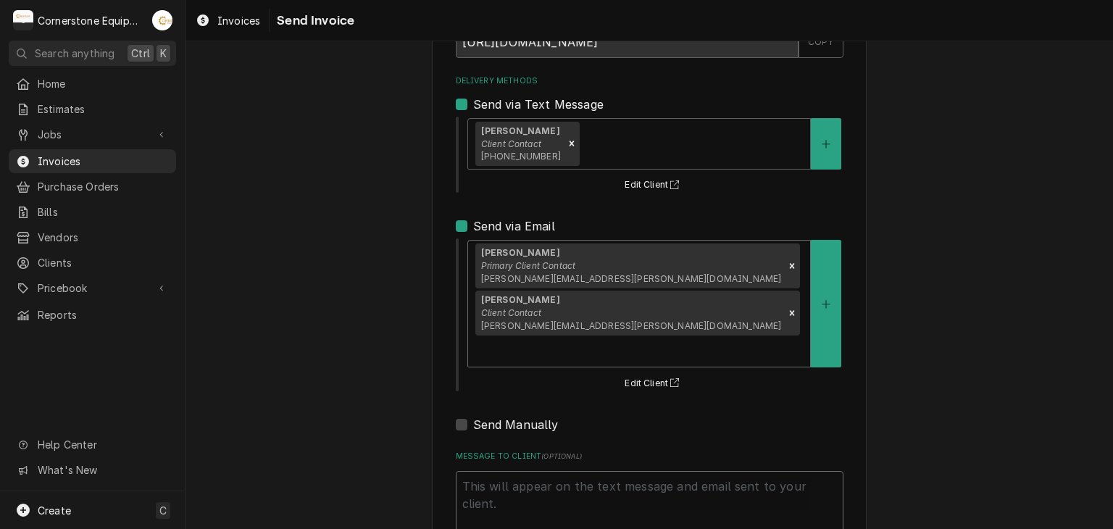
click at [536, 471] on textarea "Message to Client ( optional )" at bounding box center [650, 503] width 388 height 65
type textarea "x"
type textarea "T"
type textarea "x"
type textarea "Th"
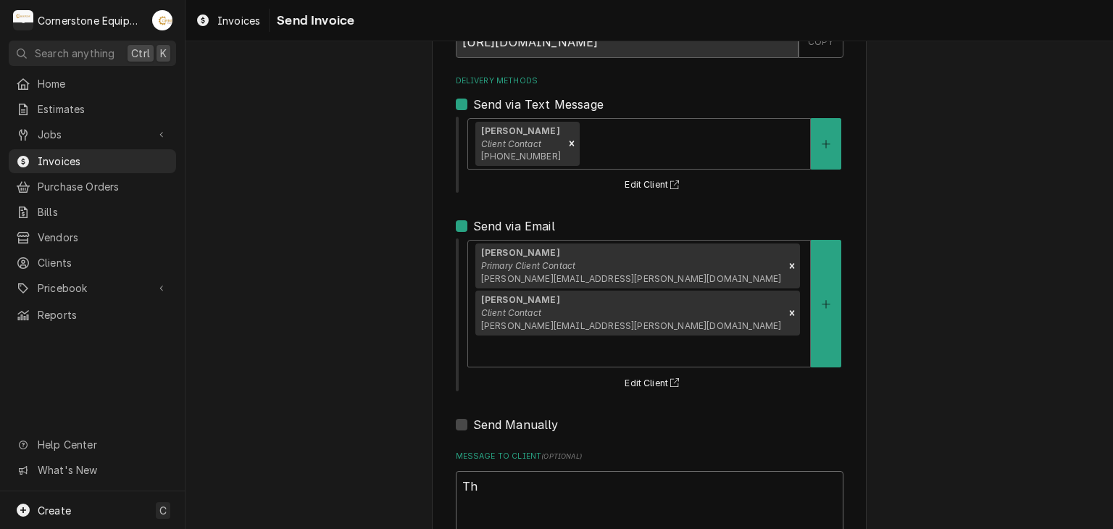
type textarea "x"
type textarea "Tha"
type textarea "x"
type textarea "Than"
type textarea "x"
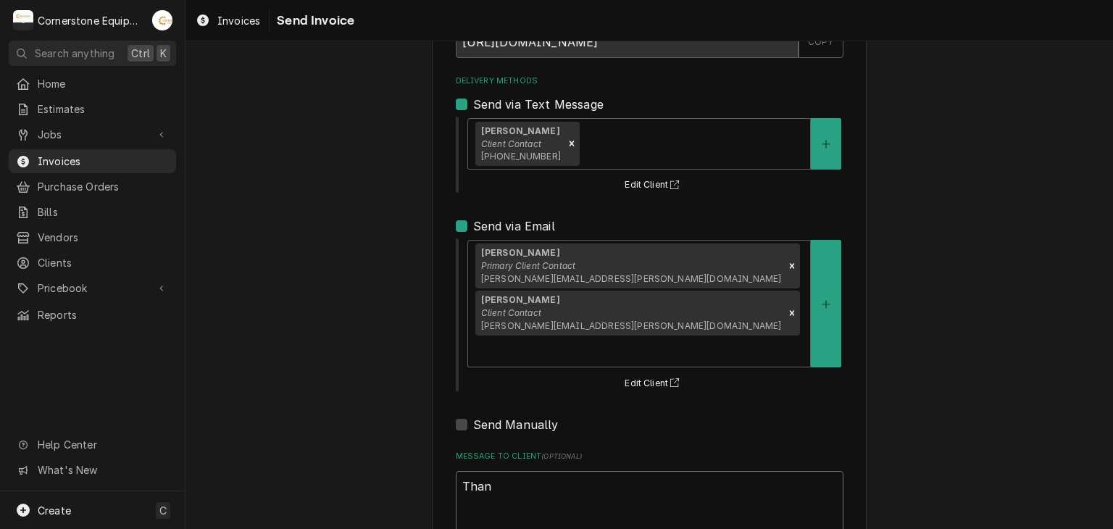
type textarea "Thank"
type textarea "x"
type textarea "Thank"
type textarea "x"
type textarea "Thank y"
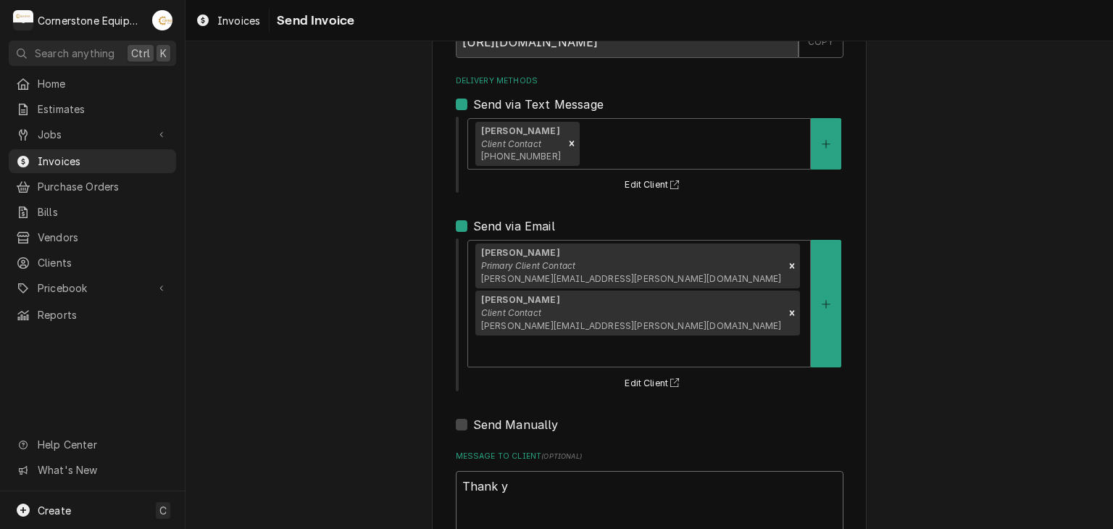
type textarea "x"
type textarea "Thank yo"
type textarea "x"
type textarea "Thank you"
type textarea "x"
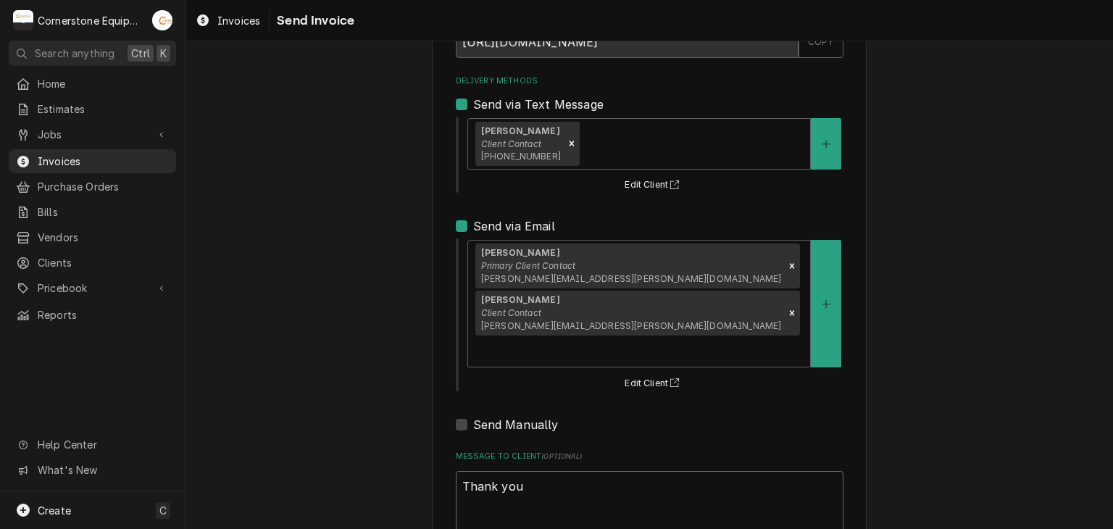
type textarea "Thank you"
type textarea "x"
type textarea "Thank you f"
type textarea "x"
type textarea "Thank you fo"
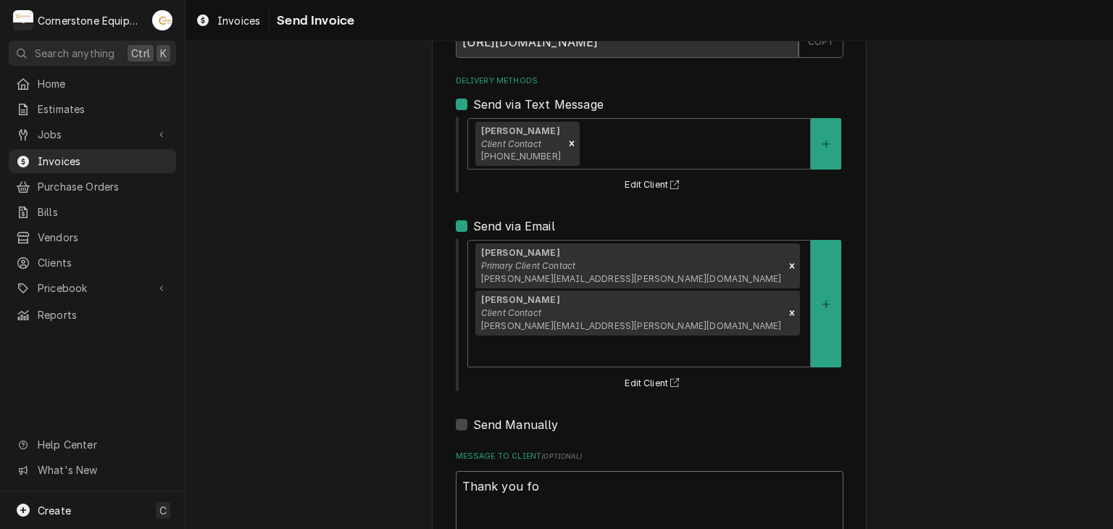
type textarea "x"
type textarea "Thank you for"
type textarea "x"
type textarea "Thank you for"
type textarea "x"
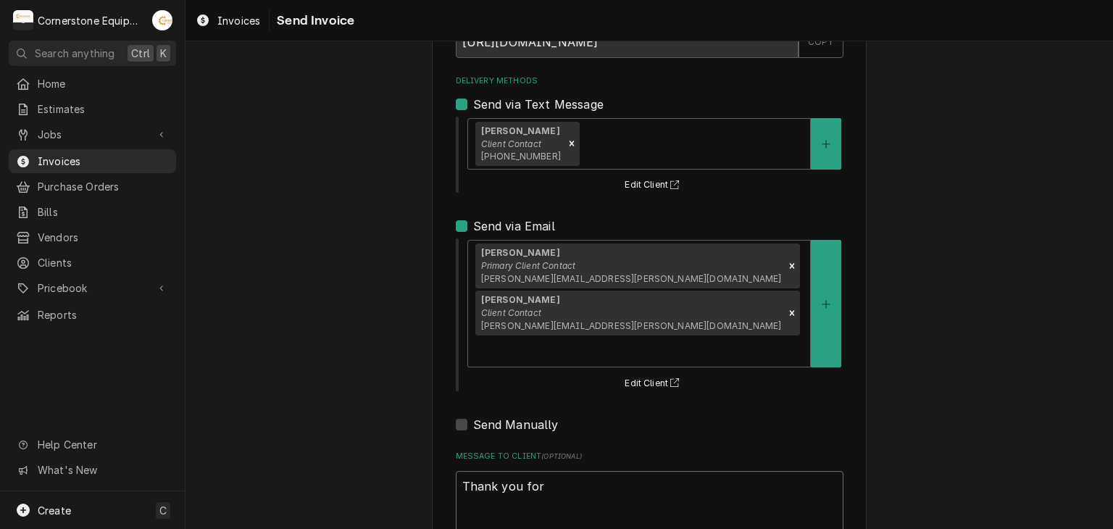
type textarea "Thank you for t"
type textarea "x"
type textarea "Thank you for th"
type textarea "x"
type textarea "Thank you for the"
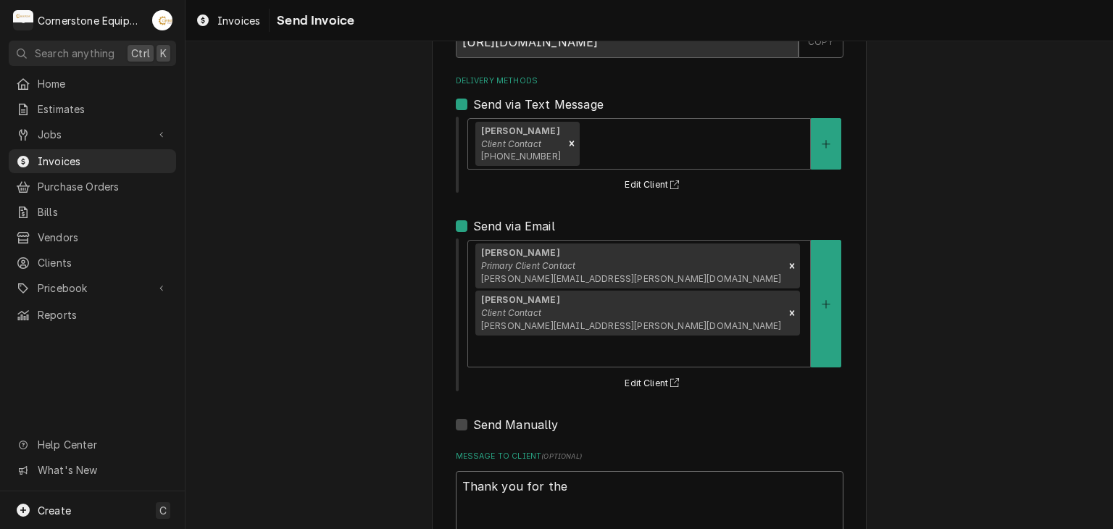
type textarea "x"
type textarea "Thank you for the"
type textarea "x"
type textarea "Thank you for the o"
type textarea "x"
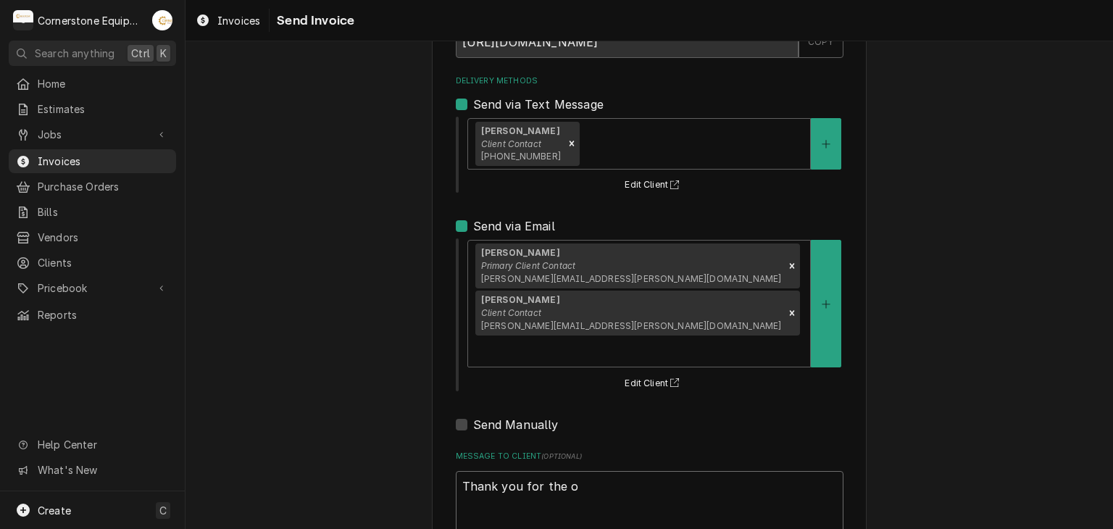
type textarea "Thank you for the op"
type textarea "x"
type textarea "Thank you for the opp"
type textarea "x"
type textarea "Thank you for the oppo"
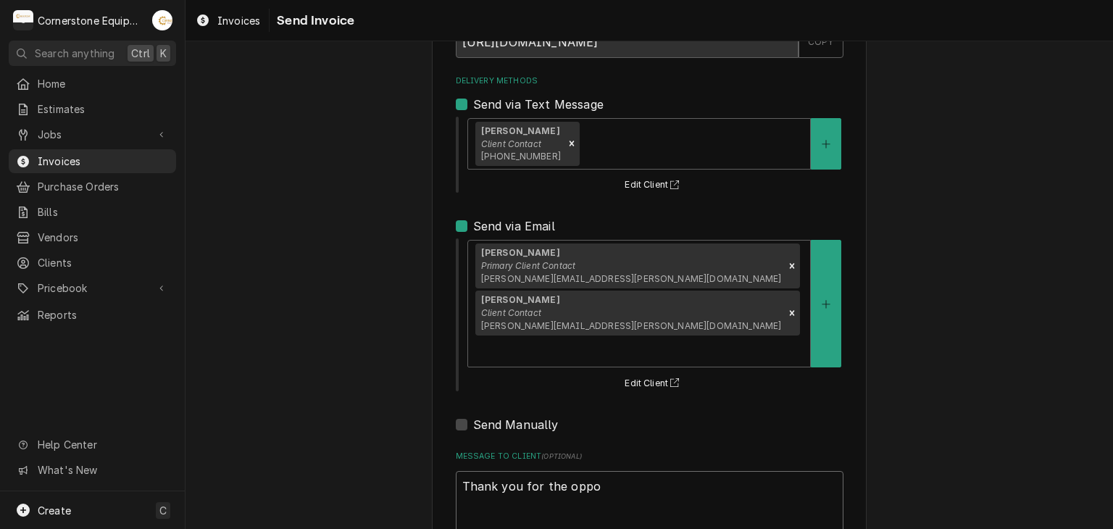
type textarea "x"
type textarea "Thank you for the oppor"
type textarea "x"
type textarea "Thank you for the opport"
type textarea "x"
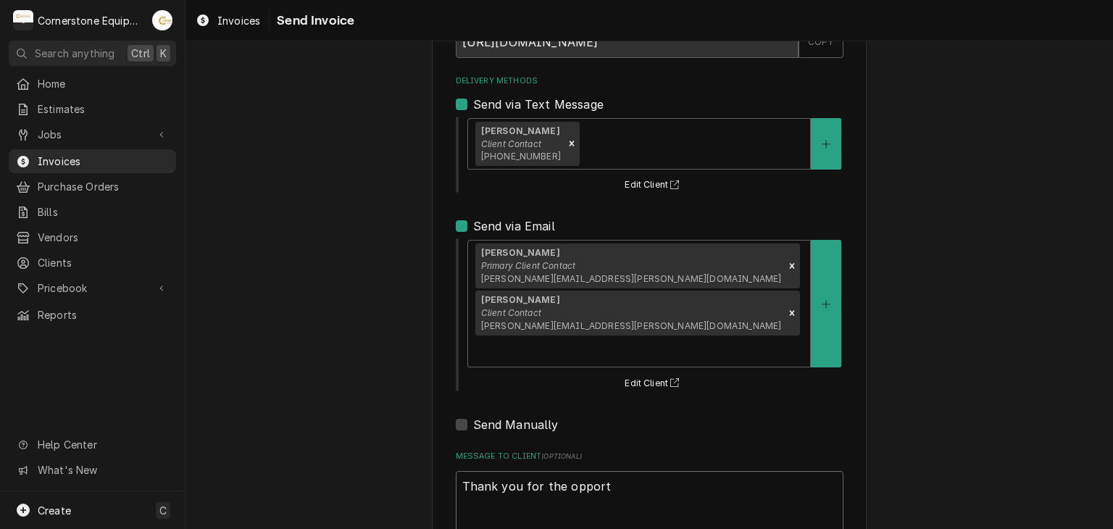
type textarea "Thank you for the opportu"
type textarea "x"
type textarea "Thank you for the opportun"
type textarea "x"
type textarea "Thank you for the opportuni"
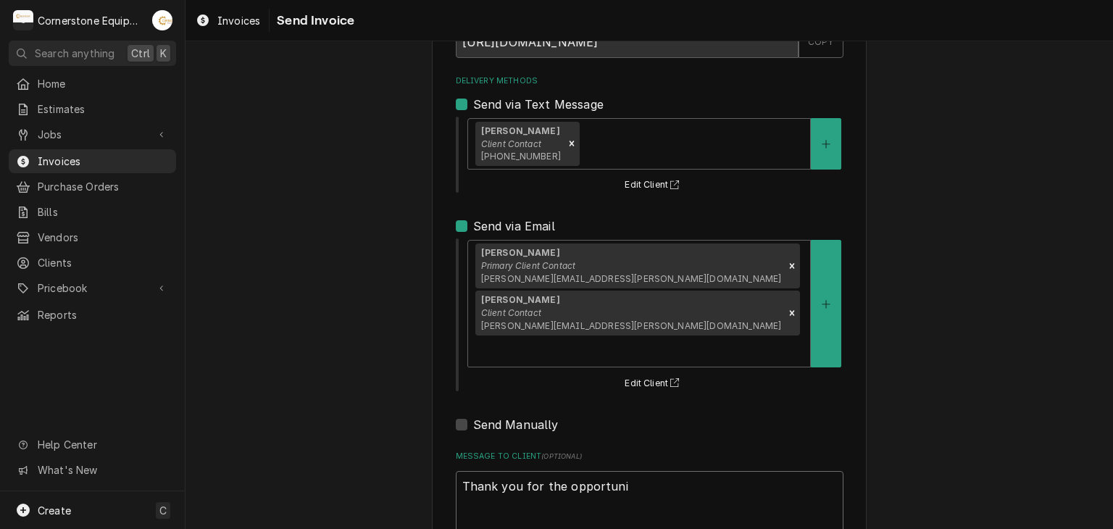
type textarea "x"
type textarea "Thank you for the opportunit"
type textarea "x"
type textarea "Thank you for the opportunity"
type textarea "x"
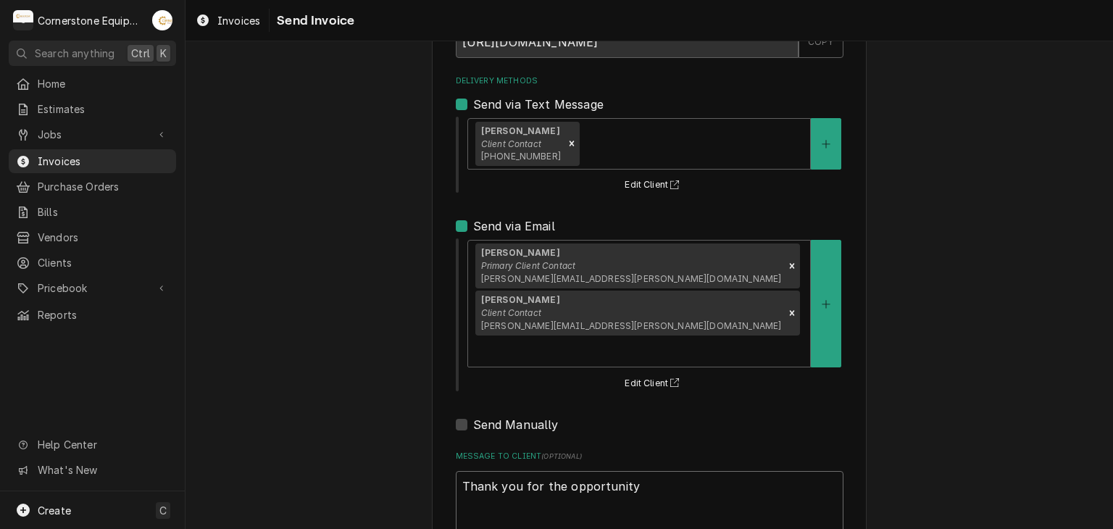
type textarea "Thank you for the opportunity t"
type textarea "x"
type textarea "Thank you for the opportunity to"
type textarea "x"
type textarea "Thank you for the opportunity to"
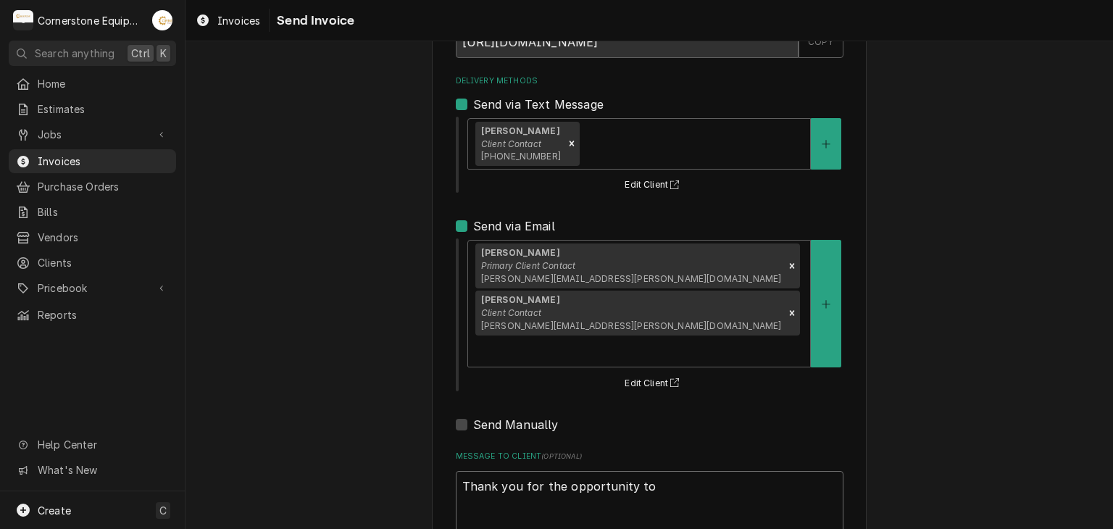
type textarea "x"
type textarea "Thank you for the opportunity to b"
type textarea "x"
type textarea "Thank you for the opportunity to be"
type textarea "x"
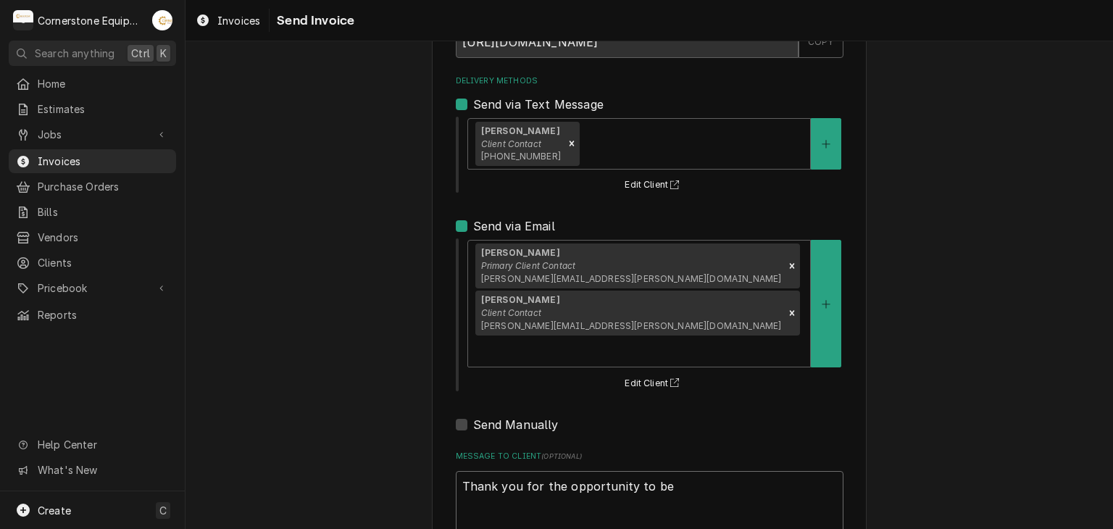
type textarea "Thank you for the opportunity to be"
type textarea "x"
type textarea "Thank you for the opportunity to be o"
type textarea "x"
type textarea "Thank you for the opportunity to be of"
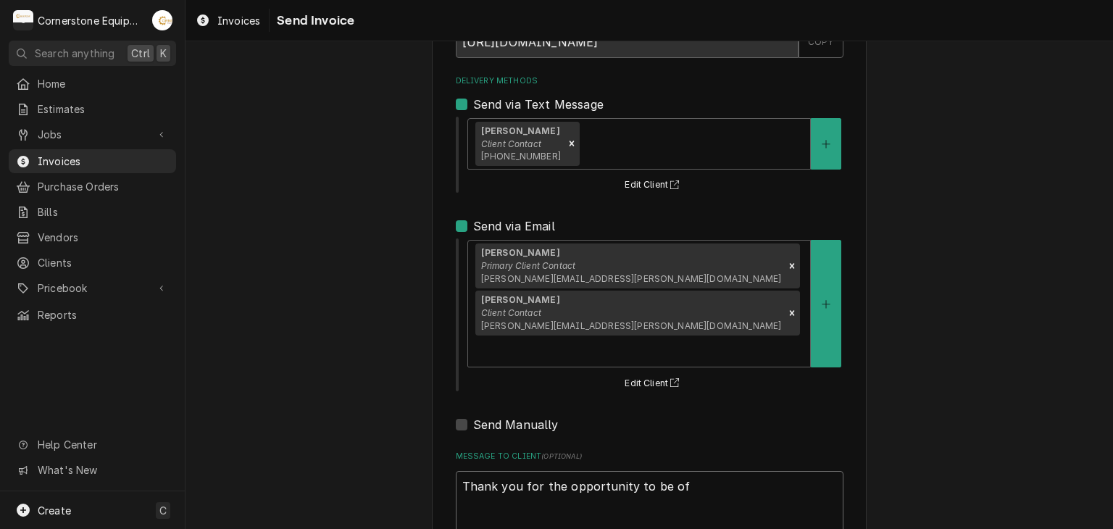
type textarea "x"
type textarea "Thank you for the opportunity to be of"
type textarea "x"
type textarea "Thank you for the opportunity to be of s"
type textarea "x"
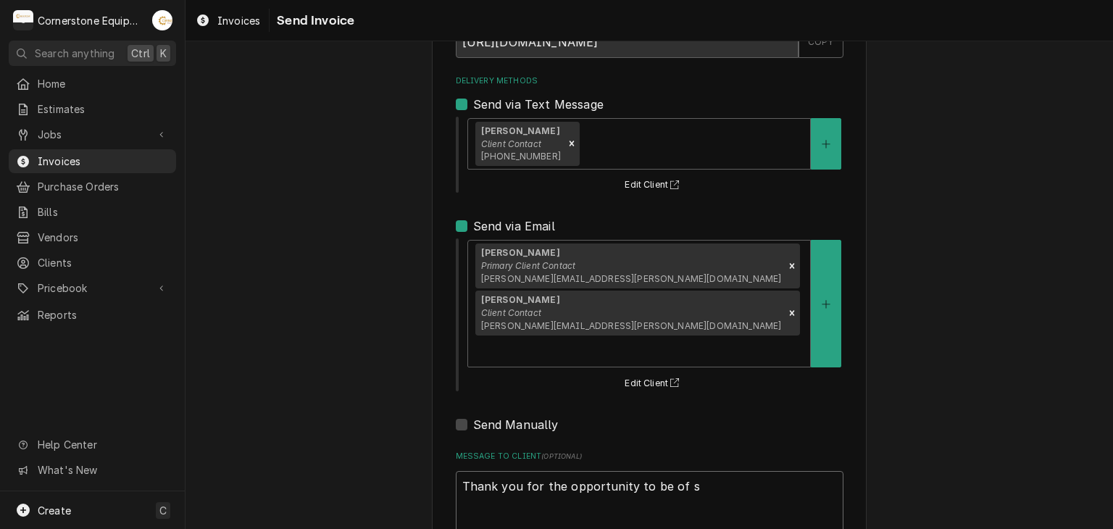
type textarea "Thank you for the opportunity to be of se"
type textarea "x"
type textarea "Thank you for the opportunity to be of ser"
type textarea "x"
type textarea "Thank you for the opportunity to be of serv"
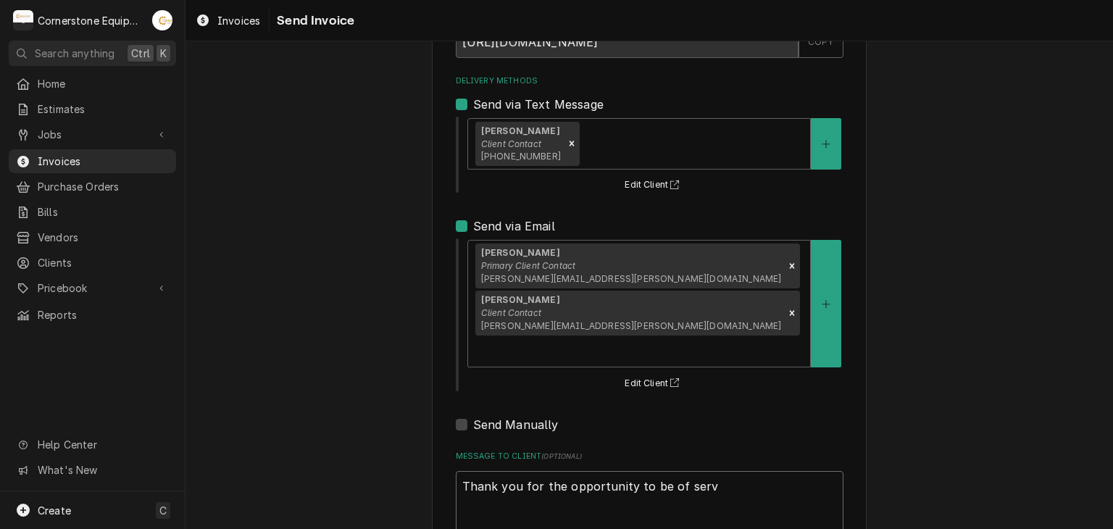
type textarea "x"
type textarea "Thank you for the opportunity to be of servi"
type textarea "x"
type textarea "Thank you for the opportunity to be of servic"
type textarea "x"
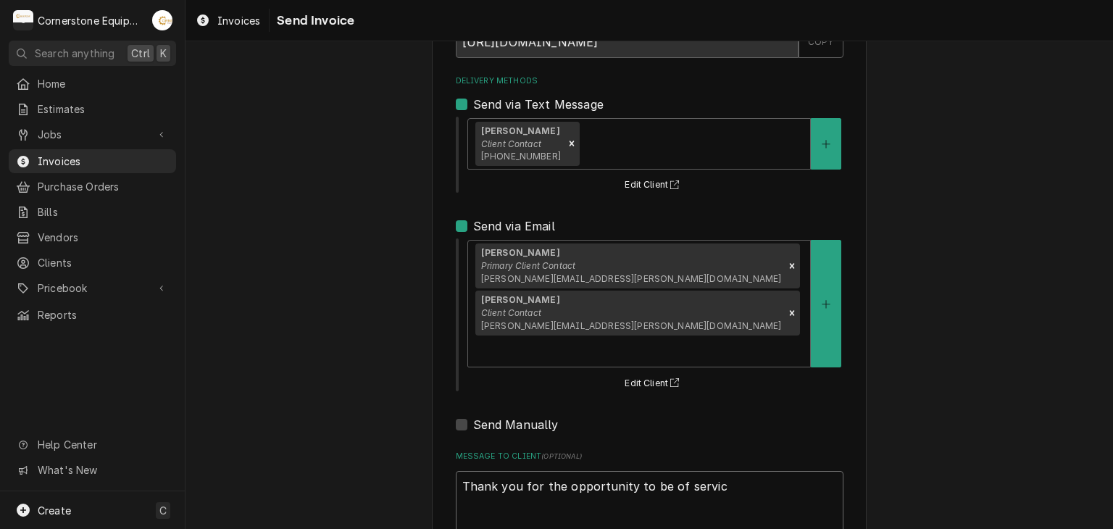
type textarea "Thank you for the opportunity to be of service"
type textarea "x"
click at [535, 471] on textarea "Thank you for the opportunity to be of service!" at bounding box center [650, 503] width 388 height 65
type textarea "Thank you for the opportunity to be of service!"
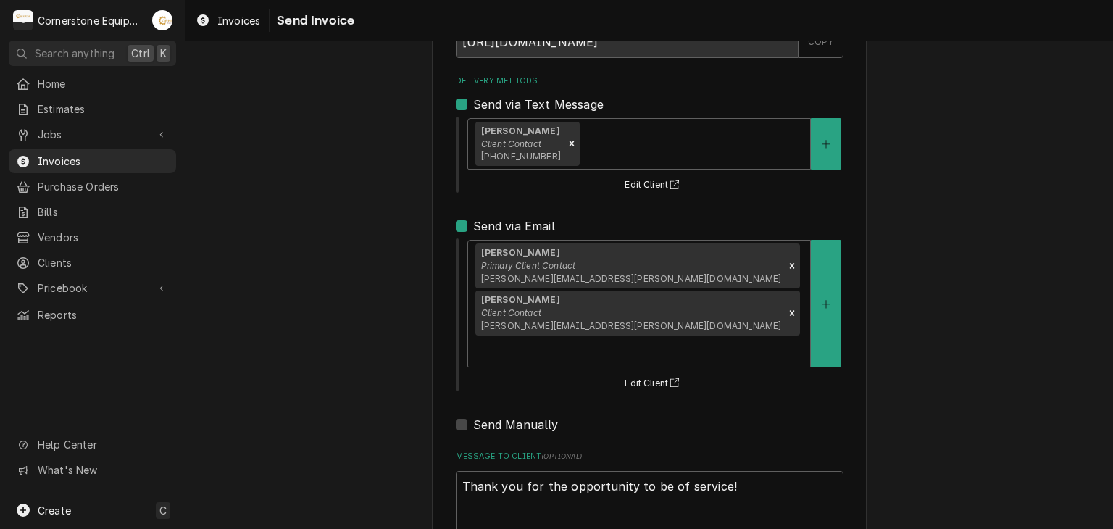
type textarea "x"
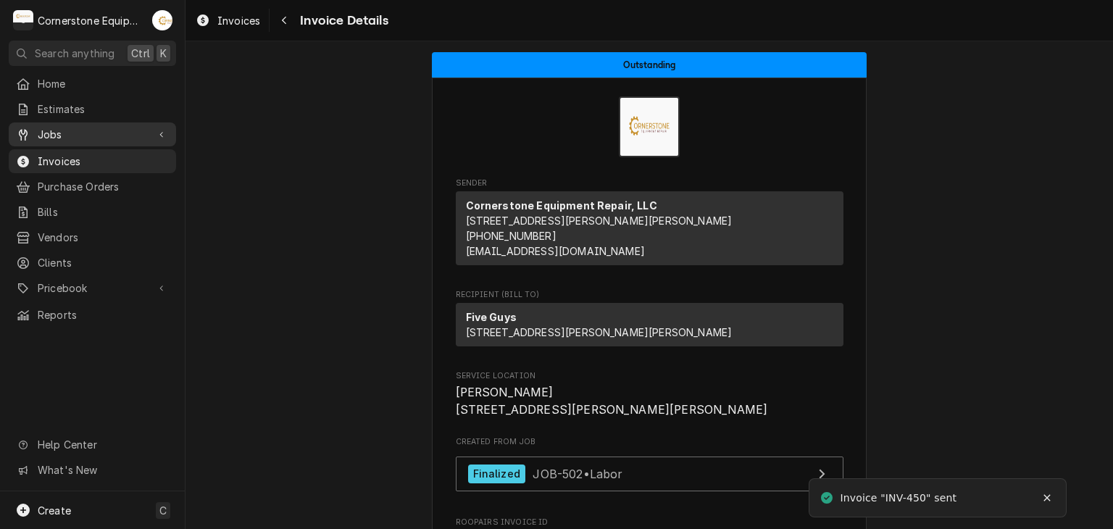
click at [75, 138] on div "Jobs" at bounding box center [93, 134] width 162 height 18
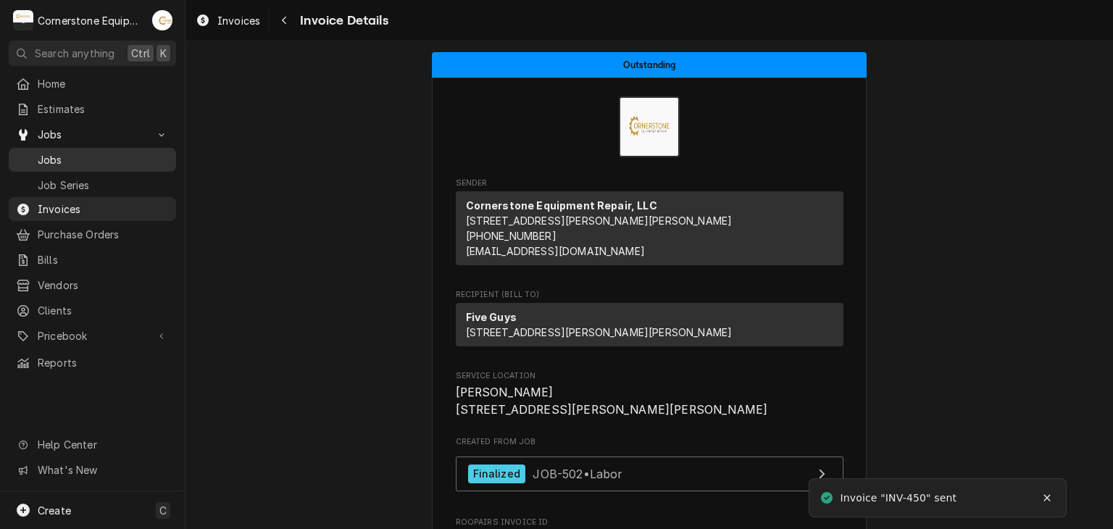
click at [75, 164] on link "Jobs" at bounding box center [92, 160] width 167 height 24
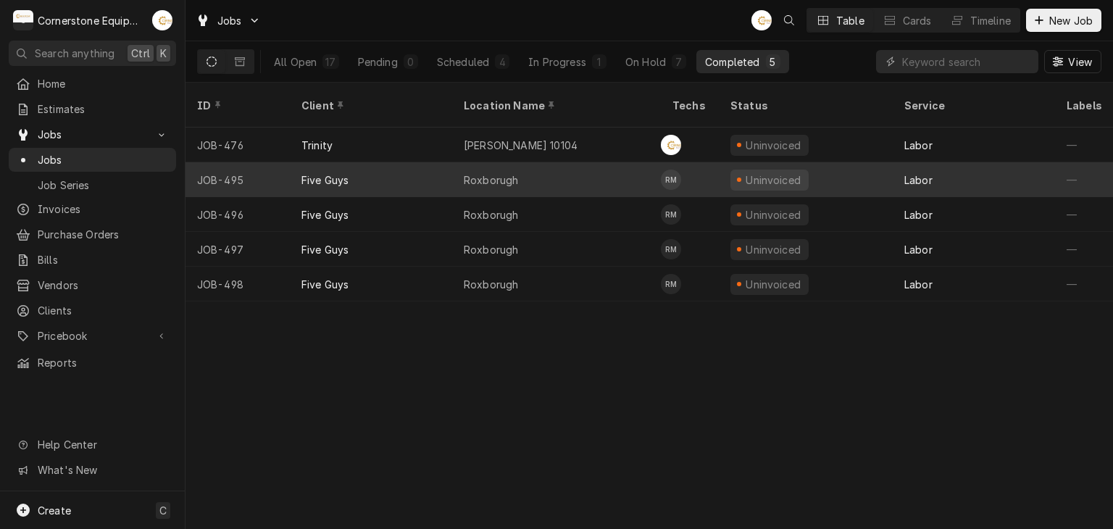
click at [365, 162] on div "Five Guys" at bounding box center [371, 179] width 162 height 35
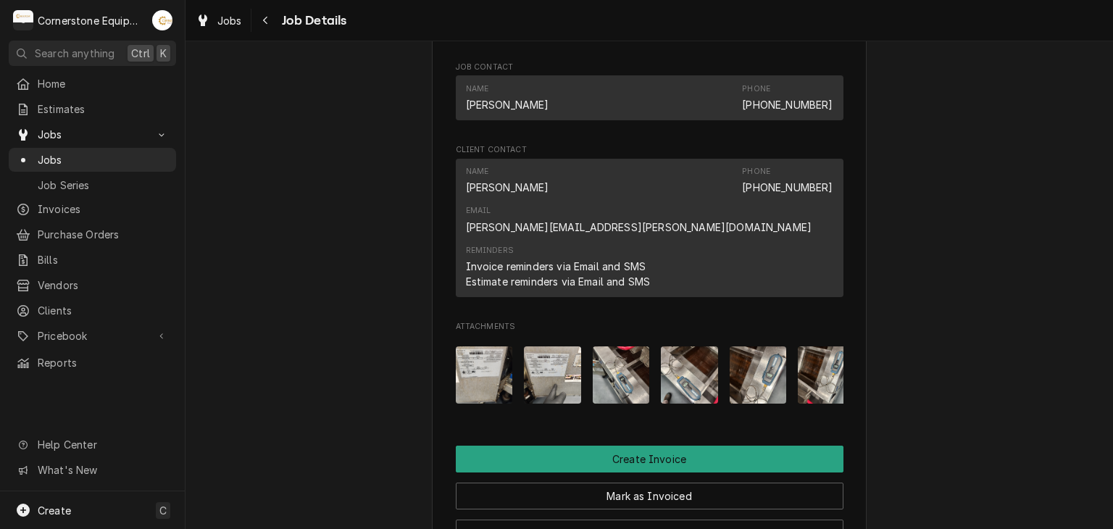
scroll to position [0, 23]
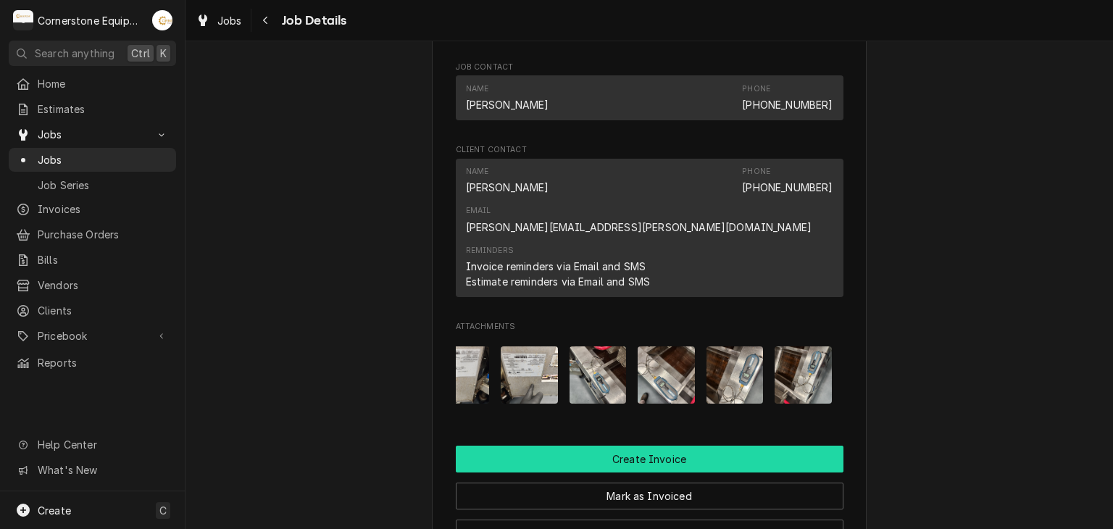
click at [713, 446] on button "Create Invoice" at bounding box center [650, 459] width 388 height 27
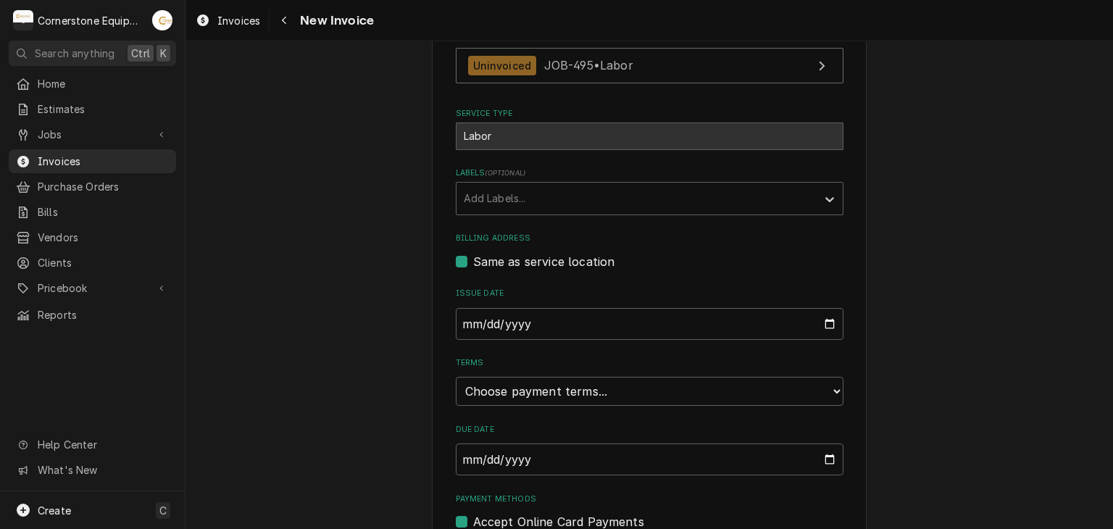
scroll to position [350, 0]
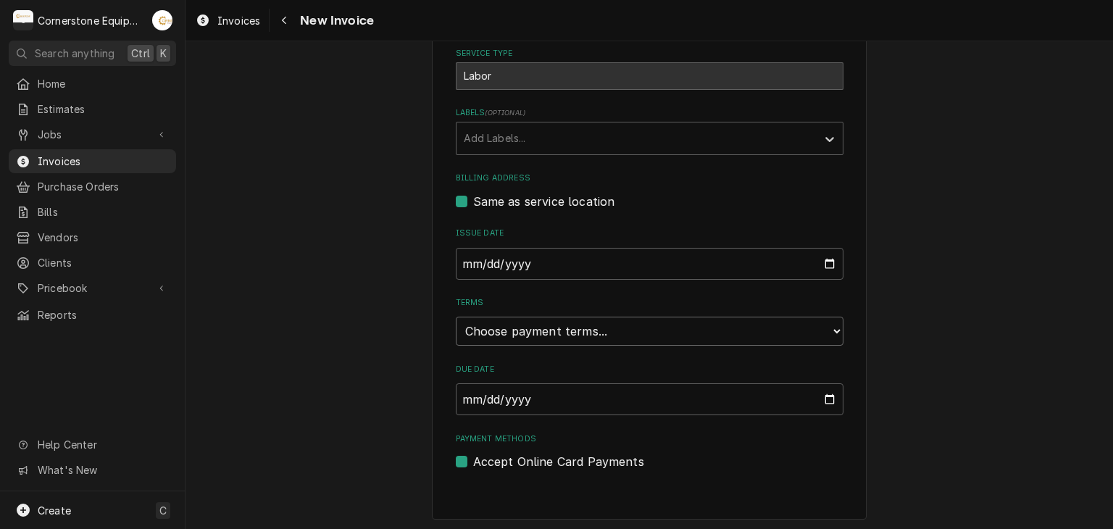
click at [515, 337] on select "Choose payment terms... Same Day Net 7 Net 14 Net 21 Net 30 Net 45 Net 60 Net 90" at bounding box center [650, 331] width 388 height 29
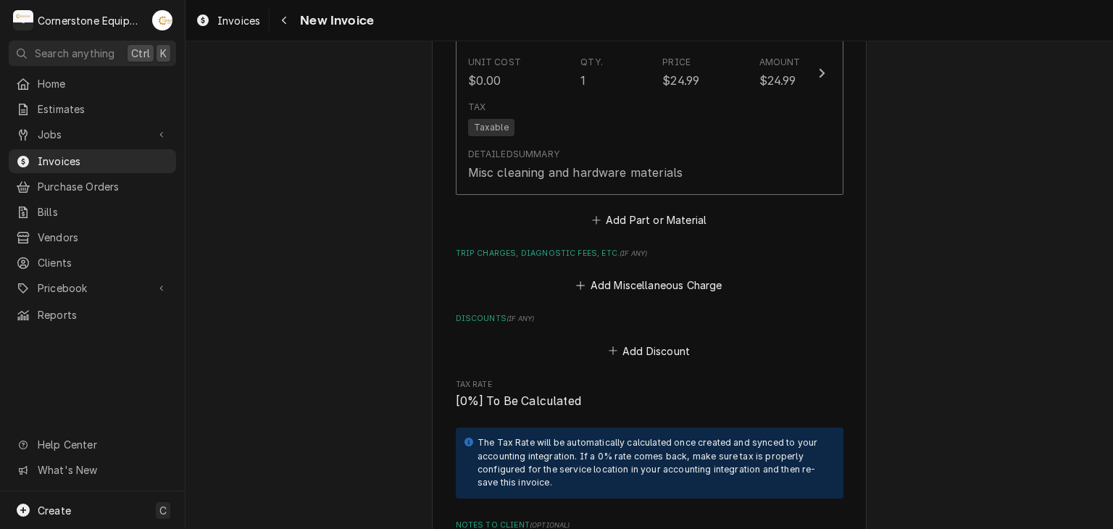
scroll to position [1800, 0]
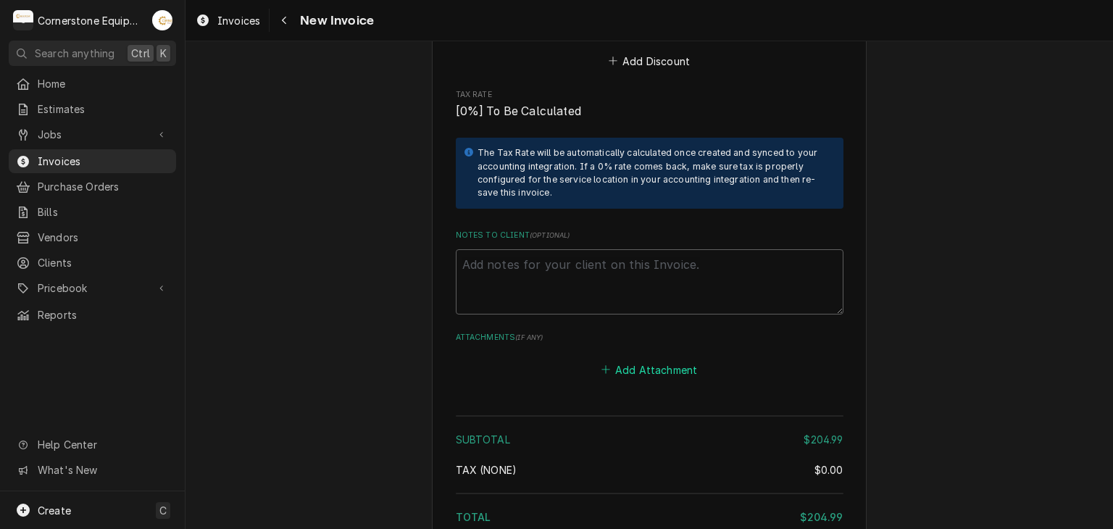
click at [660, 360] on button "Add Attachment" at bounding box center [649, 370] width 101 height 20
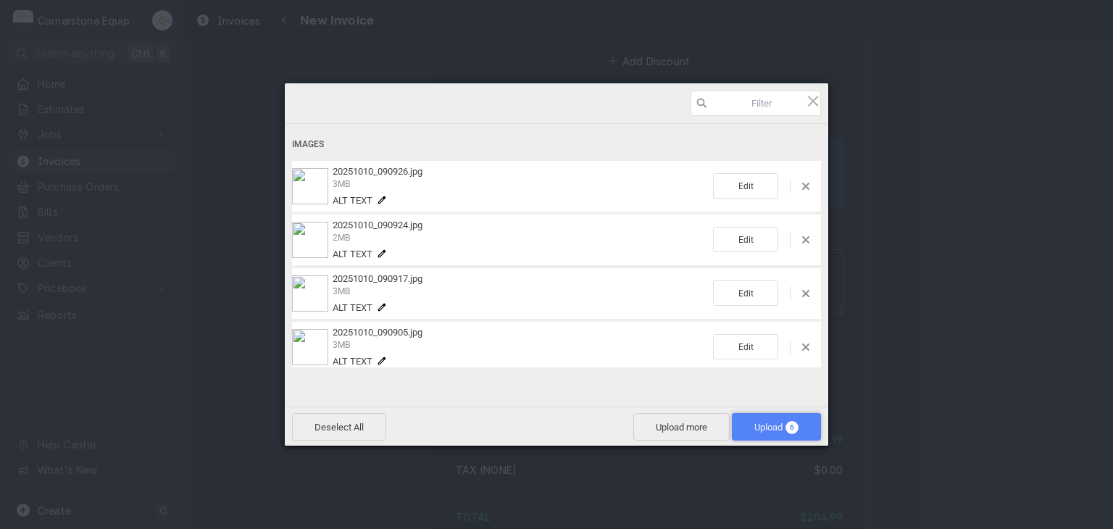
click at [786, 428] on span "6" at bounding box center [792, 427] width 13 height 13
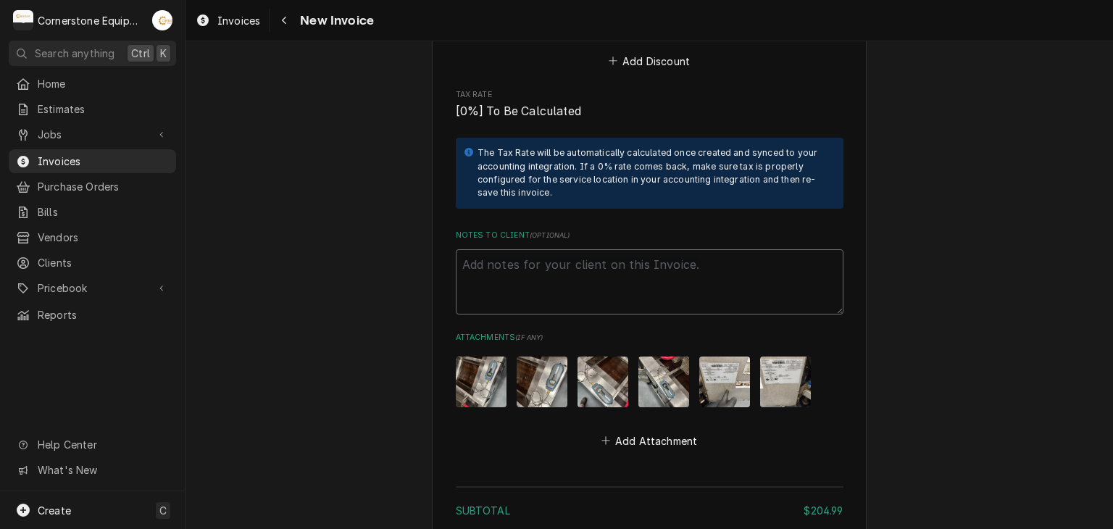
click at [522, 249] on textarea "Notes to Client ( optional )" at bounding box center [650, 281] width 388 height 65
paste textarea "INVOICE APPROVAL AND PAYMENT TERMS All invoices are due upon receipt unless oth…"
type textarea "x"
type textarea "INVOICE APPROVAL AND PAYMENT TERMS All invoices are due upon receipt unless oth…"
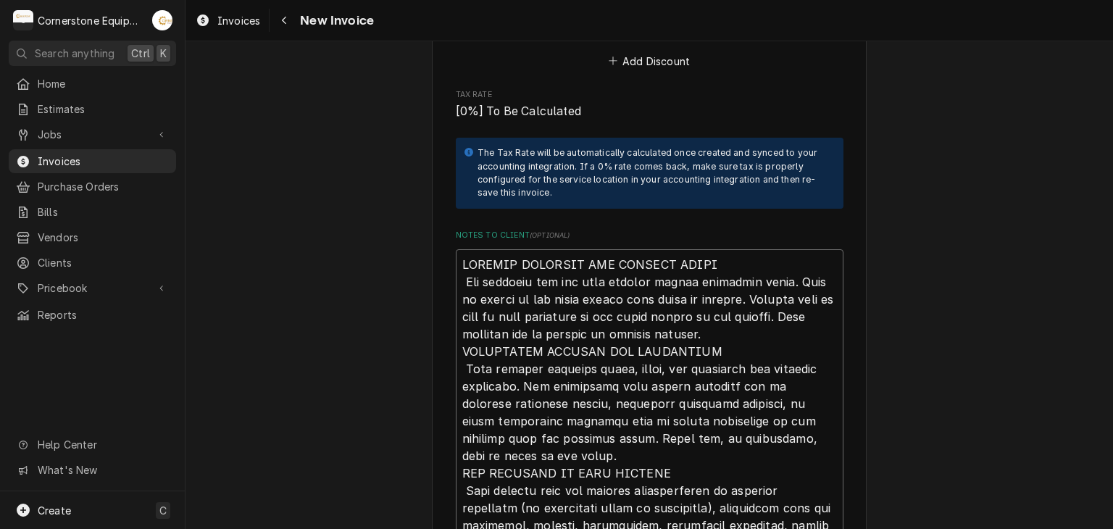
scroll to position [2190, 0]
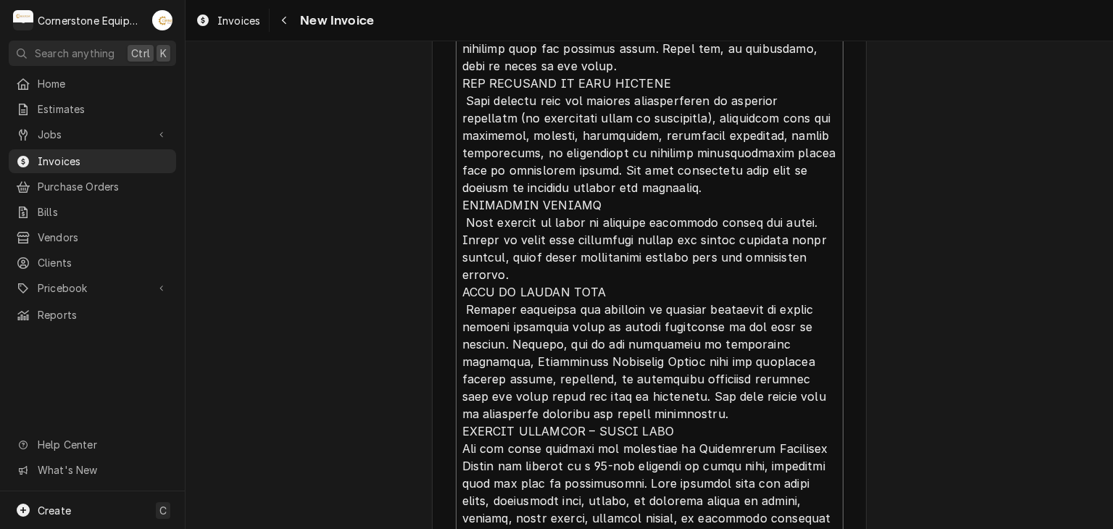
type textarea "x"
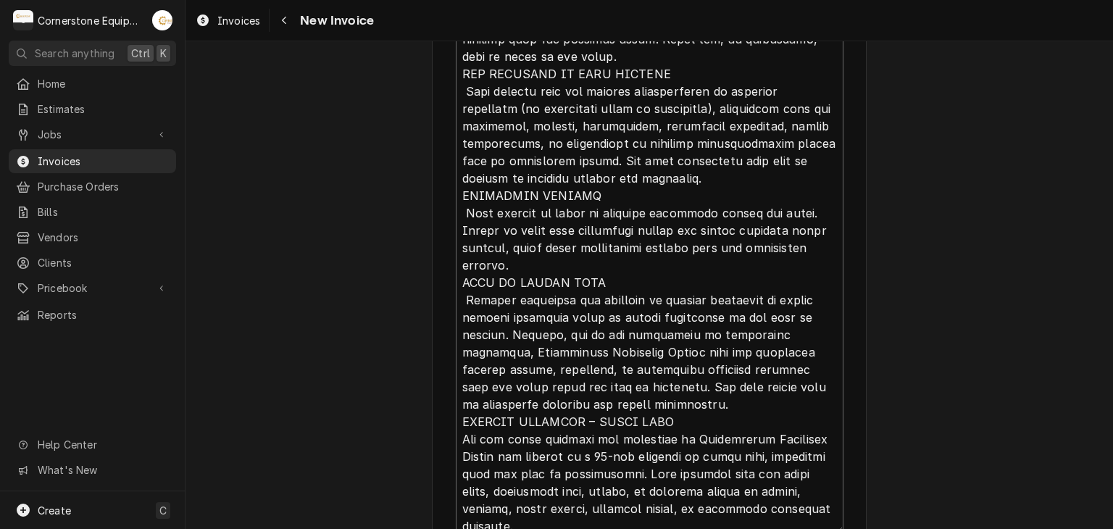
scroll to position [0, 0]
type textarea "INVOICE APPROVAL AND PAYMENT TERMS All invoices are due upon receipt unless oth…"
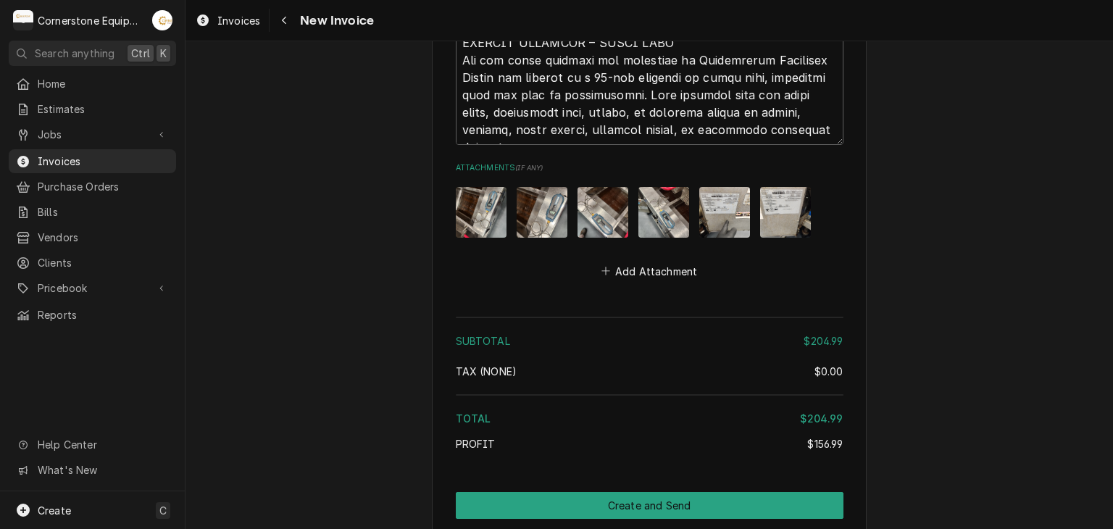
scroll to position [2614, 0]
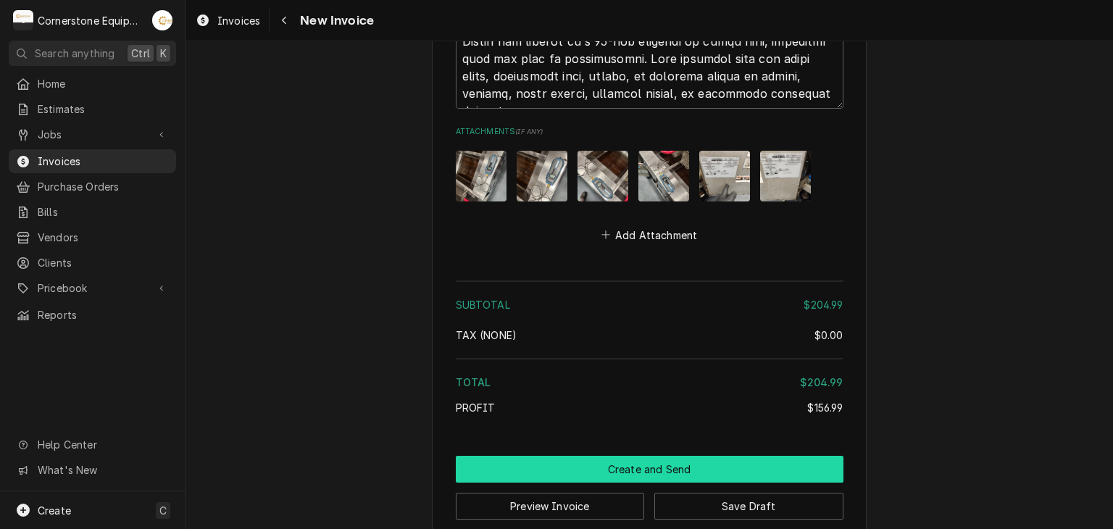
click at [686, 456] on button "Create and Send" at bounding box center [650, 469] width 388 height 27
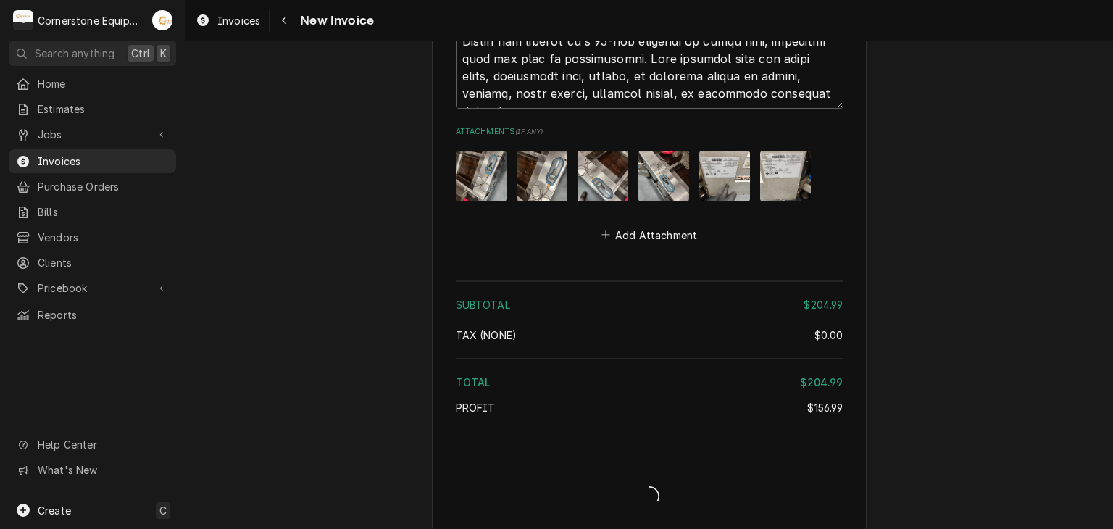
scroll to position [2607, 0]
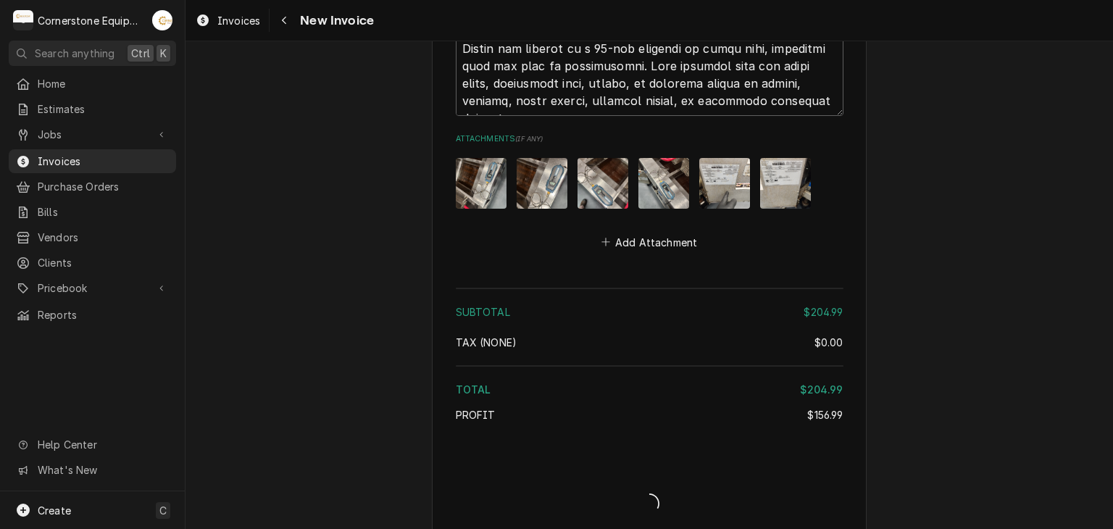
type textarea "x"
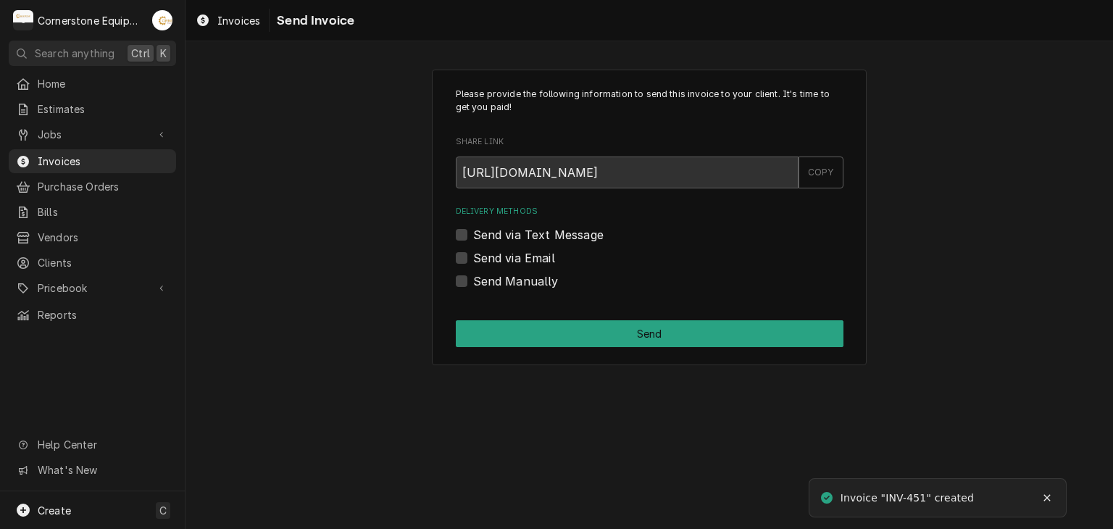
click at [495, 286] on label "Send Manually" at bounding box center [516, 281] width 86 height 17
click at [495, 286] on input "Send Manually" at bounding box center [667, 289] width 388 height 32
checkbox input "true"
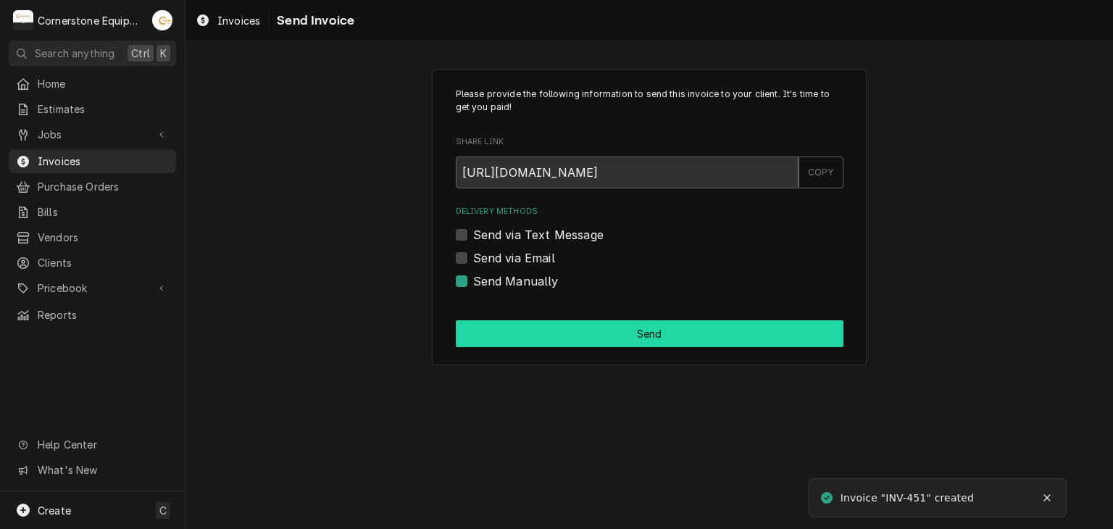
click at [511, 331] on button "Send" at bounding box center [650, 333] width 388 height 27
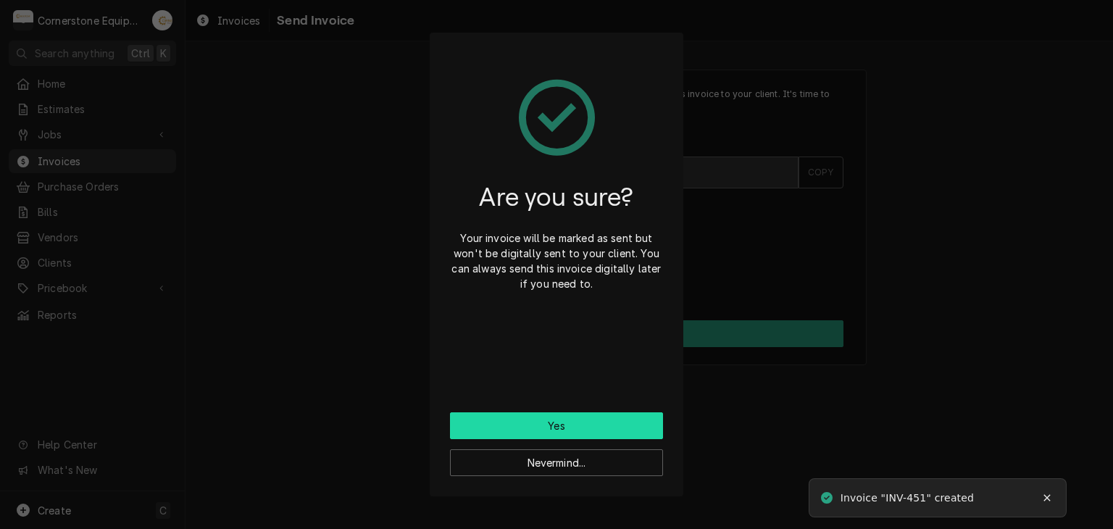
click at [556, 430] on button "Yes" at bounding box center [556, 425] width 213 height 27
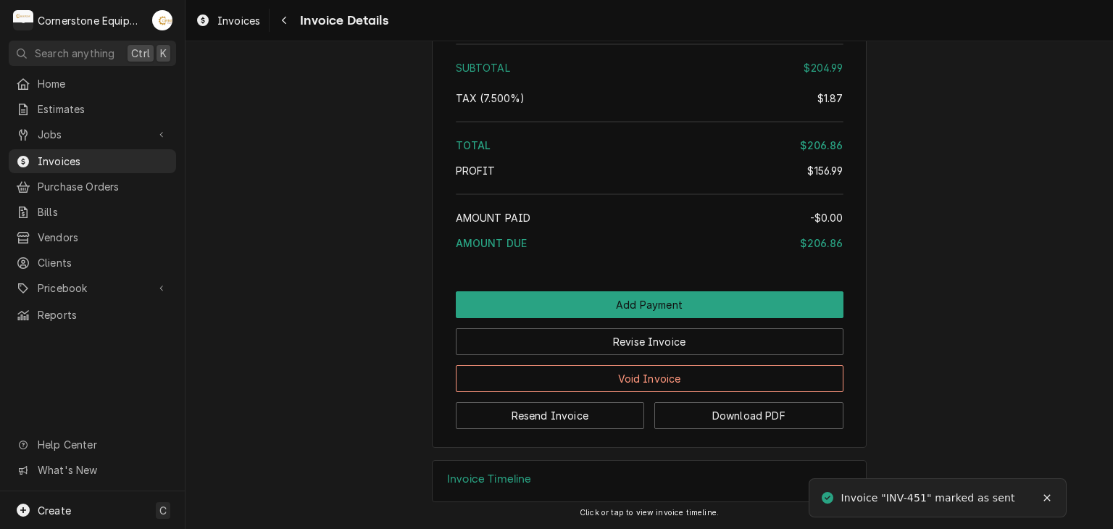
scroll to position [2538, 0]
click at [533, 418] on button "Resend Invoice" at bounding box center [550, 415] width 189 height 27
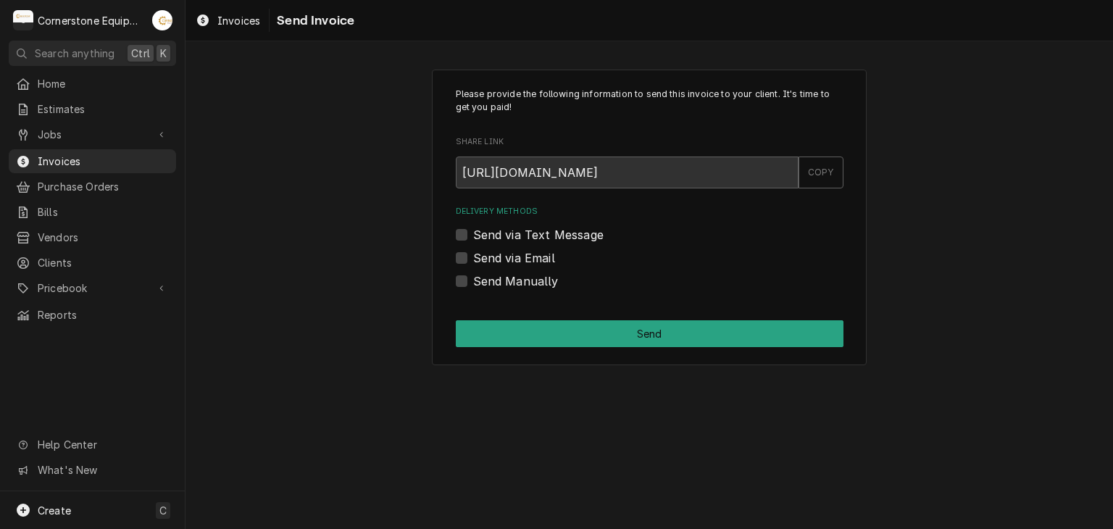
click at [522, 233] on label "Send via Text Message" at bounding box center [538, 234] width 130 height 17
click at [522, 233] on input "Send via Text Message" at bounding box center [667, 242] width 388 height 32
checkbox input "true"
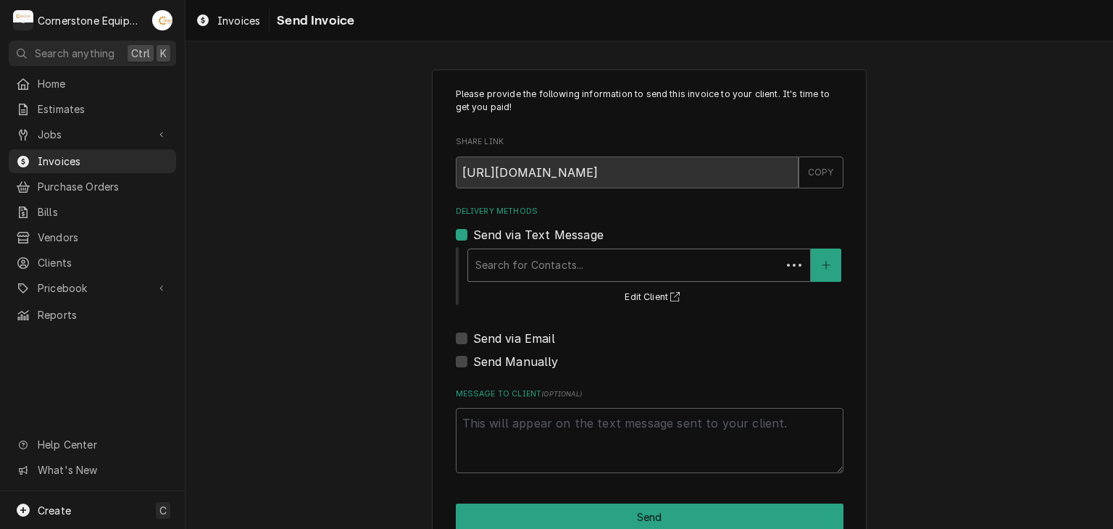
click at [519, 260] on div "Delivery Methods" at bounding box center [624, 265] width 299 height 26
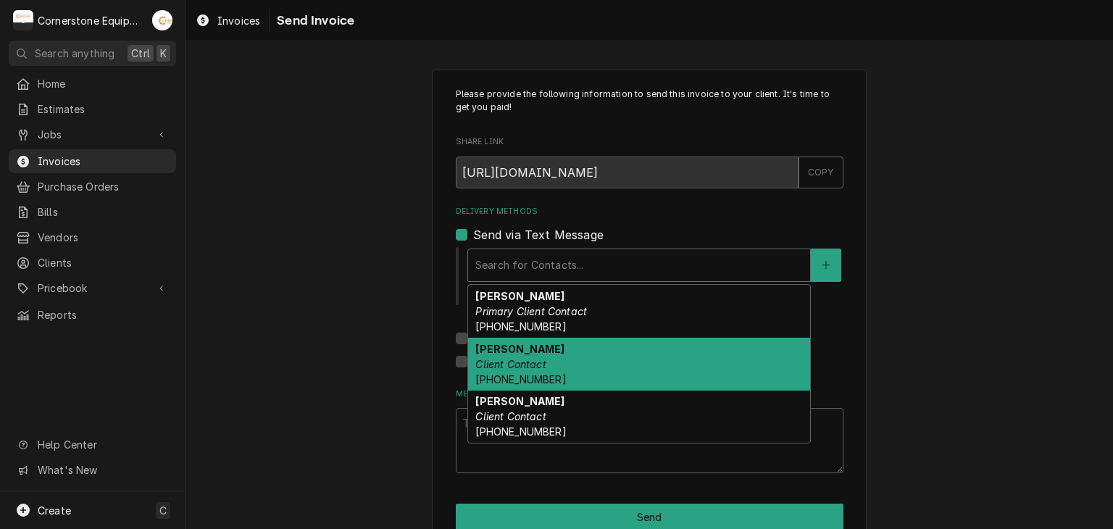
click at [513, 361] on em "Client Contact" at bounding box center [510, 364] width 70 height 12
type textarea "x"
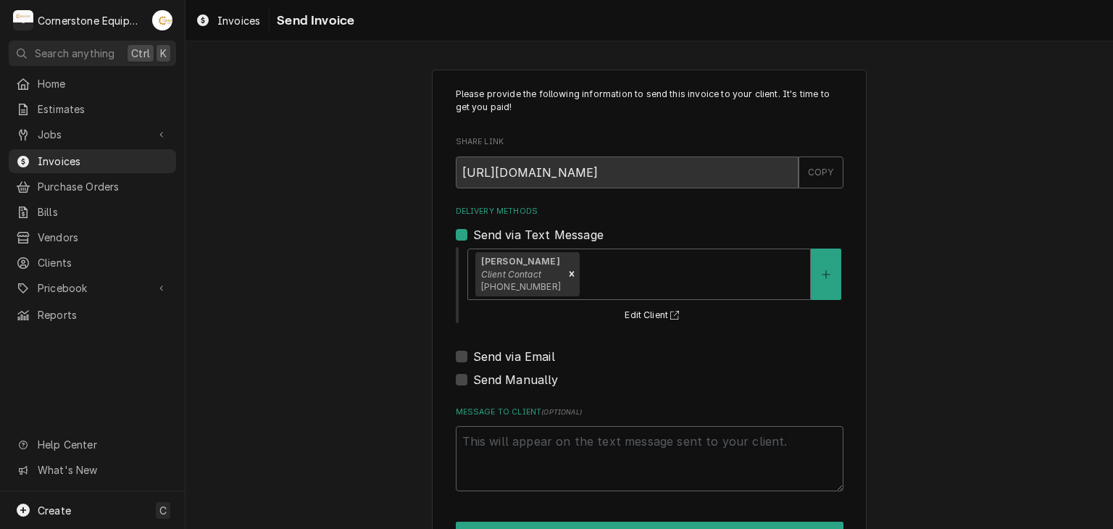
click at [510, 354] on label "Send via Email" at bounding box center [514, 356] width 82 height 17
click at [510, 354] on input "Send via Email" at bounding box center [667, 364] width 388 height 32
checkbox input "true"
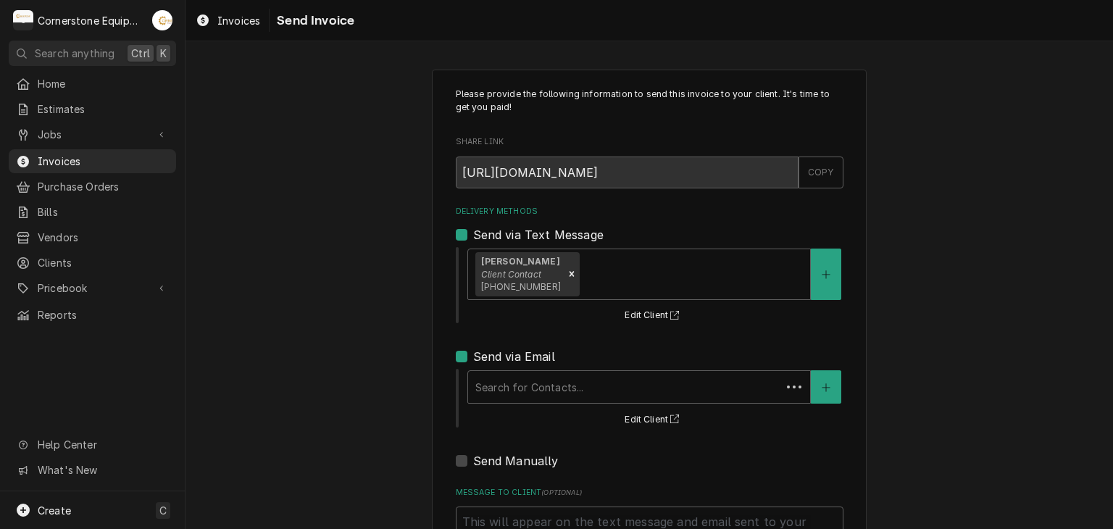
click at [510, 374] on div "Delivery Methods" at bounding box center [624, 387] width 299 height 26
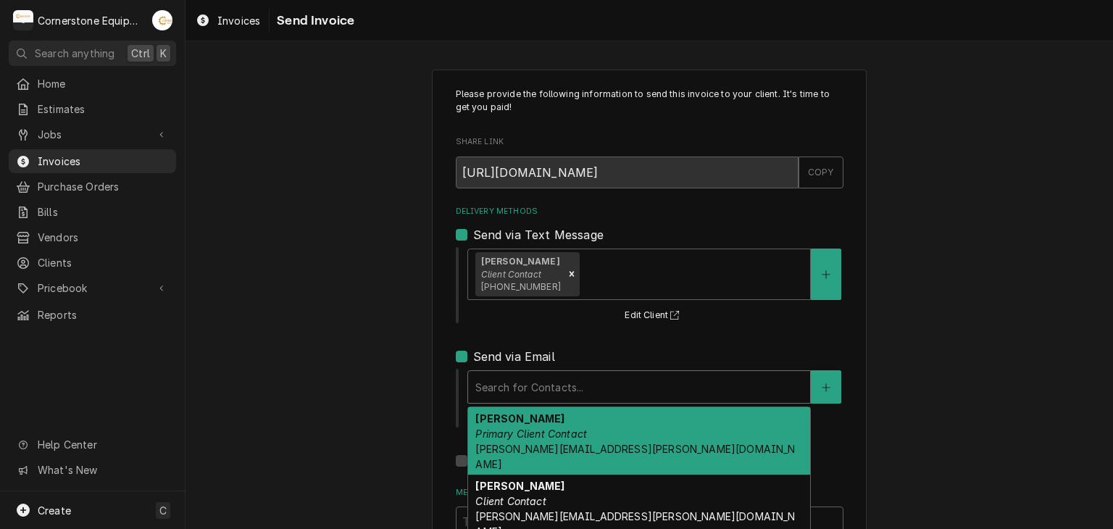
click at [507, 431] on em "Primary Client Contact" at bounding box center [531, 434] width 112 height 12
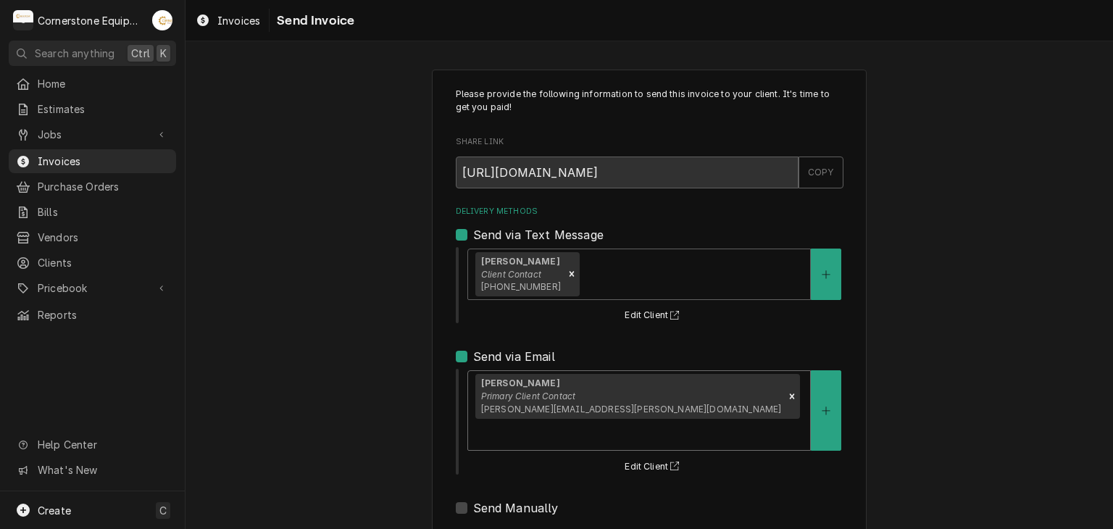
click at [635, 421] on div "Delivery Methods" at bounding box center [639, 434] width 328 height 26
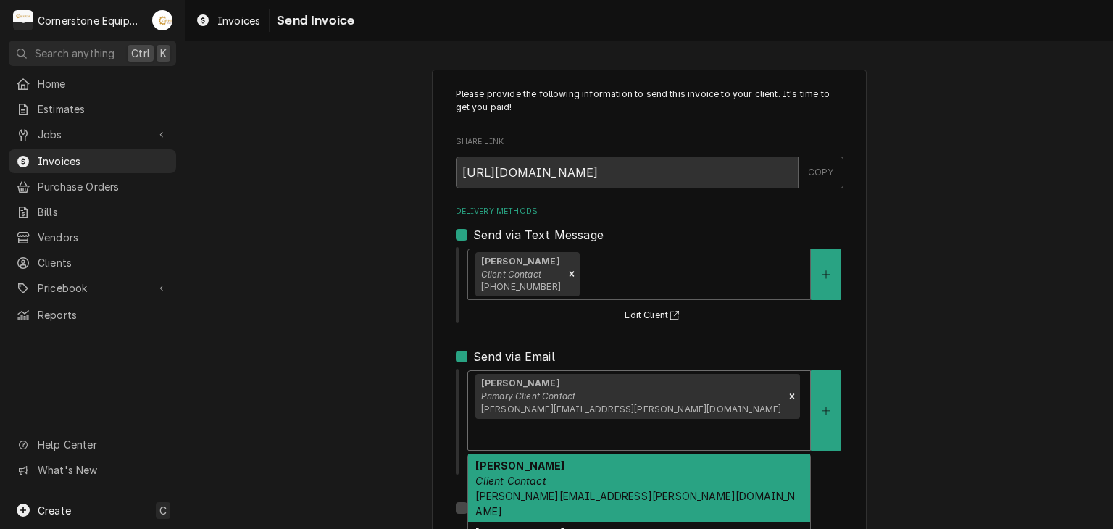
click at [536, 456] on div "Jeremy Client Contact jeremy.smith@quintet5g.com" at bounding box center [639, 488] width 342 height 68
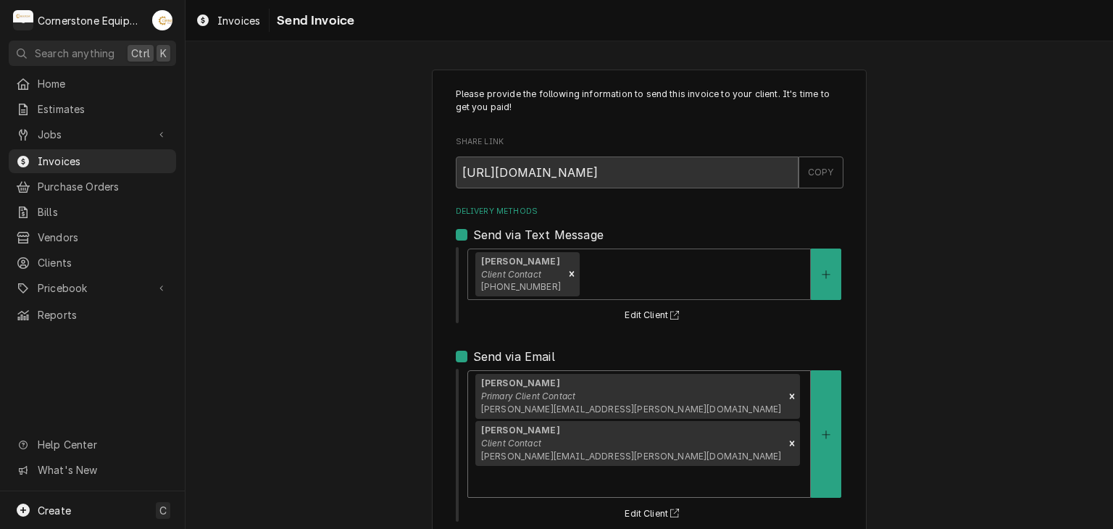
click at [301, 360] on div "Please provide the following information to send this invoice to your client. I…" at bounding box center [650, 406] width 928 height 698
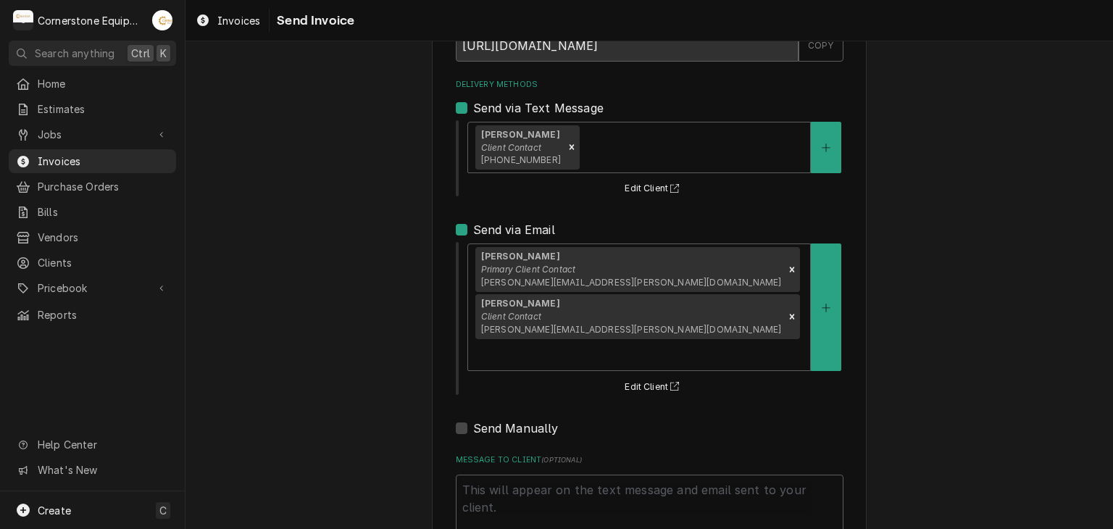
scroll to position [148, 0]
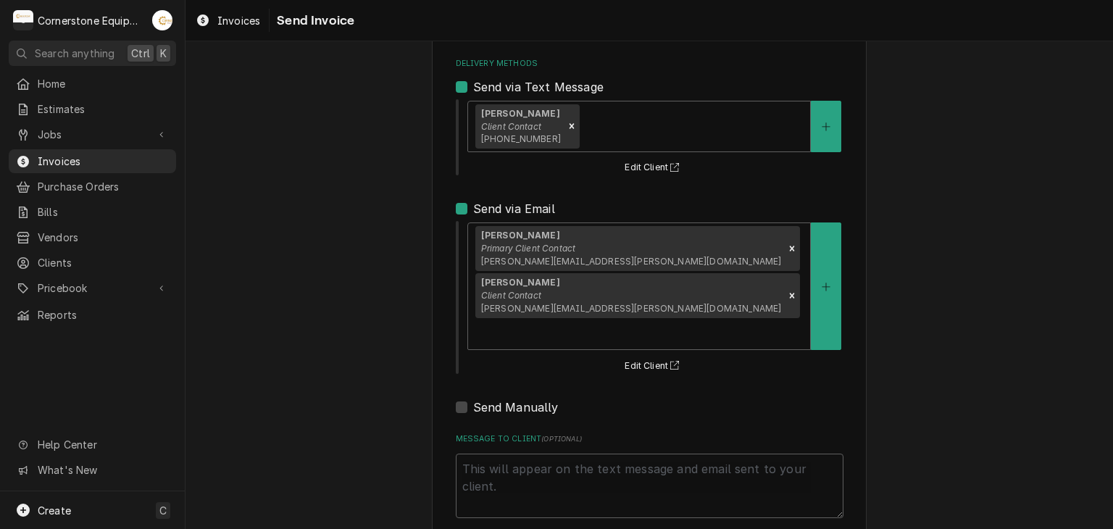
click at [507, 441] on div "Please provide the following information to send this invoice to your client. I…" at bounding box center [649, 258] width 435 height 673
click at [502, 454] on textarea "Message to Client ( optional )" at bounding box center [650, 486] width 388 height 65
type textarea "x"
type textarea "T"
type textarea "x"
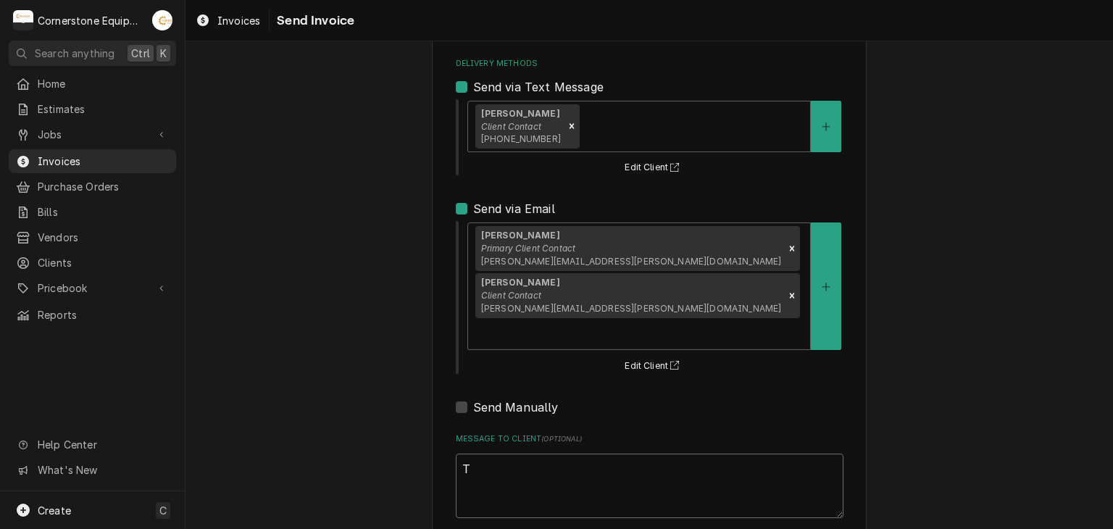
type textarea "Th"
type textarea "x"
type textarea "Tha"
type textarea "x"
type textarea "Than"
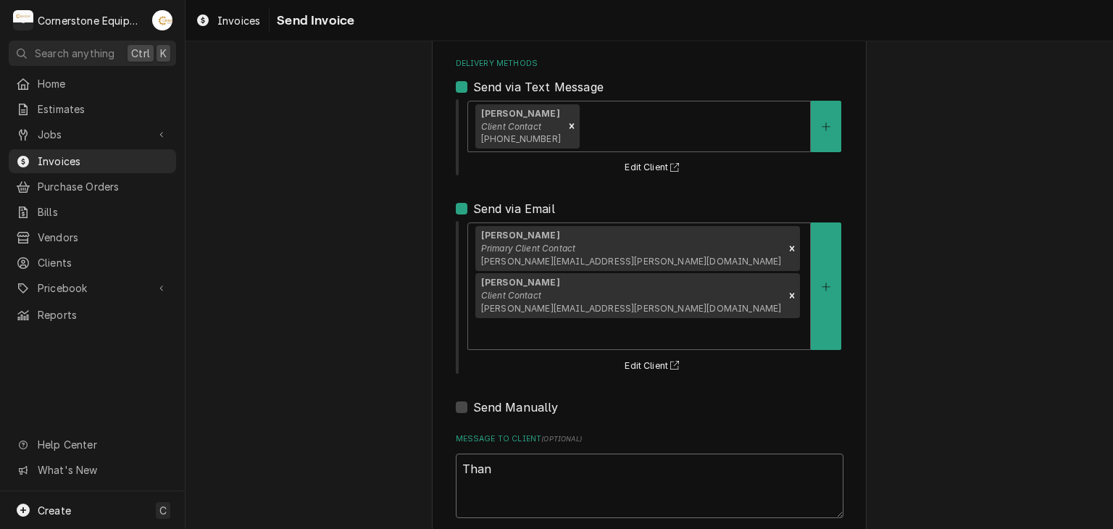
type textarea "x"
type textarea "Thank"
type textarea "x"
type textarea "Thank y"
type textarea "x"
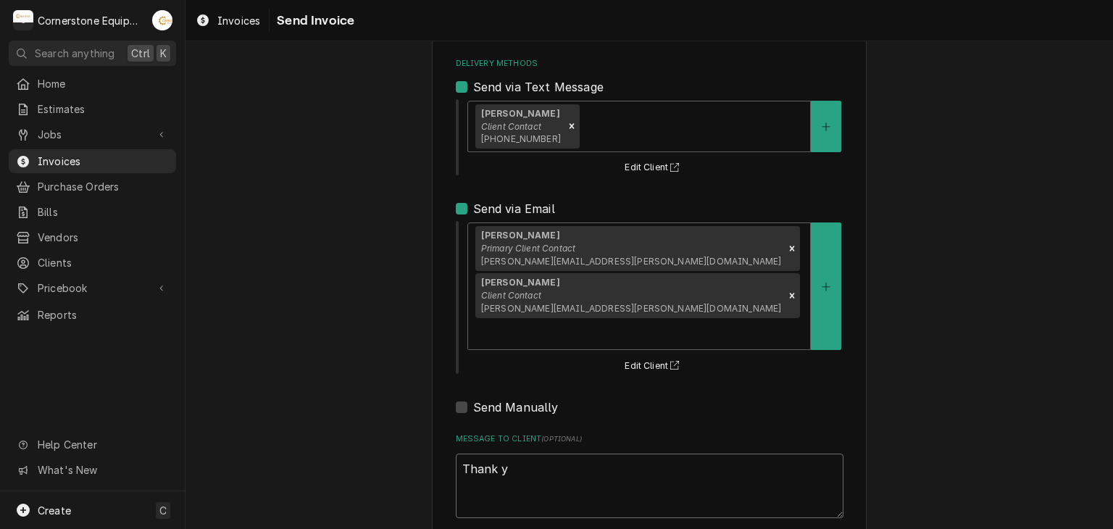
type textarea "Thank yo"
type textarea "x"
type textarea "Thank you"
type textarea "x"
type textarea "Thank you"
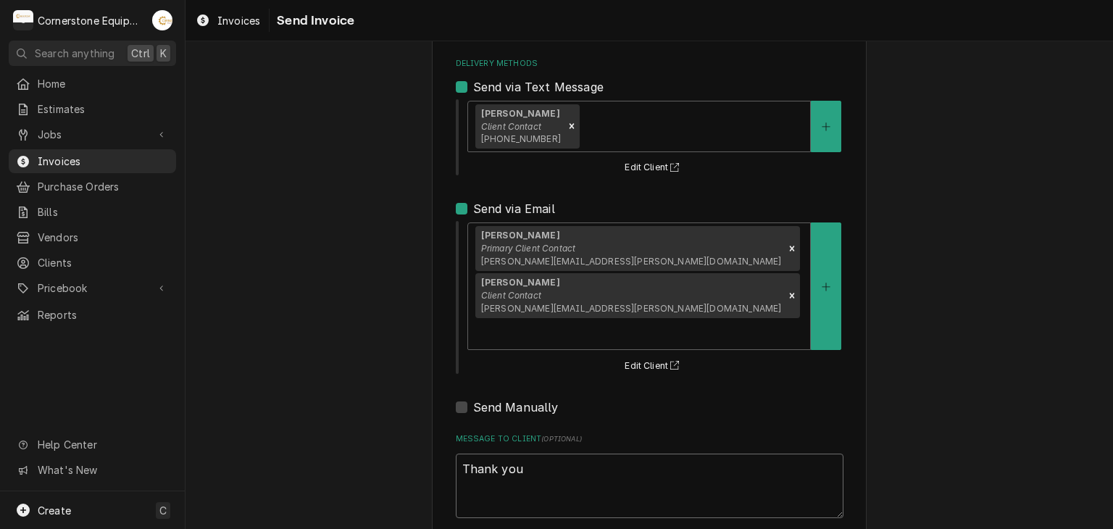
type textarea "x"
type textarea "Thank you f"
type textarea "x"
type textarea "Thank you fo"
type textarea "x"
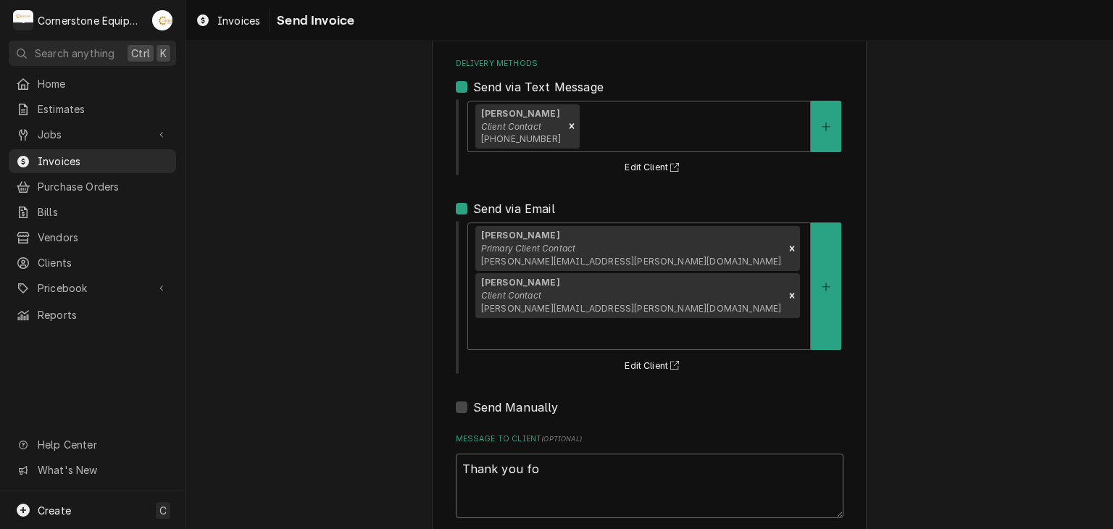
type textarea "Thank you for"
type textarea "x"
type textarea "Thank you for"
type textarea "x"
type textarea "Thank you for t"
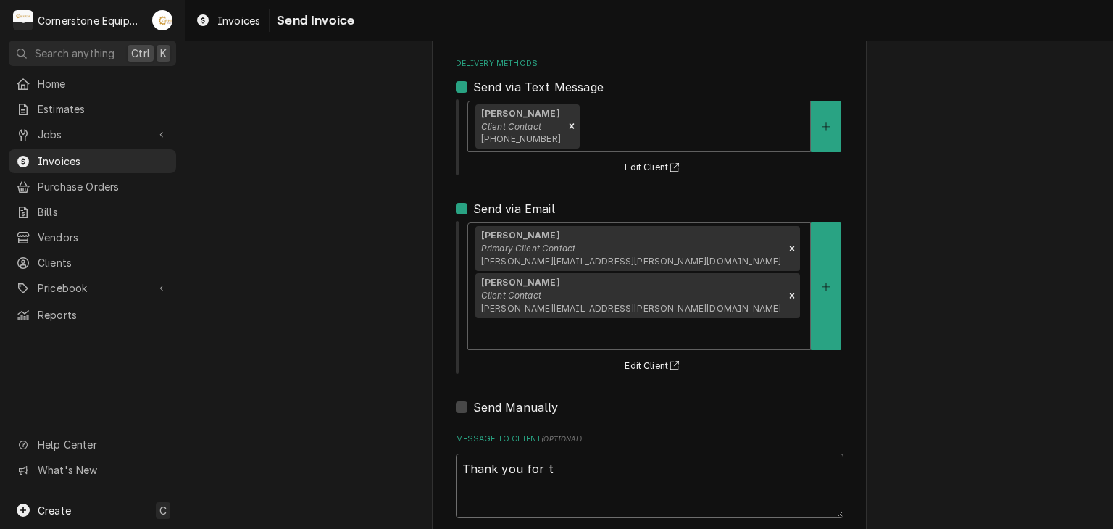
type textarea "x"
type textarea "Thank you for th"
type textarea "x"
type textarea "Thank you for the"
type textarea "x"
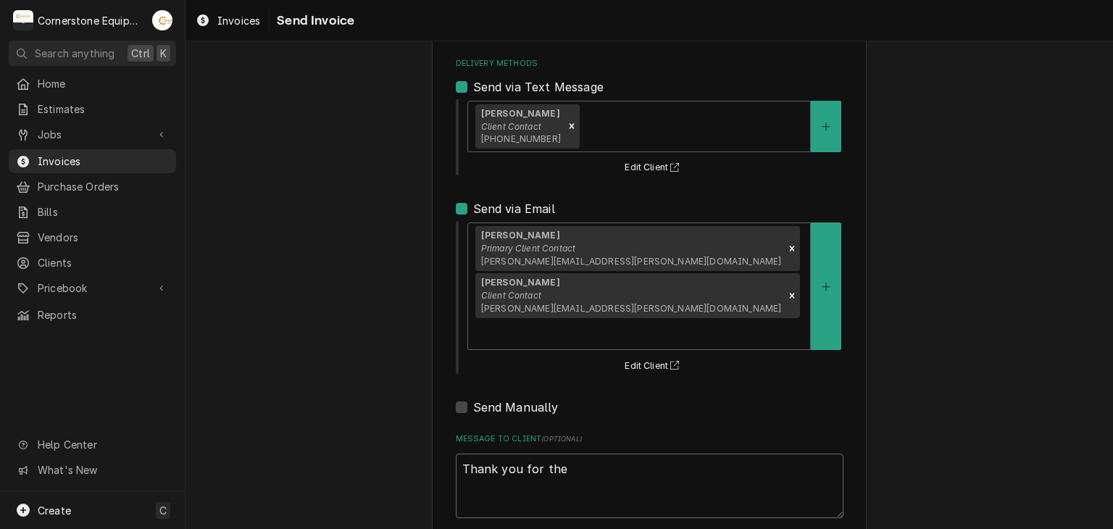
type textarea "Thank you for the"
type textarea "x"
type textarea "Thank you for the o"
type textarea "x"
type textarea "Thank you for the op"
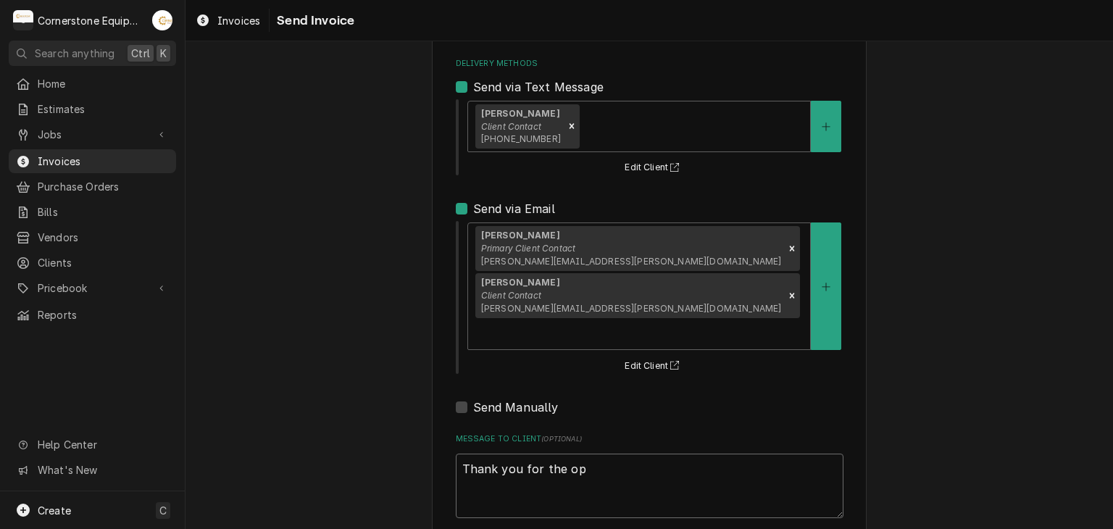
type textarea "x"
type textarea "Thank you for the opp"
type textarea "x"
type textarea "Thank you for the oppo"
type textarea "x"
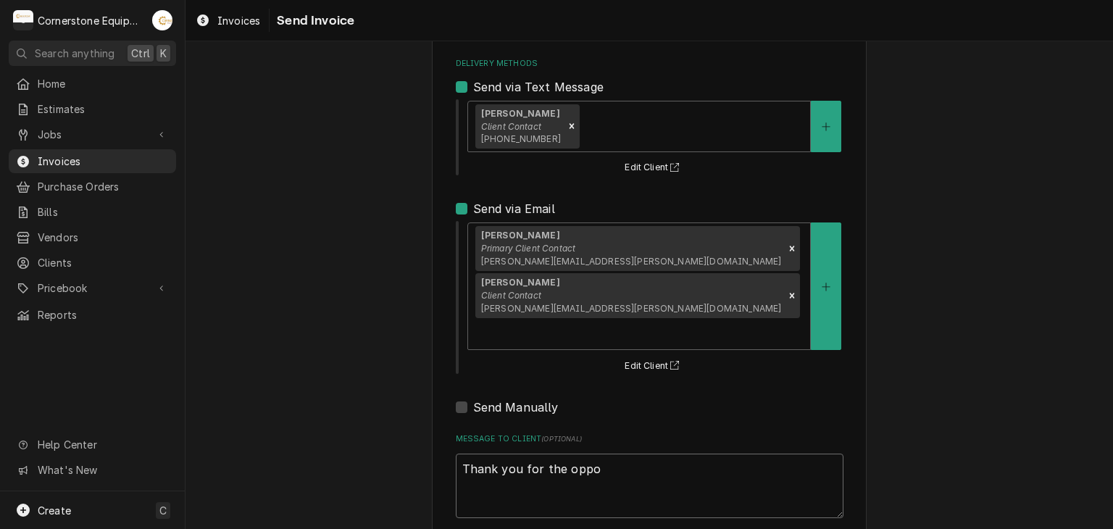
type textarea "Thank you for the oppor"
type textarea "x"
type textarea "Thank you for the opport"
type textarea "x"
type textarea "Thank you for the opportu"
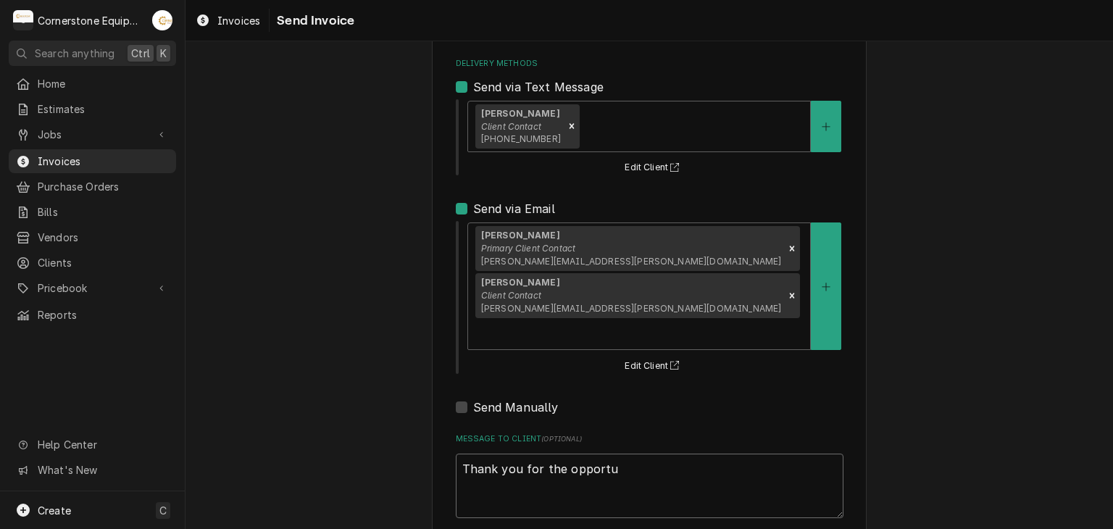
type textarea "x"
type textarea "Thank you for the opportun"
type textarea "x"
type textarea "Thank you for the opportuni"
type textarea "x"
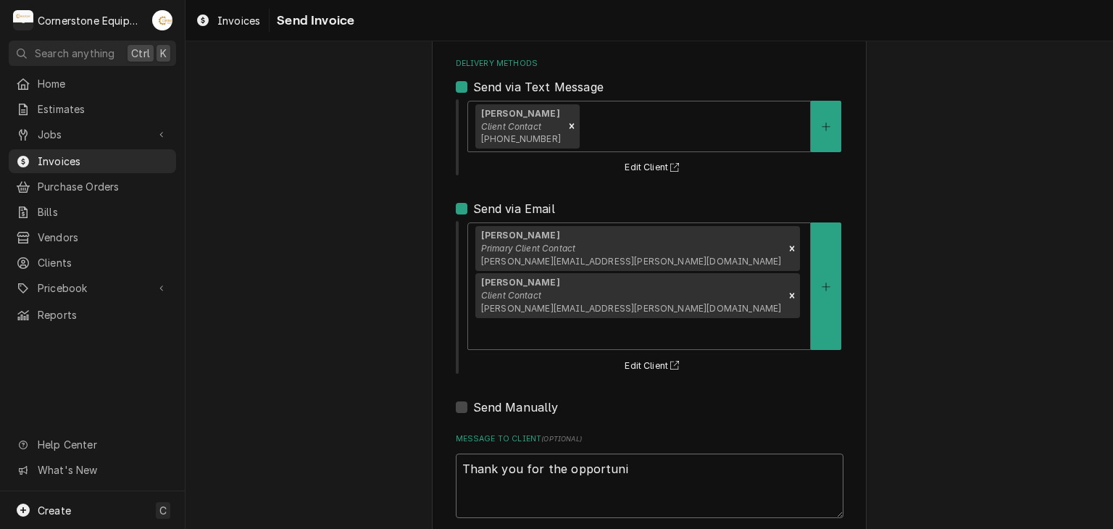
type textarea "Thank you for the opportunit"
type textarea "x"
type textarea "Thank you for the opportunity"
type textarea "x"
type textarea "Thank you for the opportunity"
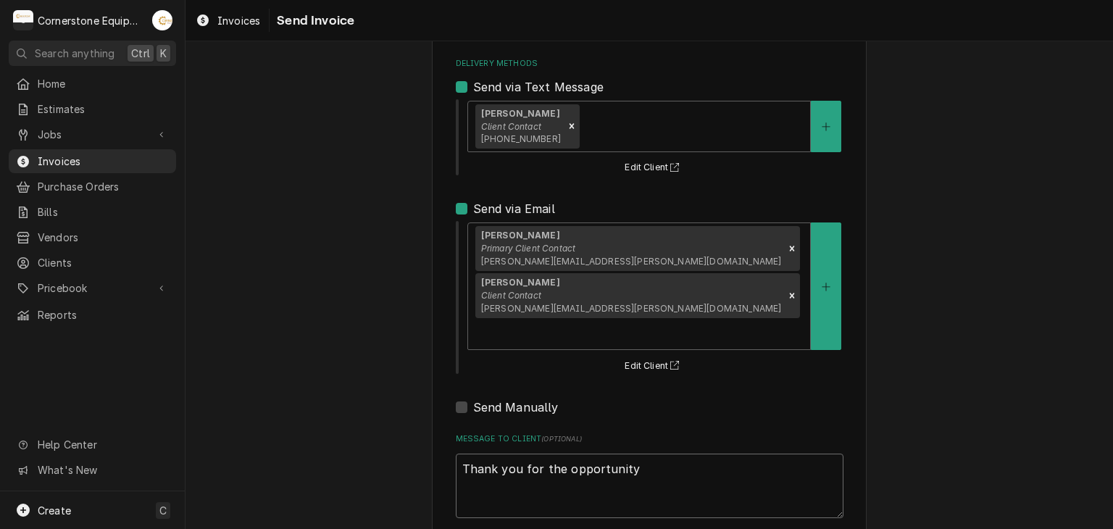
type textarea "x"
type textarea "Thank you for the opportunity t"
type textarea "x"
type textarea "Thank you for the opportunity to"
type textarea "x"
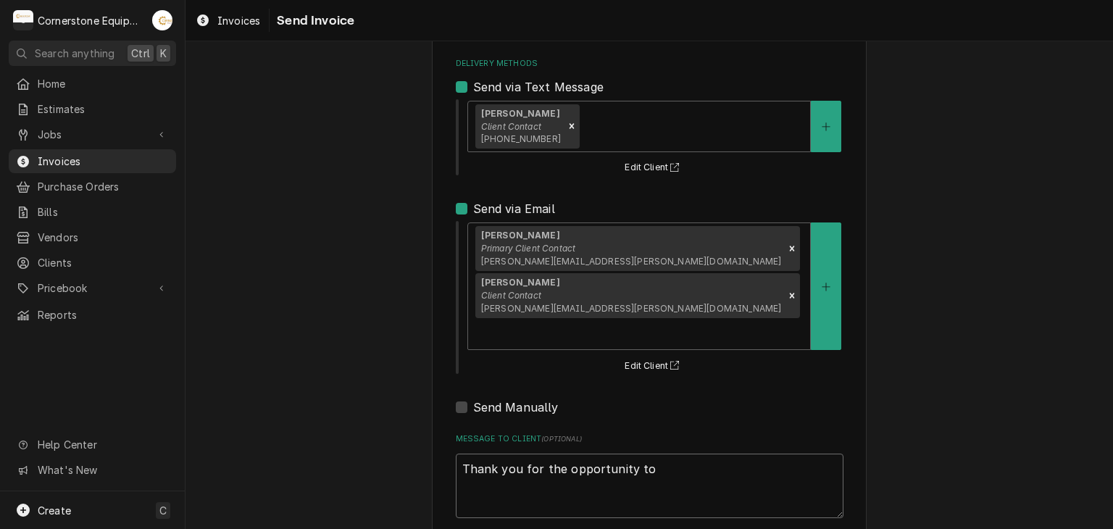
type textarea "Thank you for the opportunity to"
type textarea "x"
type textarea "Thank you for the opportunity to b"
type textarea "x"
type textarea "Thank you for the opportunity to be"
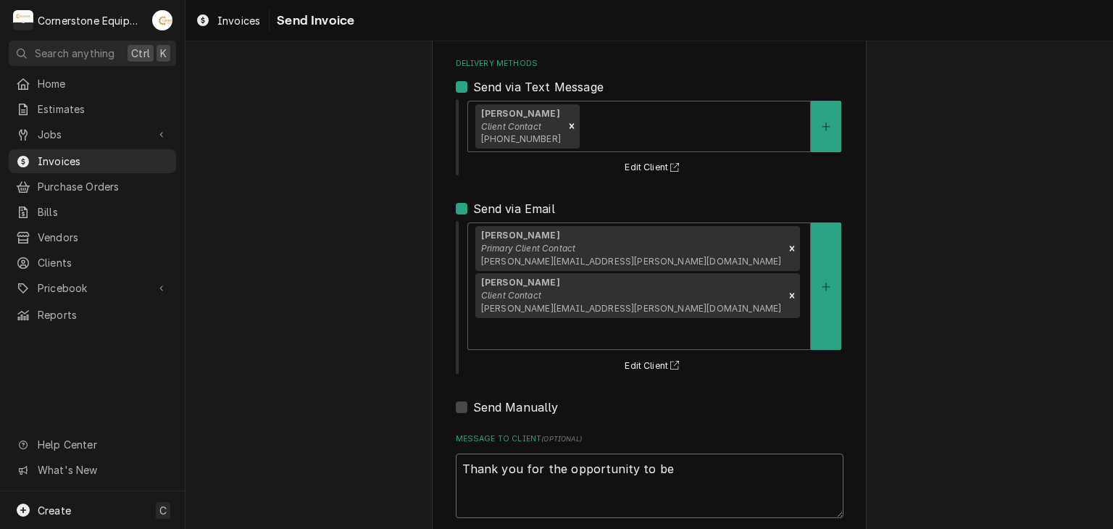
type textarea "x"
type textarea "Thank you for the opportunity to be"
type textarea "x"
type textarea "Thank you for the opportunity to be o"
type textarea "x"
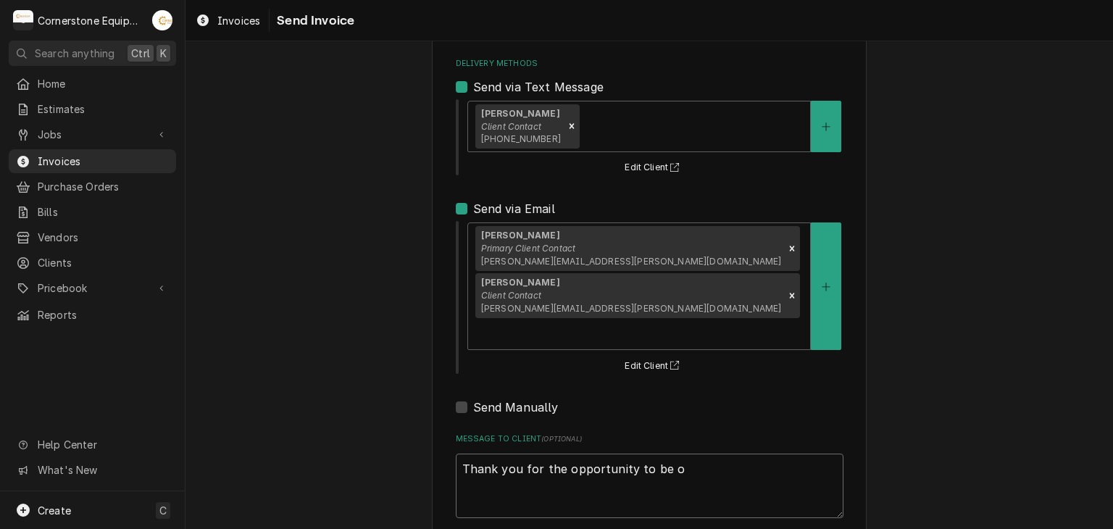
type textarea "Thank you for the opportunity to be of"
type textarea "x"
type textarea "Thank you for the opportunity to be of"
type textarea "x"
type textarea "Thank you for the opportunity to be of s"
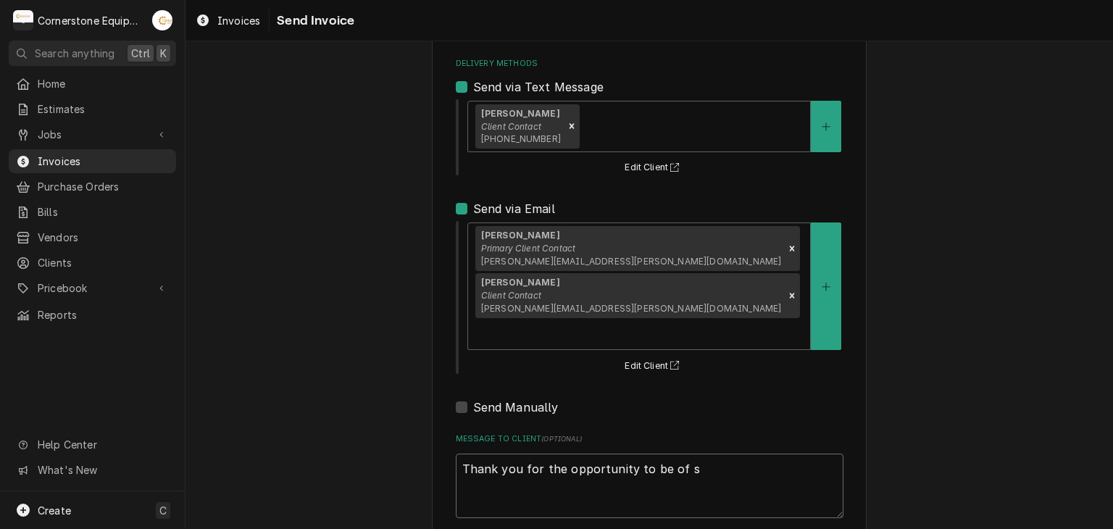
type textarea "x"
type textarea "Thank you for the opportunity to be of ser"
type textarea "x"
type textarea "Thank you for the opportunity to be of serv"
type textarea "x"
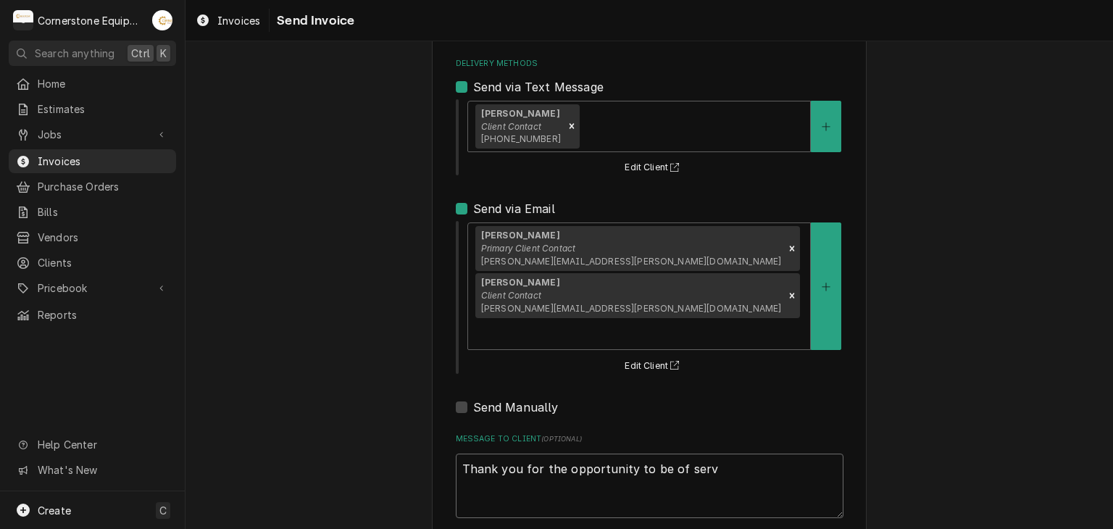
type textarea "Thank you for the opportunity to be of servi"
type textarea "x"
type textarea "Thank you for the opportunity to be of servic"
type textarea "x"
type textarea "Thank you for the opportunity to be of service"
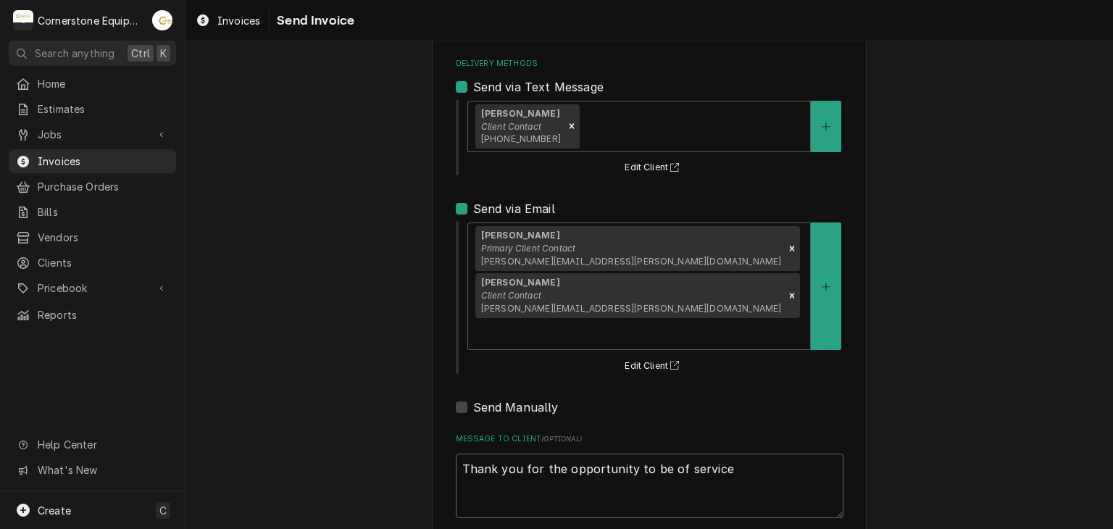
type textarea "x"
click at [502, 454] on textarea "Thank you for the opportunity to be of service!" at bounding box center [650, 486] width 388 height 65
type textarea "Thank you for the opportunity to be of service!"
type textarea "x"
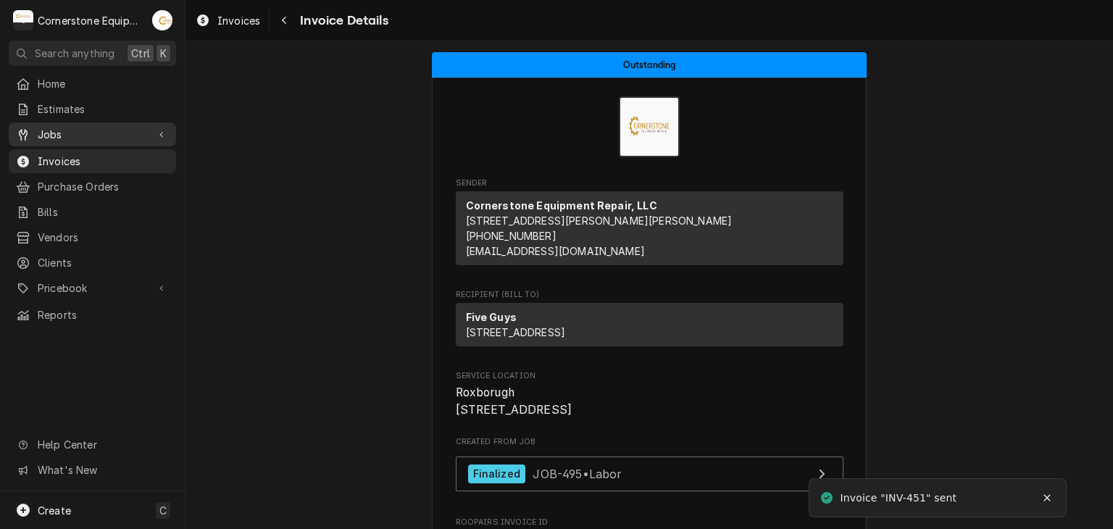
click at [34, 127] on div "Jobs" at bounding box center [81, 134] width 131 height 15
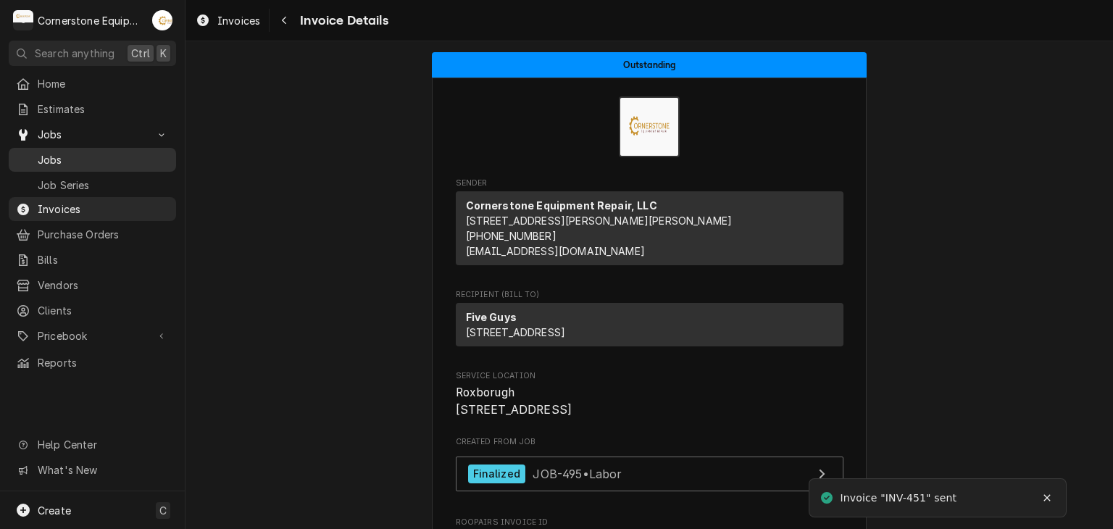
click at [55, 163] on div "Jobs" at bounding box center [93, 160] width 162 height 18
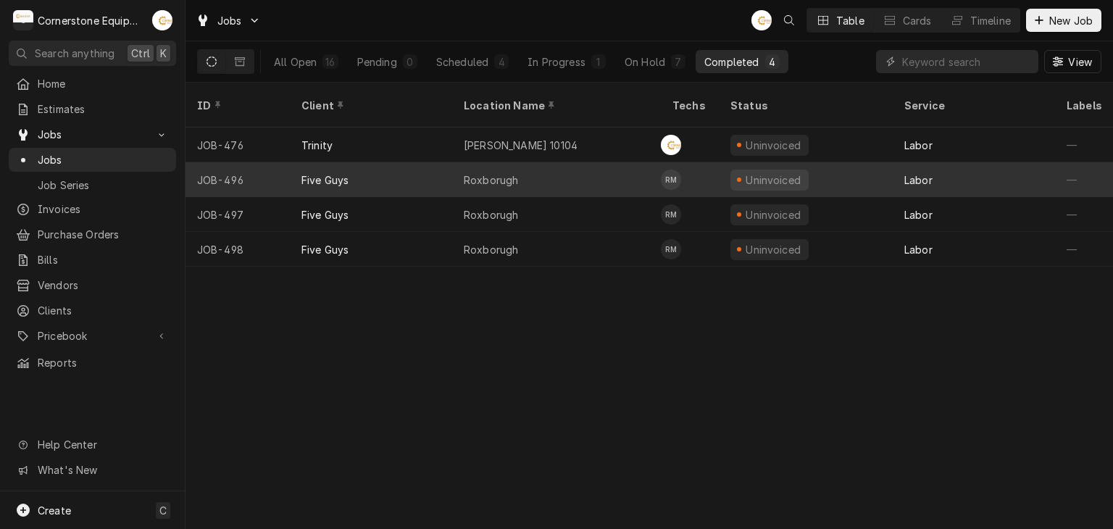
click at [489, 173] on div "Roxborugh" at bounding box center [491, 180] width 54 height 15
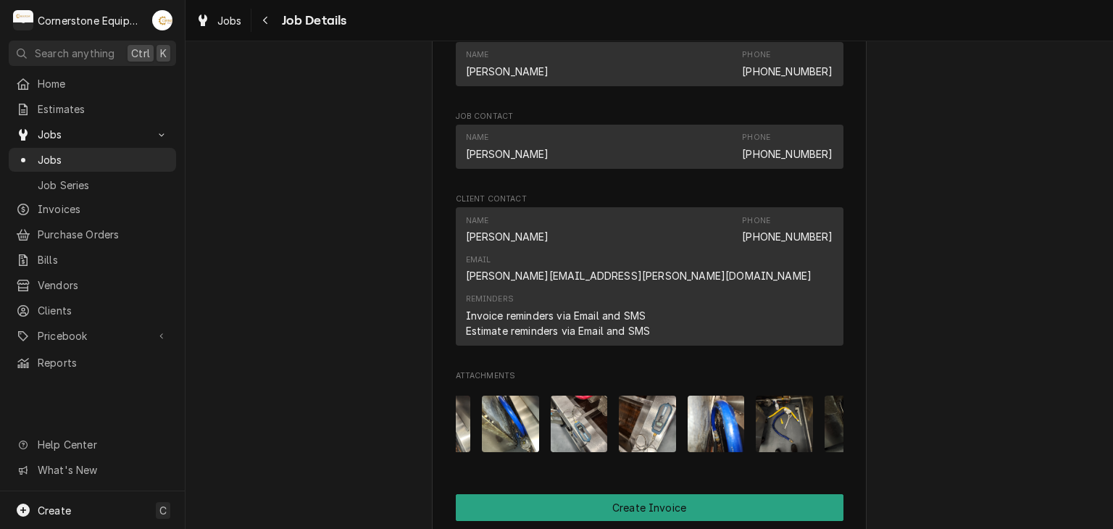
scroll to position [0, 228]
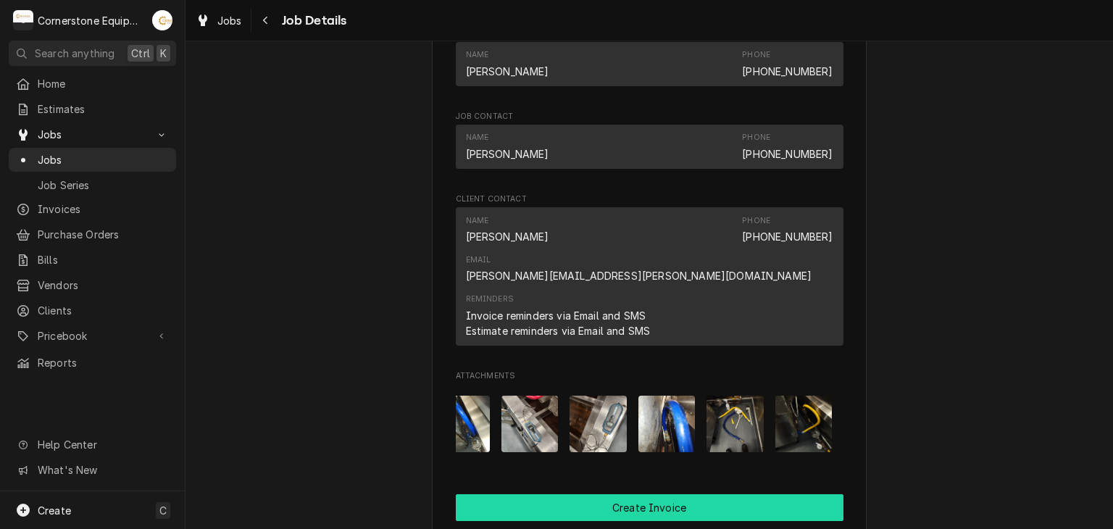
click at [641, 501] on button "Create Invoice" at bounding box center [650, 507] width 388 height 27
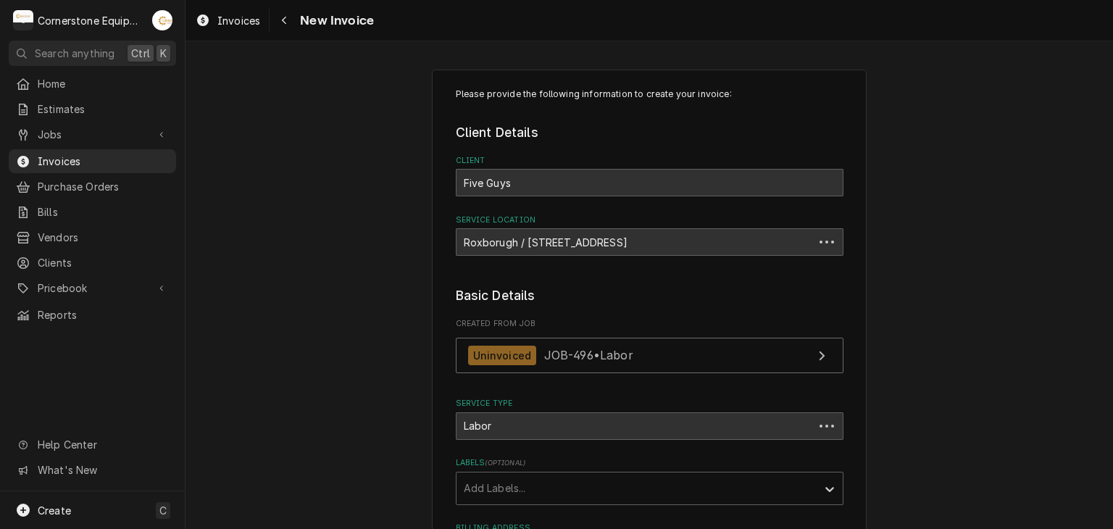
click at [960, 256] on div "Please provide the following information to create your invoice: Client Details…" at bounding box center [650, 470] width 928 height 826
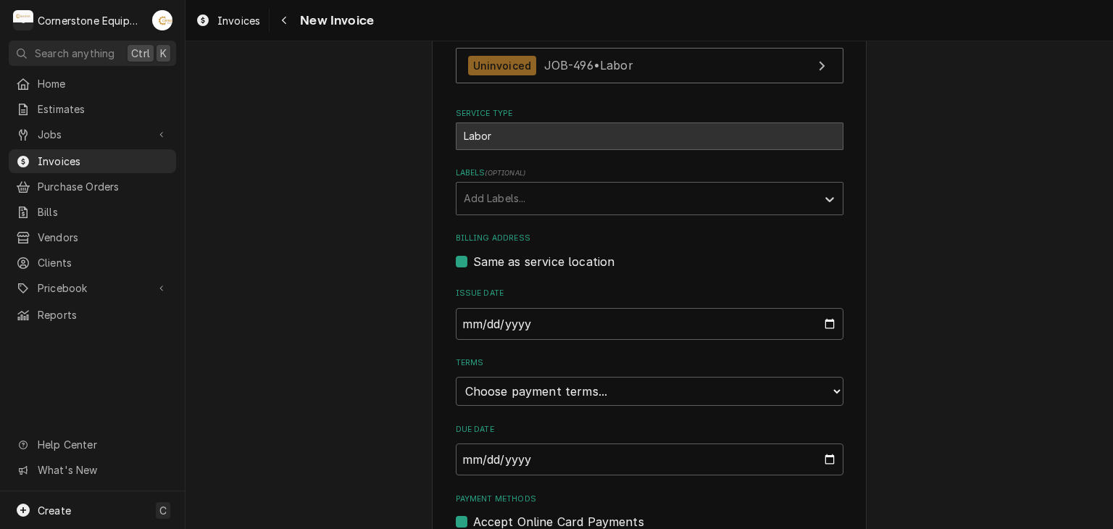
scroll to position [350, 0]
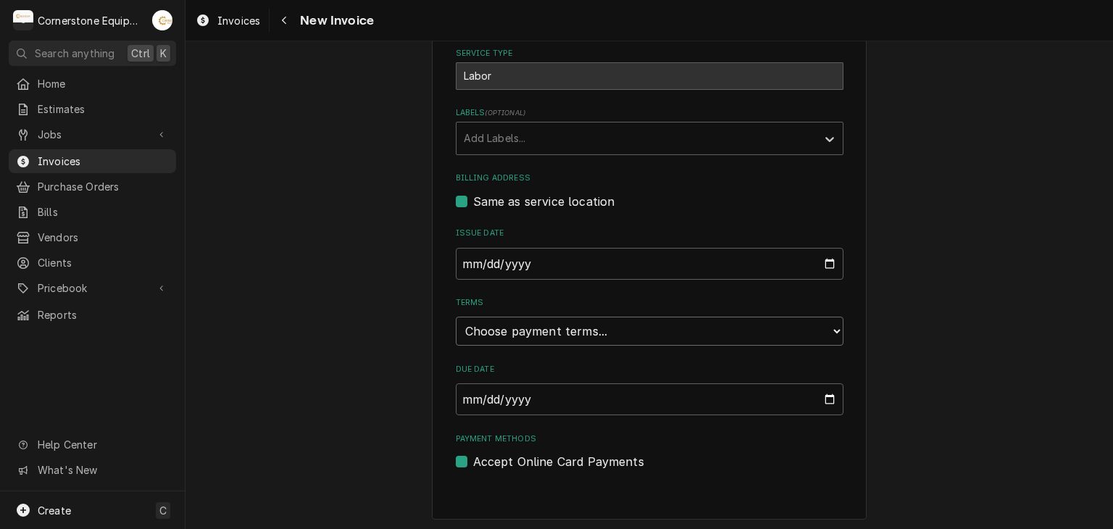
click at [499, 334] on select "Choose payment terms... Same Day Net 7 Net 14 Net 21 Net 30 Net 45 Net 60 Net 90" at bounding box center [650, 331] width 388 height 29
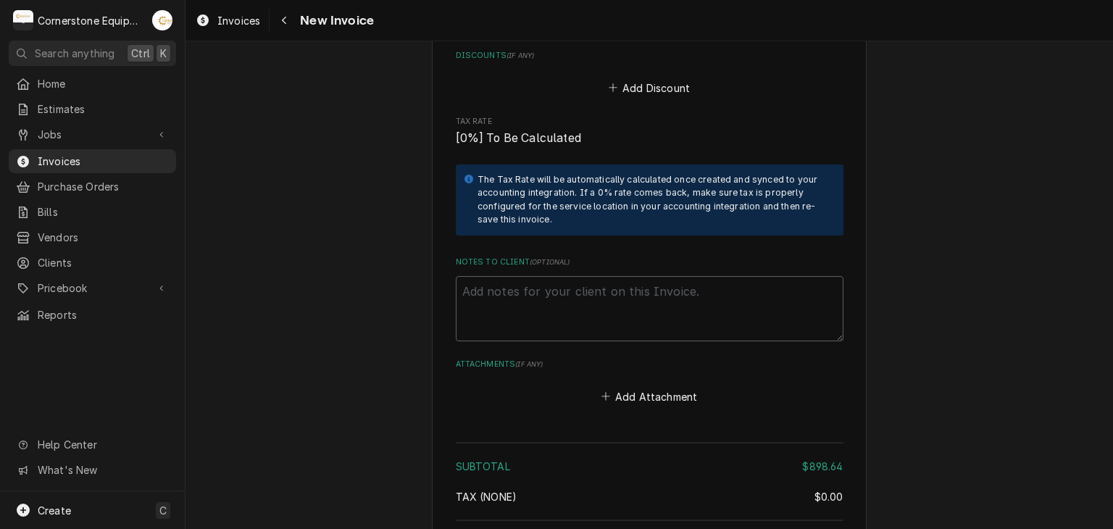
scroll to position [2409, 0]
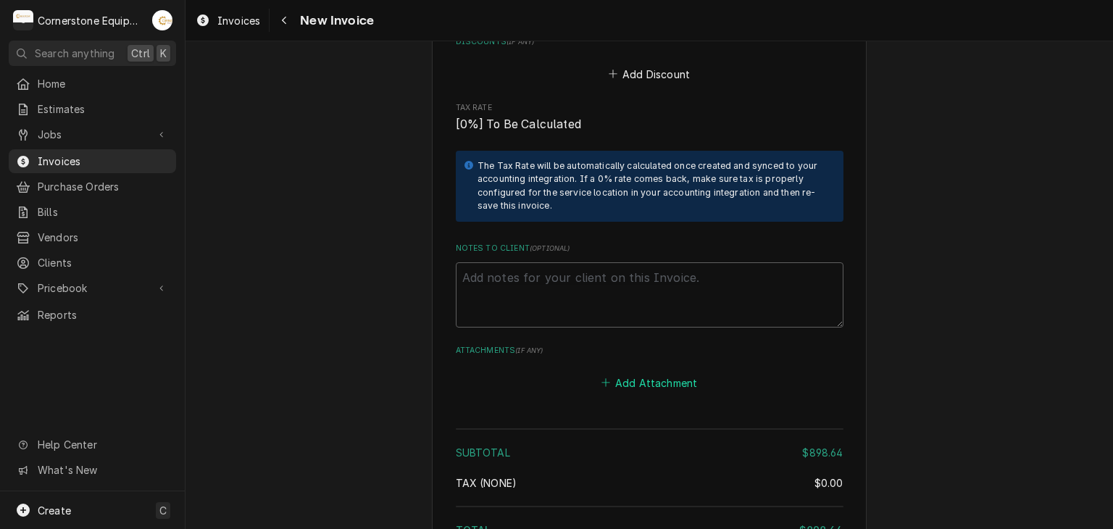
click at [621, 373] on button "Add Attachment" at bounding box center [649, 383] width 101 height 20
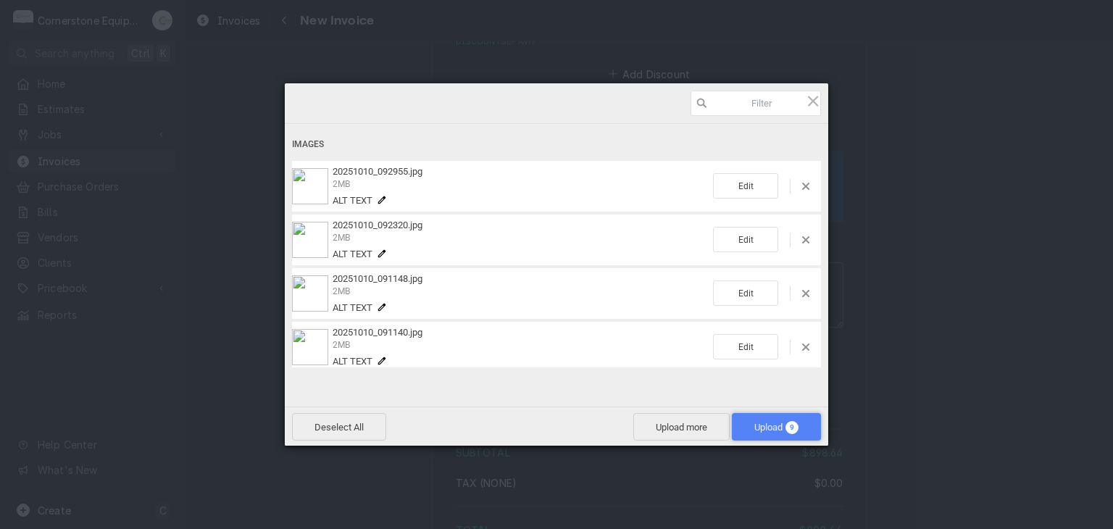
click at [773, 425] on span "Upload 9" at bounding box center [777, 427] width 44 height 11
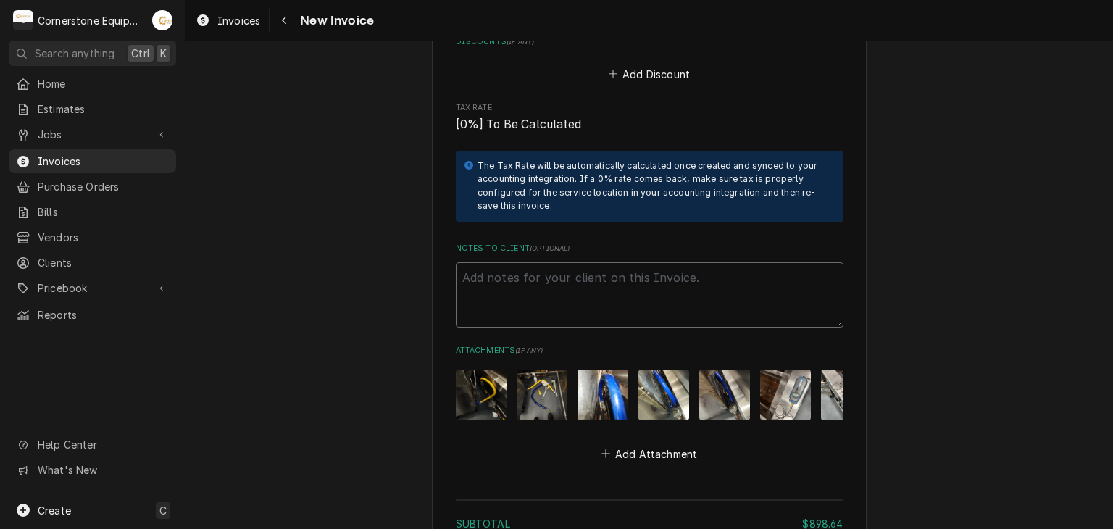
click at [571, 262] on textarea "Notes to Client ( optional )" at bounding box center [650, 294] width 388 height 65
paste textarea "INVOICE APPROVAL AND PAYMENT TERMS All invoices are due upon receipt unless oth…"
type textarea "x"
type textarea "INVOICE APPROVAL AND PAYMENT TERMS All invoices are due upon receipt unless oth…"
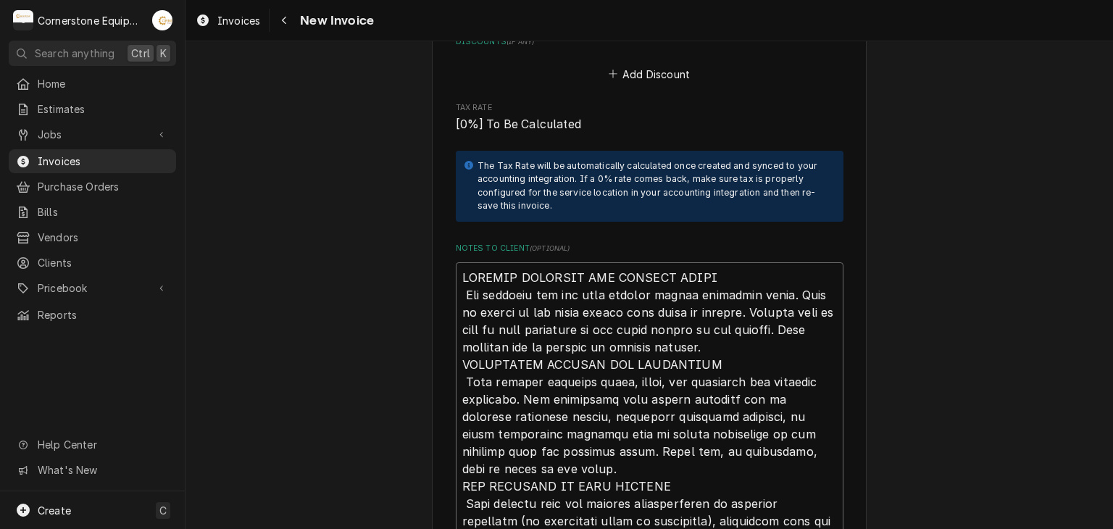
scroll to position [2811, 0]
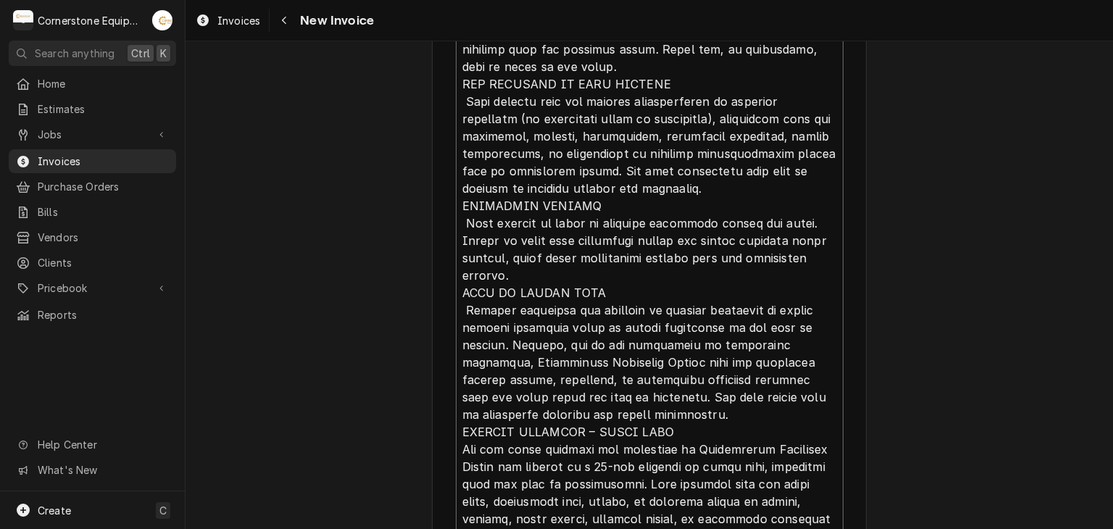
type textarea "x"
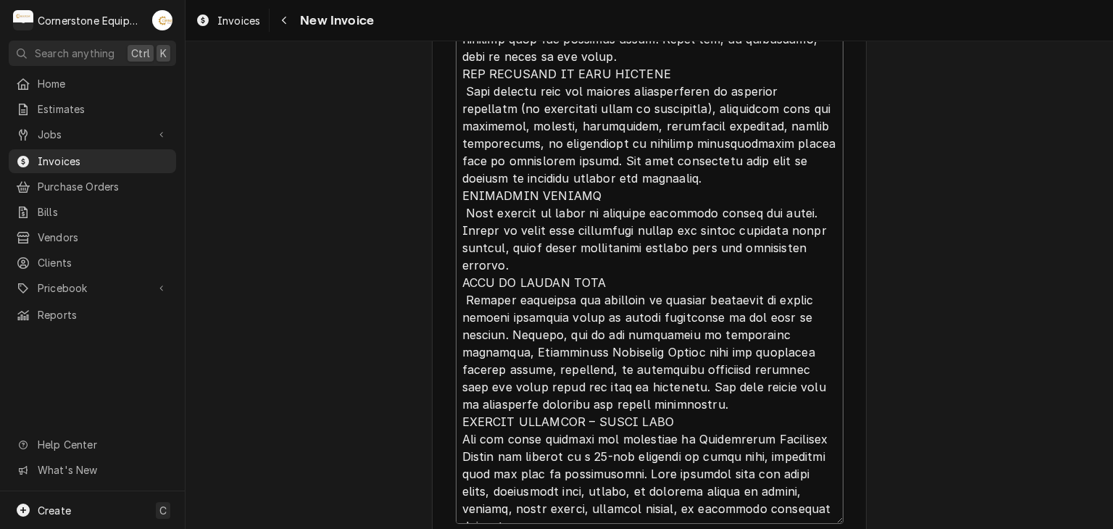
type textarea "INVOICE APPROVAL AND PAYMENT TERMS All invoices are due upon receipt unless oth…"
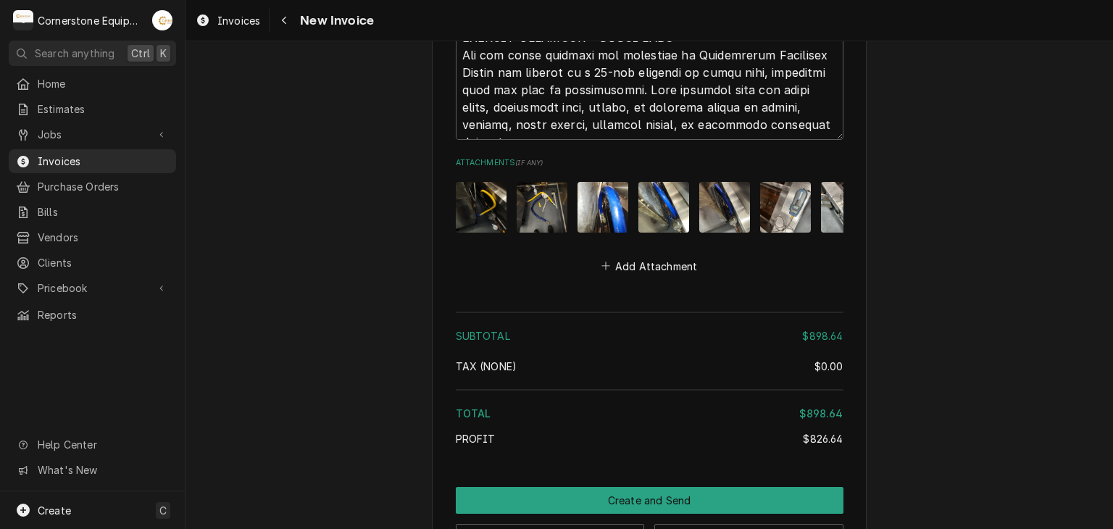
scroll to position [3246, 0]
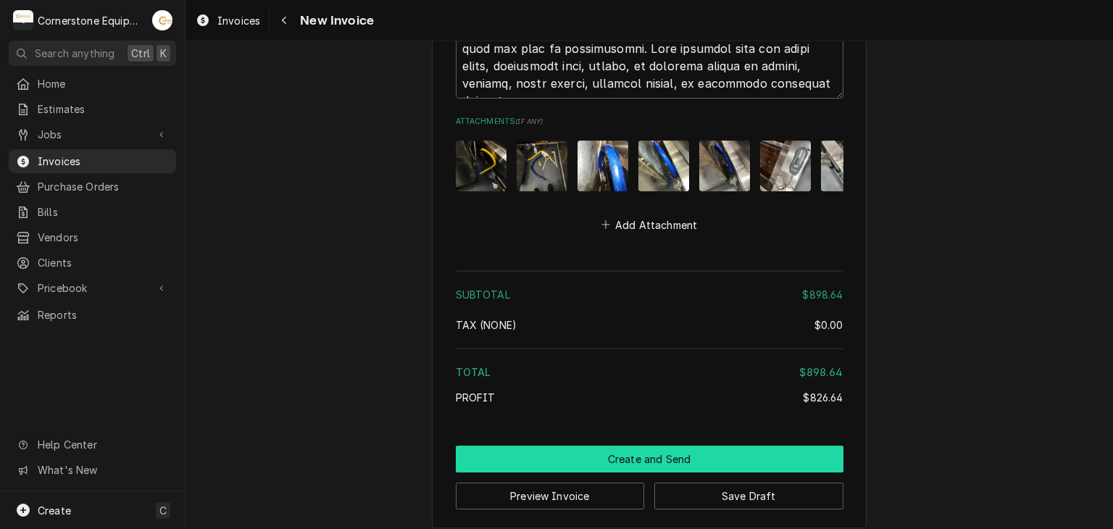
click at [638, 449] on button "Create and Send" at bounding box center [650, 459] width 388 height 27
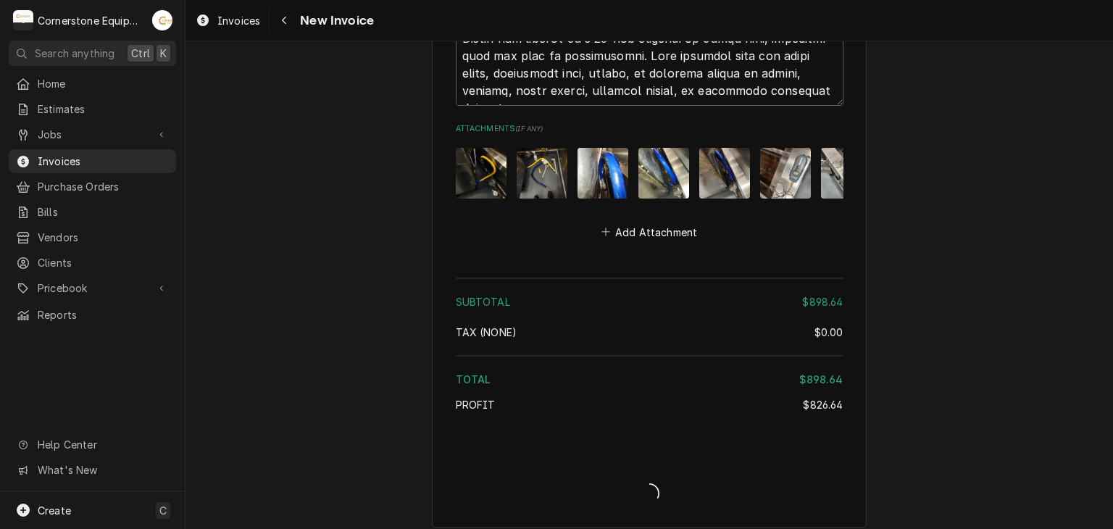
type textarea "x"
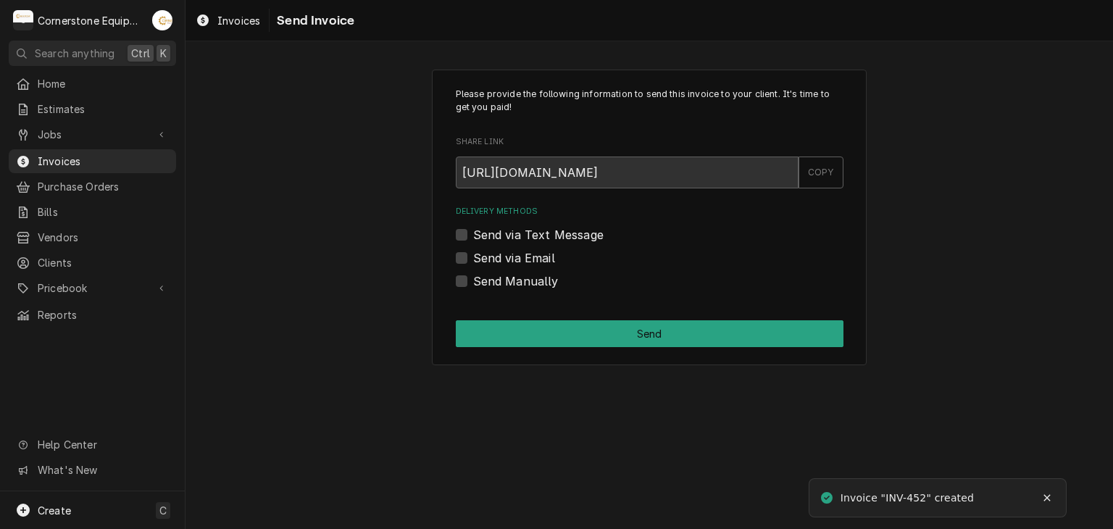
click at [531, 285] on label "Send Manually" at bounding box center [516, 281] width 86 height 17
click at [531, 285] on input "Send Manually" at bounding box center [667, 289] width 388 height 32
checkbox input "true"
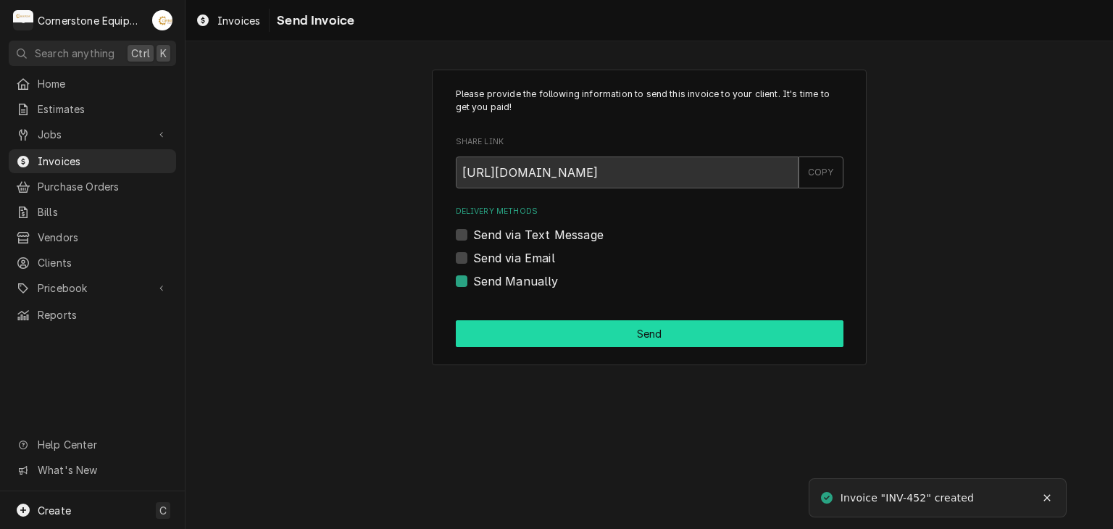
click at [547, 343] on button "Send" at bounding box center [650, 333] width 388 height 27
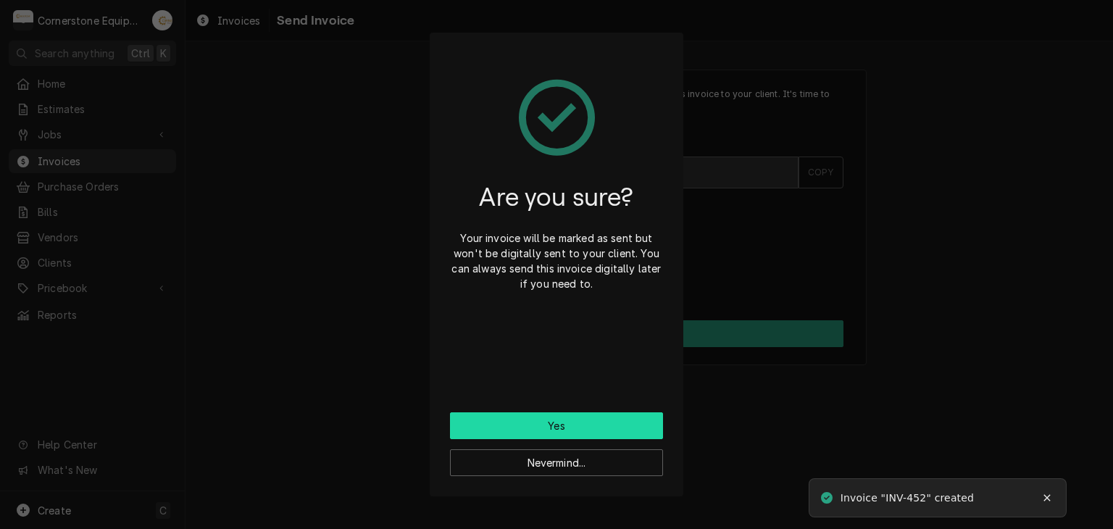
click at [560, 424] on button "Yes" at bounding box center [556, 425] width 213 height 27
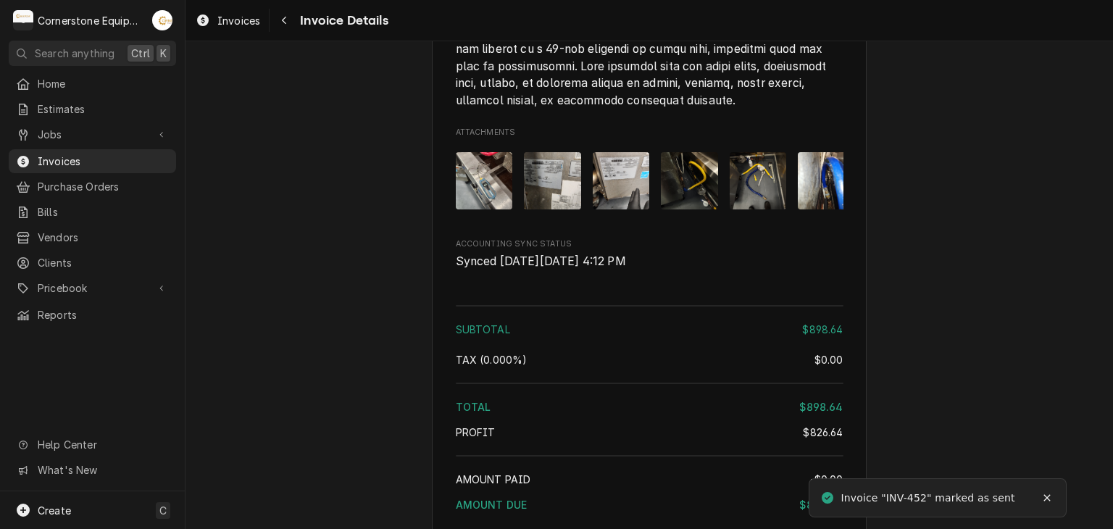
scroll to position [2899, 0]
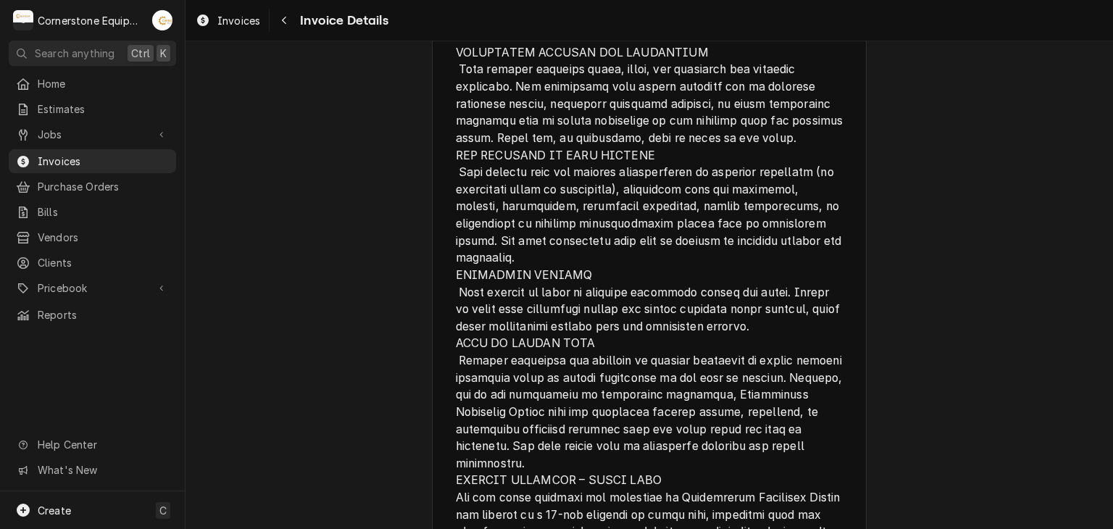
scroll to position [3065, 0]
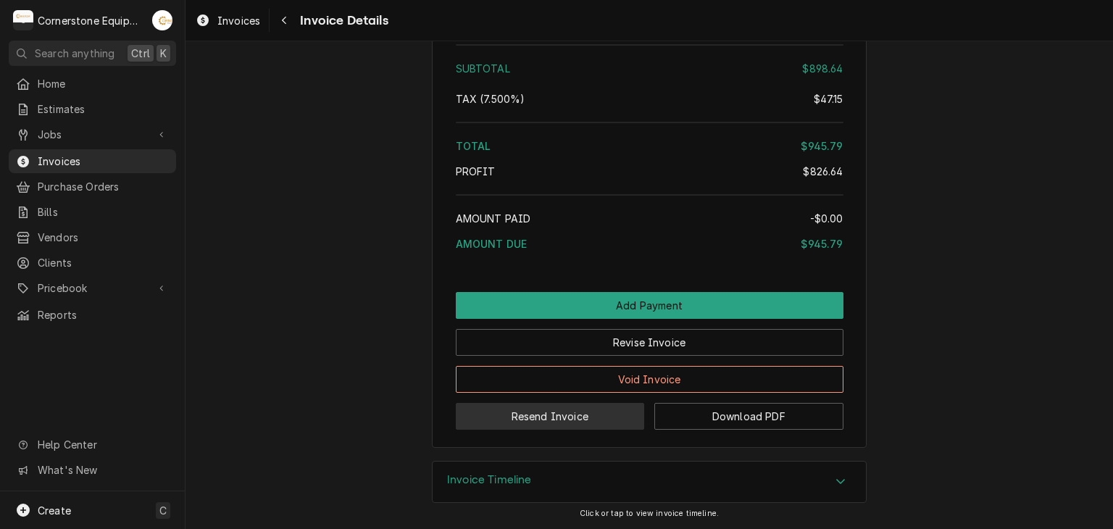
click at [511, 420] on button "Resend Invoice" at bounding box center [550, 416] width 189 height 27
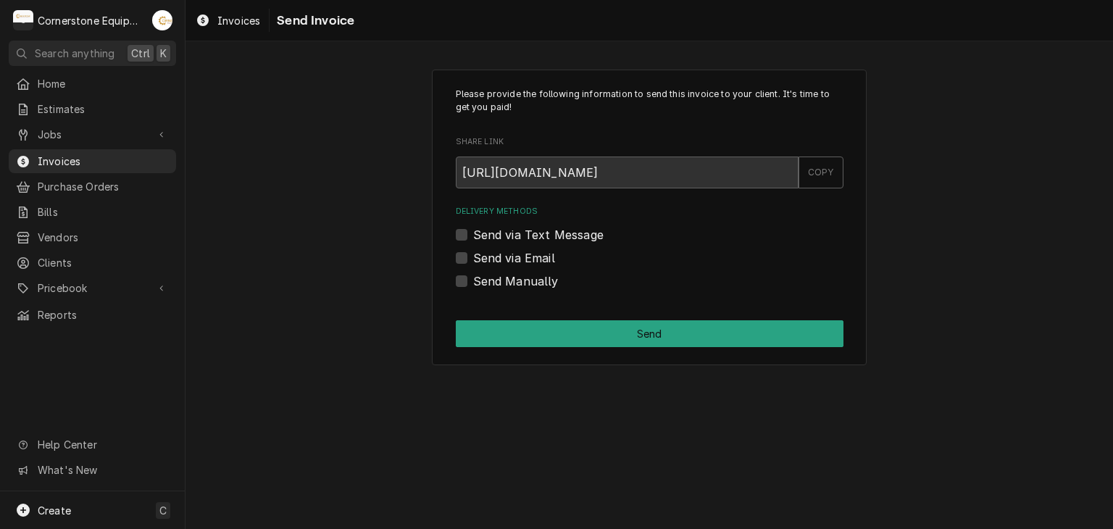
click at [494, 239] on label "Send via Text Message" at bounding box center [538, 234] width 130 height 17
click at [494, 239] on input "Send via Text Message" at bounding box center [667, 242] width 388 height 32
checkbox input "true"
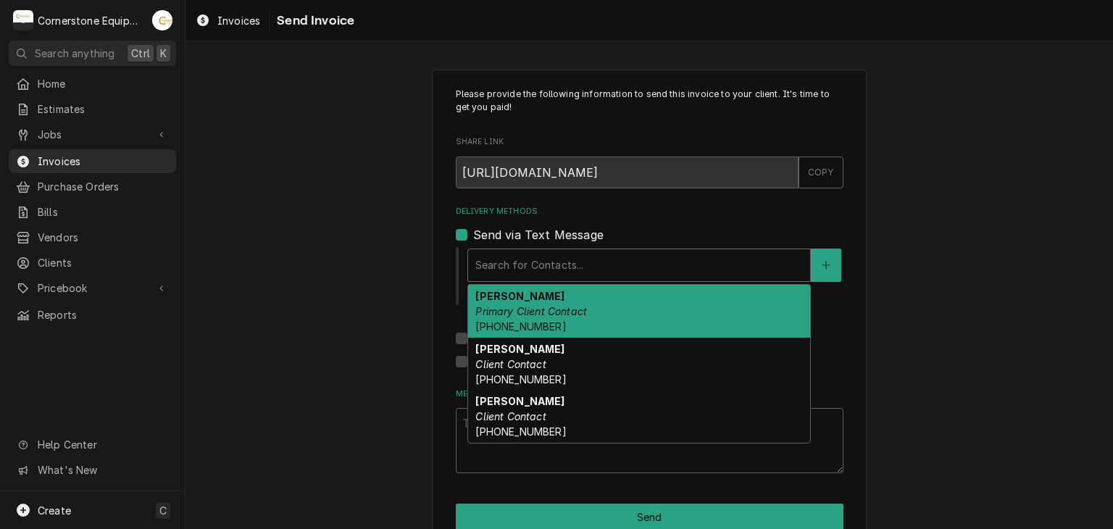
click at [491, 267] on div "Delivery Methods" at bounding box center [639, 265] width 328 height 26
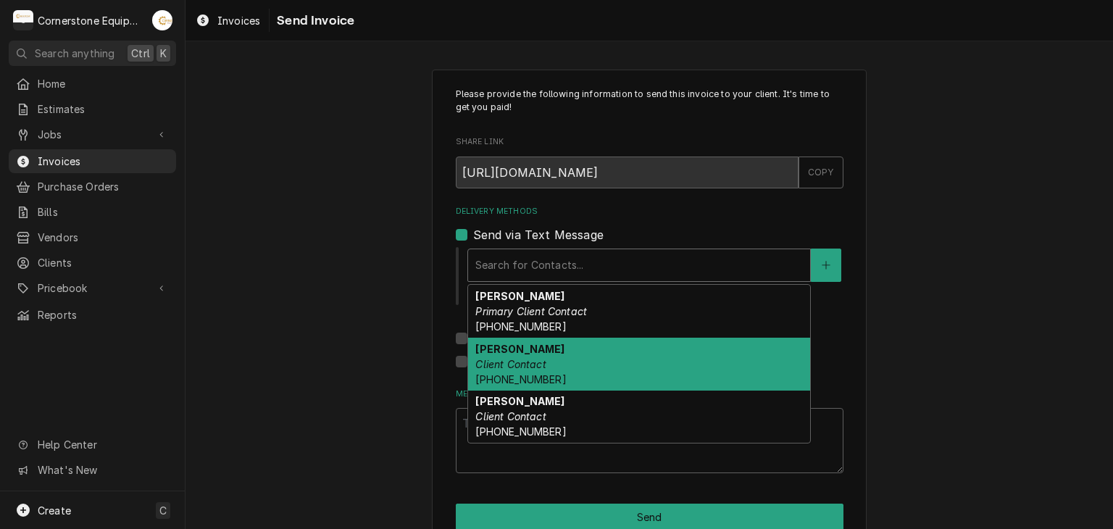
click at [497, 370] on div "Jeremy Client Contact (910) 264-8766" at bounding box center [639, 364] width 342 height 53
type textarea "x"
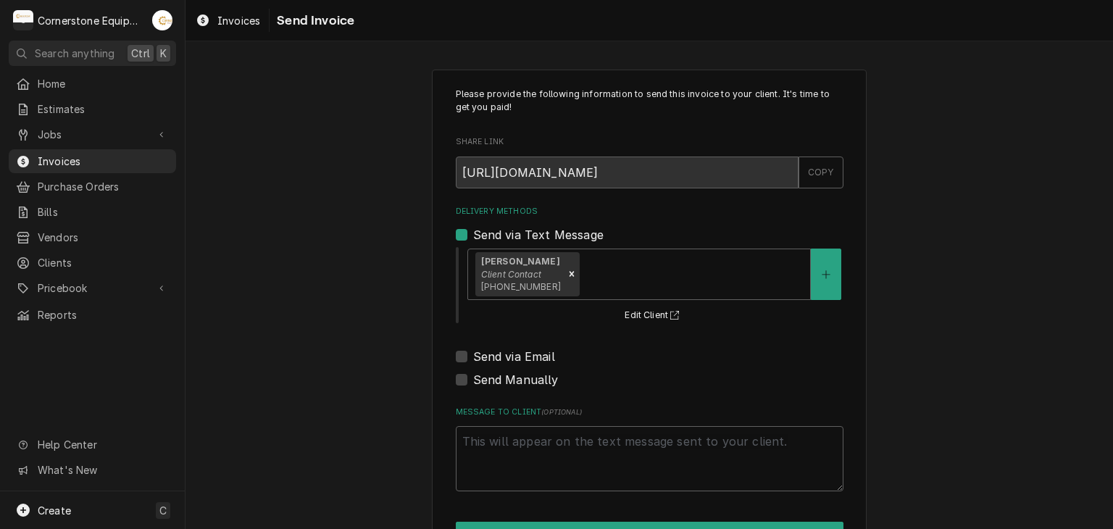
click at [495, 360] on label "Send via Email" at bounding box center [514, 356] width 82 height 17
click at [495, 360] on input "Send via Email" at bounding box center [667, 364] width 388 height 32
checkbox input "true"
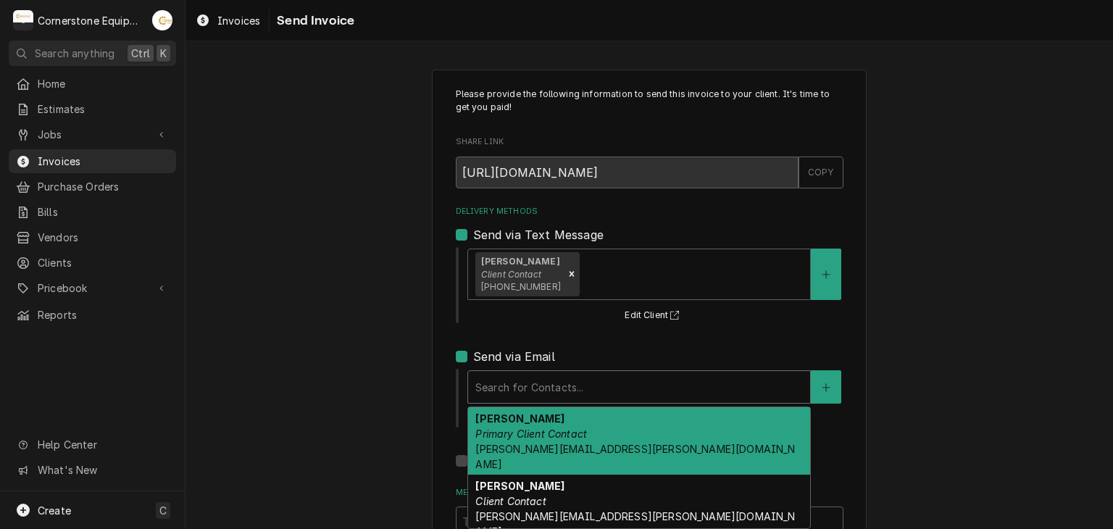
click at [496, 384] on div "Delivery Methods" at bounding box center [639, 387] width 328 height 26
click at [494, 428] on em "Primary Client Contact" at bounding box center [531, 434] width 112 height 12
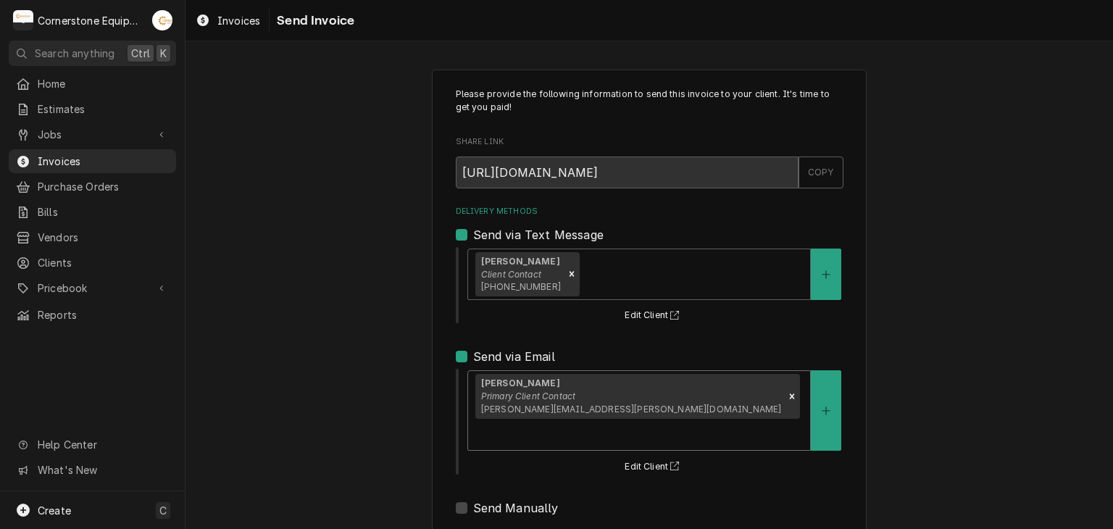
click at [662, 421] on div "Delivery Methods" at bounding box center [639, 434] width 328 height 26
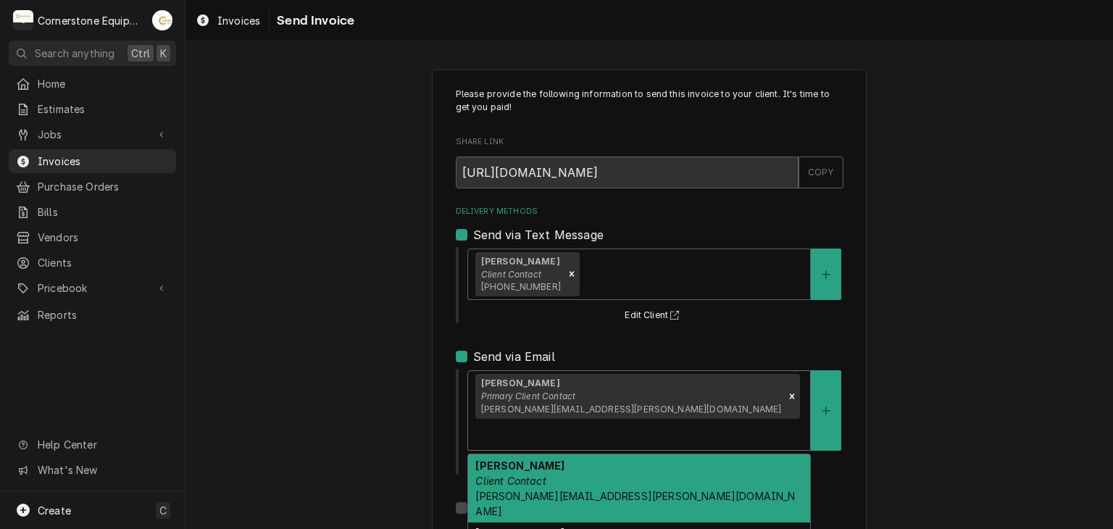
drag, startPoint x: 565, startPoint y: 453, endPoint x: 342, endPoint y: 391, distance: 231.8
click at [565, 454] on div "Jeremy Client Contact jeremy.smith@quintet5g.com" at bounding box center [639, 488] width 342 height 68
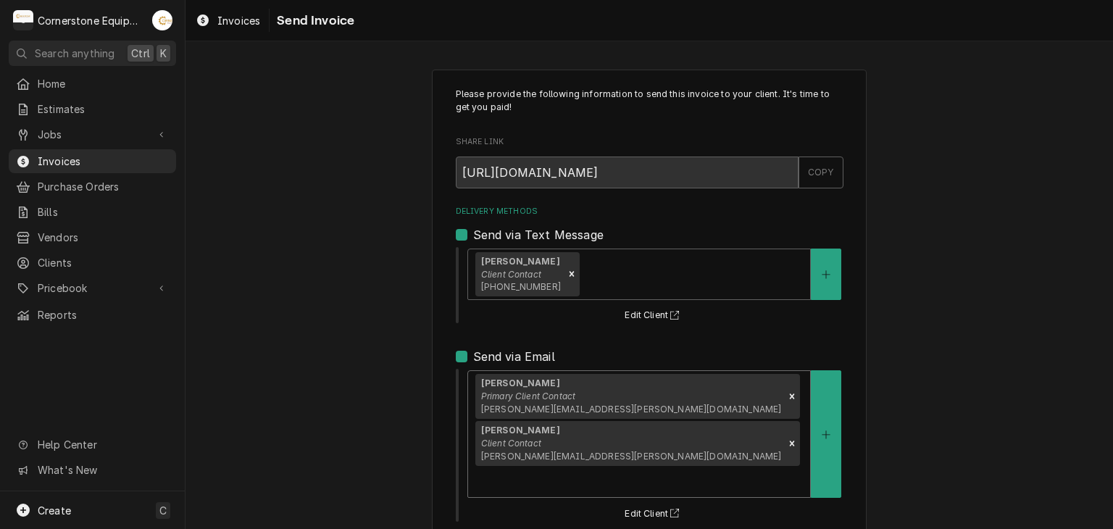
click at [321, 383] on div "Please provide the following information to send this invoice to your client. I…" at bounding box center [650, 406] width 928 height 698
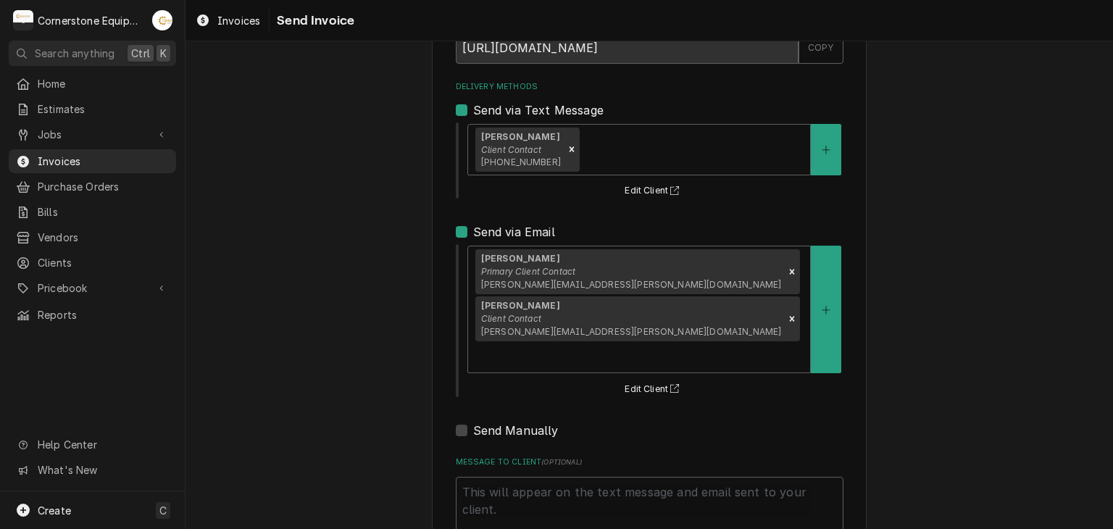
scroll to position [148, 0]
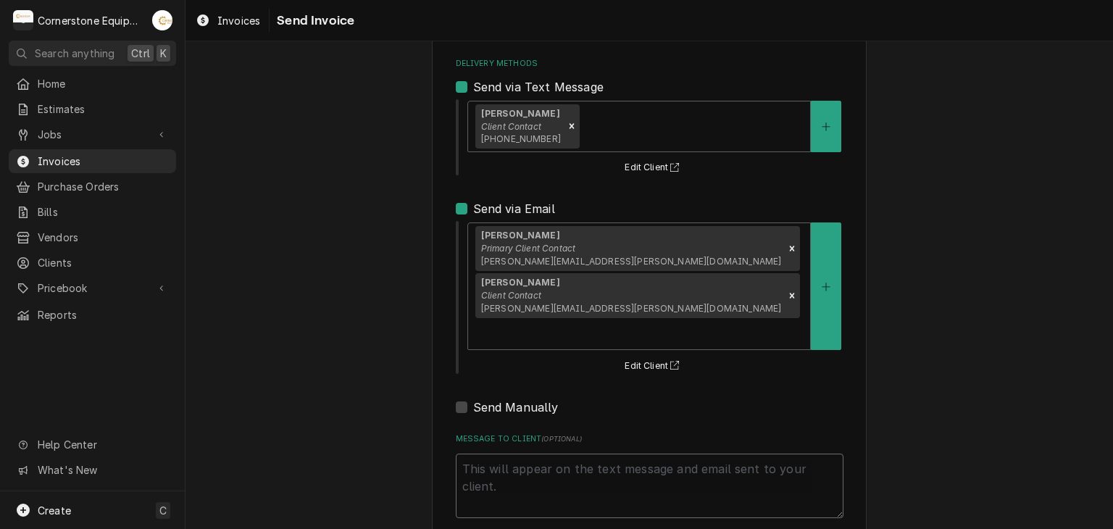
click at [526, 454] on textarea "Message to Client ( optional )" at bounding box center [650, 486] width 388 height 65
type textarea "x"
type textarea "T"
type textarea "x"
type textarea "Th"
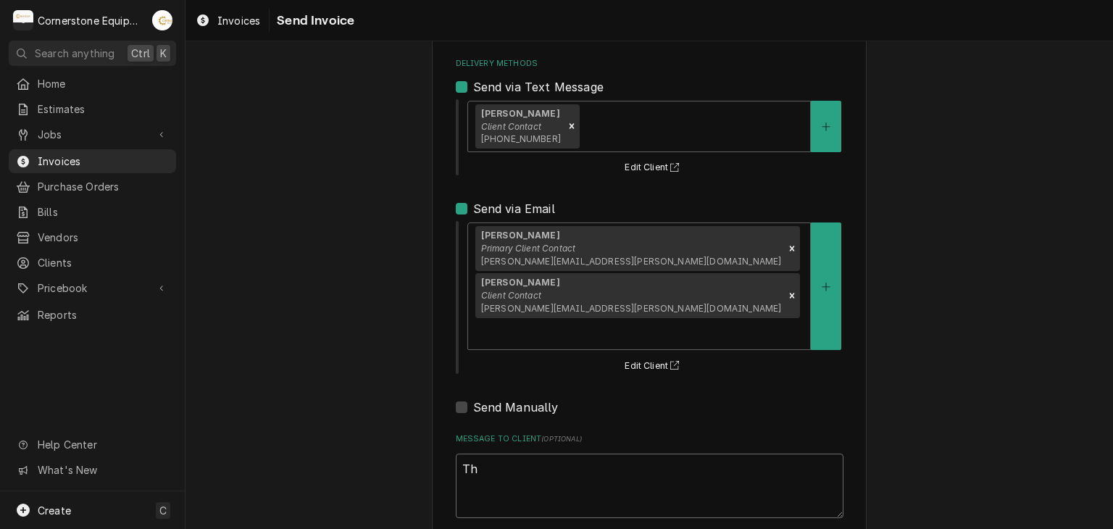
type textarea "x"
type textarea "Tha"
type textarea "x"
type textarea "Than"
type textarea "x"
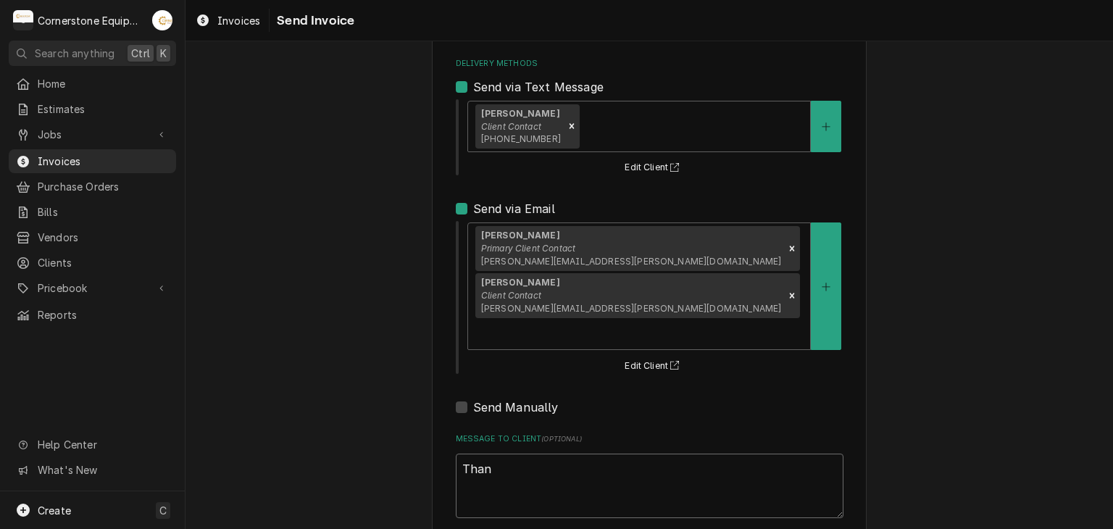
type textarea "Thank"
type textarea "x"
type textarea "Thank"
type textarea "x"
type textarea "Thank y"
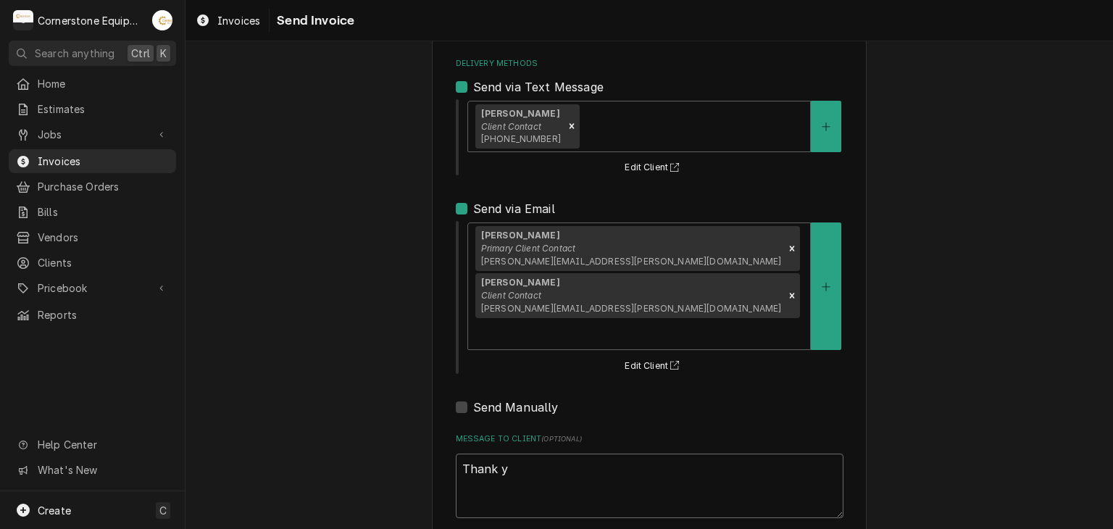
type textarea "x"
type textarea "Thank yo"
type textarea "x"
type textarea "Thank you"
type textarea "x"
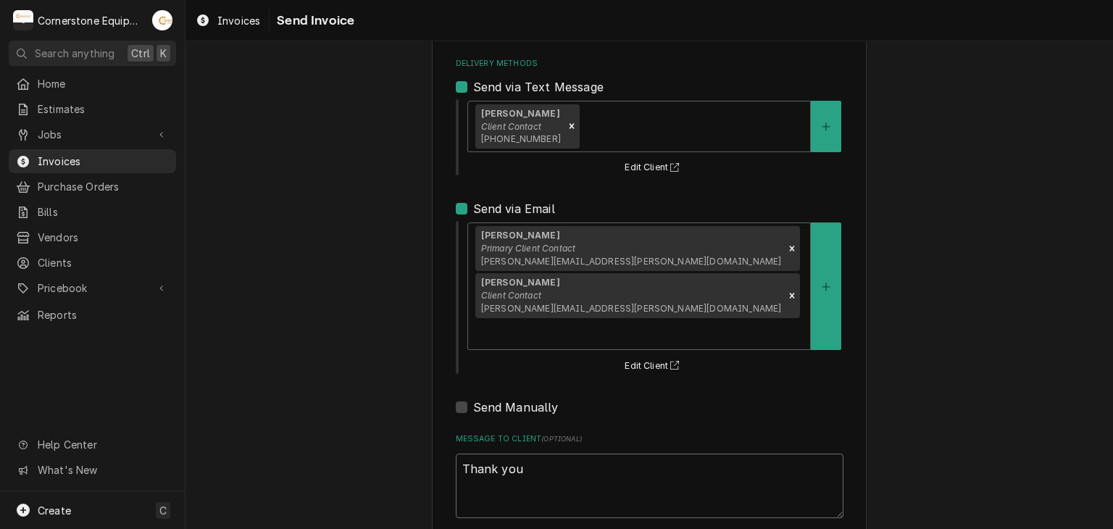
type textarea "Thank you"
type textarea "x"
type textarea "Thank you"
type textarea "x"
type textarea "Thank you f"
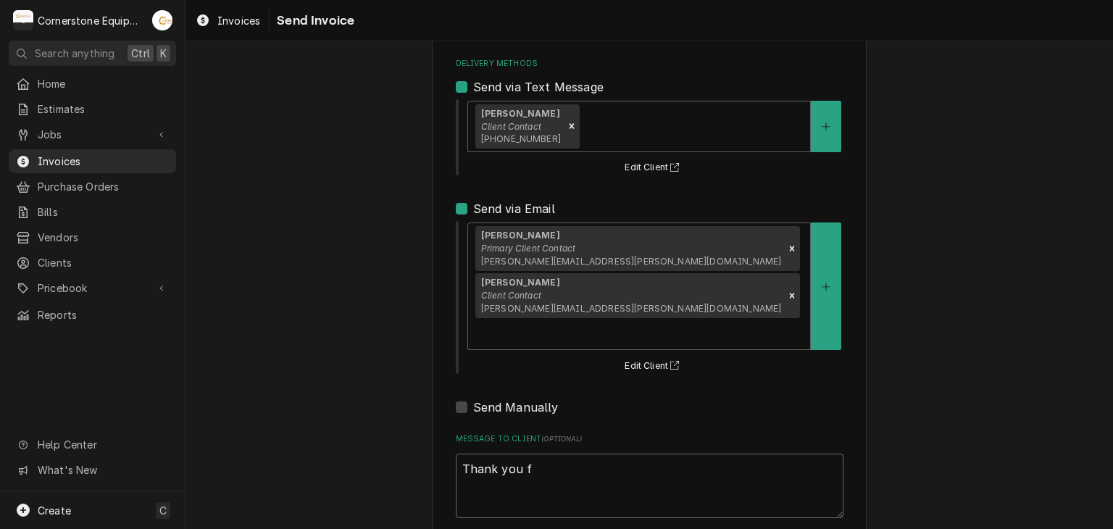
type textarea "x"
type textarea "Thank you fo"
type textarea "x"
type textarea "Thank you for"
type textarea "x"
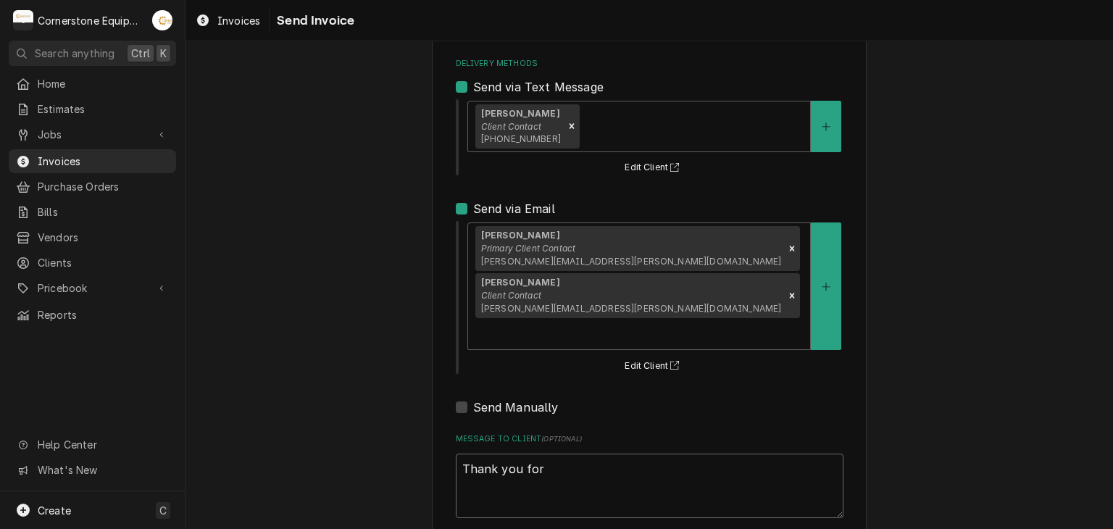
type textarea "Thank you for"
type textarea "x"
type textarea "Thank you for t"
type textarea "x"
type textarea "Thank you for th"
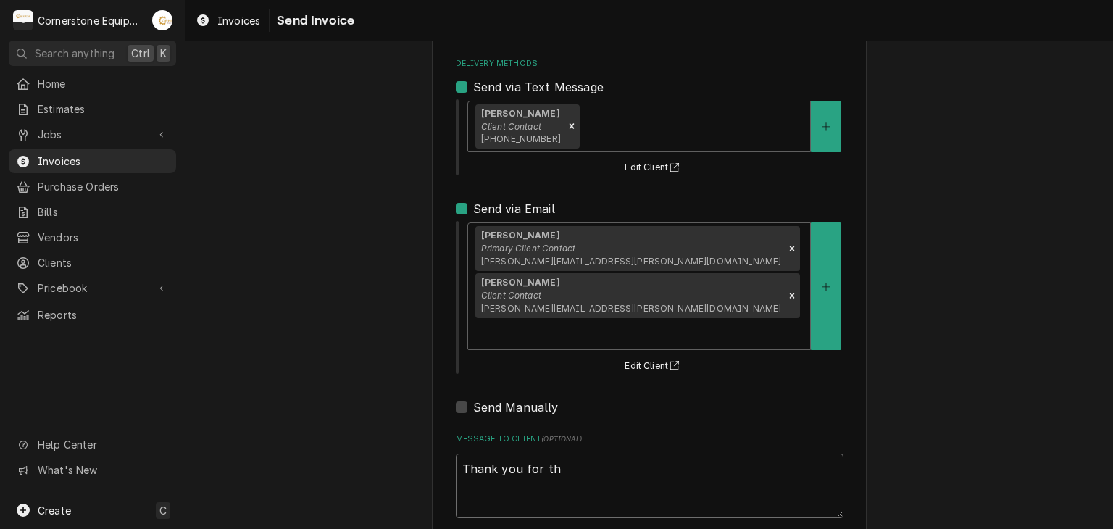
type textarea "x"
type textarea "Thank you for the"
type textarea "x"
type textarea "Thank you for the"
type textarea "x"
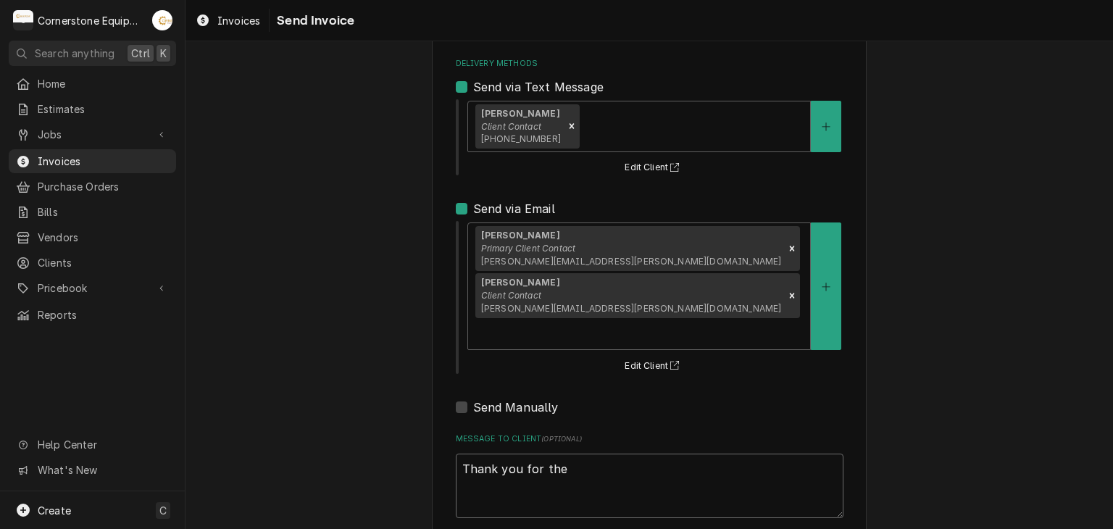
type textarea "Thank you for the o"
type textarea "x"
type textarea "Thank you for the op"
type textarea "x"
type textarea "Thank you for the opp"
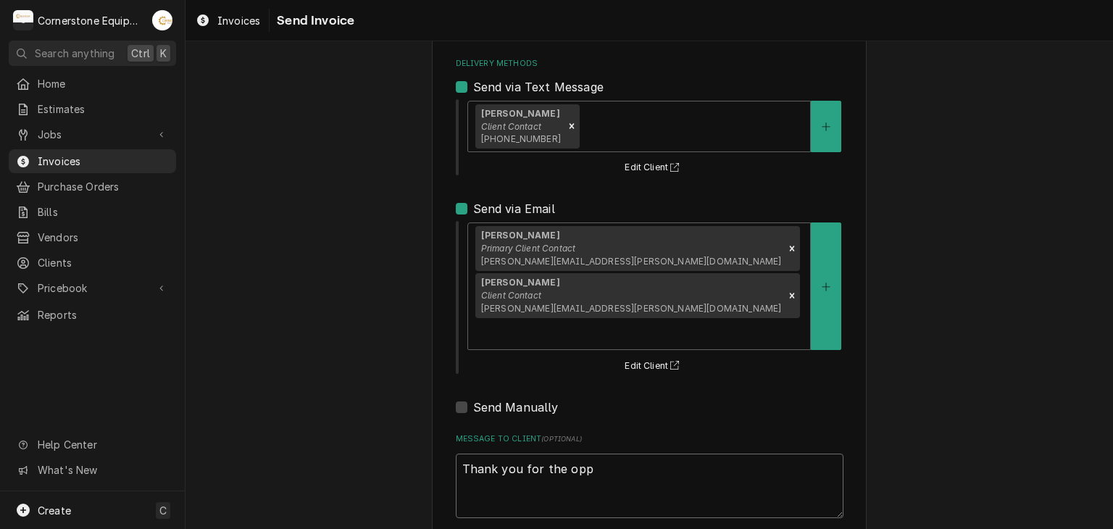
type textarea "x"
type textarea "Thank you for the oppo"
type textarea "x"
type textarea "Thank you for the oppor"
type textarea "x"
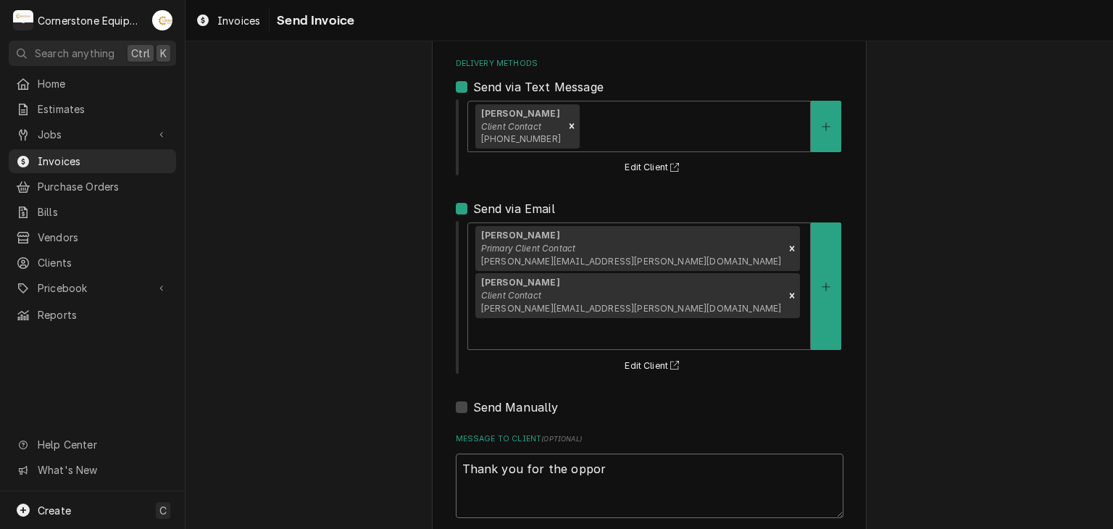
type textarea "Thank you for the opport"
type textarea "x"
type textarea "Thank you for the opportun"
type textarea "x"
type textarea "Thank you for the opportuni"
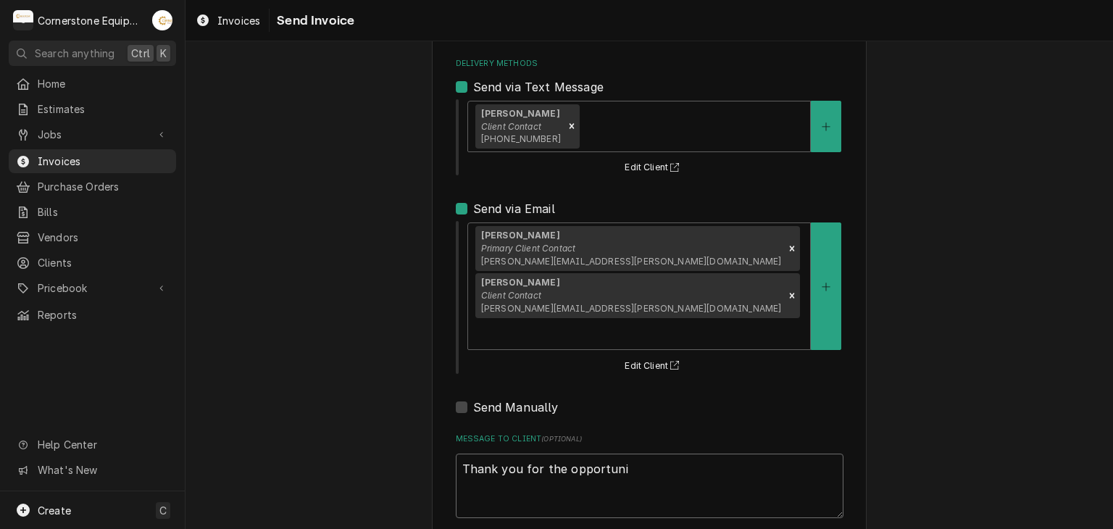
type textarea "x"
type textarea "Thank you for the opportunit"
type textarea "x"
type textarea "Thank you for the opportunity"
type textarea "x"
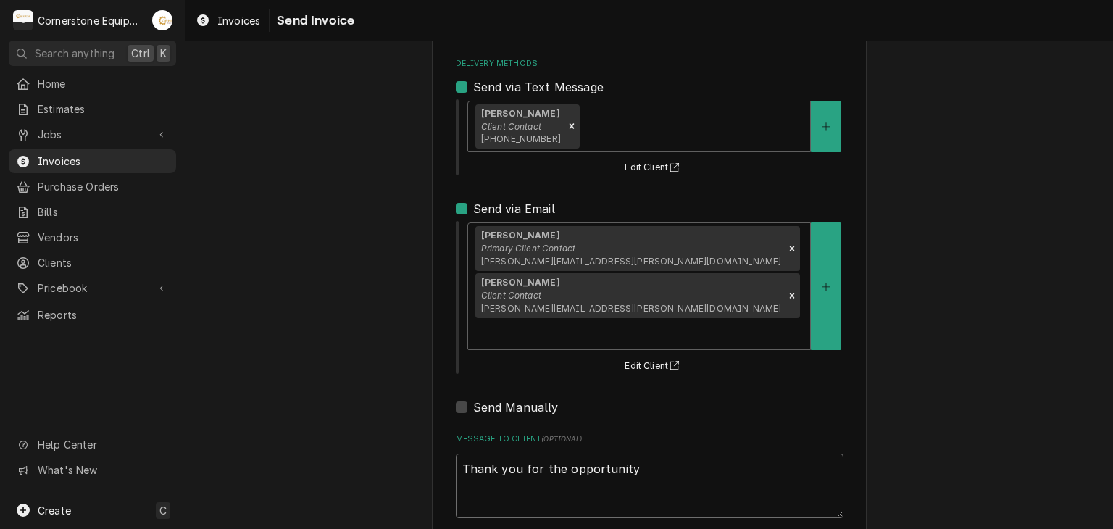
type textarea "Thank you for the opportunity t"
type textarea "x"
type textarea "Thank you for the opportunity to"
type textarea "x"
type textarea "Thank you for the opportunity to"
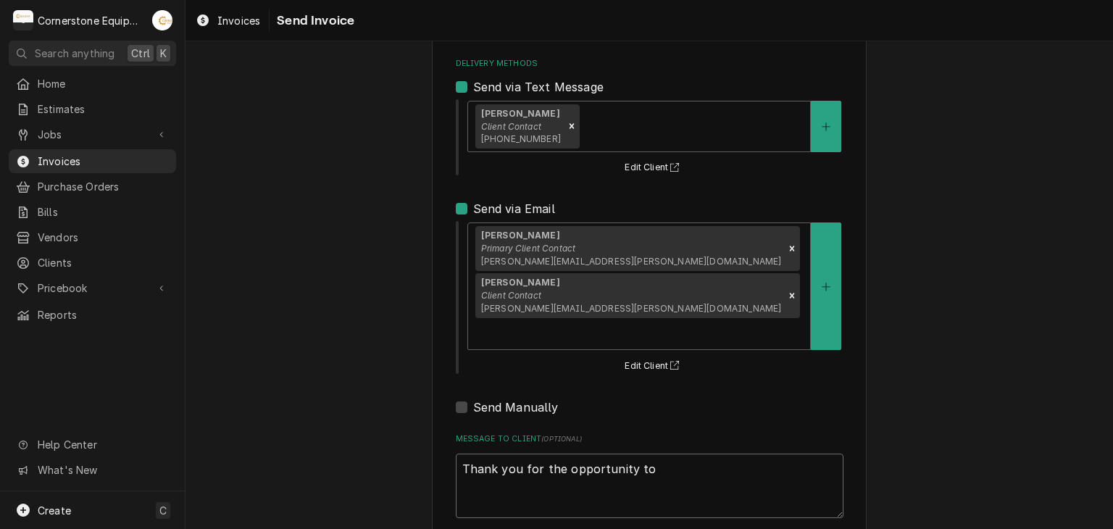
type textarea "x"
type textarea "Thank you for the opportunity to b"
type textarea "x"
type textarea "Thank you for the opportunity to be"
type textarea "x"
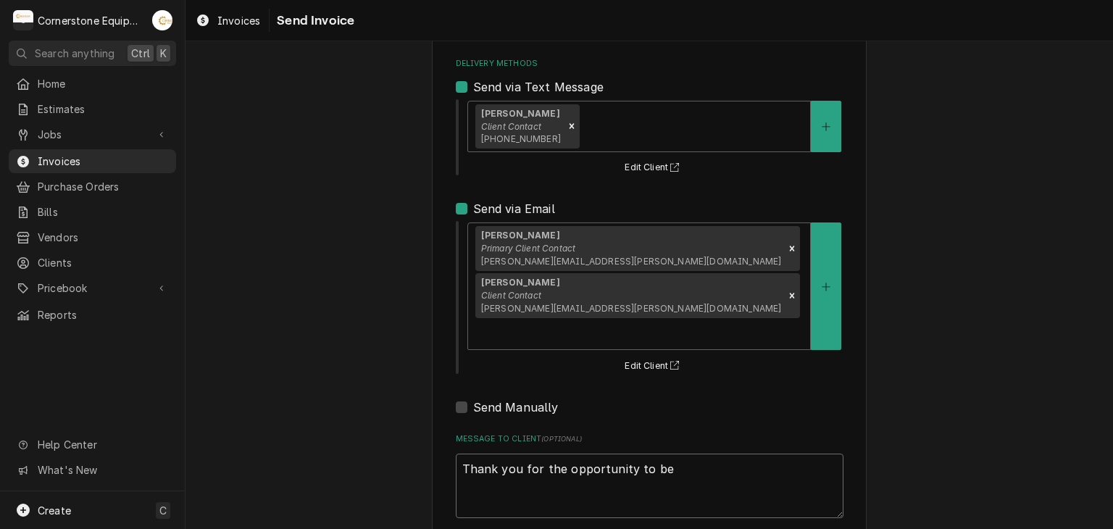
type textarea "Thank you for the opportunity to be"
type textarea "x"
type textarea "Thank you for the opportunity to be o"
type textarea "x"
type textarea "Thank you for the opportunity to be of"
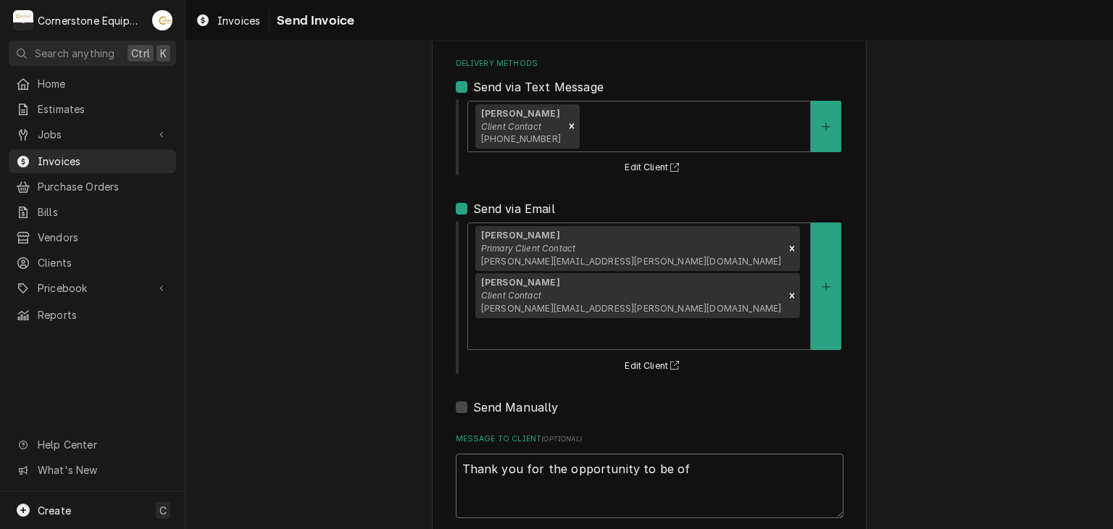
type textarea "x"
type textarea "Thank you for the opportunity to be of"
type textarea "x"
type textarea "Thank you for the opportunity to be of s"
type textarea "x"
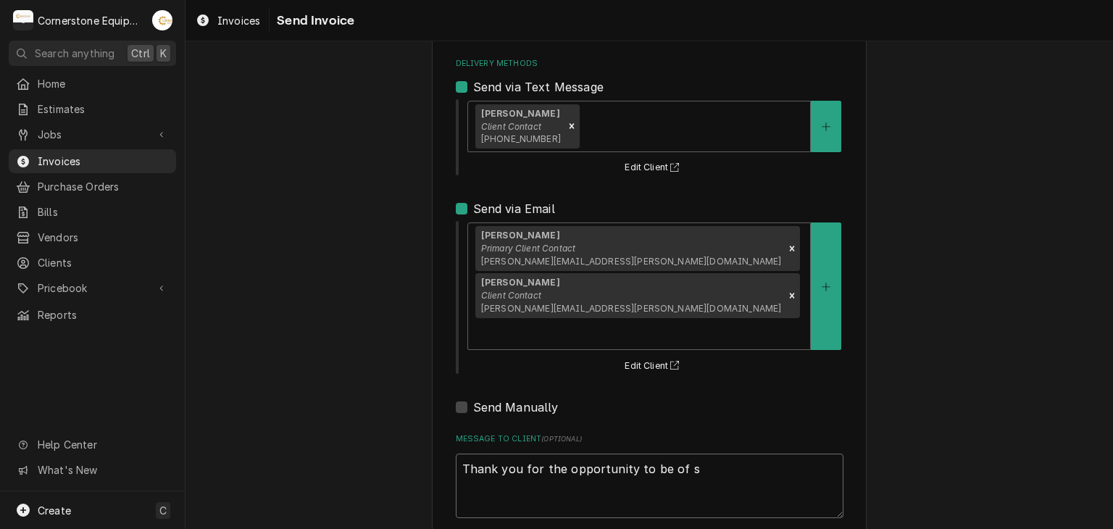
type textarea "Thank you for the opportunity to be of se"
type textarea "x"
type textarea "Thank you for the opportunity to be of ser"
type textarea "x"
type textarea "Thank you for the opportunity to be of serv"
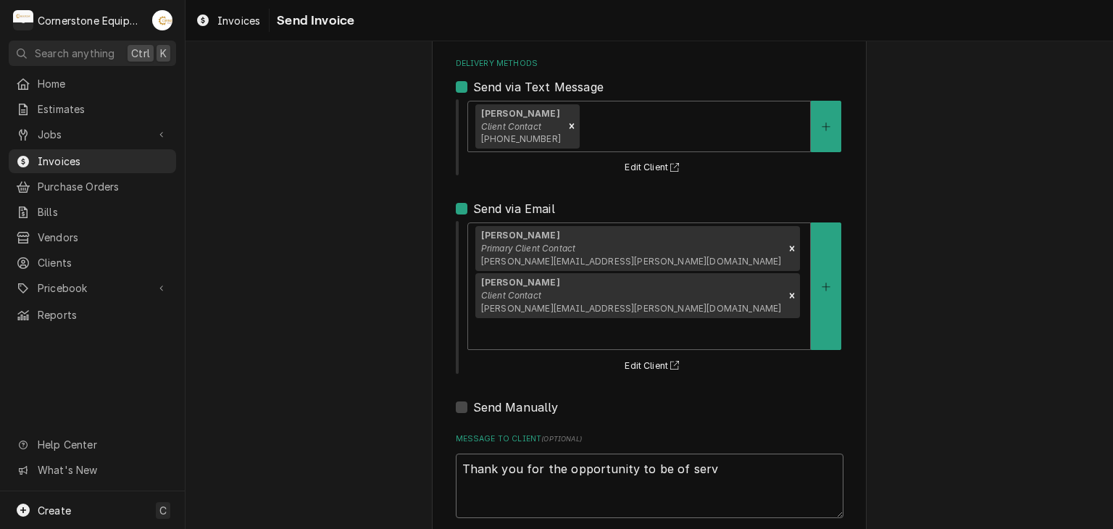
type textarea "x"
type textarea "Thank you for the opportunity to be of servi"
type textarea "x"
type textarea "Thank you for the opportunity to be of servic"
type textarea "x"
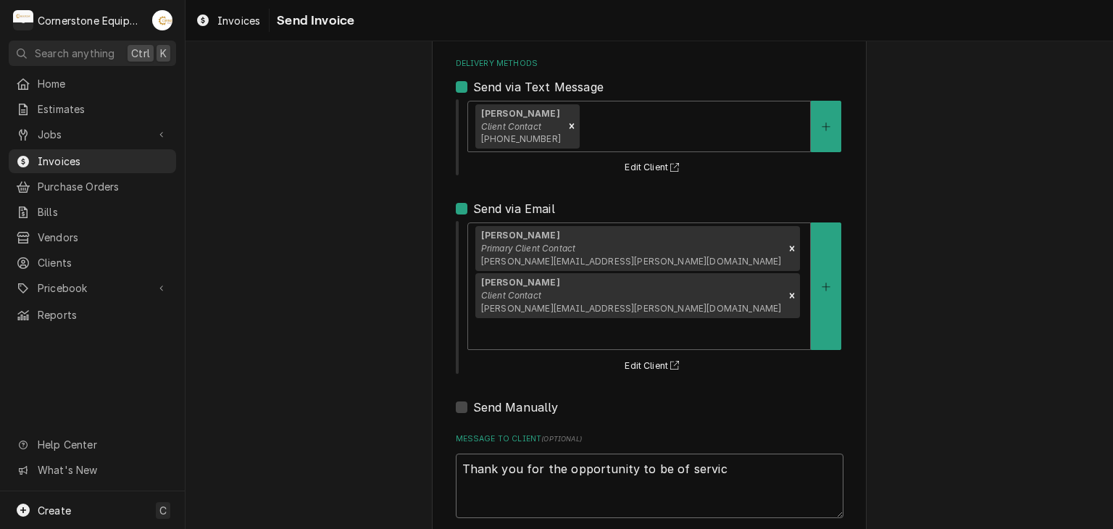
type textarea "Thank you for the opportunity to be of service"
type textarea "x"
click at [526, 454] on textarea "Thank you for the opportunity to be of service!" at bounding box center [650, 486] width 388 height 65
type textarea "Thank you for the opportunity to be of service!"
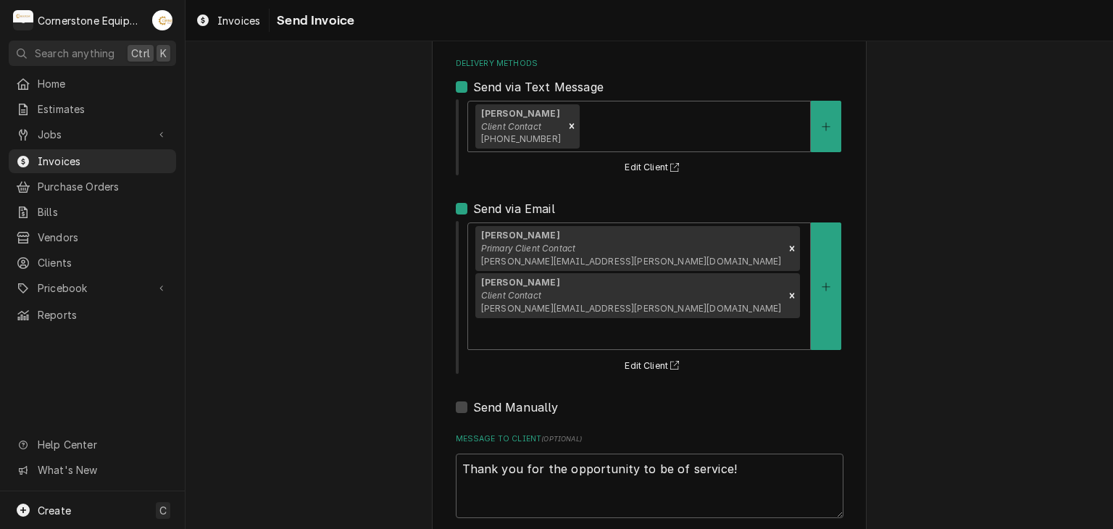
type textarea "x"
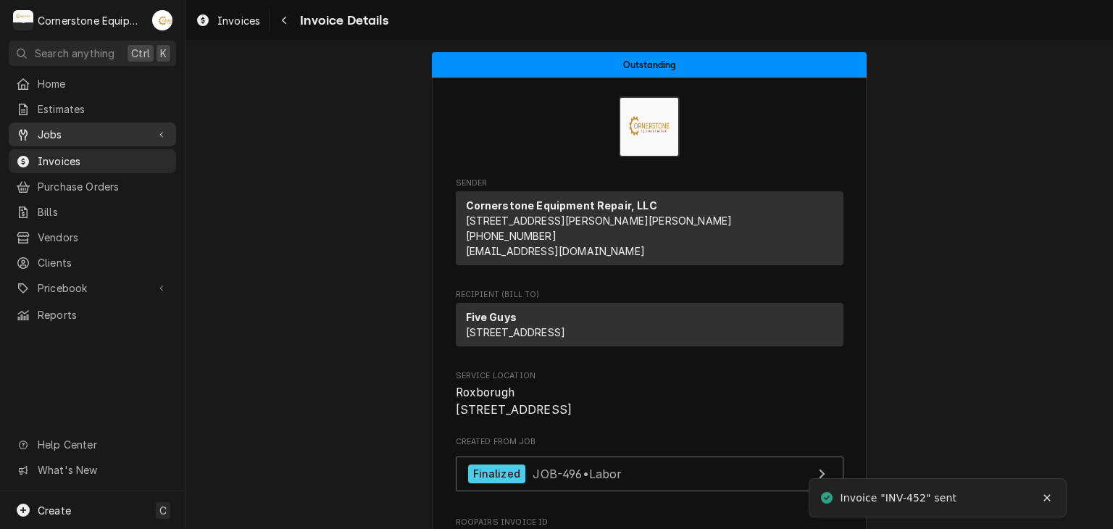
drag, startPoint x: 73, startPoint y: 130, endPoint x: 71, endPoint y: 137, distance: 7.6
click at [73, 130] on span "Jobs" at bounding box center [92, 134] width 109 height 15
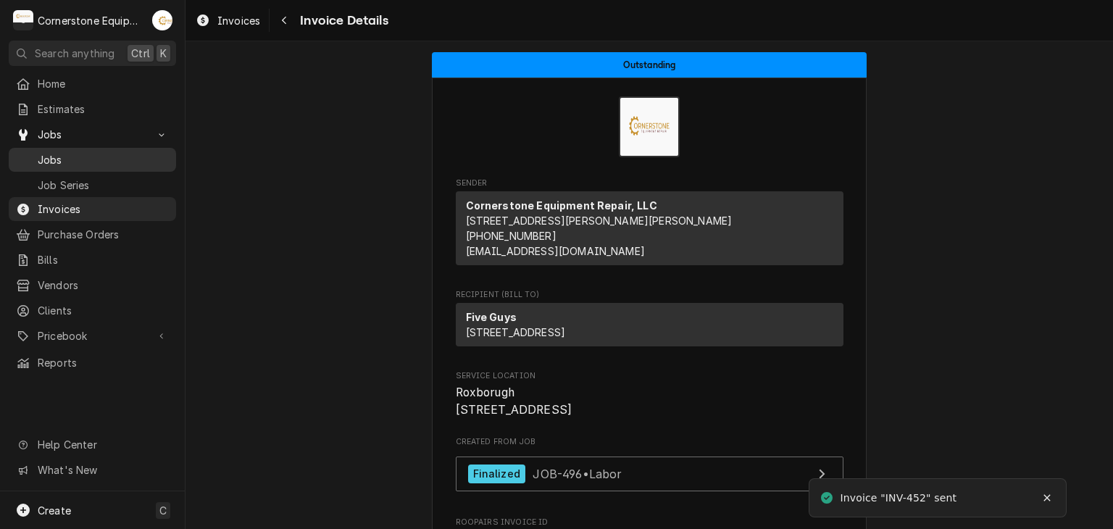
click at [62, 162] on span "Jobs" at bounding box center [103, 159] width 131 height 15
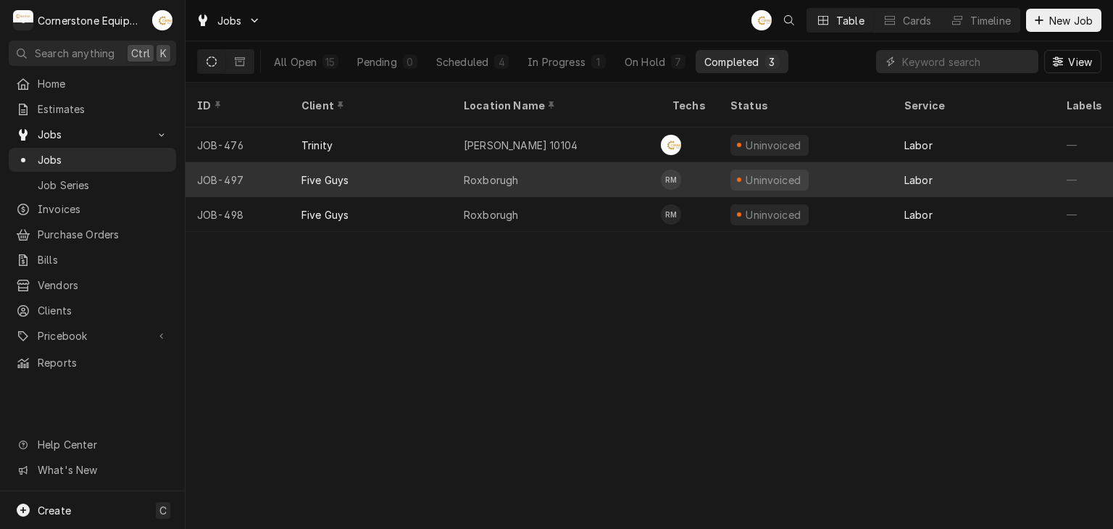
click at [451, 162] on div "Five Guys" at bounding box center [371, 179] width 162 height 35
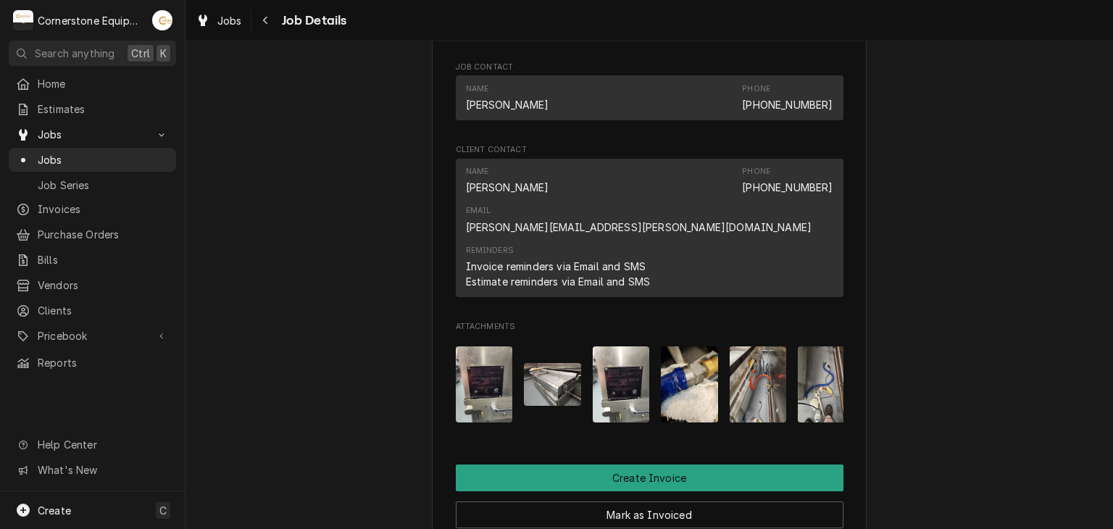
scroll to position [0, 23]
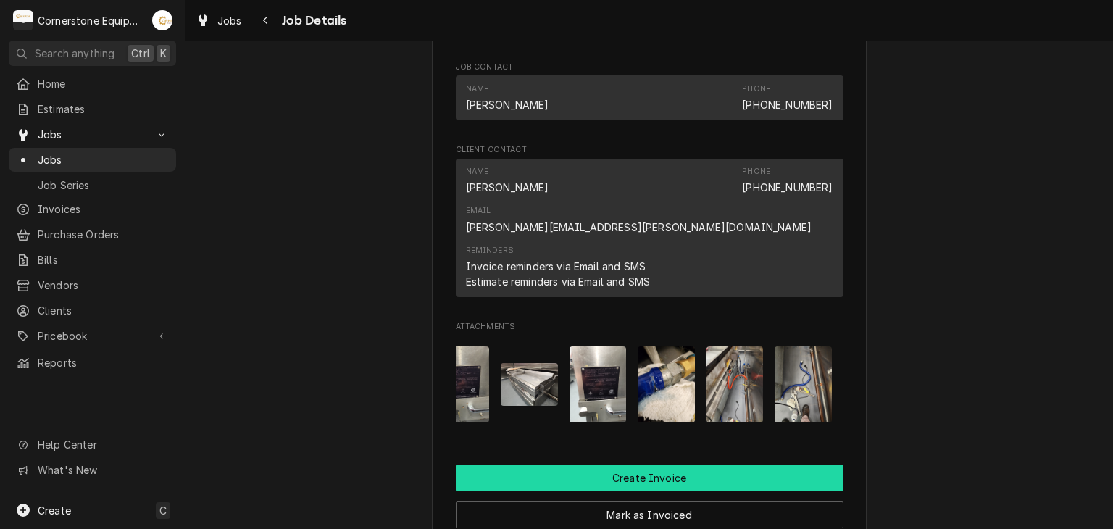
click at [705, 465] on button "Create Invoice" at bounding box center [650, 478] width 388 height 27
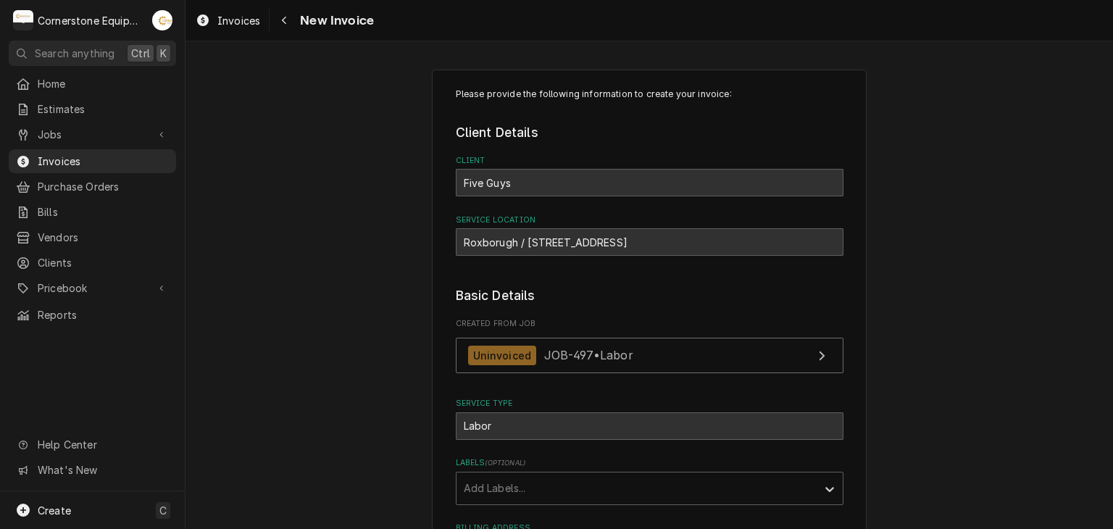
scroll to position [290, 0]
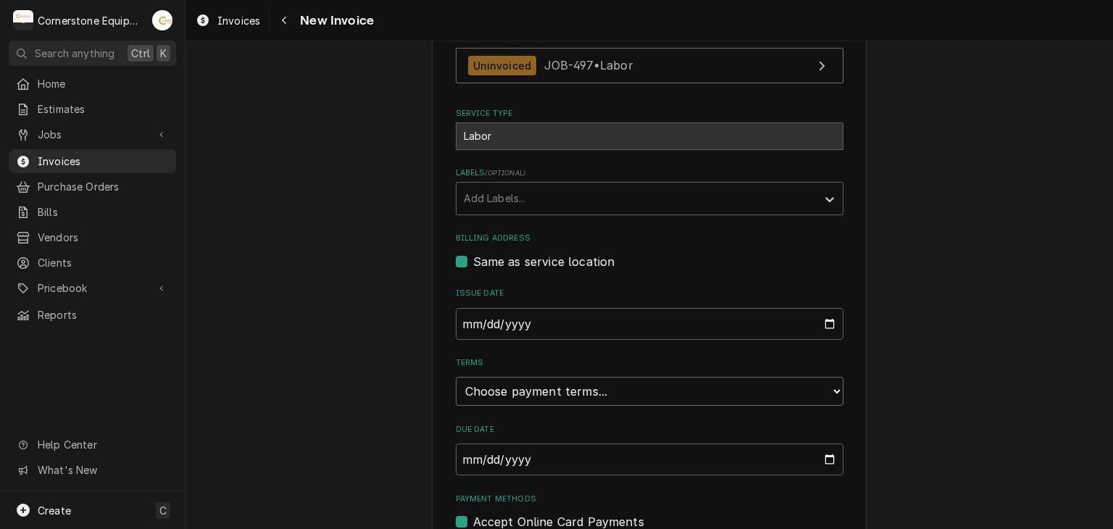
click at [518, 390] on select "Choose payment terms... Same Day Net 7 Net 14 Net 21 Net 30 Net 45 Net 60 Net 90" at bounding box center [650, 391] width 388 height 29
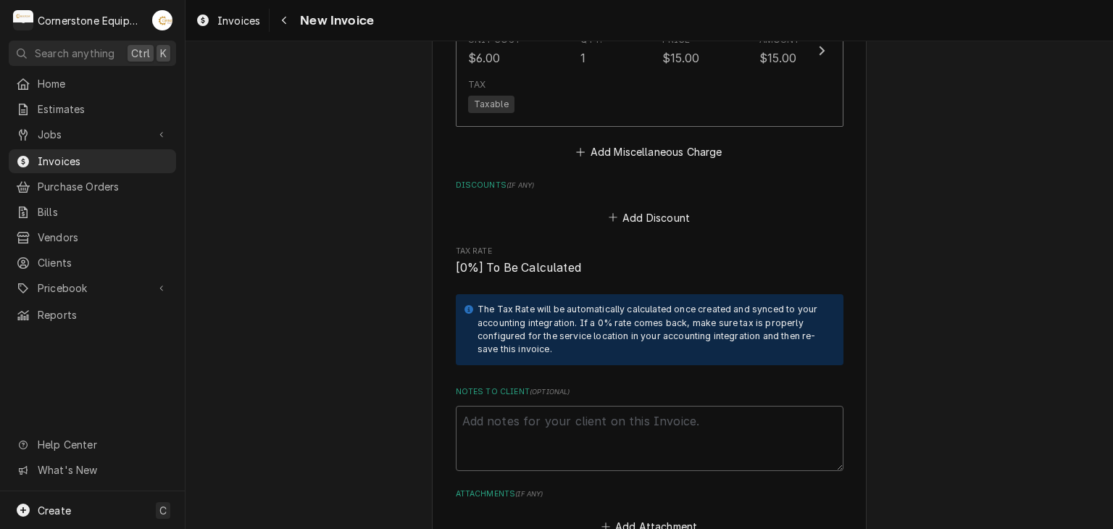
scroll to position [2607, 0]
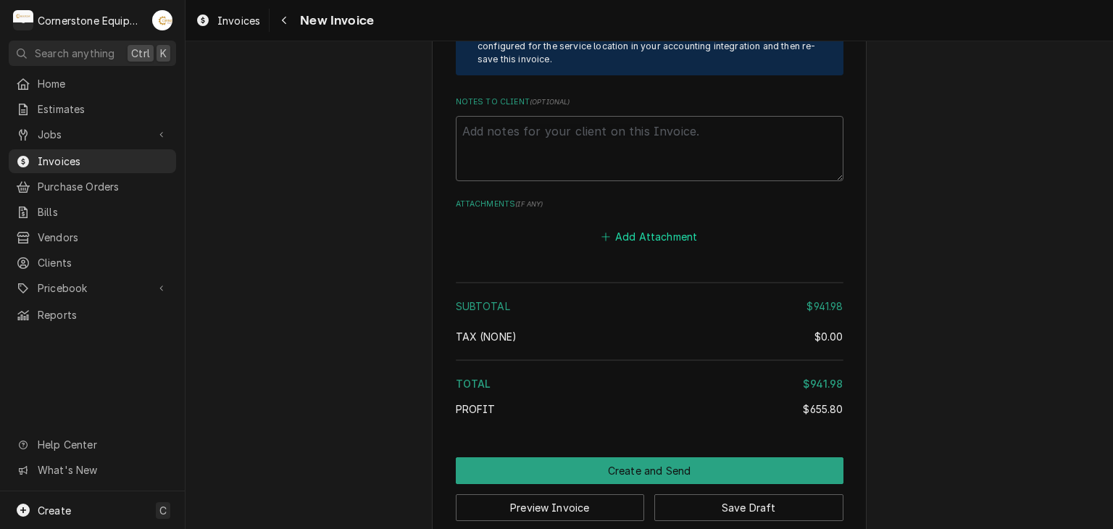
click at [657, 226] on button "Add Attachment" at bounding box center [649, 236] width 101 height 20
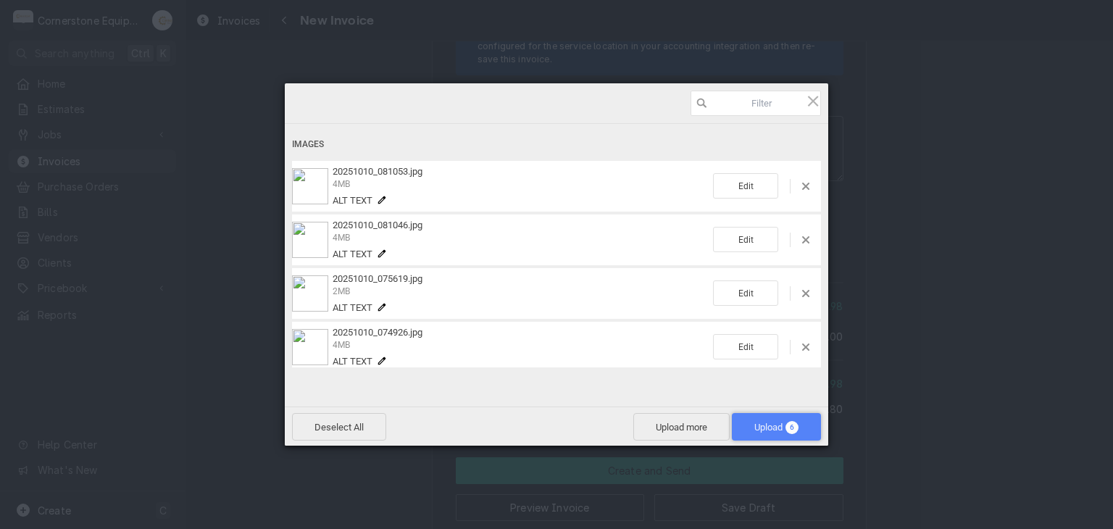
click at [796, 437] on span "Upload 6" at bounding box center [776, 427] width 89 height 28
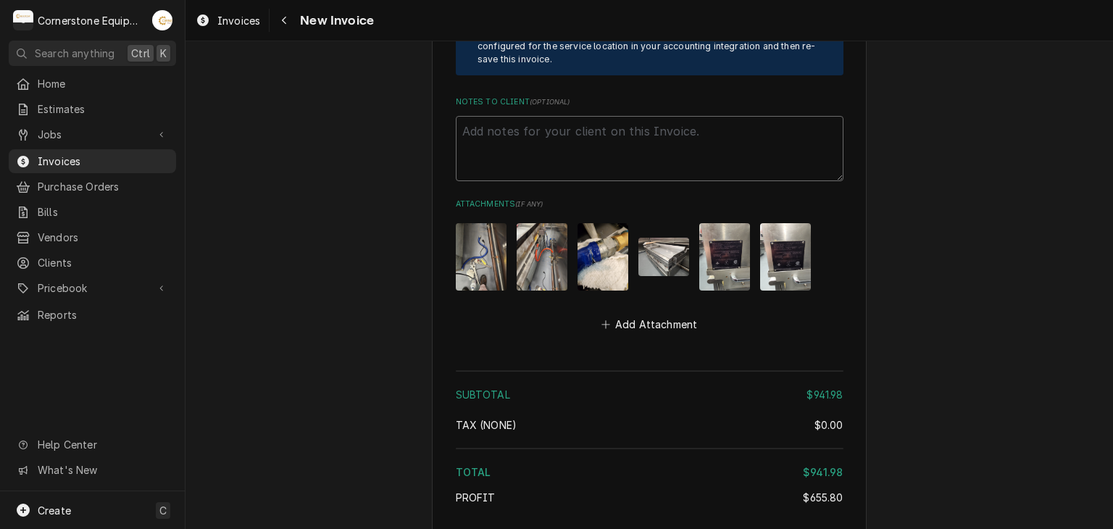
click at [512, 128] on textarea "Notes to Client ( optional )" at bounding box center [650, 148] width 388 height 65
paste textarea "INVOICE APPROVAL AND PAYMENT TERMS All invoices are due upon receipt unless oth…"
type textarea "x"
type textarea "INVOICE APPROVAL AND PAYMENT TERMS All invoices are due upon receipt unless oth…"
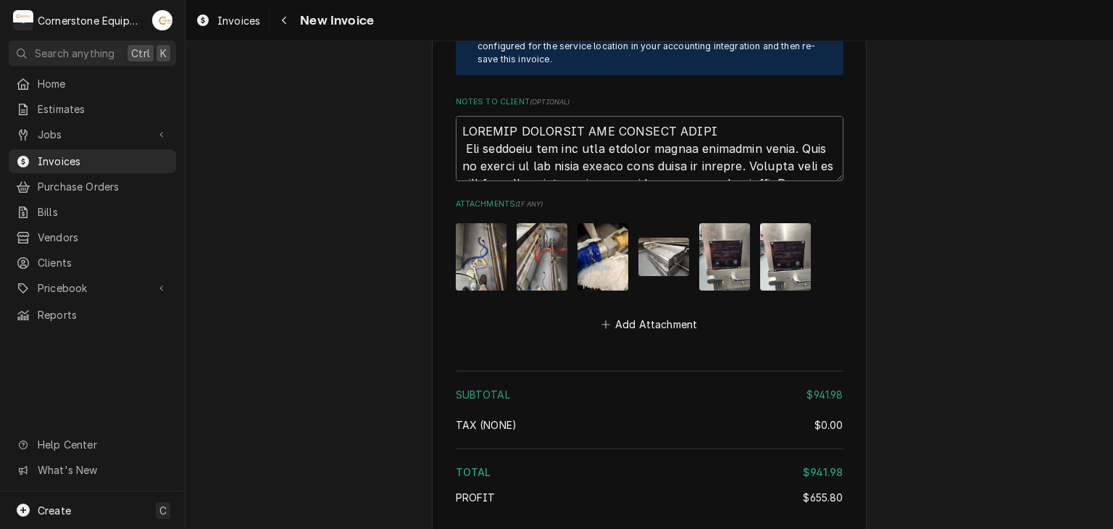
scroll to position [2897, 0]
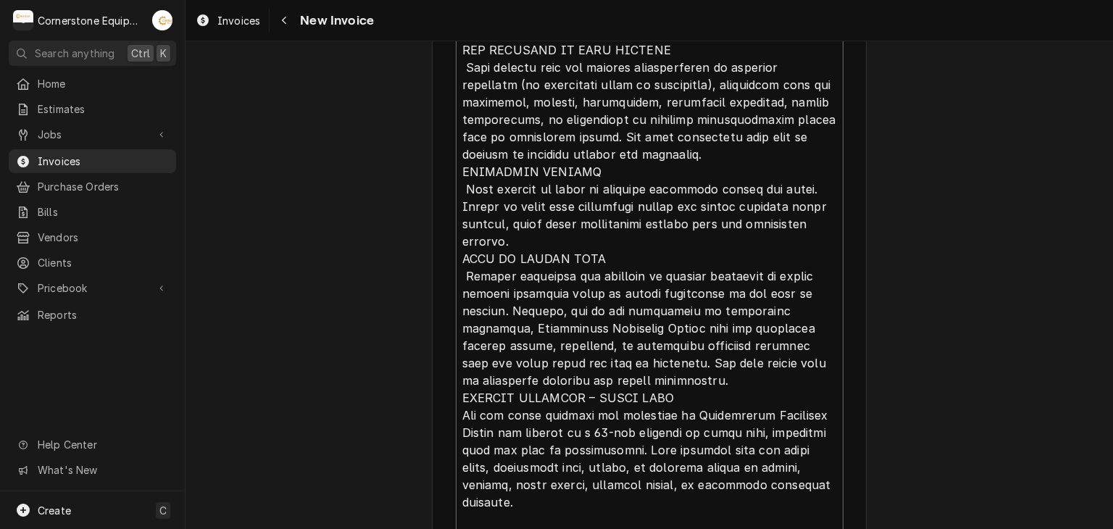
type textarea "x"
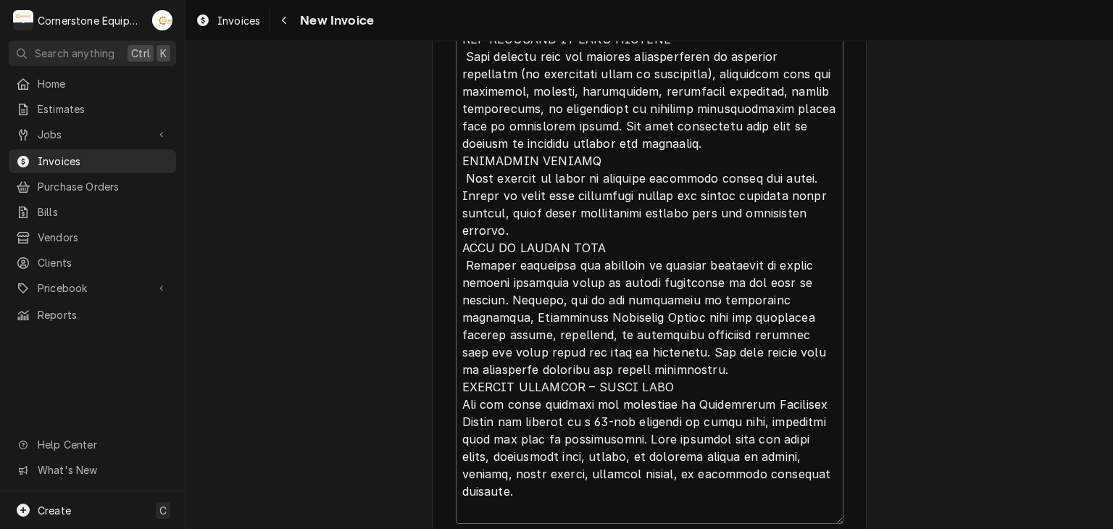
type textarea "INVOICE APPROVAL AND PAYMENT TERMS All invoices are due upon receipt unless oth…"
click at [710, 481] on textarea "Notes to Client ( optional )" at bounding box center [650, 169] width 388 height 709
type textarea "x"
type textarea "INVOICE APPROVAL AND PAYMENT TERMS All invoices are due upon receipt unless oth…"
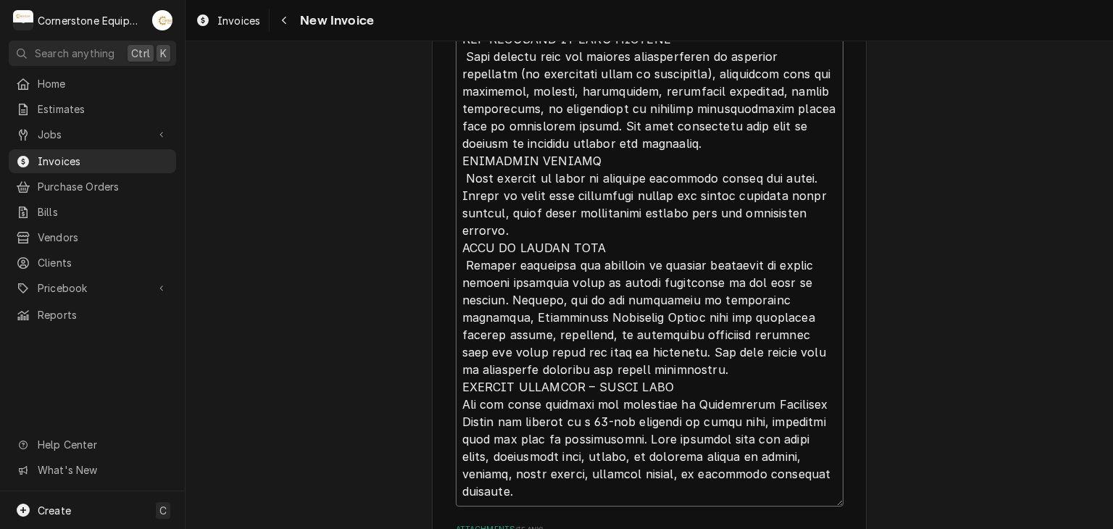
type textarea "x"
type textarea "INVOICE APPROVAL AND PAYMENT TERMS All invoices are due upon receipt unless oth…"
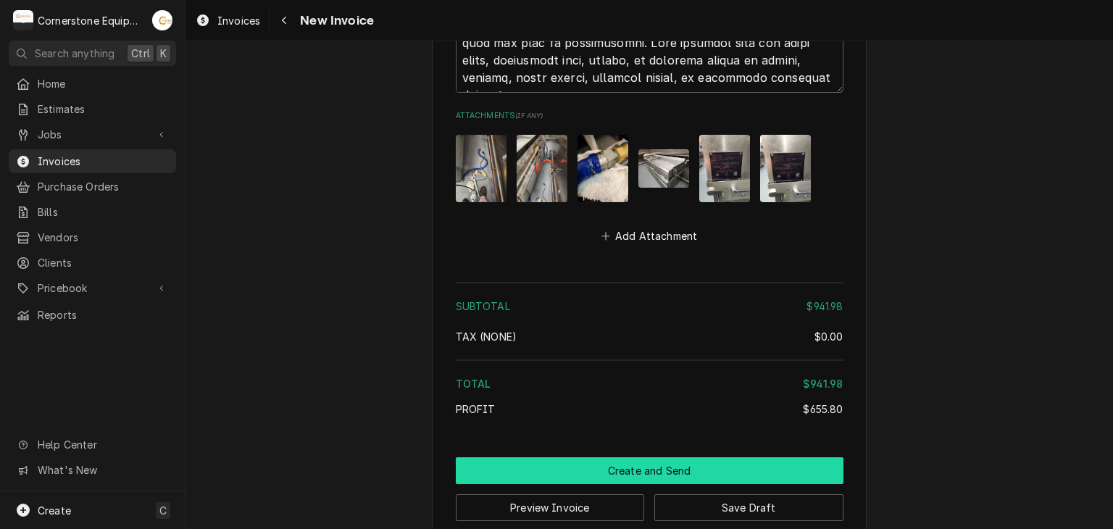
click at [653, 457] on button "Create and Send" at bounding box center [650, 470] width 388 height 27
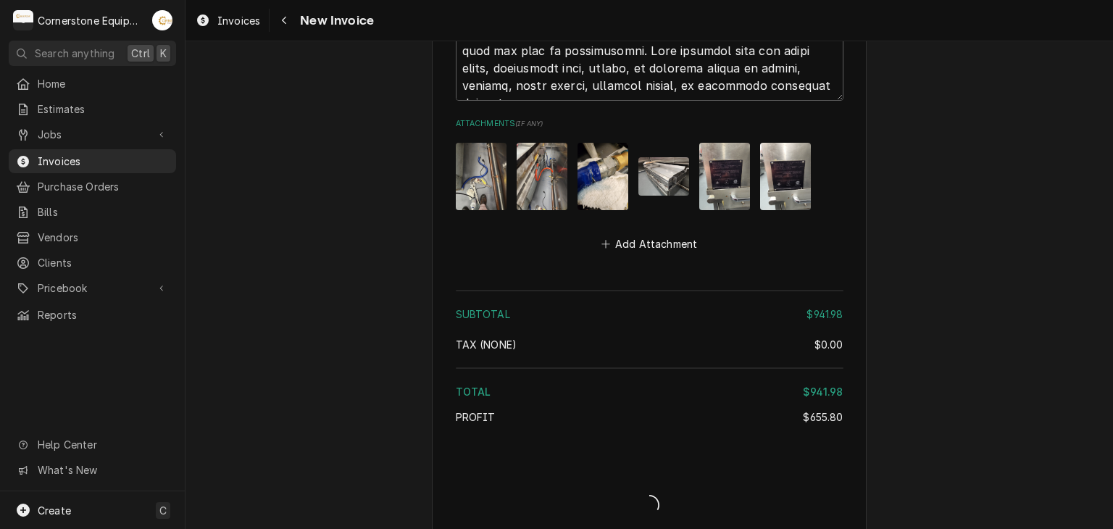
type textarea "x"
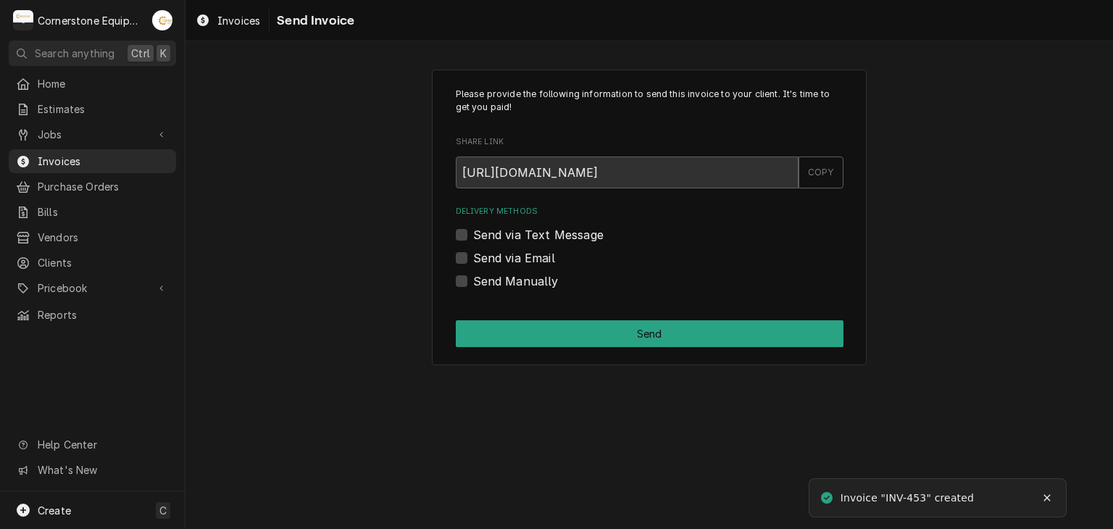
click at [502, 279] on label "Send Manually" at bounding box center [516, 281] width 86 height 17
click at [502, 279] on input "Send Manually" at bounding box center [667, 289] width 388 height 32
checkbox input "true"
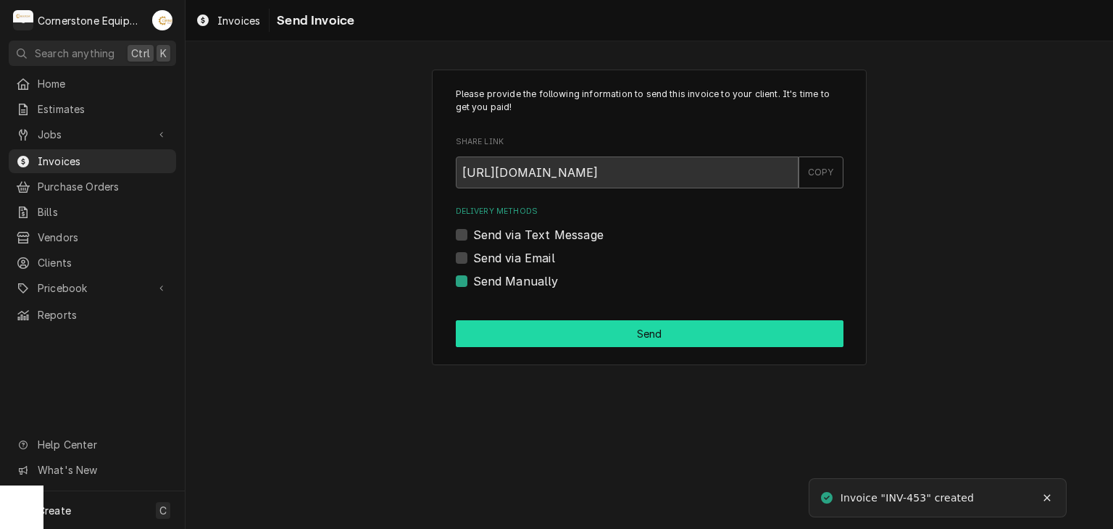
click at [533, 323] on button "Send" at bounding box center [650, 333] width 388 height 27
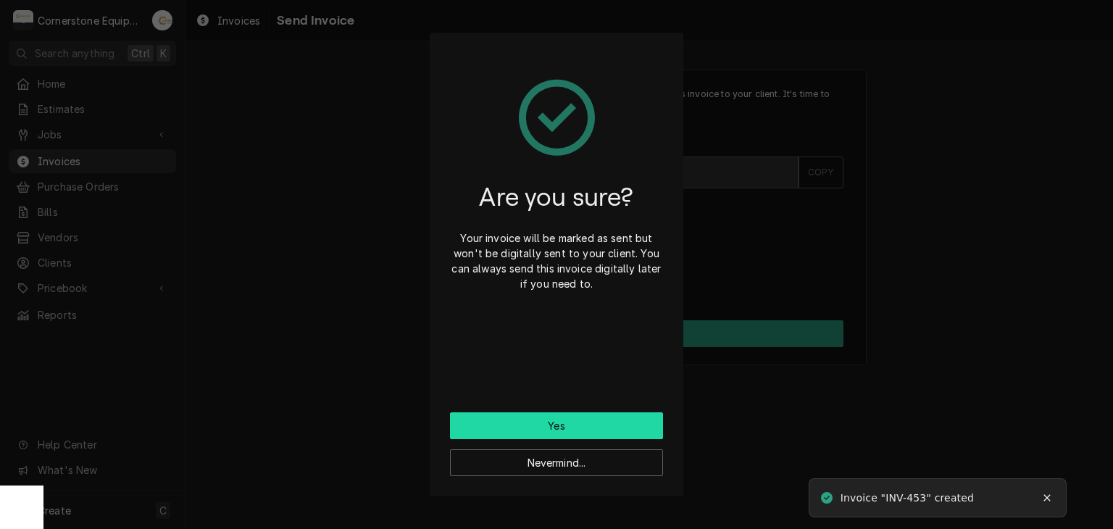
click at [576, 415] on button "Yes" at bounding box center [556, 425] width 213 height 27
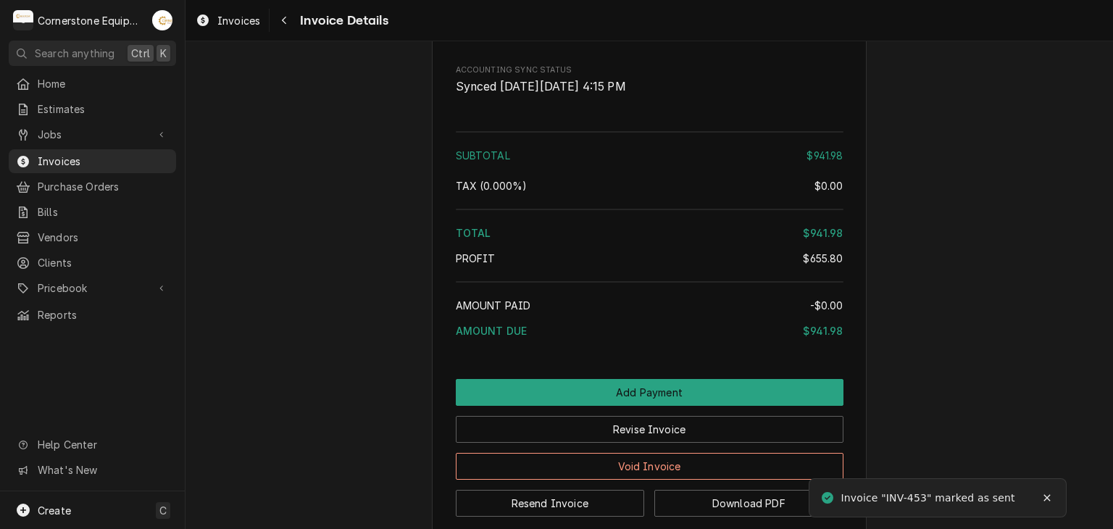
scroll to position [3099, 0]
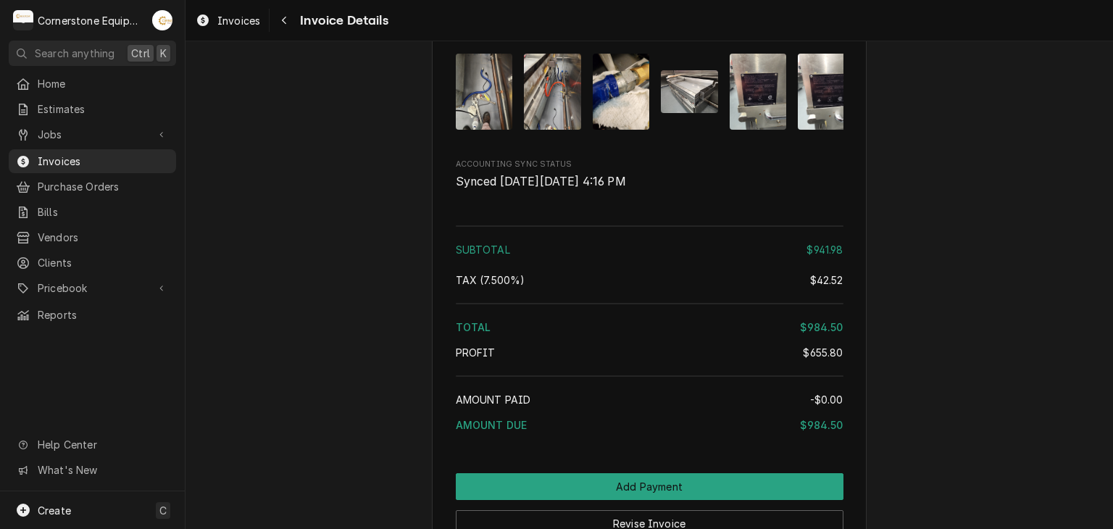
scroll to position [3099, 0]
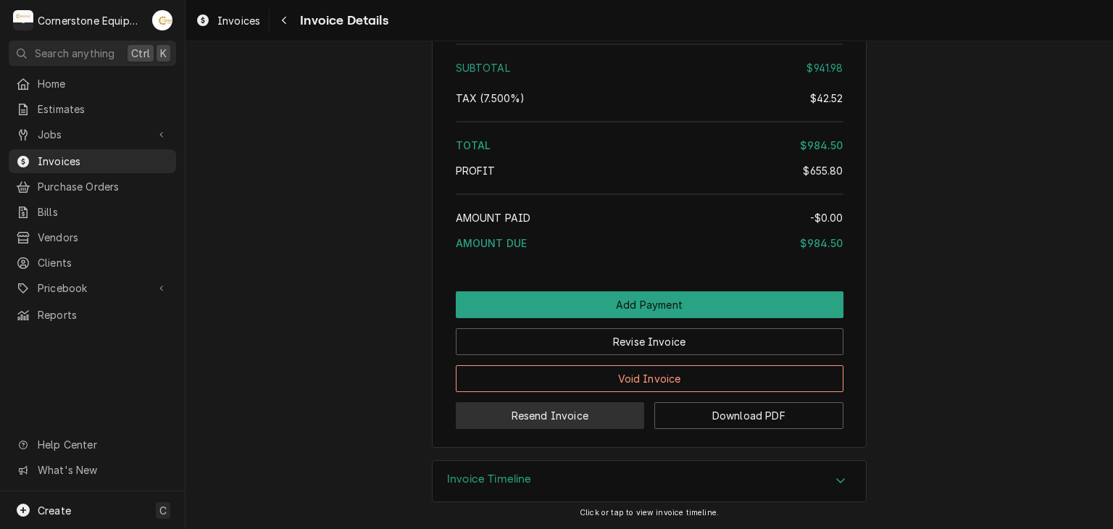
click at [578, 412] on button "Resend Invoice" at bounding box center [550, 415] width 189 height 27
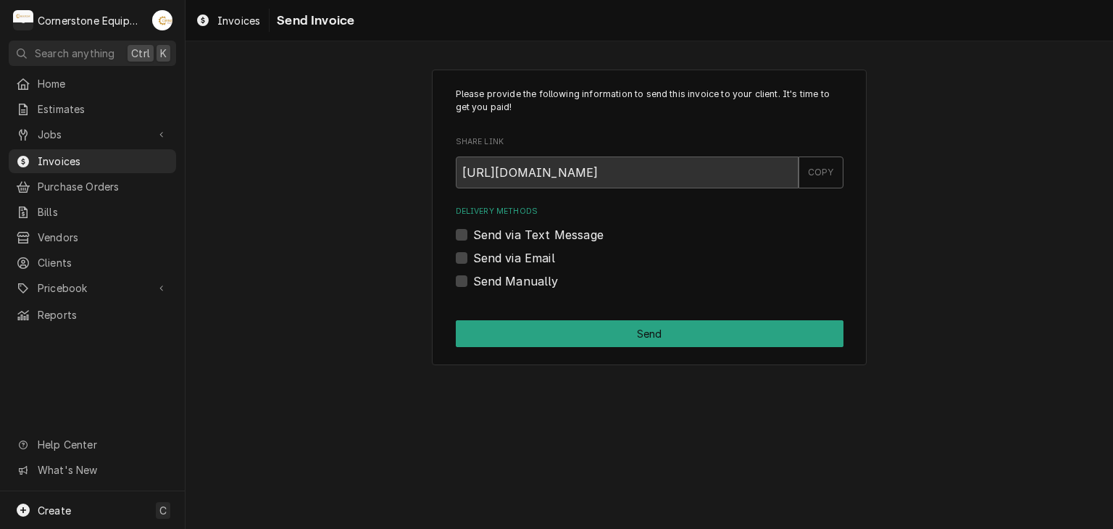
click at [518, 235] on label "Send via Text Message" at bounding box center [538, 234] width 130 height 17
click at [518, 235] on input "Send via Text Message" at bounding box center [667, 242] width 388 height 32
checkbox input "true"
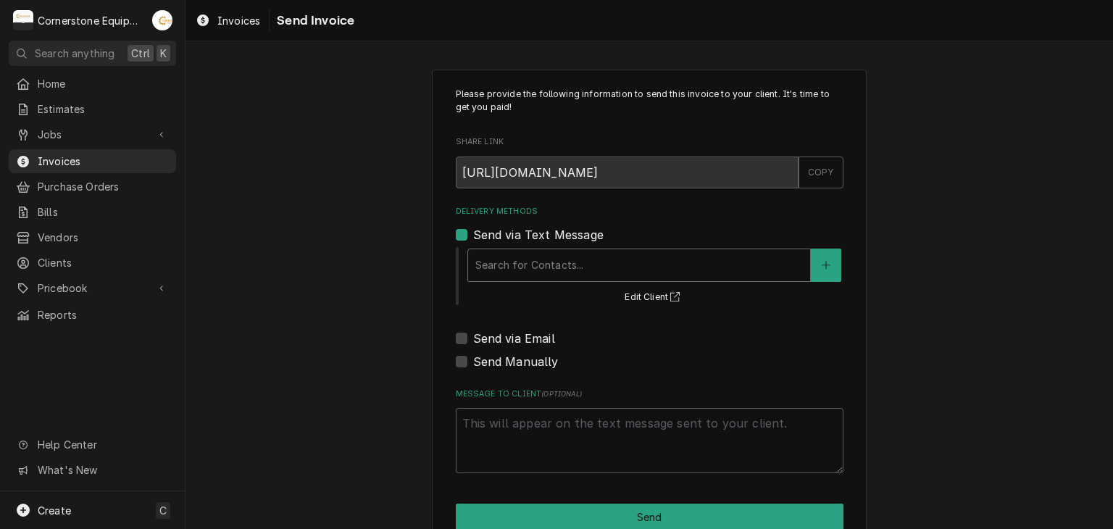
click at [512, 253] on div "Delivery Methods" at bounding box center [639, 265] width 328 height 26
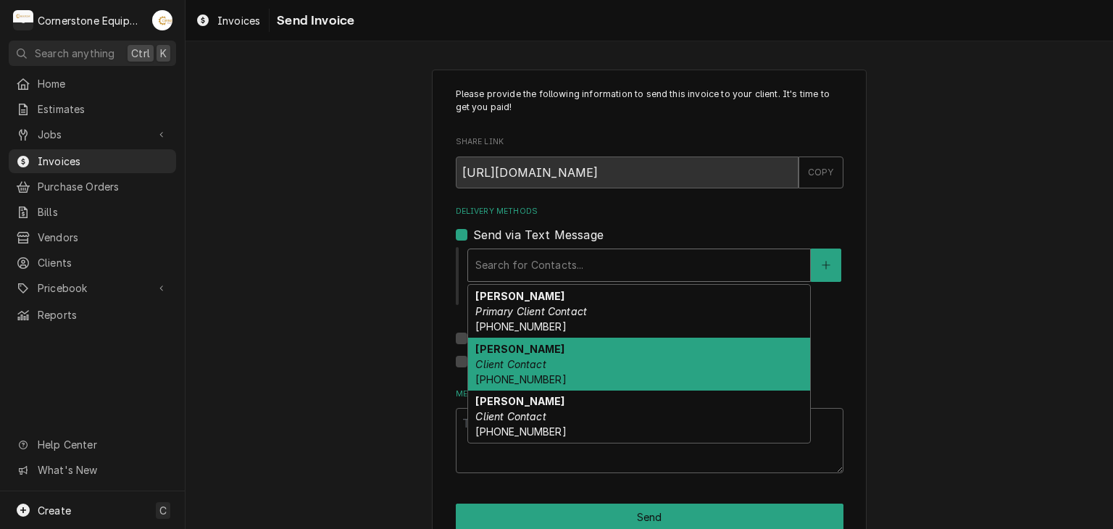
click at [505, 359] on em "Client Contact" at bounding box center [510, 364] width 70 height 12
type textarea "x"
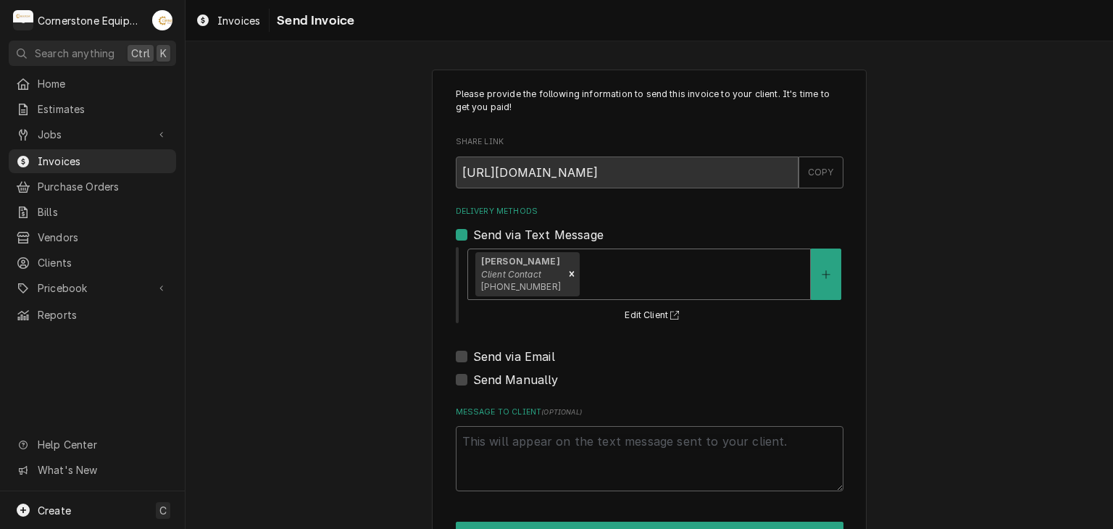
click at [511, 356] on label "Send via Email" at bounding box center [514, 356] width 82 height 17
click at [511, 356] on input "Send via Email" at bounding box center [667, 364] width 388 height 32
checkbox input "true"
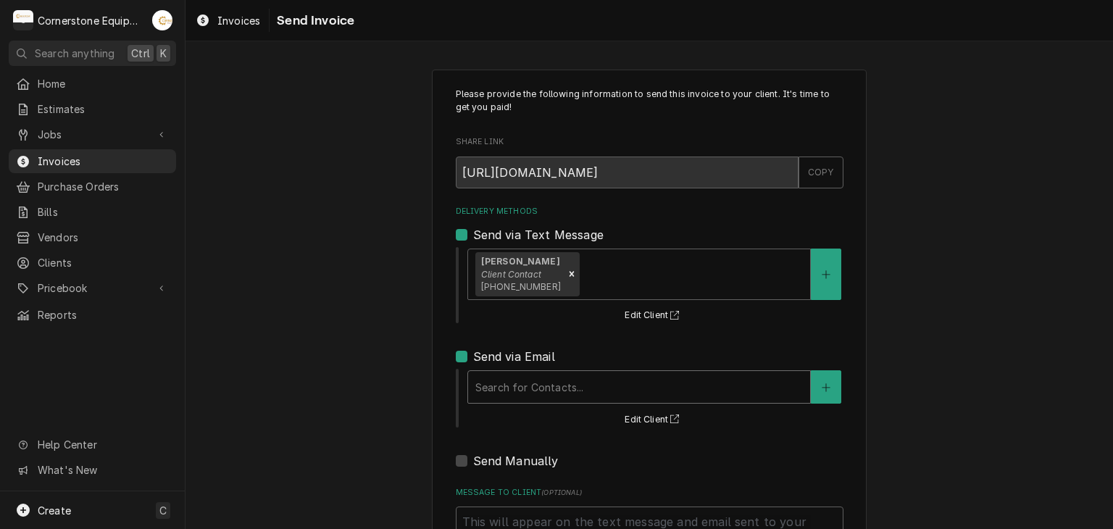
click at [513, 375] on div "Delivery Methods" at bounding box center [639, 387] width 328 height 26
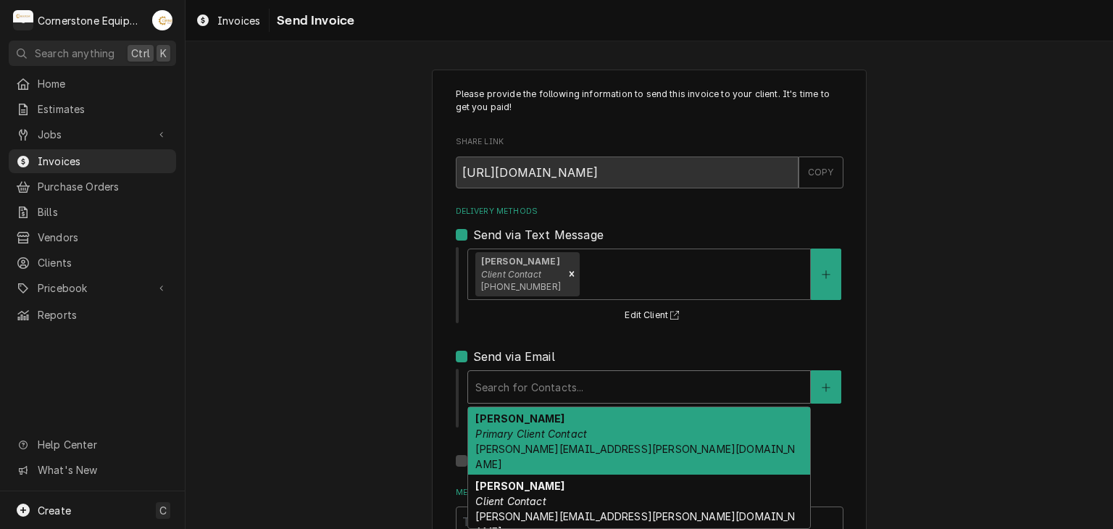
click at [512, 414] on strong "Iyesha Tetreault" at bounding box center [519, 418] width 89 height 12
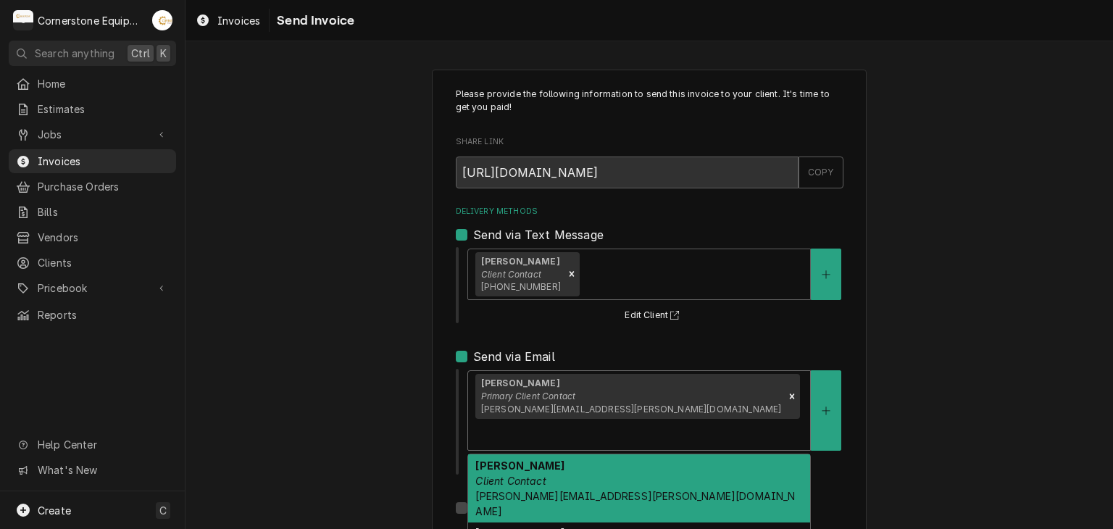
click at [648, 421] on div "Delivery Methods" at bounding box center [639, 434] width 328 height 26
click at [507, 475] on em "Client Contact" at bounding box center [510, 481] width 70 height 12
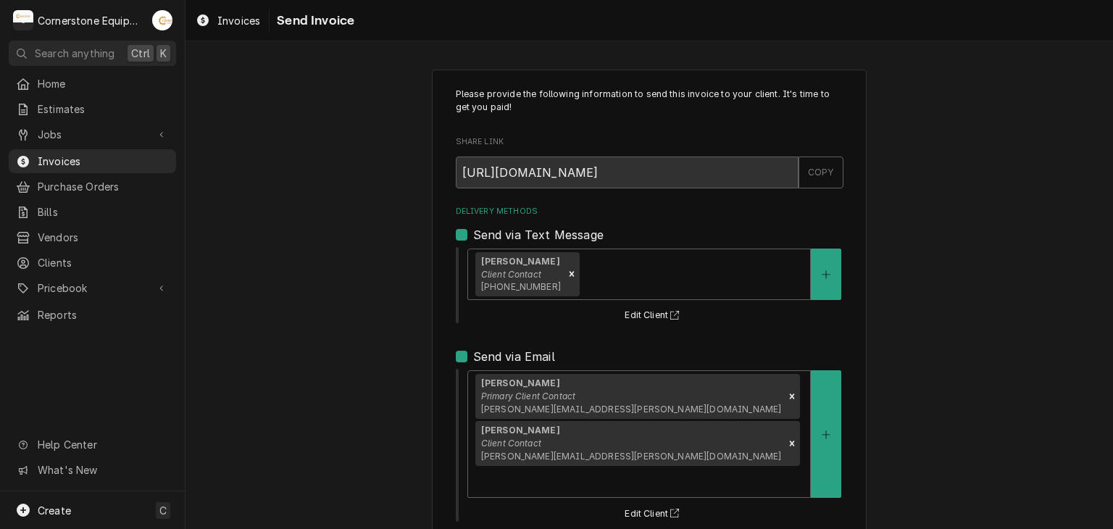
click at [318, 404] on div "Please provide the following information to send this invoice to your client. I…" at bounding box center [650, 406] width 928 height 698
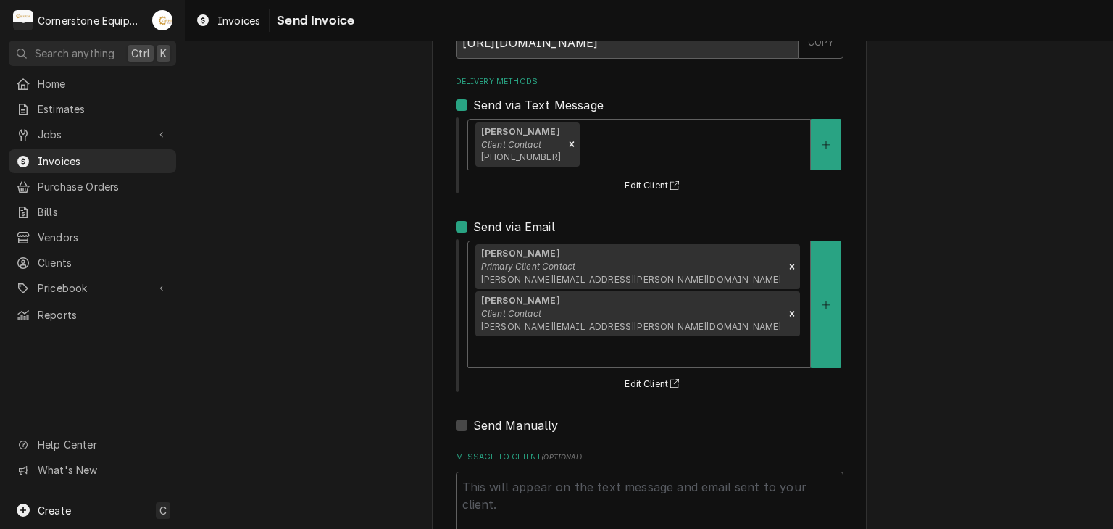
scroll to position [148, 0]
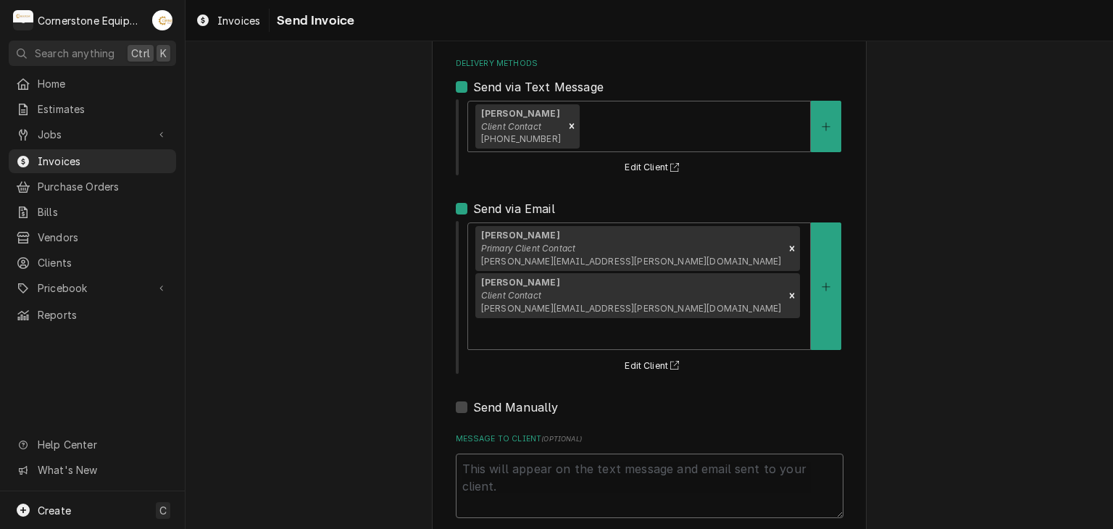
click at [504, 454] on textarea "Message to Client ( optional )" at bounding box center [650, 486] width 388 height 65
type textarea "x"
type textarea "T"
type textarea "x"
type textarea "Th"
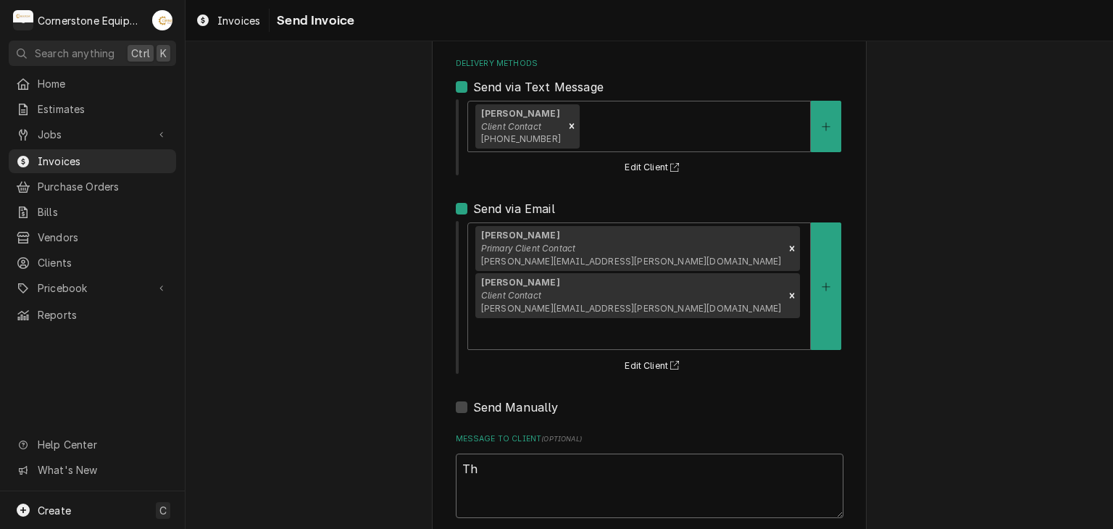
type textarea "x"
type textarea "Tha"
type textarea "x"
type textarea "Than"
type textarea "x"
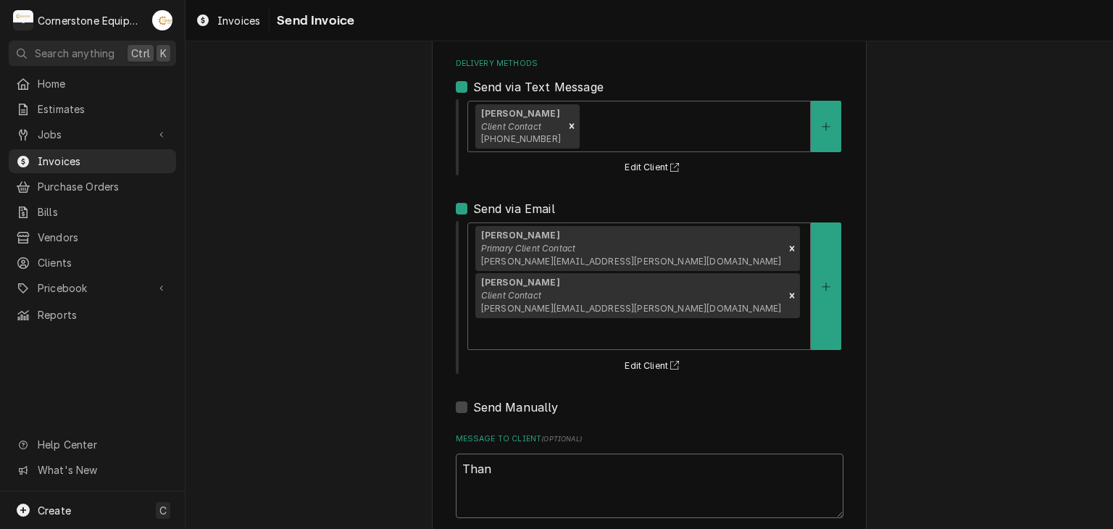
type textarea "Thank"
type textarea "x"
type textarea "Thank"
type textarea "x"
type textarea "Thank y"
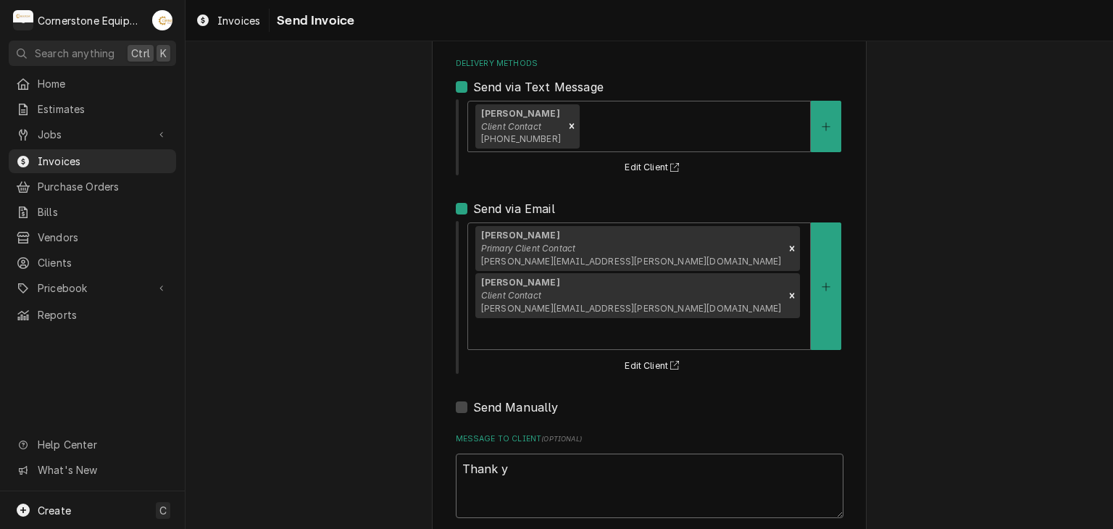
type textarea "x"
type textarea "Thank yo"
type textarea "x"
type textarea "Thank you"
type textarea "x"
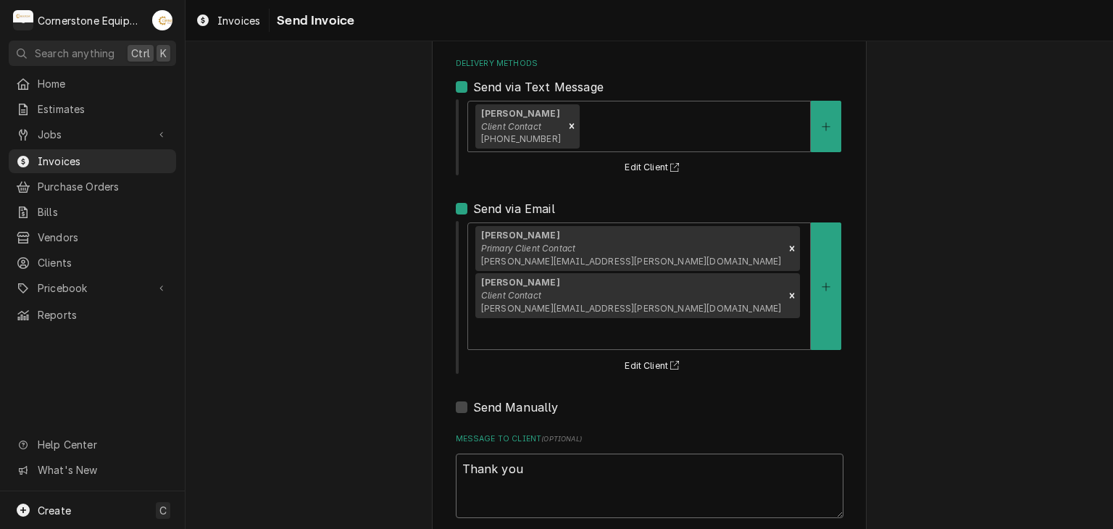
type textarea "Thank you"
type textarea "x"
type textarea "Thank you f"
type textarea "x"
type textarea "Thank you fo"
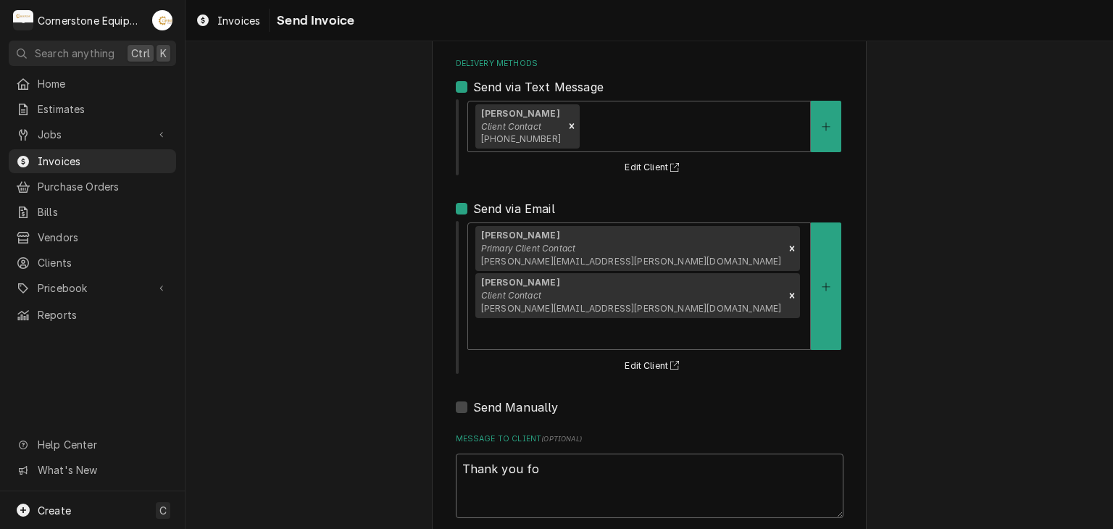
type textarea "x"
type textarea "Thank you for"
type textarea "x"
type textarea "Thank you for"
type textarea "x"
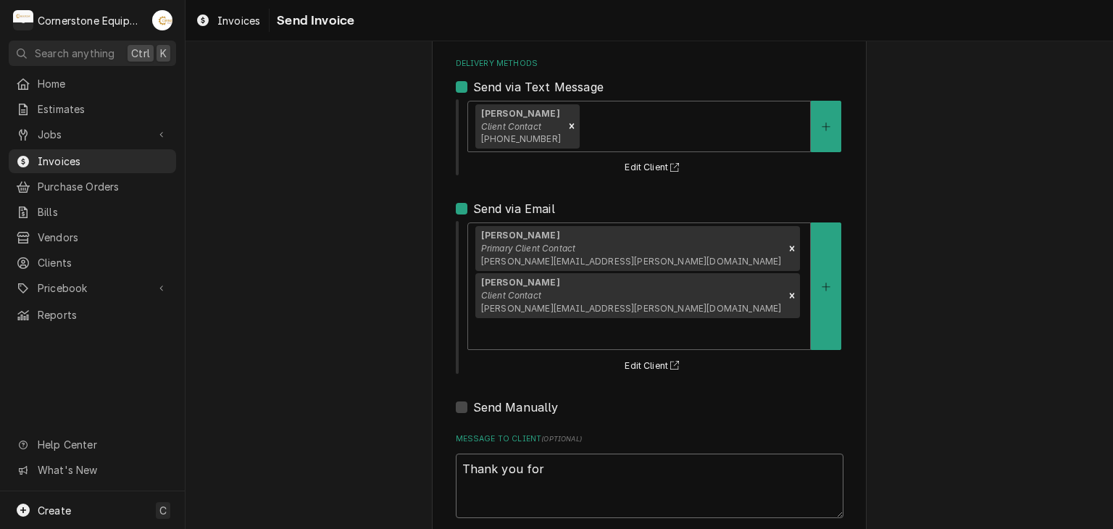
type textarea "Thank you for t"
type textarea "x"
type textarea "Thank you for th"
type textarea "x"
type textarea "Thank you for the"
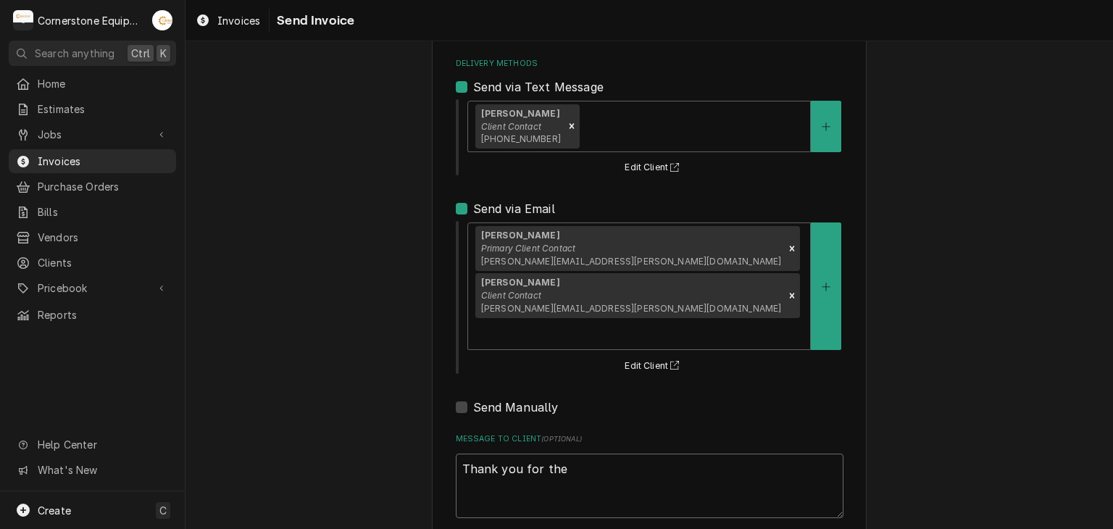
type textarea "x"
type textarea "Thank you for the"
type textarea "x"
type textarea "Thank you for the o"
type textarea "x"
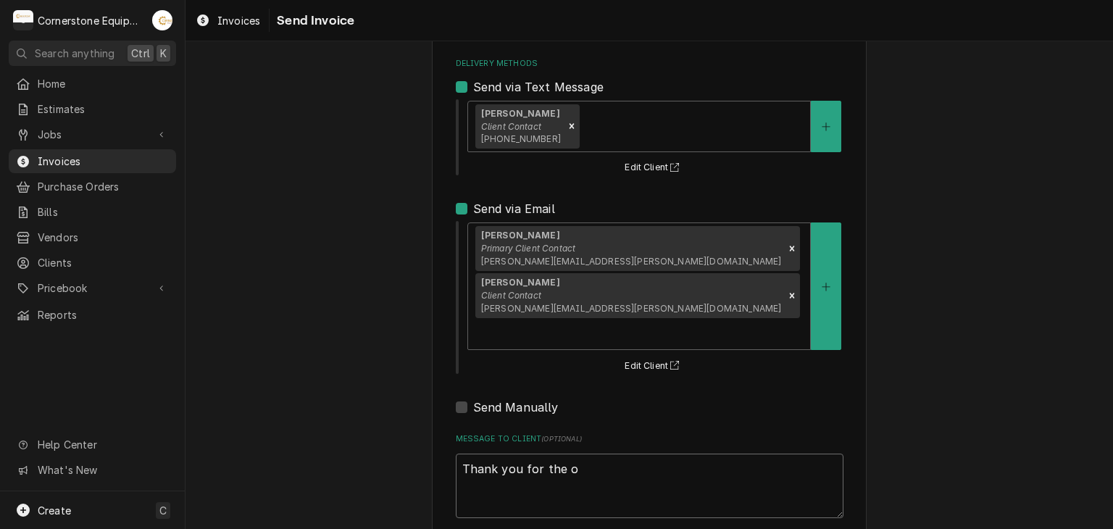
type textarea "Thank you for the op"
type textarea "x"
type textarea "Thank you for the opp"
type textarea "x"
type textarea "Thank you for the oppo"
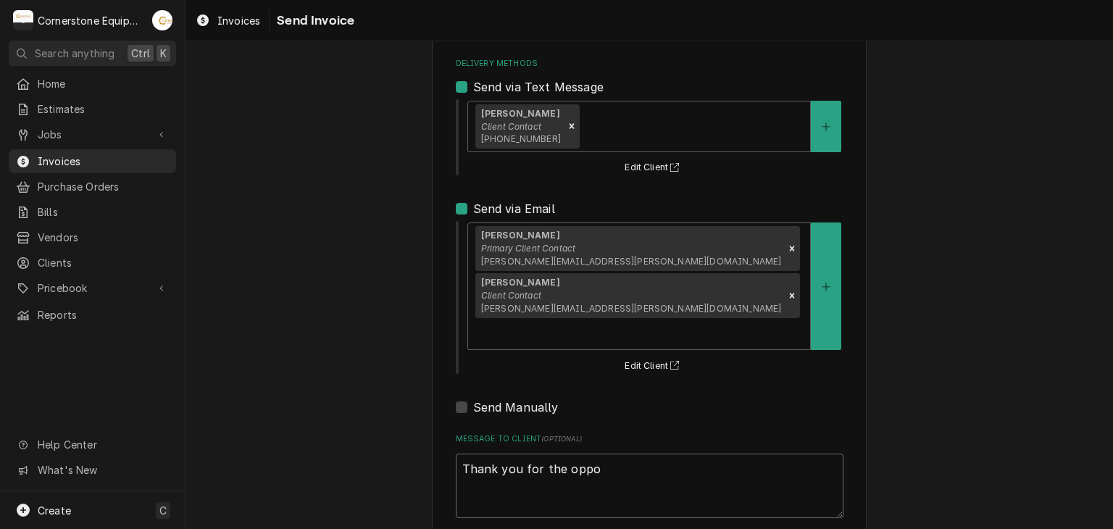
type textarea "x"
type textarea "Thank you for the oppor"
type textarea "x"
type textarea "Thank you for the opport"
type textarea "x"
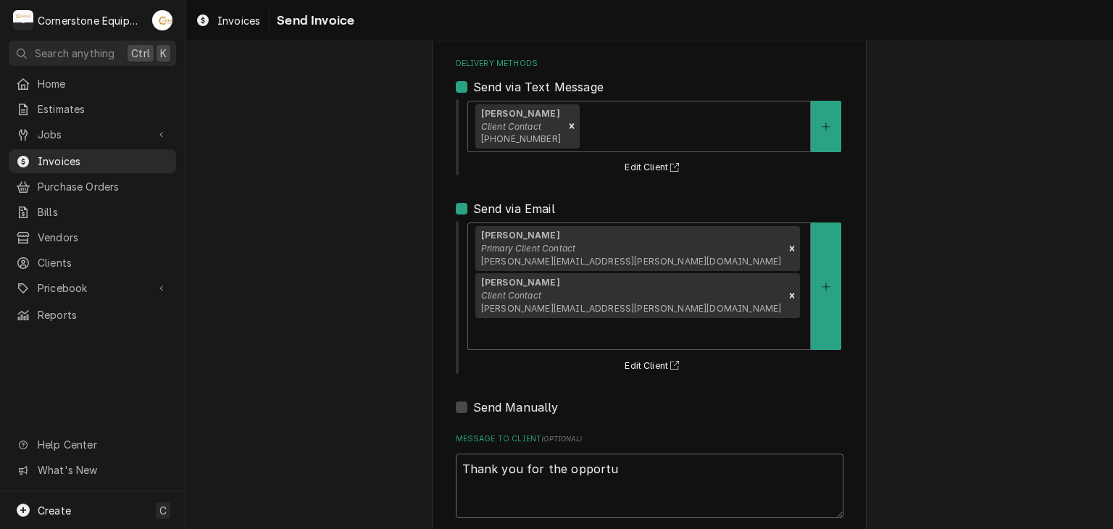
type textarea "Thank you for the opportun"
type textarea "x"
type textarea "Thank you for the opportuni"
type textarea "x"
type textarea "Thank you for the opportunit"
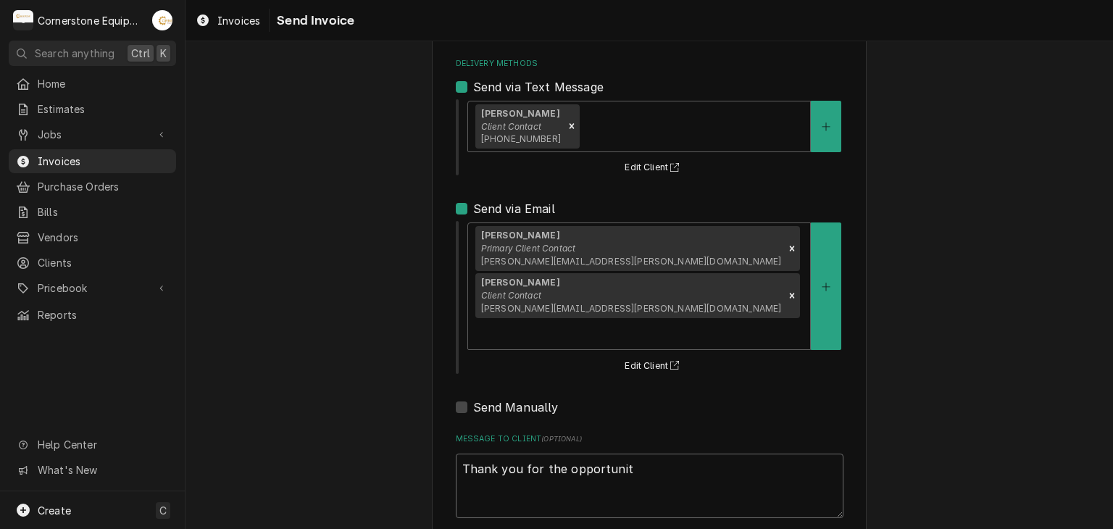
type textarea "x"
type textarea "Thank you for the opportunity"
type textarea "x"
type textarea "Thank you for the opportunity o"
type textarea "x"
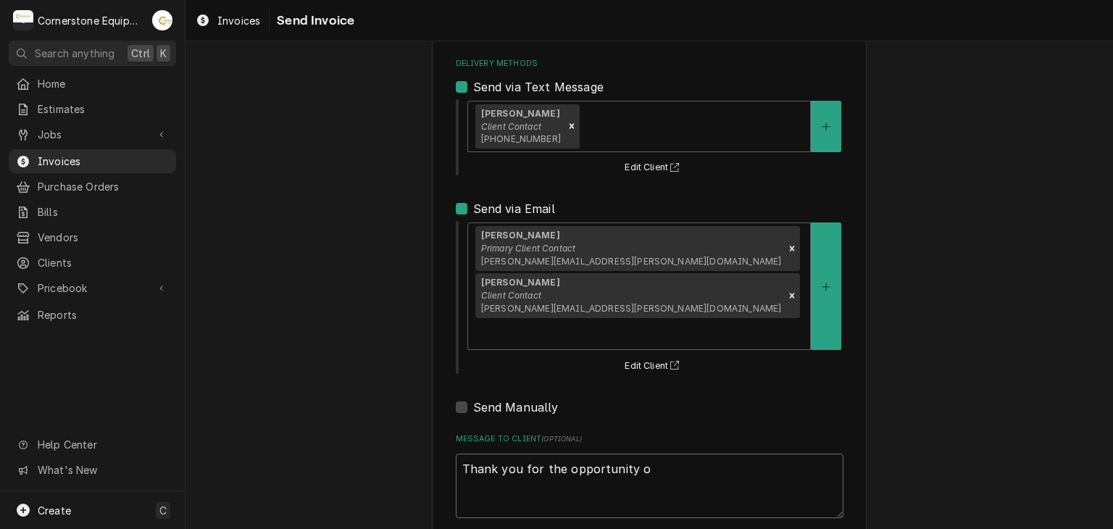
type textarea "Thank you for the opportunity ot"
type textarea "x"
type textarea "Thank you for the opportunity ot"
type textarea "x"
type textarea "Thank you for the opportunity ot b"
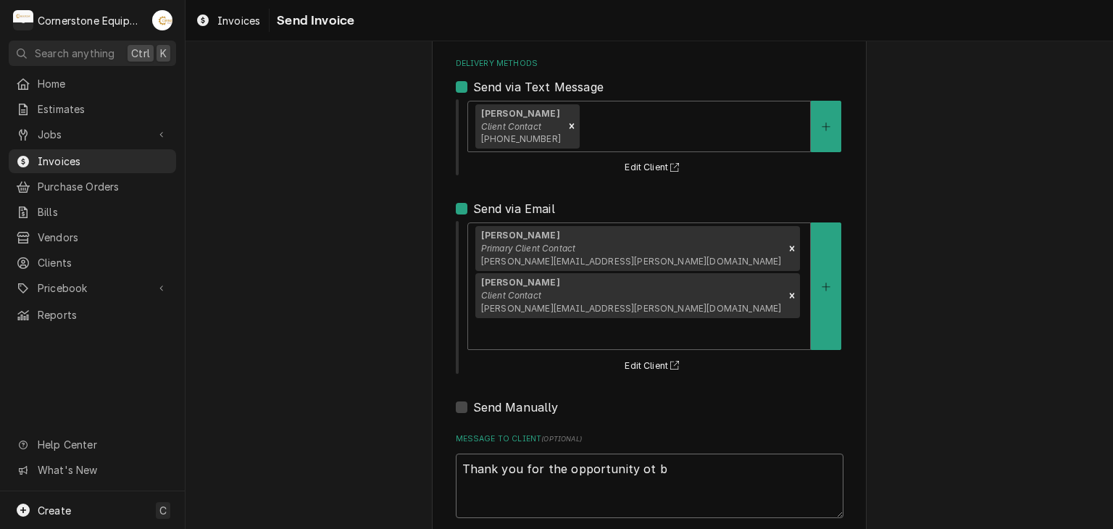
type textarea "x"
type textarea "Thank you for the opportunity ot be"
type textarea "x"
type textarea "Thank you for the opportunity ot be o"
type textarea "x"
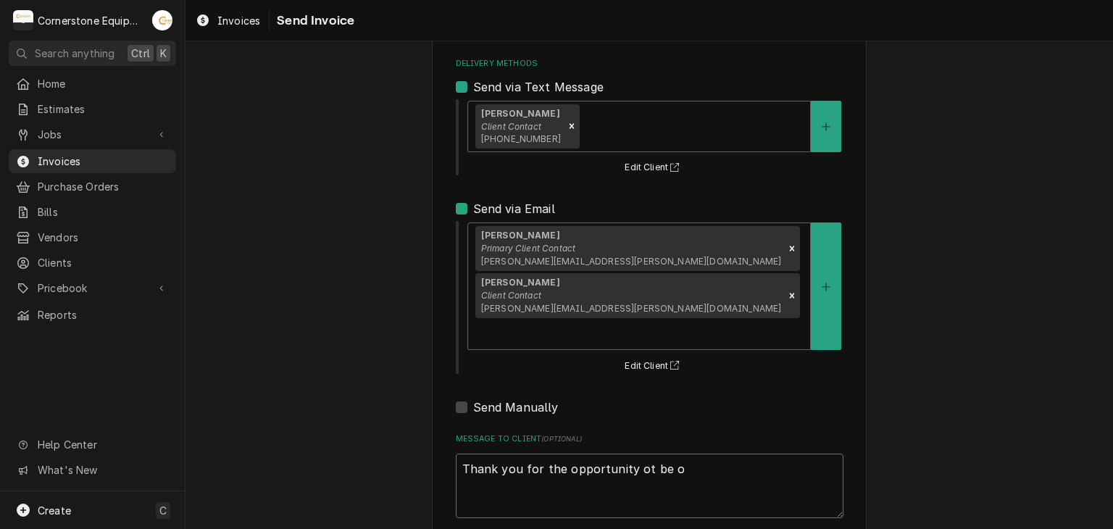
type textarea "Thank you for the opportunity ot be of"
type textarea "x"
type textarea "Thank you for the opportunity ot be of"
type textarea "x"
type textarea "Thank you for the opportunity ot be of s"
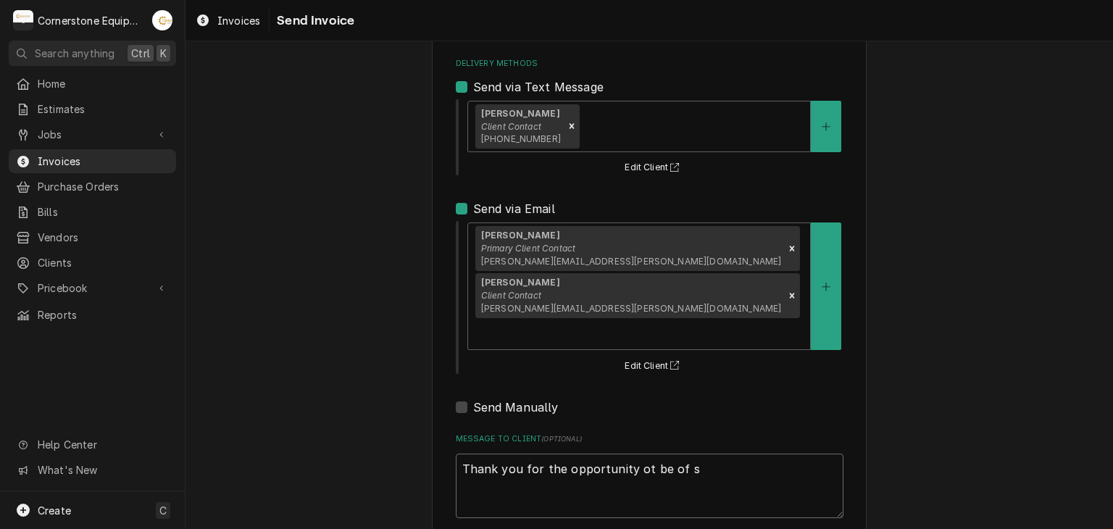
type textarea "x"
type textarea "Thank you for the opportunity ot be of se"
type textarea "x"
type textarea "Thank you for the opportunity ot be of ser"
type textarea "x"
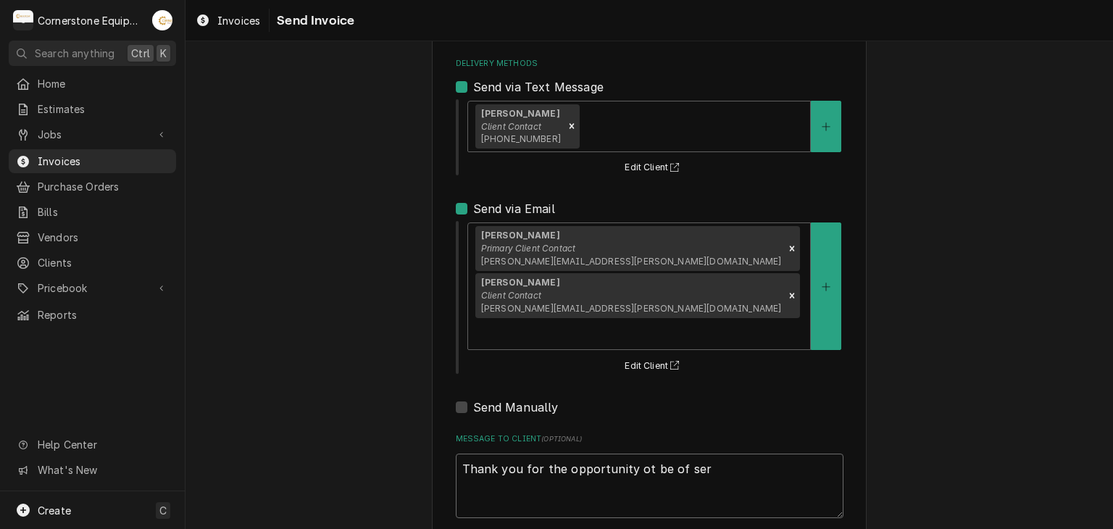
type textarea "Thank you for the opportunity ot be of serv"
type textarea "x"
type textarea "Thank you for the opportunity ot be of servi"
type textarea "x"
type textarea "Thank you for the opportunity ot be of servic"
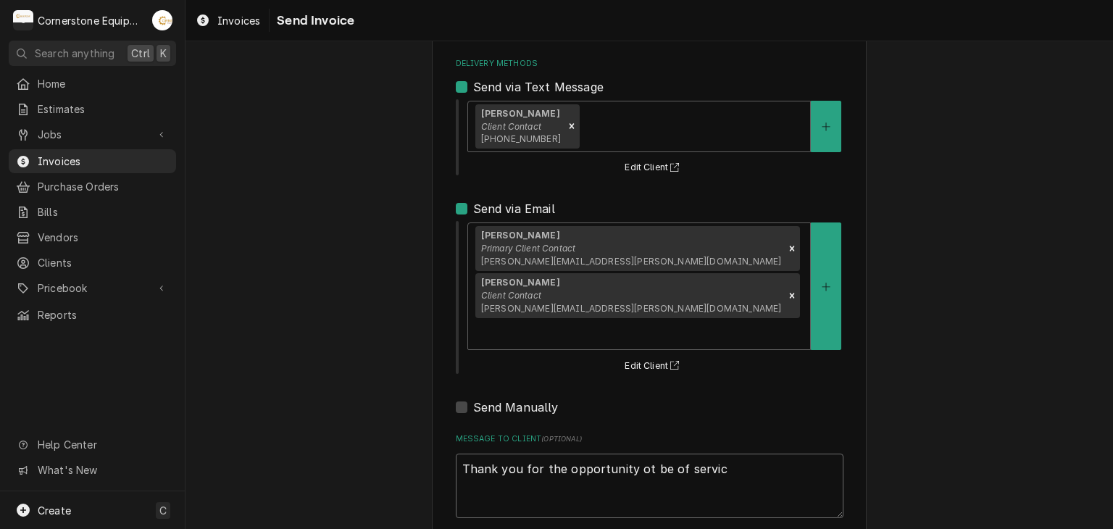
type textarea "x"
type textarea "Thank you for the opportunity ot be of service"
type textarea "x"
type textarea "Thank you for the opportunity ot be of service!"
type textarea "x"
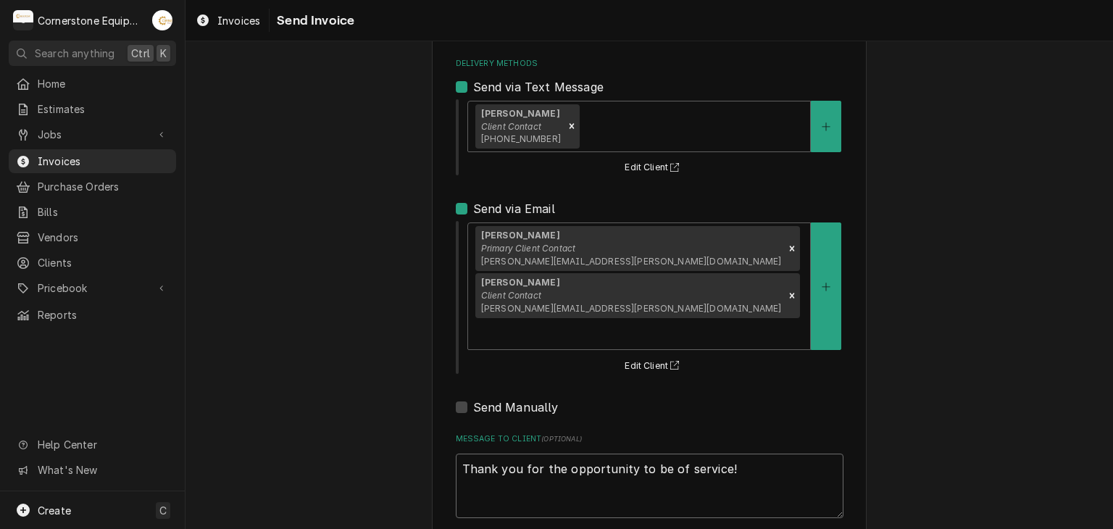
type textarea "Thank you for the opportunity to be of service!"
click at [947, 302] on div "Please provide the following information to send this invoice to your client. I…" at bounding box center [650, 258] width 928 height 698
type textarea "x"
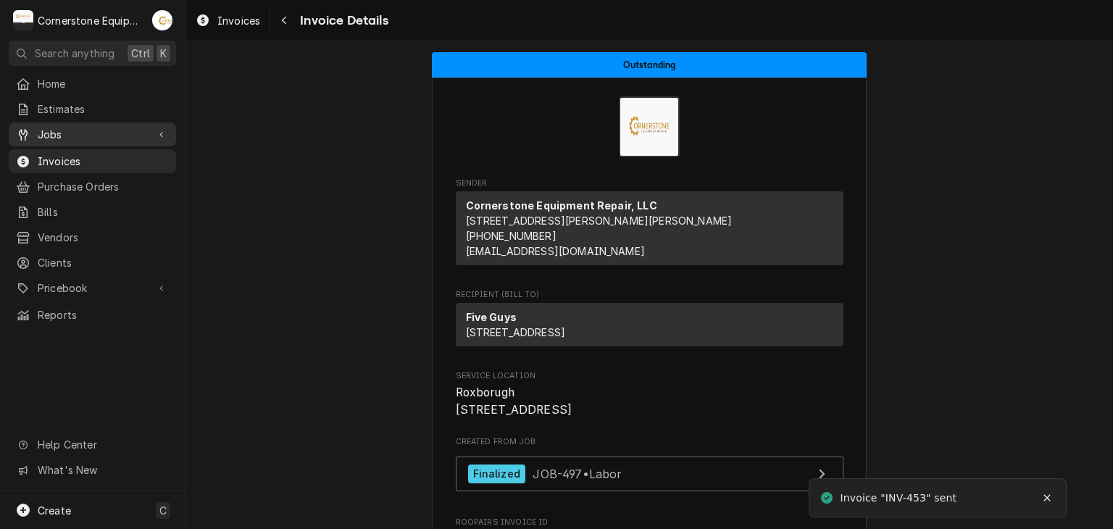
click at [70, 133] on span "Jobs" at bounding box center [92, 134] width 109 height 15
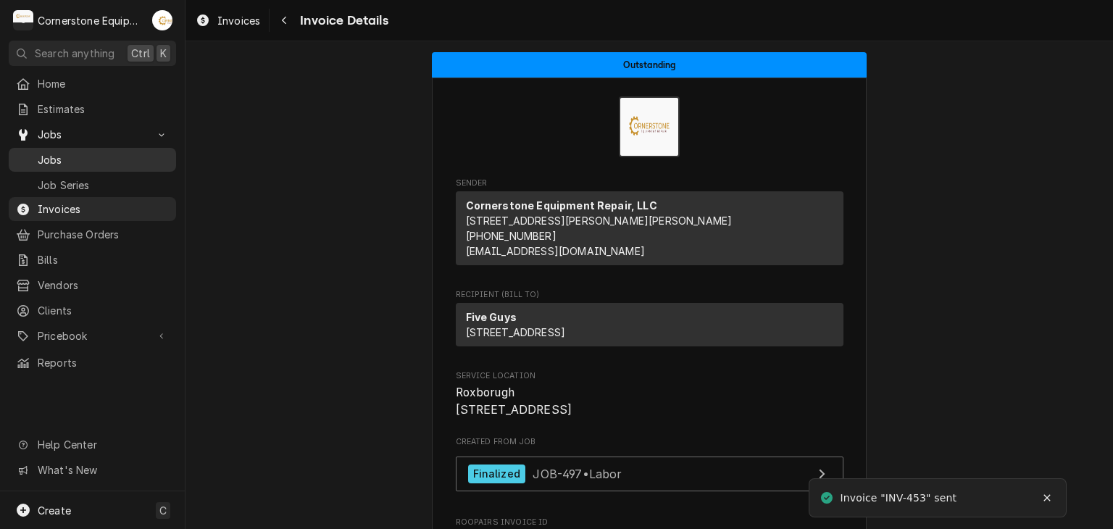
click at [70, 157] on span "Jobs" at bounding box center [103, 159] width 131 height 15
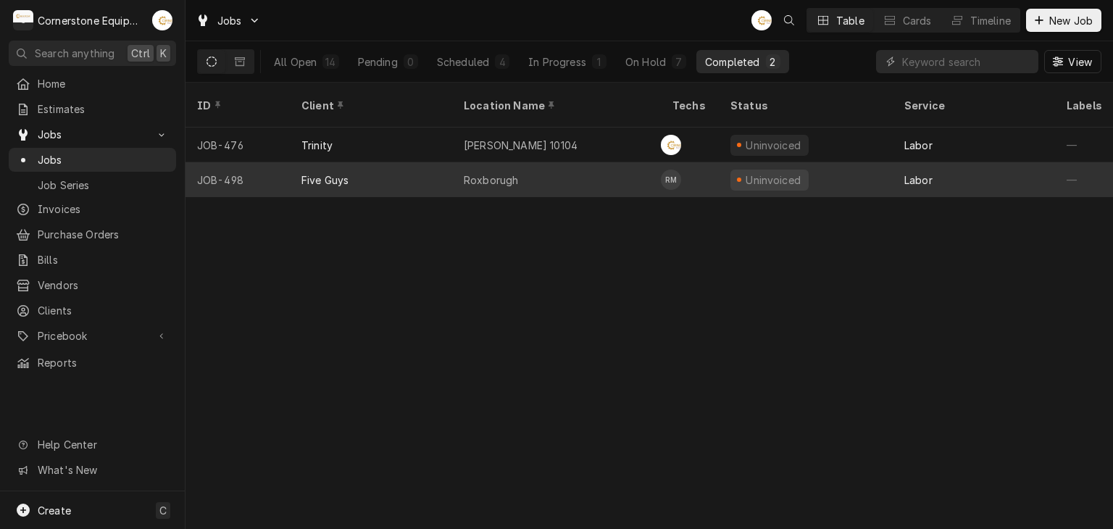
click at [460, 162] on div "Roxborugh" at bounding box center [556, 179] width 209 height 35
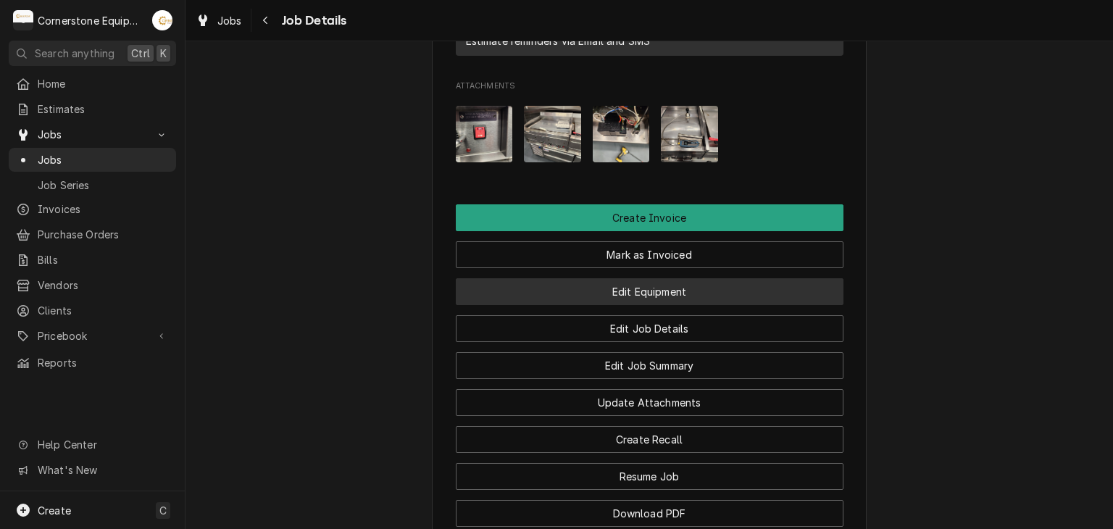
scroll to position [870, 0]
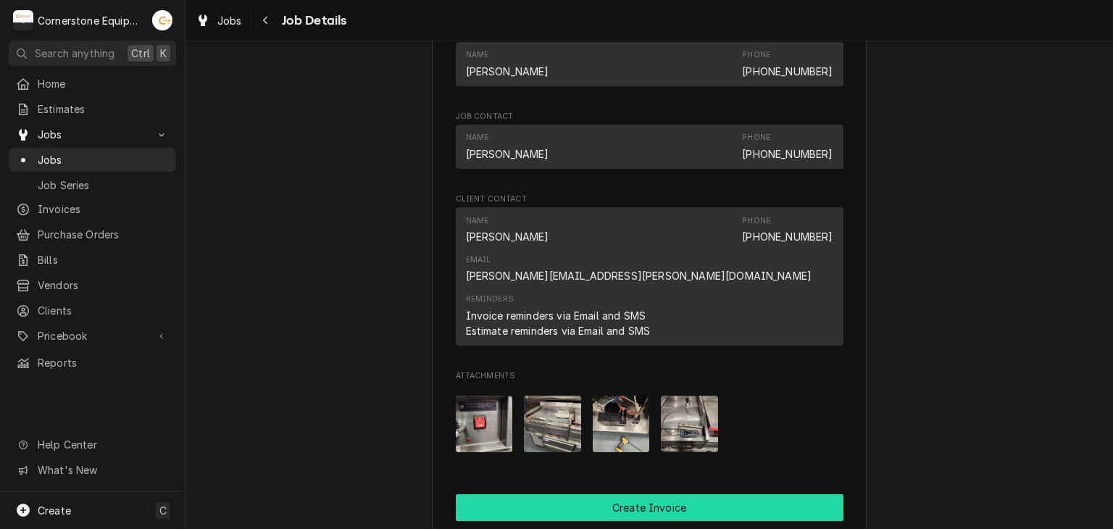
click at [713, 494] on button "Create Invoice" at bounding box center [650, 507] width 388 height 27
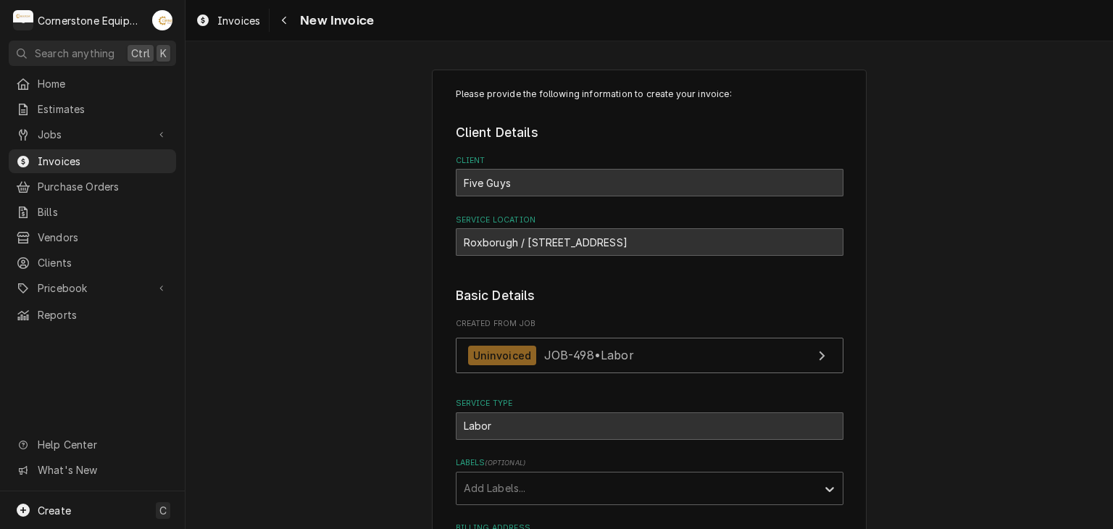
click at [1023, 272] on div "Please provide the following information to create your invoice: Client Details…" at bounding box center [650, 470] width 928 height 826
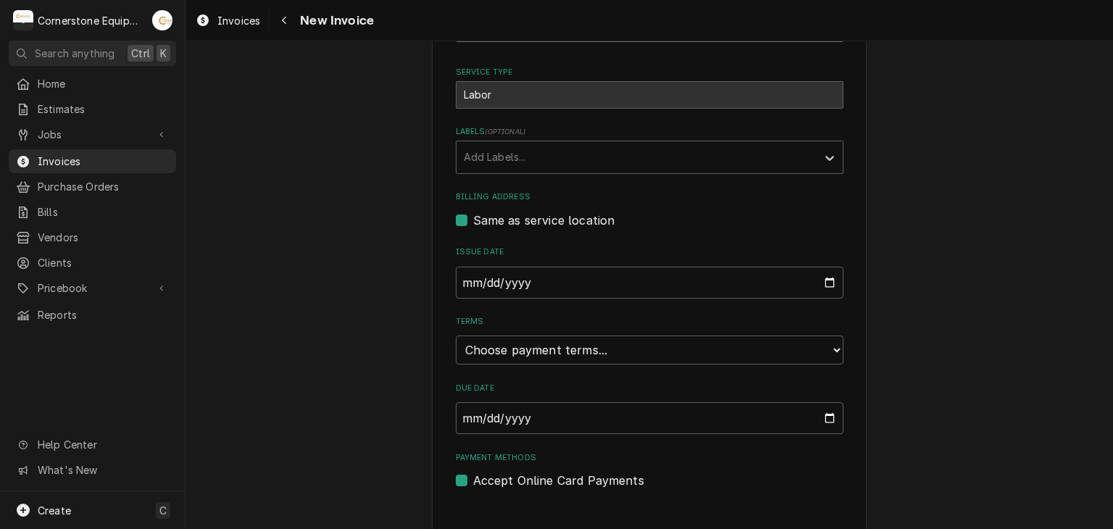
scroll to position [350, 0]
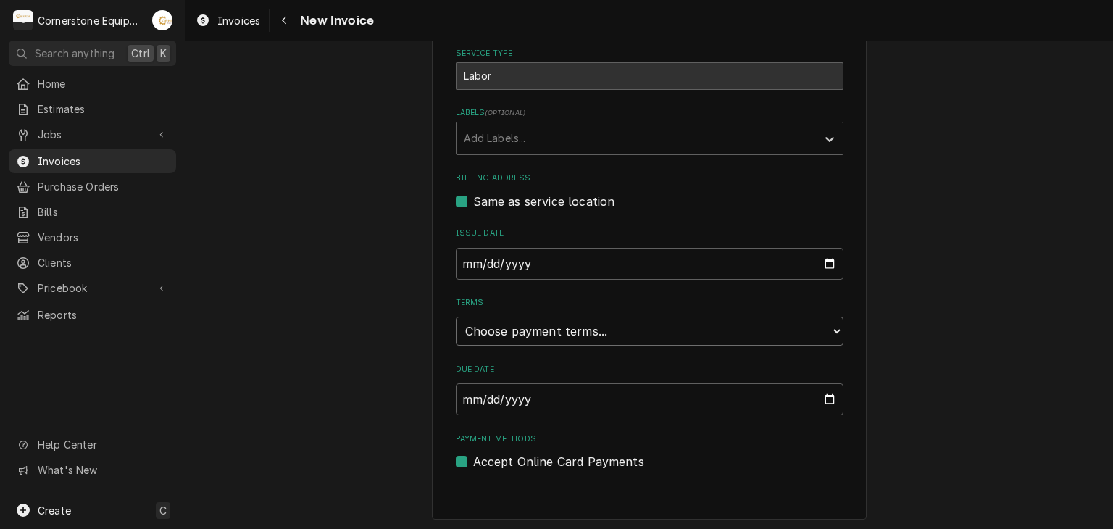
click at [528, 328] on select "Choose payment terms... Same Day Net 7 Net 14 Net 21 Net 30 Net 45 Net 60 Net 90" at bounding box center [650, 331] width 388 height 29
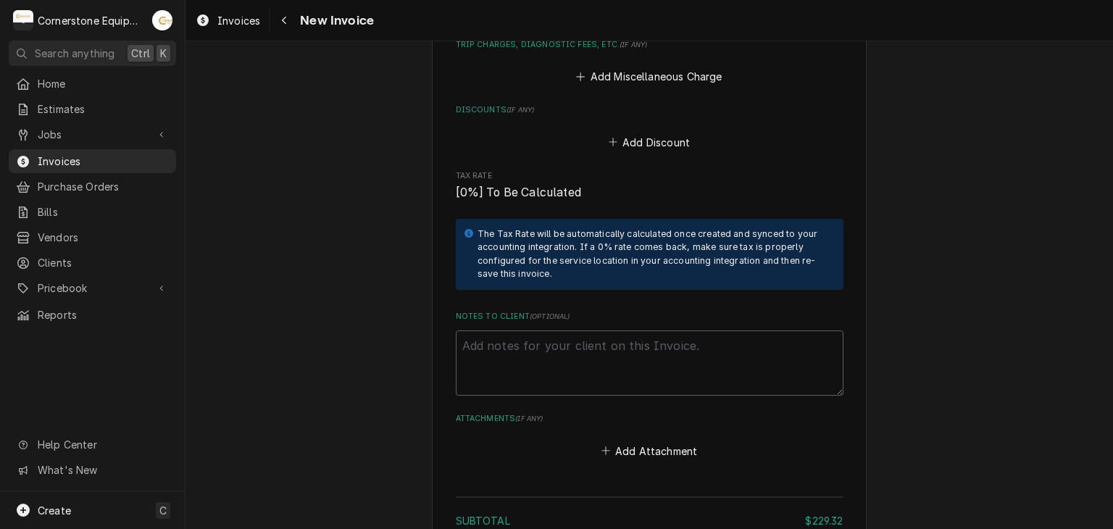
scroll to position [2061, 0]
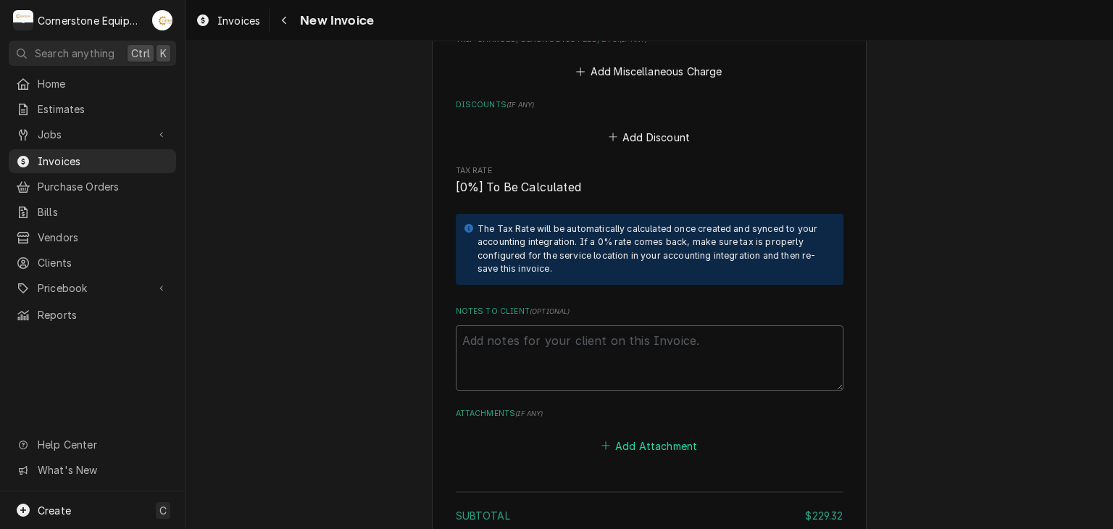
click at [635, 436] on button "Add Attachment" at bounding box center [649, 446] width 101 height 20
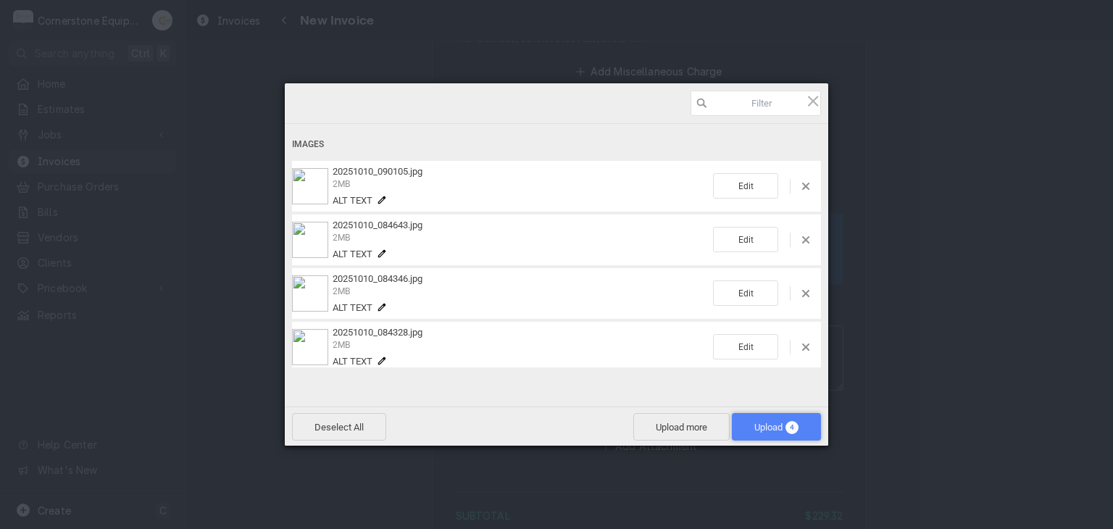
click at [786, 430] on span "Upload 4" at bounding box center [777, 427] width 44 height 11
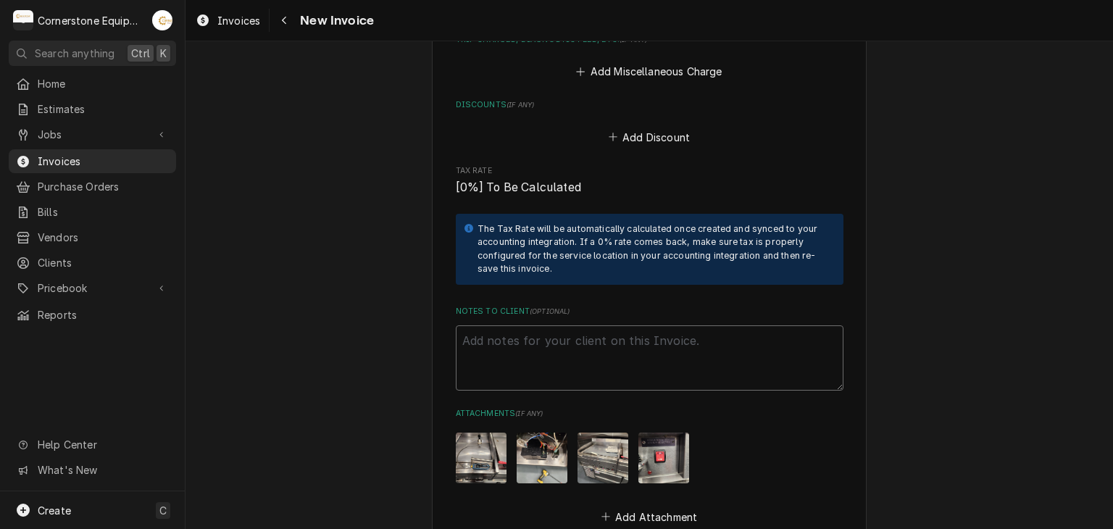
click at [515, 325] on textarea "Notes to Client ( optional )" at bounding box center [650, 357] width 388 height 65
paste textarea "INVOICE APPROVAL AND PAYMENT TERMS All invoices are due upon receipt unless oth…"
type textarea "x"
type textarea "INVOICE APPROVAL AND PAYMENT TERMS All invoices are due upon receipt unless oth…"
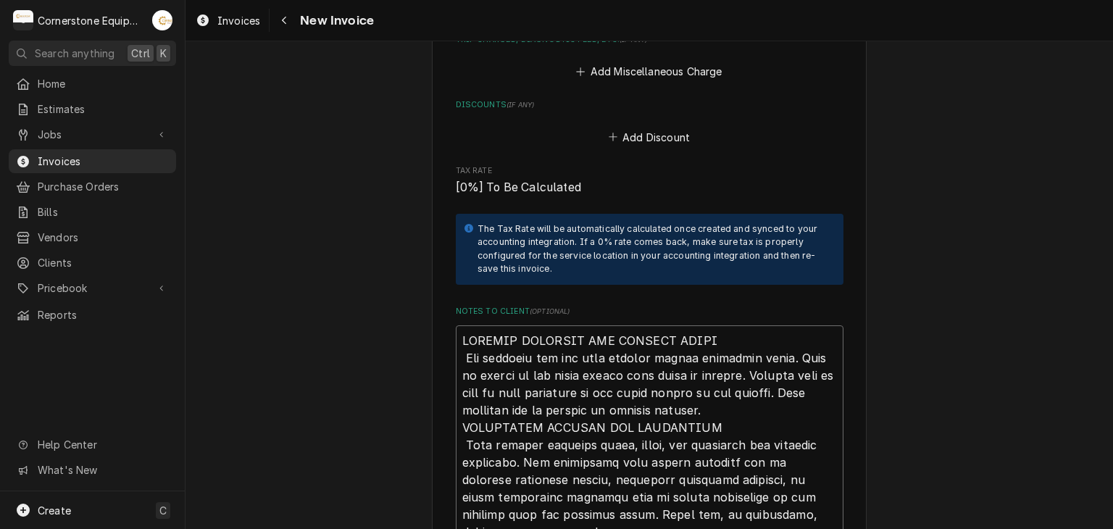
scroll to position [2526, 0]
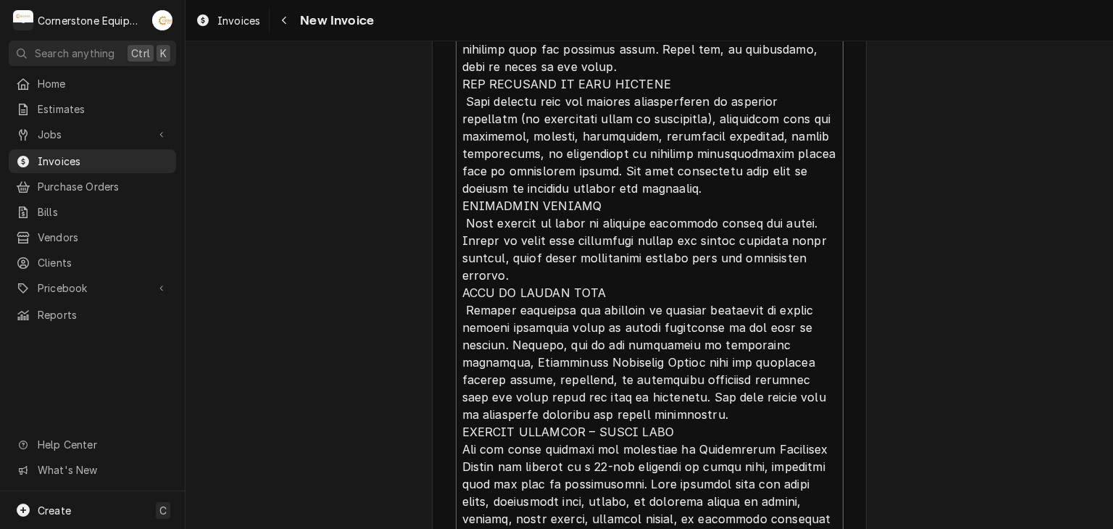
type textarea "x"
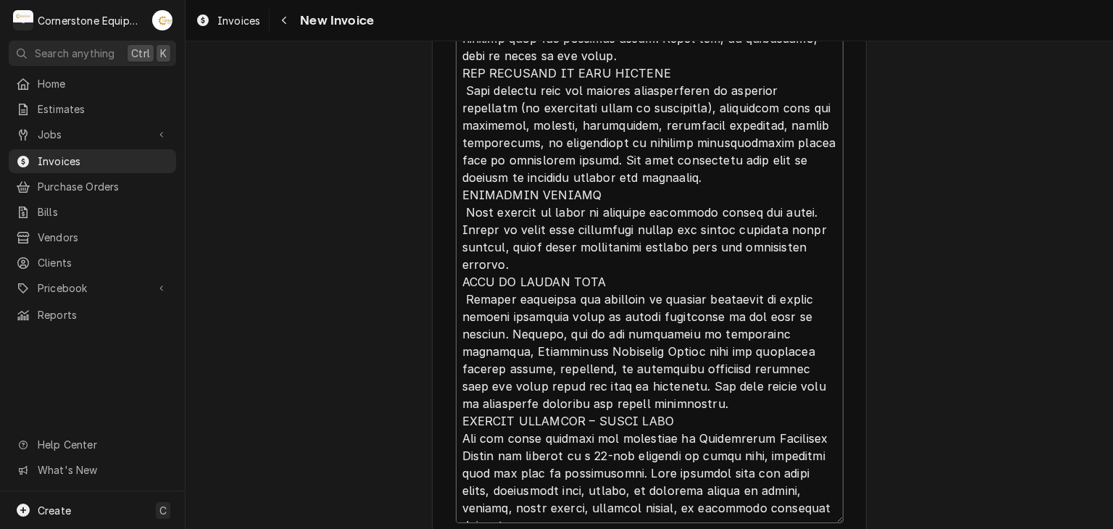
type textarea "INVOICE APPROVAL AND PAYMENT TERMS All invoices are due upon receipt unless oth…"
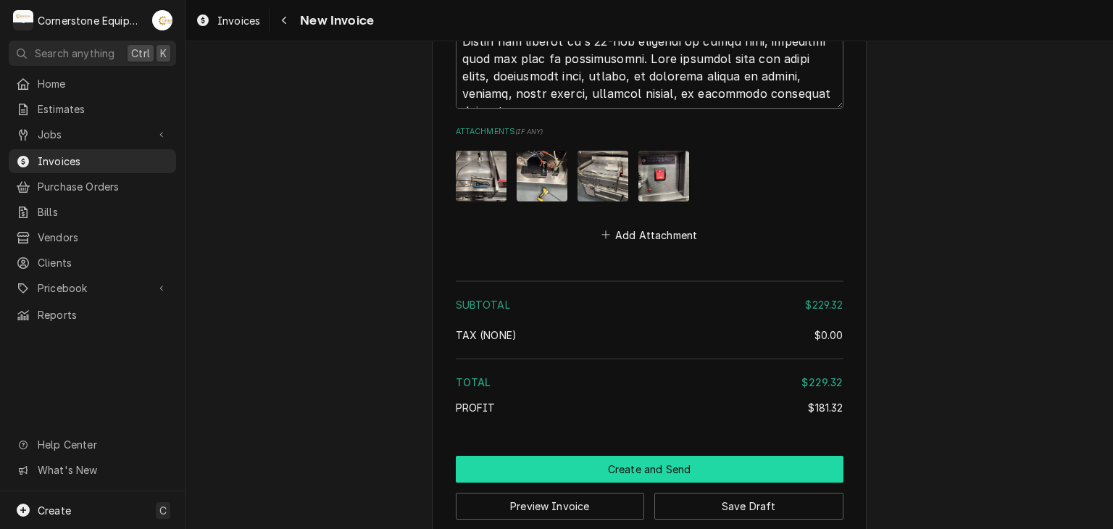
click at [640, 456] on button "Create and Send" at bounding box center [650, 469] width 388 height 27
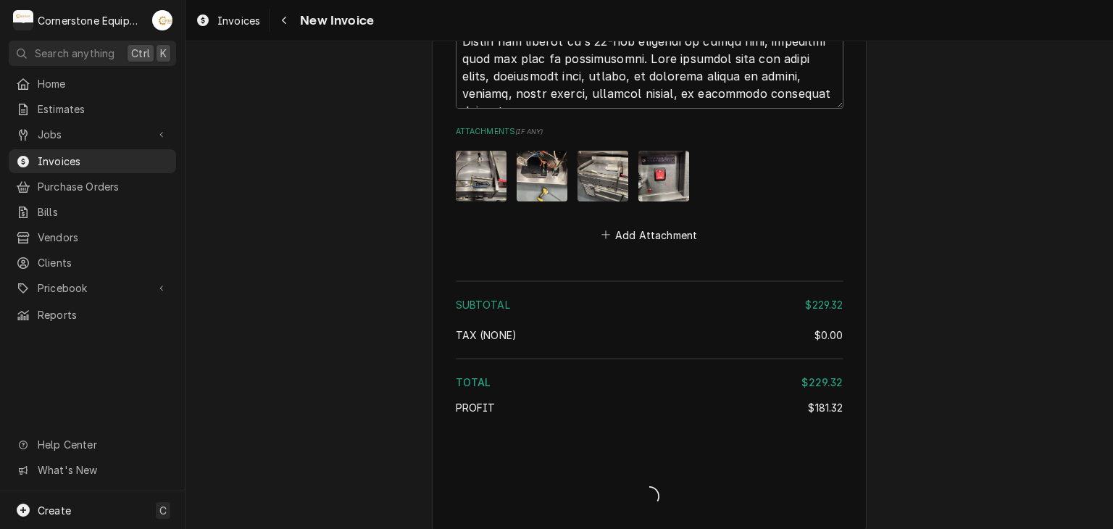
scroll to position [2944, 0]
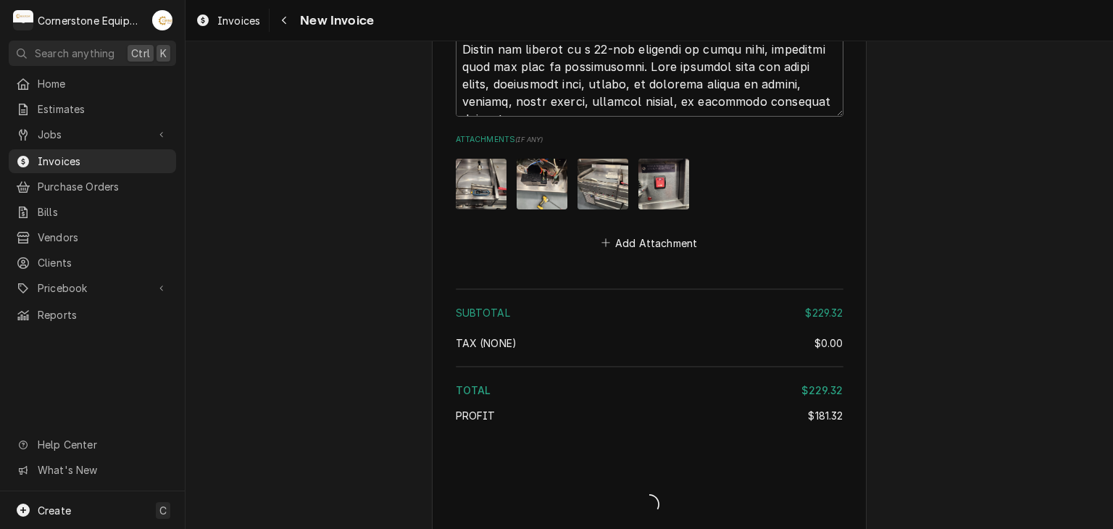
type textarea "x"
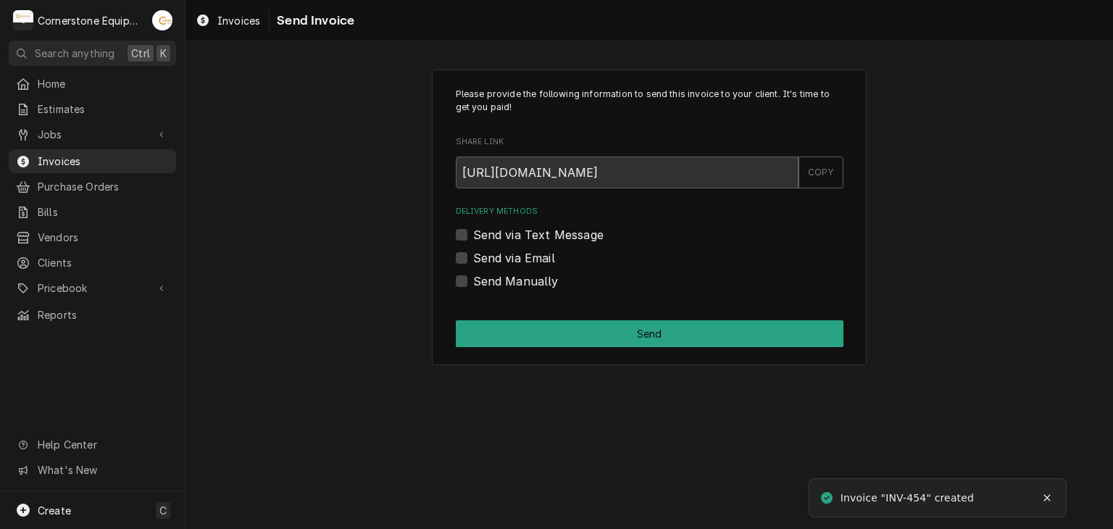
click at [534, 275] on label "Send Manually" at bounding box center [516, 281] width 86 height 17
click at [534, 275] on input "Send Manually" at bounding box center [667, 289] width 388 height 32
checkbox input "true"
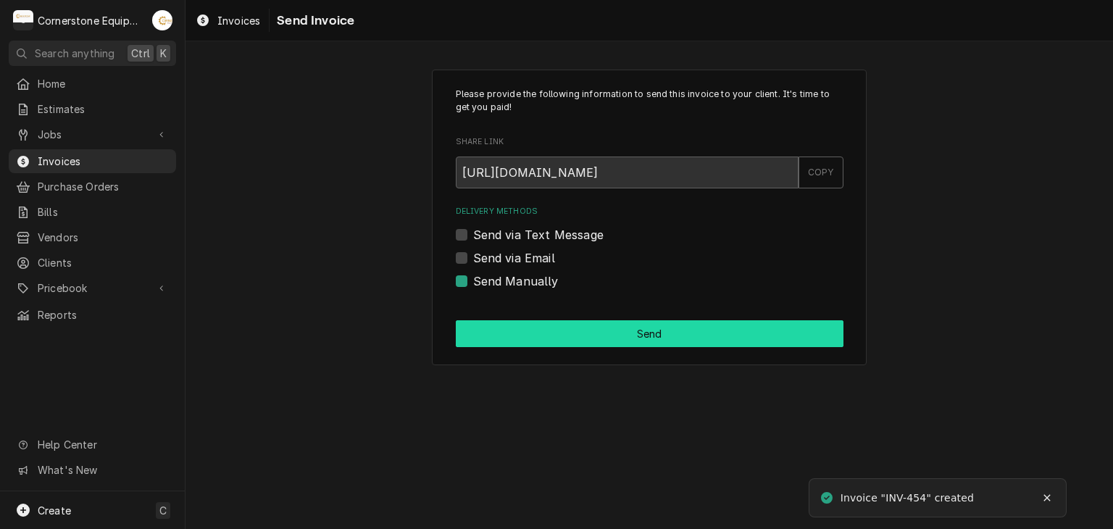
click at [557, 323] on button "Send" at bounding box center [650, 333] width 388 height 27
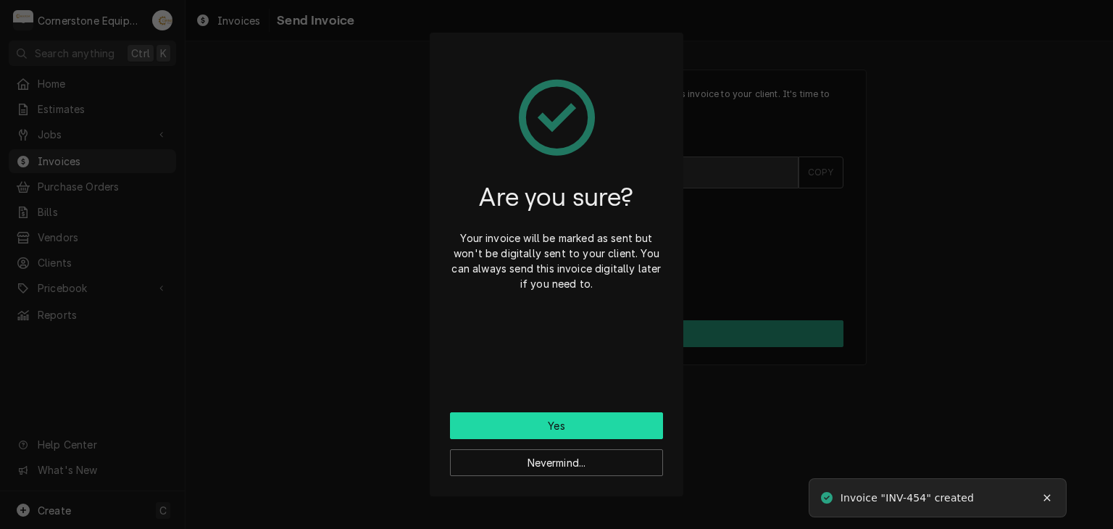
click at [596, 429] on button "Yes" at bounding box center [556, 425] width 213 height 27
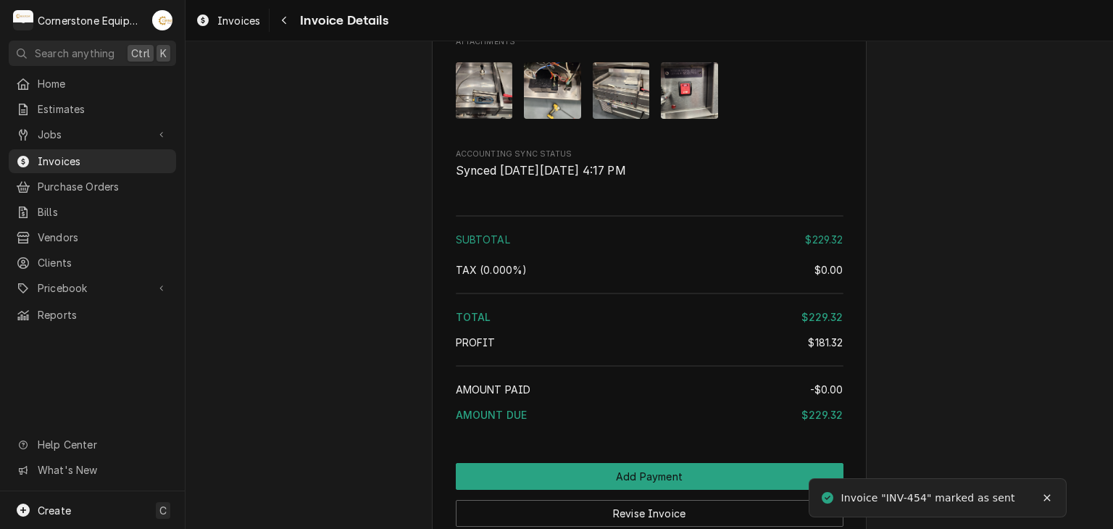
scroll to position [2807, 0]
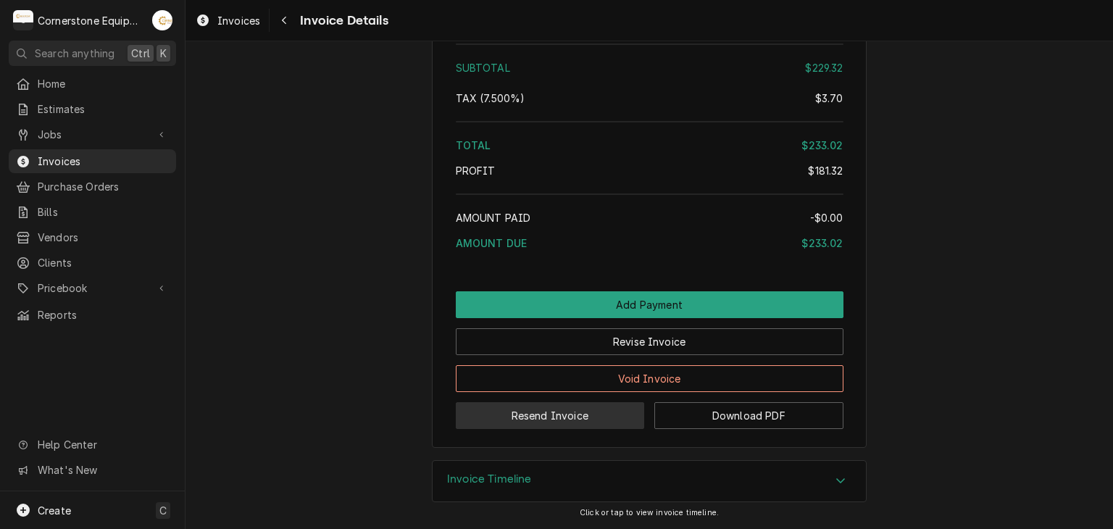
scroll to position [2807, 0]
click at [526, 421] on button "Resend Invoice" at bounding box center [550, 415] width 189 height 27
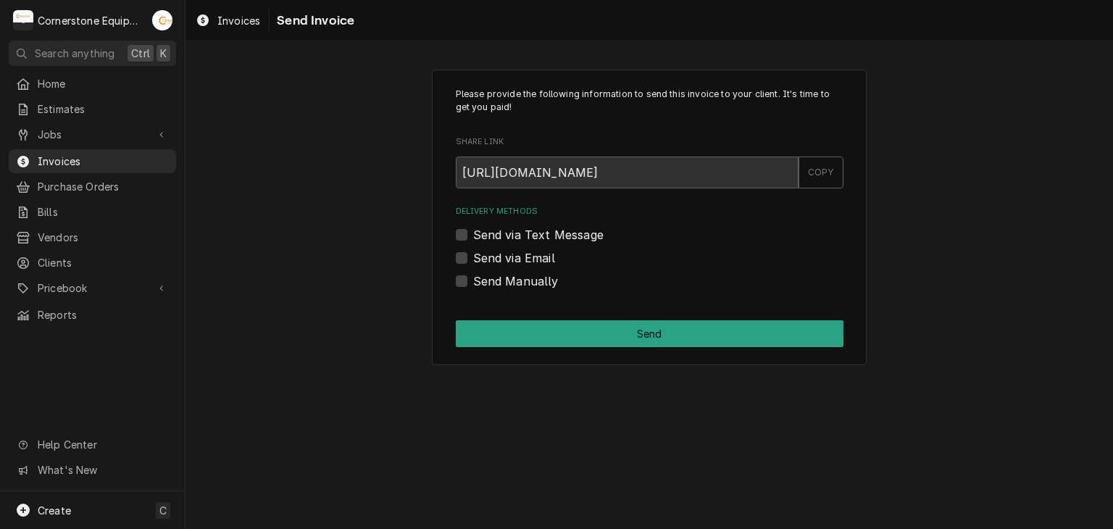
click at [512, 232] on label "Send via Text Message" at bounding box center [538, 234] width 130 height 17
click at [512, 232] on input "Send via Text Message" at bounding box center [667, 242] width 388 height 32
checkbox input "true"
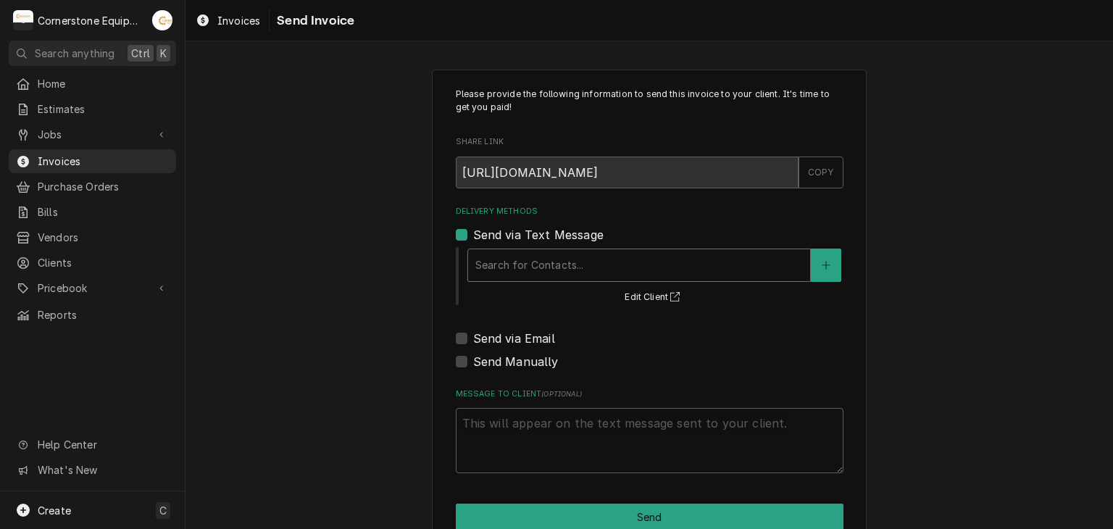
click at [507, 273] on div "Delivery Methods" at bounding box center [639, 265] width 328 height 26
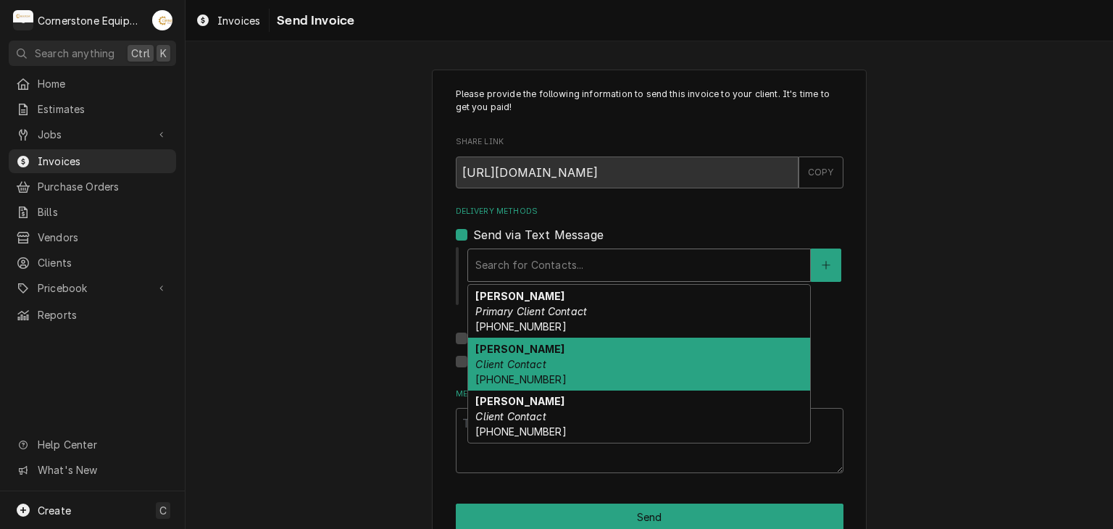
click at [518, 352] on div "Jeremy Client Contact (910) 264-8766" at bounding box center [639, 364] width 342 height 53
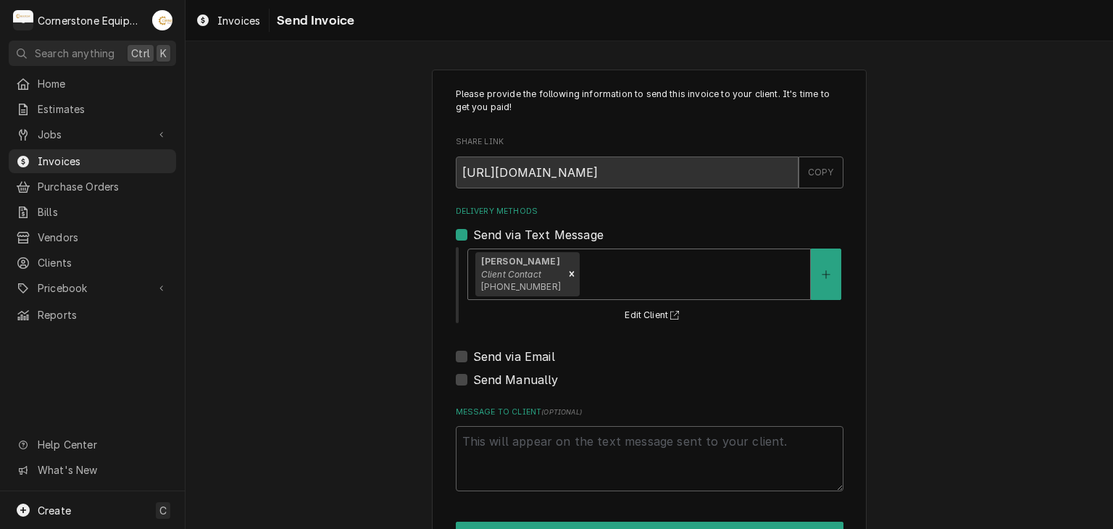
type textarea "x"
click at [531, 355] on label "Send via Email" at bounding box center [514, 356] width 82 height 17
click at [531, 355] on input "Send via Email" at bounding box center [667, 364] width 388 height 32
checkbox input "true"
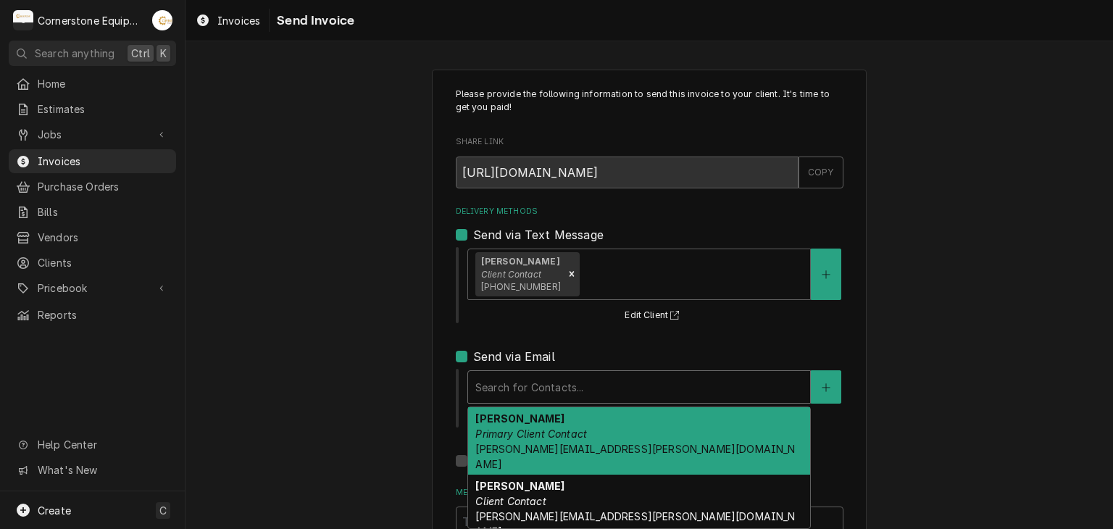
click at [531, 377] on div "Delivery Methods" at bounding box center [639, 387] width 328 height 26
click at [537, 422] on strong "Iyesha Tetreault" at bounding box center [519, 418] width 89 height 12
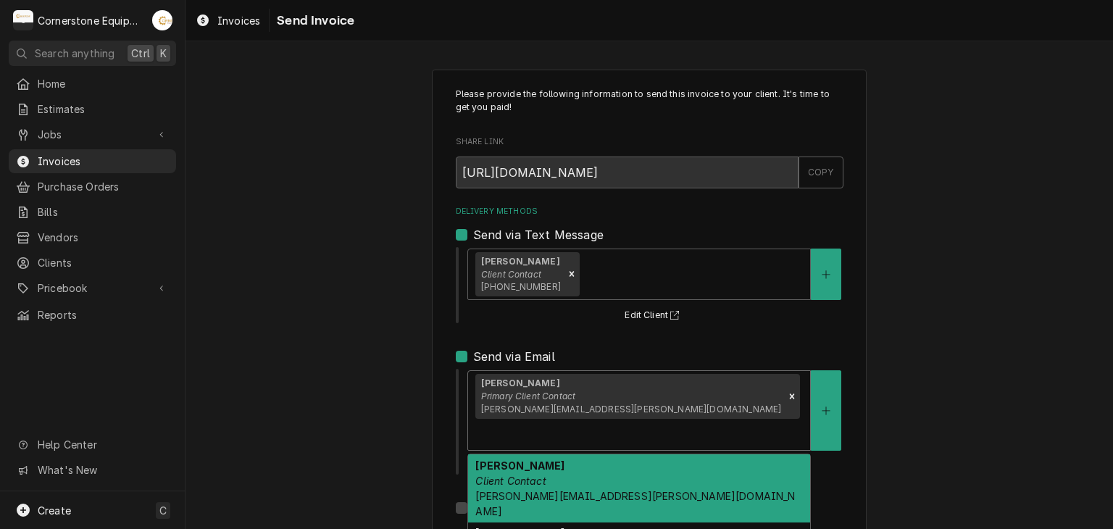
click at [665, 379] on div "Iyesha Tetreault Primary Client Contact iyesha.tetreault@quintet5g.com" at bounding box center [639, 410] width 342 height 79
click at [573, 457] on div "Jeremy Client Contact jeremy.smith@quintet5g.com" at bounding box center [639, 488] width 342 height 68
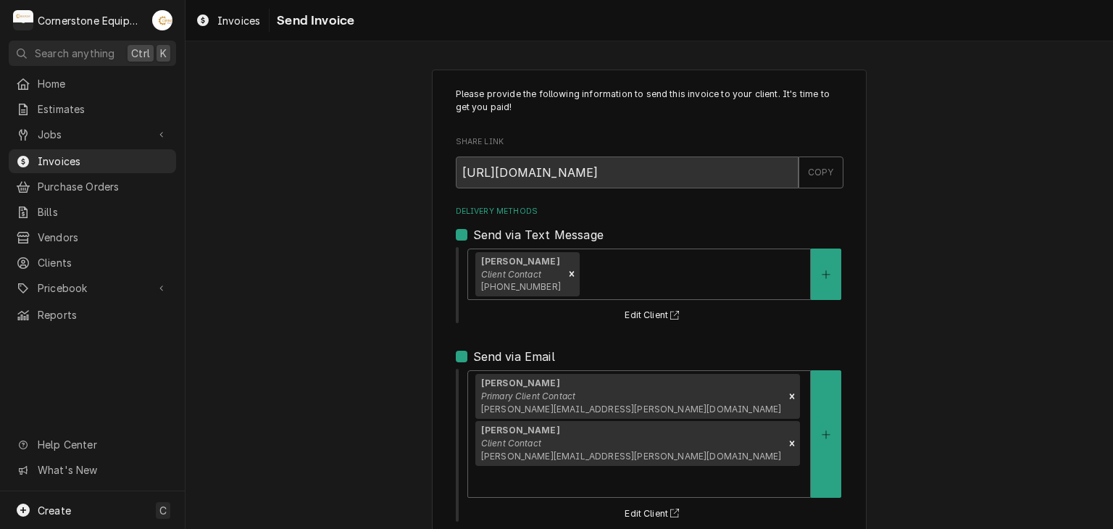
click at [432, 392] on div "Please provide the following information to send this invoice to your client. I…" at bounding box center [649, 406] width 435 height 673
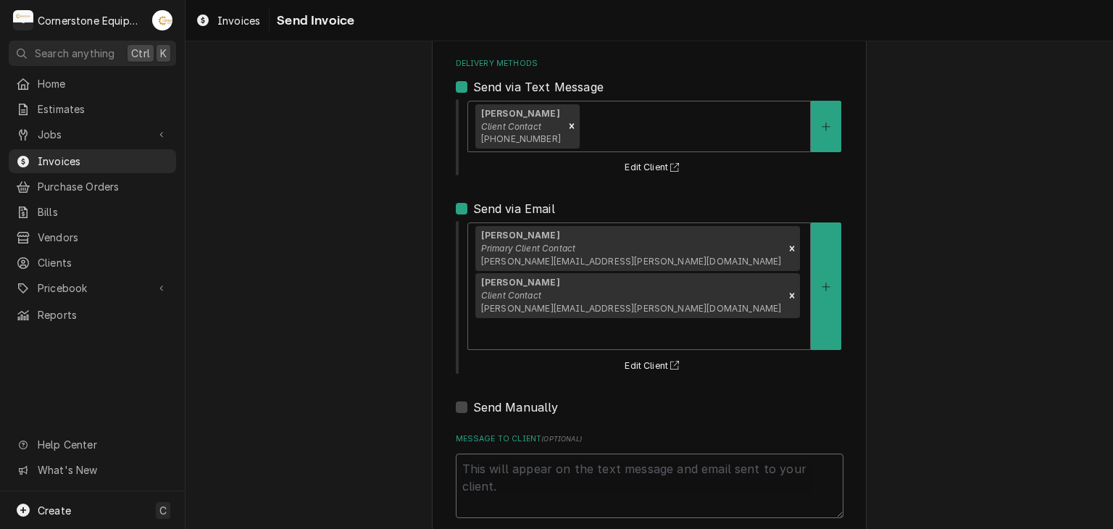
click at [510, 454] on textarea "Message to Client ( optional )" at bounding box center [650, 486] width 388 height 65
type textarea "x"
type textarea "T"
type textarea "x"
type textarea "Th"
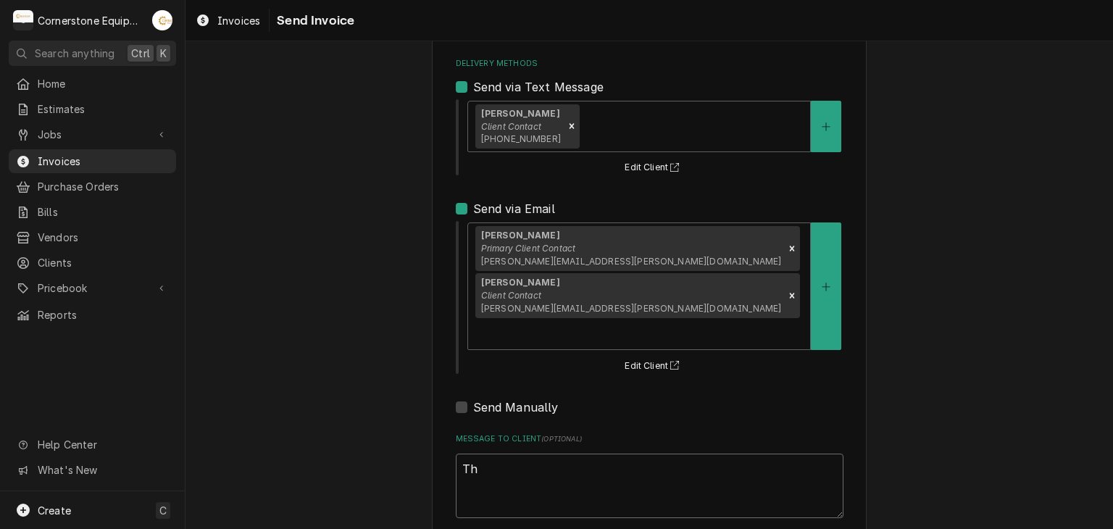
type textarea "x"
type textarea "Tha"
type textarea "x"
type textarea "Thank"
type textarea "x"
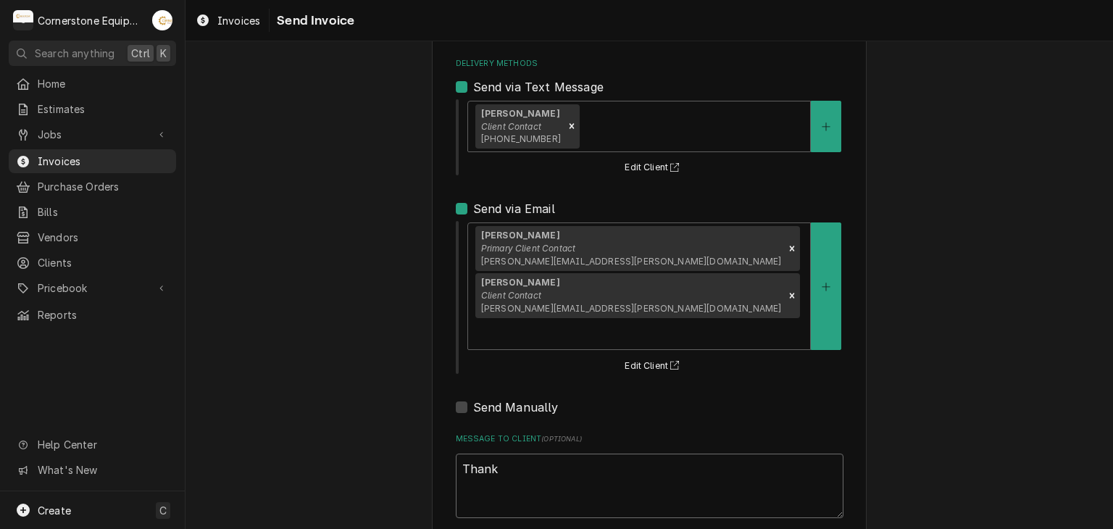
type textarea "Thank"
type textarea "x"
type textarea "Thank y"
type textarea "x"
type textarea "Thank you"
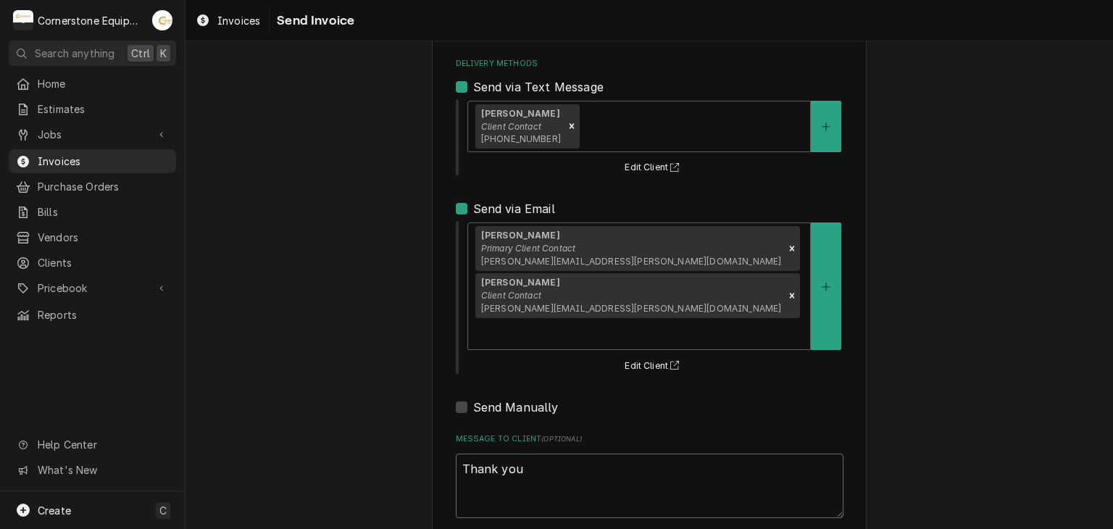
type textarea "x"
type textarea "Thank you"
type textarea "x"
type textarea "Thank you f"
type textarea "x"
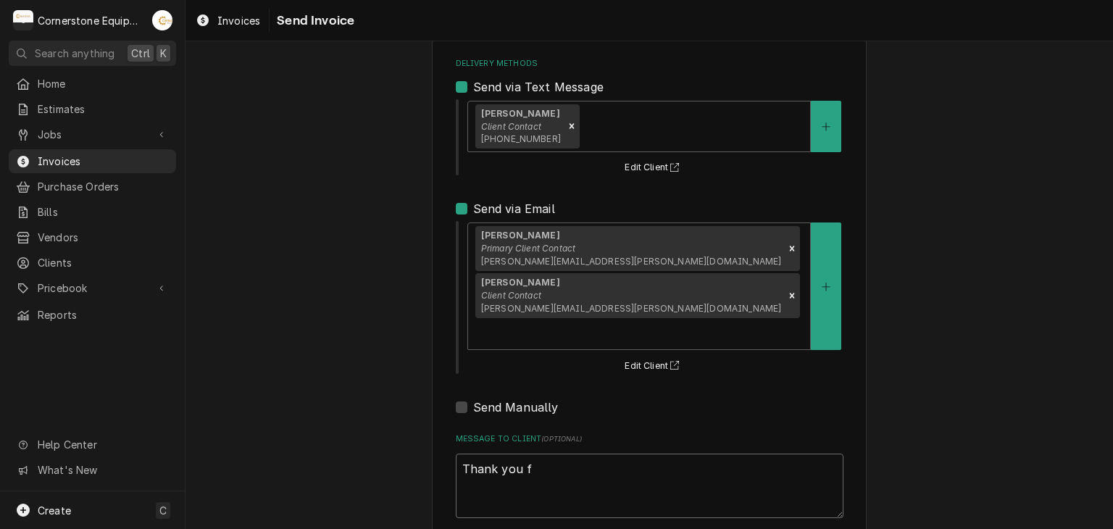
type textarea "Thank you fo"
type textarea "x"
type textarea "Thank you for"
type textarea "x"
type textarea "Thank you for t"
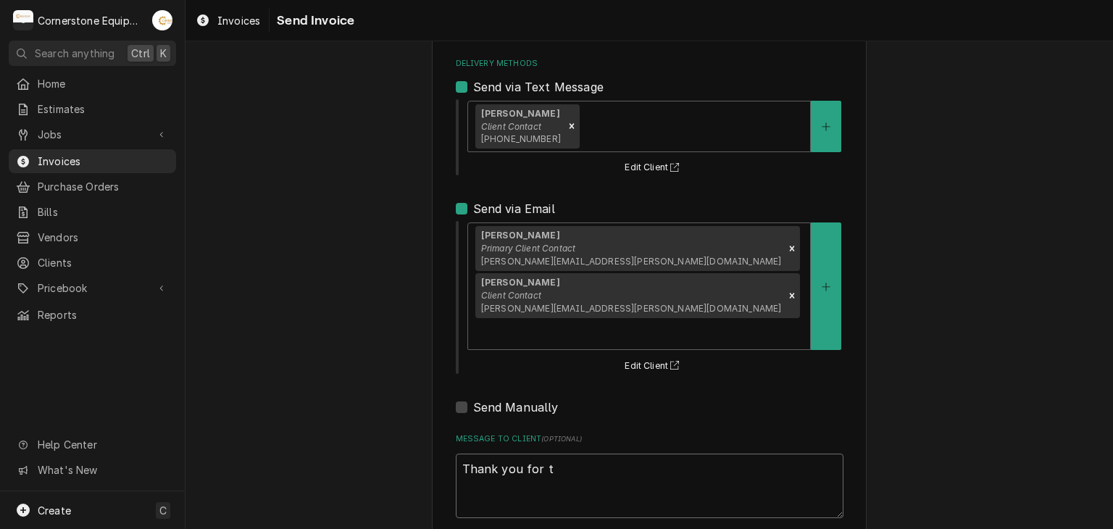
type textarea "x"
type textarea "Thank you for th"
type textarea "x"
type textarea "Thank you for the"
type textarea "x"
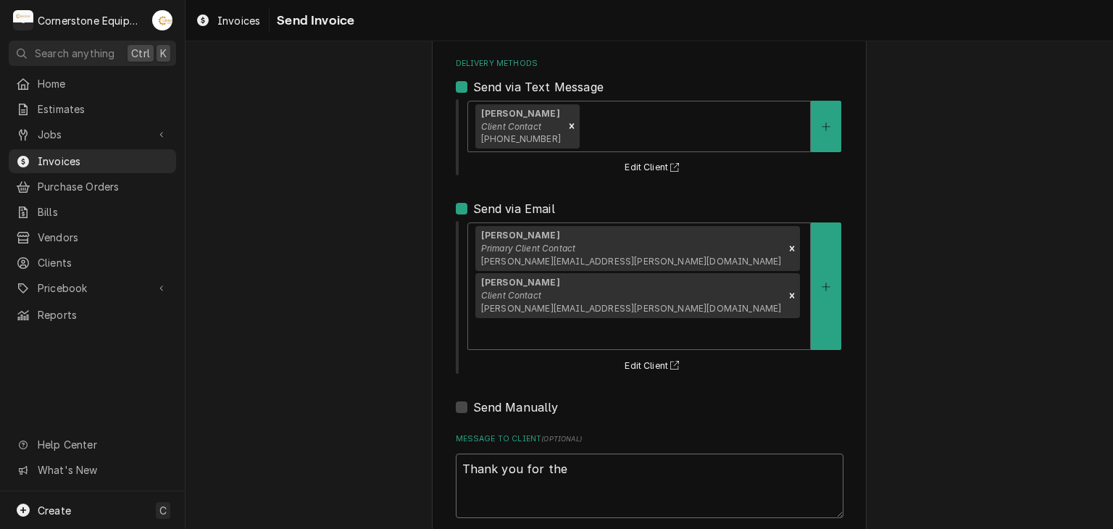
type textarea "Thank you for the"
type textarea "x"
type textarea "Thank you for the o"
type textarea "x"
type textarea "Thank you for the op"
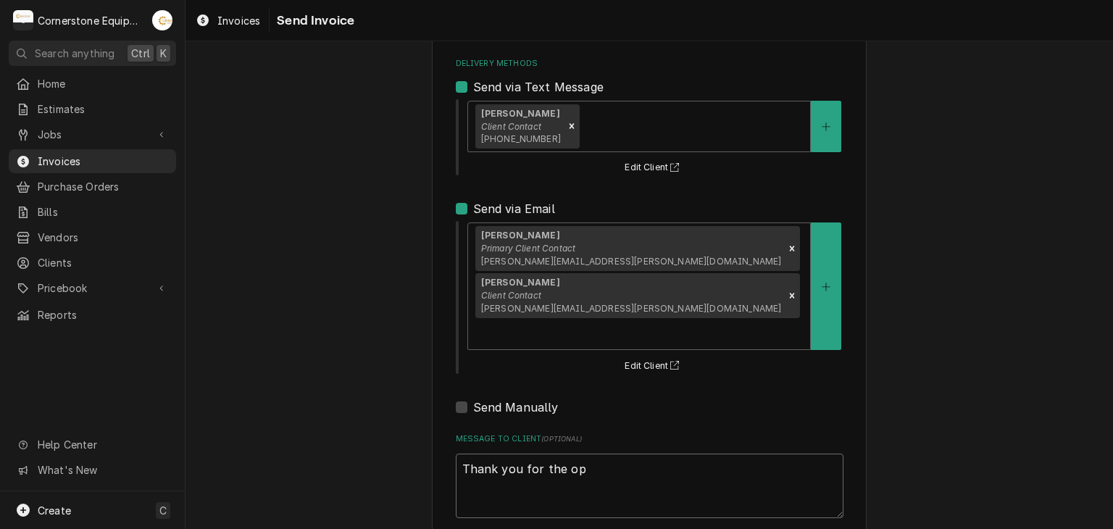
type textarea "x"
type textarea "Thank you for the opp"
type textarea "x"
type textarea "Thank you for the oppo"
type textarea "x"
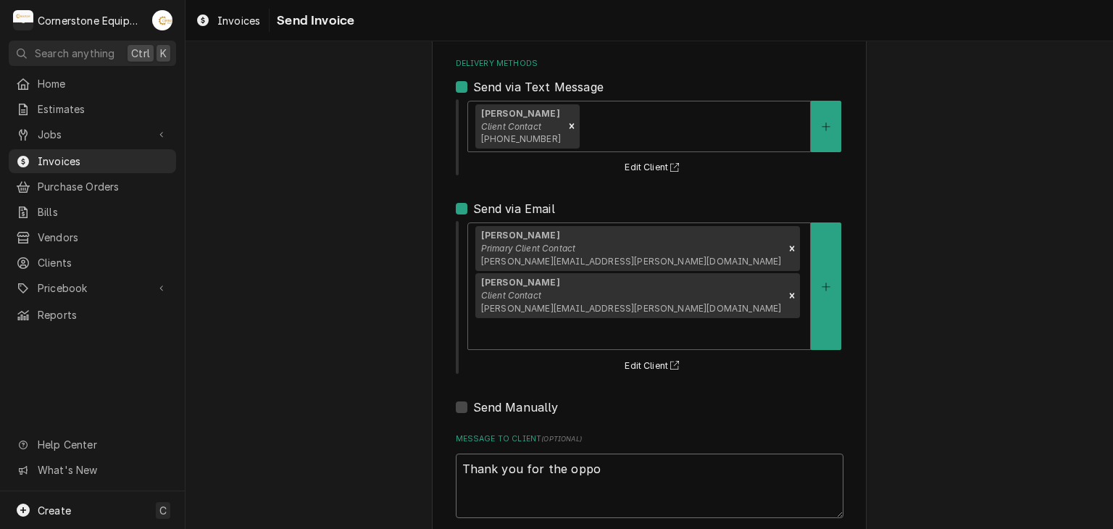
type textarea "Thank you for the oppor"
type textarea "x"
type textarea "Thank you for the opport"
type textarea "x"
type textarea "Thank you for the opportu"
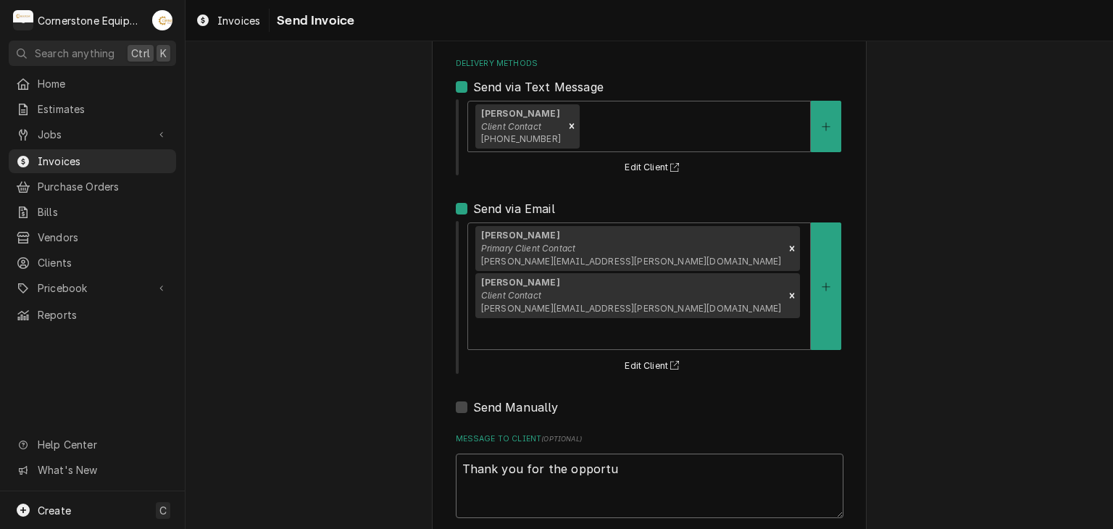
type textarea "x"
type textarea "Thank you for the opportun"
type textarea "x"
type textarea "Thank you for the opportuni"
type textarea "x"
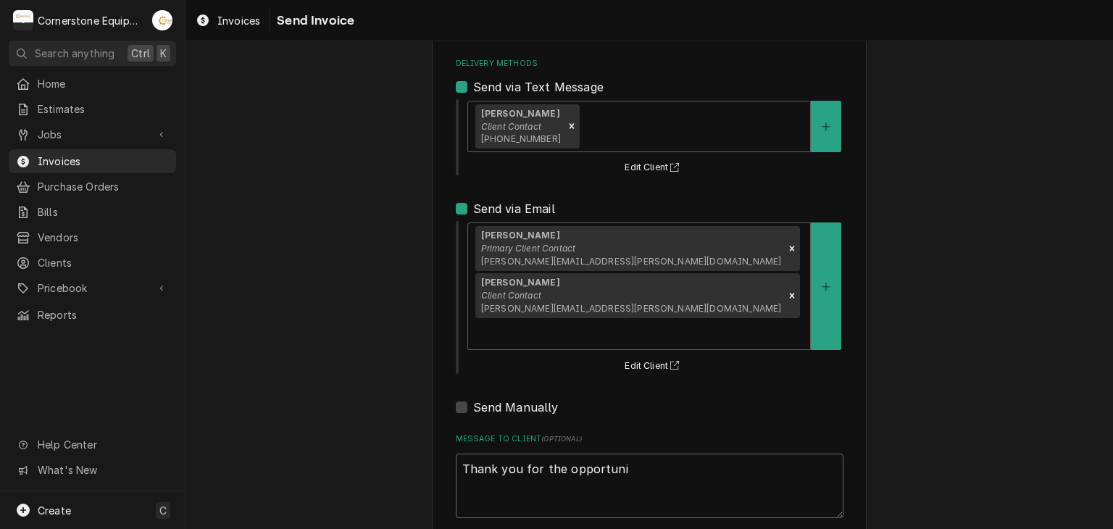
type textarea "Thank you for the opportunit"
type textarea "x"
type textarea "Thank you for the opportunity"
type textarea "x"
type textarea "Thank you for the opportunity"
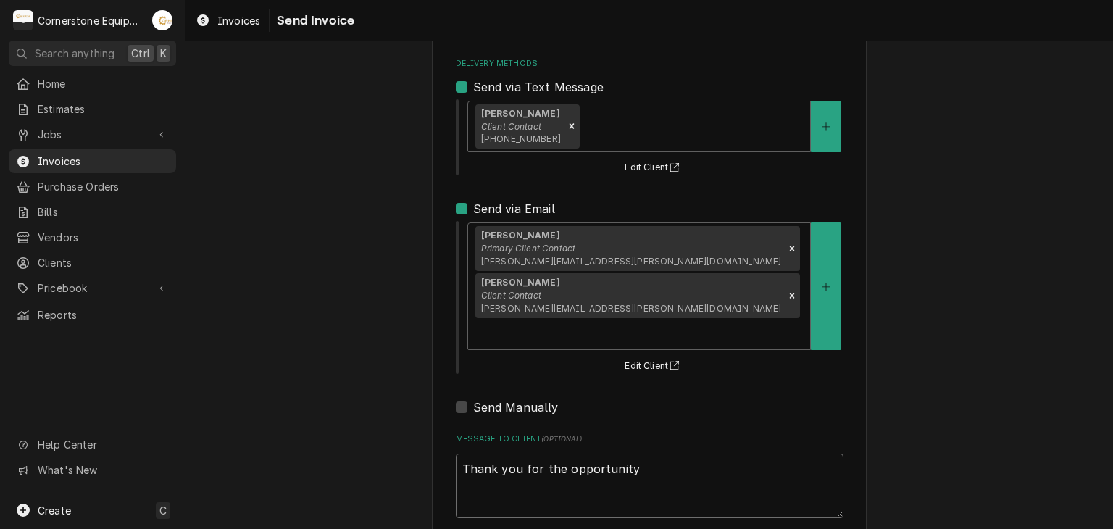
type textarea "x"
type textarea "Thank you for the opportunity t"
type textarea "x"
type textarea "Thank you for the opportunity to"
type textarea "x"
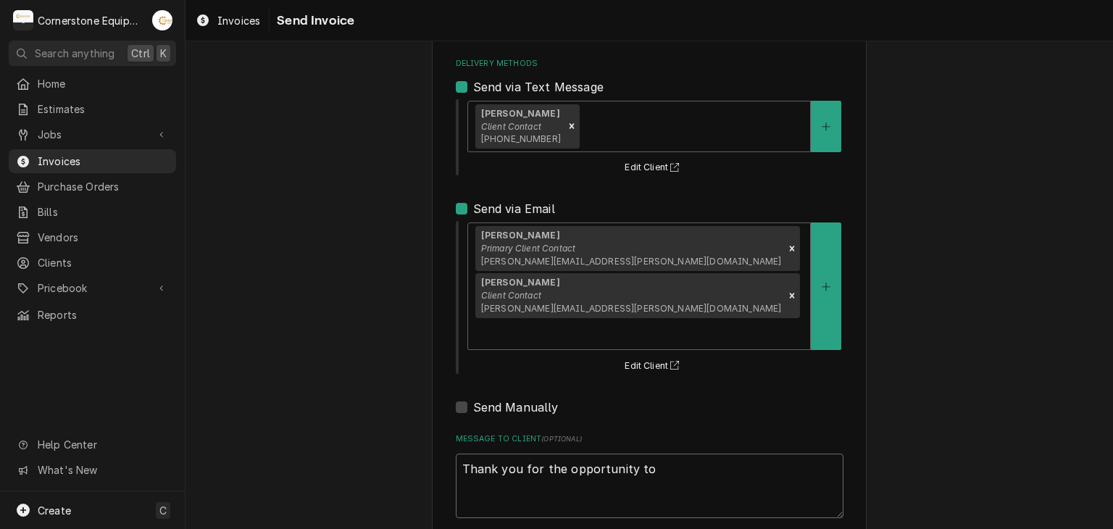
type textarea "Thank you for the opportunity to"
type textarea "x"
type textarea "Thank you for the opportunity to b"
type textarea "x"
type textarea "Thank you for the opportunity to be"
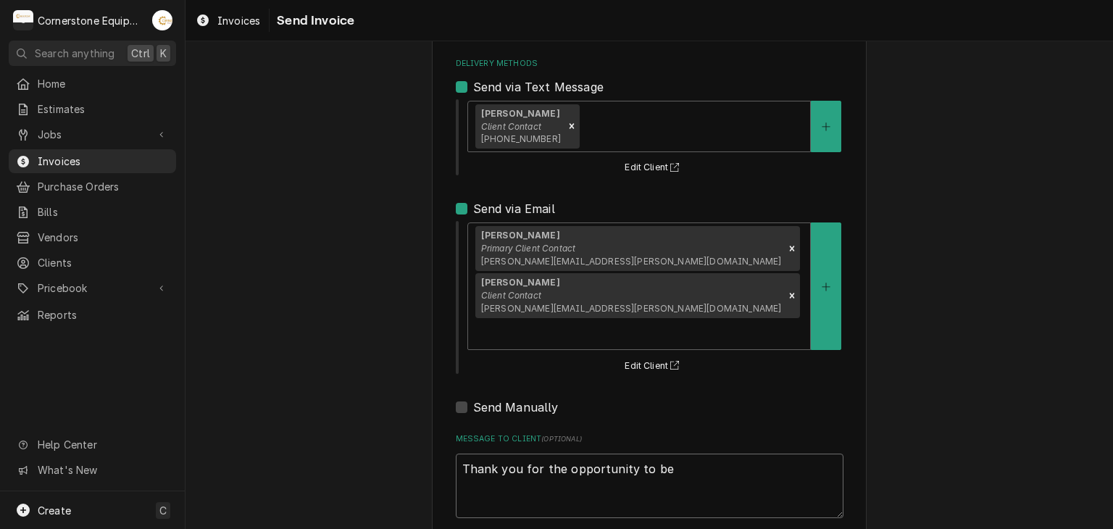
type textarea "x"
type textarea "Thank you for the opportunity to be"
type textarea "x"
type textarea "Thank you for the opportunity to be o"
type textarea "x"
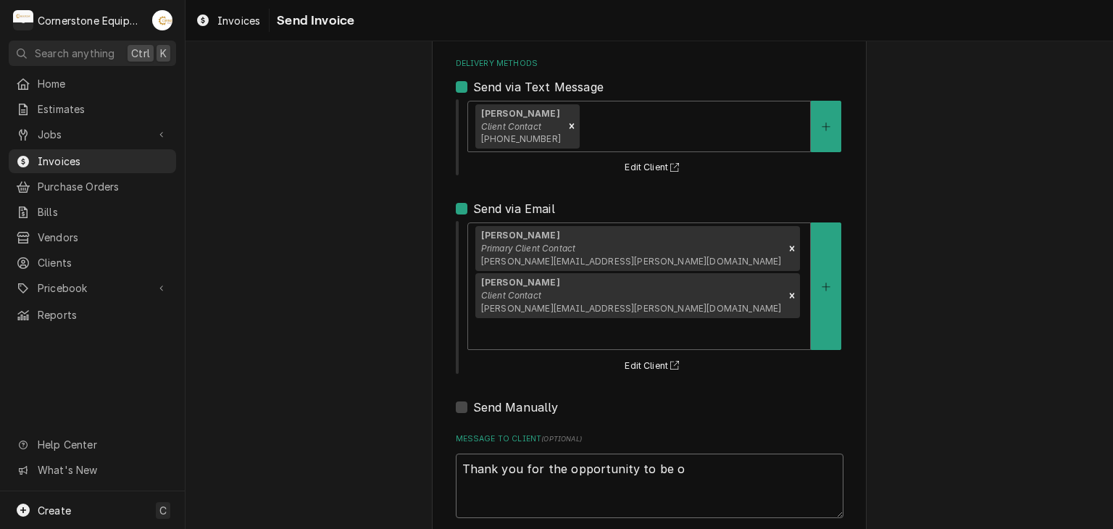
type textarea "Thank you for the opportunity to be of"
type textarea "x"
type textarea "Thank you for the opportunity to be of"
type textarea "x"
type textarea "Thank you for the opportunity to be of s"
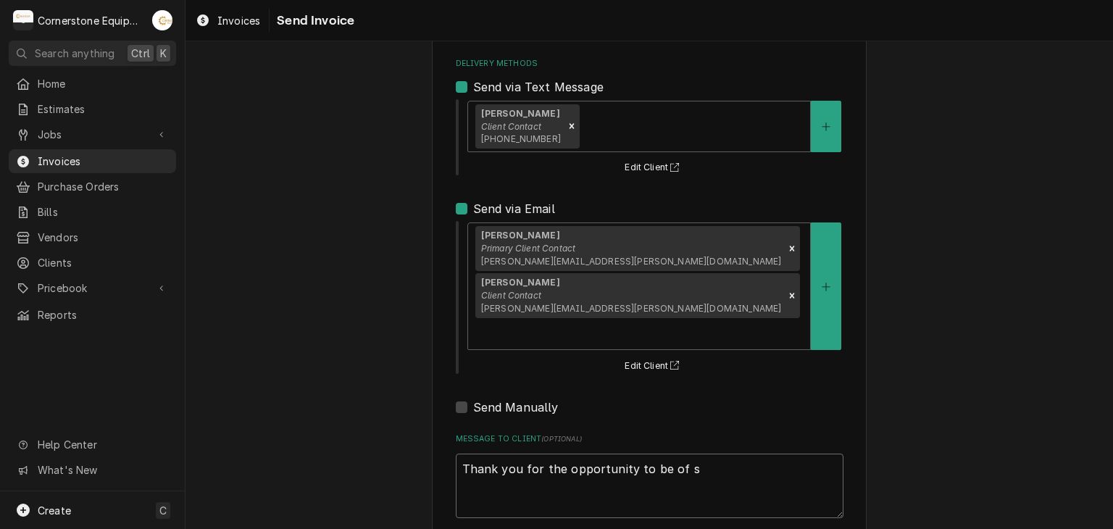
type textarea "x"
type textarea "Thank you for the opportunity to be of se"
type textarea "x"
type textarea "Thank you for the opportunity to be of ser"
type textarea "x"
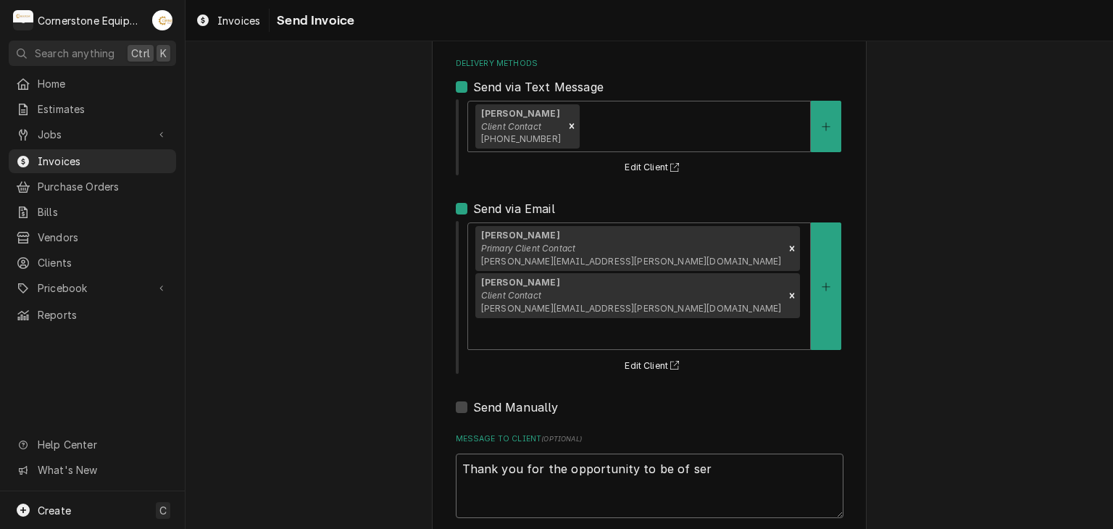
type textarea "Thank you for the opportunity to be of serv"
type textarea "x"
type textarea "Thank you for the opportunity to be of servic"
type textarea "x"
type textarea "Thank you for the opportunity to be of service"
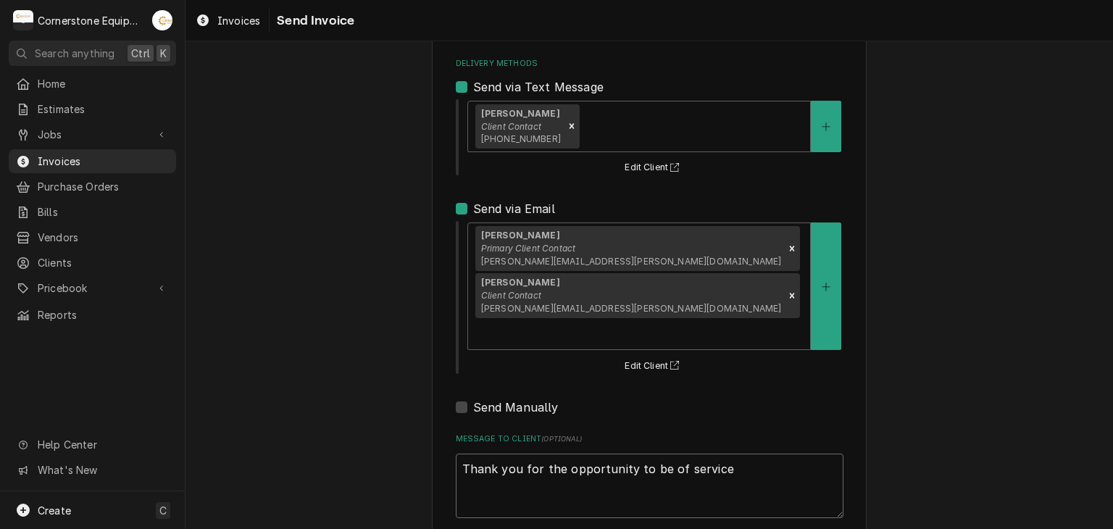
type textarea "x"
click at [510, 454] on textarea "Thank you for the opportunity to be of service!" at bounding box center [650, 486] width 388 height 65
type textarea "Thank you for the opportunity to be of service!"
type textarea "x"
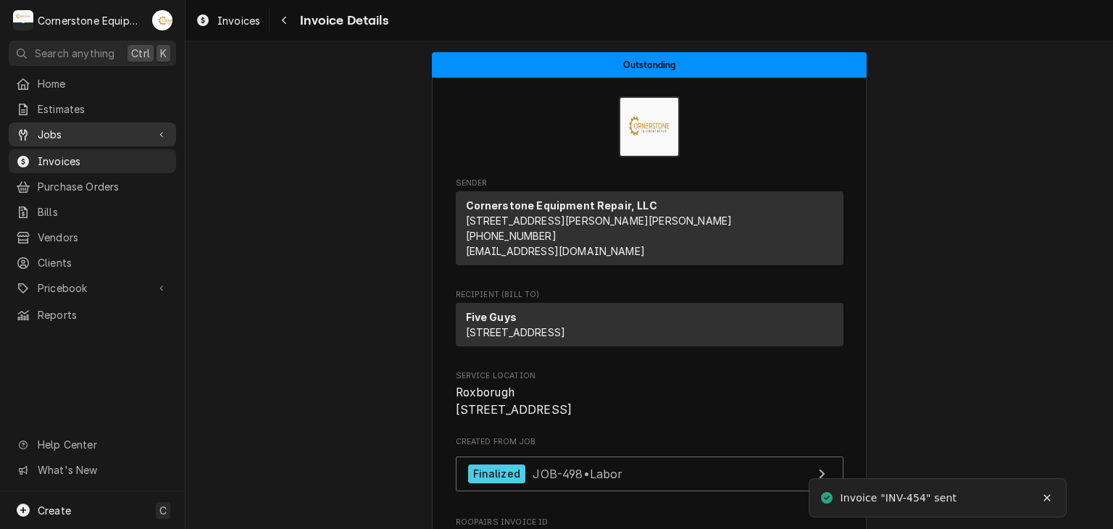
click at [46, 133] on span "Jobs" at bounding box center [92, 134] width 109 height 15
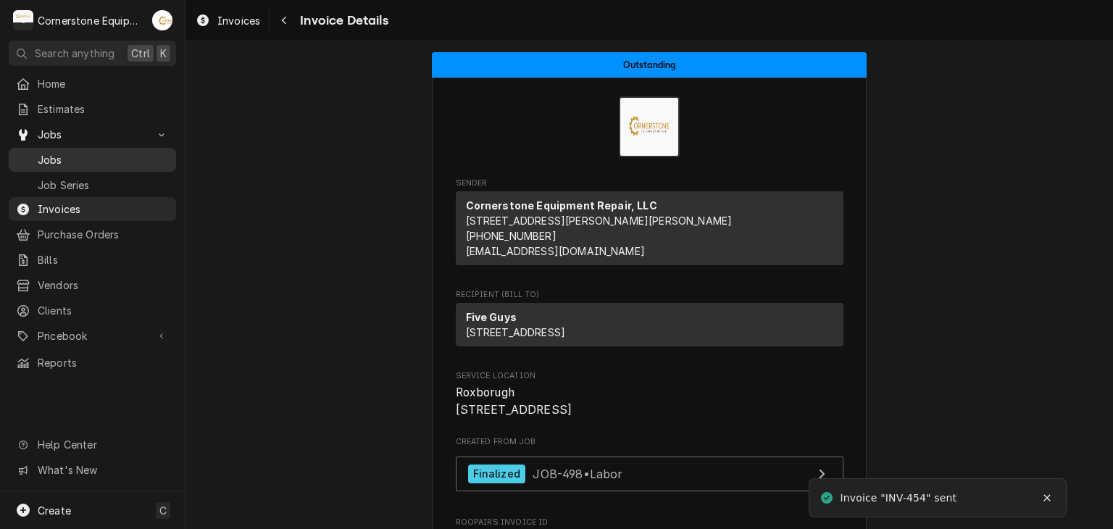
click at [51, 156] on span "Jobs" at bounding box center [103, 159] width 131 height 15
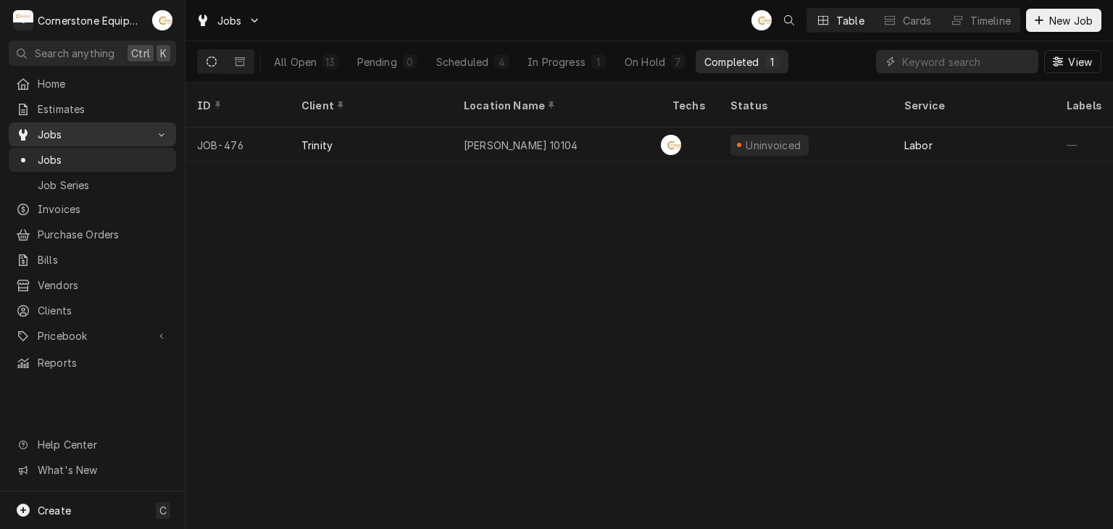
click at [59, 128] on span "Jobs" at bounding box center [92, 134] width 109 height 15
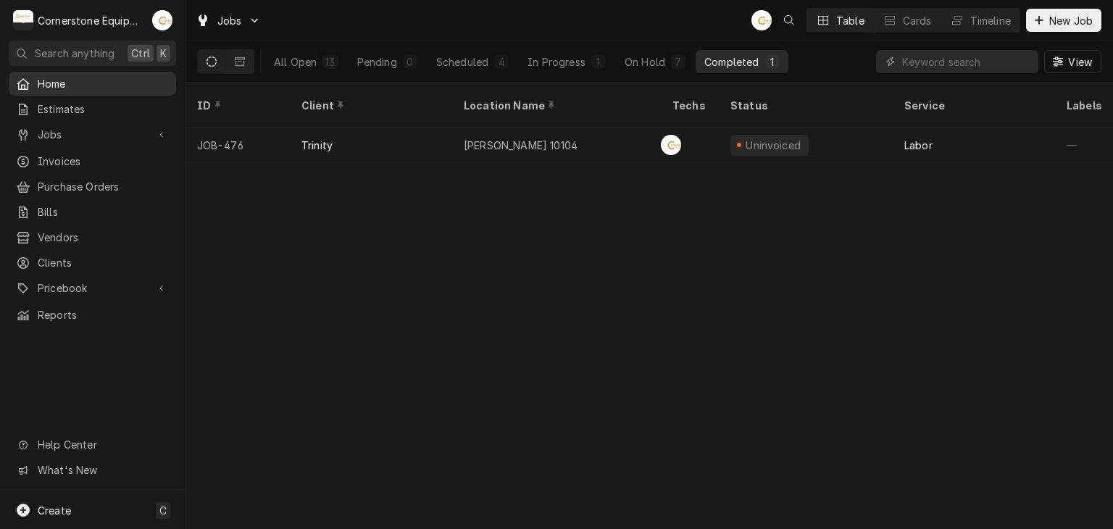
click at [59, 81] on span "Home" at bounding box center [103, 83] width 131 height 15
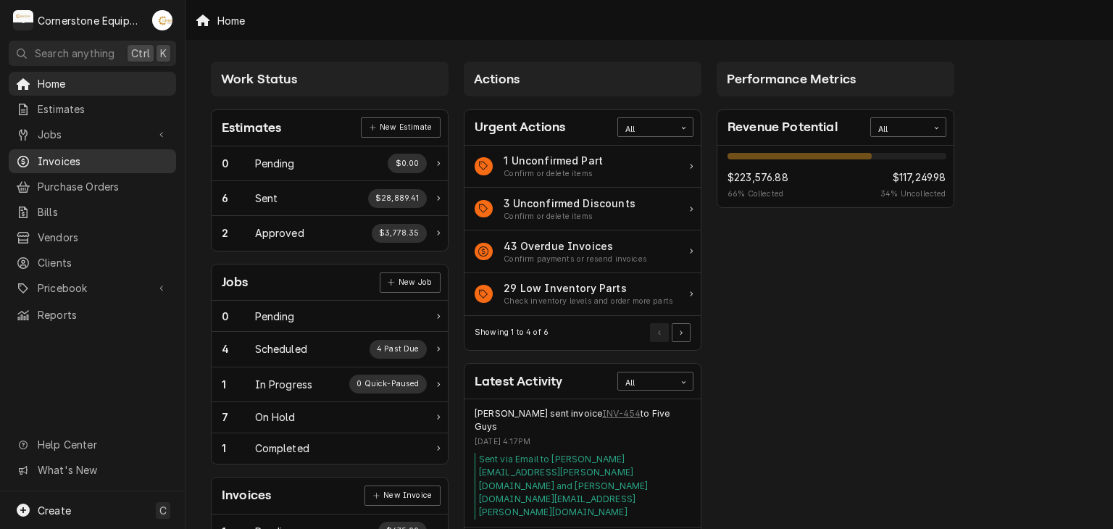
click at [57, 159] on span "Invoices" at bounding box center [103, 161] width 131 height 15
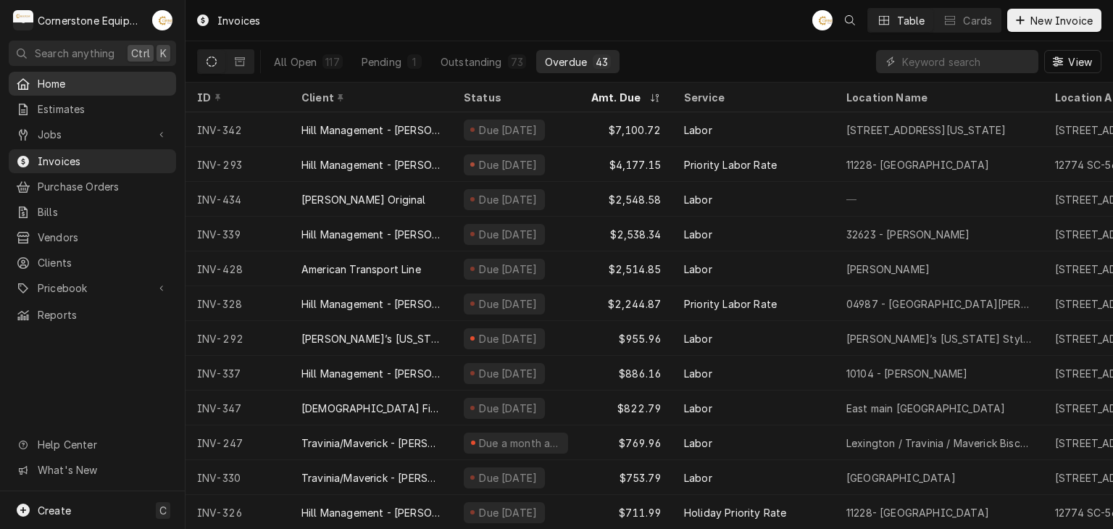
click at [87, 86] on span "Home" at bounding box center [103, 83] width 131 height 15
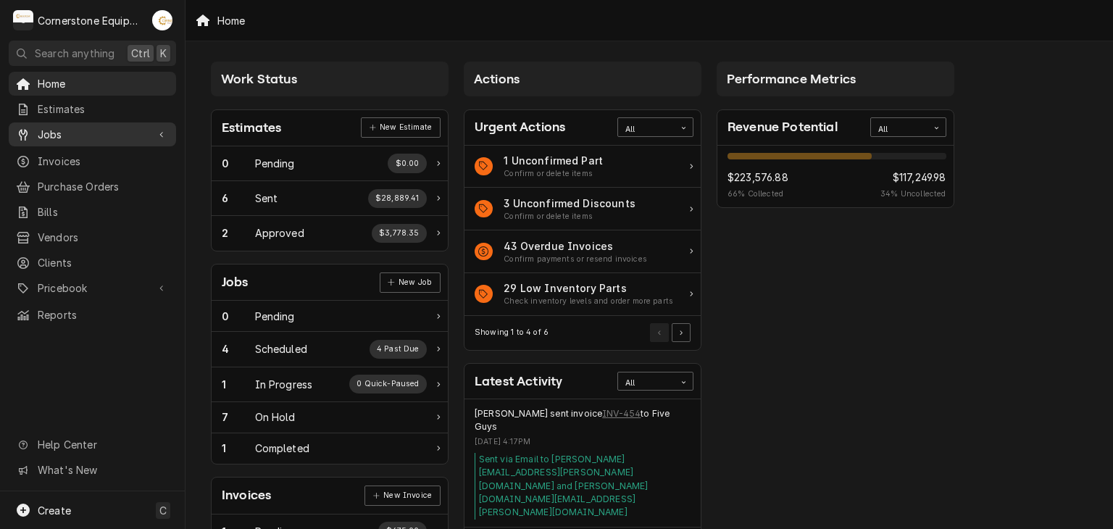
click at [117, 127] on span "Jobs" at bounding box center [92, 134] width 109 height 15
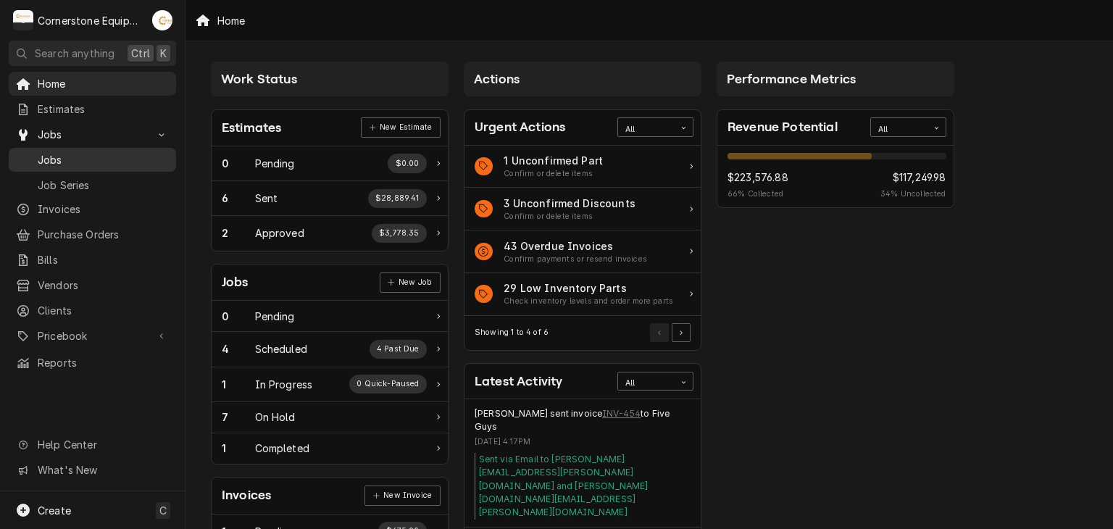
click at [113, 152] on span "Jobs" at bounding box center [103, 159] width 131 height 15
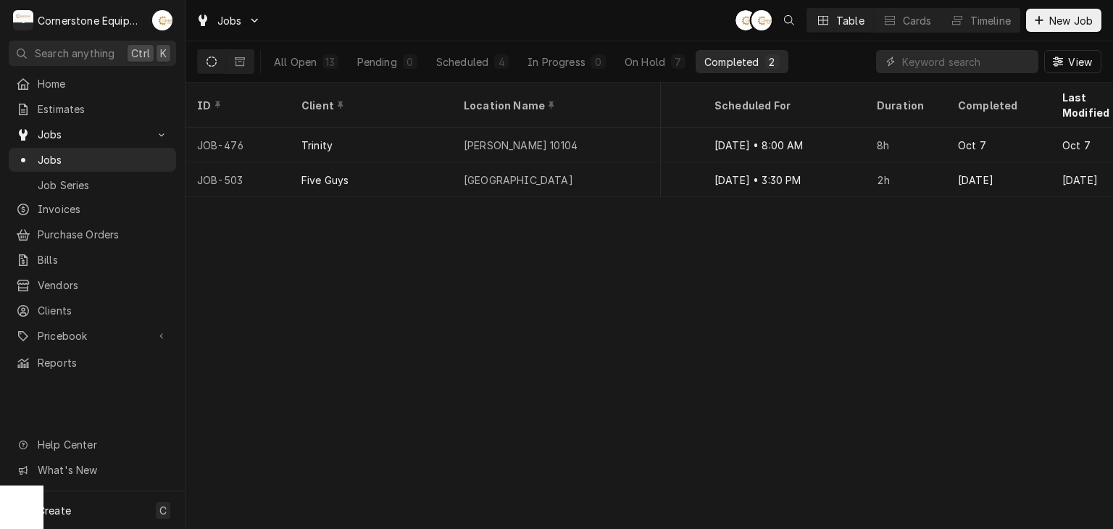
scroll to position [0, 1316]
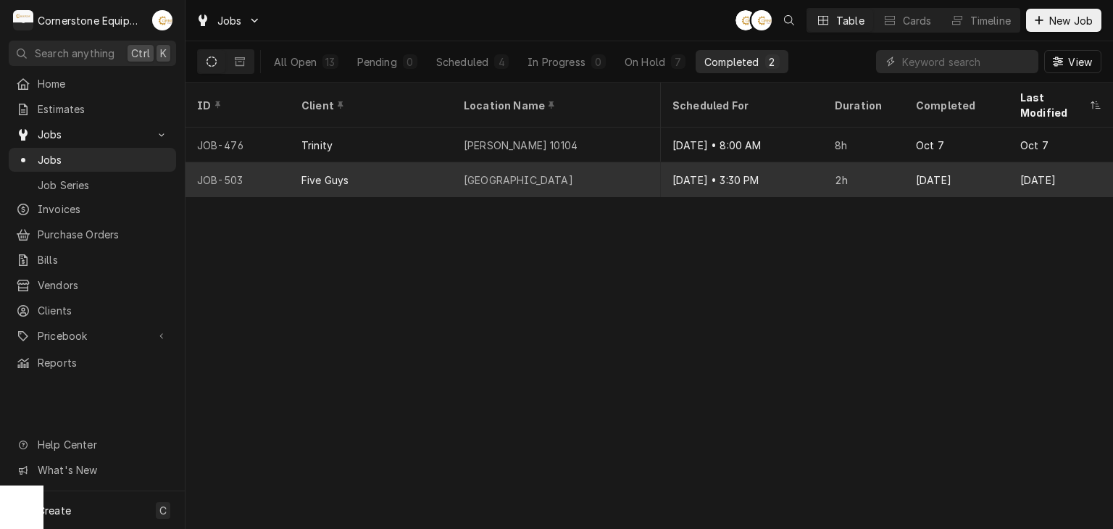
click at [651, 162] on div "Parkside Town Commons" at bounding box center [556, 179] width 209 height 35
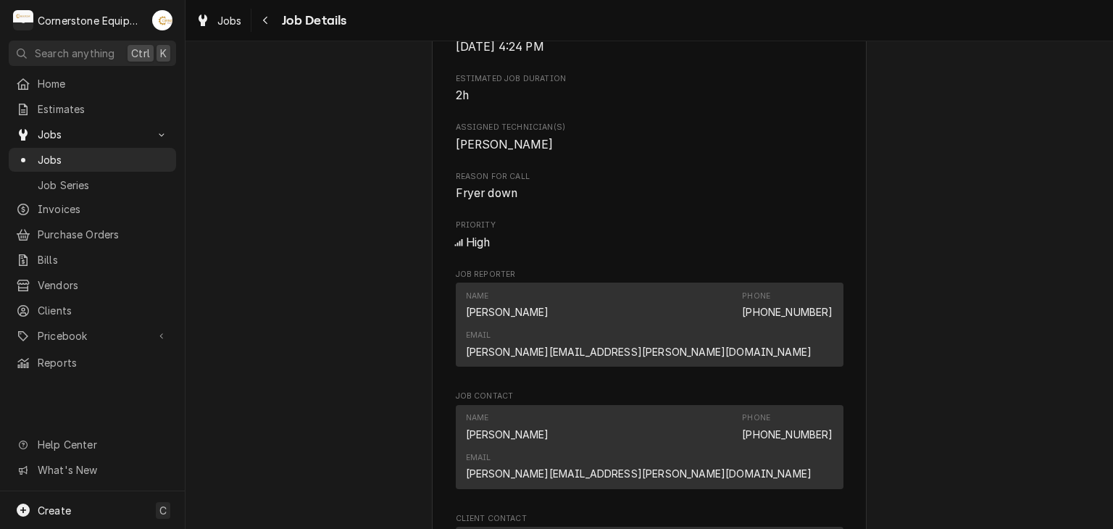
scroll to position [870, 0]
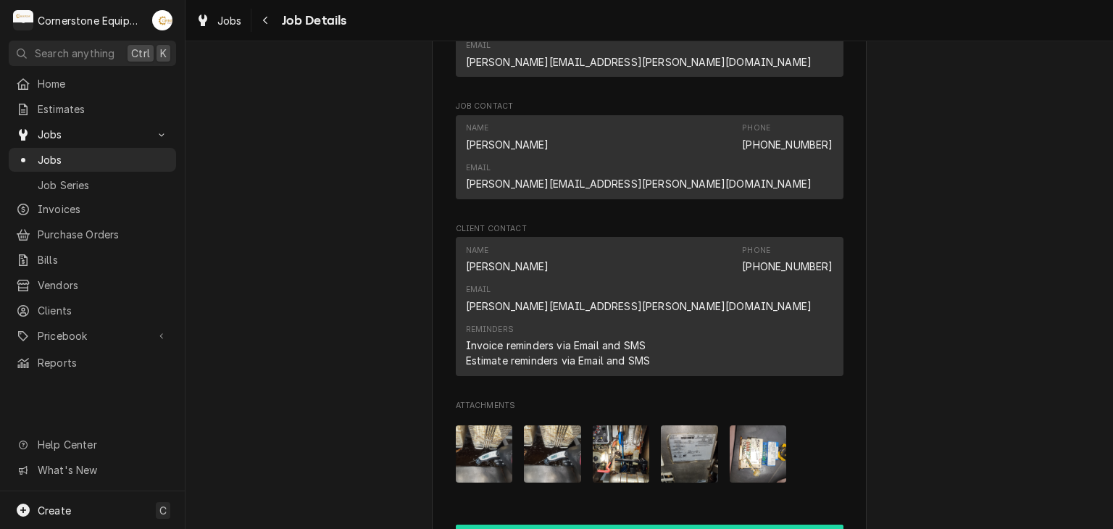
click at [636, 525] on button "Create Invoice" at bounding box center [650, 538] width 388 height 27
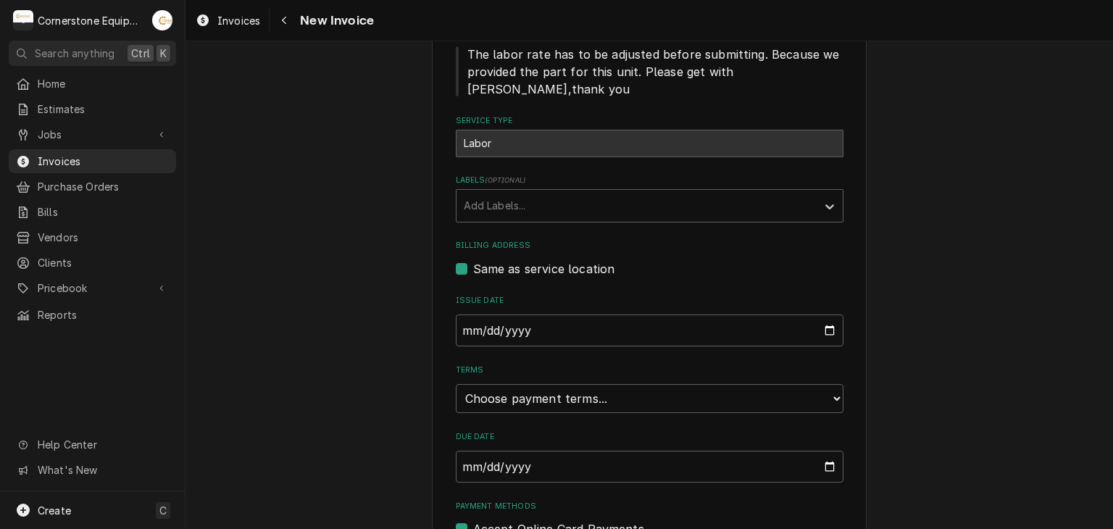
scroll to position [417, 0]
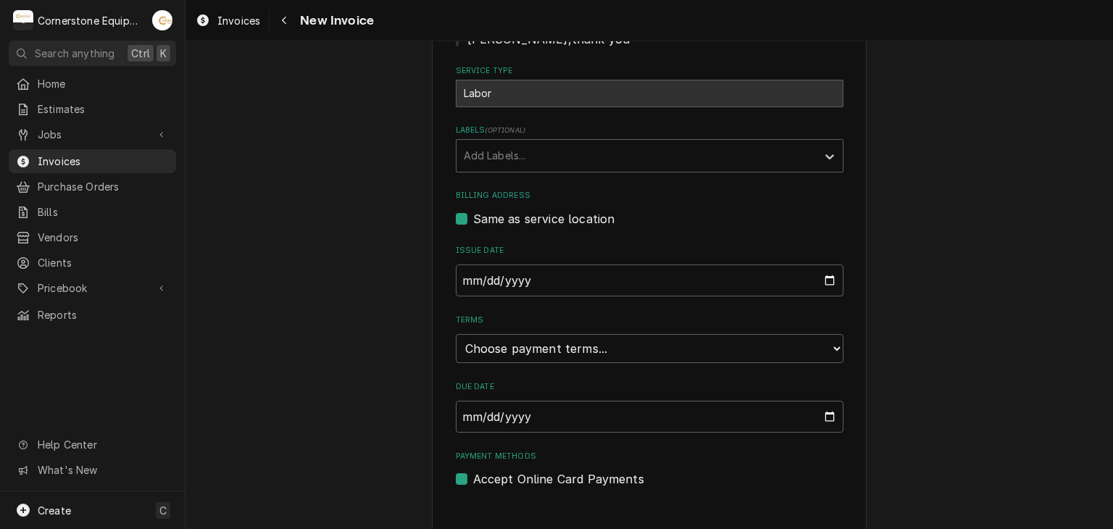
click at [612, 346] on fieldset "Basic Details Created From Job Uninvoiced JOB-503 • Labor Notes From Technician…" at bounding box center [650, 179] width 388 height 618
click at [612, 336] on select "Choose payment terms... Same Day Net 7 Net 14 Net 21 Net 30 Net 45 Net 60 Net 90" at bounding box center [650, 348] width 388 height 29
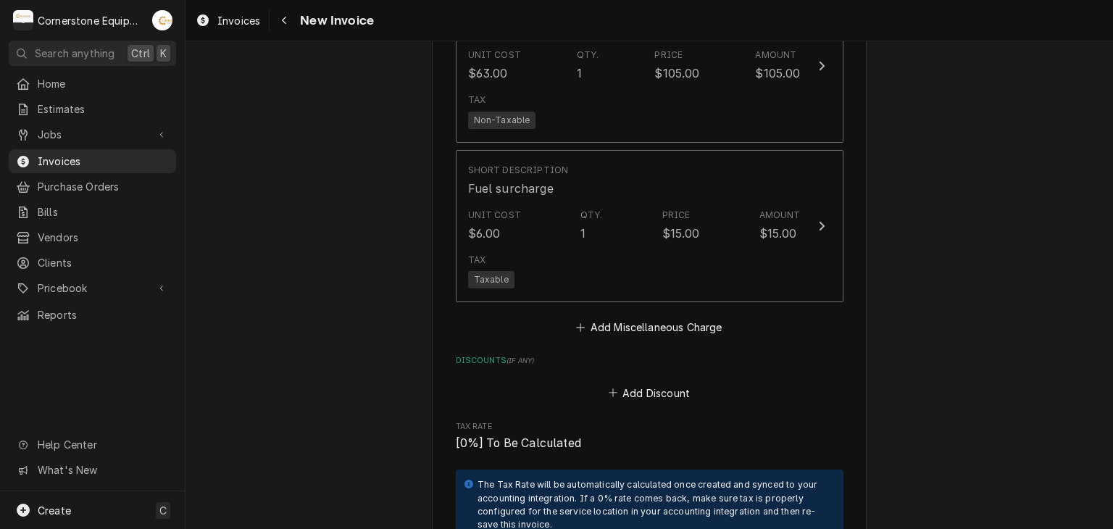
scroll to position [2446, 0]
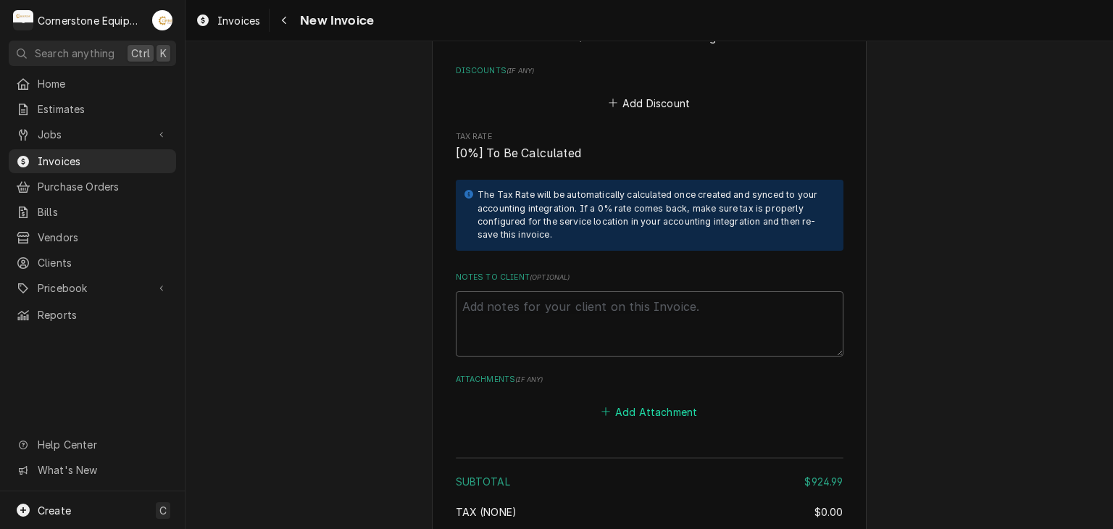
click at [659, 402] on button "Add Attachment" at bounding box center [649, 412] width 101 height 20
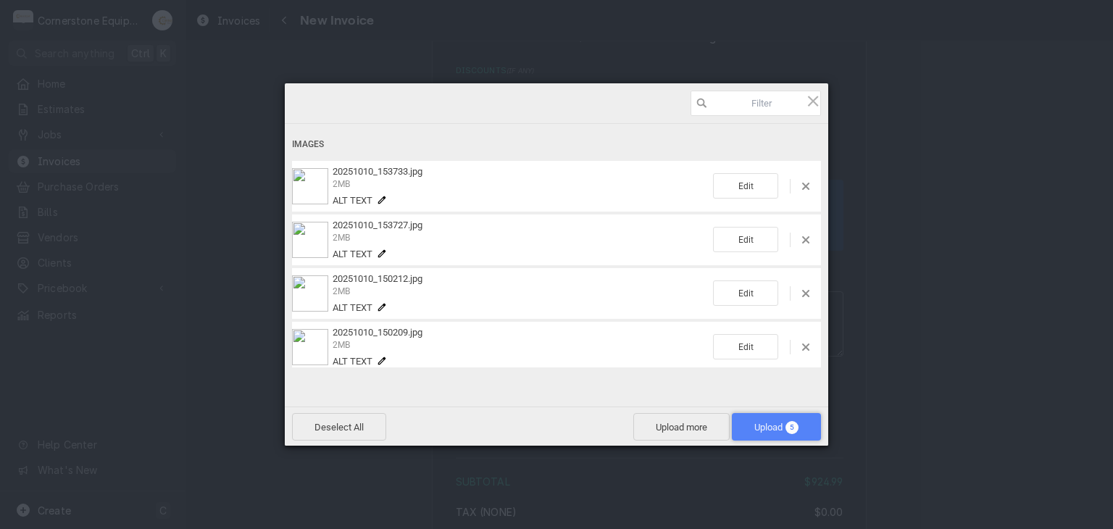
click at [758, 424] on span "Upload 5" at bounding box center [777, 427] width 44 height 11
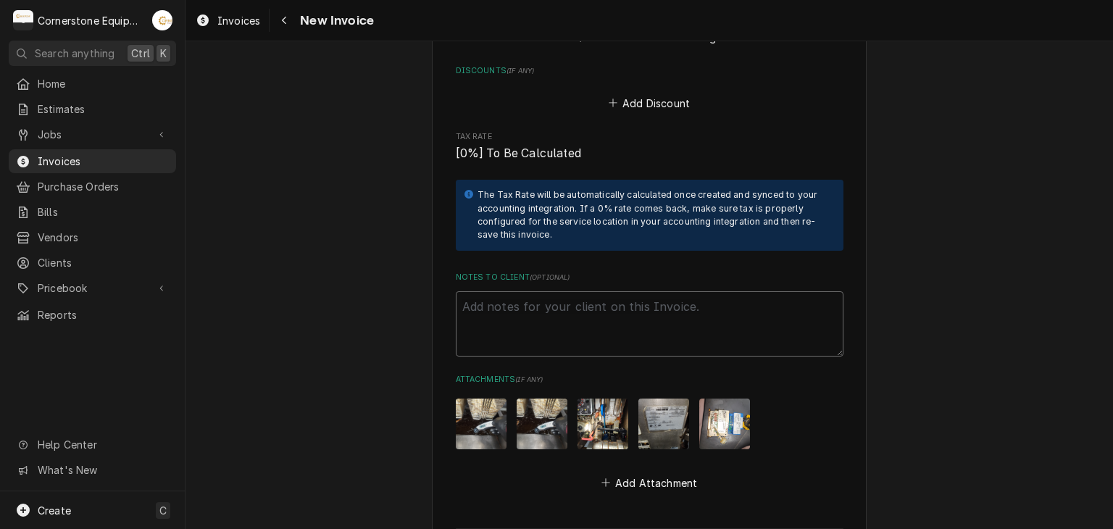
click at [491, 291] on textarea "Notes to Client ( optional )" at bounding box center [650, 323] width 388 height 65
paste textarea "INVOICE APPROVAL AND PAYMENT TERMS All invoices are due upon receipt unless oth…"
type textarea "x"
type textarea "INVOICE APPROVAL AND PAYMENT TERMS All invoices are due upon receipt unless oth…"
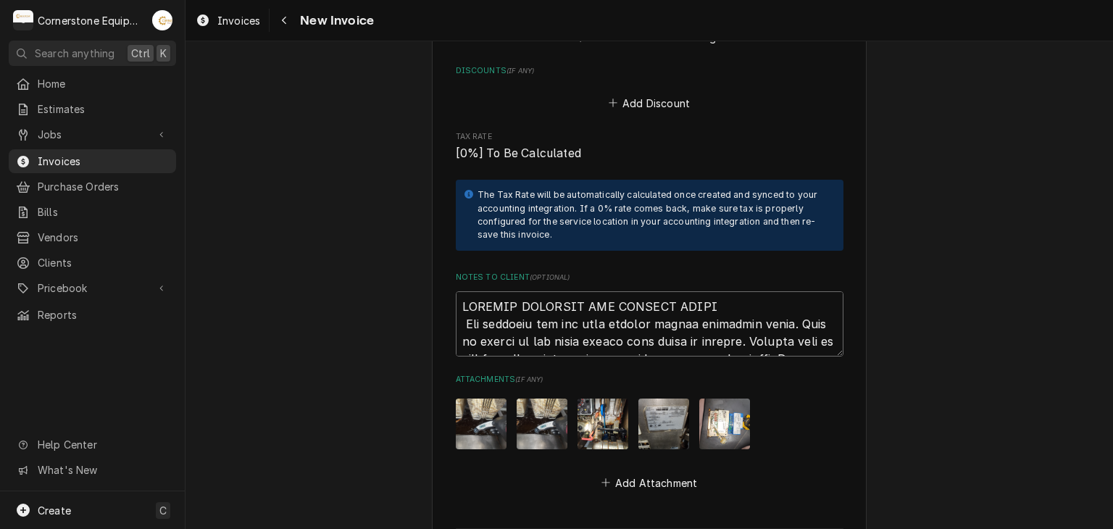
scroll to position [2825, 0]
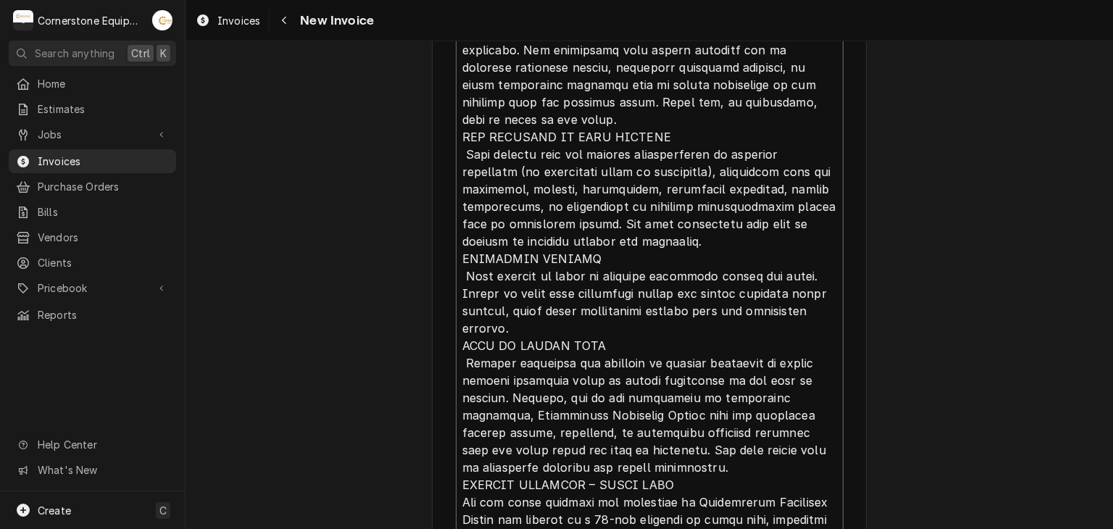
type textarea "x"
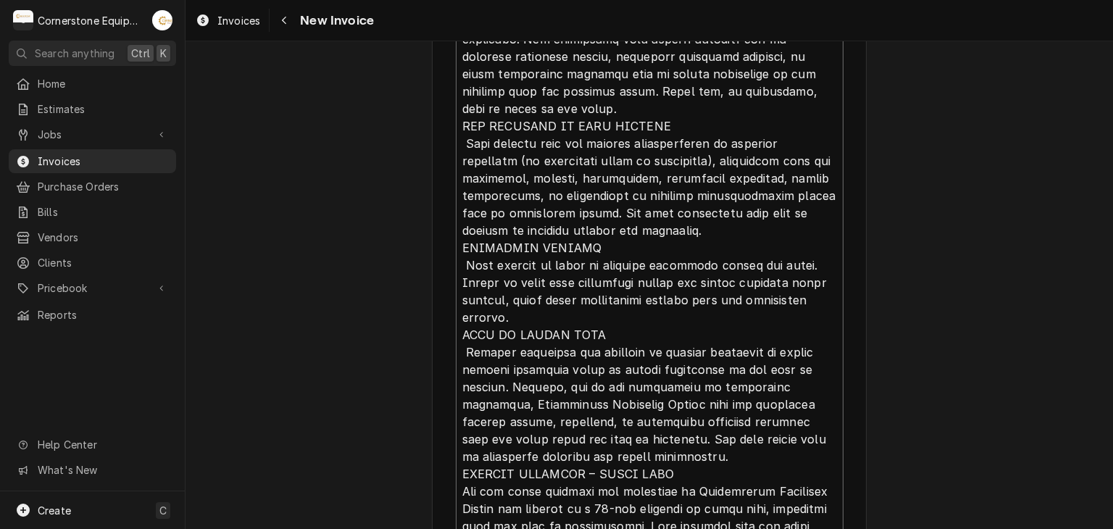
type textarea "INVOICE APPROVAL AND PAYMENT TERMS All invoices are due upon receipt unless oth…"
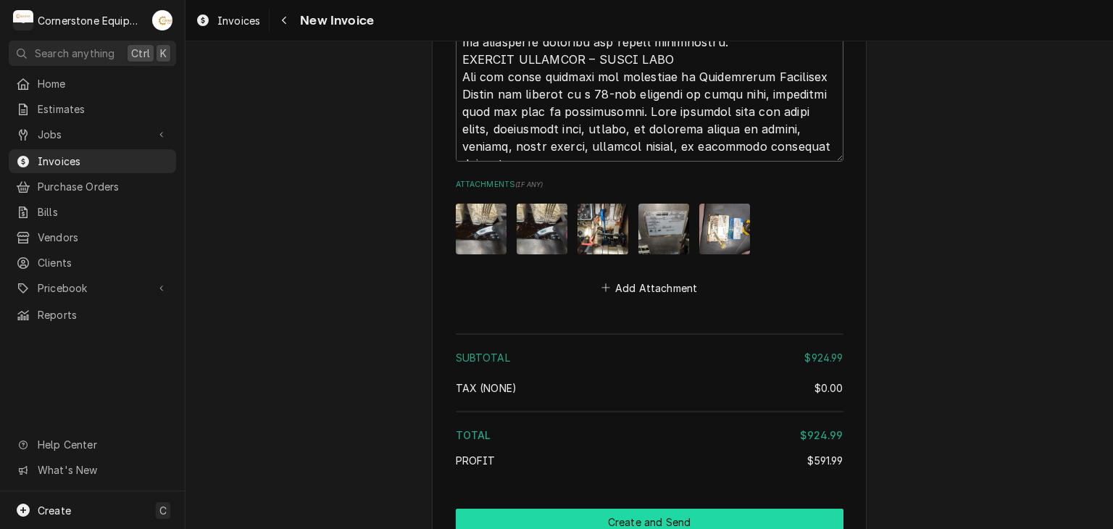
click at [657, 509] on button "Create and Send" at bounding box center [650, 522] width 388 height 27
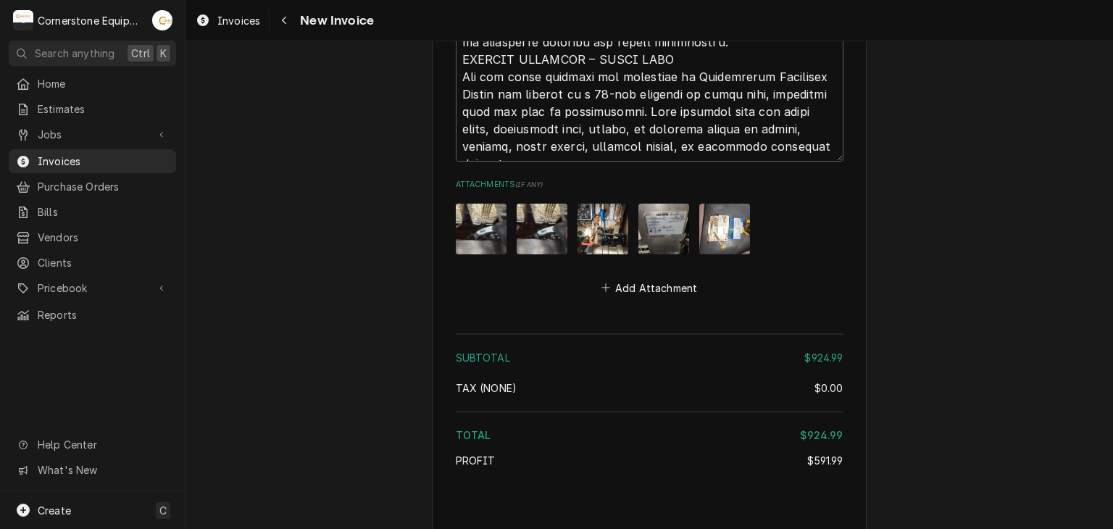
scroll to position [3242, 0]
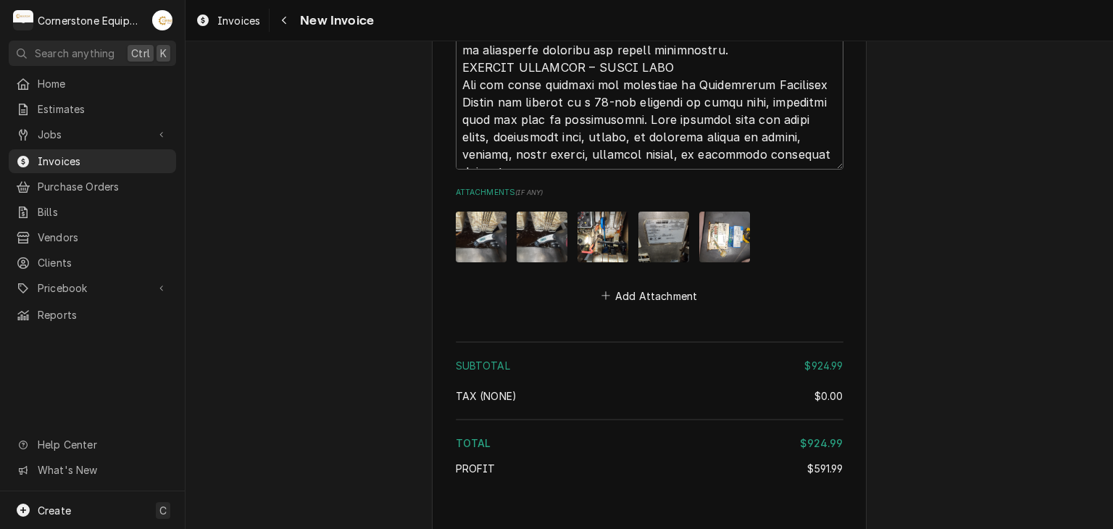
type textarea "x"
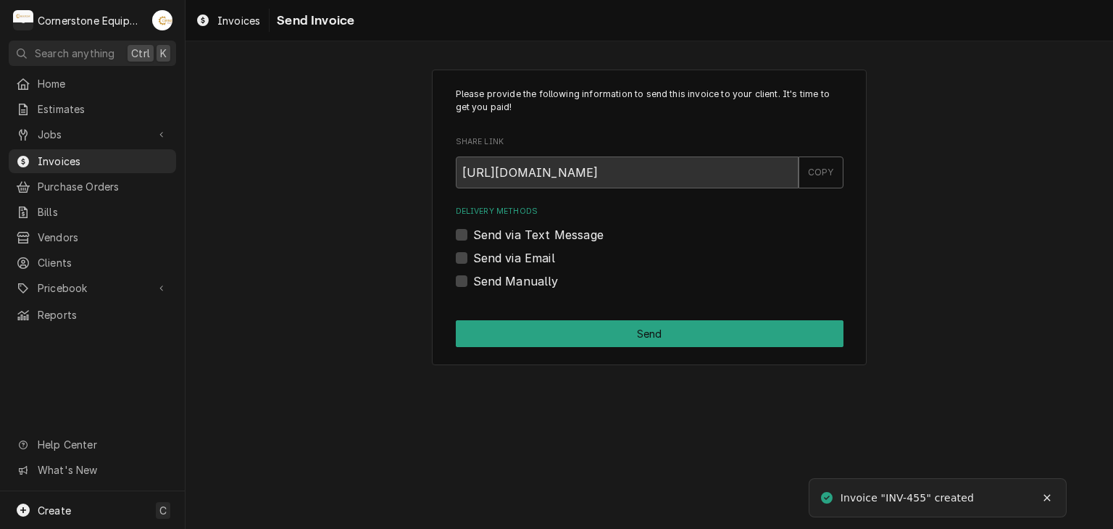
click at [502, 286] on label "Send Manually" at bounding box center [516, 281] width 86 height 17
click at [502, 286] on input "Send Manually" at bounding box center [667, 289] width 388 height 32
checkbox input "true"
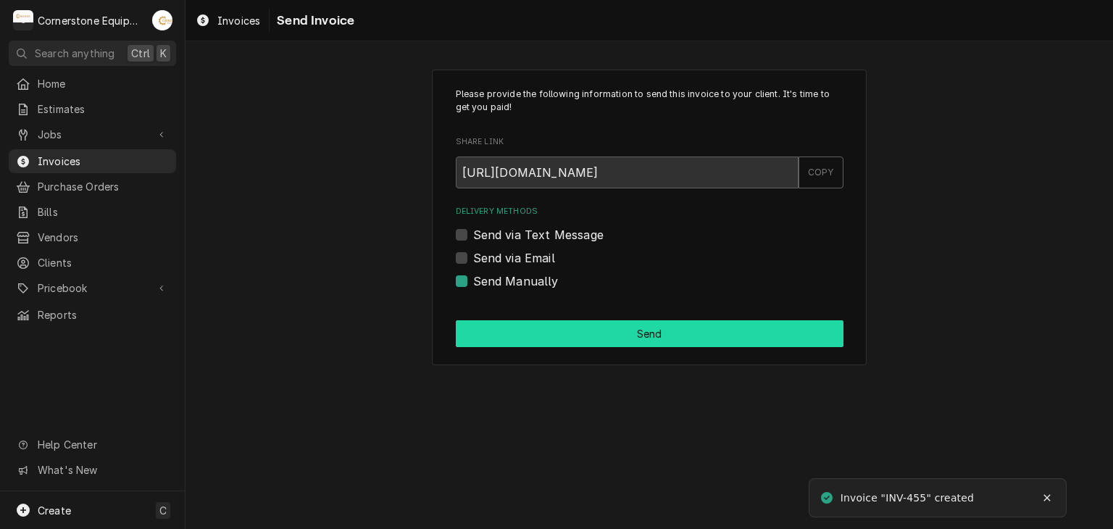
click at [510, 326] on button "Send" at bounding box center [650, 333] width 388 height 27
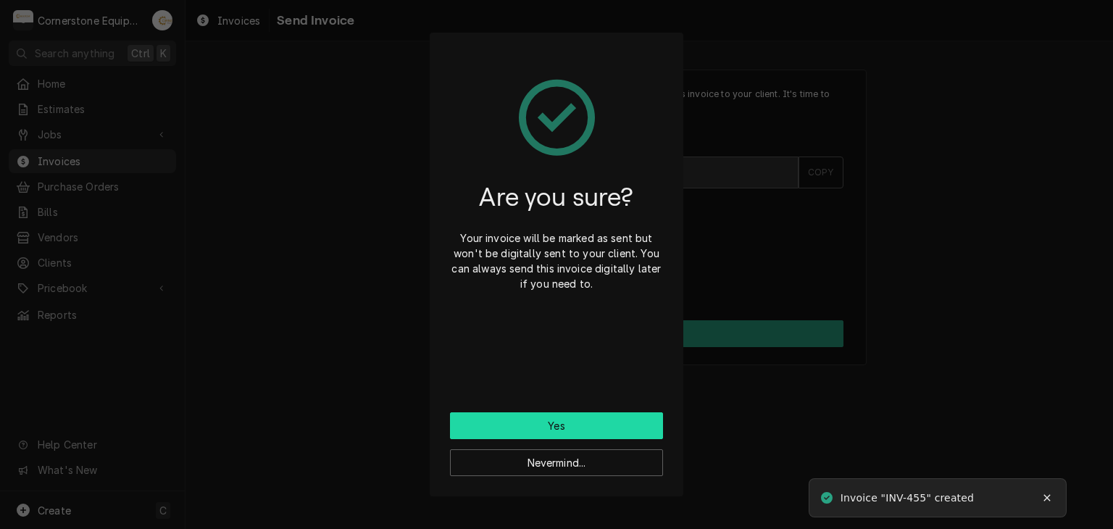
click at [610, 423] on button "Yes" at bounding box center [556, 425] width 213 height 27
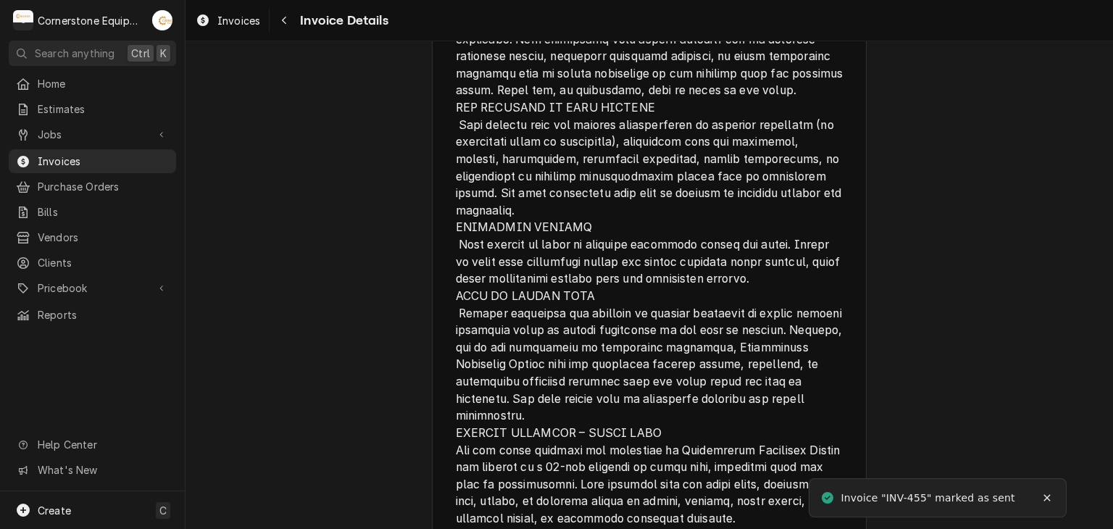
scroll to position [3008, 0]
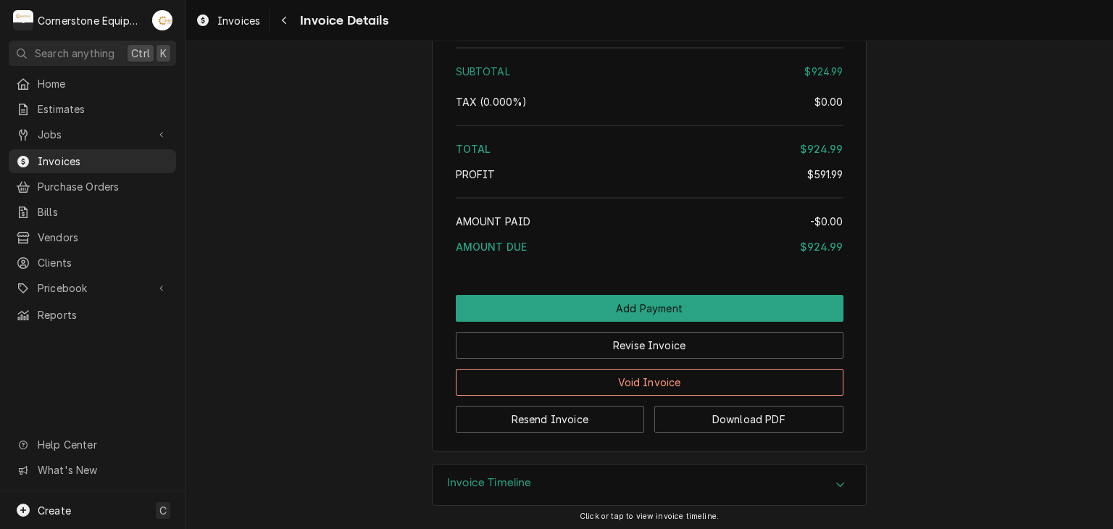
scroll to position [3008, 0]
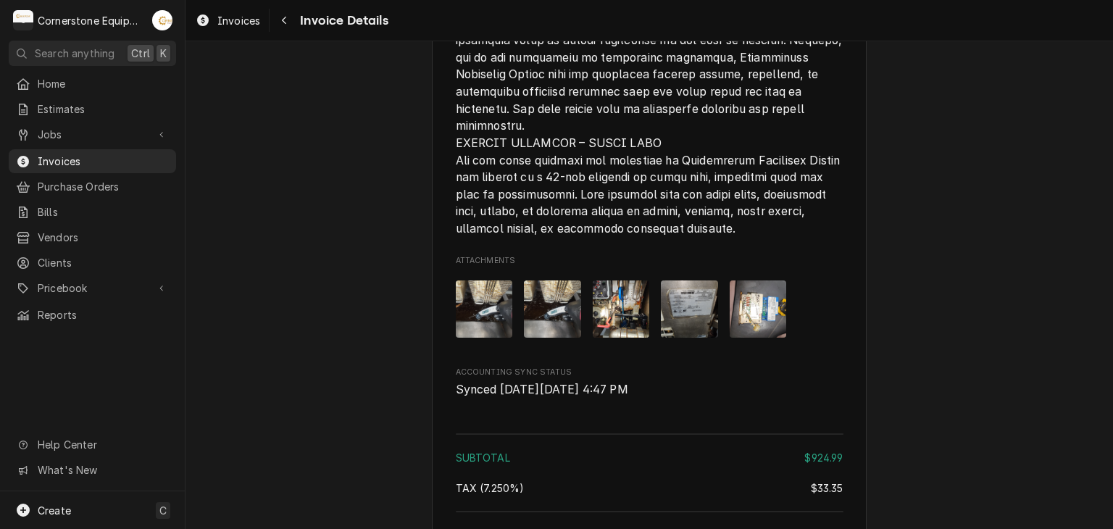
scroll to position [3008, 0]
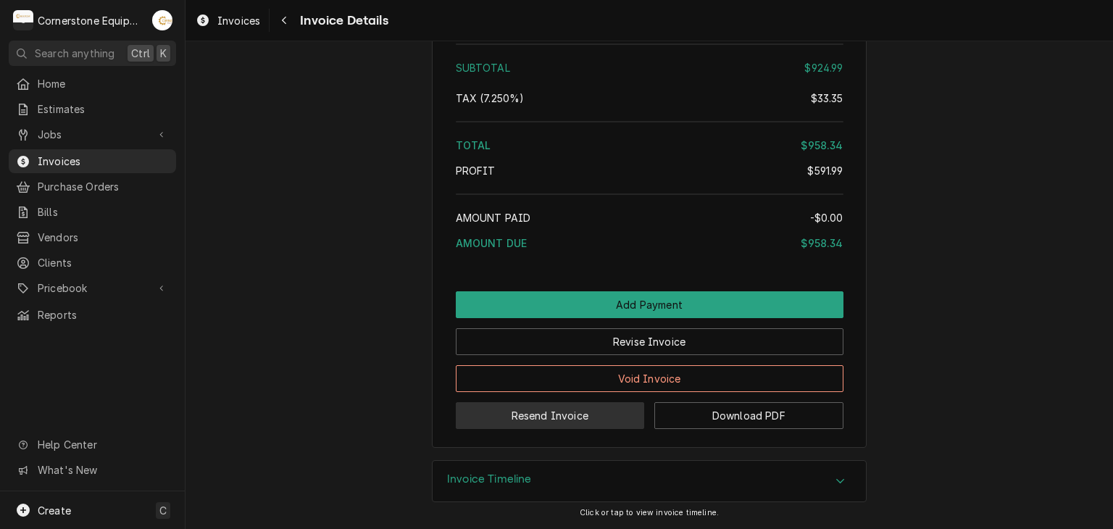
drag, startPoint x: 510, startPoint y: 401, endPoint x: 515, endPoint y: 416, distance: 16.0
click at [515, 416] on div "Resend Invoice Download PDF" at bounding box center [650, 410] width 388 height 37
click at [565, 412] on button "Resend Invoice" at bounding box center [550, 415] width 189 height 27
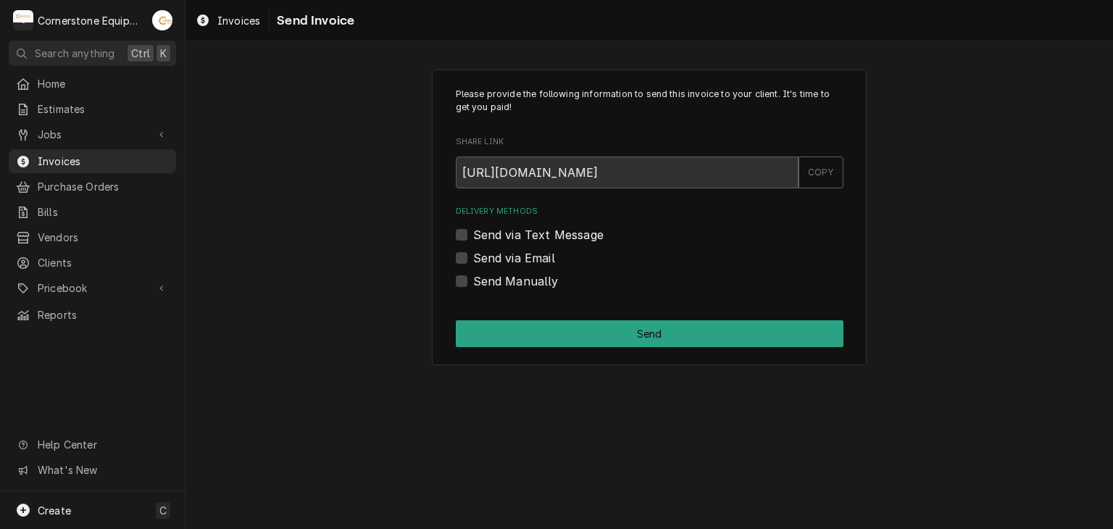
click at [533, 228] on label "Send via Text Message" at bounding box center [538, 234] width 130 height 17
click at [533, 228] on input "Send via Text Message" at bounding box center [667, 242] width 388 height 32
checkbox input "true"
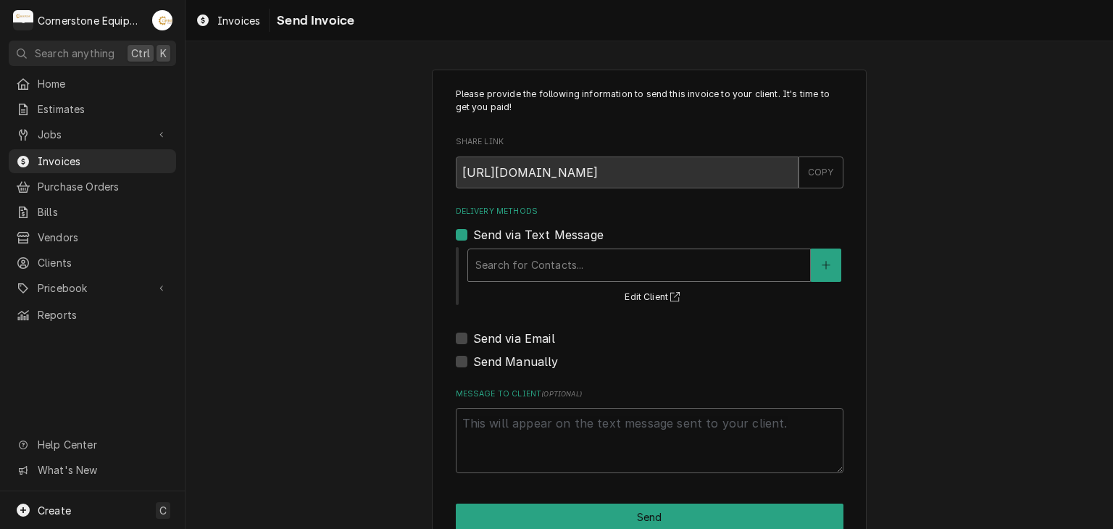
click at [523, 252] on div "Delivery Methods" at bounding box center [639, 265] width 328 height 26
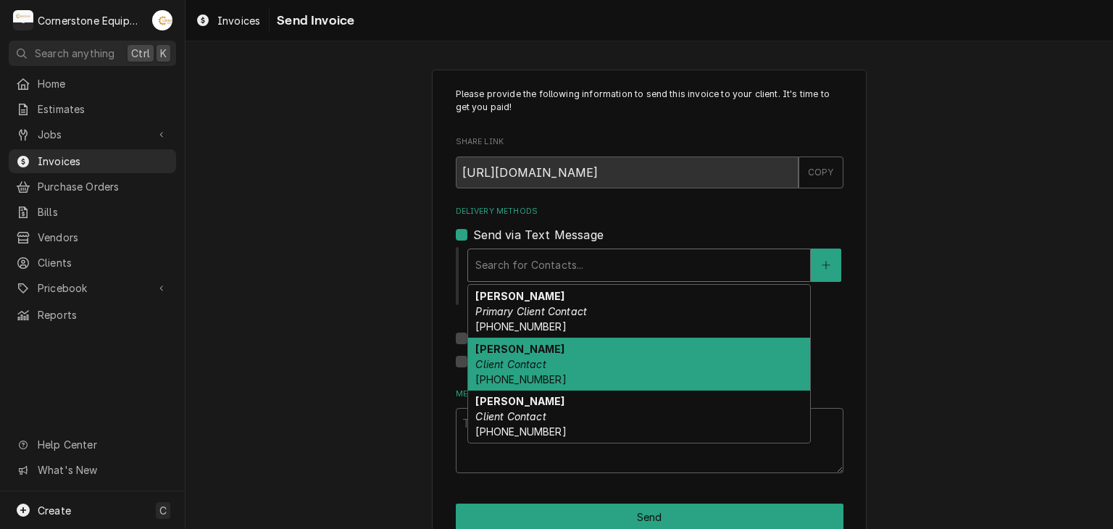
click at [512, 352] on div "Jeremy Client Contact (910) 264-8766" at bounding box center [639, 364] width 342 height 53
type textarea "x"
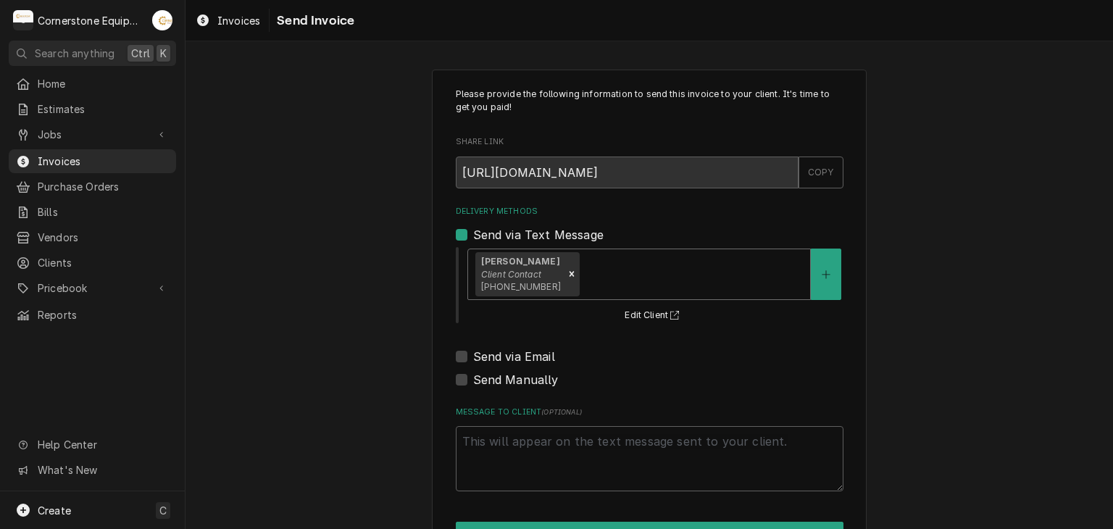
click at [510, 362] on label "Send via Email" at bounding box center [514, 356] width 82 height 17
click at [510, 362] on input "Send via Email" at bounding box center [667, 364] width 388 height 32
checkbox input "true"
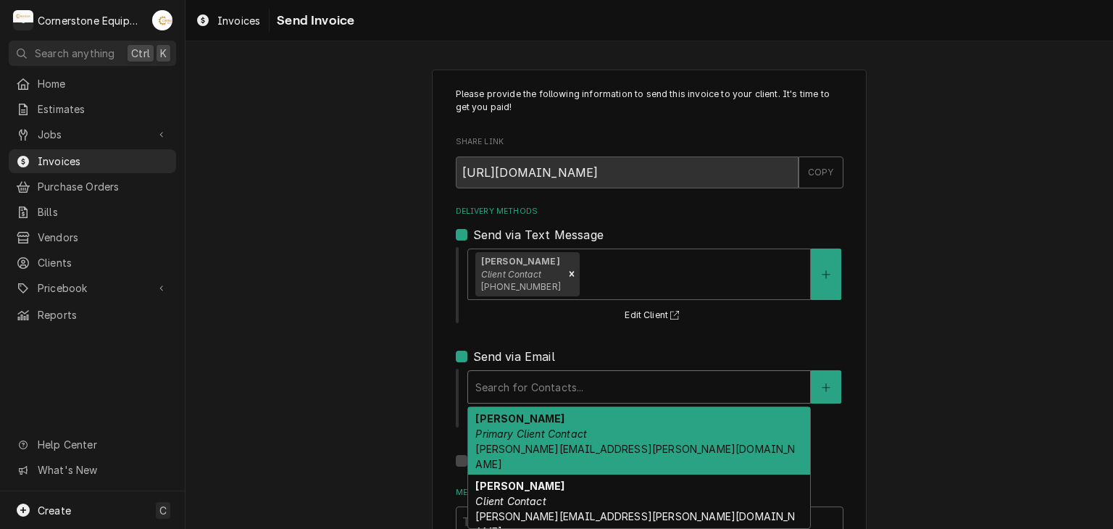
click at [511, 398] on div "Delivery Methods" at bounding box center [639, 387] width 328 height 26
click at [521, 418] on strong "Iyesha Tetreault" at bounding box center [519, 418] width 89 height 12
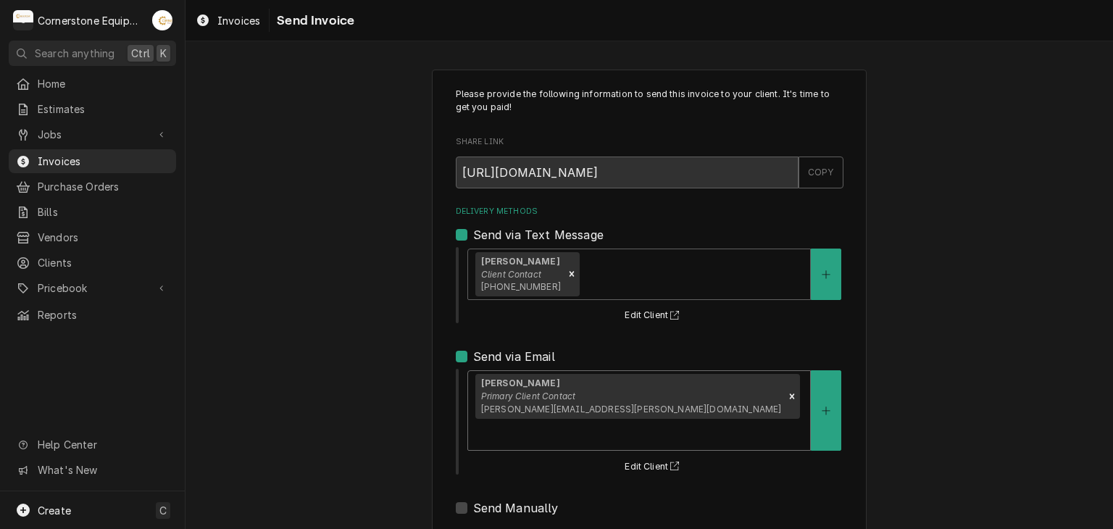
click at [659, 421] on div "Delivery Methods" at bounding box center [639, 434] width 328 height 26
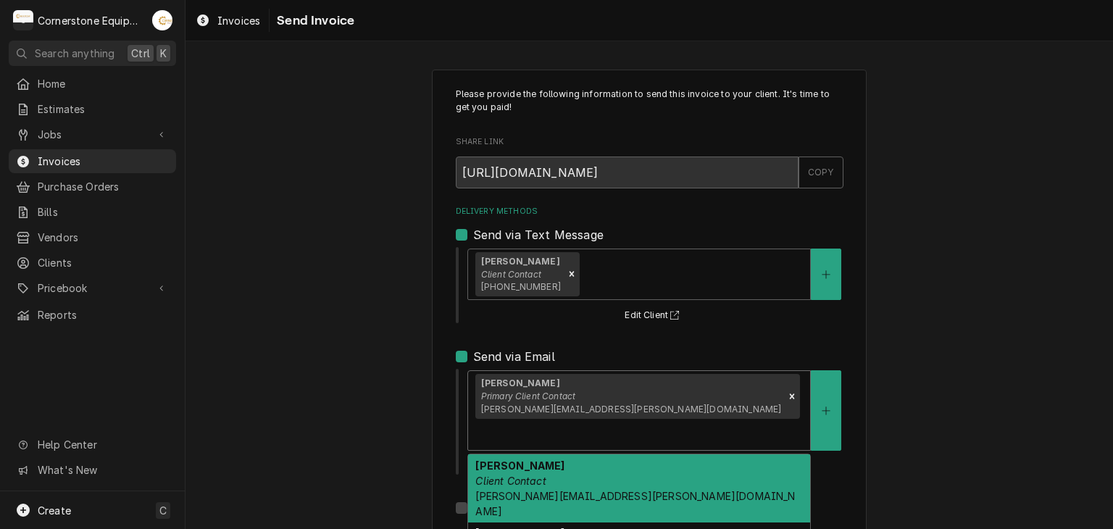
click at [541, 457] on div "Jeremy Client Contact jeremy.smith@quintet5g.com" at bounding box center [639, 488] width 342 height 68
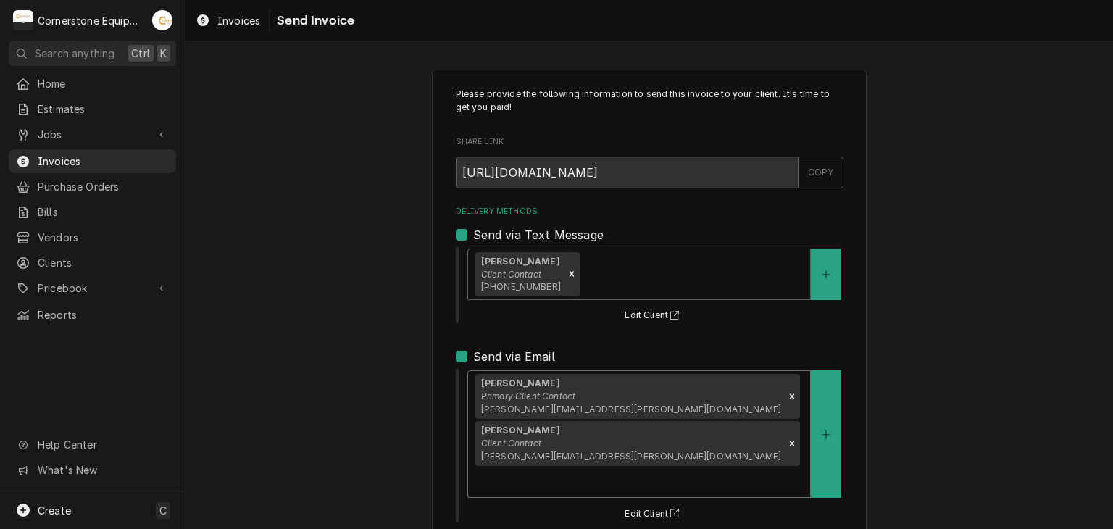
click at [371, 383] on div "Please provide the following information to send this invoice to your client. I…" at bounding box center [650, 406] width 928 height 698
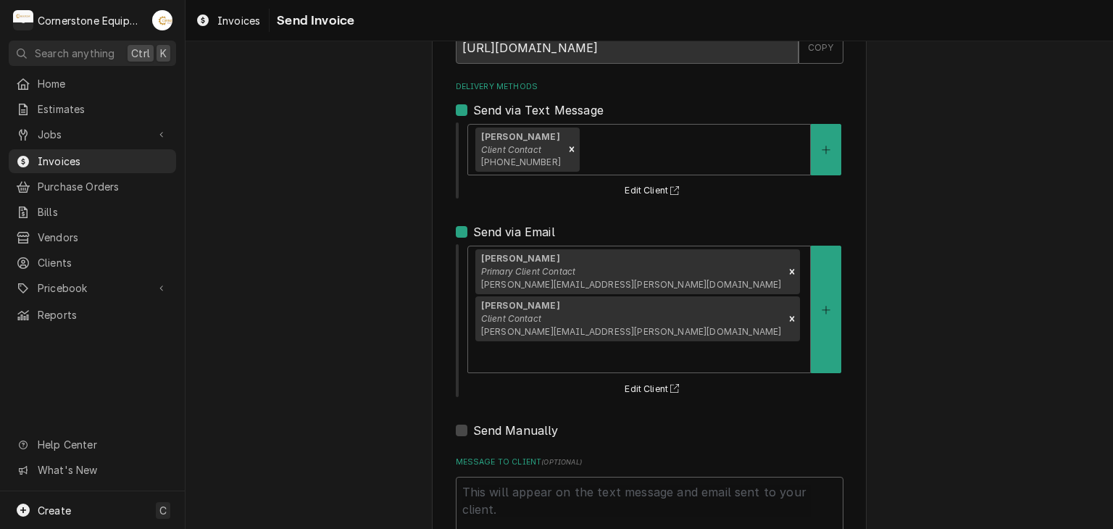
scroll to position [148, 0]
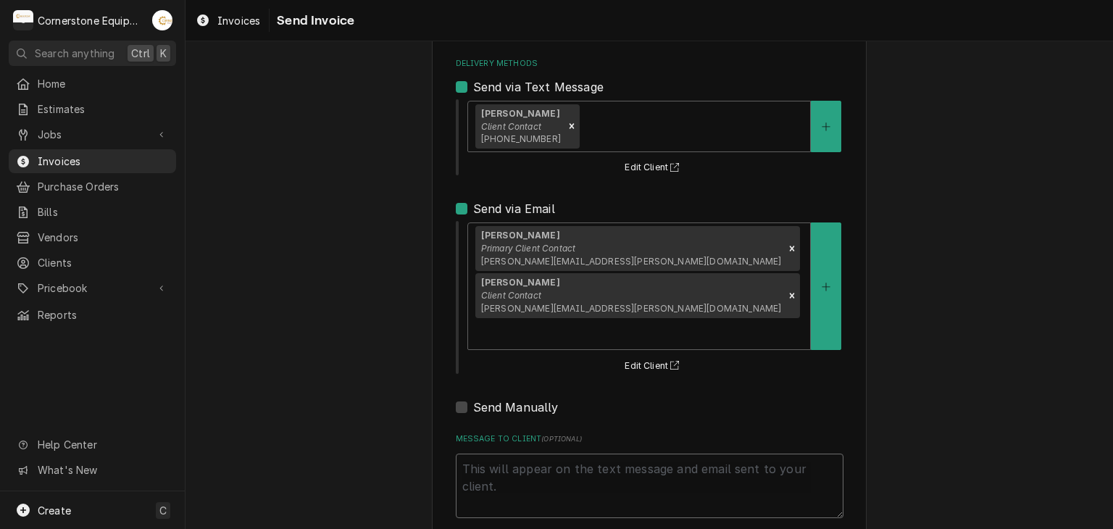
click at [580, 454] on textarea "Message to Client ( optional )" at bounding box center [650, 486] width 388 height 65
type textarea "x"
type textarea "T"
type textarea "x"
type textarea "Th"
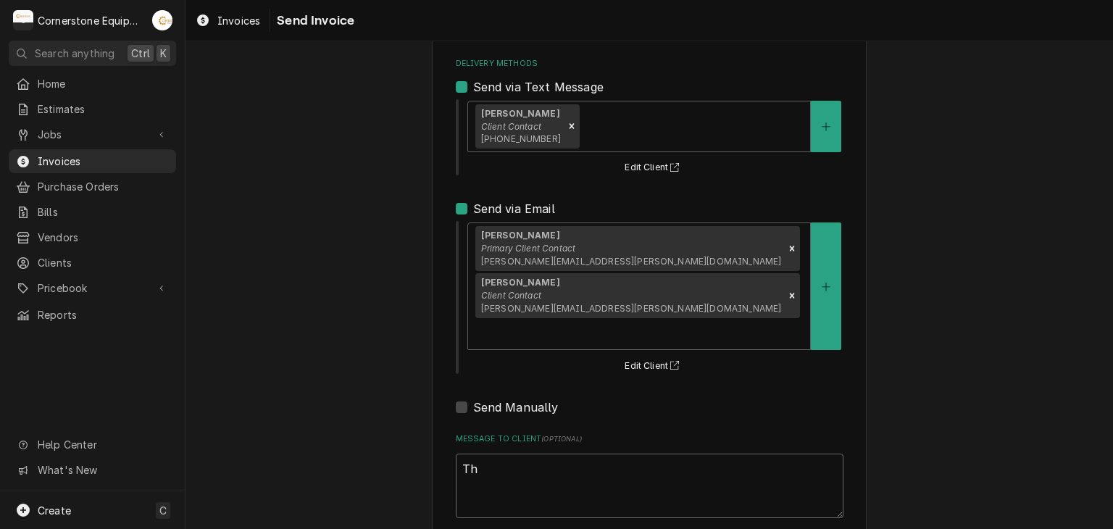
type textarea "x"
type textarea "Tha"
type textarea "x"
type textarea "Than"
type textarea "x"
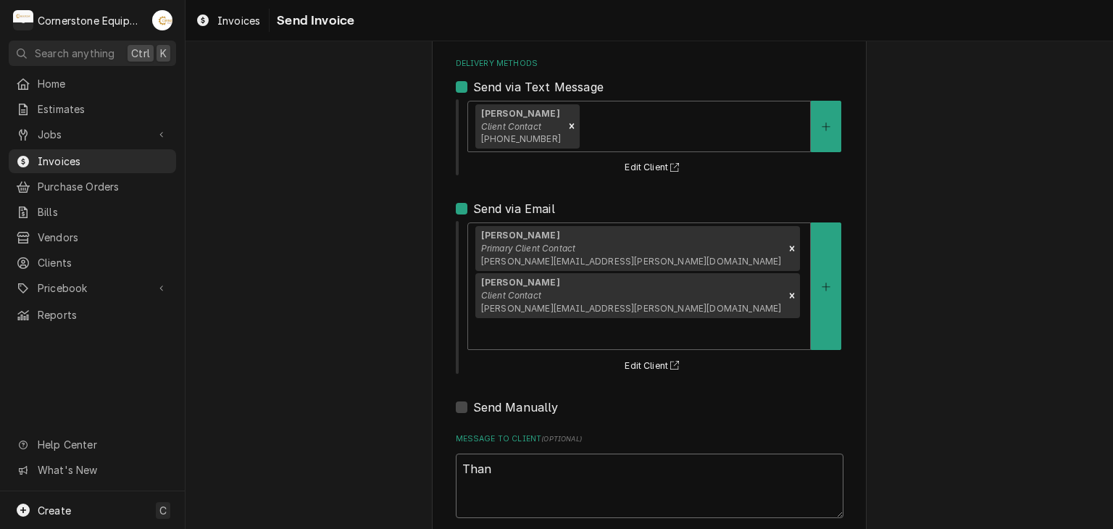
type textarea "Thank"
type textarea "x"
type textarea "Thank"
type textarea "x"
type textarea "Thank y"
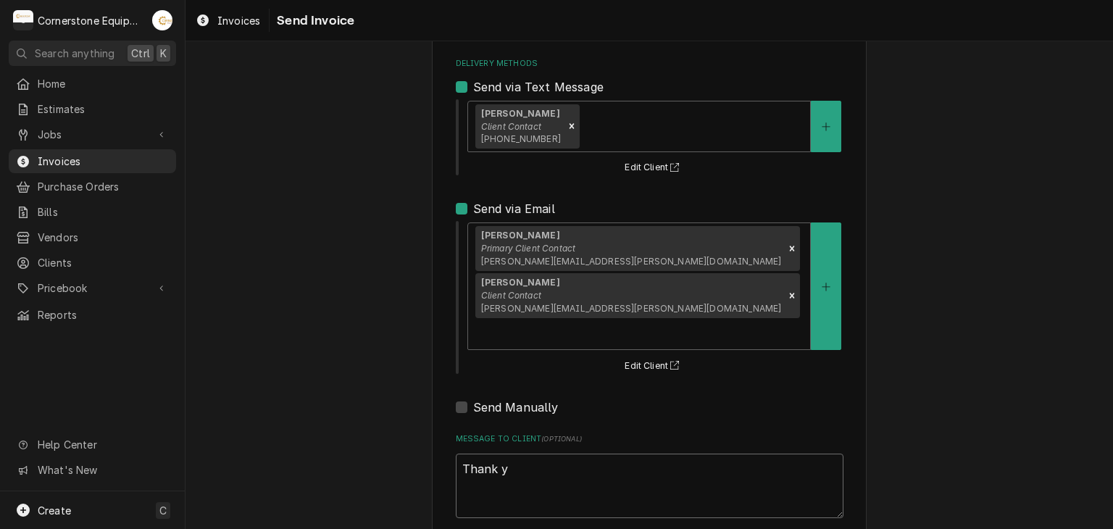
type textarea "x"
type textarea "Thank yo"
type textarea "x"
type textarea "Thank you"
type textarea "x"
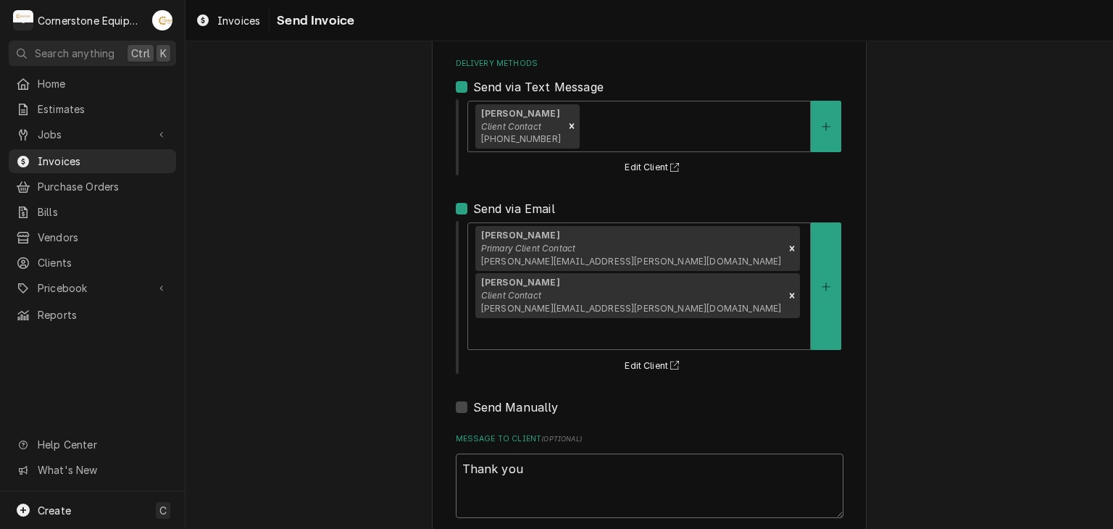
type textarea "Thank you"
type textarea "x"
type textarea "Thank you f"
type textarea "x"
type textarea "Thank you fo"
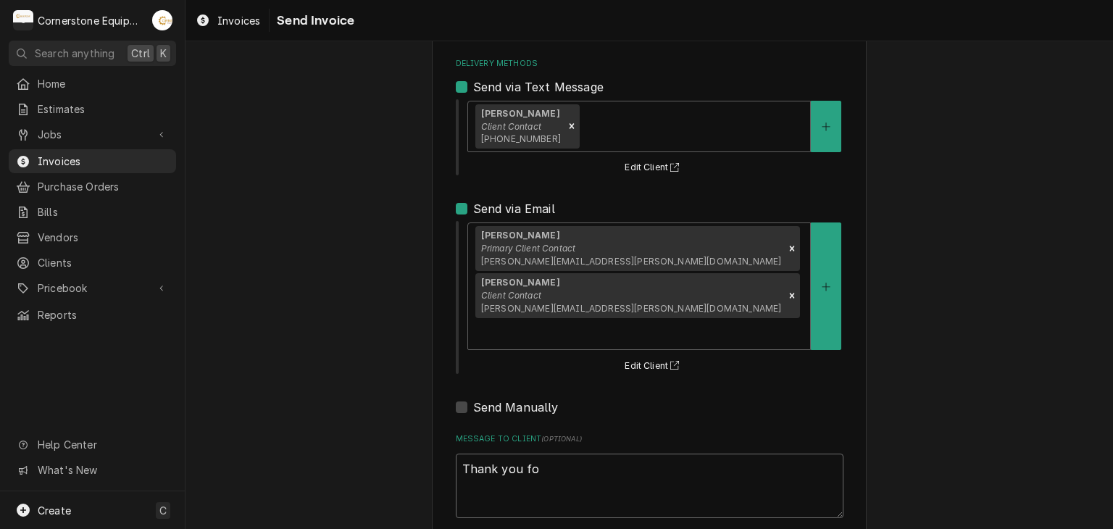
type textarea "x"
type textarea "Thank you for"
type textarea "x"
type textarea "Thank you for"
type textarea "x"
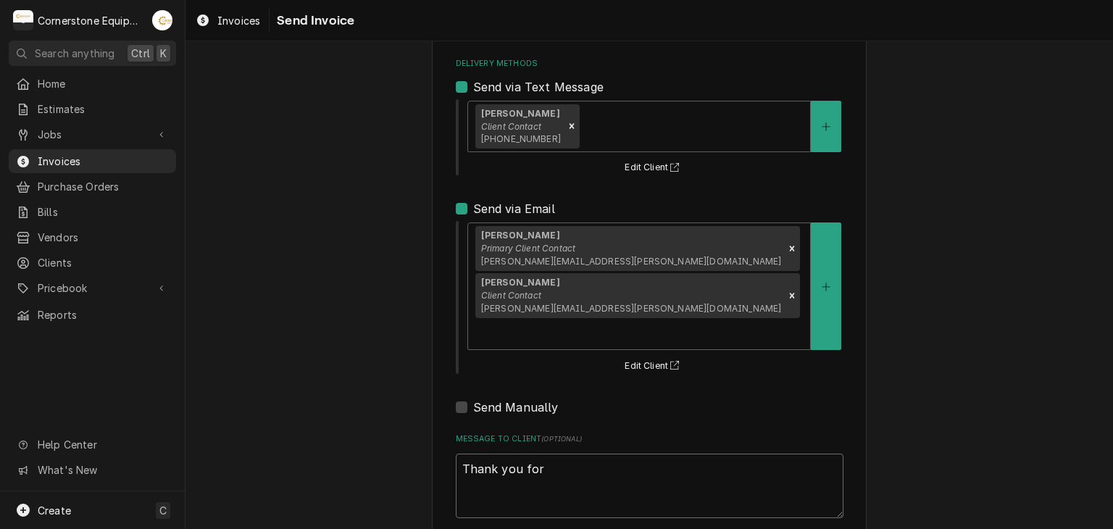
type textarea "Thank you for t"
type textarea "x"
type textarea "Thank you for th"
type textarea "x"
type textarea "Thank you for the"
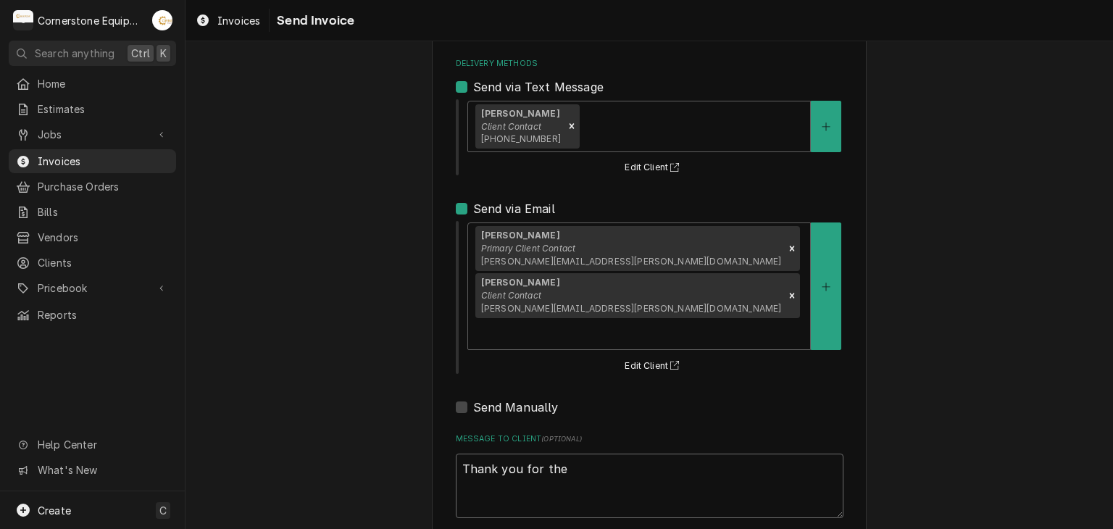
type textarea "x"
type textarea "Thank you for the"
type textarea "x"
type textarea "Thank you for the o"
type textarea "x"
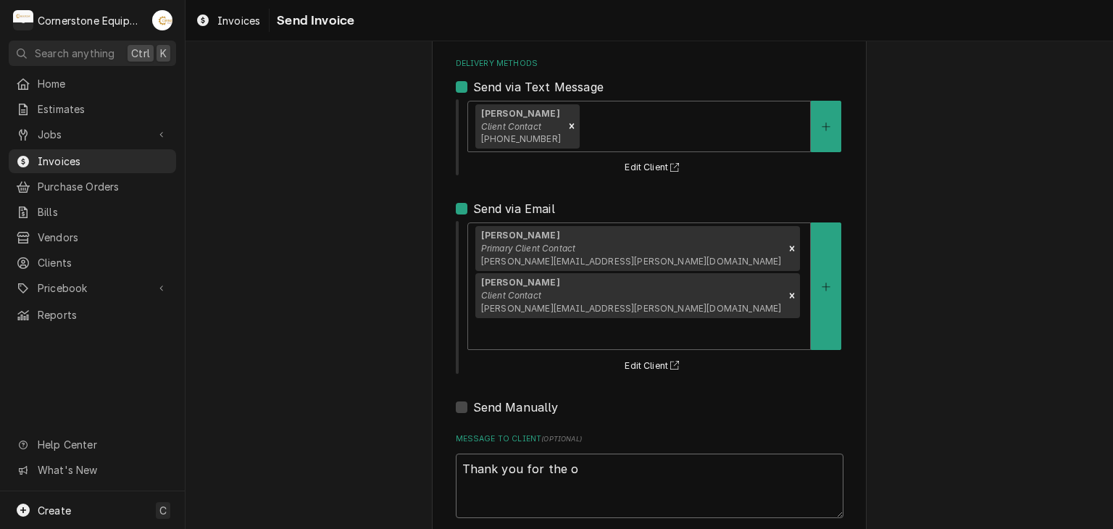
type textarea "Thank you for the op"
type textarea "x"
type textarea "Thank you for the opp"
type textarea "x"
type textarea "Thank you for the oppo"
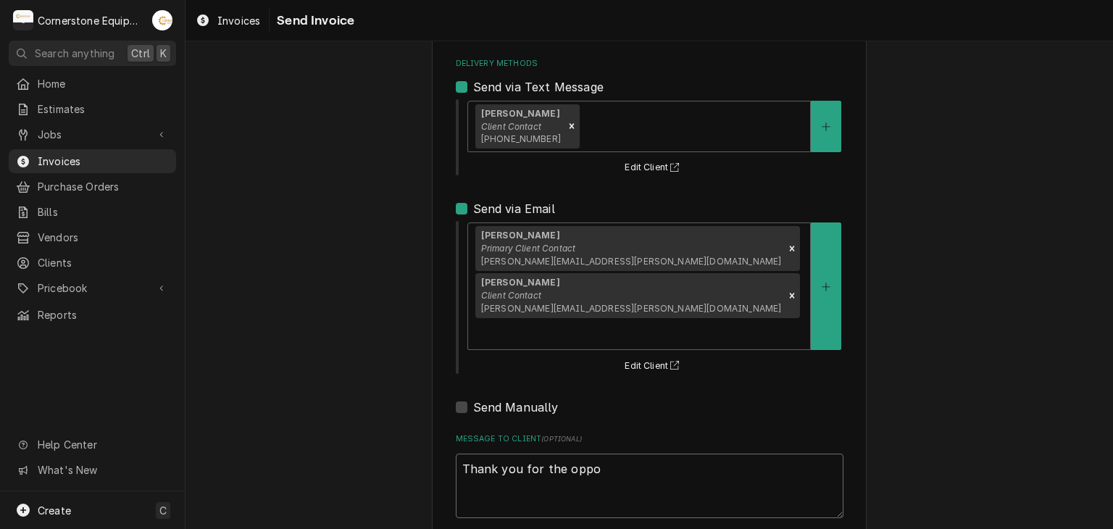
type textarea "x"
type textarea "Thank you for the oppor"
type textarea "x"
type textarea "Thank you for the opport"
type textarea "x"
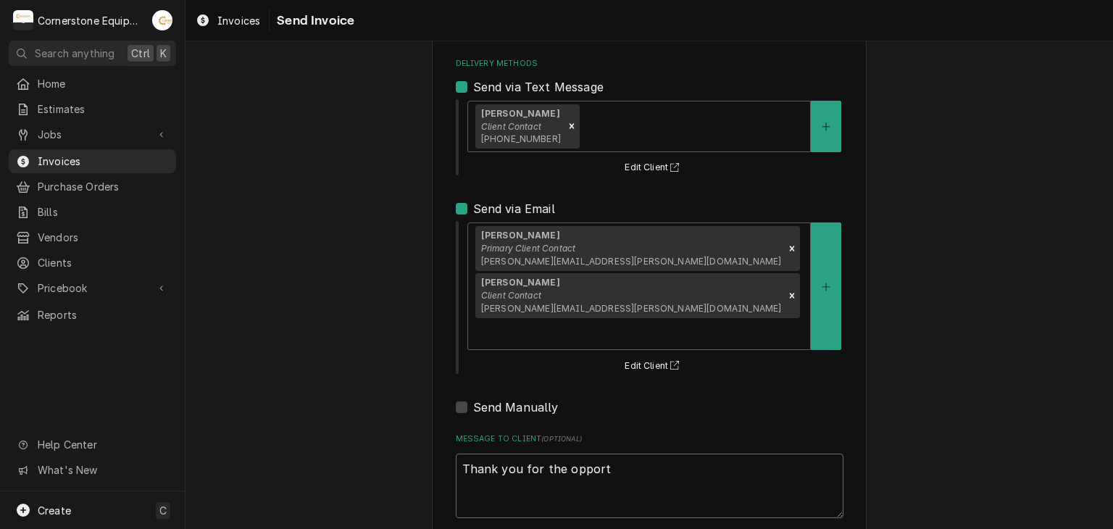
type textarea "Thank you for the opportu"
type textarea "x"
type textarea "Thank you for the opportun"
type textarea "x"
type textarea "Thank you for the opportuni"
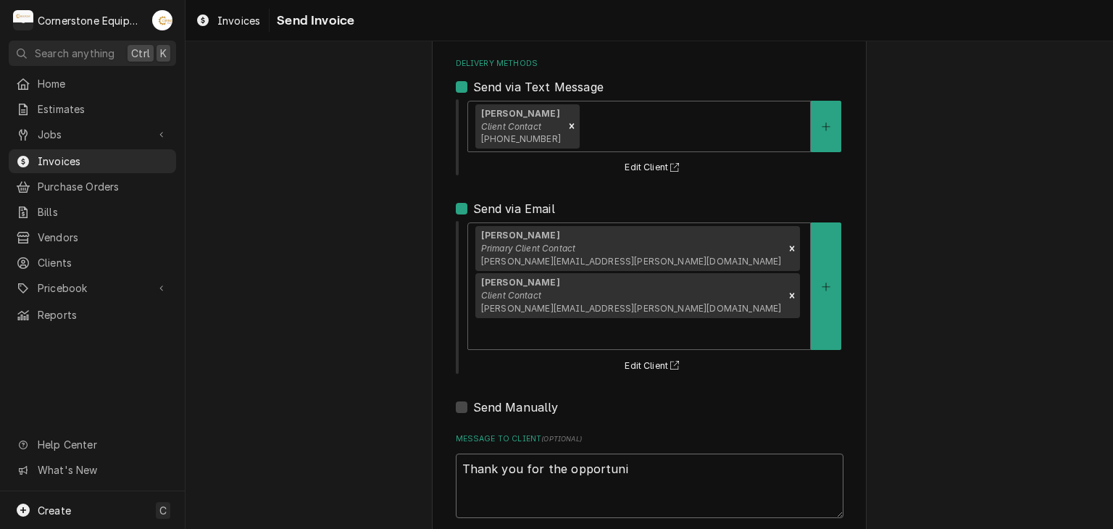
type textarea "x"
type textarea "Thank you for the opportunit"
type textarea "x"
type textarea "Thank you for the opportunity"
type textarea "x"
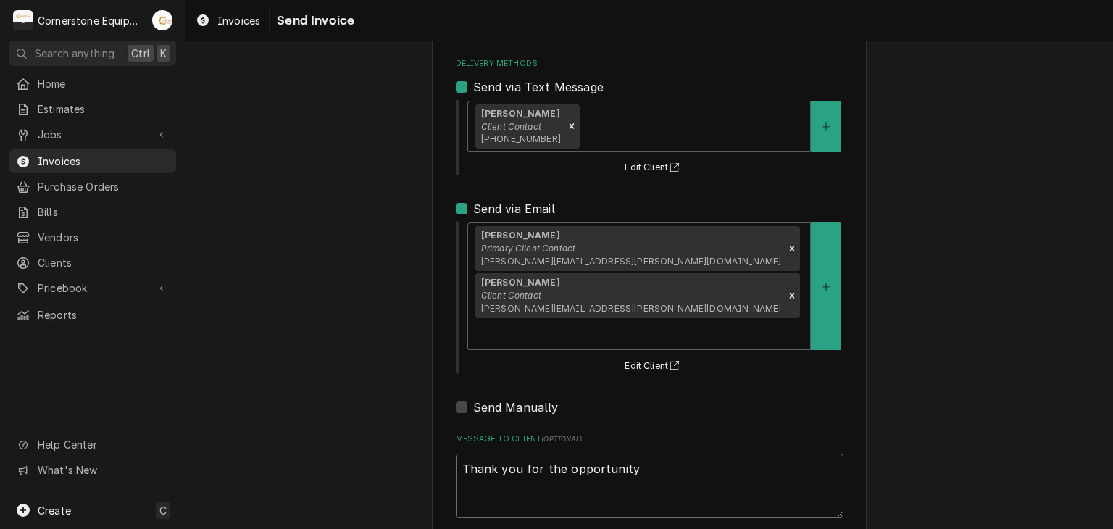
type textarea "Thank you for the opportunity"
type textarea "x"
type textarea "Thank you for the opportunity to"
type textarea "x"
type textarea "Thank you for the opportunity to b"
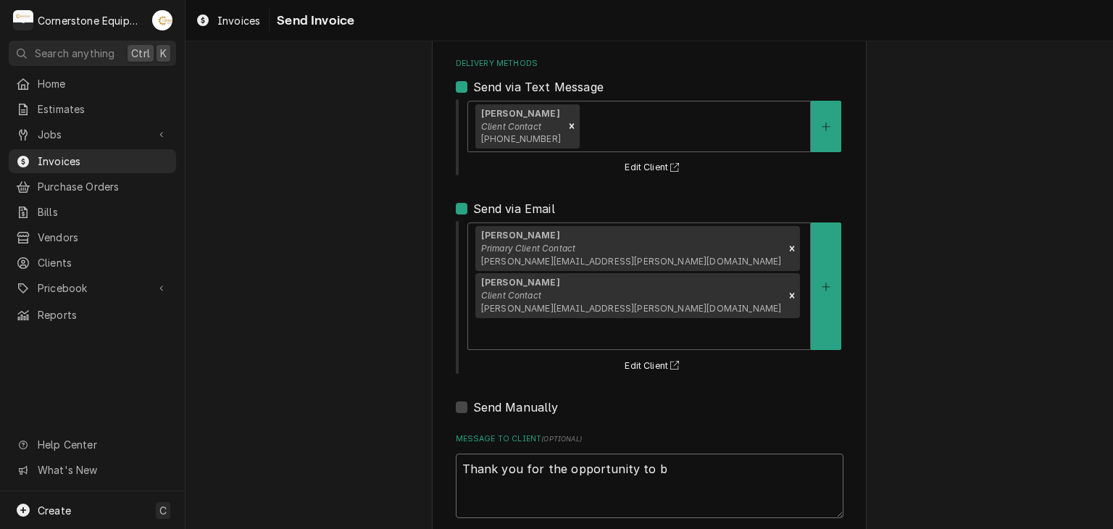
type textarea "x"
type textarea "Thank you for the opportunity to be"
type textarea "x"
type textarea "Thank you for the opportunity to be"
type textarea "x"
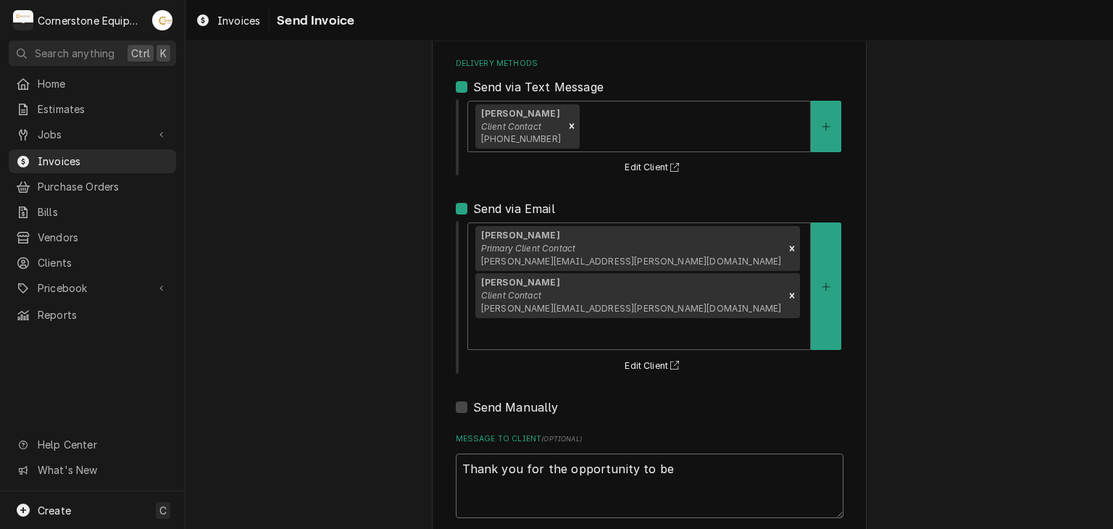
type textarea "Thank you for the opportunity to be o"
type textarea "x"
type textarea "Thank you for the opportunity to be of"
type textarea "x"
type textarea "Thank you for the opportunity to be of"
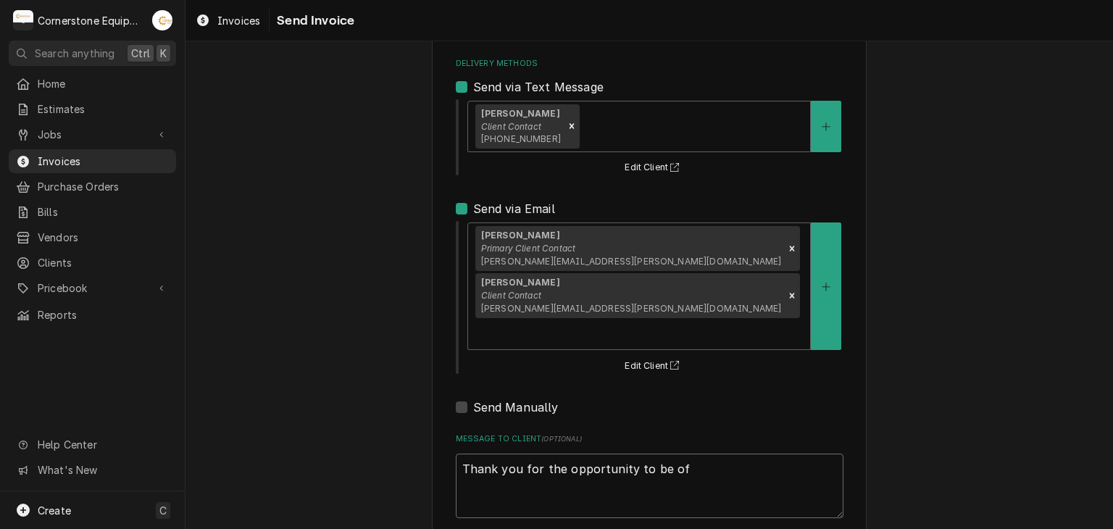
type textarea "x"
type textarea "Thank you for the opportunity to be of s"
type textarea "x"
type textarea "Thank you for the opportunity to be of srv"
type textarea "x"
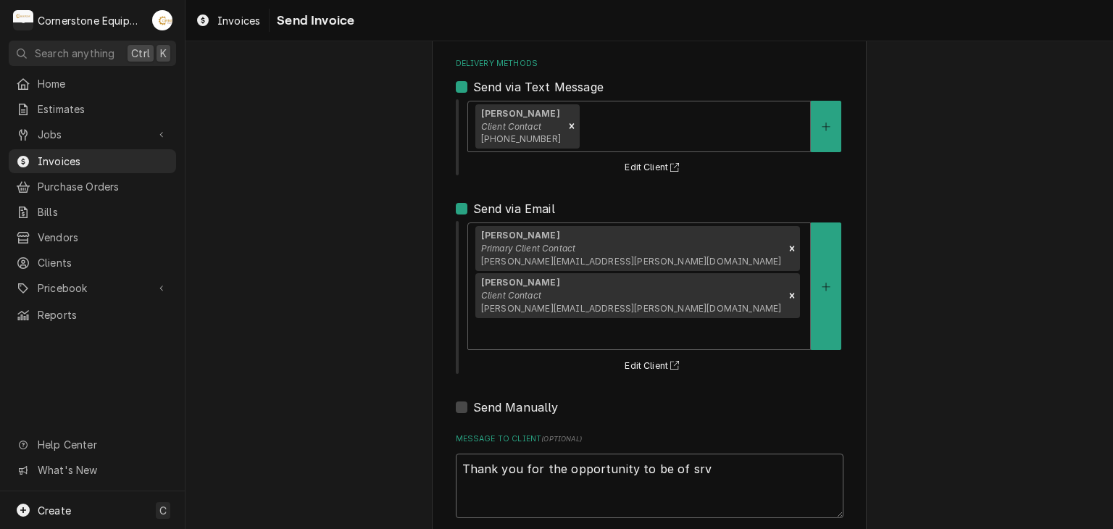
type textarea "Thank you for the opportunity to be of srvi"
type textarea "x"
type textarea "Thank you for the opportunity to be of srvic"
type textarea "x"
type textarea "Thank you for the opportunity to be of srvice"
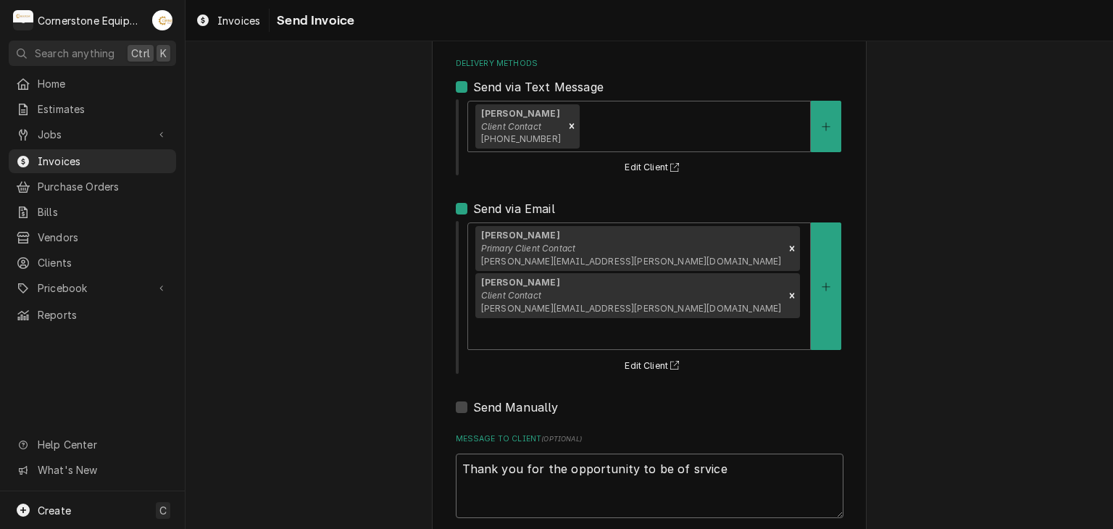
type textarea "x"
type textarea "Thank you for the opportunity to be of srvice!"
click at [580, 454] on textarea "Thank you for the opportunity to be of srvice!" at bounding box center [650, 486] width 388 height 65
click at [682, 454] on textarea "Thank you for the opportunity to be of srvice!" at bounding box center [650, 486] width 388 height 65
type textarea "x"
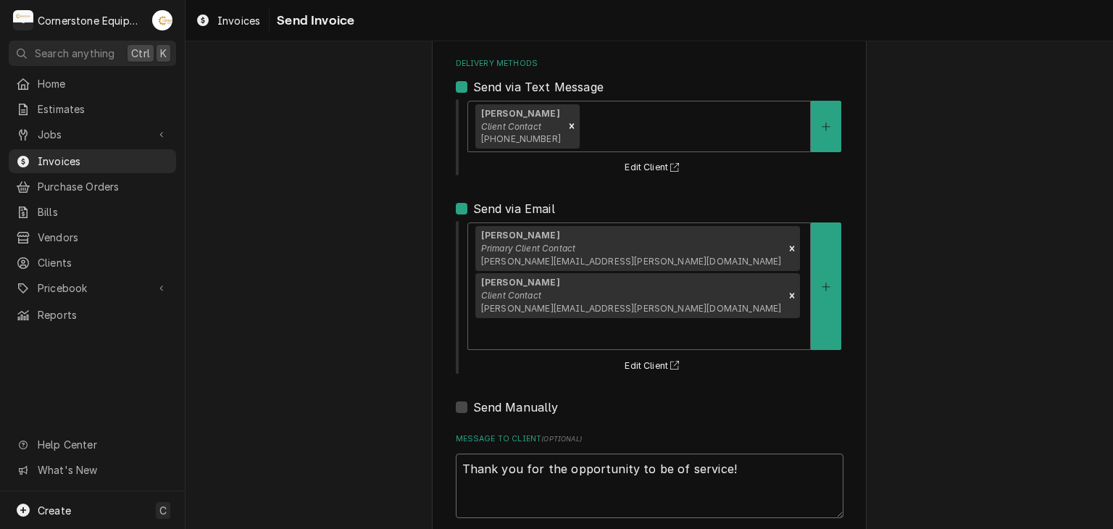
click at [745, 454] on textarea "Thank you for the opportunity to be of service!" at bounding box center [650, 486] width 388 height 65
type textarea "Thank you for the opportunity to be of service!"
type textarea "x"
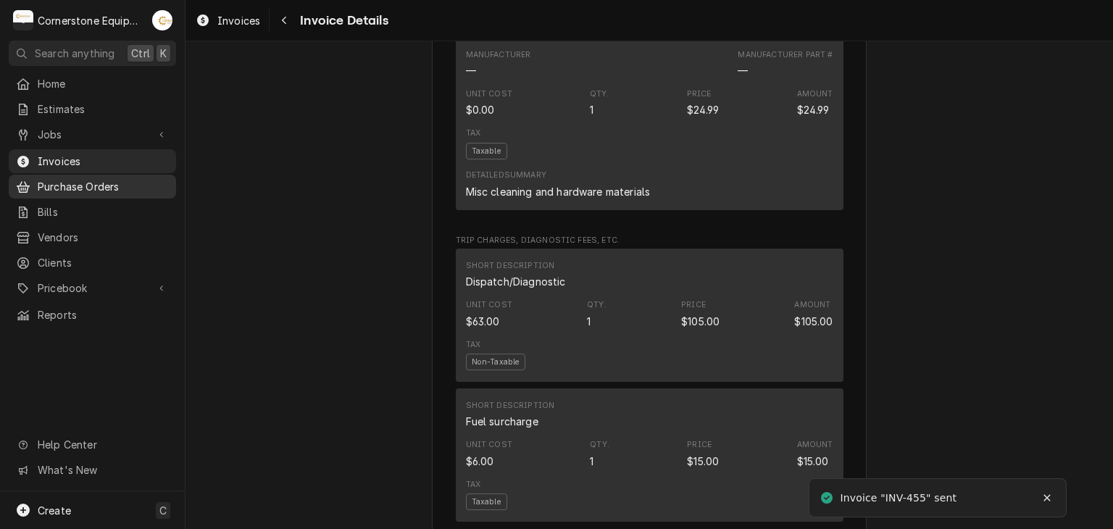
scroll to position [2319, 0]
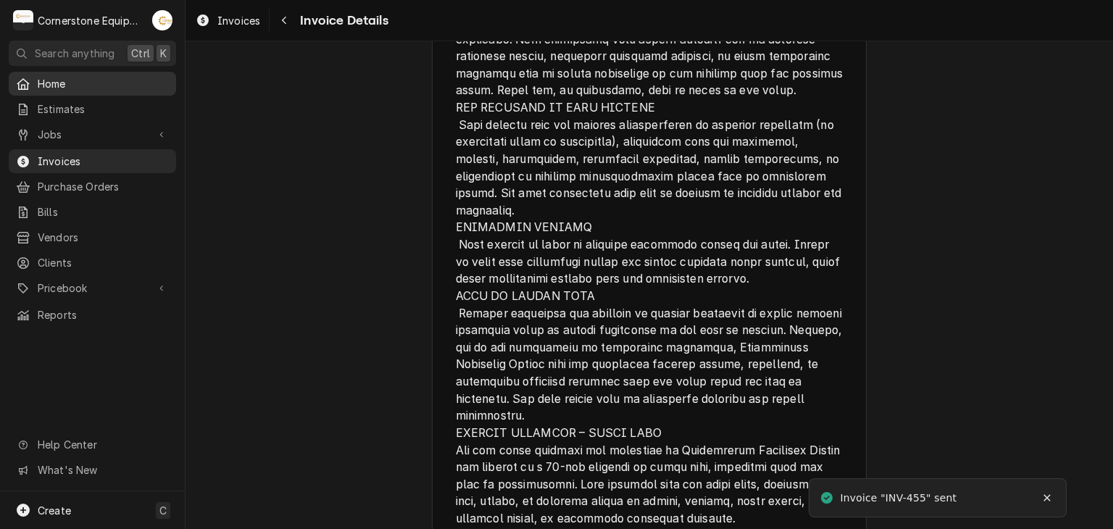
click at [86, 91] on link "Home" at bounding box center [92, 84] width 167 height 24
